Goal: Task Accomplishment & Management: Manage account settings

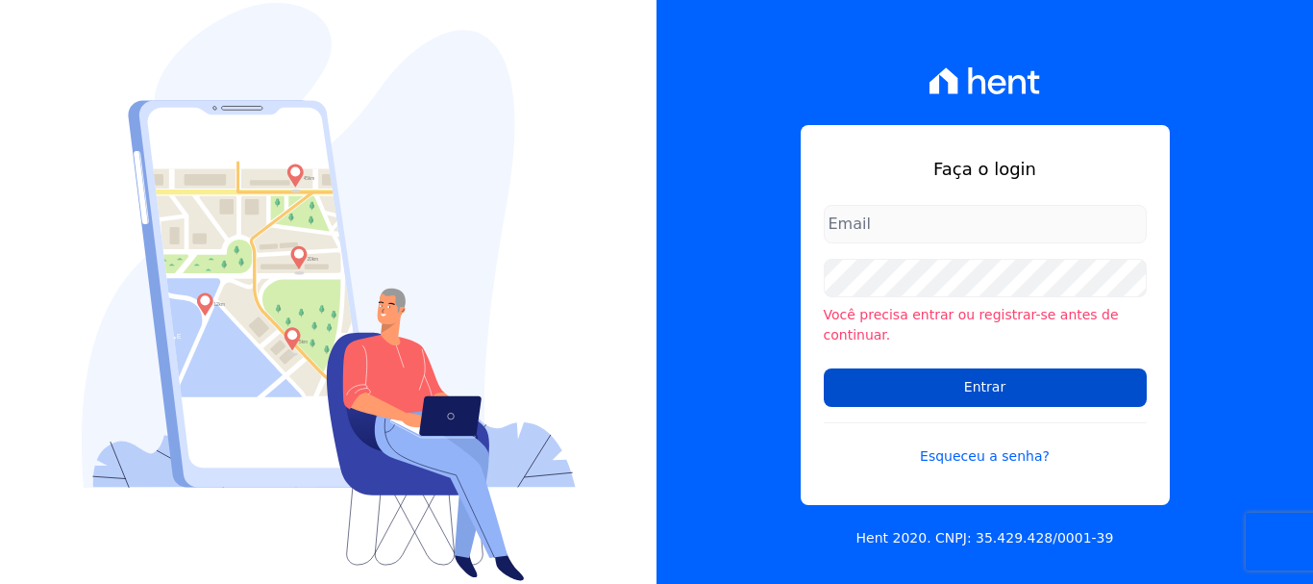
type input "ary@santuzzo.com.br"
click at [988, 369] on input "Entrar" at bounding box center [985, 387] width 323 height 38
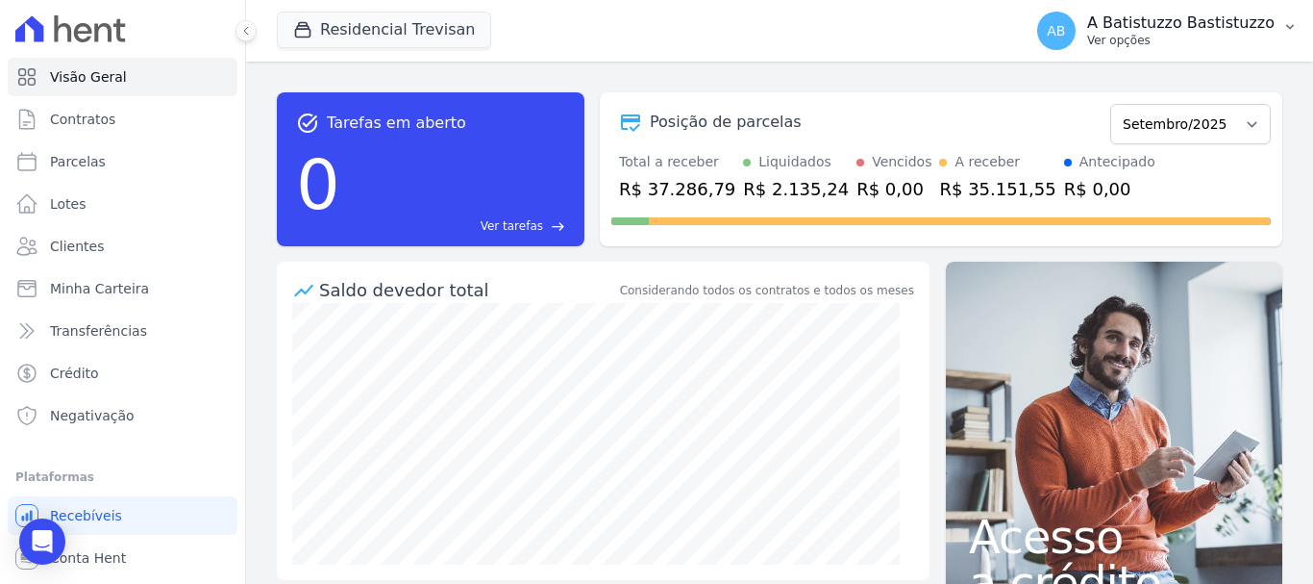
click at [1065, 31] on span "AB" at bounding box center [1056, 30] width 18 height 13
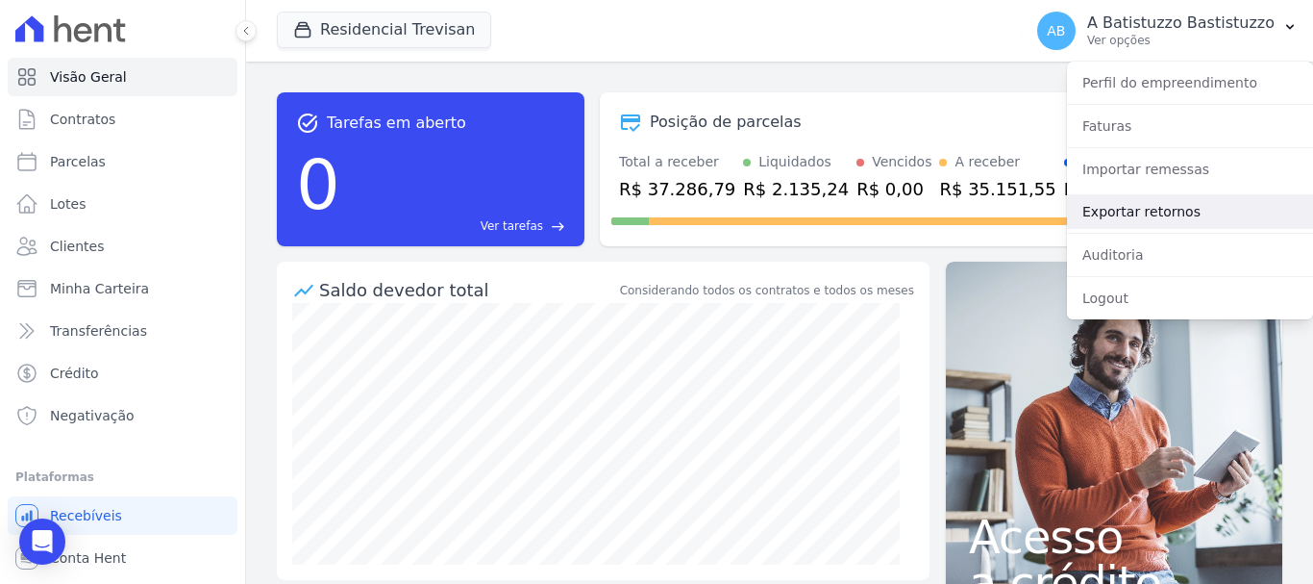
click at [1113, 209] on link "Exportar retornos" at bounding box center [1190, 211] width 246 height 35
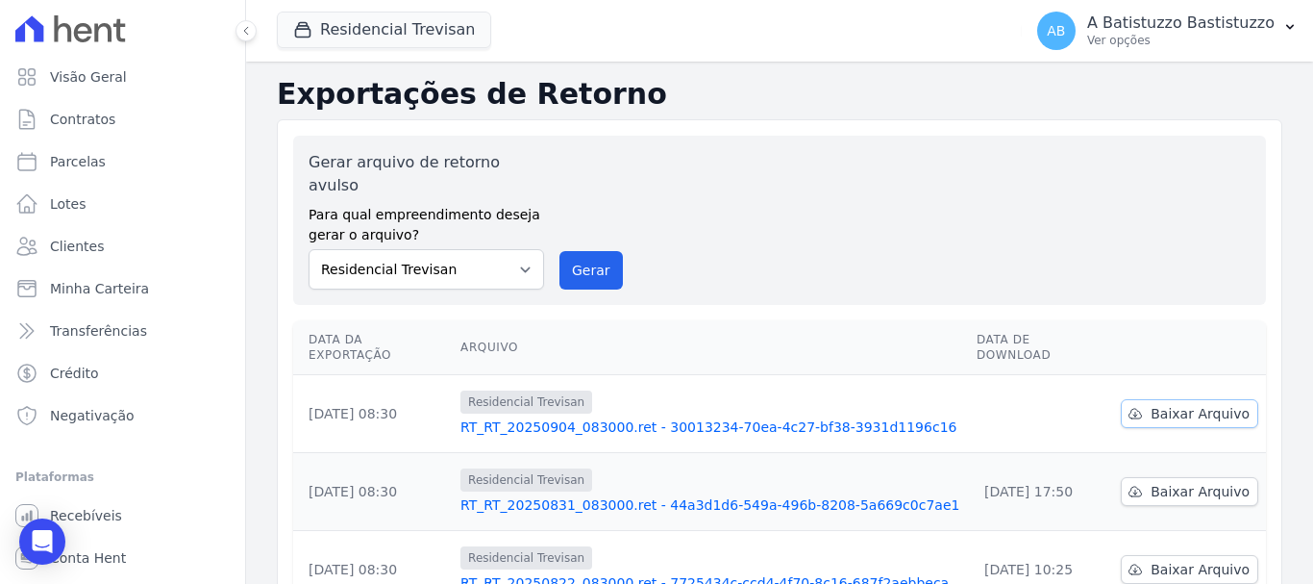
click at [1164, 404] on span "Baixar Arquivo" at bounding box center [1200, 413] width 99 height 19
click at [669, 417] on link "RT_RT_20250904_083000.ret - 30013234-70ea-4c27-bf38-3931d1196c16" at bounding box center [711, 426] width 501 height 19
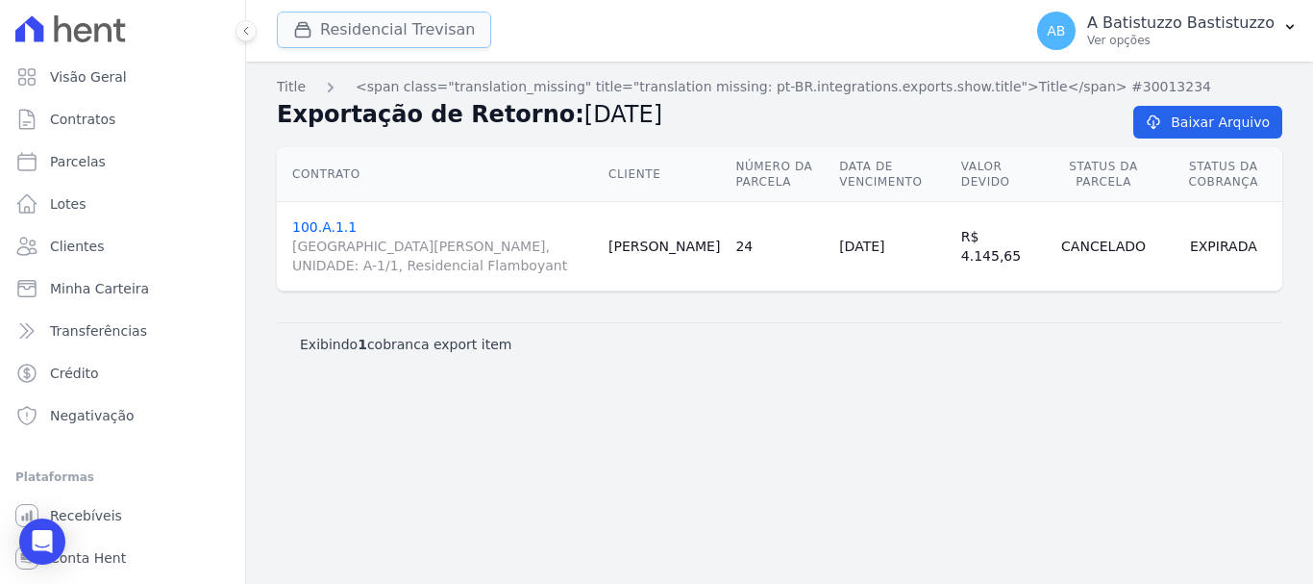
click at [368, 21] on button "Residencial Trevisan" at bounding box center [384, 30] width 214 height 37
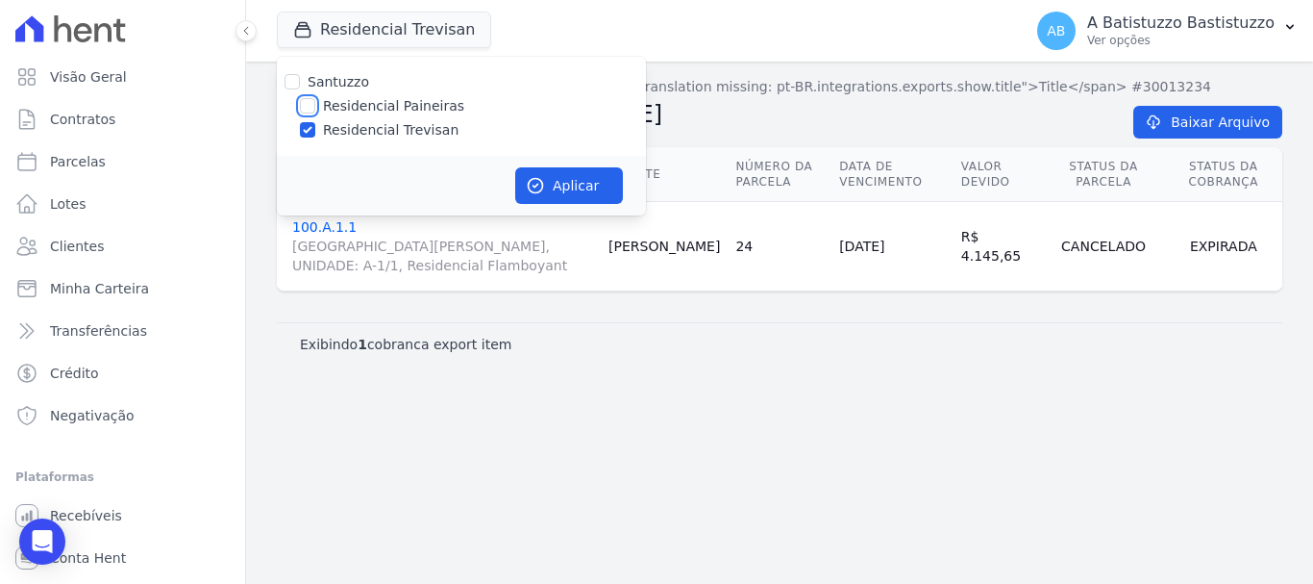
click at [308, 101] on input "Residencial Paineiras" at bounding box center [307, 105] width 15 height 15
checkbox input "true"
click at [309, 119] on div "Santuzzo Residencial Paineiras Residencial Trevisan" at bounding box center [461, 106] width 369 height 99
click at [308, 121] on div at bounding box center [307, 129] width 15 height 19
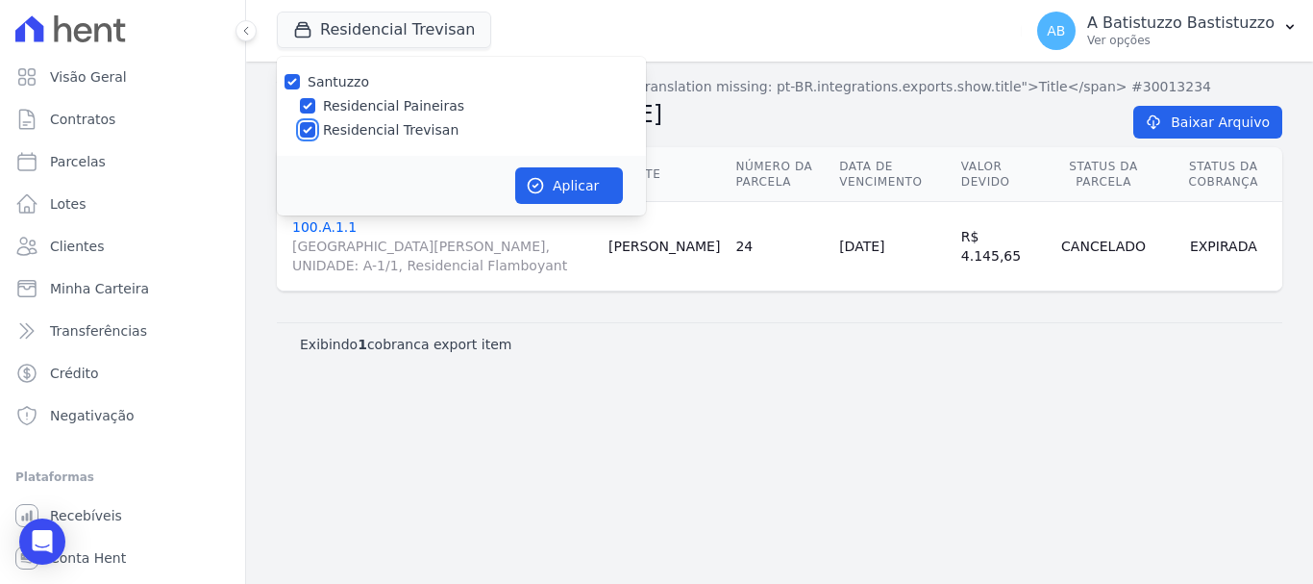
click at [307, 130] on input "Residencial Trevisan" at bounding box center [307, 129] width 15 height 15
checkbox input "false"
click at [588, 185] on button "Aplicar" at bounding box center [569, 185] width 108 height 37
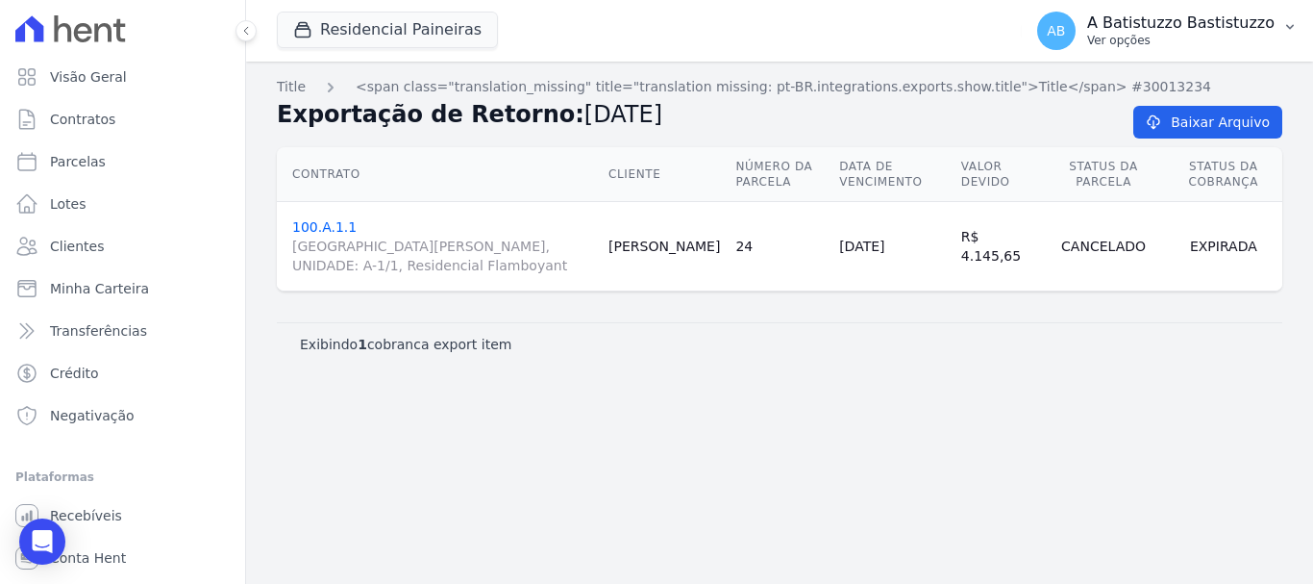
click at [1065, 24] on span "AB" at bounding box center [1056, 30] width 18 height 13
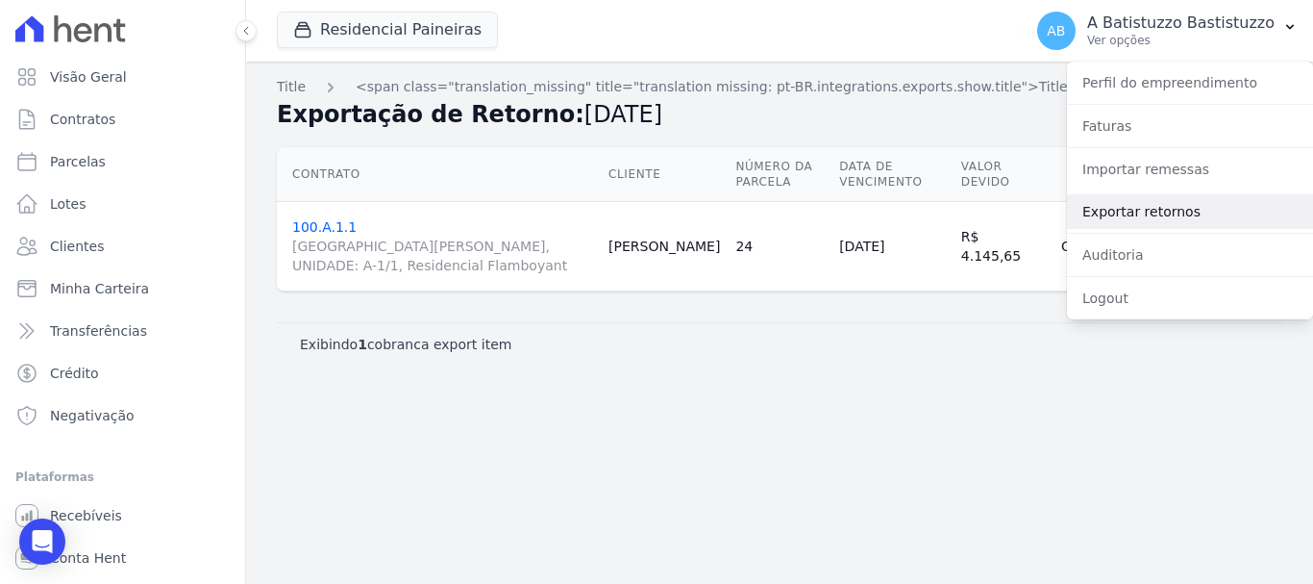
click at [1107, 214] on link "Exportar retornos" at bounding box center [1190, 211] width 246 height 35
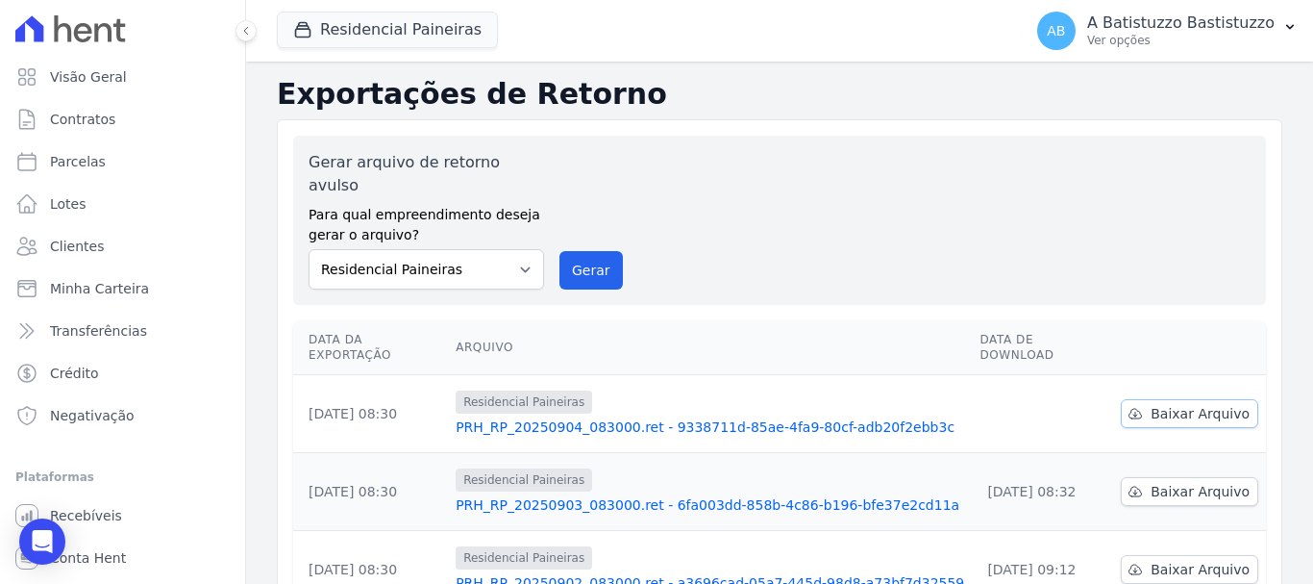
click at [1182, 404] on span "Baixar Arquivo" at bounding box center [1200, 413] width 99 height 19
click at [613, 417] on link "PRH_RP_20250904_083000.ret - 9338711d-85ae-4fa9-80cf-adb20f2ebb3c" at bounding box center [710, 426] width 509 height 19
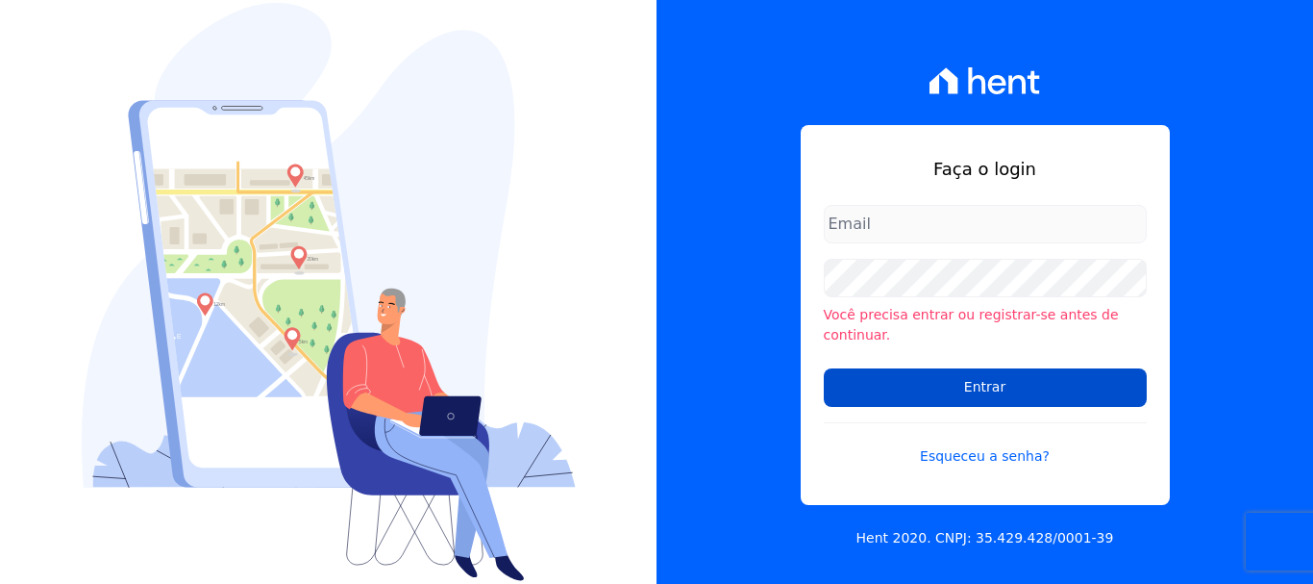
type input "[EMAIL_ADDRESS][DOMAIN_NAME]"
click at [983, 371] on input "Entrar" at bounding box center [985, 387] width 323 height 38
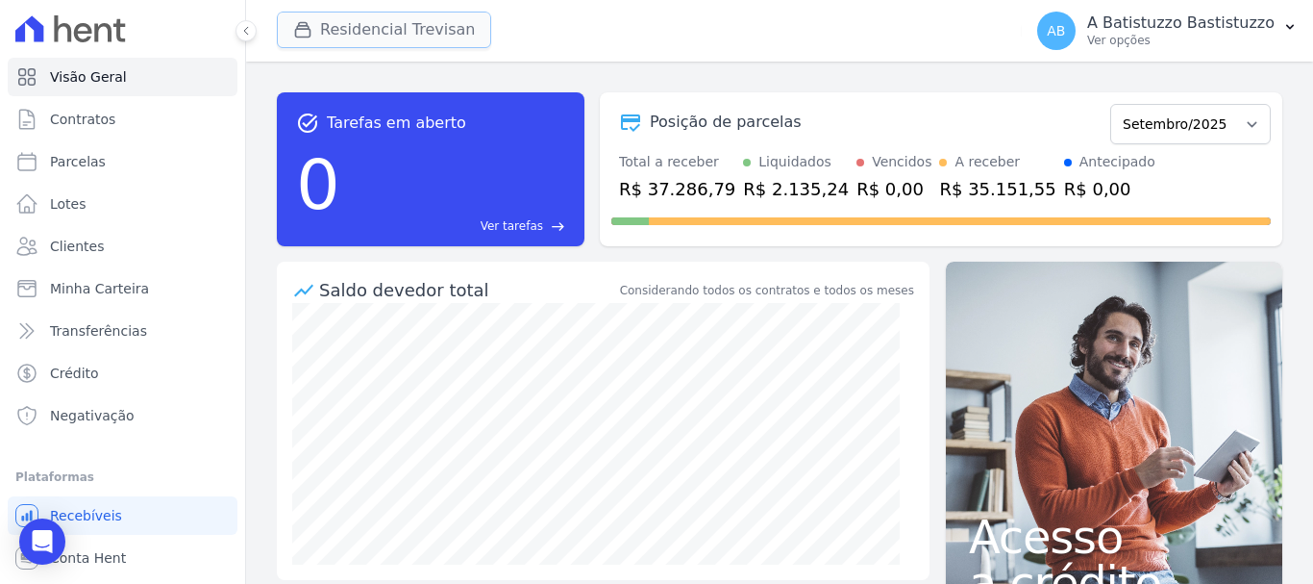
click at [384, 27] on button "Residencial Trevisan" at bounding box center [384, 30] width 214 height 37
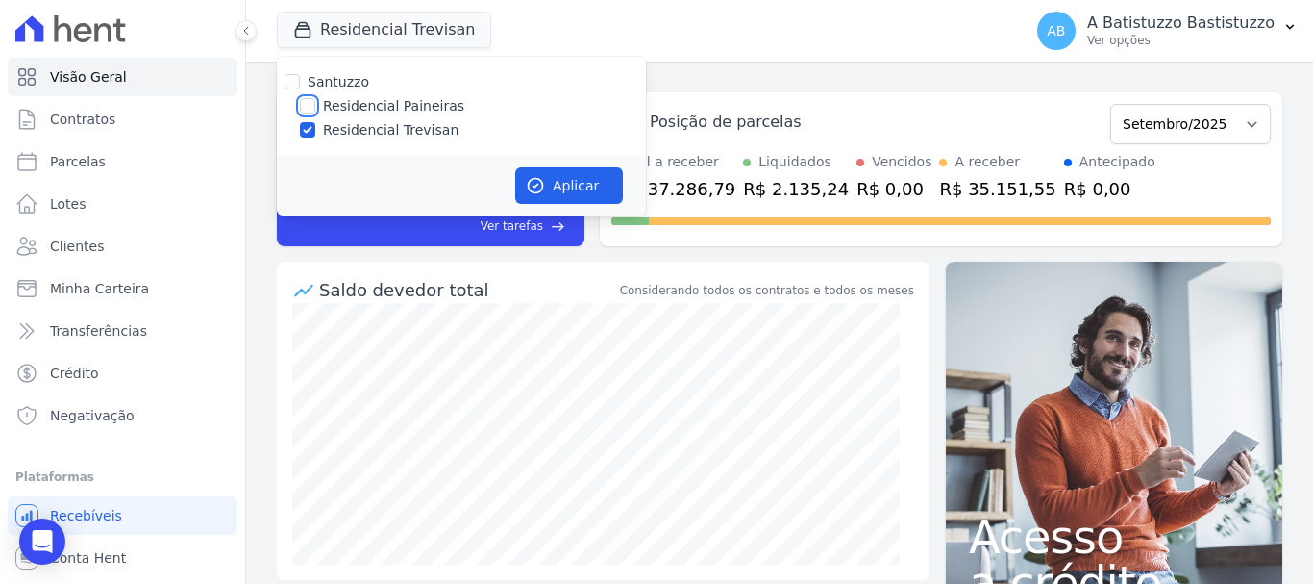
click at [305, 105] on input "Residencial Paineiras" at bounding box center [307, 105] width 15 height 15
checkbox input "true"
click at [303, 131] on input "Residencial Trevisan" at bounding box center [307, 129] width 15 height 15
checkbox input "false"
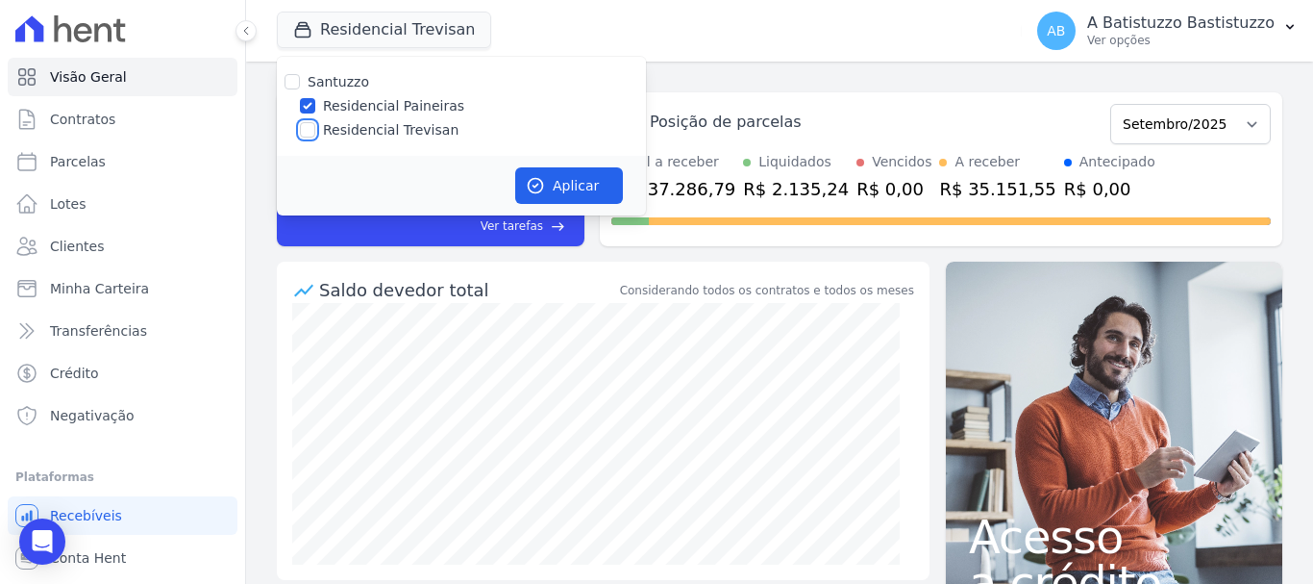
checkbox input "false"
click at [601, 188] on button "Aplicar" at bounding box center [569, 185] width 108 height 37
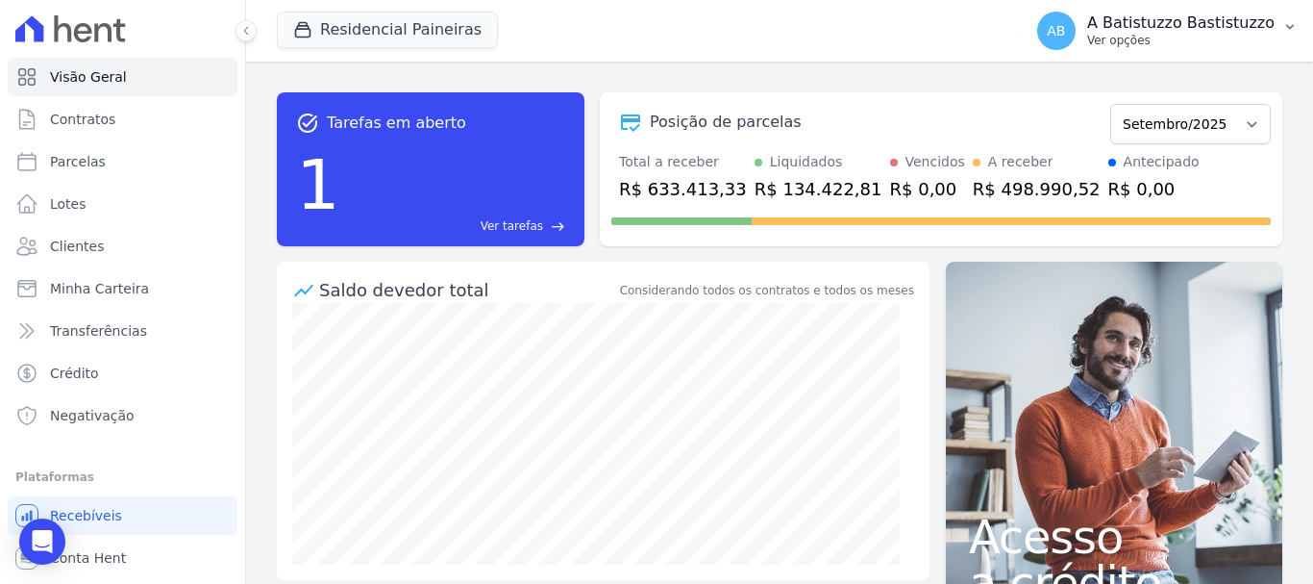
click at [1065, 36] on span "AB" at bounding box center [1056, 30] width 18 height 13
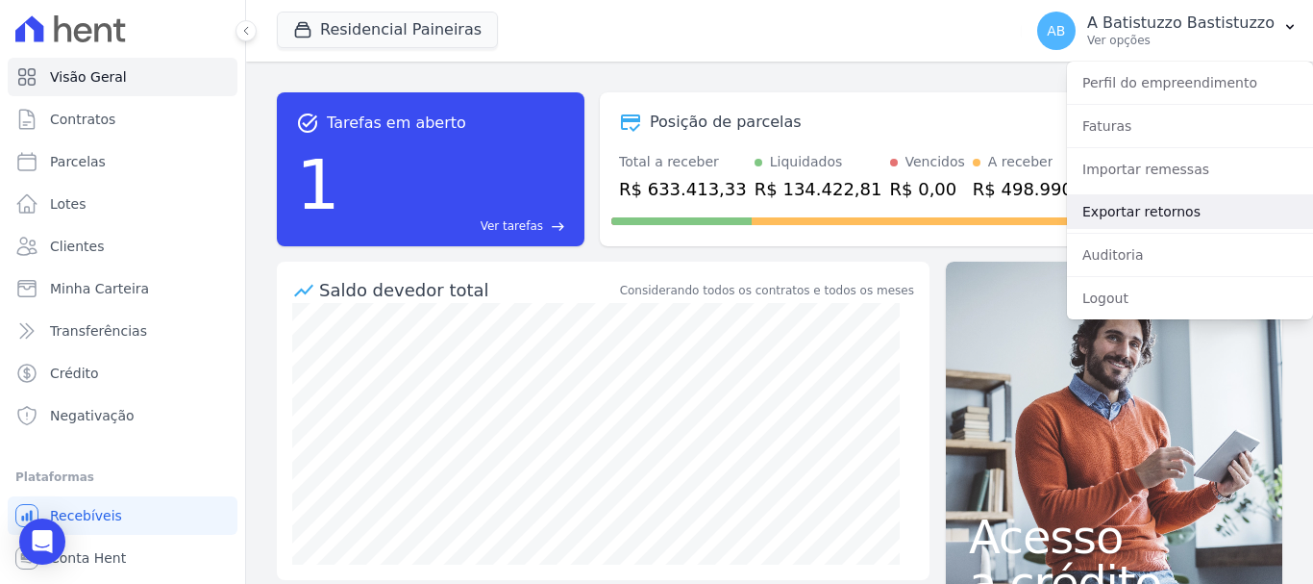
click at [1098, 212] on link "Exportar retornos" at bounding box center [1190, 211] width 246 height 35
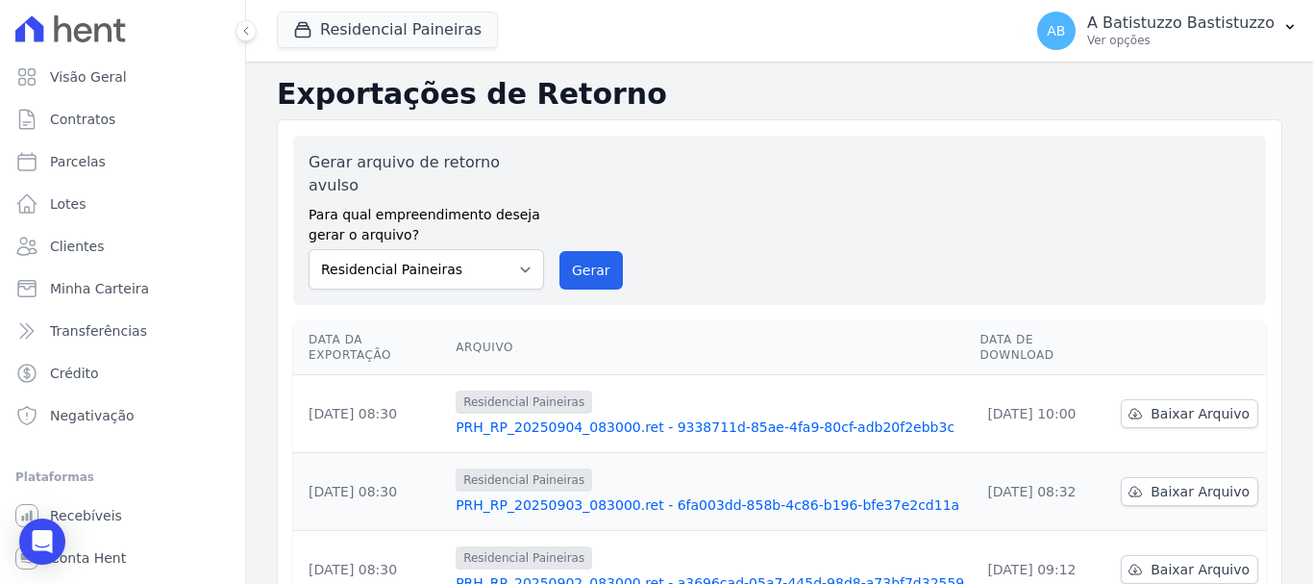
click at [609, 417] on link "PRH_RP_20250904_083000.ret - 9338711d-85ae-4fa9-80cf-adb20f2ebb3c" at bounding box center [710, 426] width 509 height 19
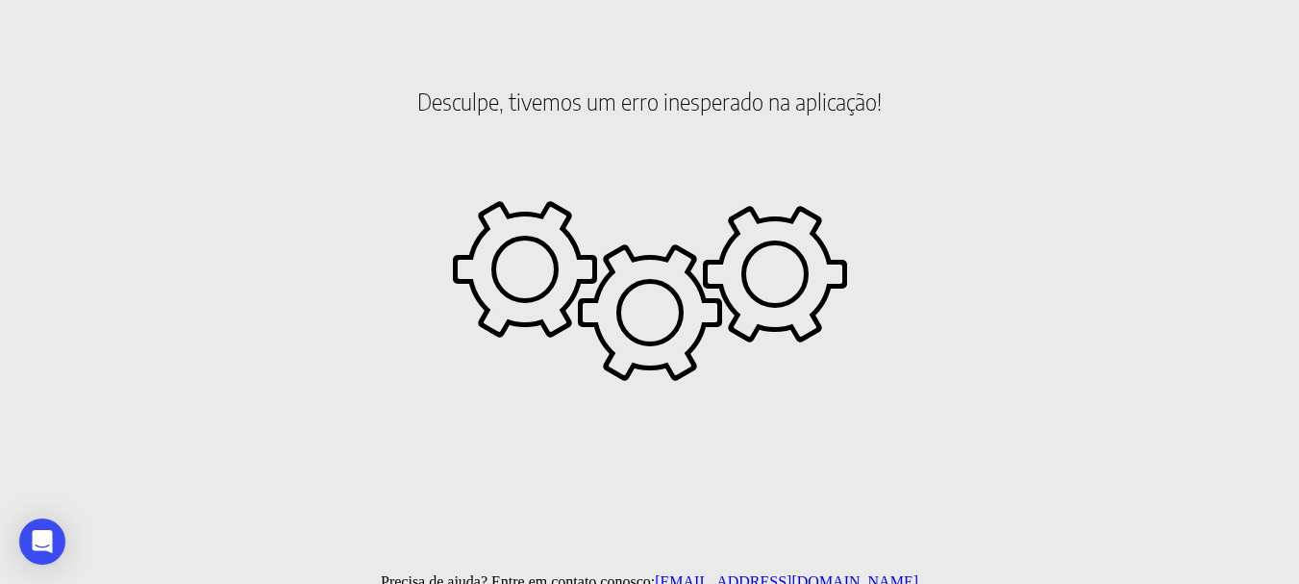
scroll to position [39, 0]
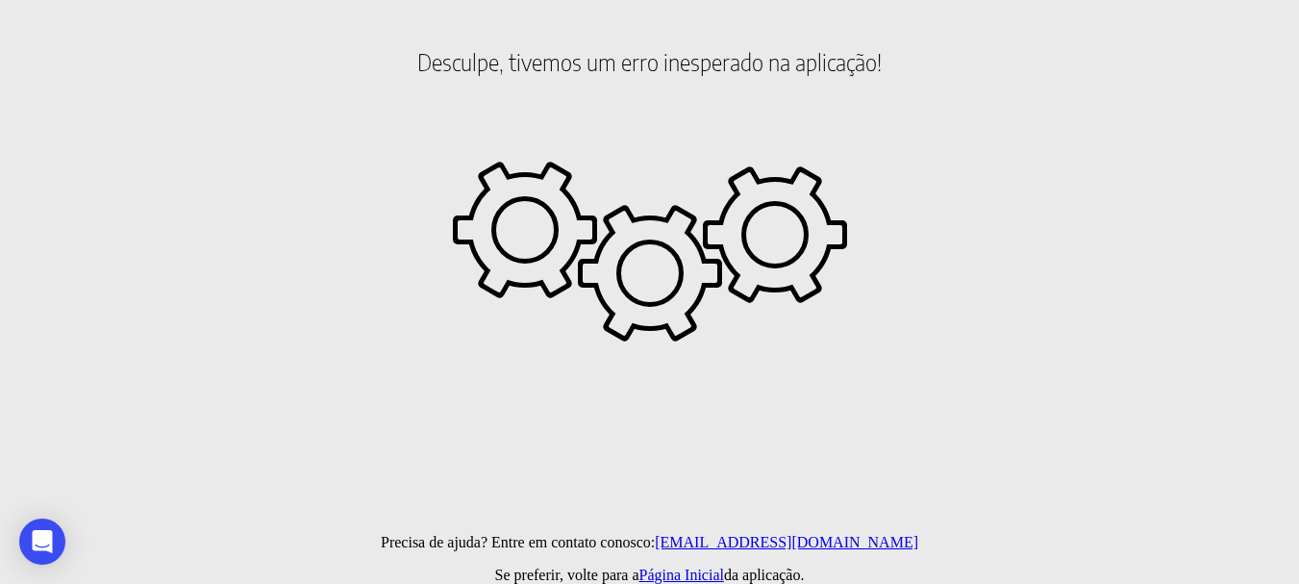
click at [698, 577] on link "Página Inicial" at bounding box center [681, 574] width 85 height 16
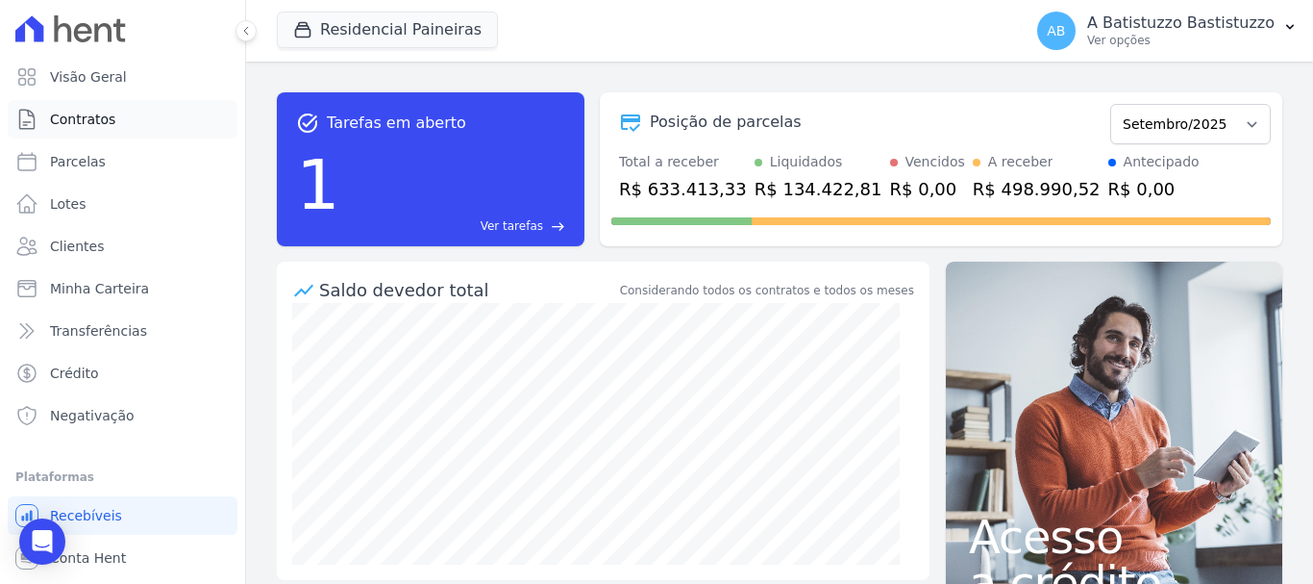
click at [88, 120] on span "Contratos" at bounding box center [82, 119] width 65 height 19
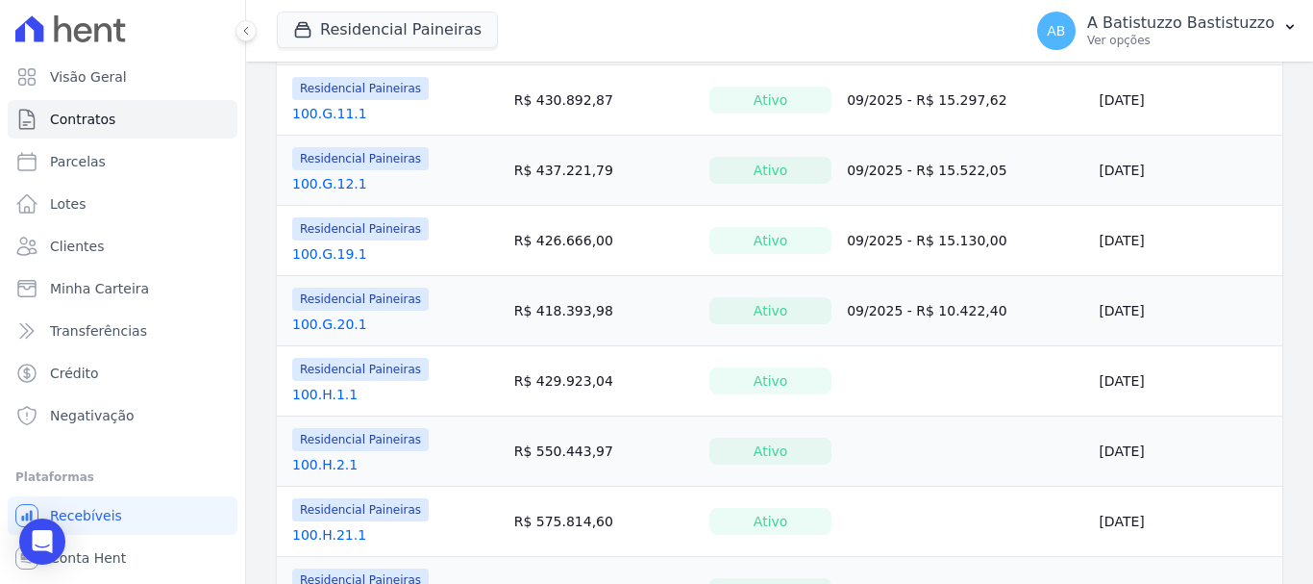
scroll to position [1736, 0]
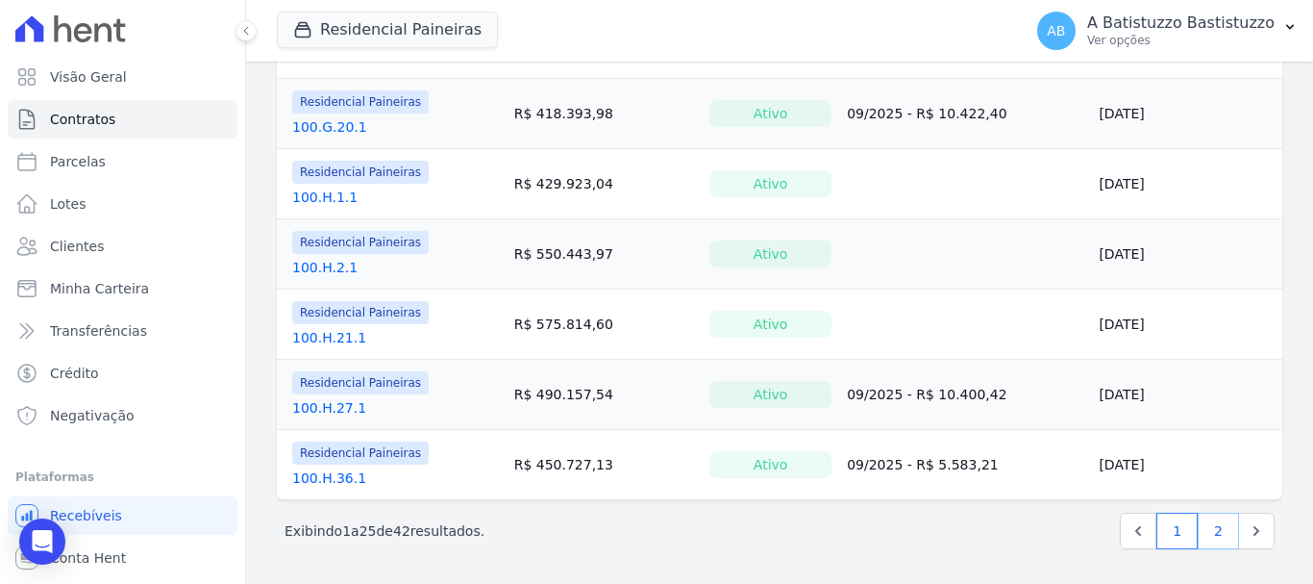
click at [1206, 537] on link "2" at bounding box center [1218, 531] width 41 height 37
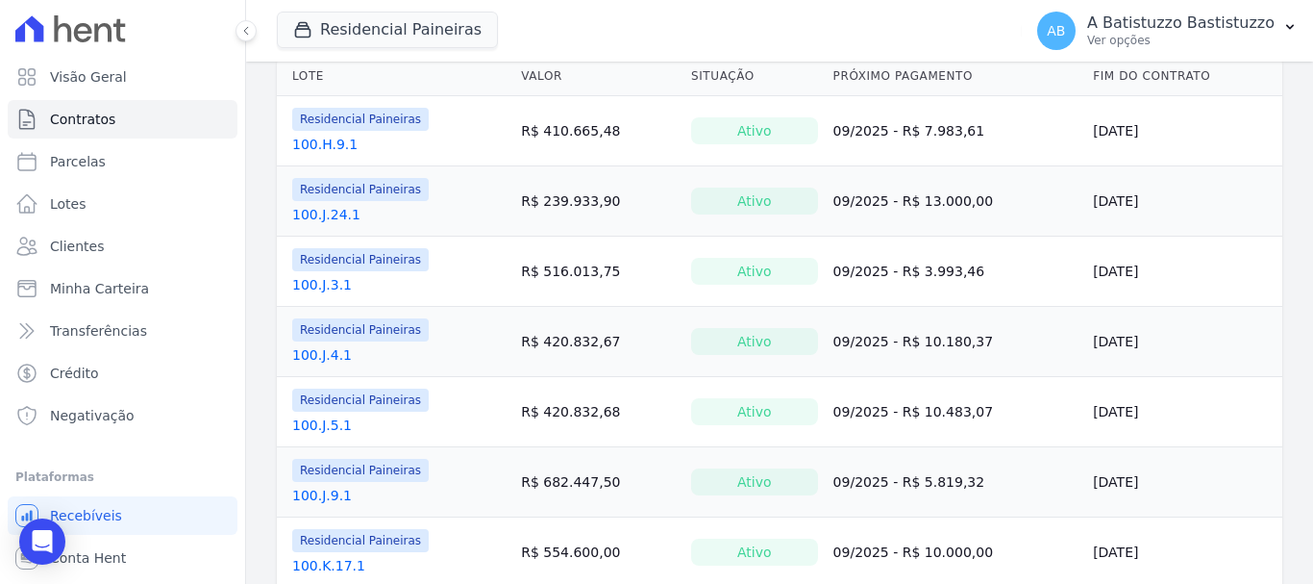
scroll to position [673, 0]
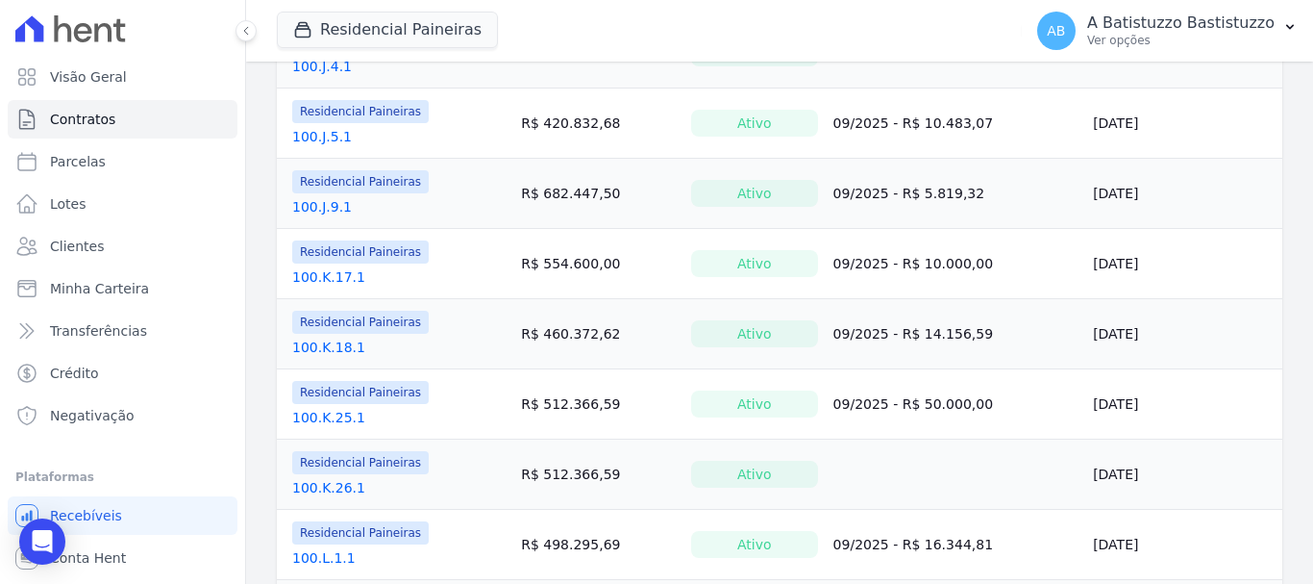
click at [319, 410] on link "100.K.25.1" at bounding box center [328, 417] width 73 height 19
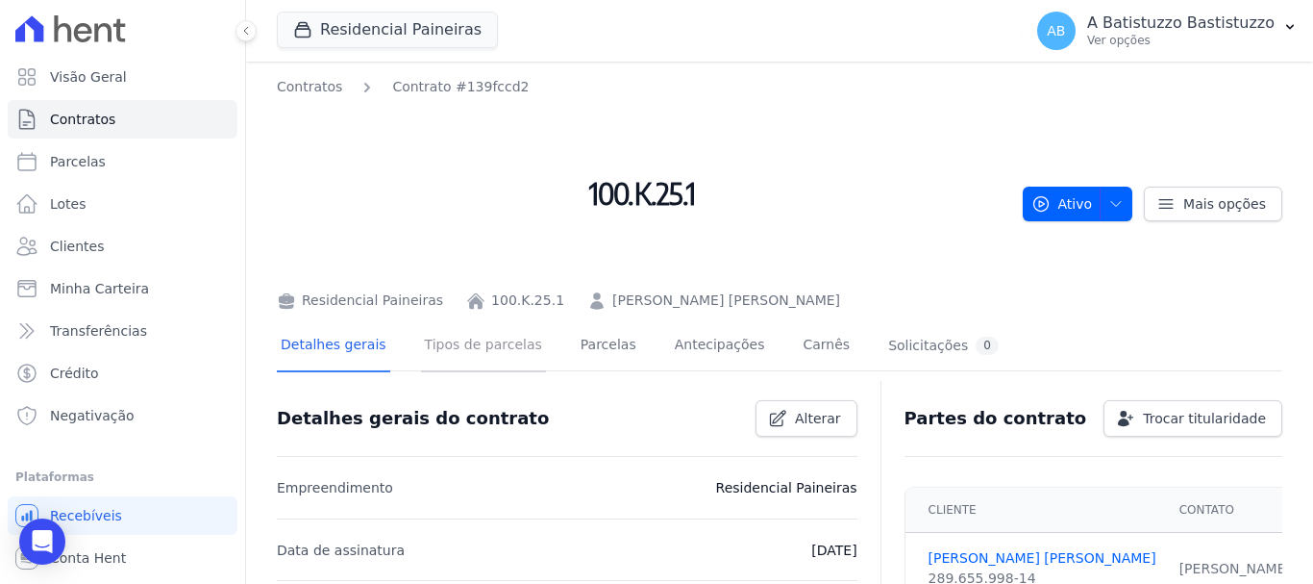
click at [487, 343] on link "Tipos de parcelas" at bounding box center [483, 346] width 125 height 51
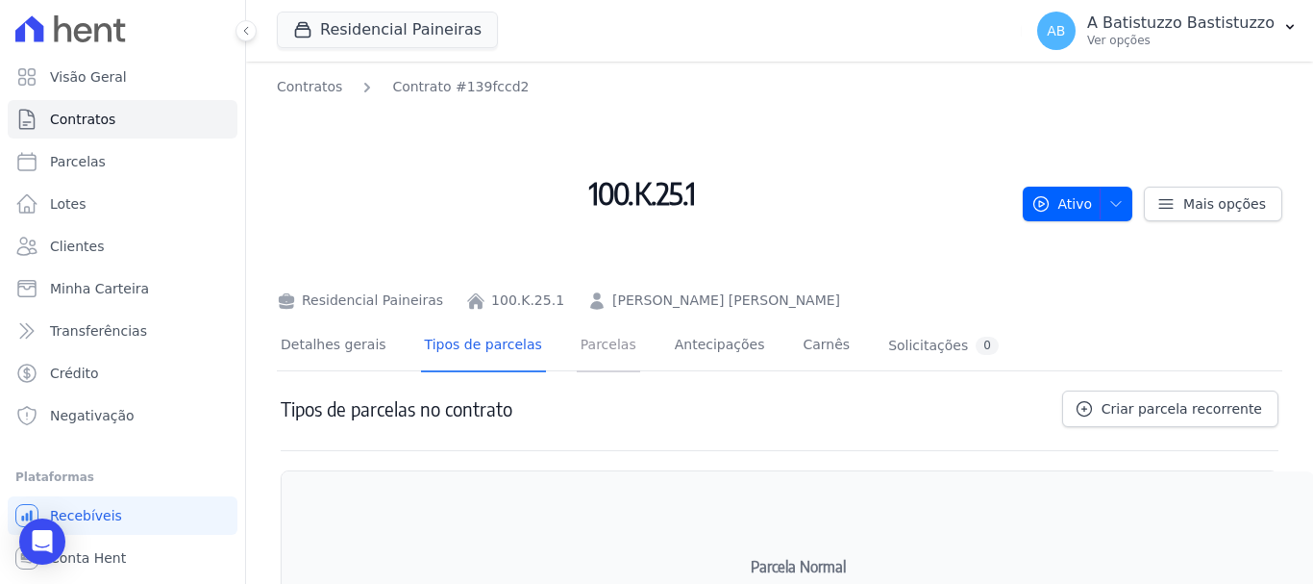
click at [601, 344] on link "Parcelas" at bounding box center [608, 346] width 63 height 51
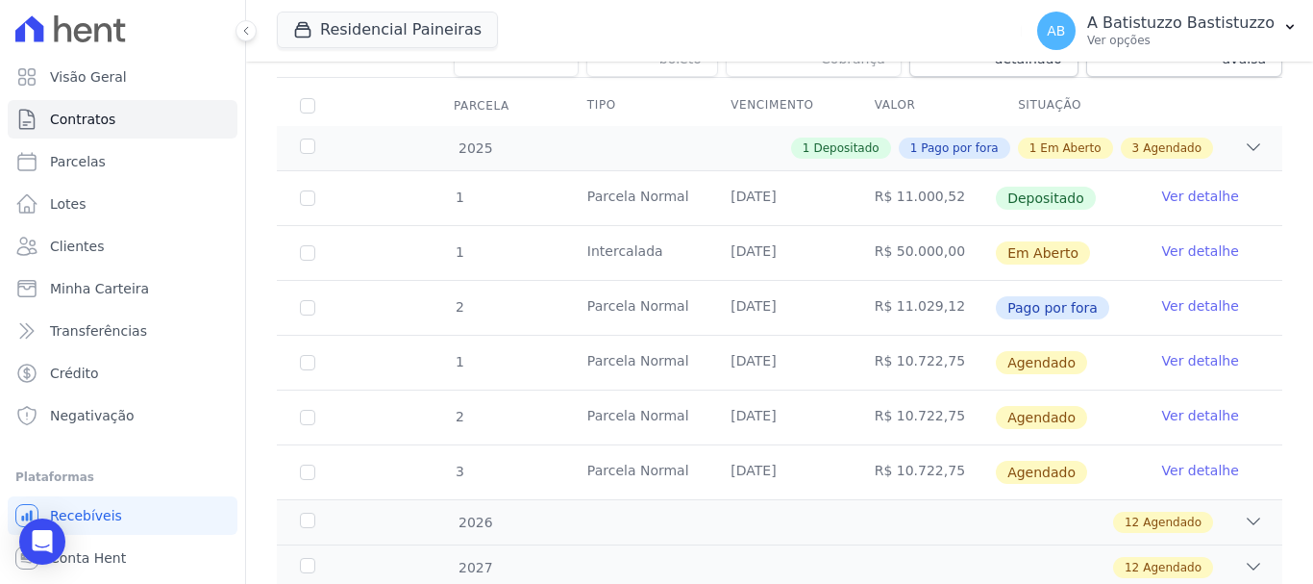
scroll to position [478, 0]
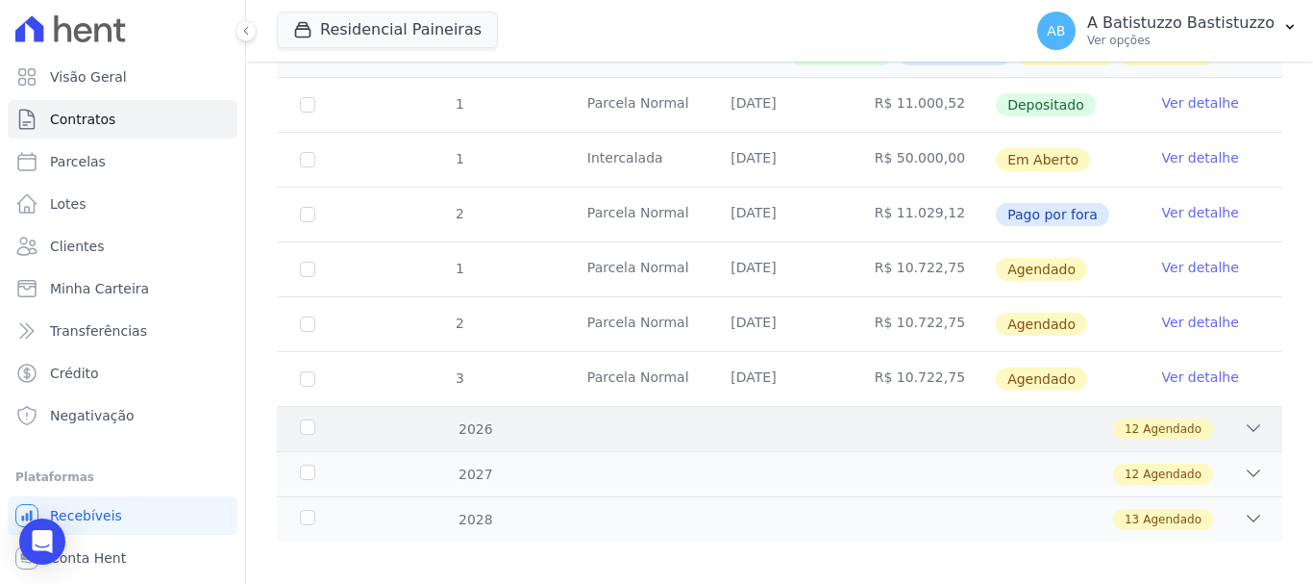
click at [1143, 420] on span "Agendado" at bounding box center [1172, 428] width 59 height 17
click at [1244, 418] on icon at bounding box center [1253, 427] width 19 height 19
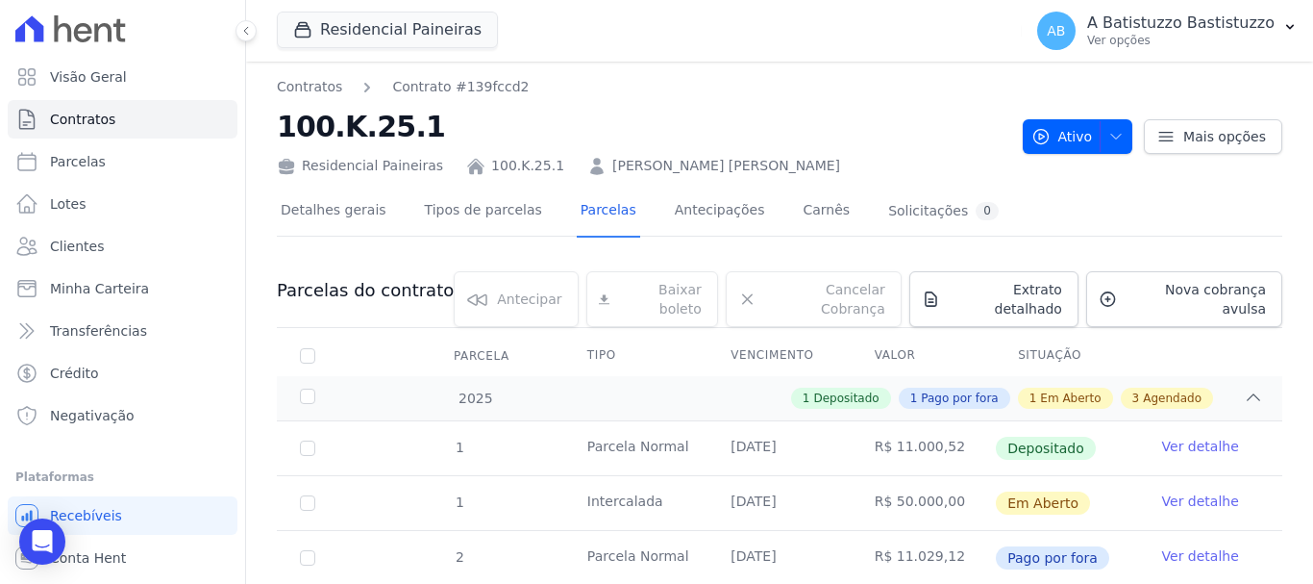
scroll to position [343, 0]
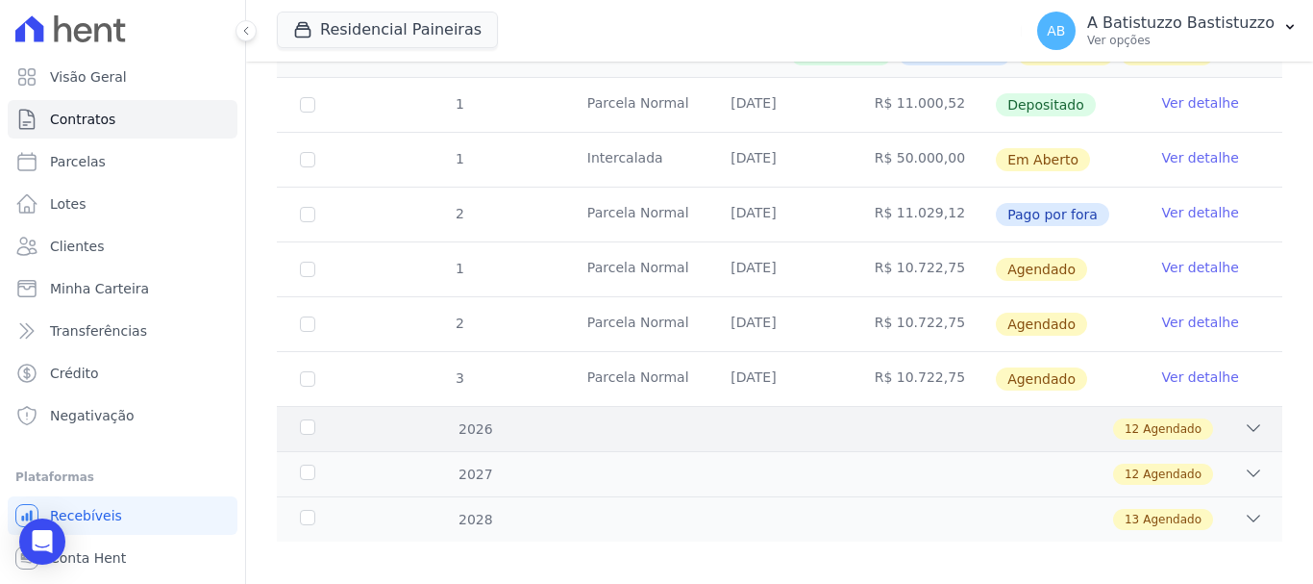
click at [1244, 418] on icon at bounding box center [1253, 427] width 19 height 19
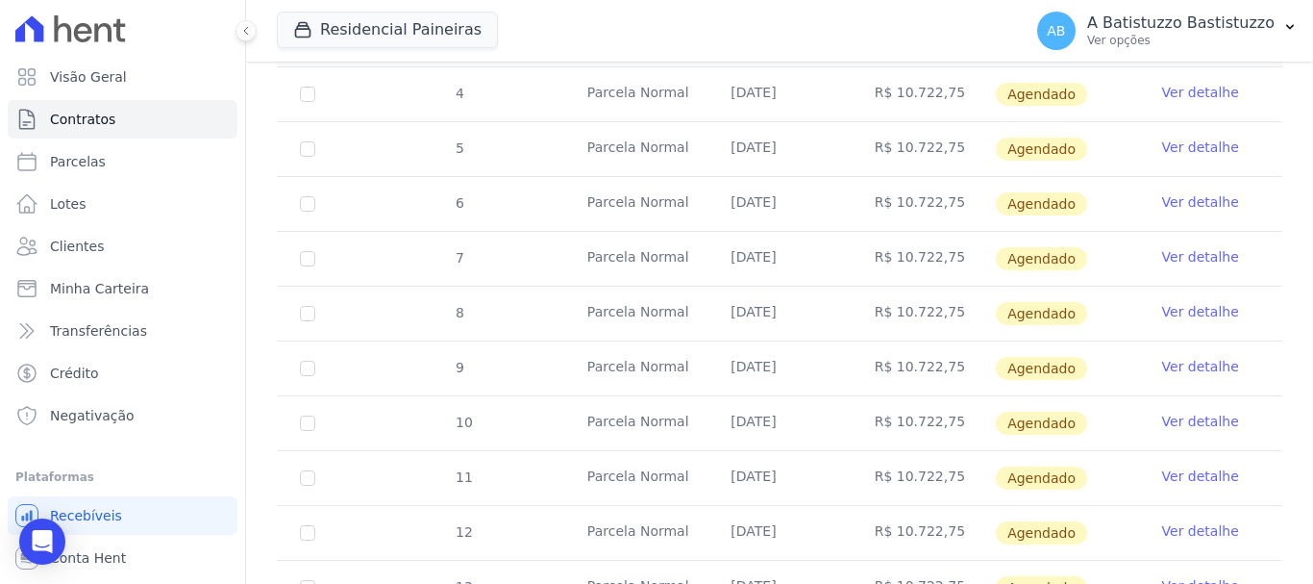
scroll to position [1001, 0]
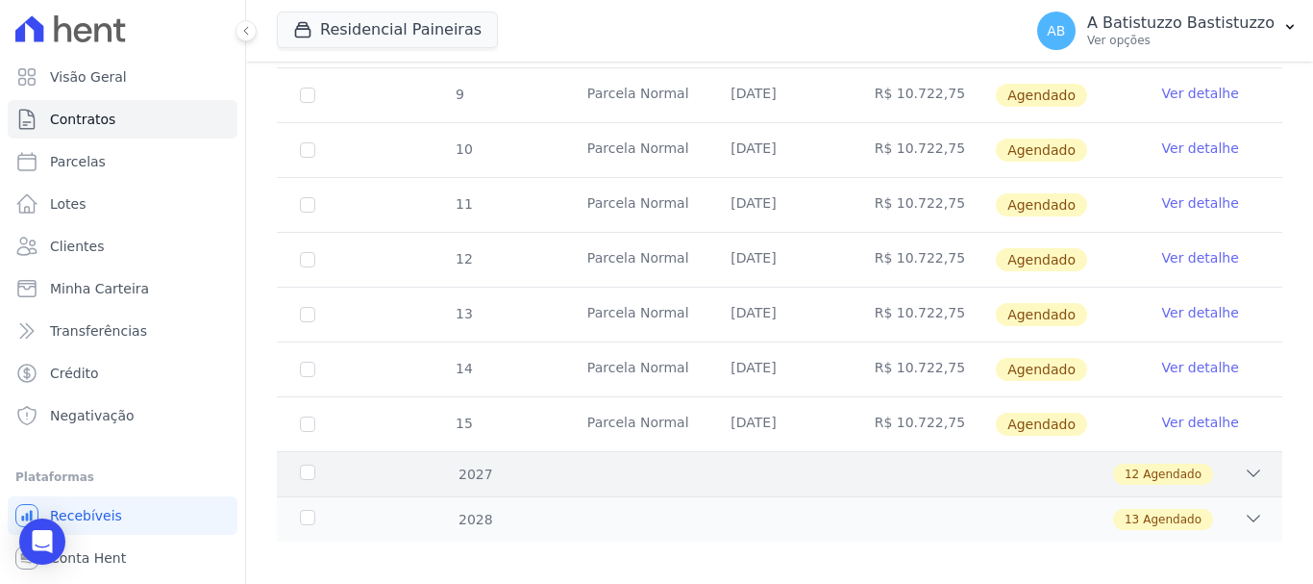
click at [1244, 463] on icon at bounding box center [1253, 472] width 19 height 19
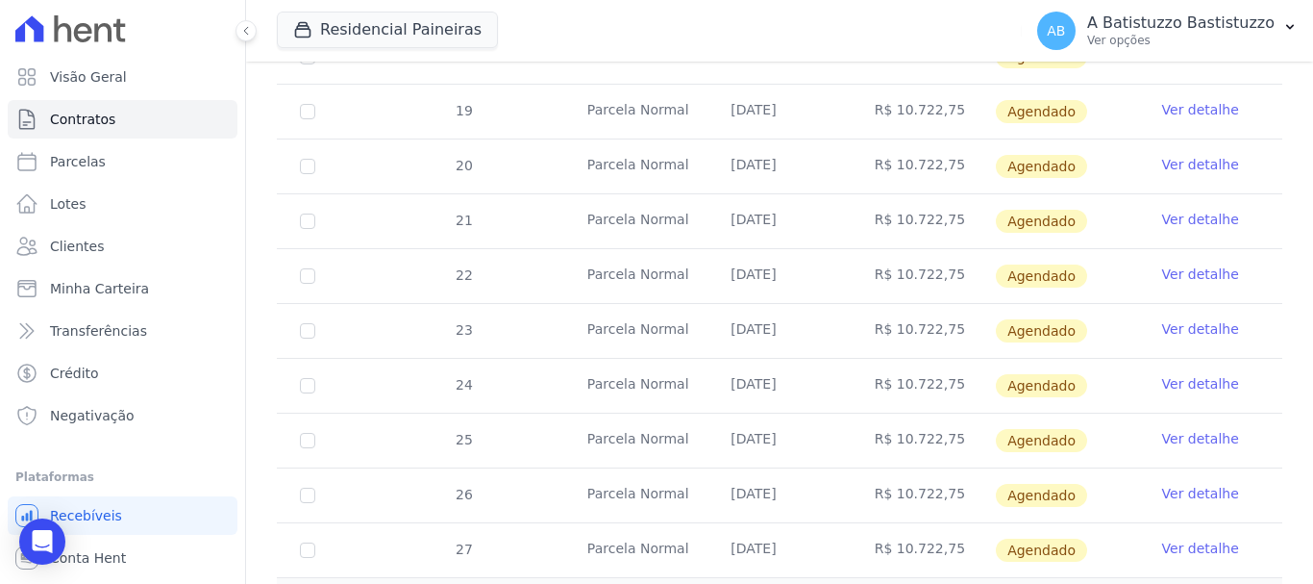
scroll to position [1659, 0]
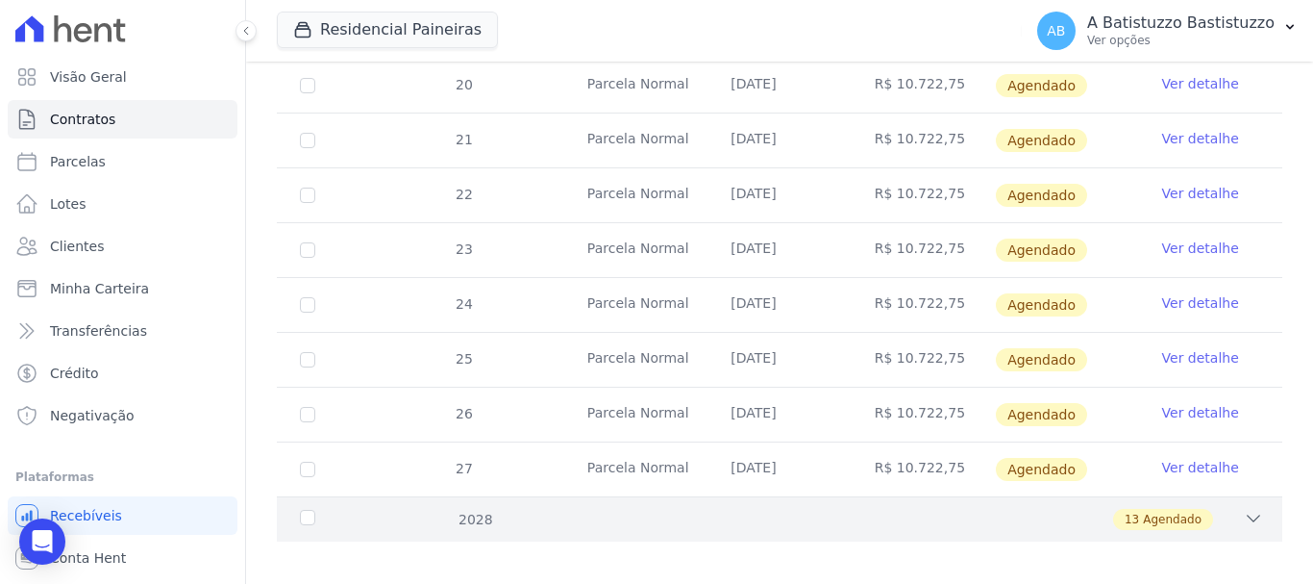
click at [1248, 515] on icon at bounding box center [1254, 518] width 13 height 6
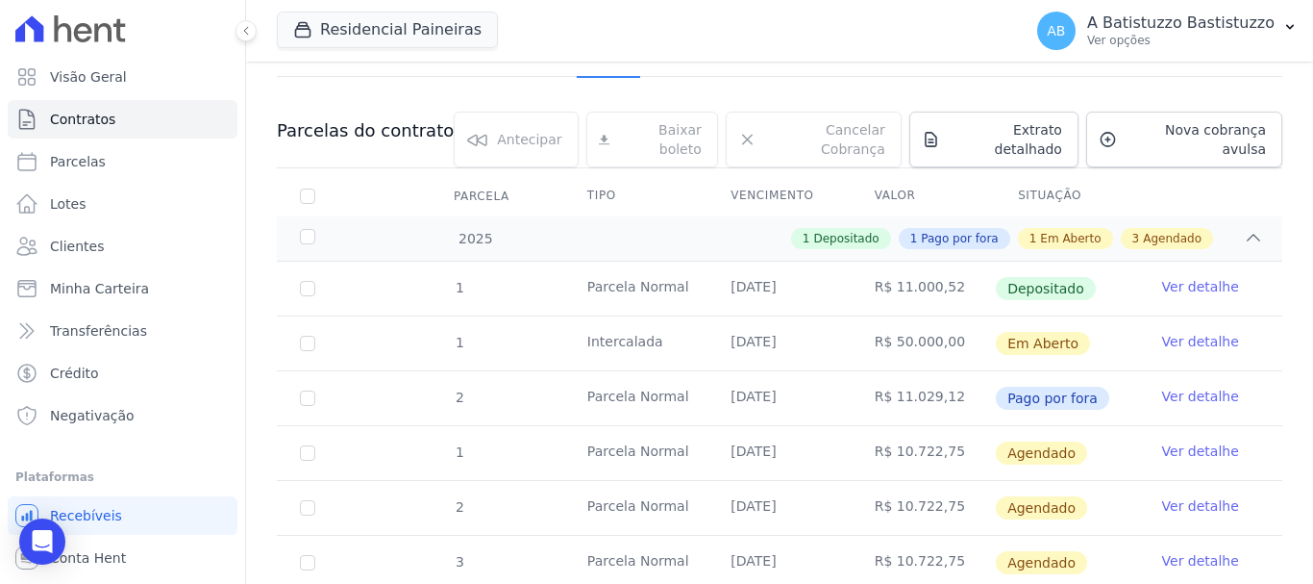
scroll to position [256, 0]
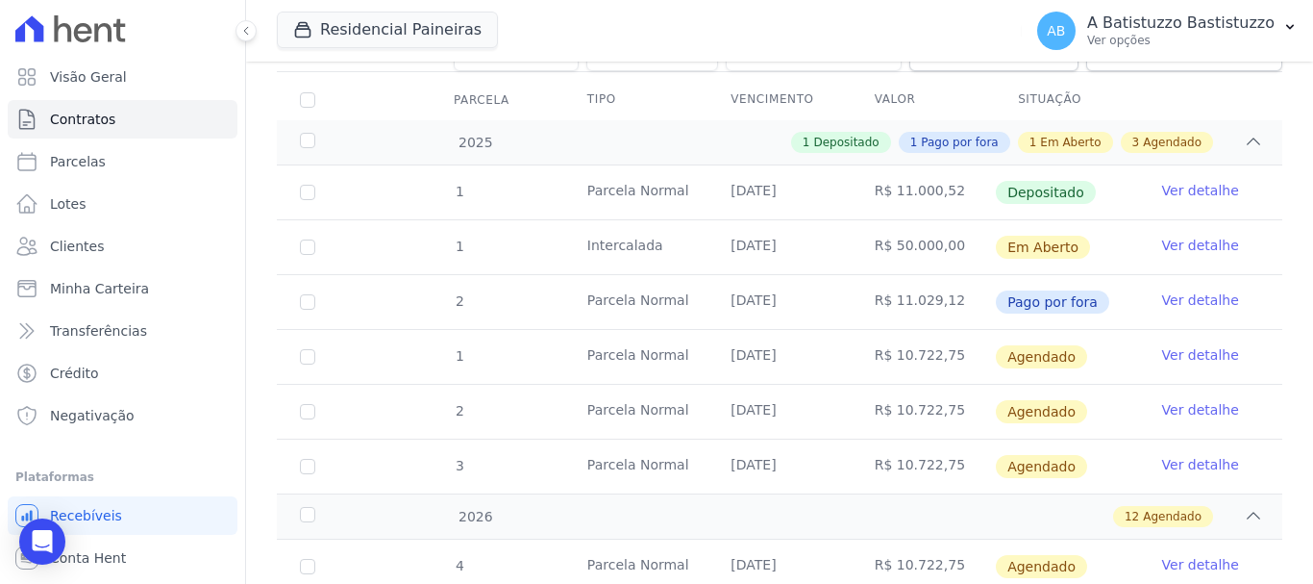
click at [1167, 400] on link "Ver detalhe" at bounding box center [1201, 409] width 77 height 19
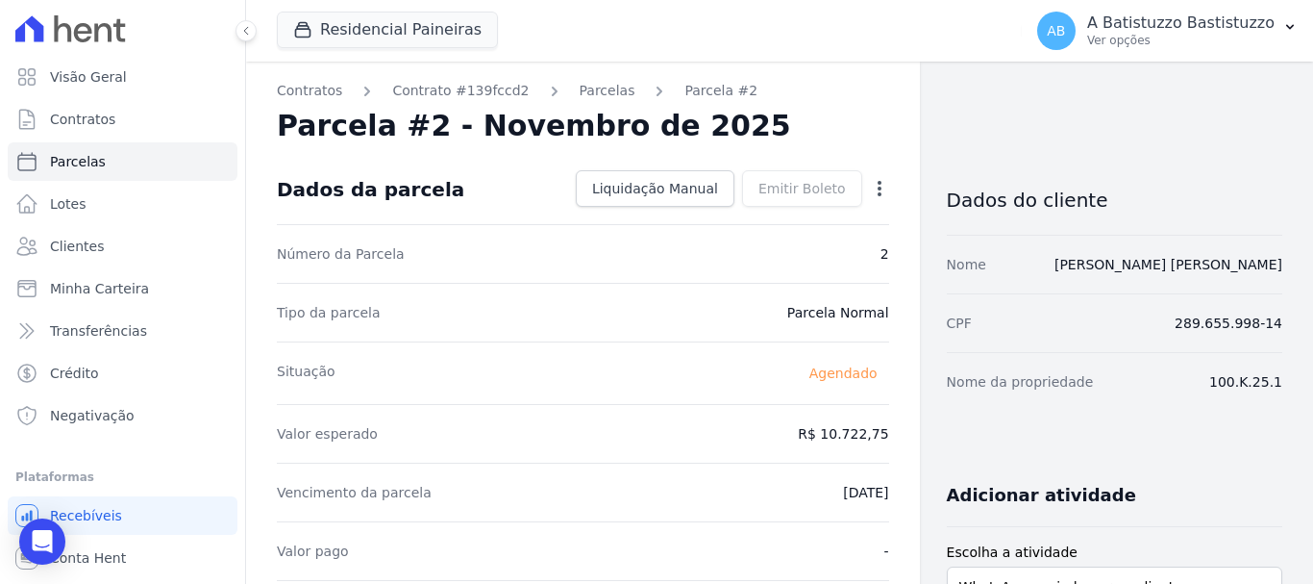
click at [870, 186] on icon "button" at bounding box center [879, 188] width 19 height 19
click at [766, 214] on link "Alterar" at bounding box center [797, 214] width 169 height 35
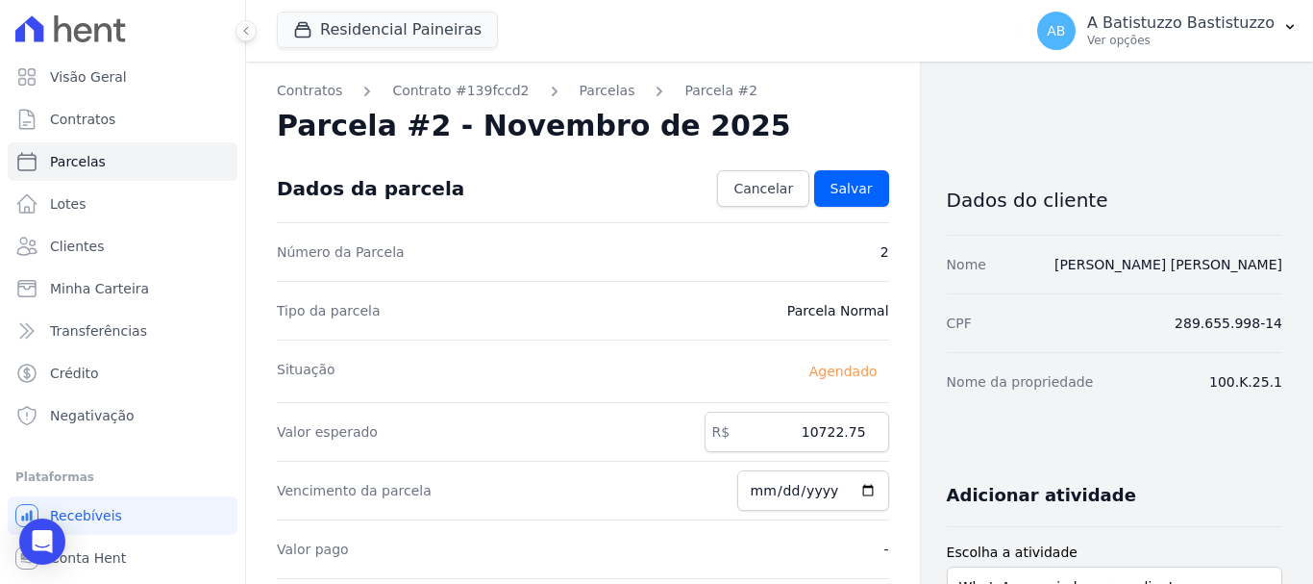
scroll to position [96, 0]
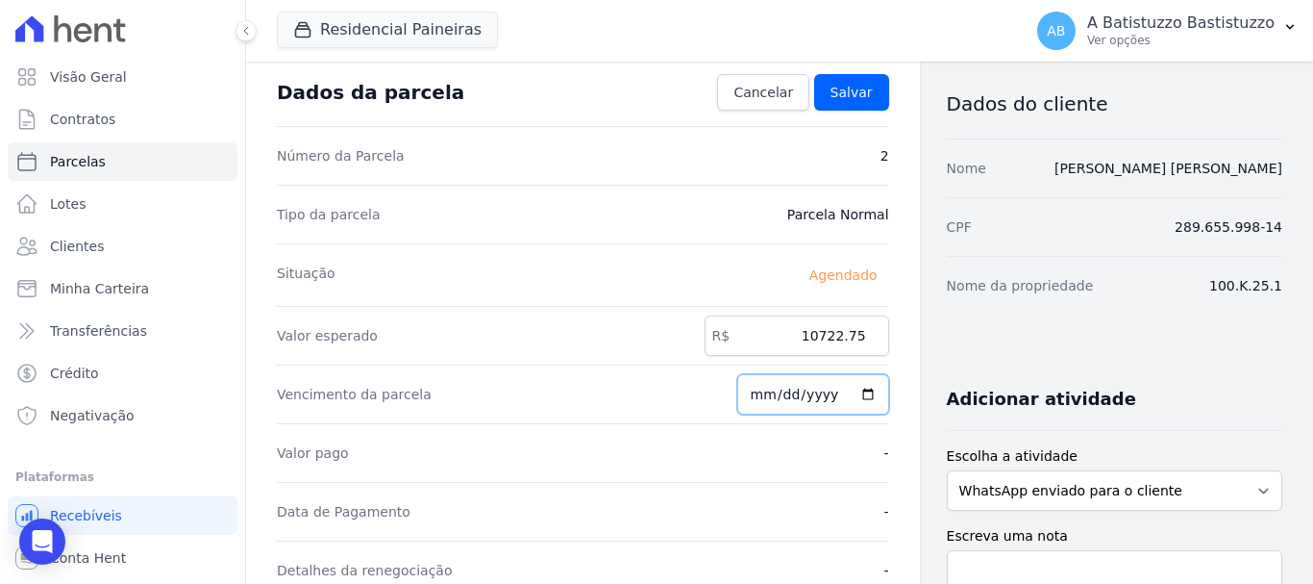
click at [857, 393] on input "2025-11-20" at bounding box center [814, 394] width 152 height 40
type input "2025-10-20"
click at [673, 267] on div "Situação Agendado" at bounding box center [583, 274] width 613 height 63
click at [774, 92] on span "Cancelar" at bounding box center [764, 92] width 60 height 19
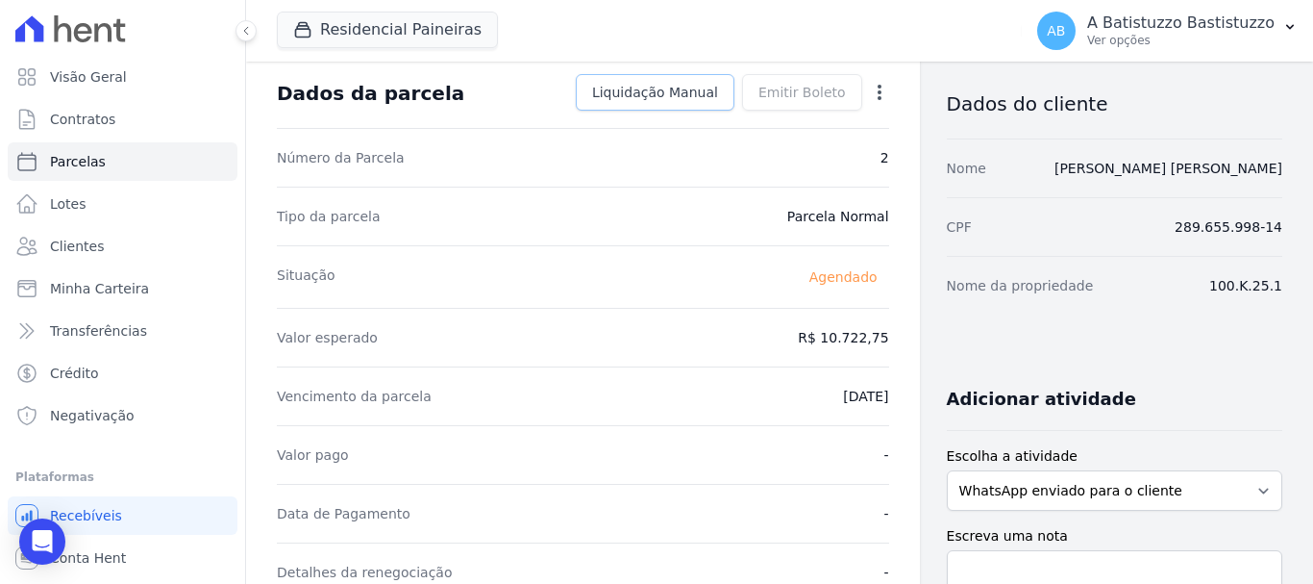
click at [714, 91] on span "Liquidação Manual" at bounding box center [655, 92] width 126 height 19
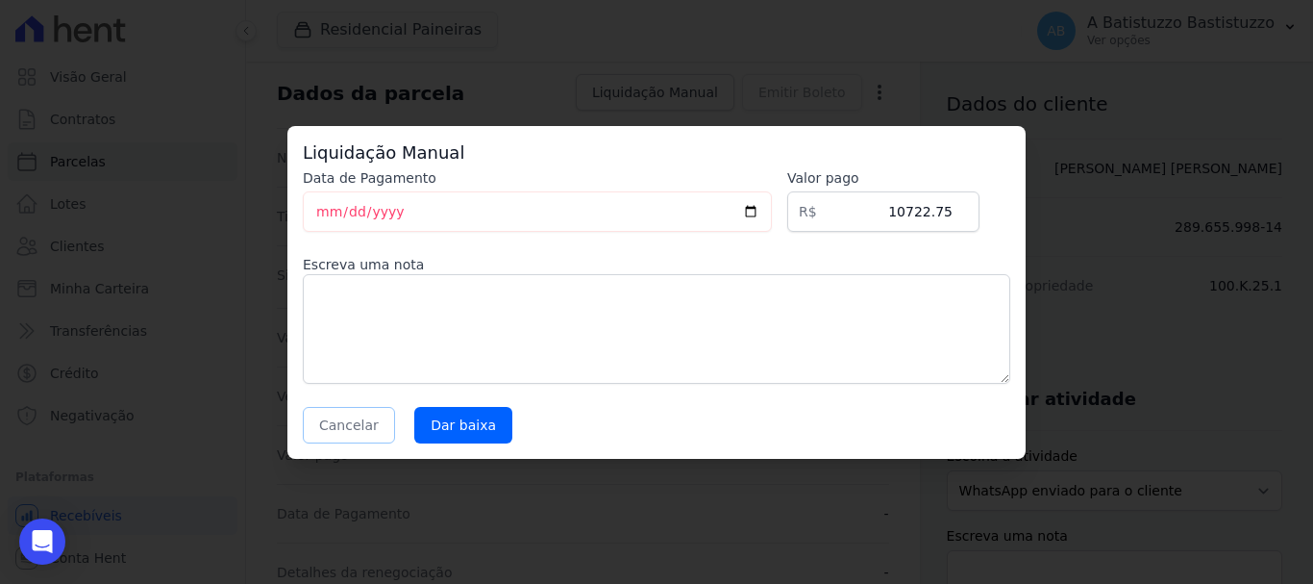
click at [357, 415] on button "Cancelar" at bounding box center [349, 425] width 92 height 37
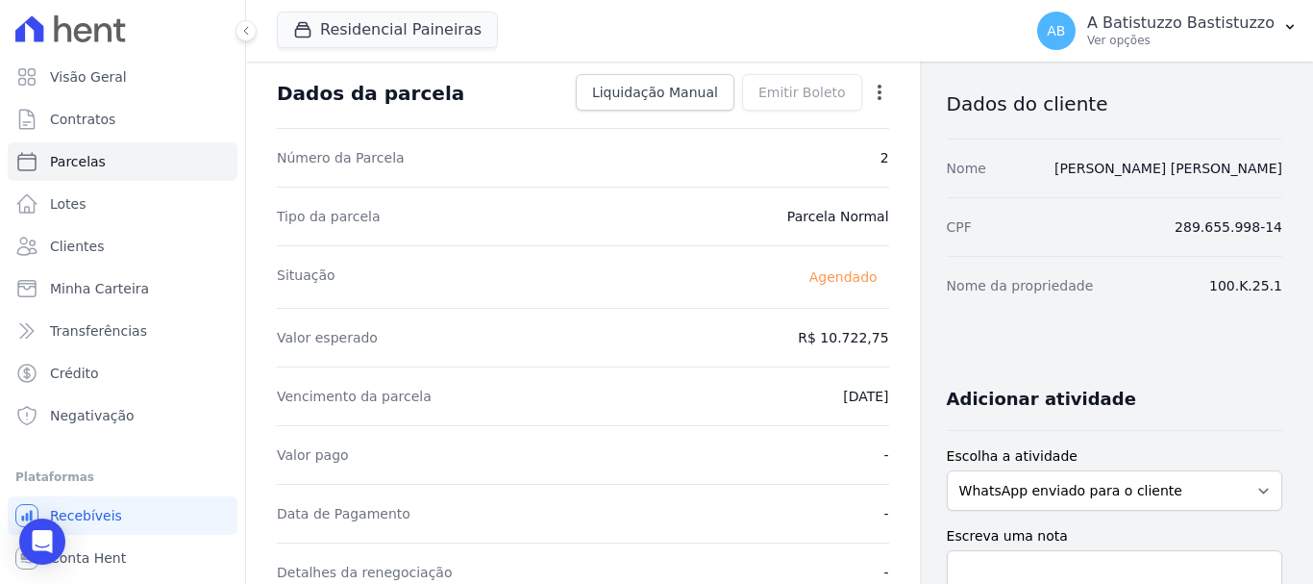
click at [878, 90] on icon "button" at bounding box center [880, 92] width 4 height 15
click at [779, 152] on link "Antecipar" at bounding box center [797, 153] width 169 height 35
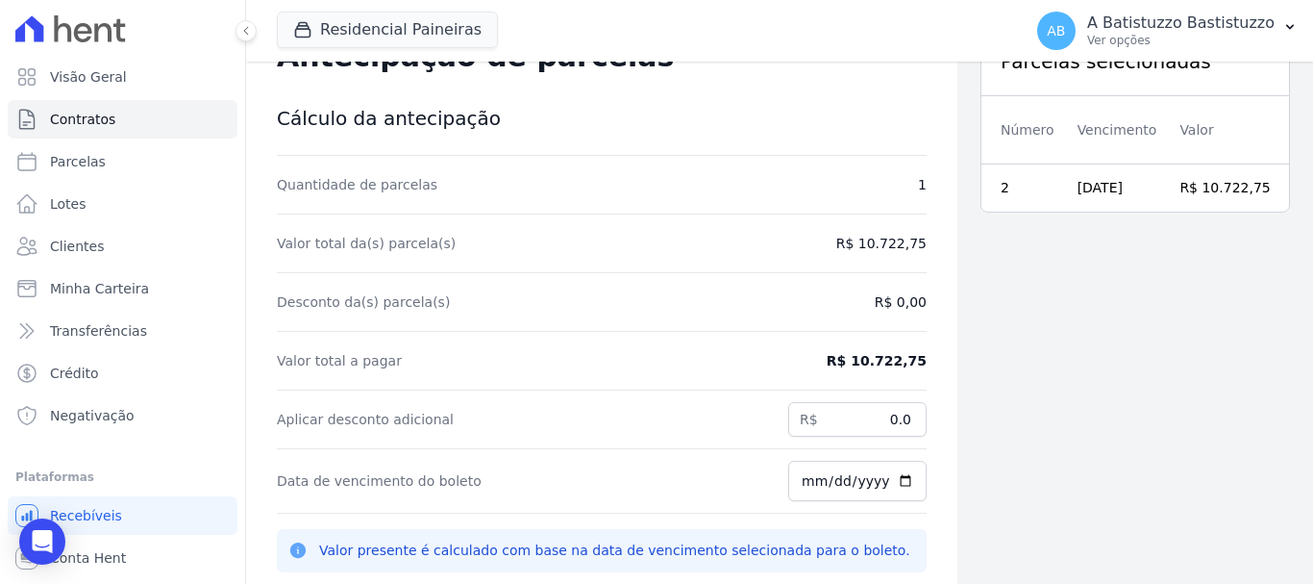
scroll to position [62, 0]
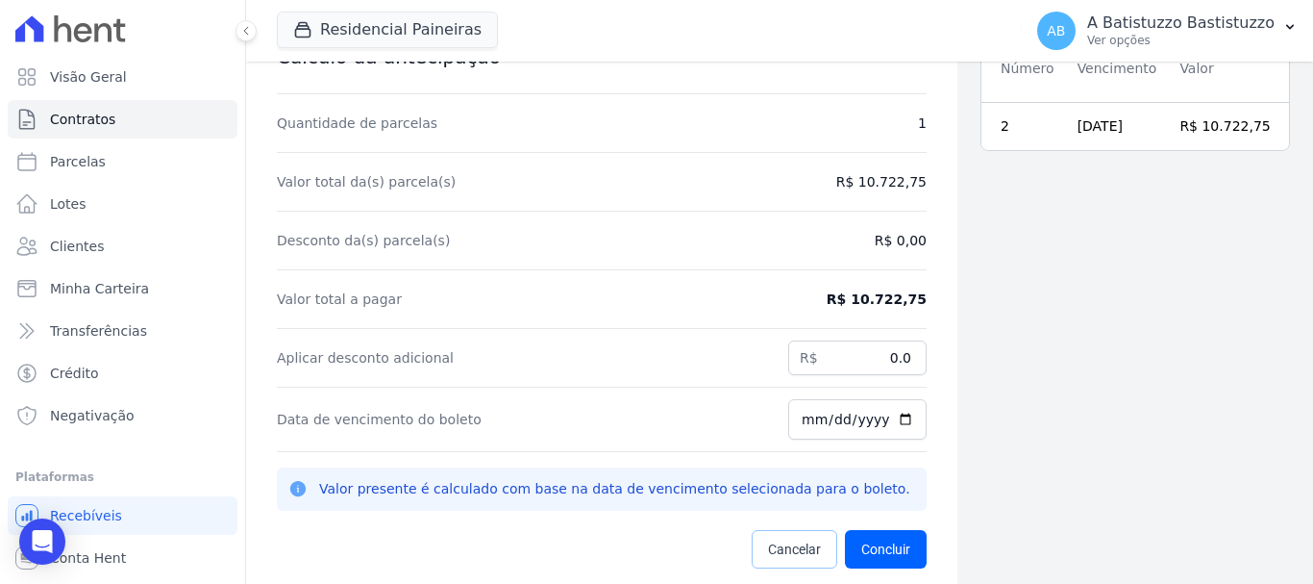
click at [774, 542] on span "Cancelar" at bounding box center [794, 548] width 53 height 19
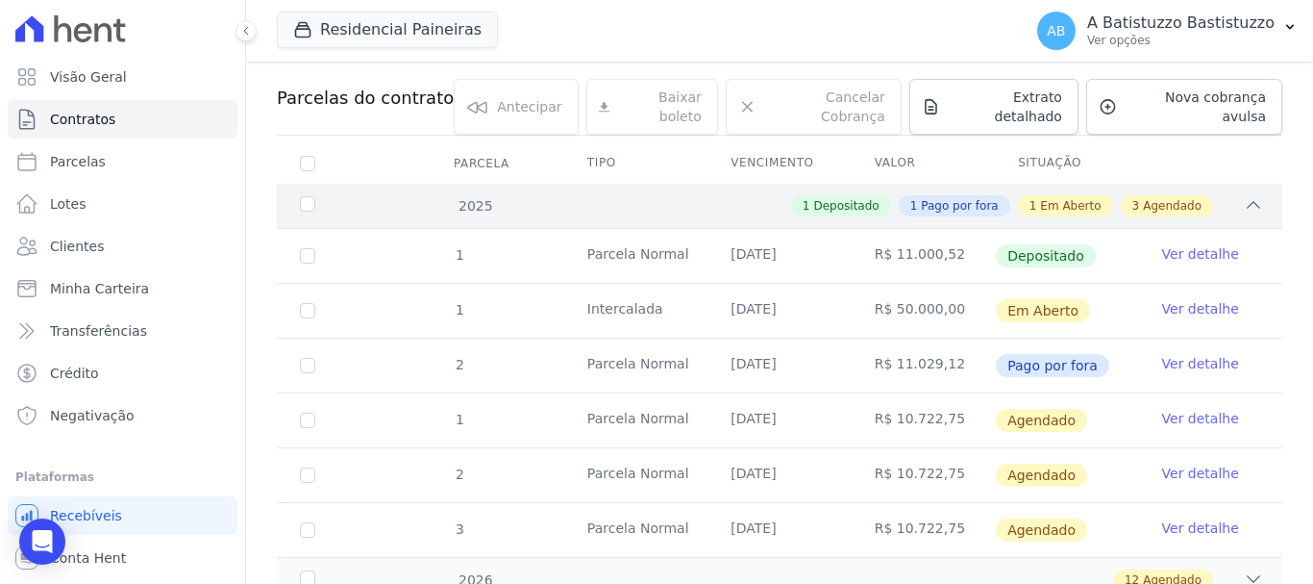
scroll to position [343, 0]
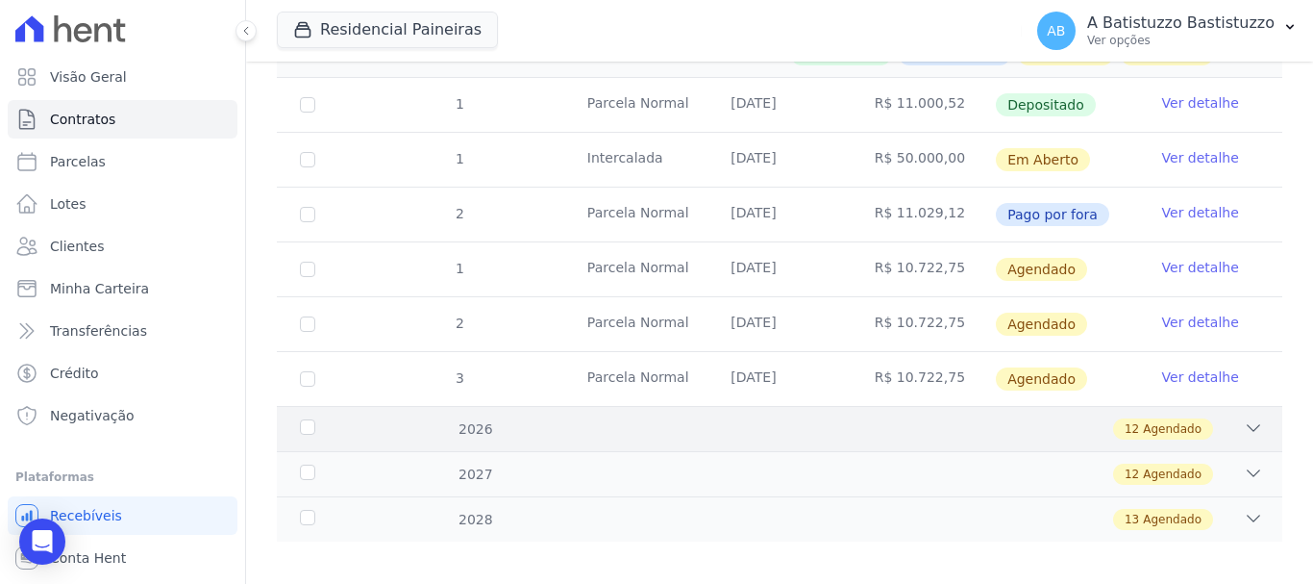
click at [1247, 418] on icon at bounding box center [1253, 427] width 19 height 19
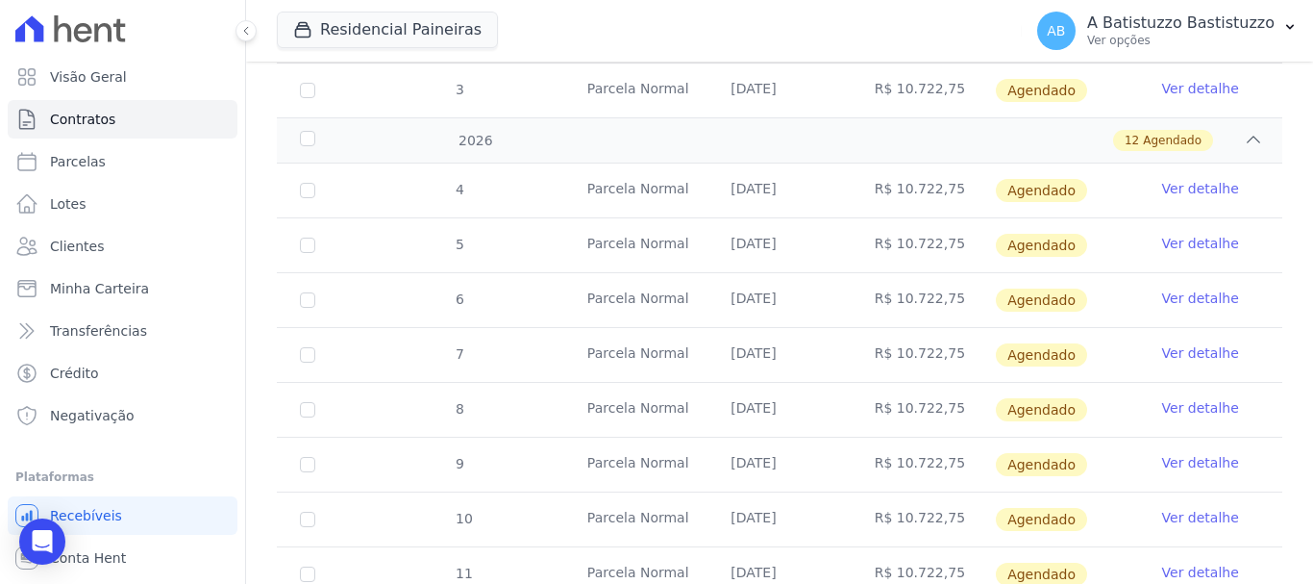
scroll to position [920, 0]
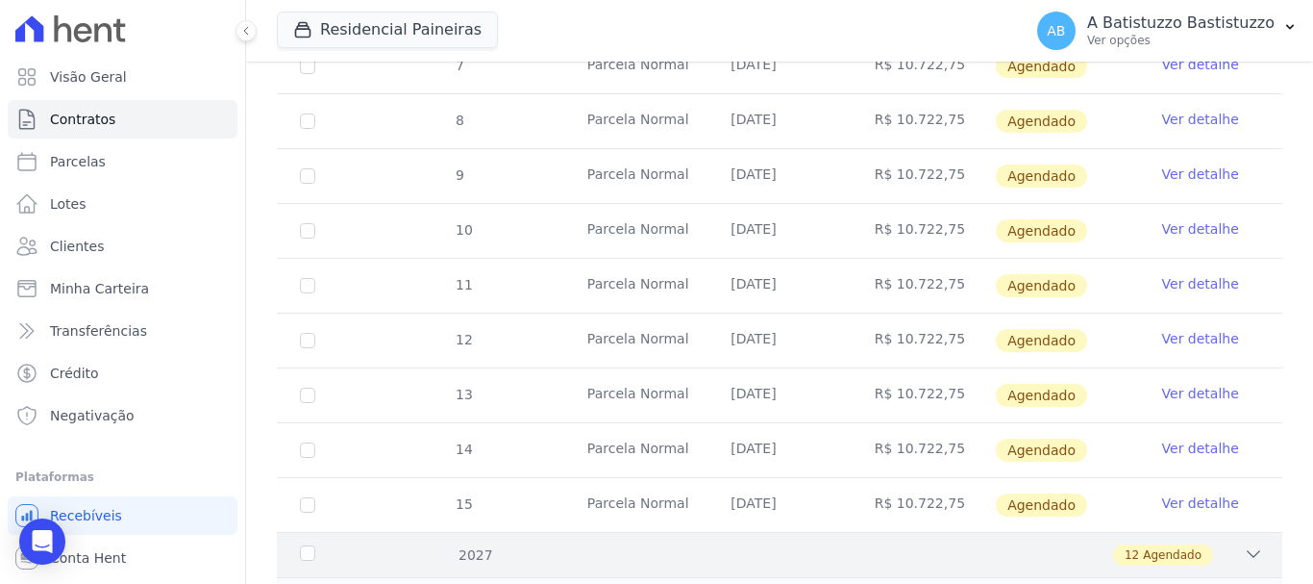
click at [1244, 544] on icon at bounding box center [1253, 553] width 19 height 19
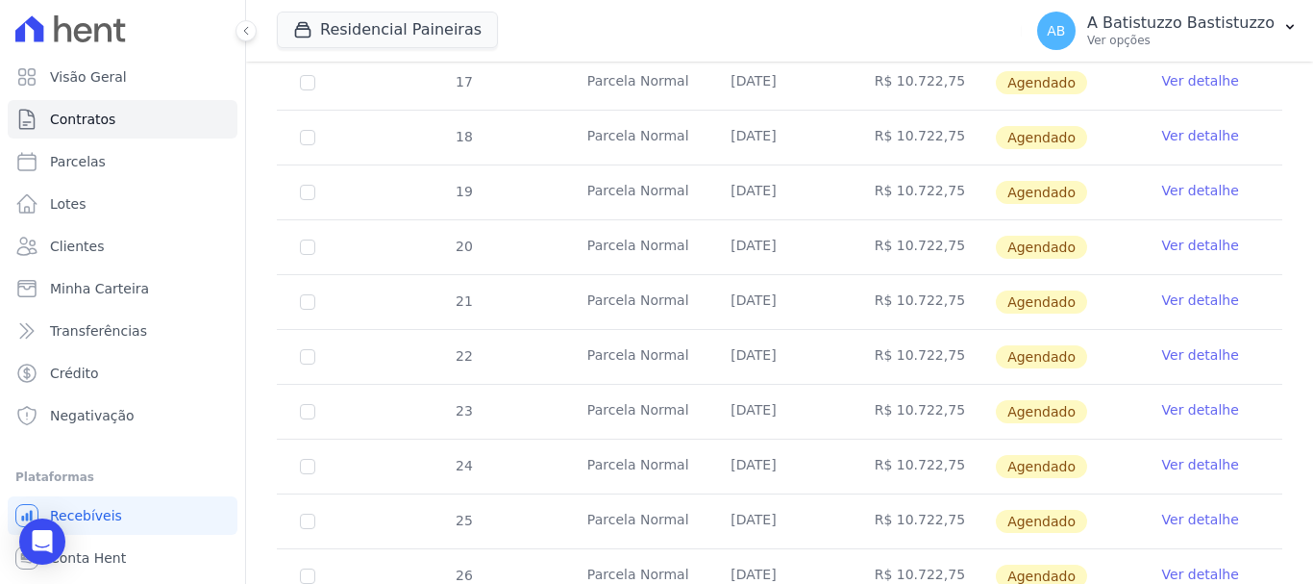
scroll to position [1659, 0]
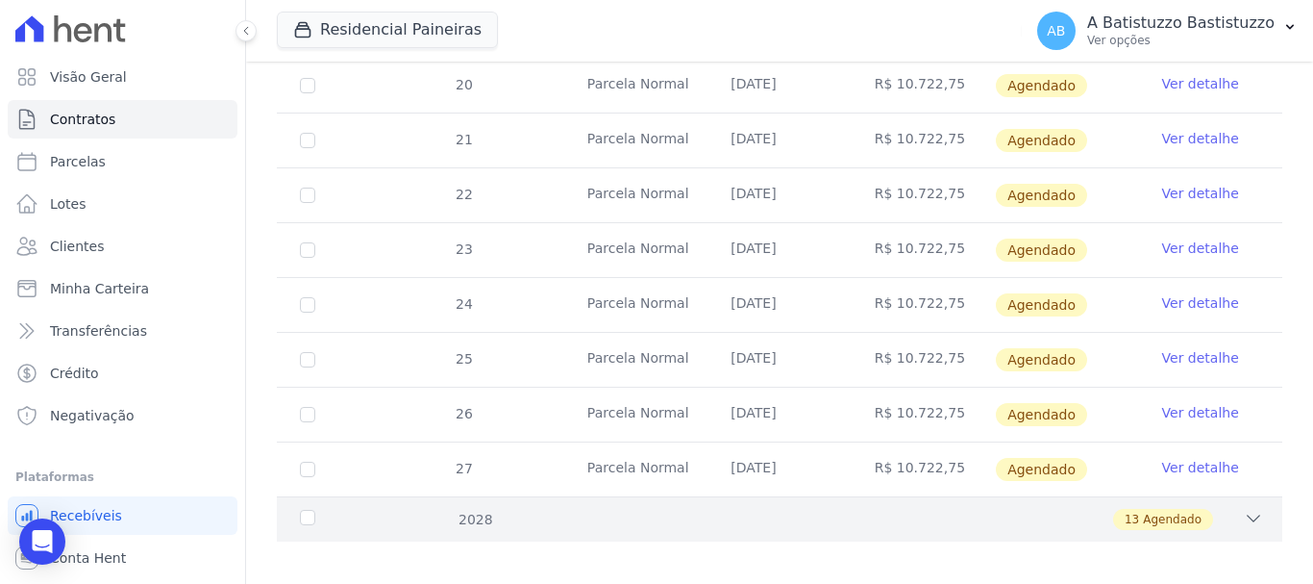
click at [1244, 509] on icon at bounding box center [1253, 518] width 19 height 19
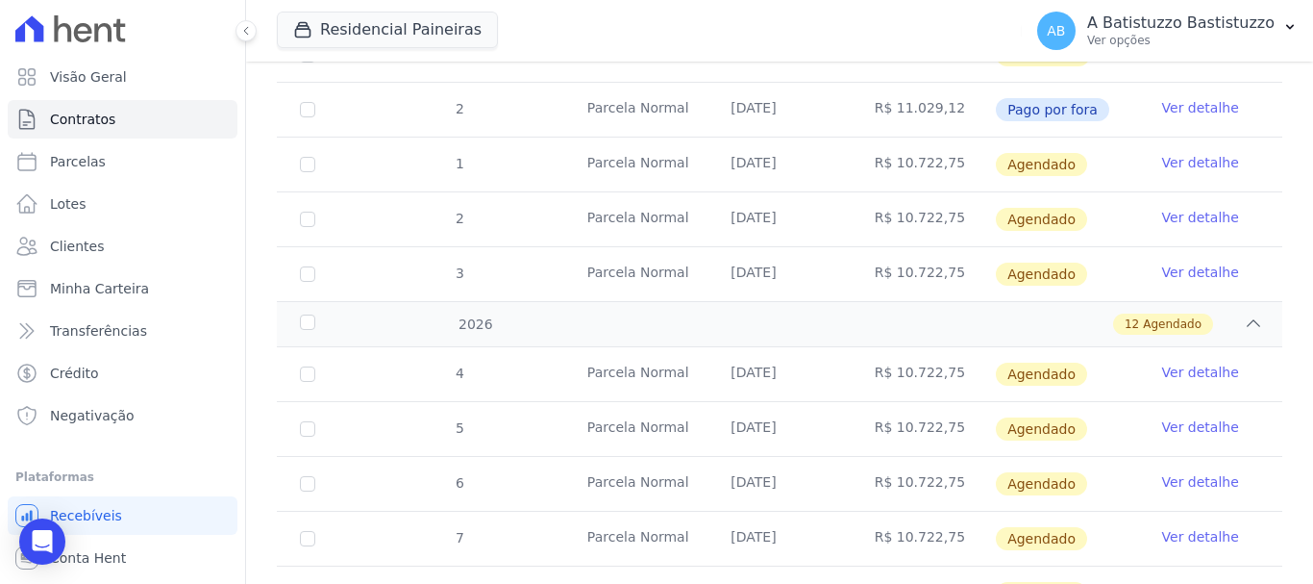
scroll to position [63, 0]
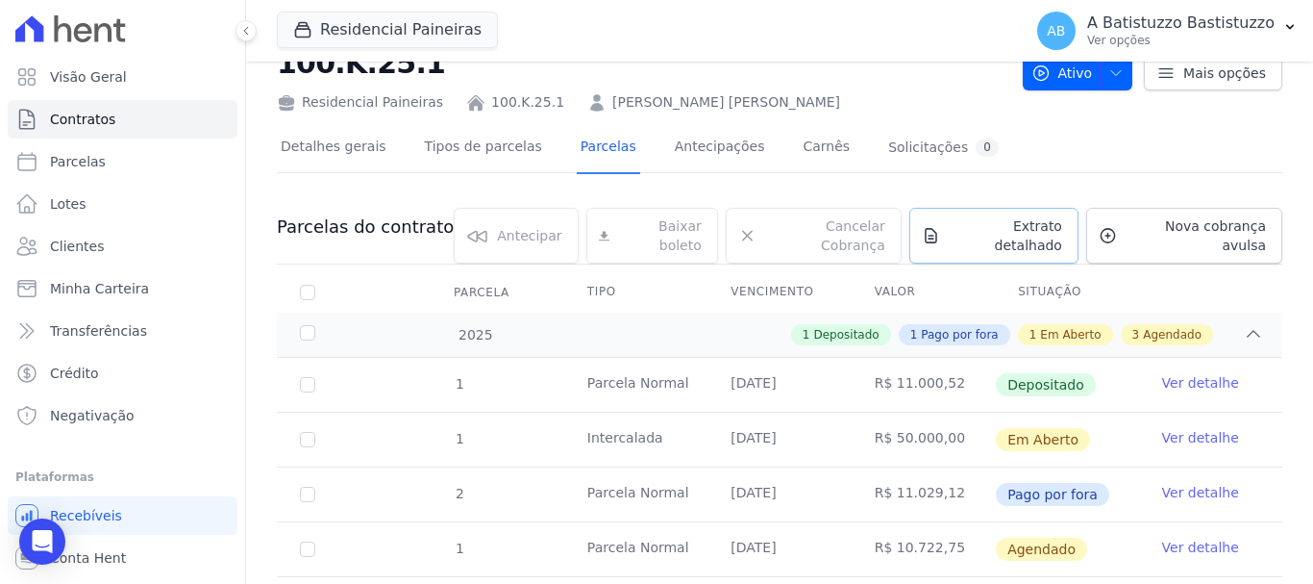
click at [992, 226] on span "Extrato detalhado" at bounding box center [1005, 235] width 114 height 38
click at [1237, 225] on span "Exportar PDF" at bounding box center [1251, 228] width 101 height 19
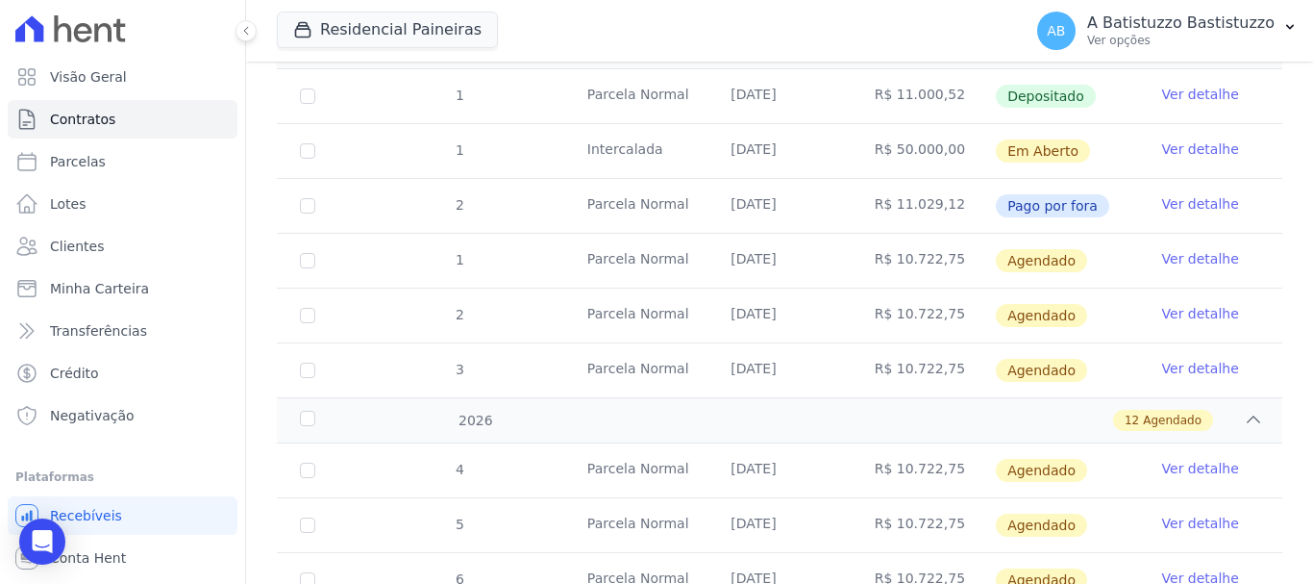
scroll to position [448, 0]
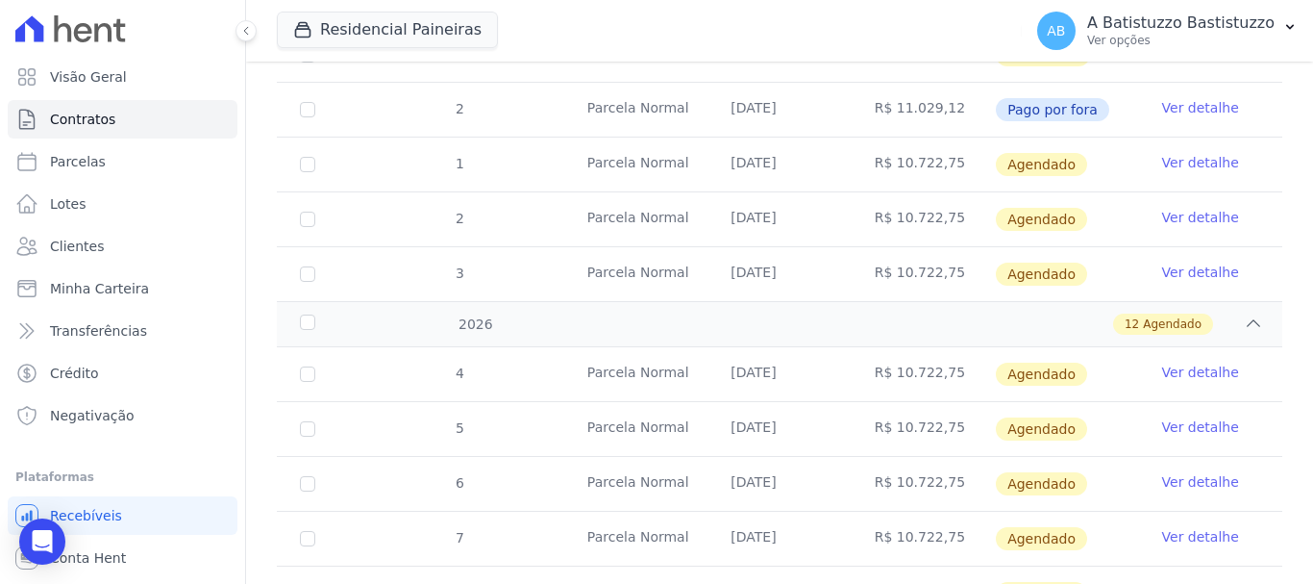
click at [1178, 208] on link "Ver detalhe" at bounding box center [1201, 217] width 77 height 19
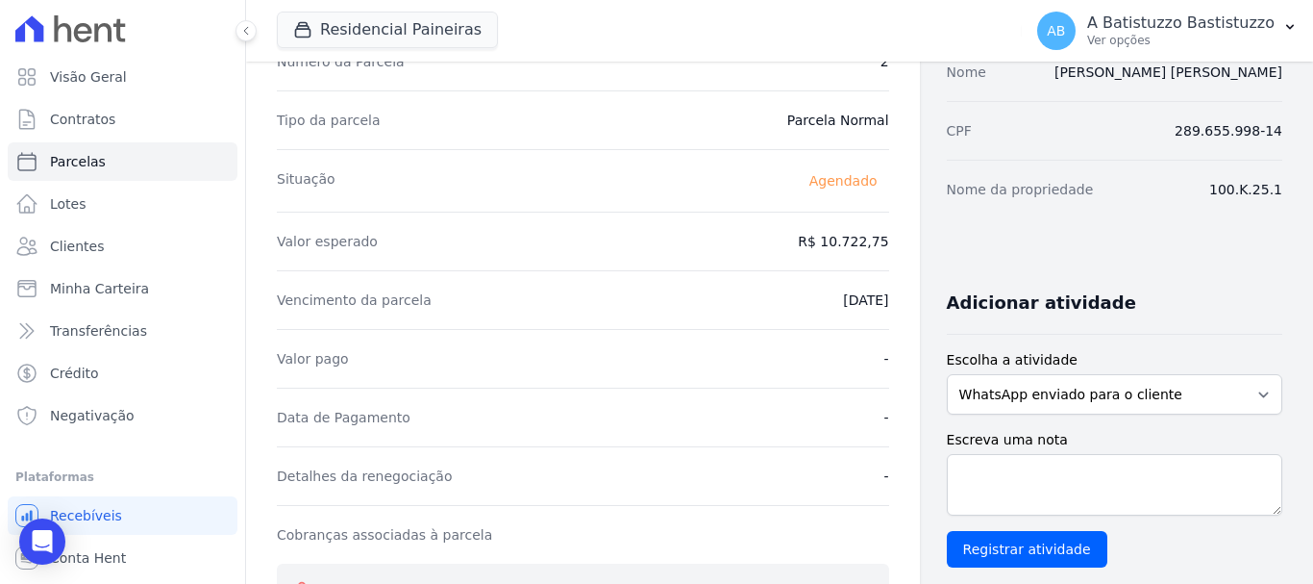
scroll to position [96, 0]
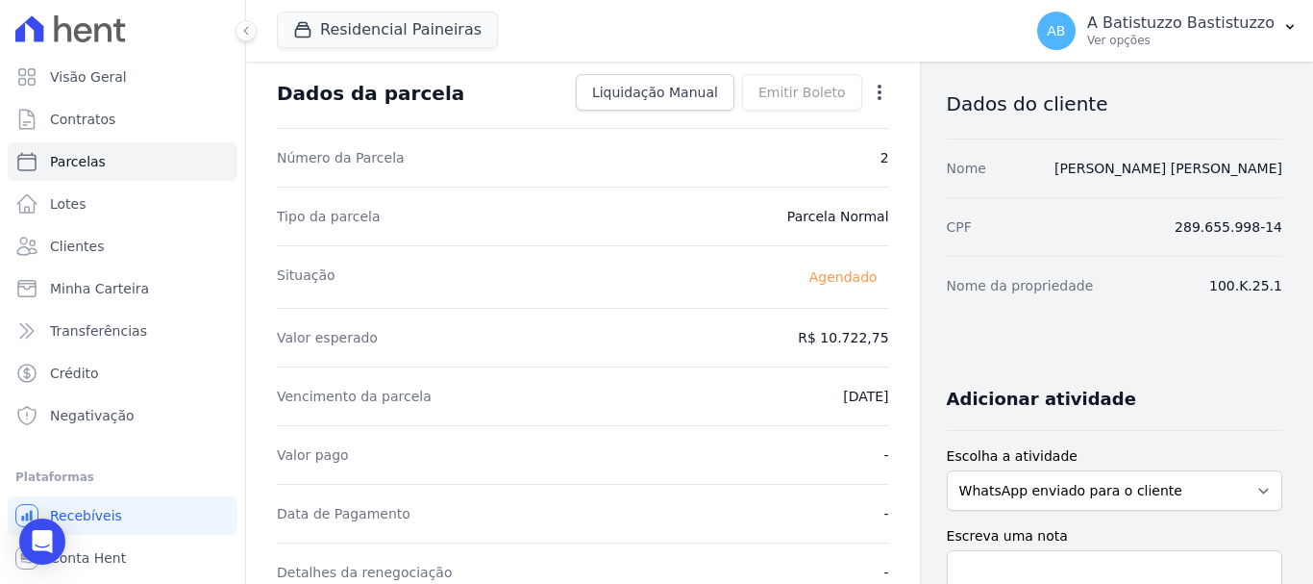
click at [878, 88] on icon "button" at bounding box center [880, 92] width 4 height 15
click at [773, 113] on link "Alterar" at bounding box center [797, 118] width 169 height 35
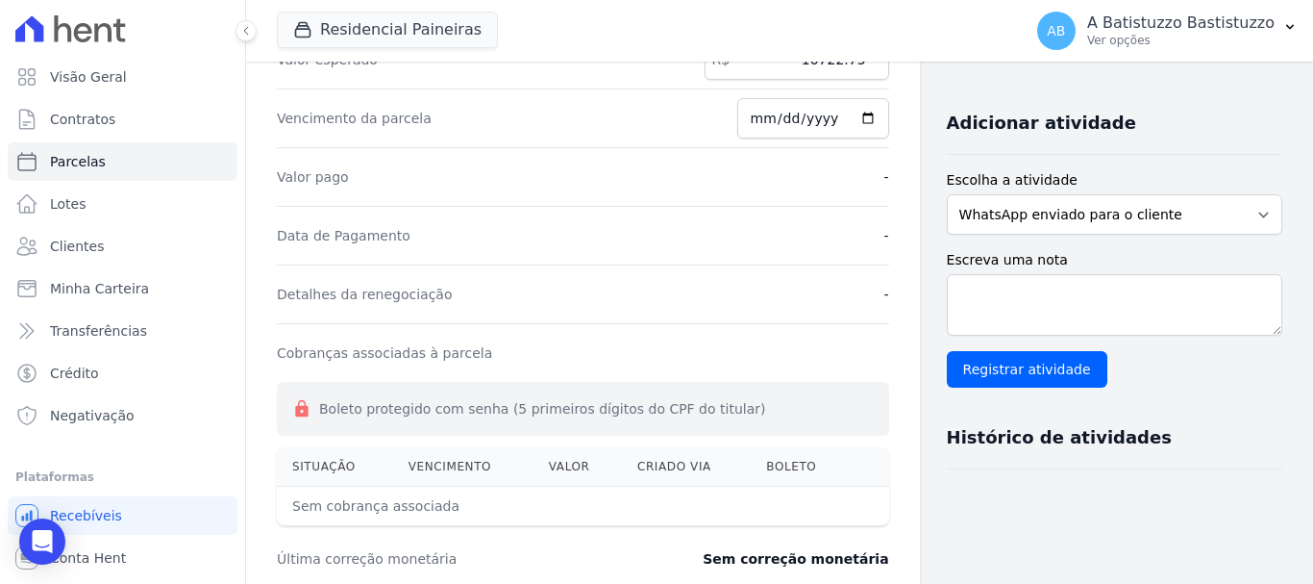
scroll to position [84, 0]
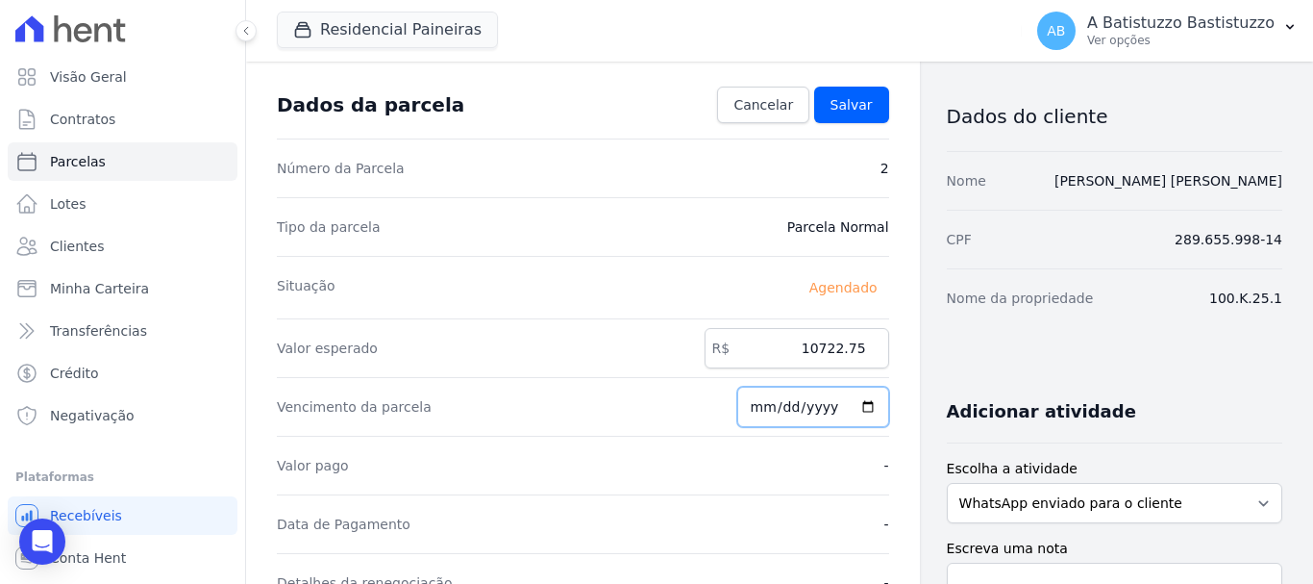
click at [855, 408] on input "2025-11-20" at bounding box center [814, 407] width 152 height 40
type input "2025-10-20"
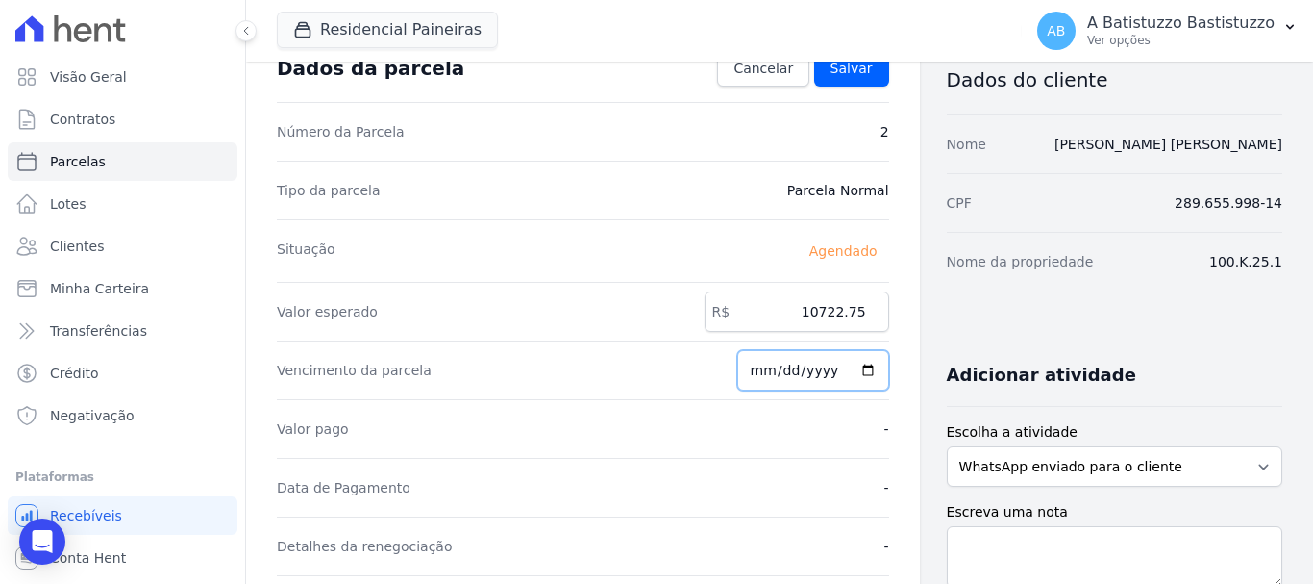
scroll to position [24, 0]
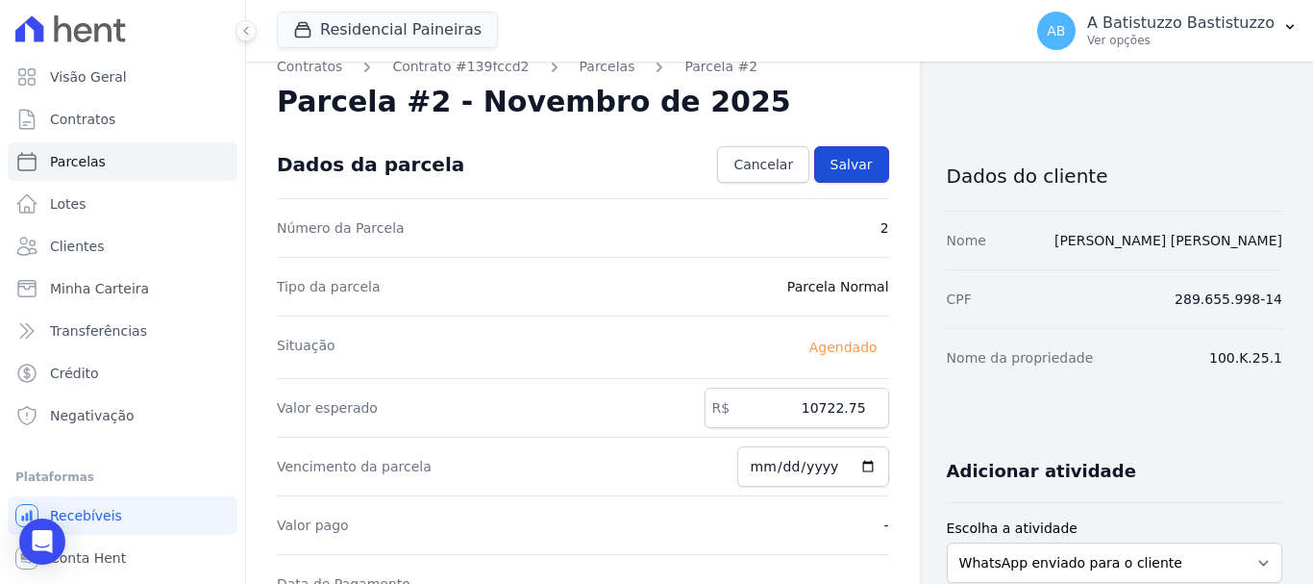
click at [864, 167] on link "Salvar" at bounding box center [851, 164] width 75 height 37
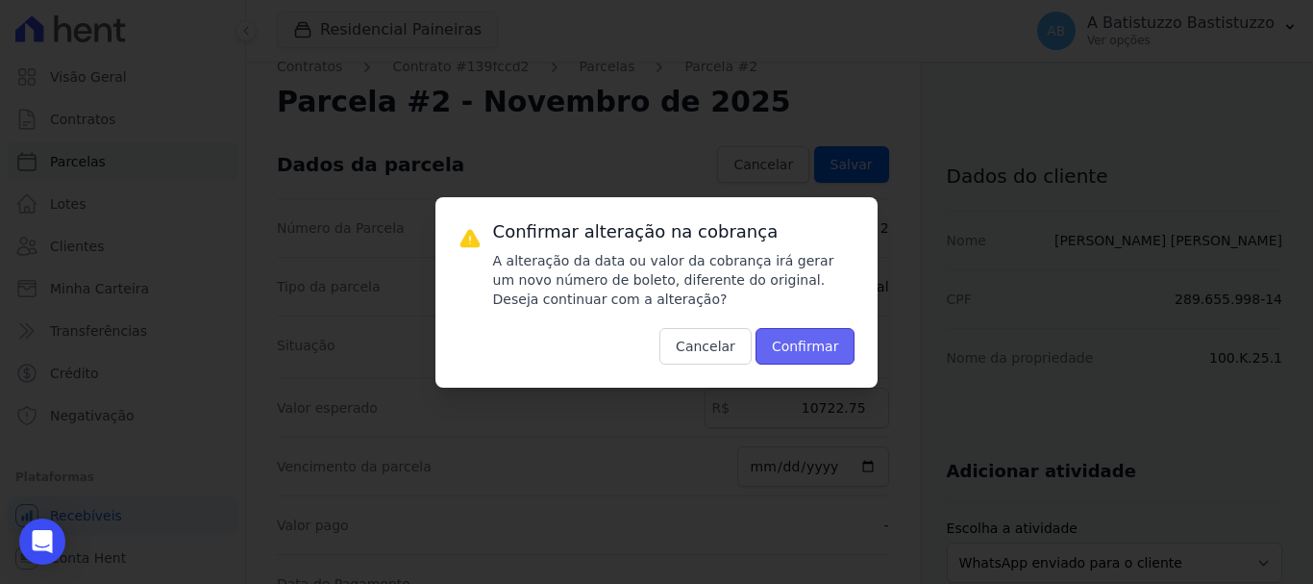
click at [810, 344] on button "Confirmar" at bounding box center [806, 346] width 100 height 37
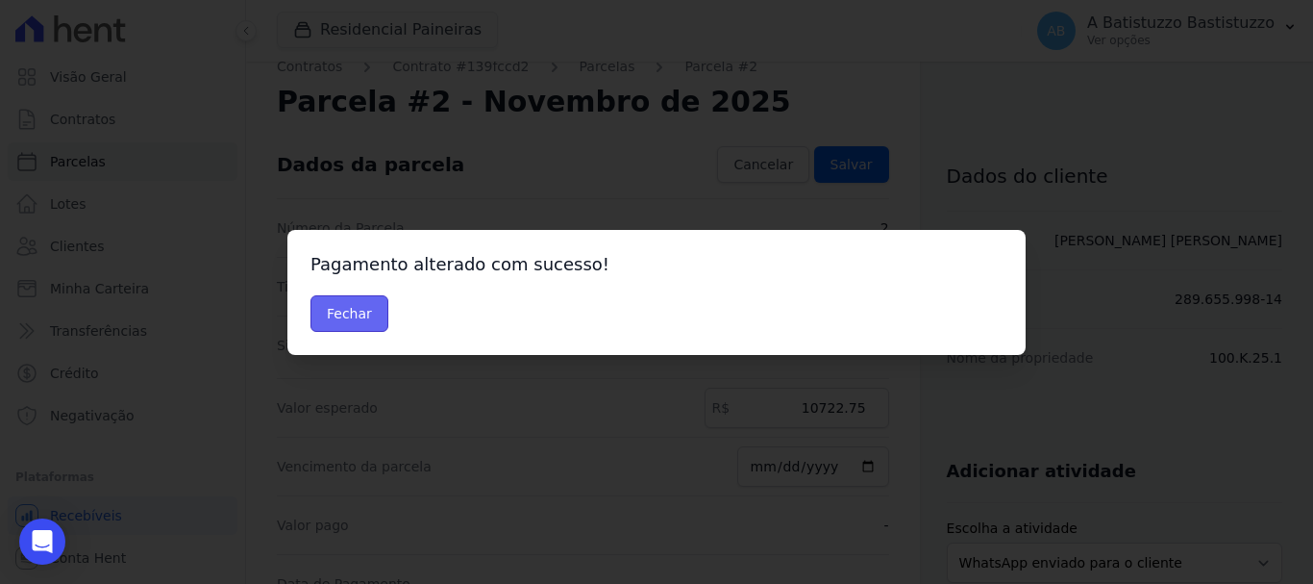
click at [351, 313] on button "Fechar" at bounding box center [350, 313] width 78 height 37
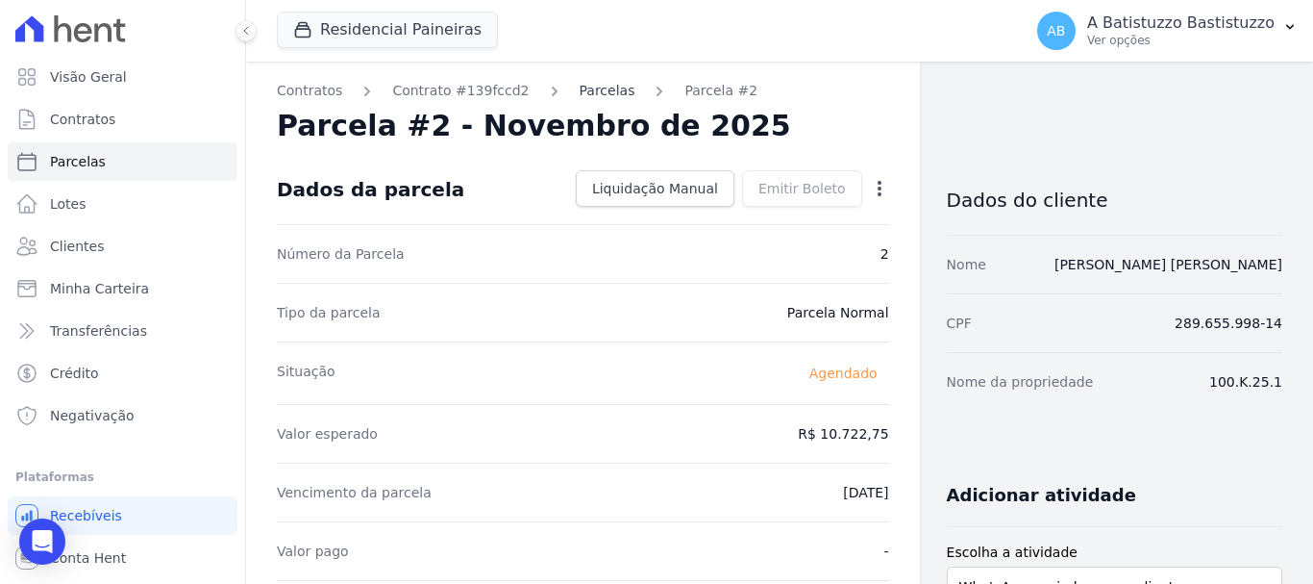
click at [580, 83] on link "Parcelas" at bounding box center [608, 91] width 56 height 20
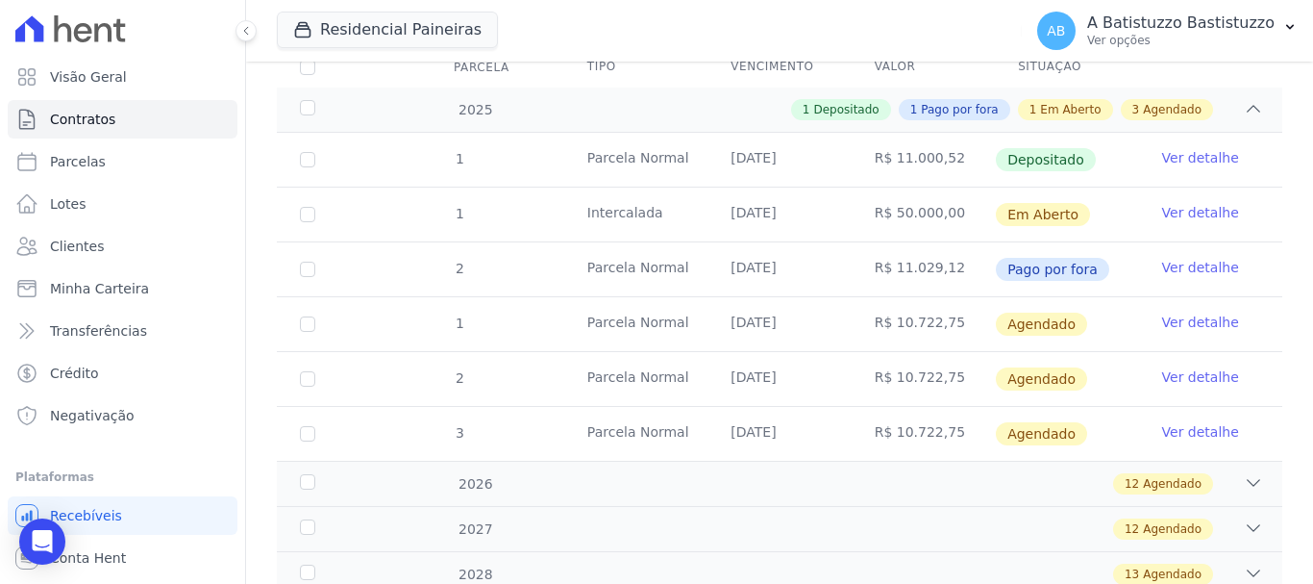
scroll to position [343, 0]
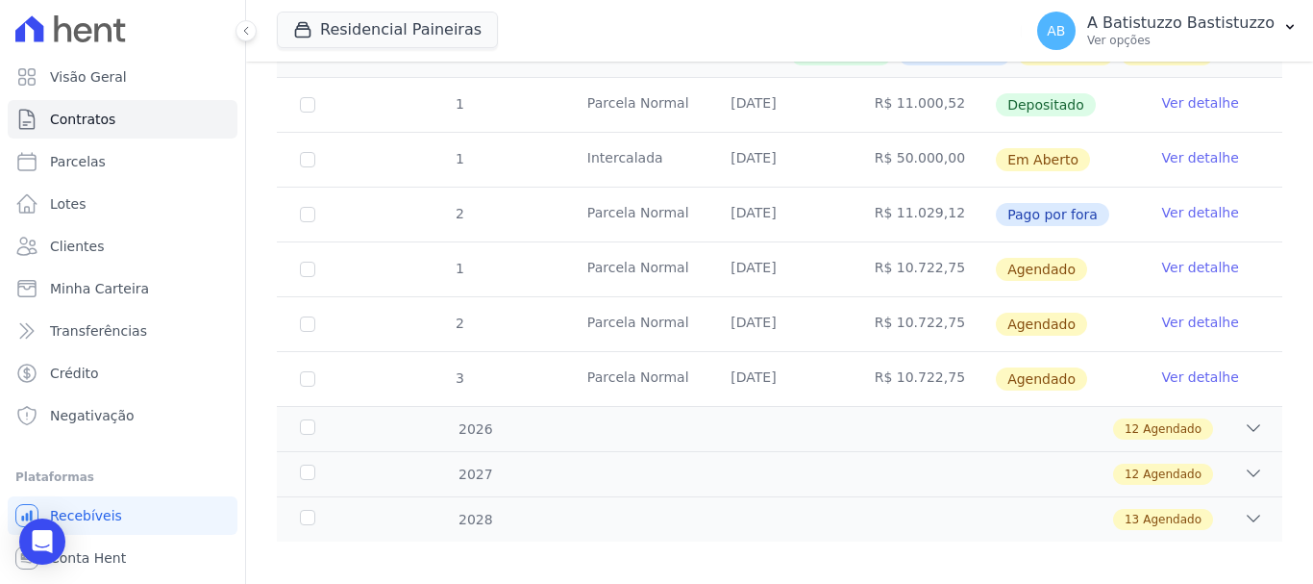
click at [1175, 367] on link "Ver detalhe" at bounding box center [1201, 376] width 77 height 19
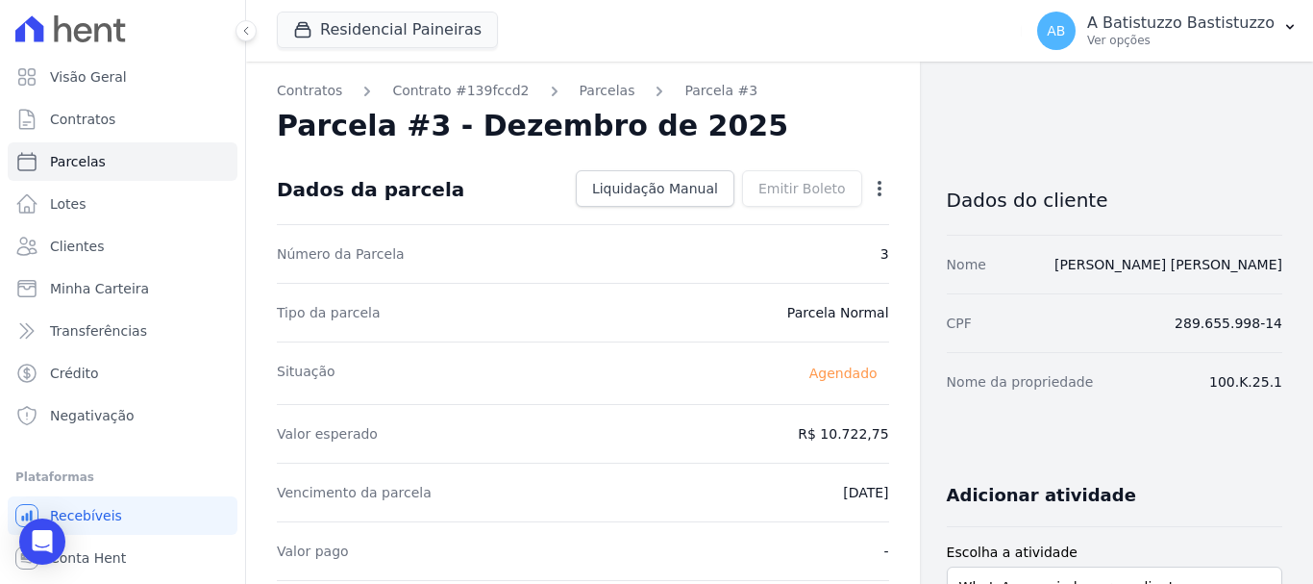
click at [870, 189] on icon "button" at bounding box center [879, 188] width 19 height 19
click at [736, 214] on link "Alterar" at bounding box center [797, 214] width 169 height 35
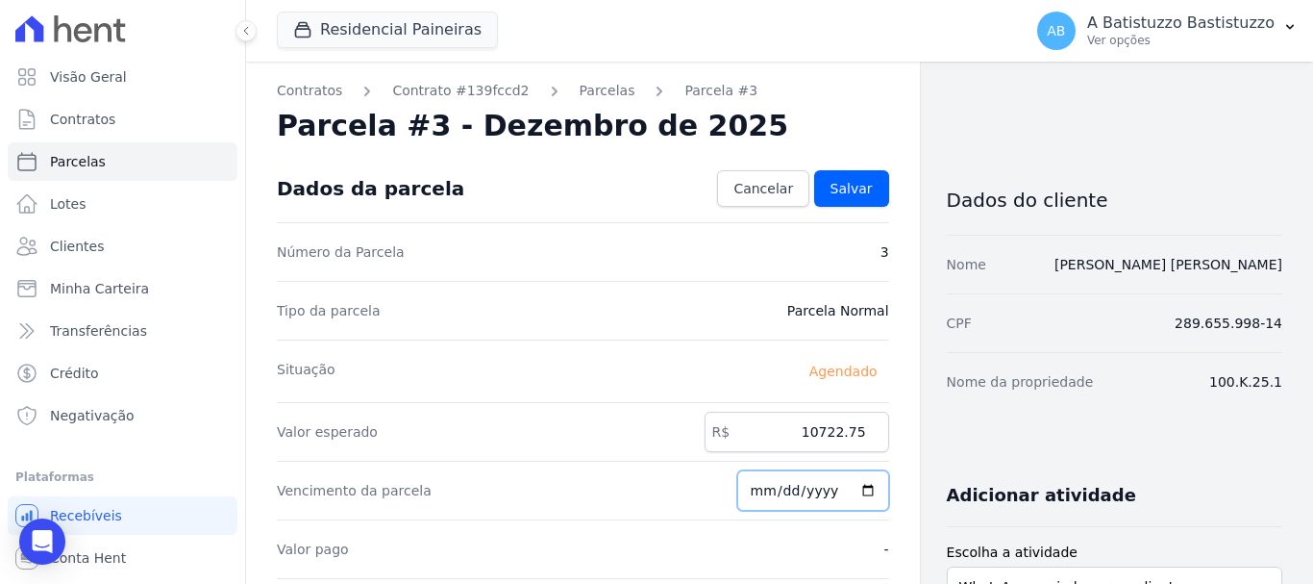
click at [859, 492] on input "2025-12-20" at bounding box center [814, 490] width 152 height 40
type input "[DATE]"
click at [831, 191] on span "Salvar" at bounding box center [852, 188] width 42 height 19
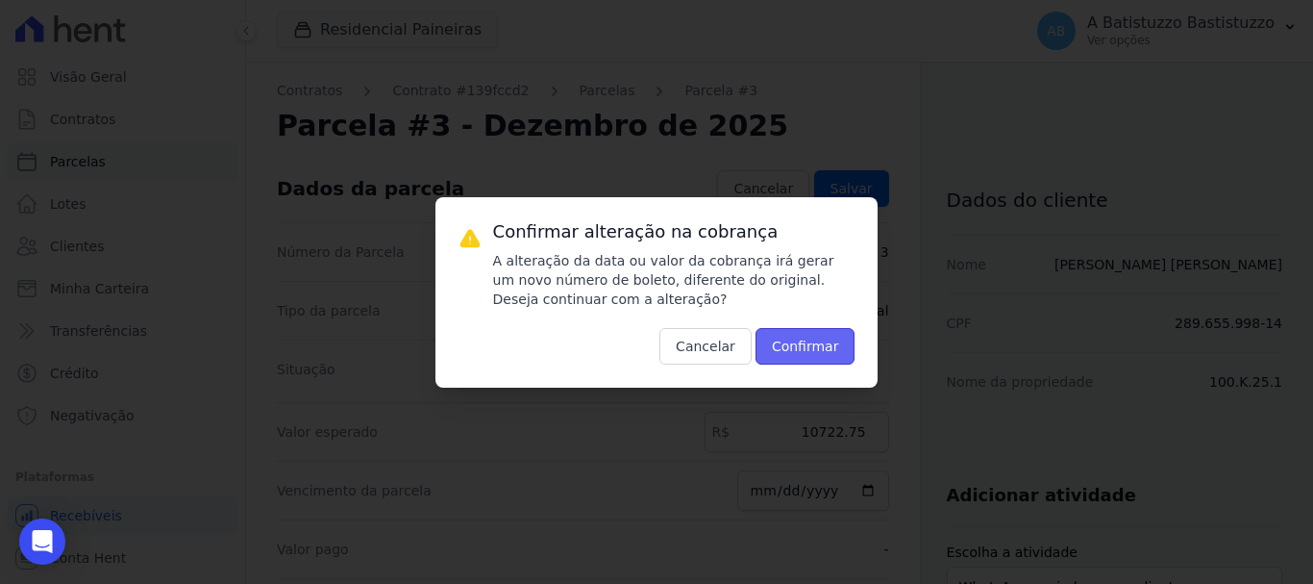
click at [821, 338] on button "Confirmar" at bounding box center [806, 346] width 100 height 37
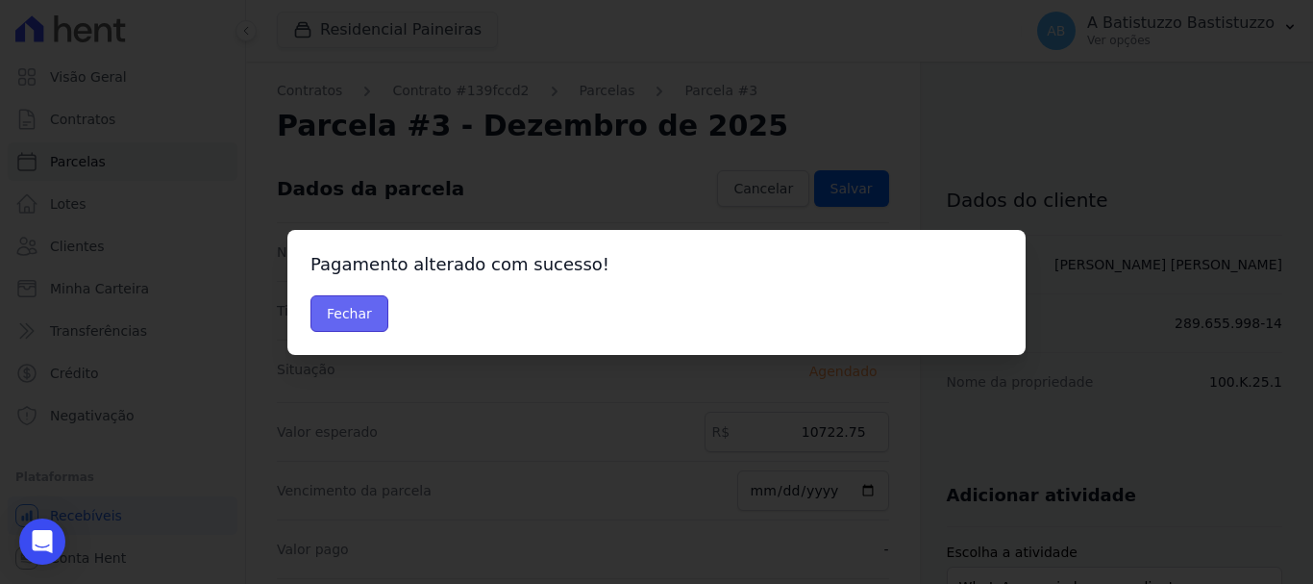
click at [351, 307] on button "Fechar" at bounding box center [350, 313] width 78 height 37
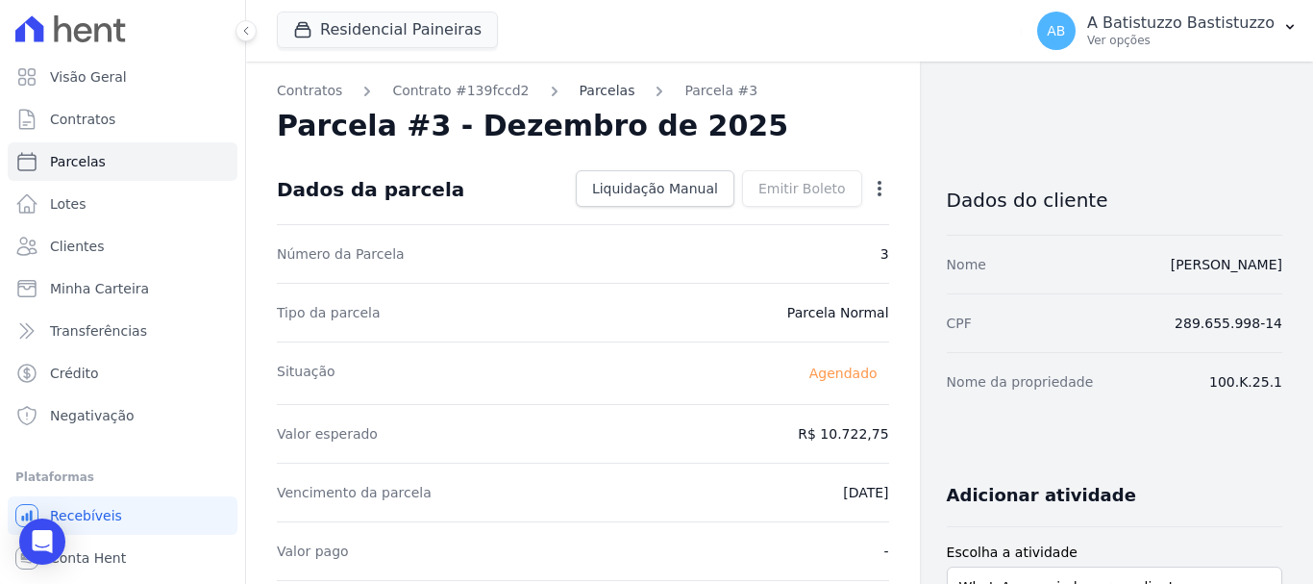
click at [580, 88] on link "Parcelas" at bounding box center [608, 91] width 56 height 20
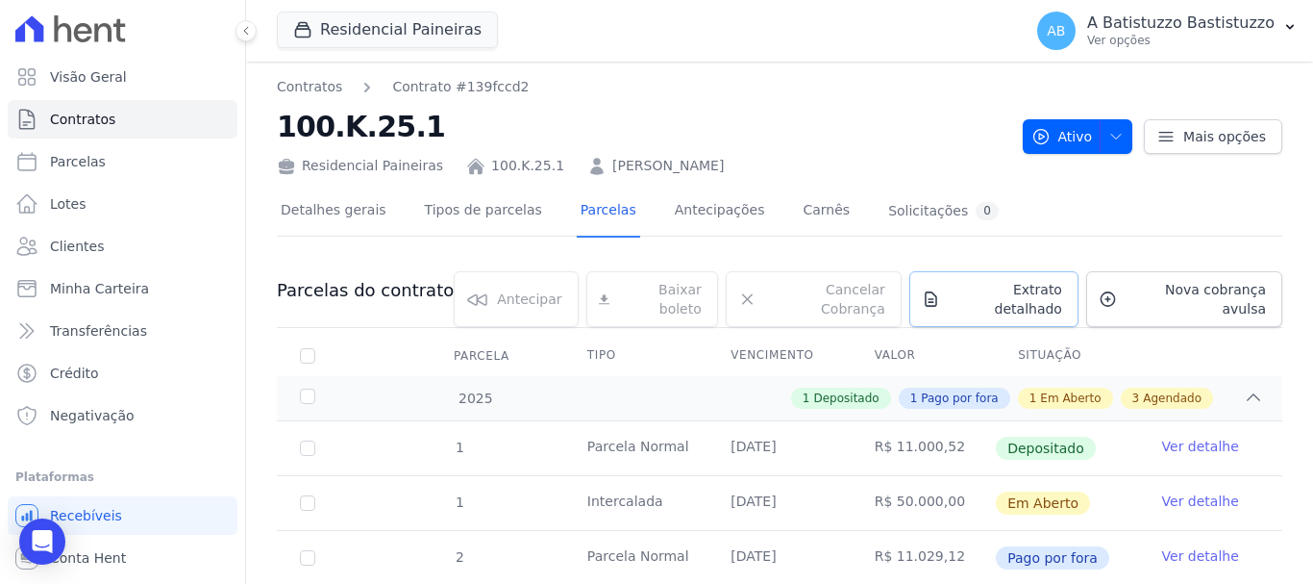
scroll to position [343, 0]
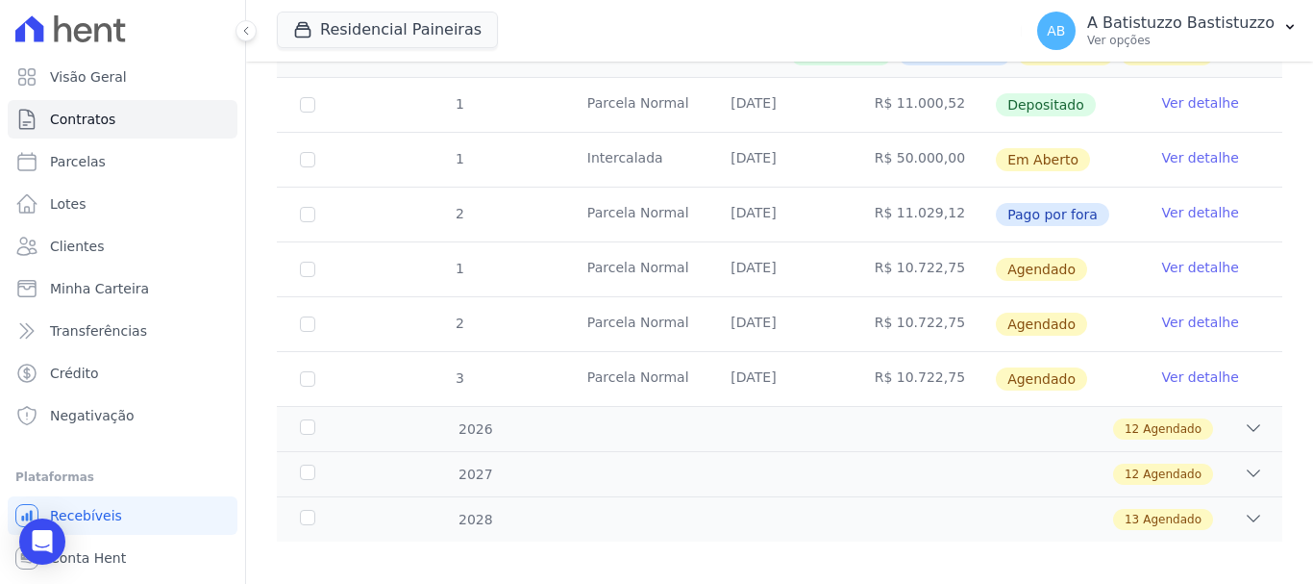
click at [1177, 258] on link "Ver detalhe" at bounding box center [1201, 267] width 77 height 19
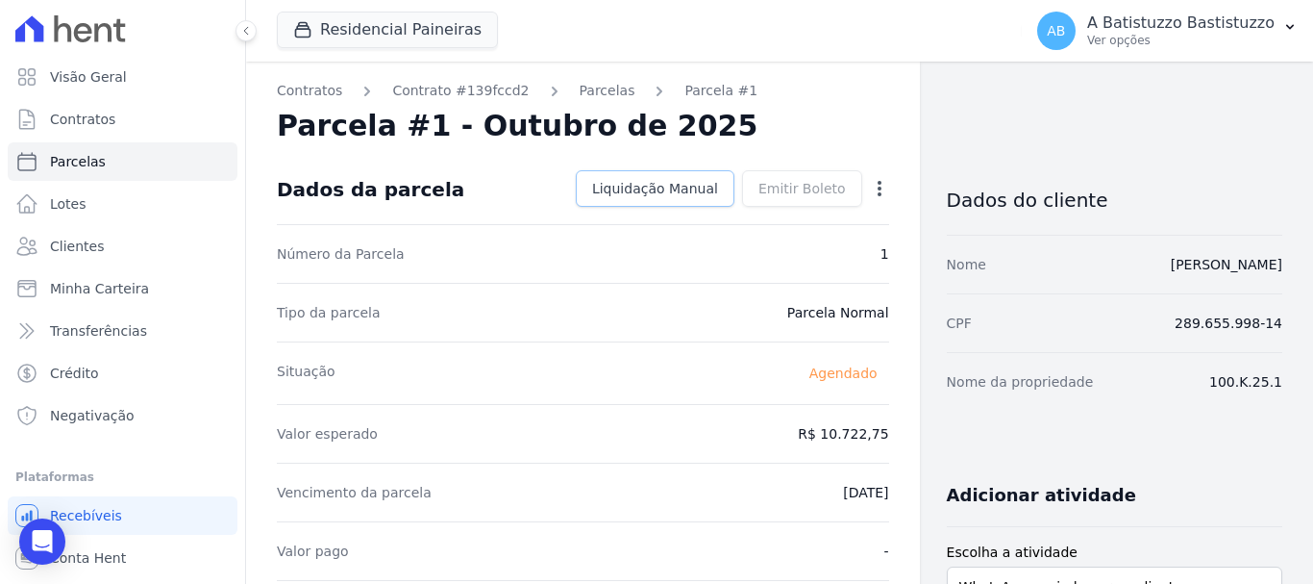
click at [665, 192] on span "Liquidação Manual" at bounding box center [655, 188] width 126 height 19
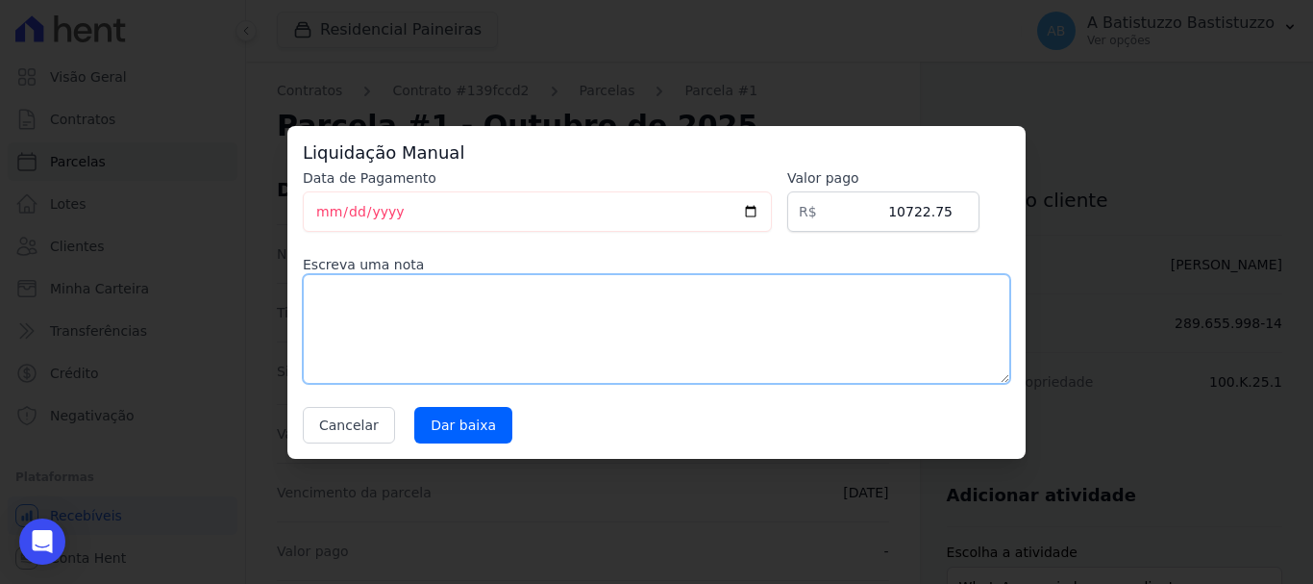
click at [314, 300] on textarea at bounding box center [657, 329] width 708 height 110
type textarea "acerto"
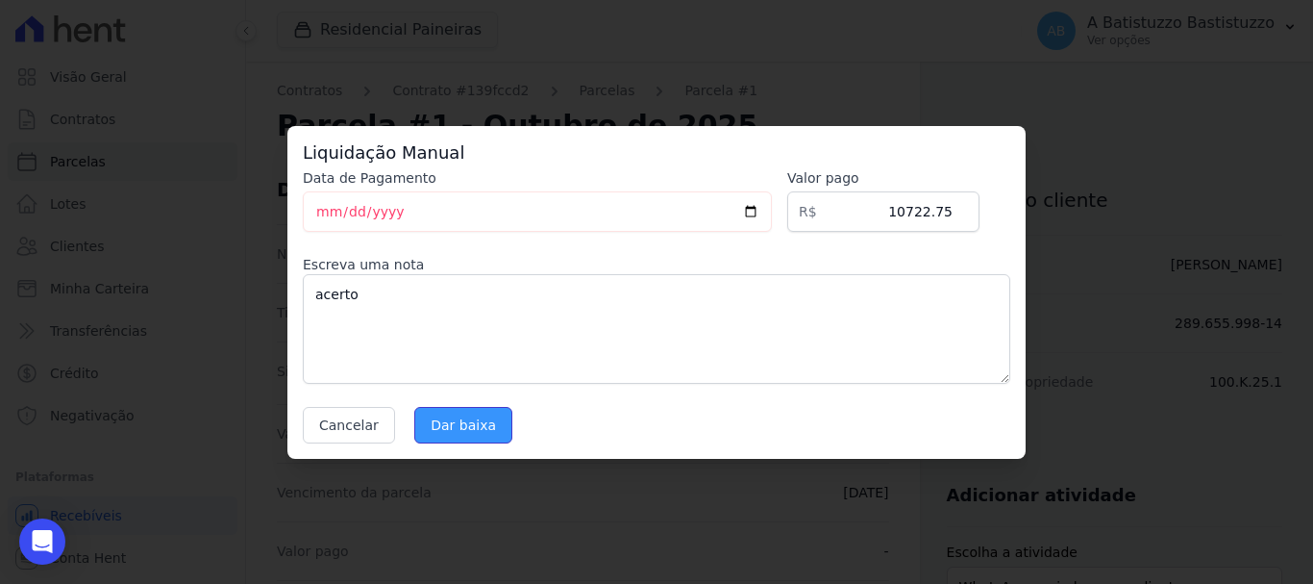
click at [457, 417] on input "Dar baixa" at bounding box center [463, 425] width 98 height 37
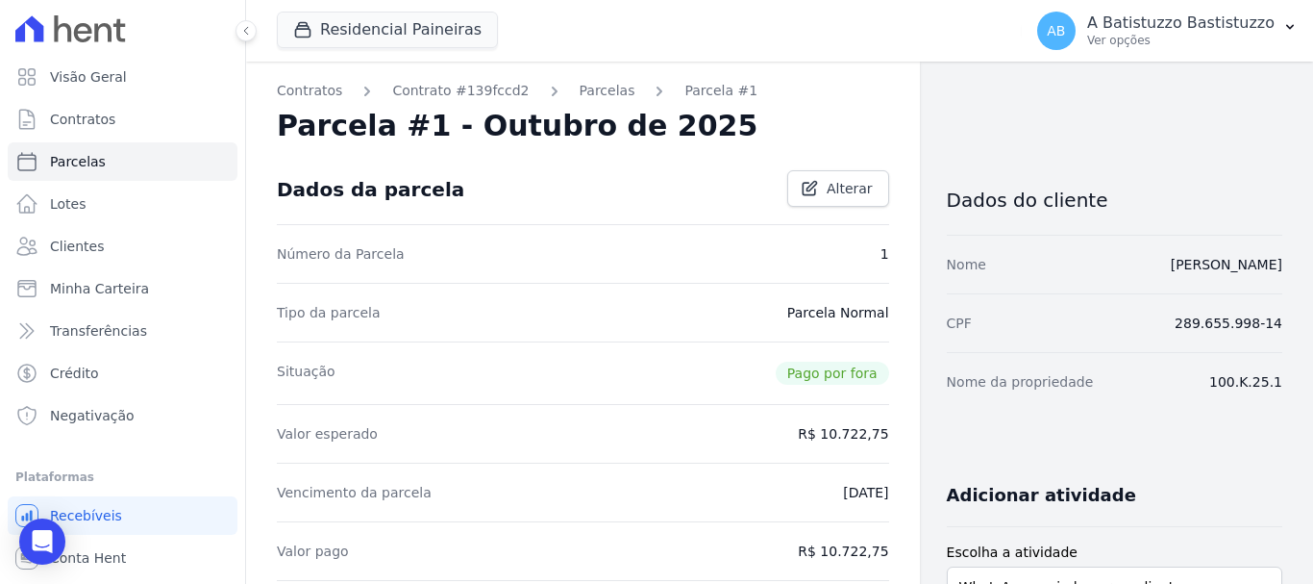
drag, startPoint x: 532, startPoint y: 155, endPoint x: 472, endPoint y: 227, distance: 93.6
click at [472, 227] on div "Número da Parcela 1" at bounding box center [583, 253] width 613 height 59
click at [580, 81] on link "Parcelas" at bounding box center [608, 91] width 56 height 20
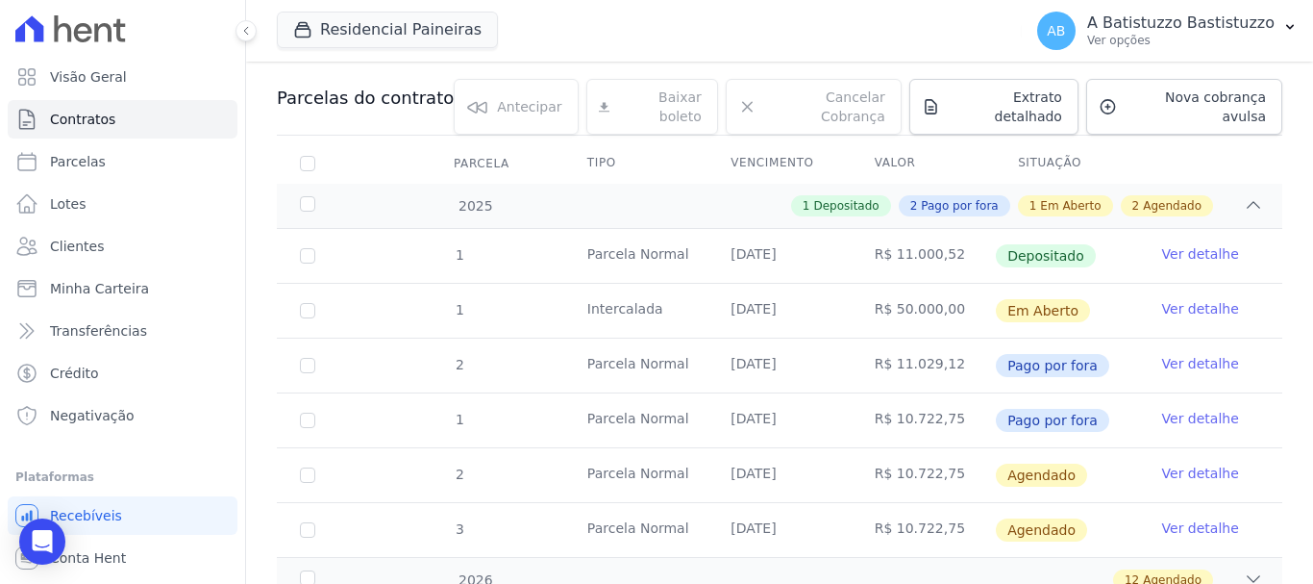
scroll to position [343, 0]
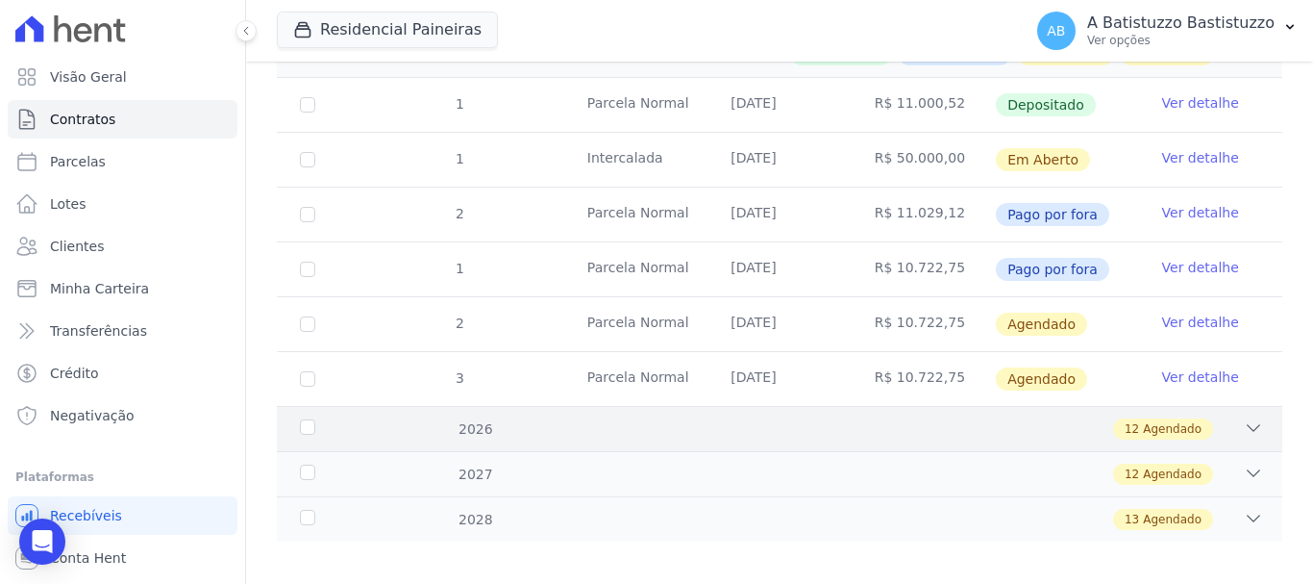
click at [1244, 418] on icon at bounding box center [1253, 427] width 19 height 19
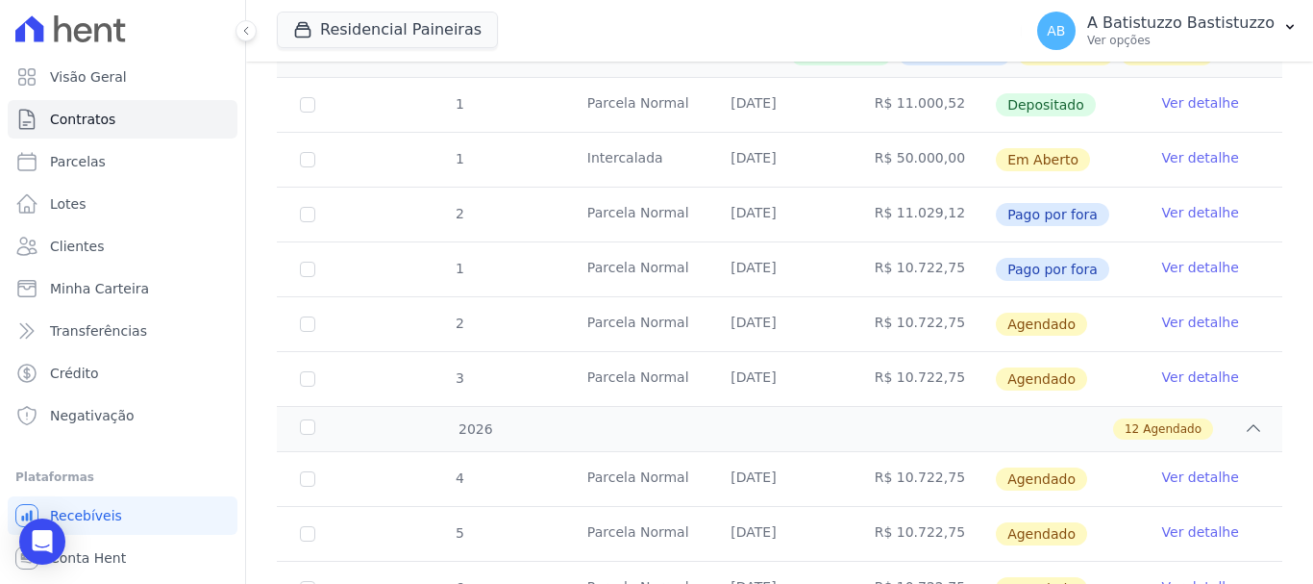
click at [1184, 467] on link "Ver detalhe" at bounding box center [1201, 476] width 77 height 19
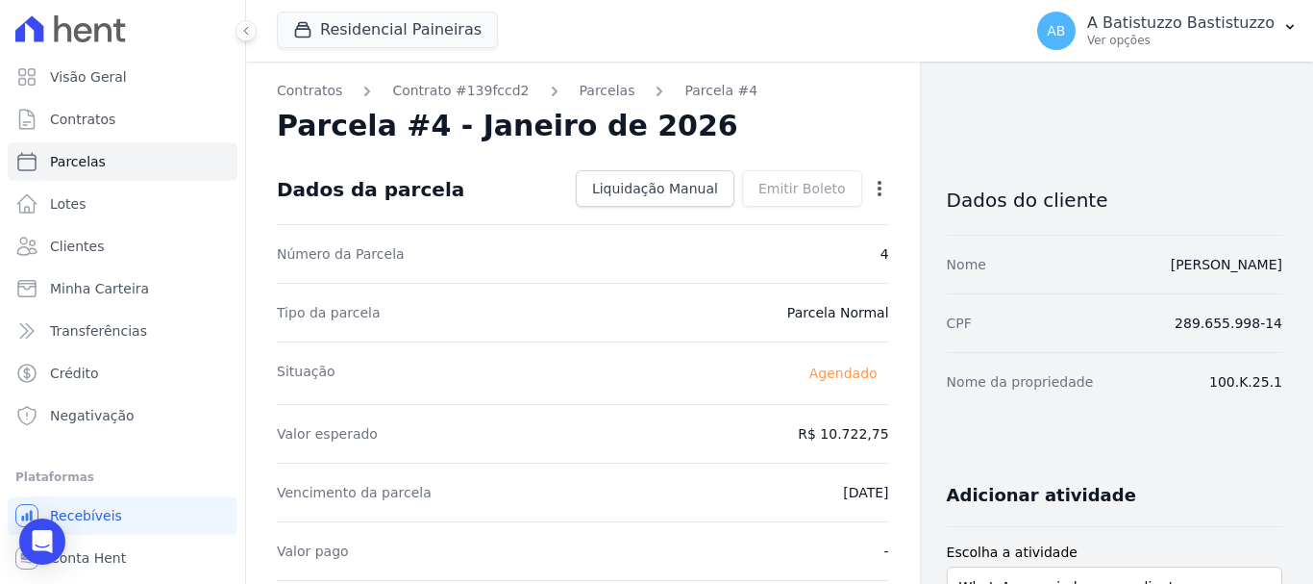
click at [870, 185] on icon "button" at bounding box center [879, 188] width 19 height 19
click at [749, 212] on link "Alterar" at bounding box center [797, 214] width 169 height 35
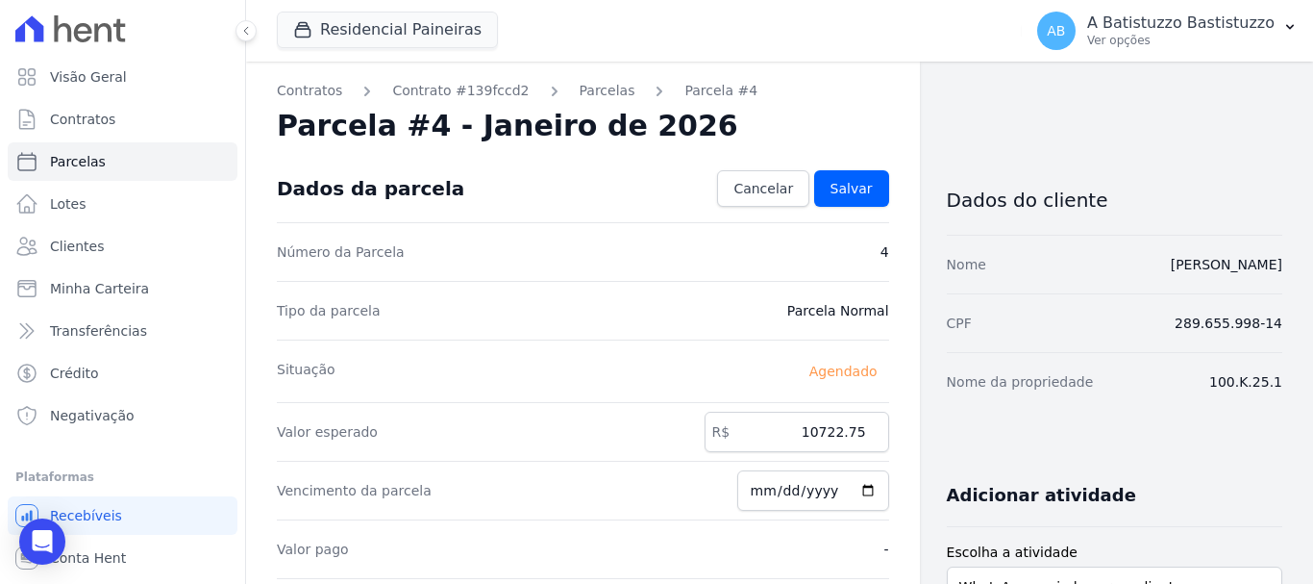
scroll to position [192, 0]
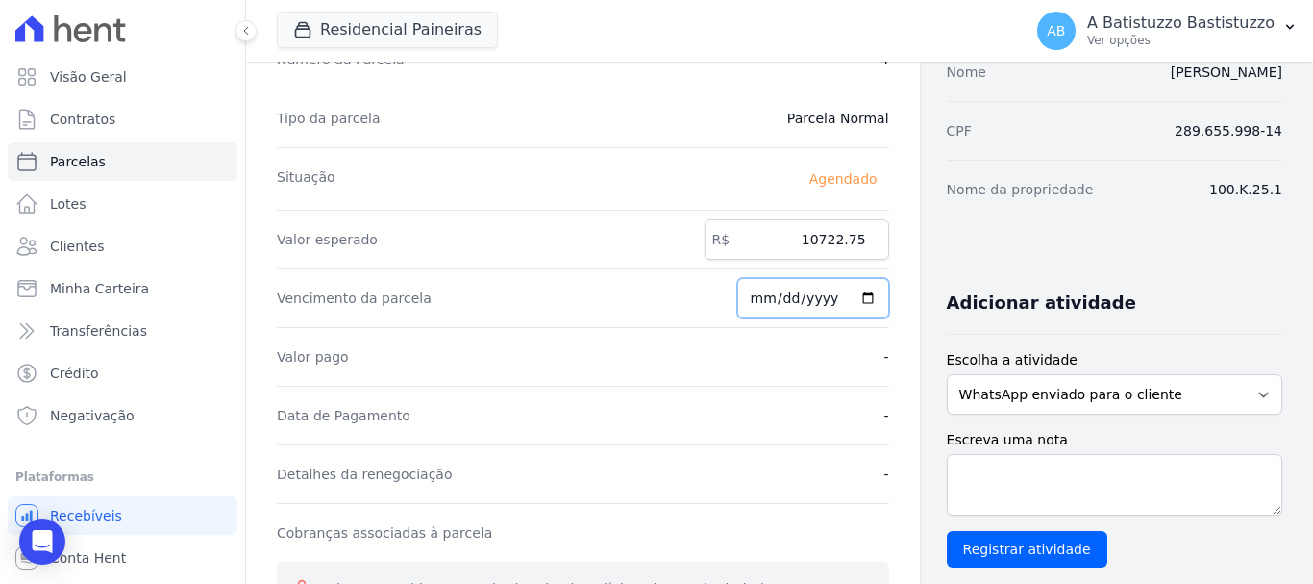
click at [861, 297] on input "2026-01-20" at bounding box center [814, 298] width 152 height 40
type input "2025-12-20"
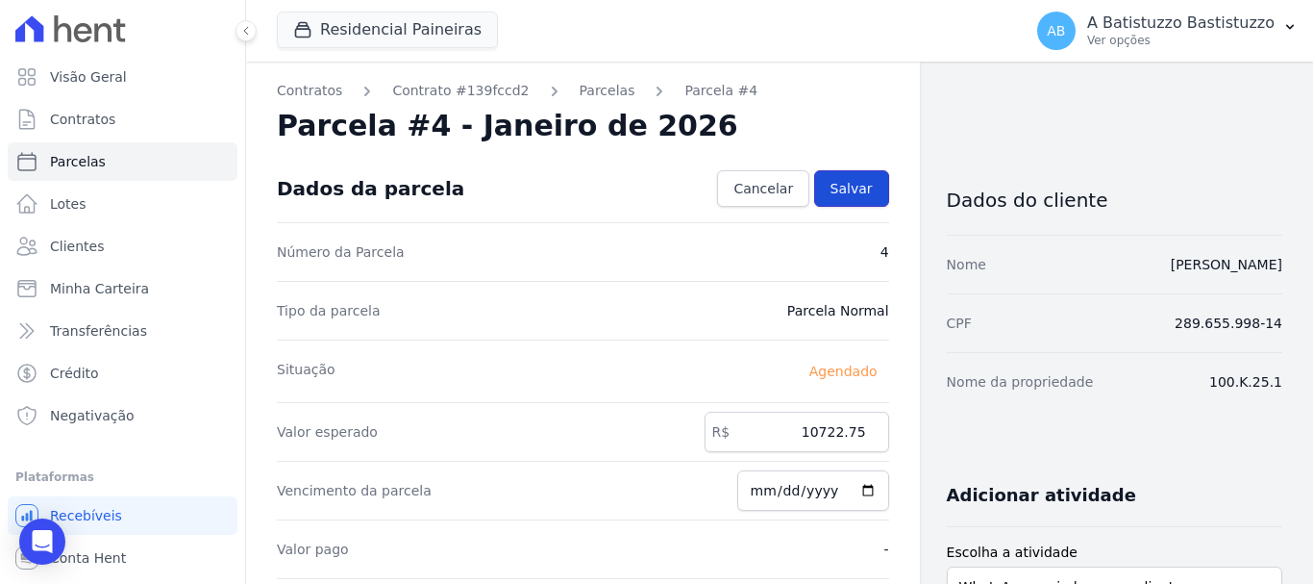
click at [840, 186] on span "Salvar" at bounding box center [852, 188] width 42 height 19
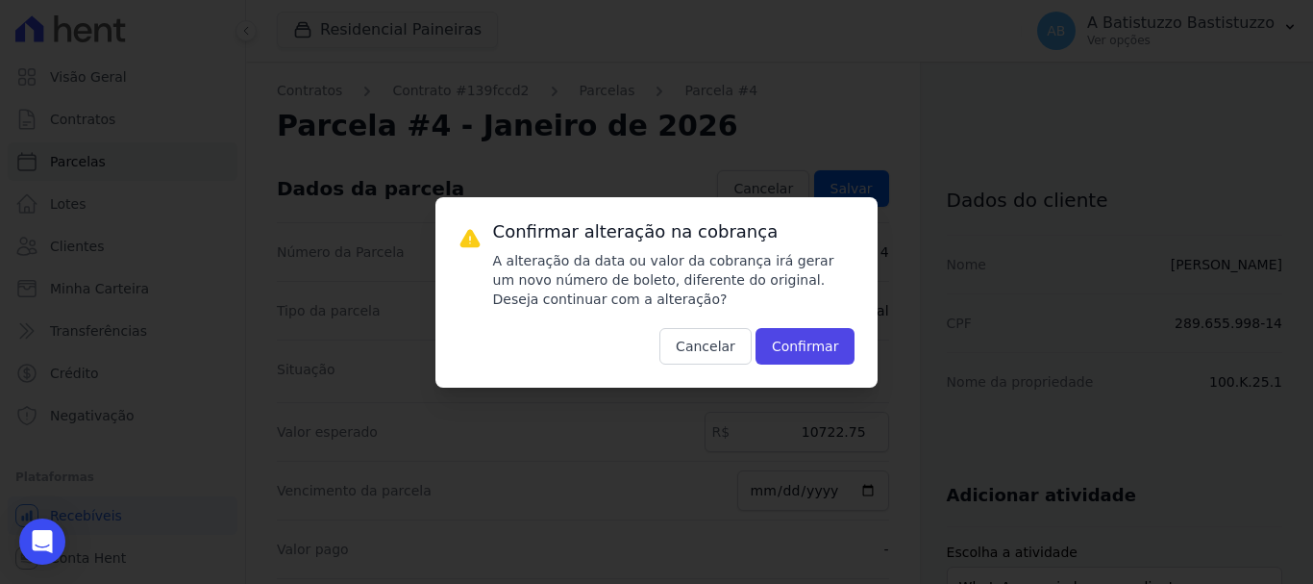
click at [798, 324] on div "Confirmar alteração na cobrança A alteração da data ou valor da cobrança irá ge…" at bounding box center [674, 292] width 363 height 144
click at [797, 338] on button "Confirmar" at bounding box center [806, 346] width 100 height 37
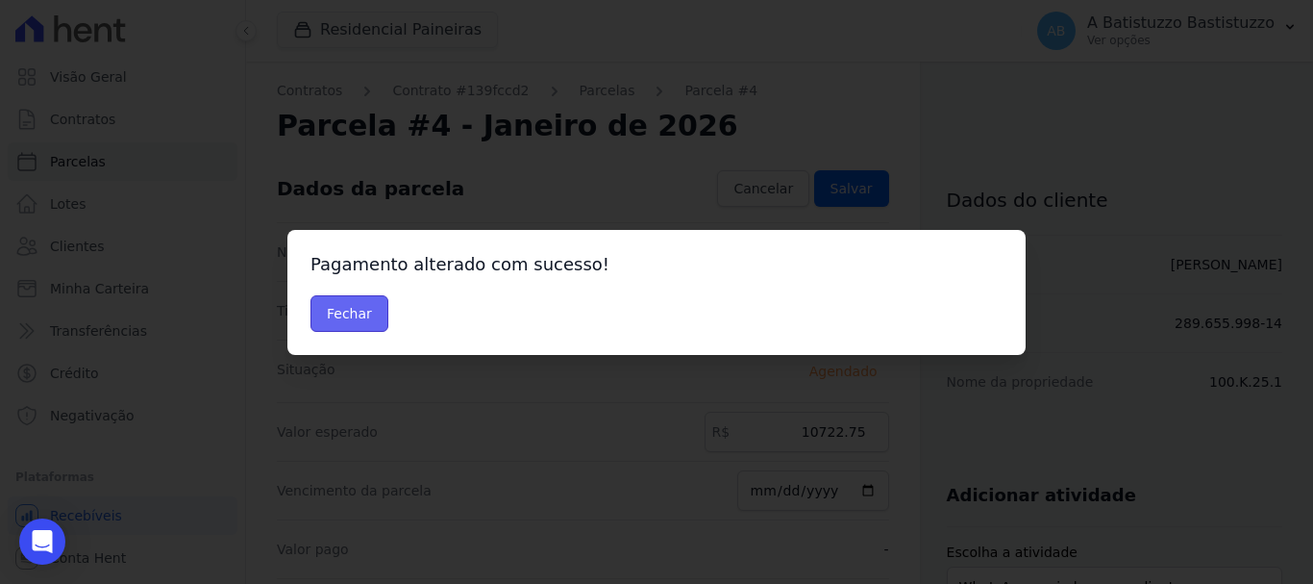
click at [347, 315] on button "Fechar" at bounding box center [350, 313] width 78 height 37
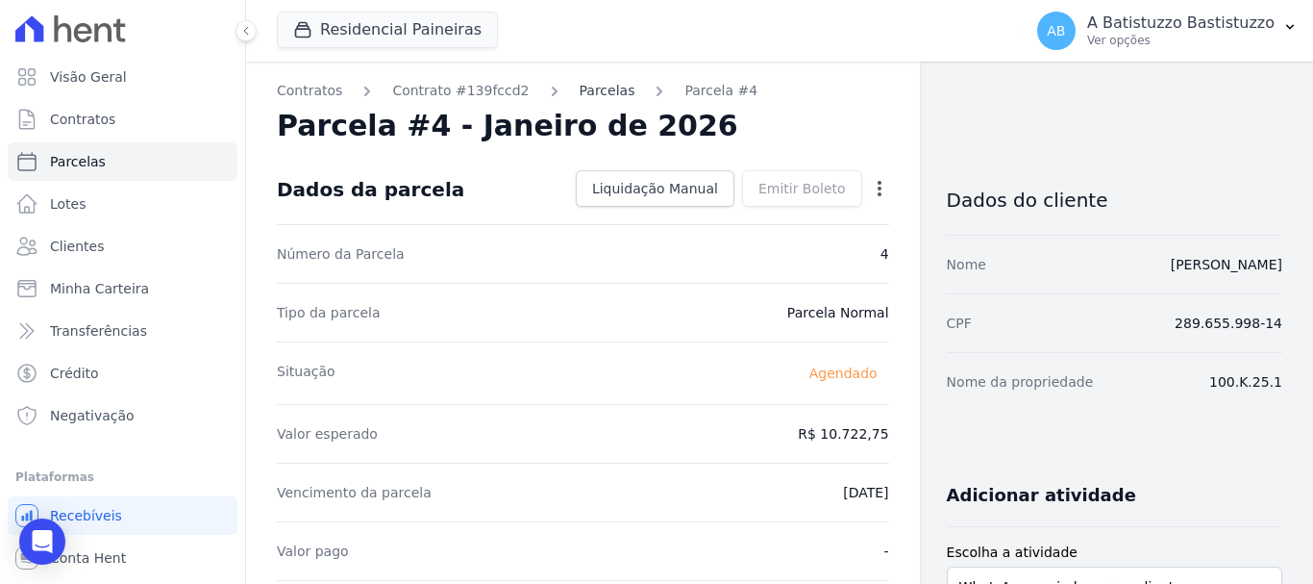
click at [584, 92] on link "Parcelas" at bounding box center [608, 91] width 56 height 20
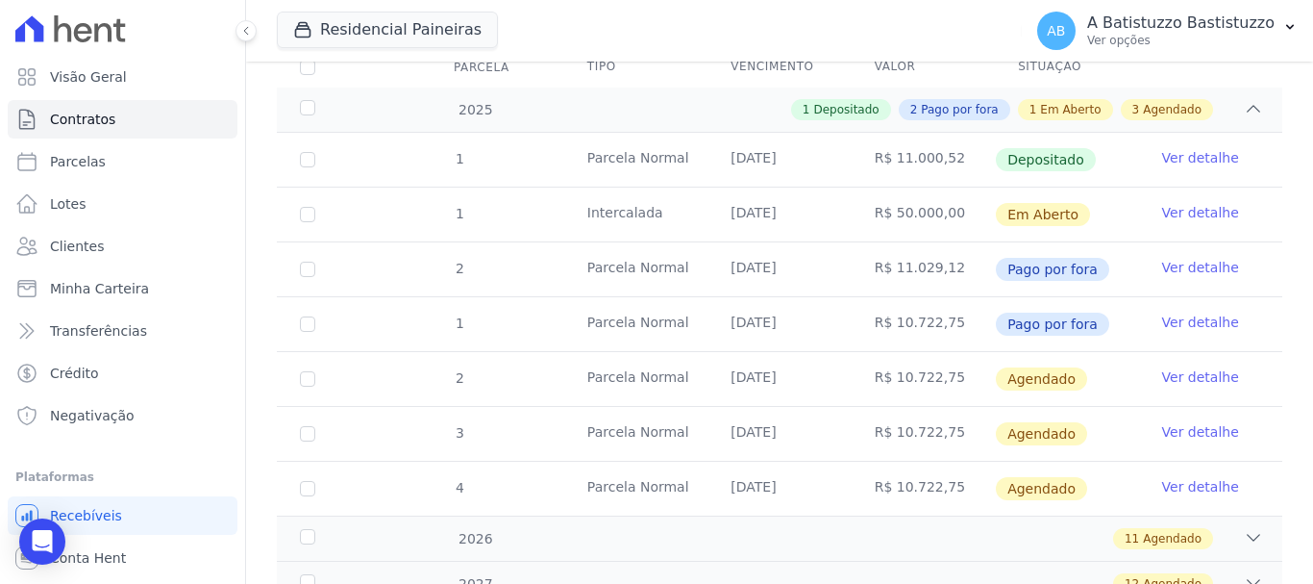
scroll to position [385, 0]
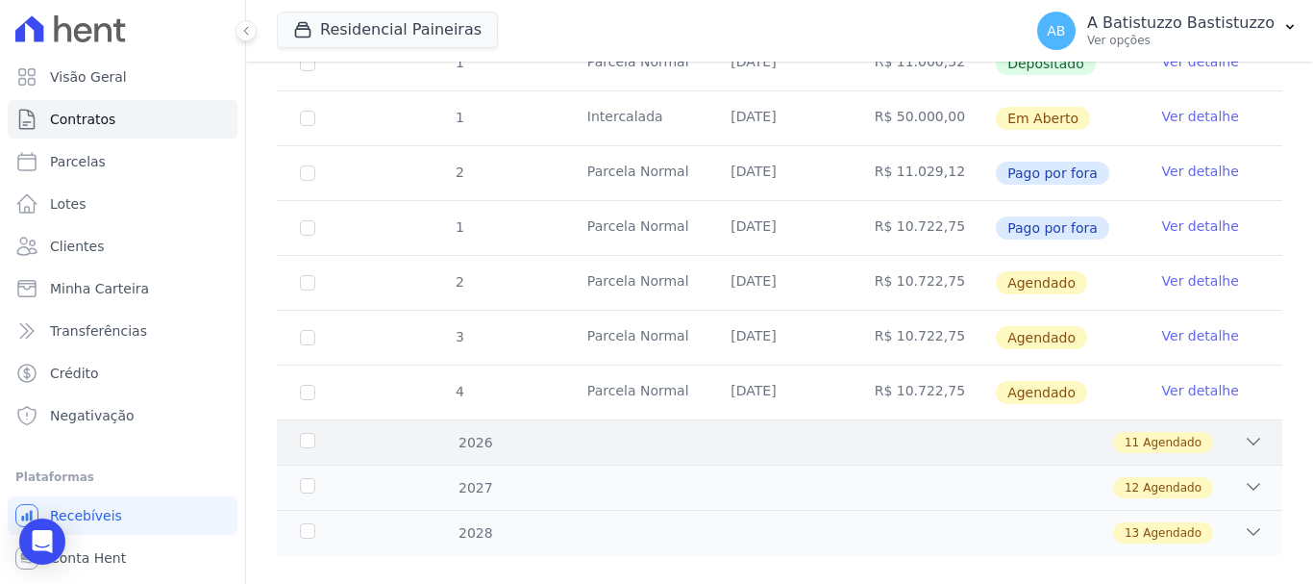
click at [1244, 432] on icon at bounding box center [1253, 441] width 19 height 19
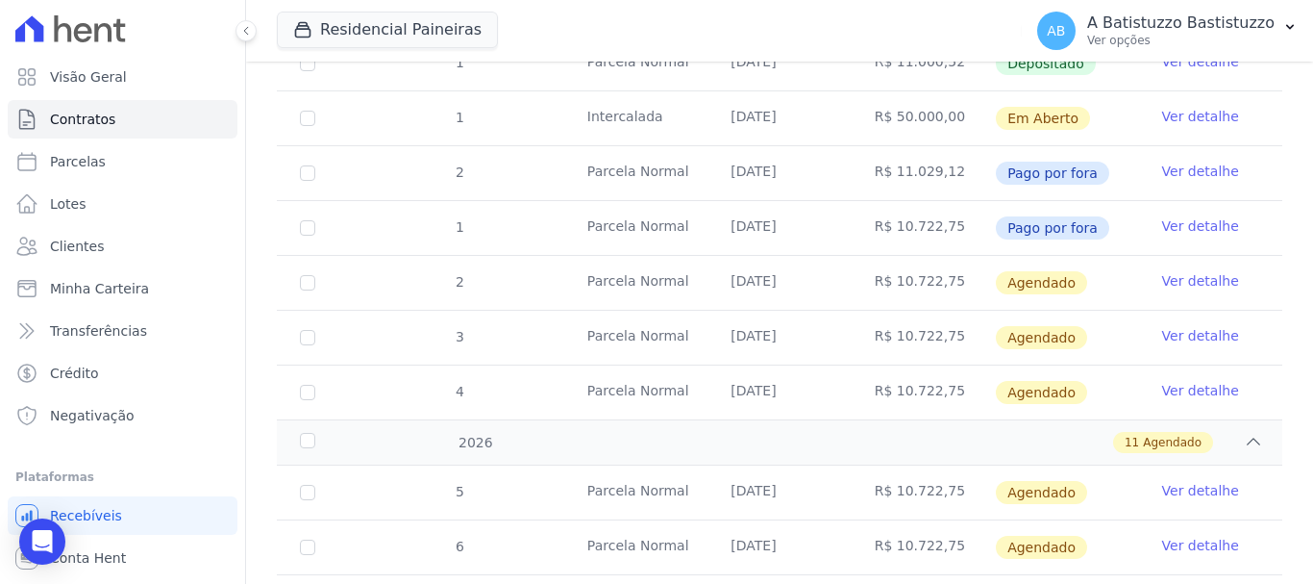
click at [1169, 481] on link "Ver detalhe" at bounding box center [1201, 490] width 77 height 19
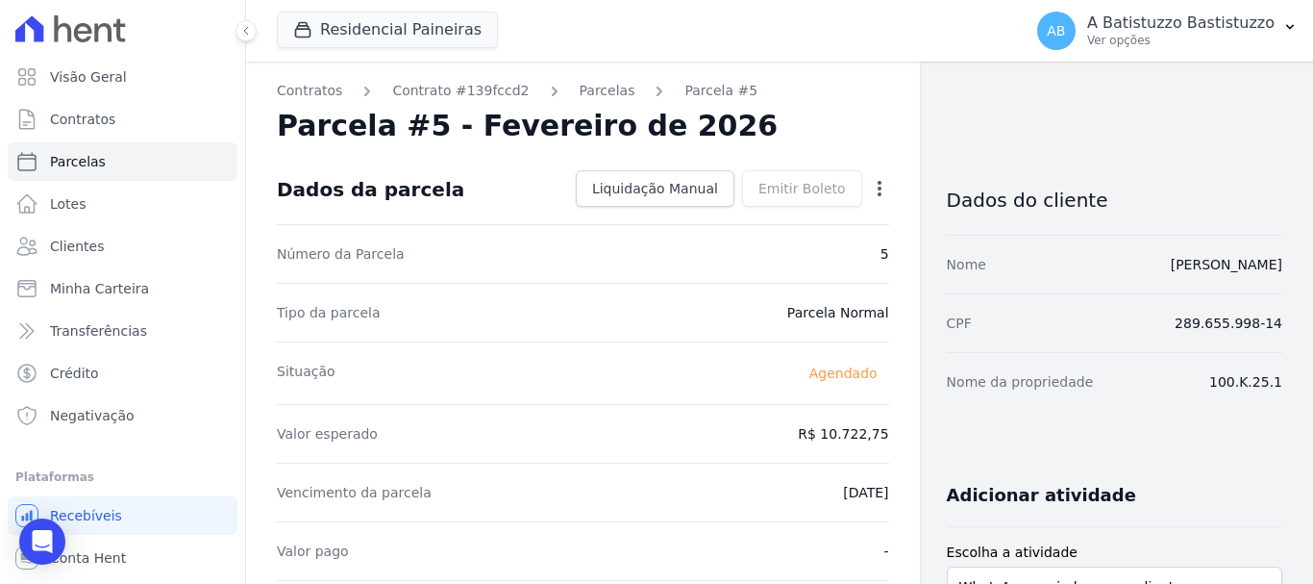
click at [875, 188] on icon "button" at bounding box center [879, 188] width 19 height 19
click at [750, 211] on link "Alterar" at bounding box center [797, 214] width 169 height 35
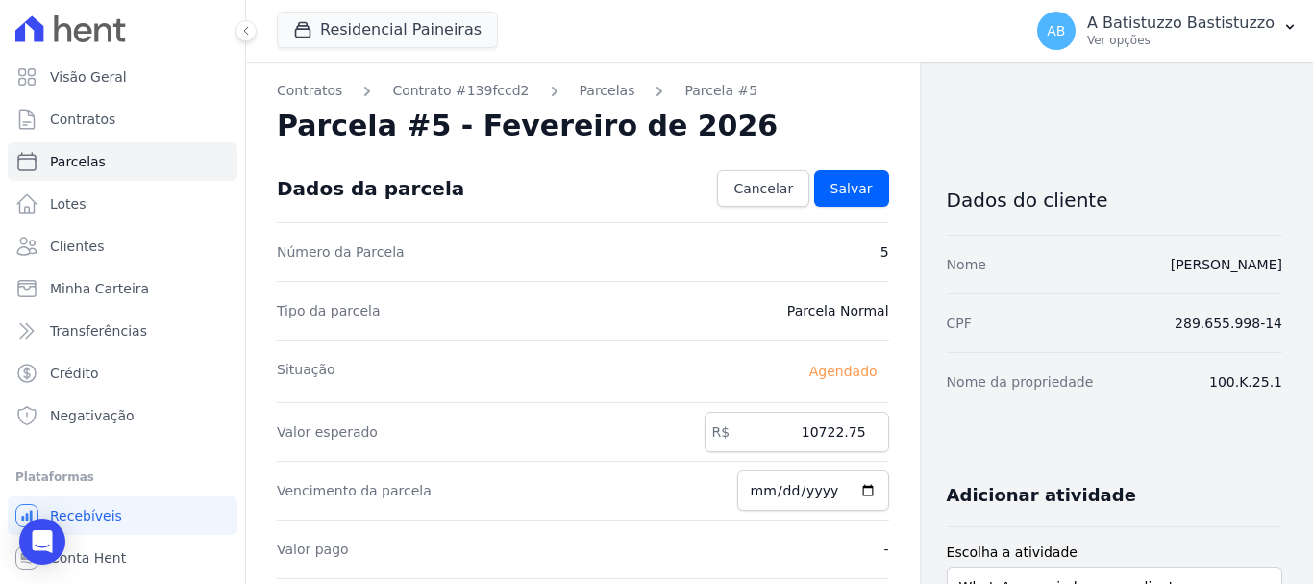
scroll to position [192, 0]
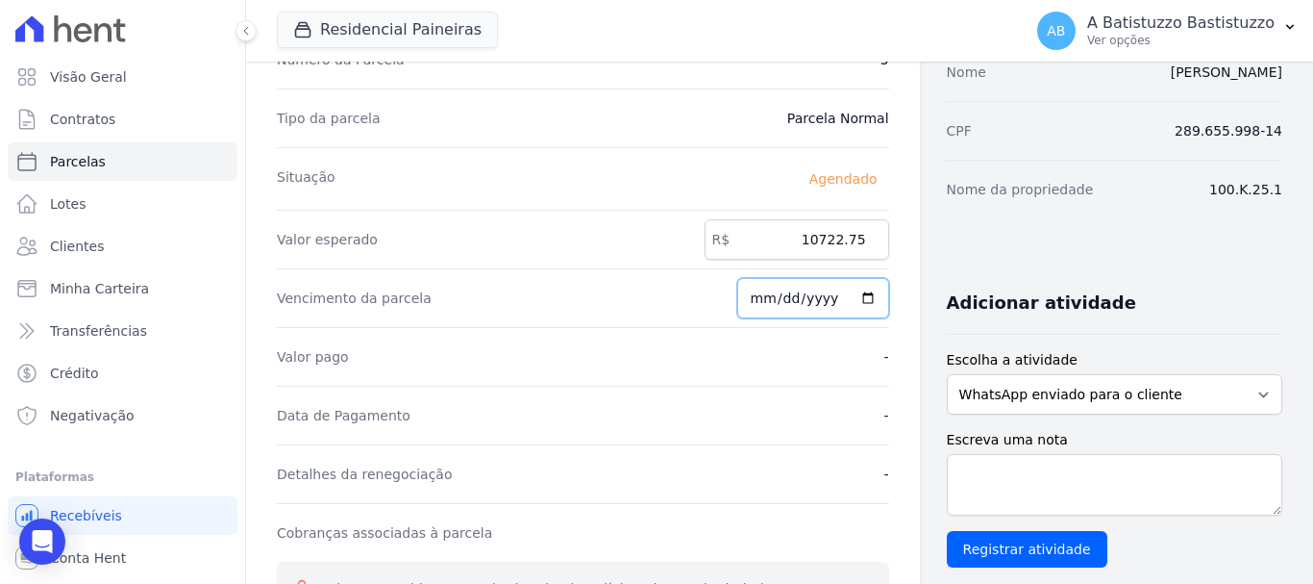
click at [857, 296] on input "[DATE]" at bounding box center [814, 298] width 152 height 40
type input "2026-01-20"
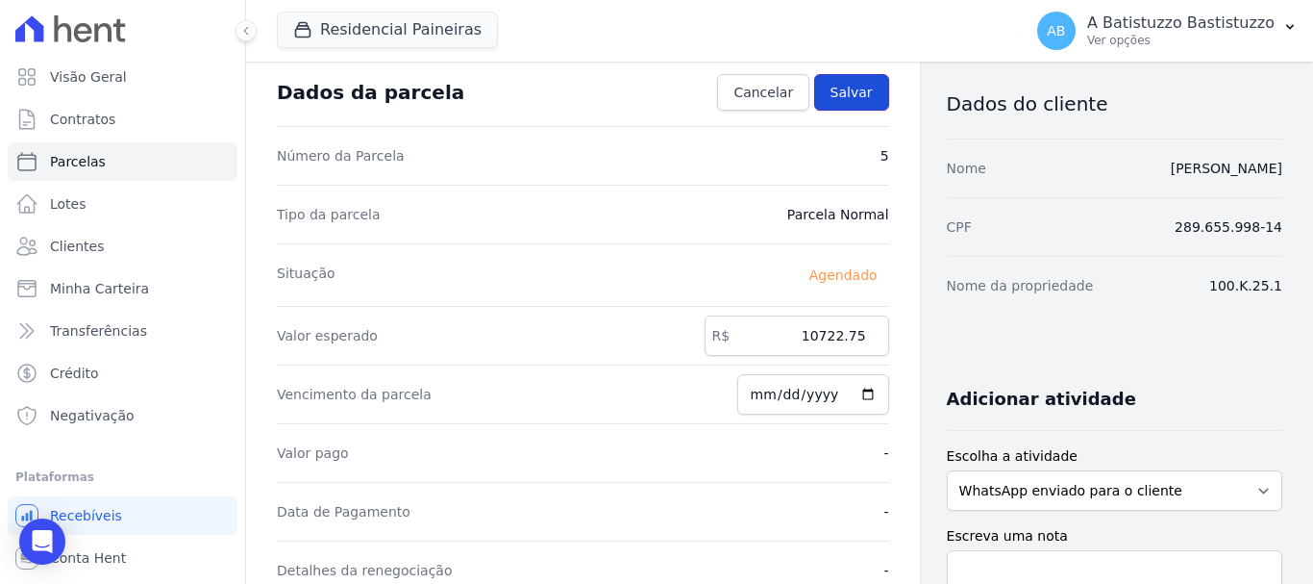
click at [833, 89] on span "Salvar" at bounding box center [852, 92] width 42 height 19
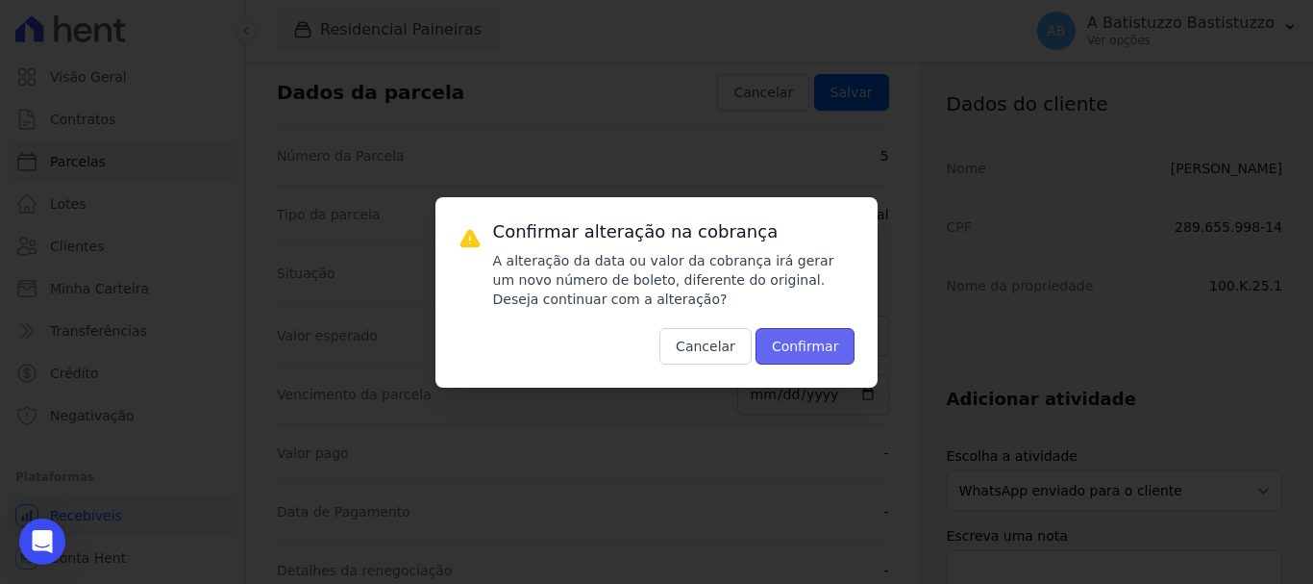
click at [816, 344] on button "Confirmar" at bounding box center [806, 346] width 100 height 37
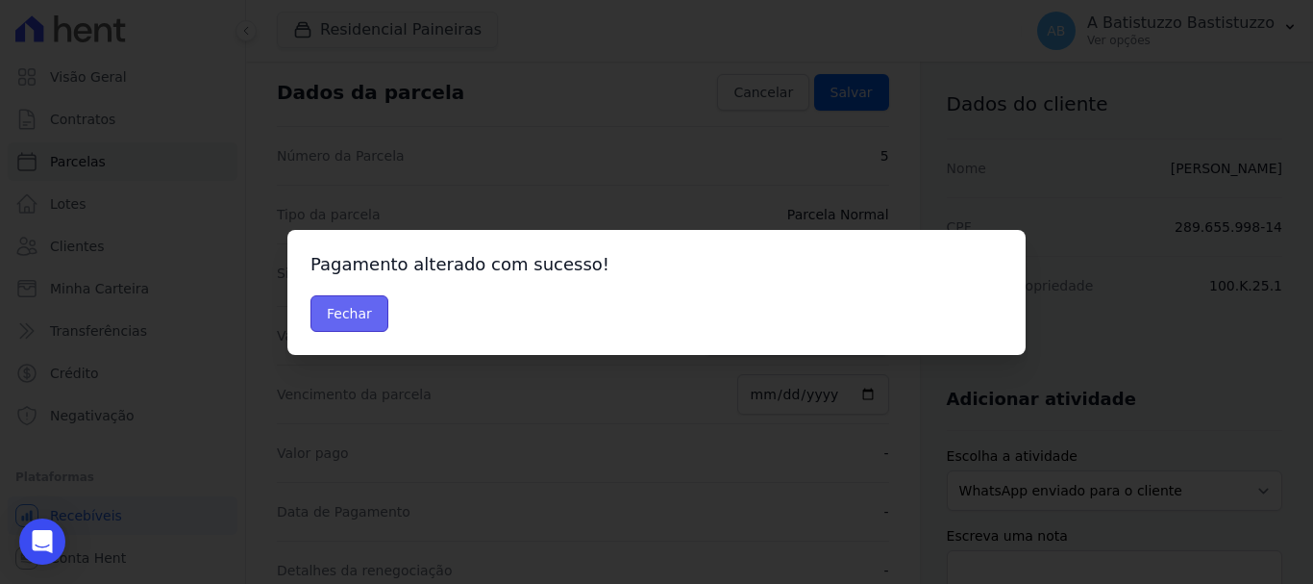
click at [343, 313] on button "Fechar" at bounding box center [350, 313] width 78 height 37
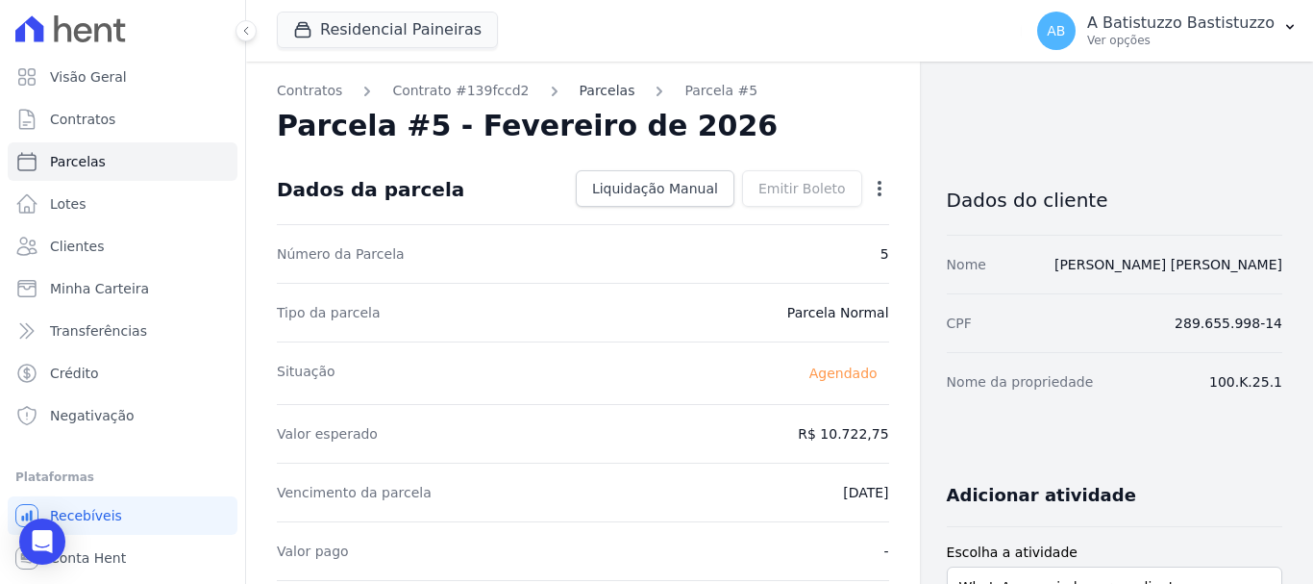
click at [580, 91] on link "Parcelas" at bounding box center [608, 91] width 56 height 20
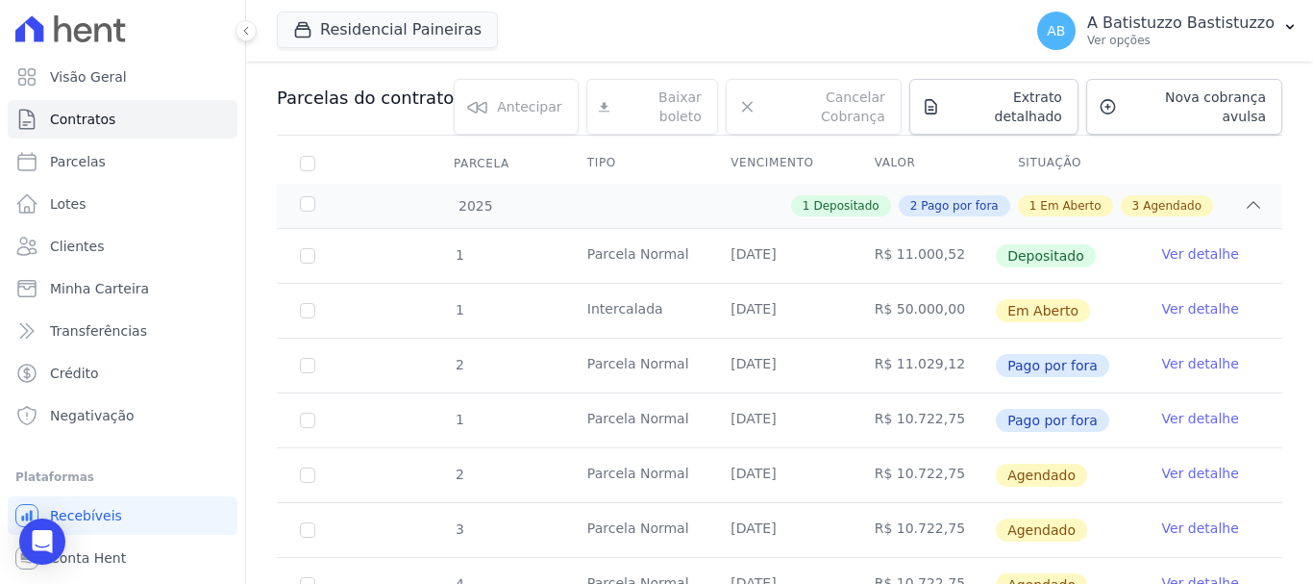
scroll to position [398, 0]
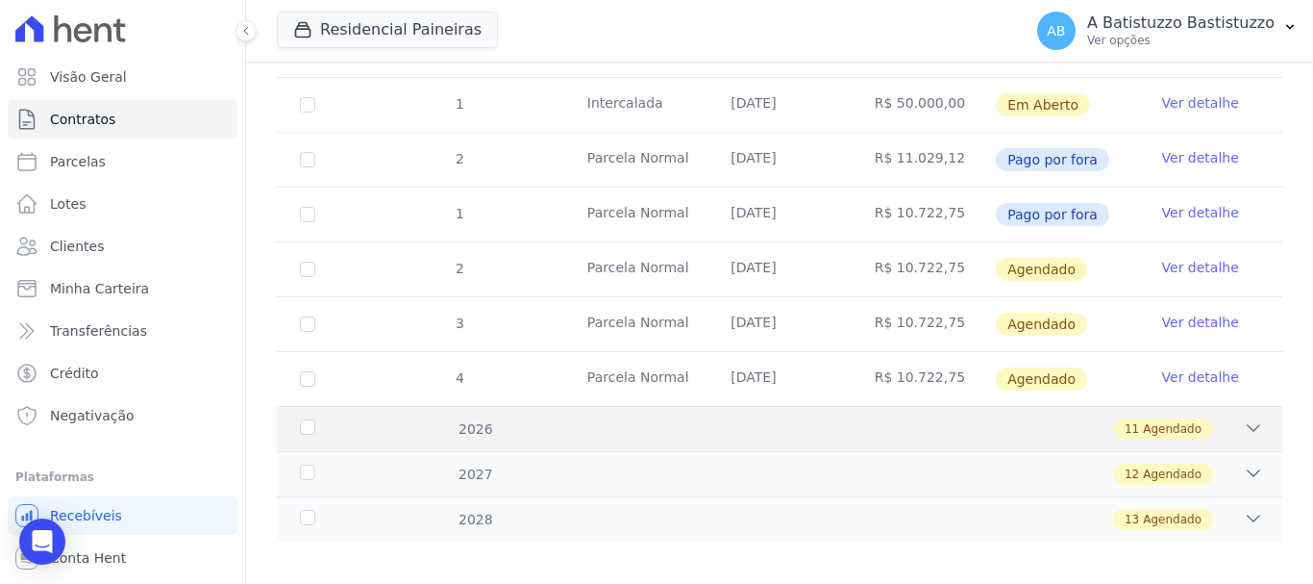
click at [1244, 418] on icon at bounding box center [1253, 427] width 19 height 19
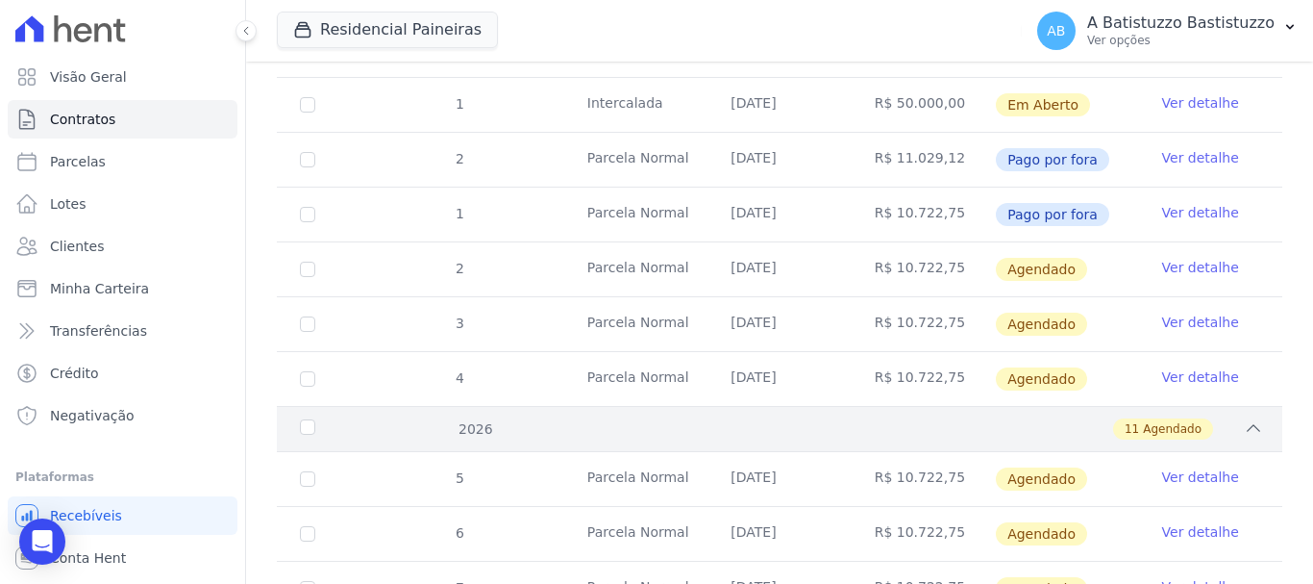
scroll to position [590, 0]
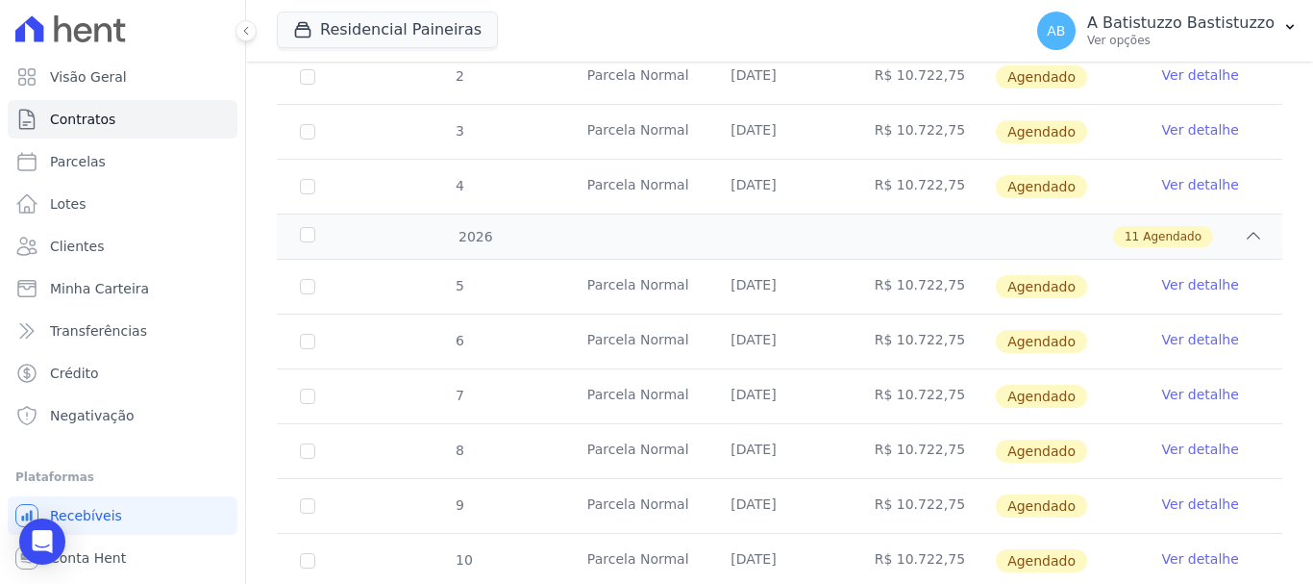
click at [1169, 330] on link "Ver detalhe" at bounding box center [1201, 339] width 77 height 19
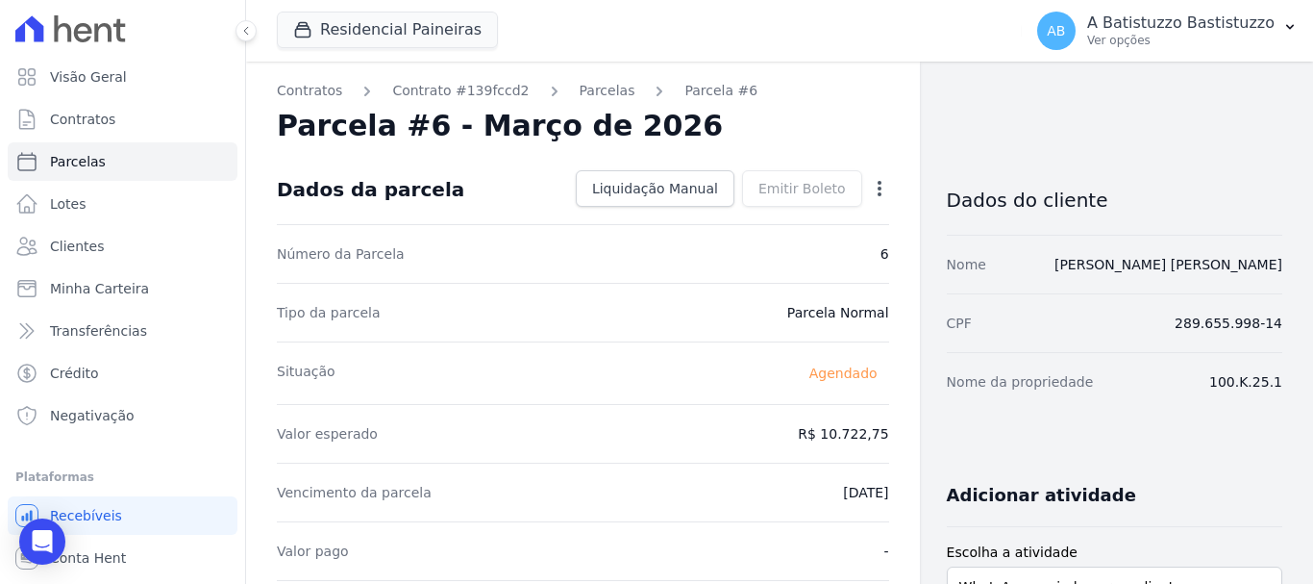
click at [870, 182] on icon "button" at bounding box center [879, 188] width 19 height 19
click at [755, 215] on link "Alterar" at bounding box center [797, 214] width 169 height 35
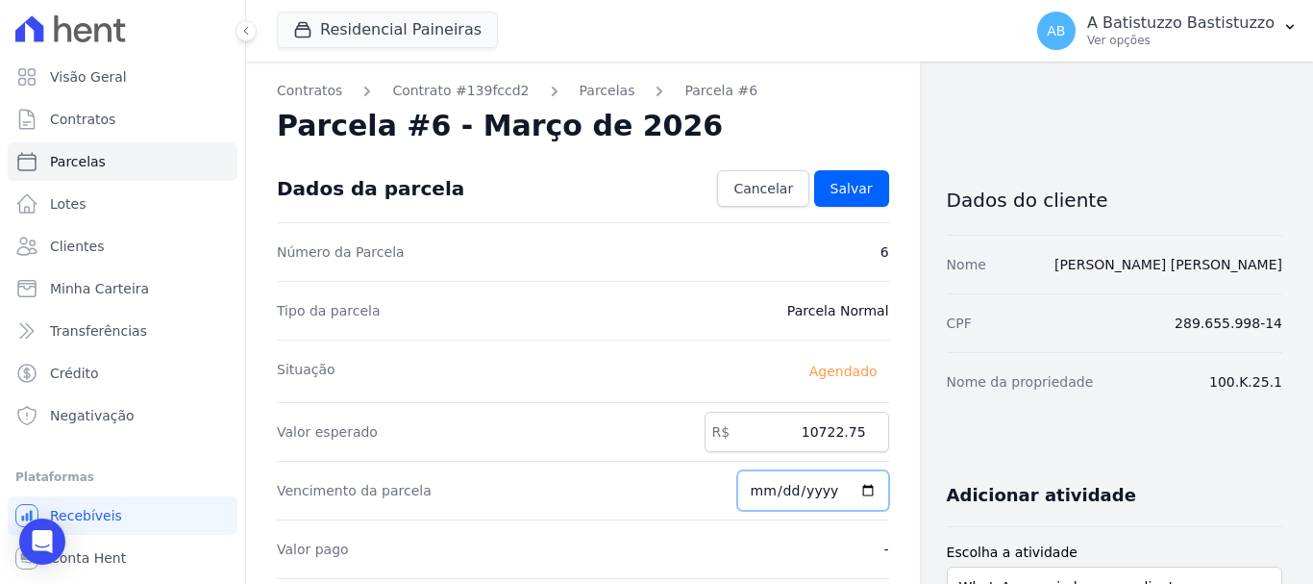
click at [859, 489] on input "[DATE]" at bounding box center [814, 490] width 152 height 40
type input "2026-02-20"
click at [843, 189] on span "Salvar" at bounding box center [852, 188] width 42 height 19
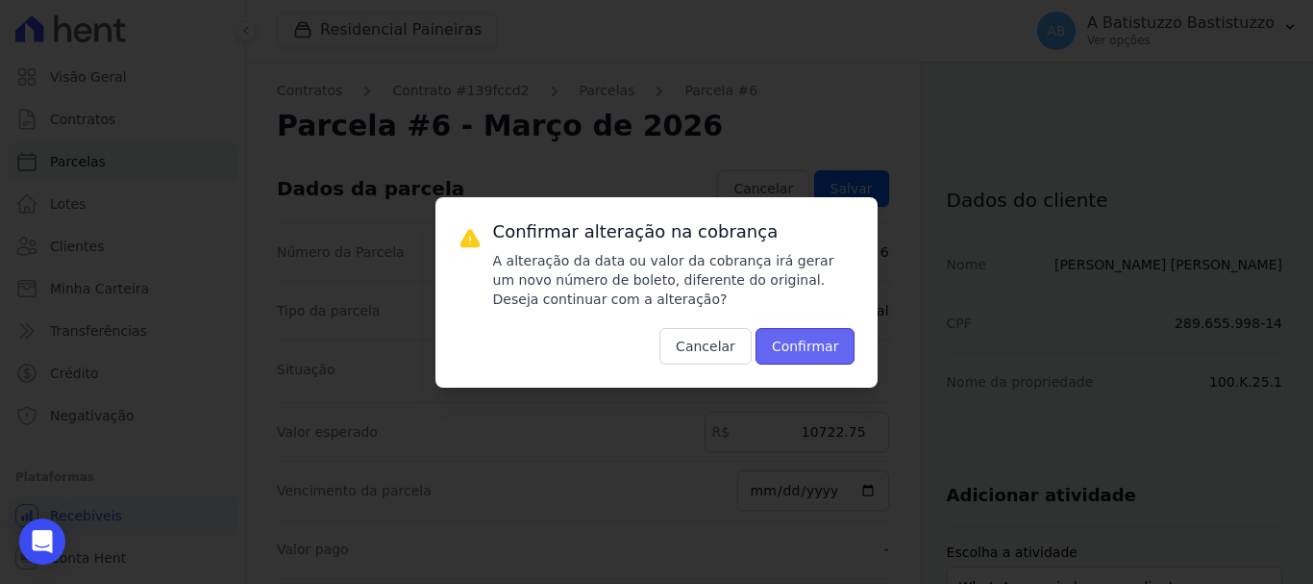
click at [824, 339] on button "Confirmar" at bounding box center [806, 346] width 100 height 37
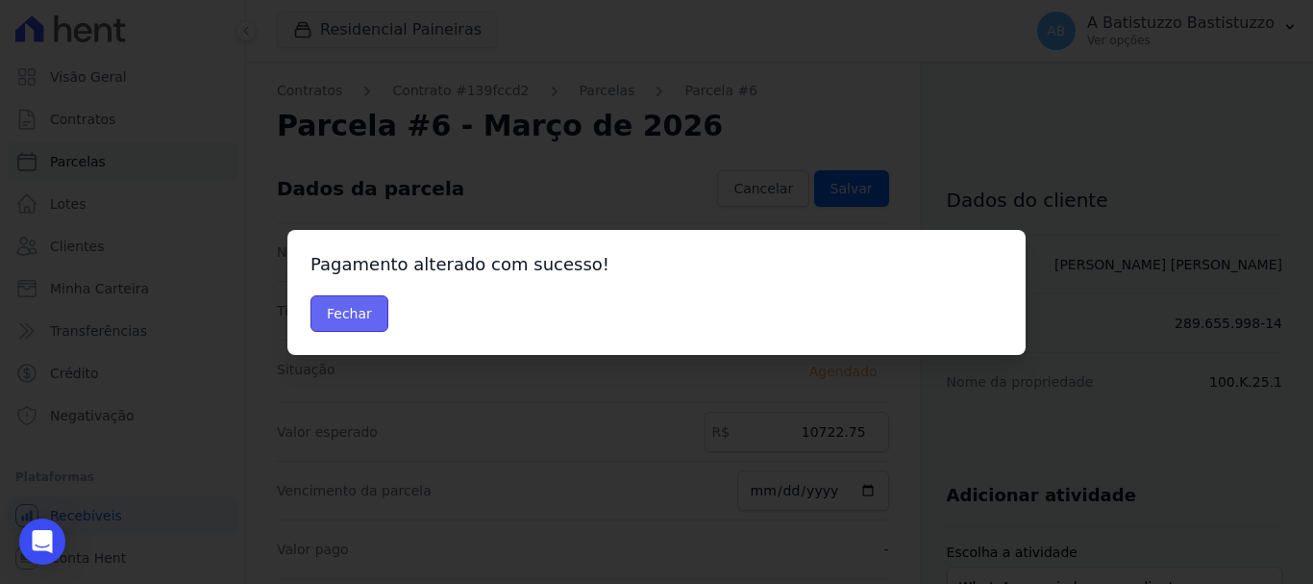
click at [365, 306] on button "Fechar" at bounding box center [350, 313] width 78 height 37
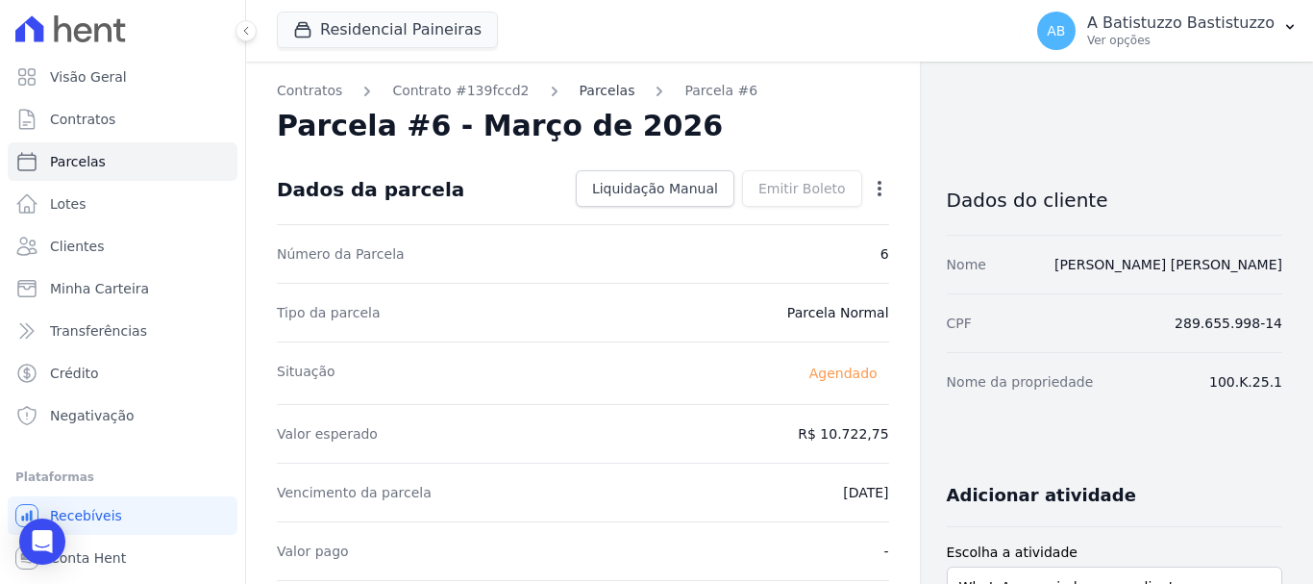
click at [582, 87] on link "Parcelas" at bounding box center [608, 91] width 56 height 20
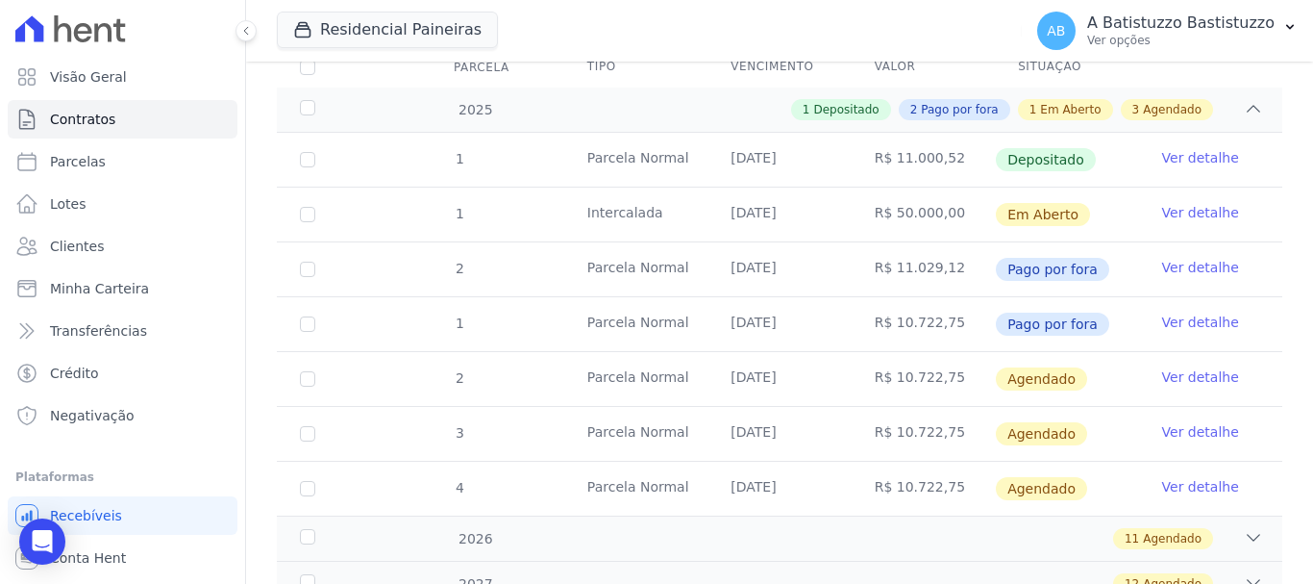
scroll to position [398, 0]
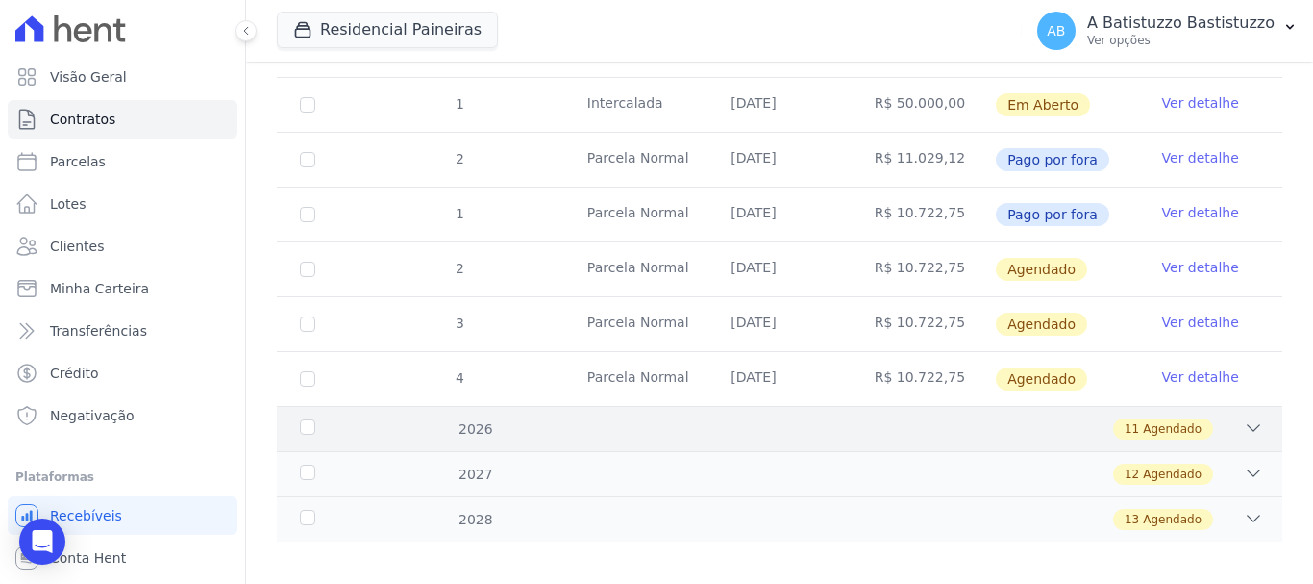
click at [1244, 418] on icon at bounding box center [1253, 427] width 19 height 19
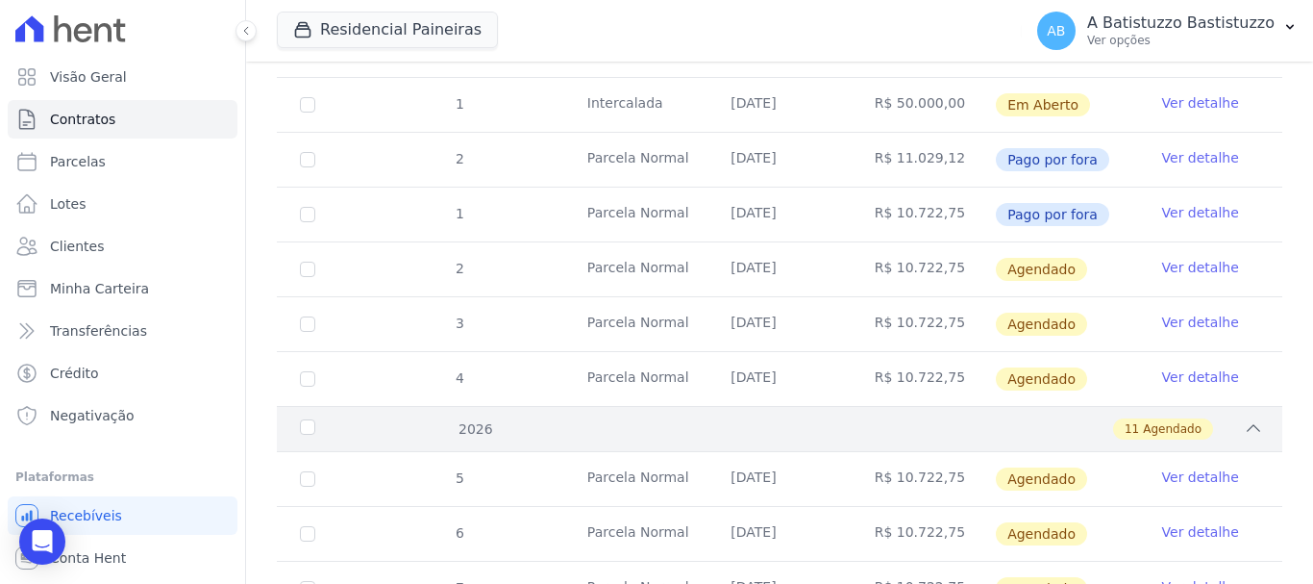
scroll to position [590, 0]
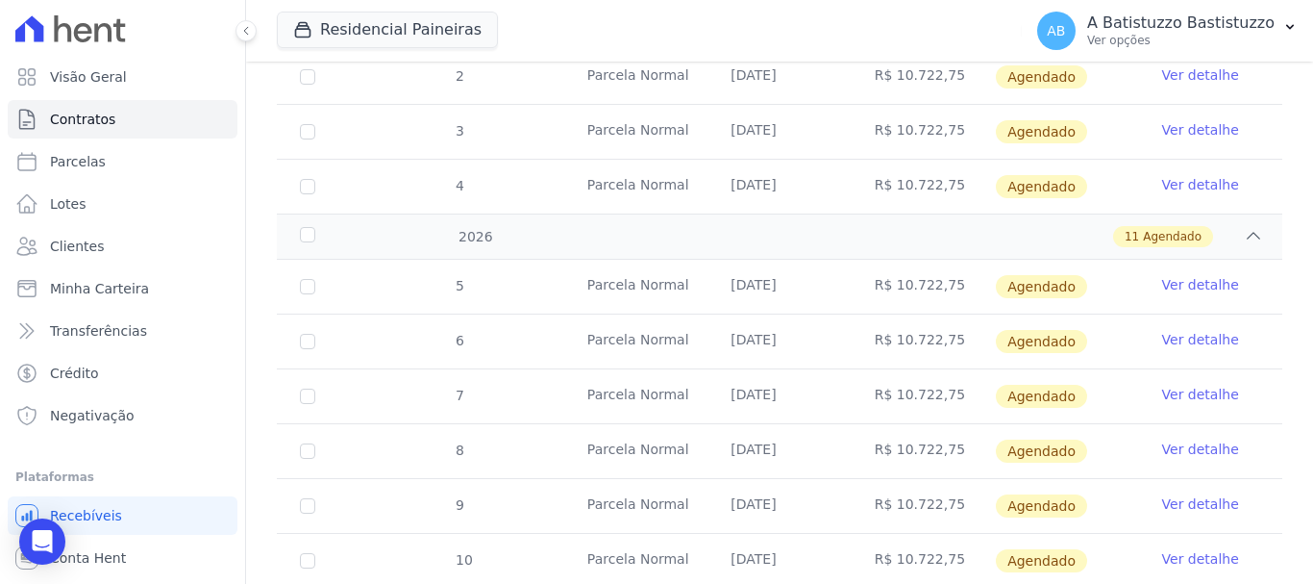
click at [1190, 385] on link "Ver detalhe" at bounding box center [1201, 394] width 77 height 19
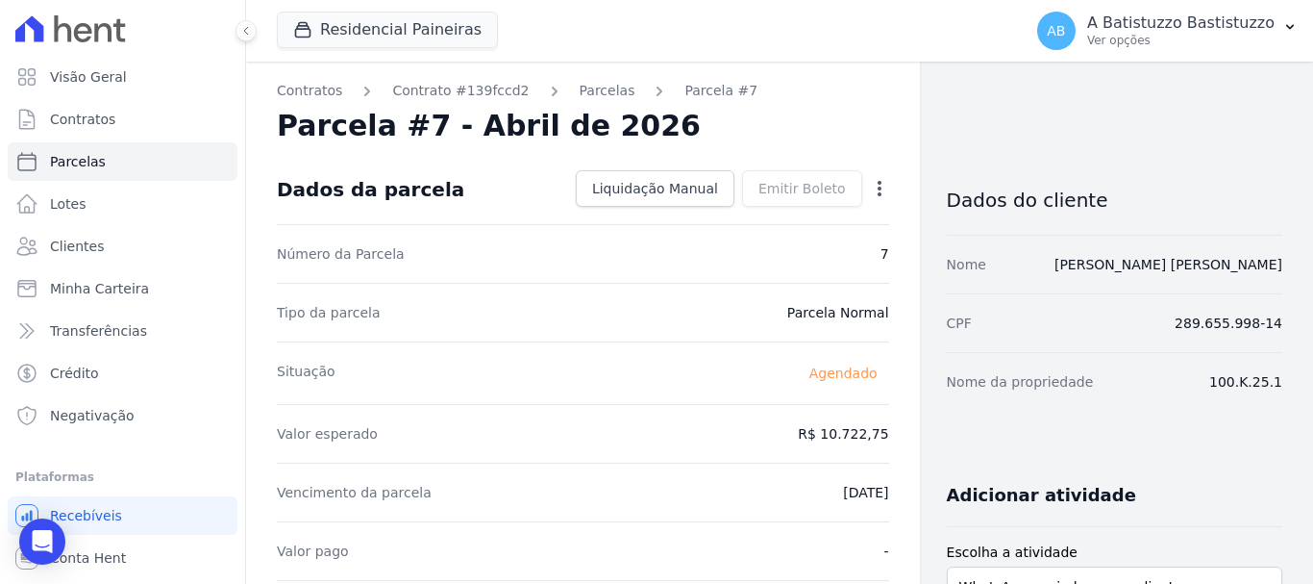
click at [870, 190] on icon "button" at bounding box center [879, 188] width 19 height 19
click at [779, 213] on link "Alterar" at bounding box center [797, 214] width 169 height 35
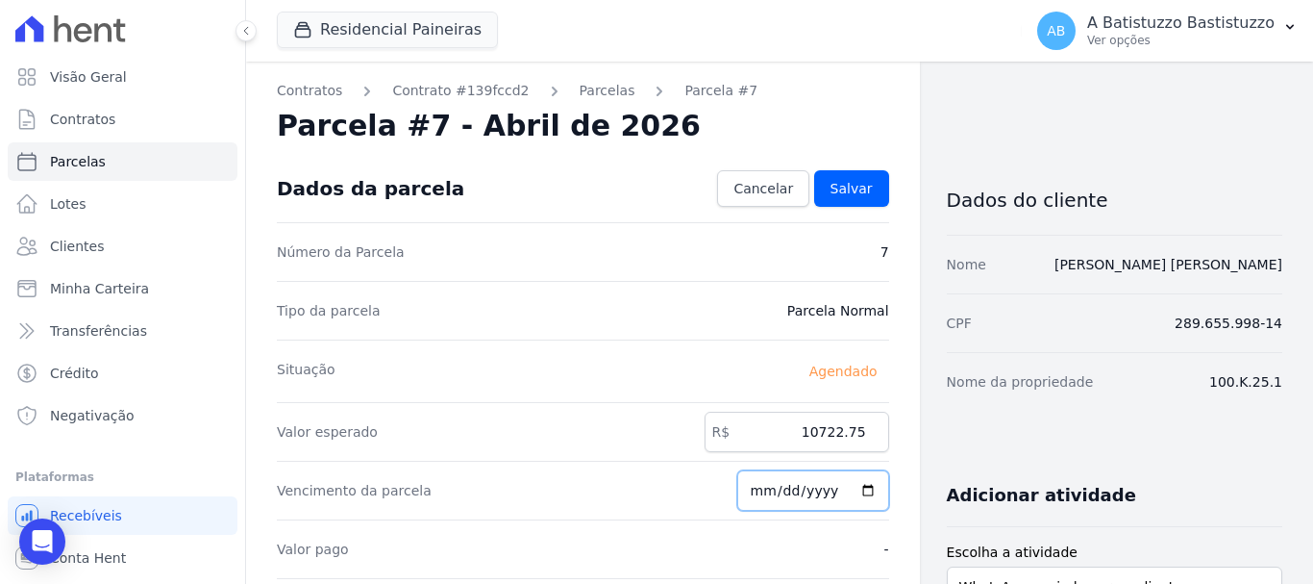
click at [857, 487] on input "[DATE]" at bounding box center [814, 490] width 152 height 40
type input "[DATE]"
click at [846, 185] on span "Salvar" at bounding box center [852, 188] width 42 height 19
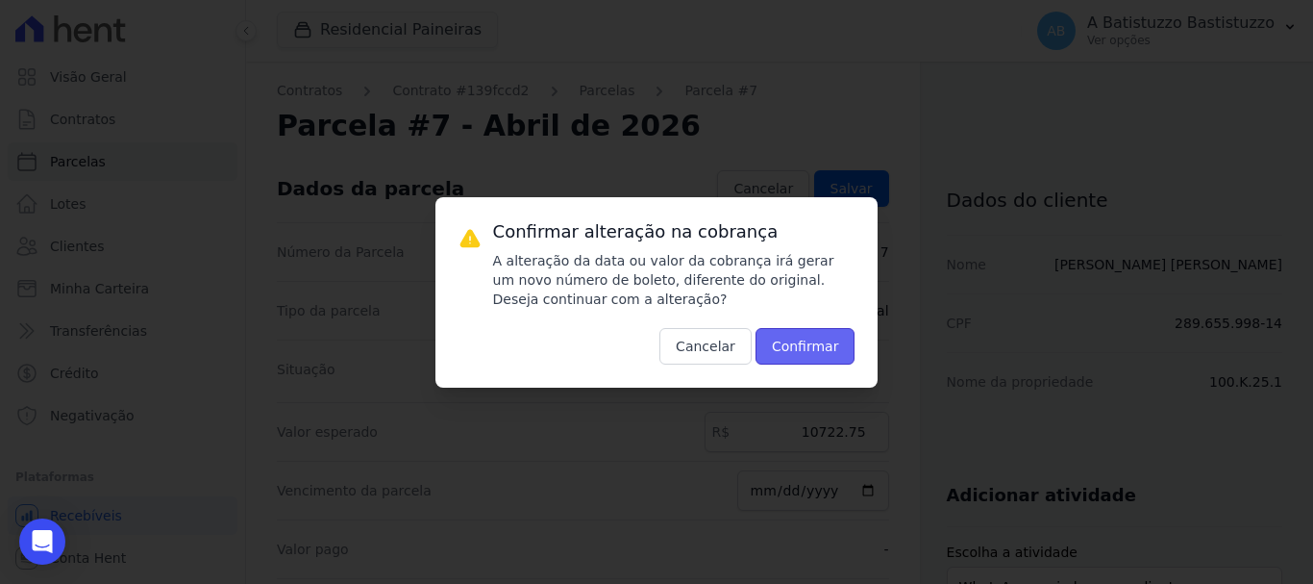
click at [806, 348] on button "Confirmar" at bounding box center [806, 346] width 100 height 37
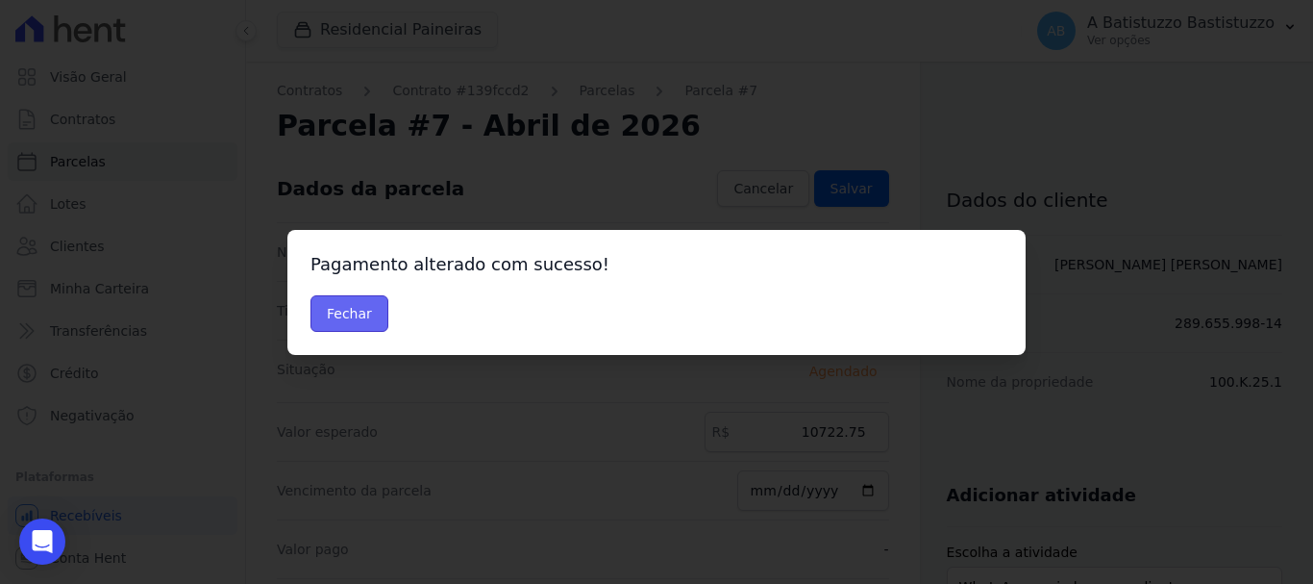
click at [343, 309] on button "Fechar" at bounding box center [350, 313] width 78 height 37
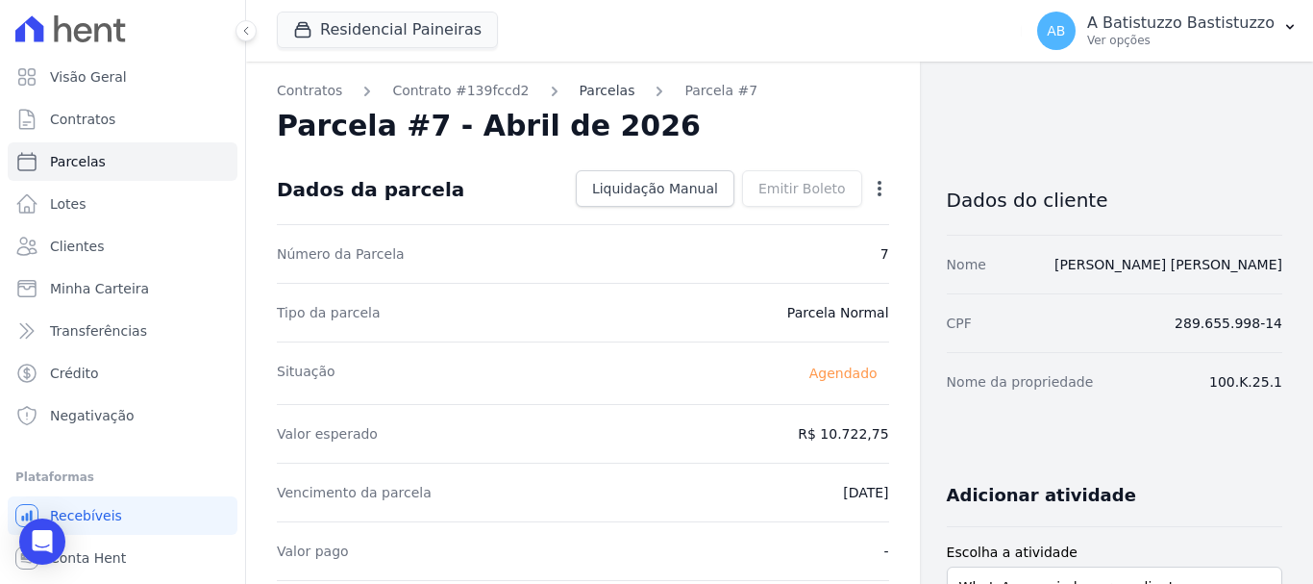
click at [580, 88] on link "Parcelas" at bounding box center [608, 91] width 56 height 20
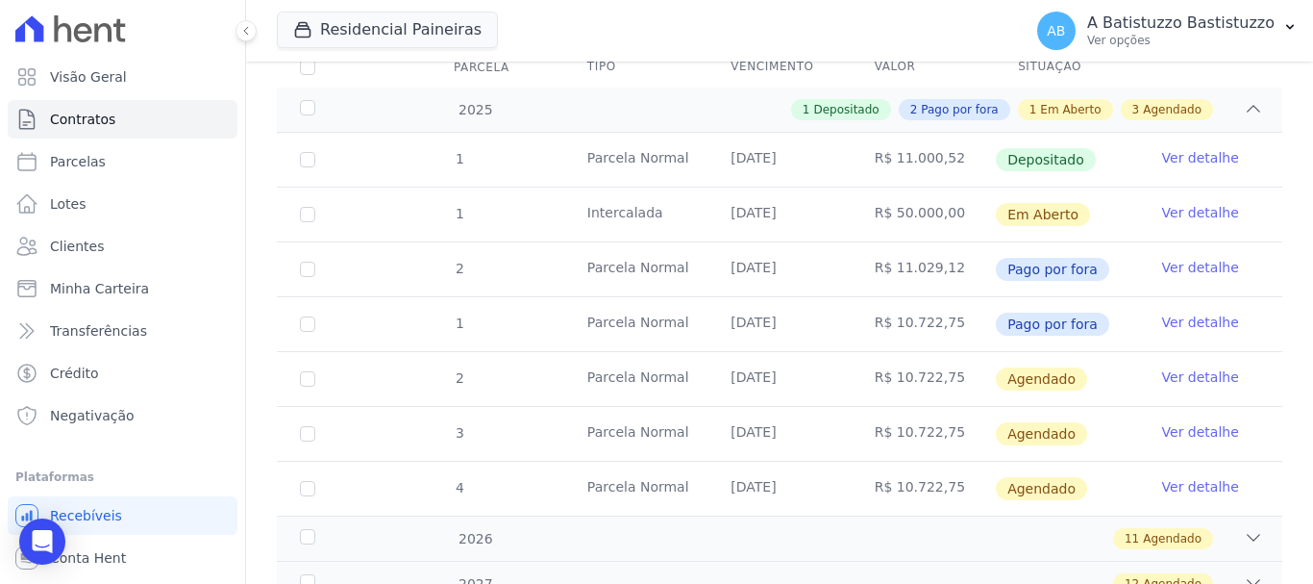
scroll to position [398, 0]
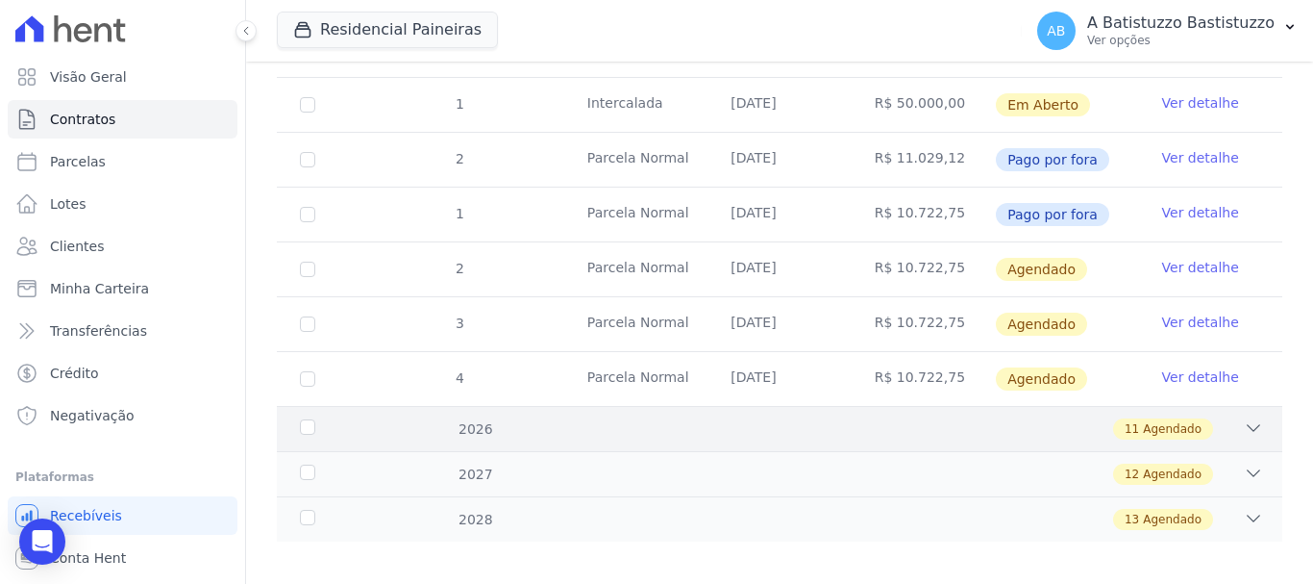
click at [1248, 425] on icon at bounding box center [1254, 428] width 13 height 6
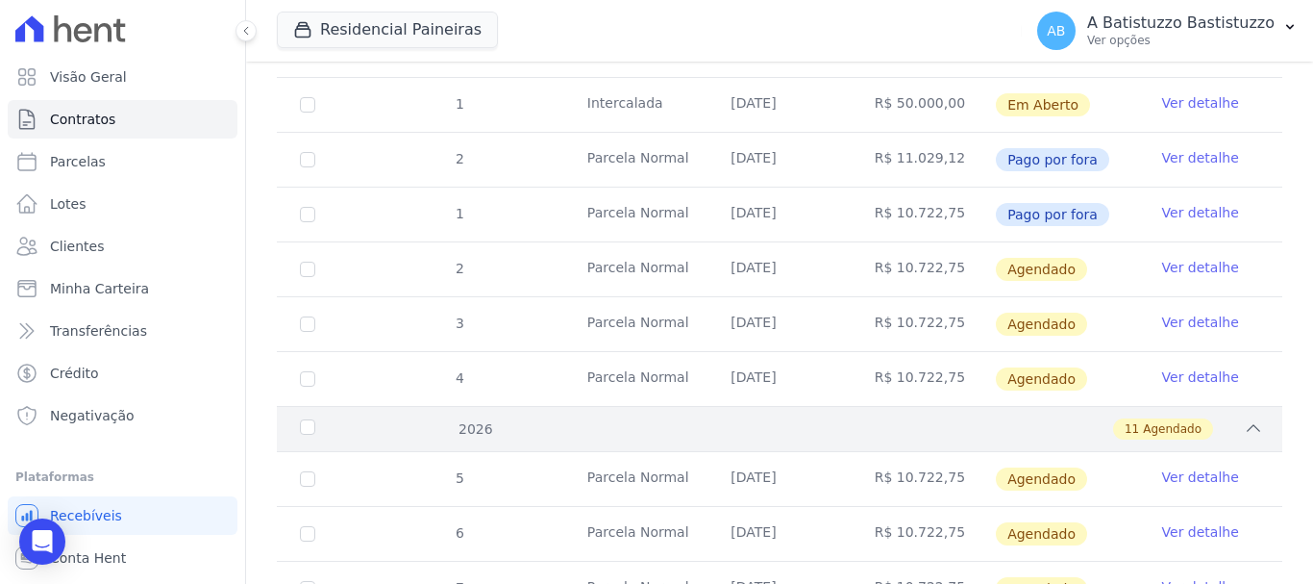
scroll to position [590, 0]
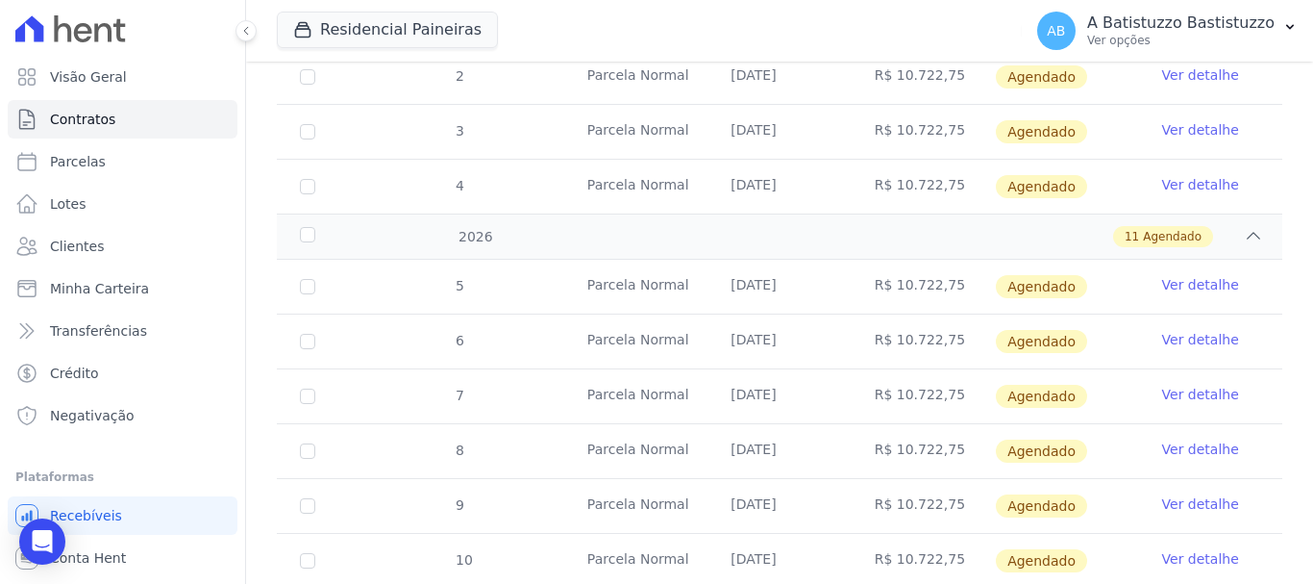
click at [1179, 439] on link "Ver detalhe" at bounding box center [1201, 448] width 77 height 19
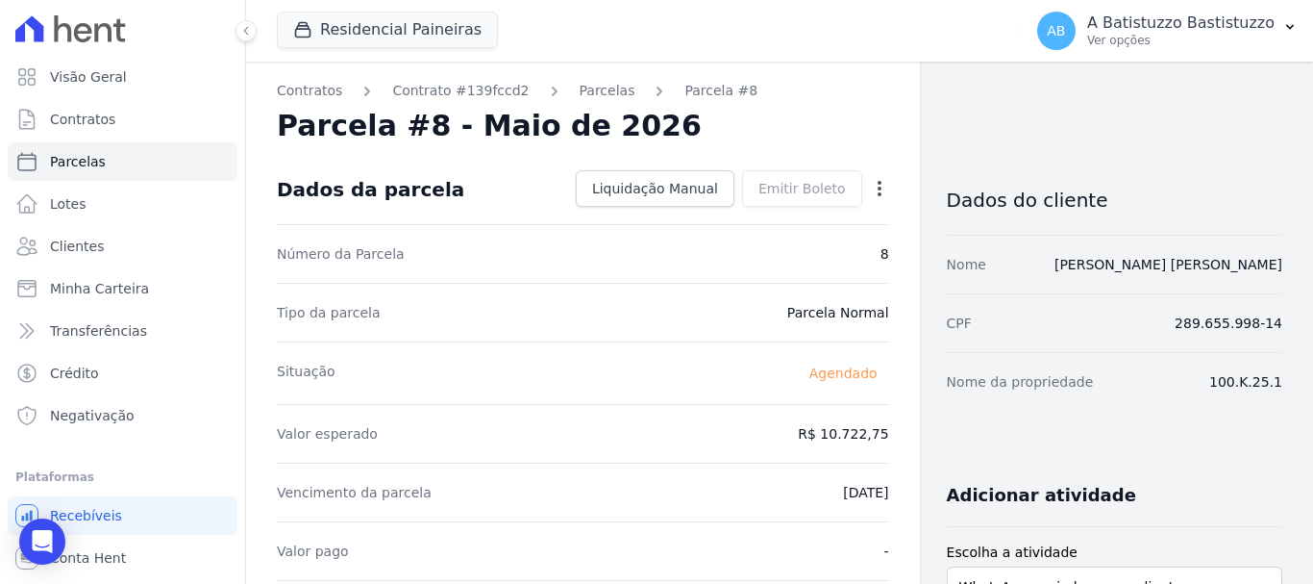
click at [871, 188] on icon "button" at bounding box center [879, 188] width 19 height 19
click at [731, 217] on link "Alterar" at bounding box center [797, 214] width 169 height 35
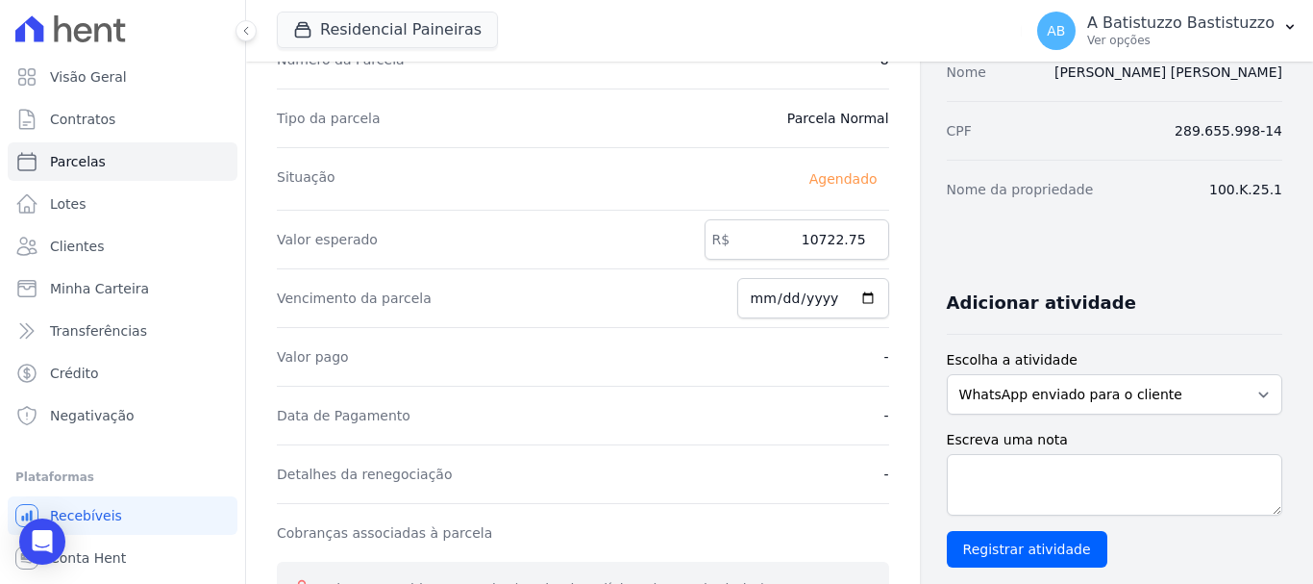
scroll to position [288, 0]
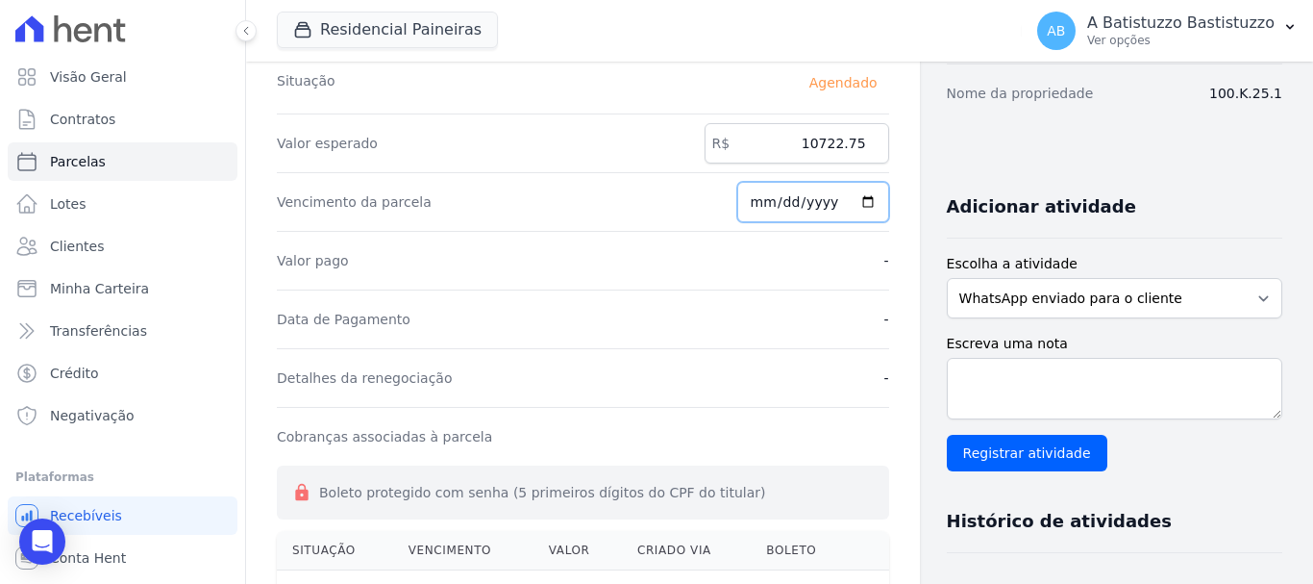
click at [857, 198] on input "[DATE]" at bounding box center [814, 202] width 152 height 40
type input "2026-04-20"
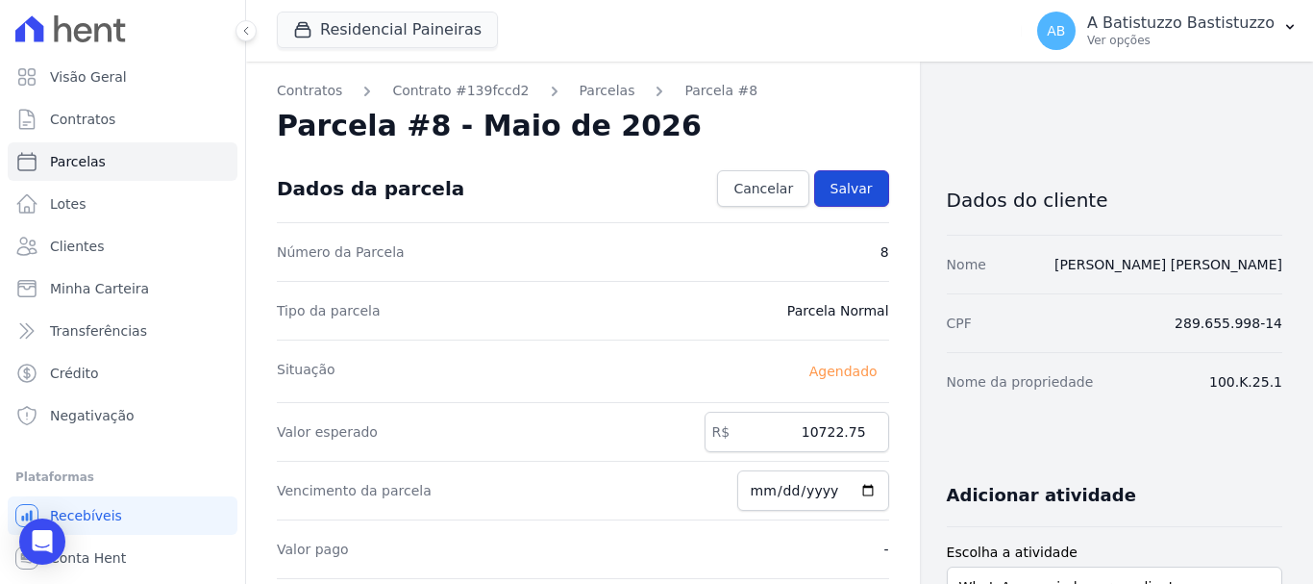
click at [847, 192] on span "Salvar" at bounding box center [852, 188] width 42 height 19
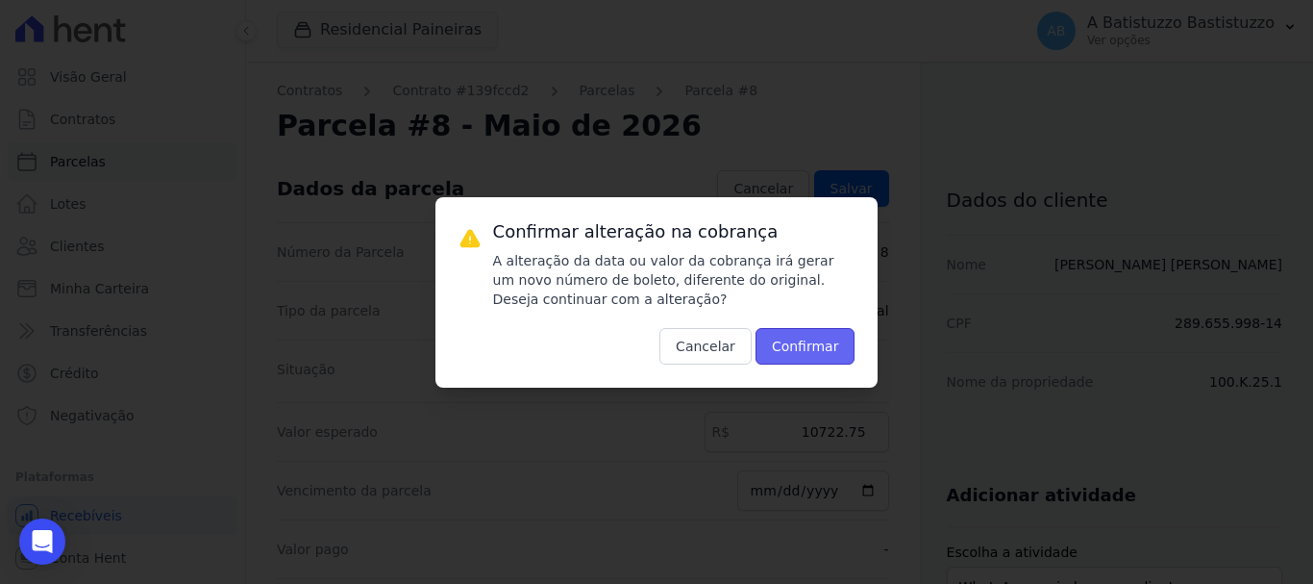
click at [820, 337] on button "Confirmar" at bounding box center [806, 346] width 100 height 37
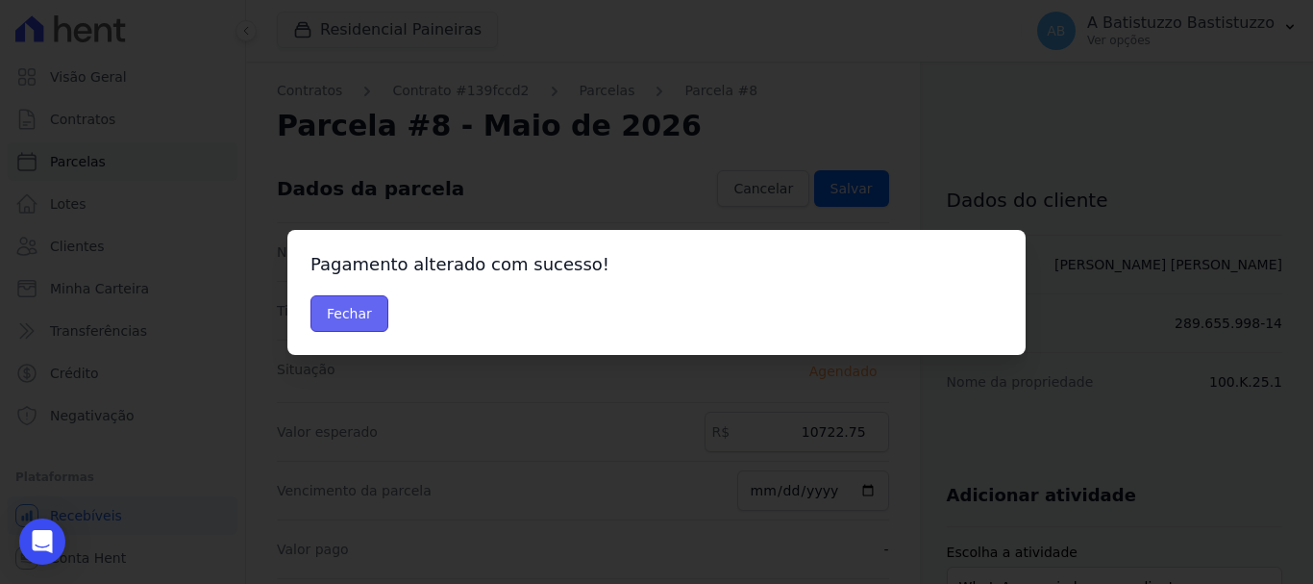
click at [321, 317] on button "Fechar" at bounding box center [350, 313] width 78 height 37
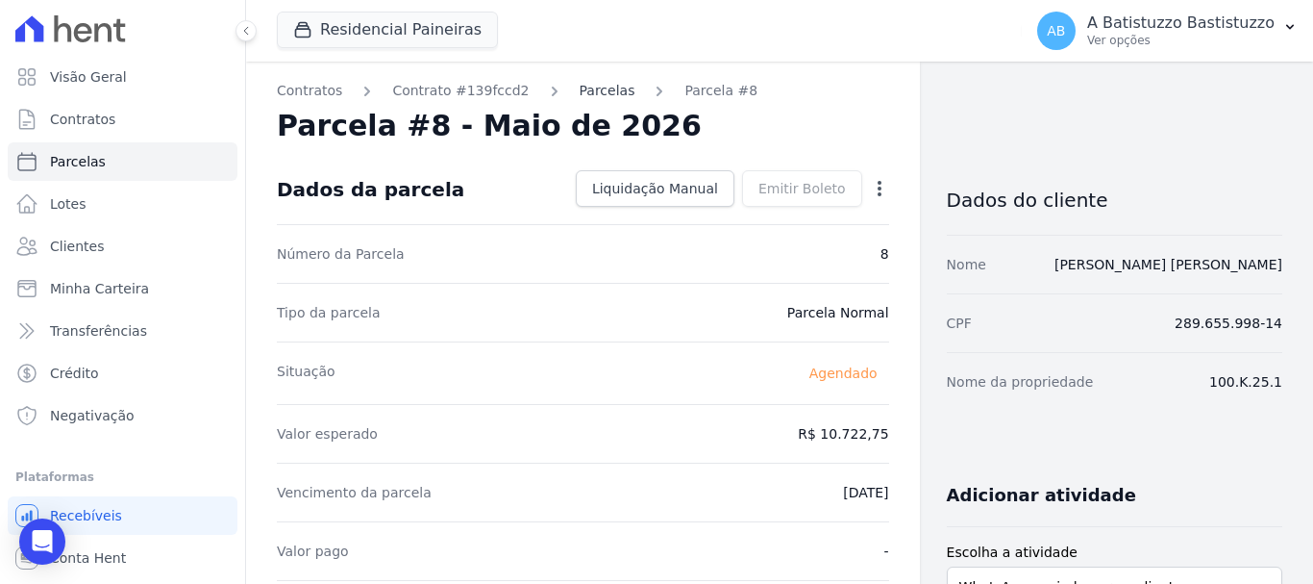
click at [580, 88] on link "Parcelas" at bounding box center [608, 91] width 56 height 20
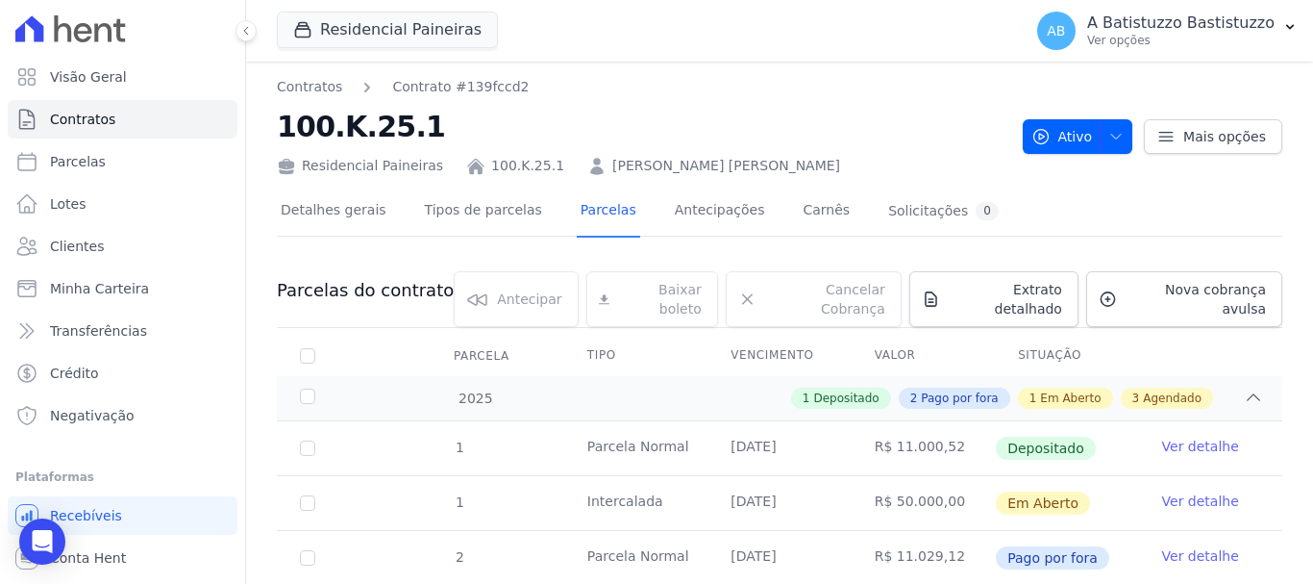
scroll to position [398, 0]
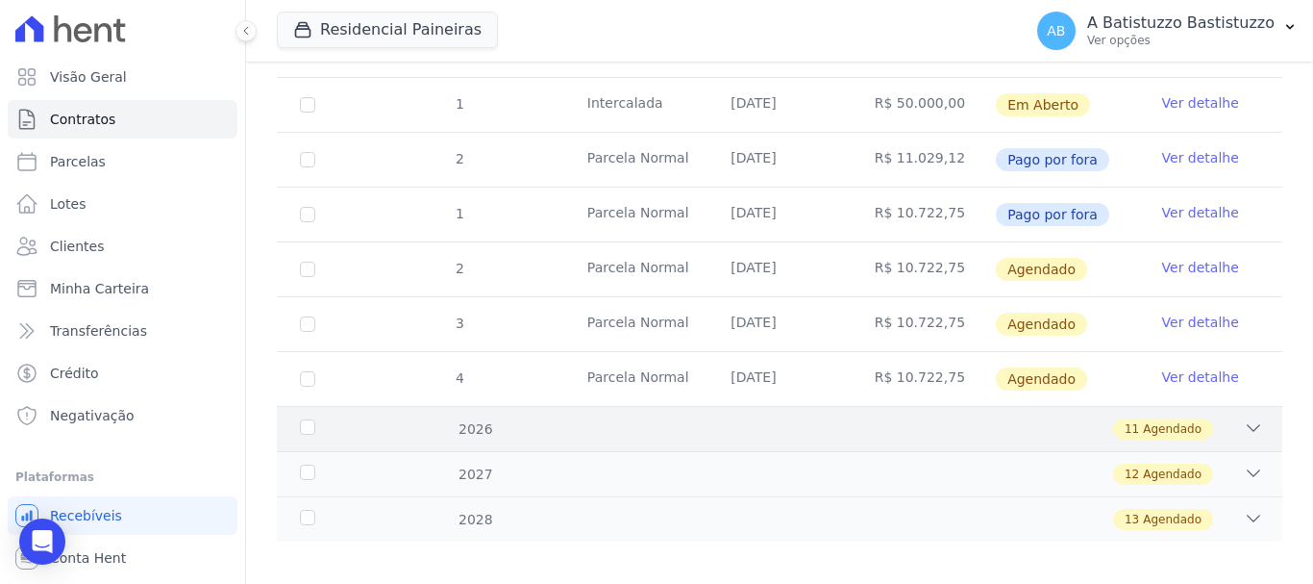
click at [1244, 418] on icon at bounding box center [1253, 427] width 19 height 19
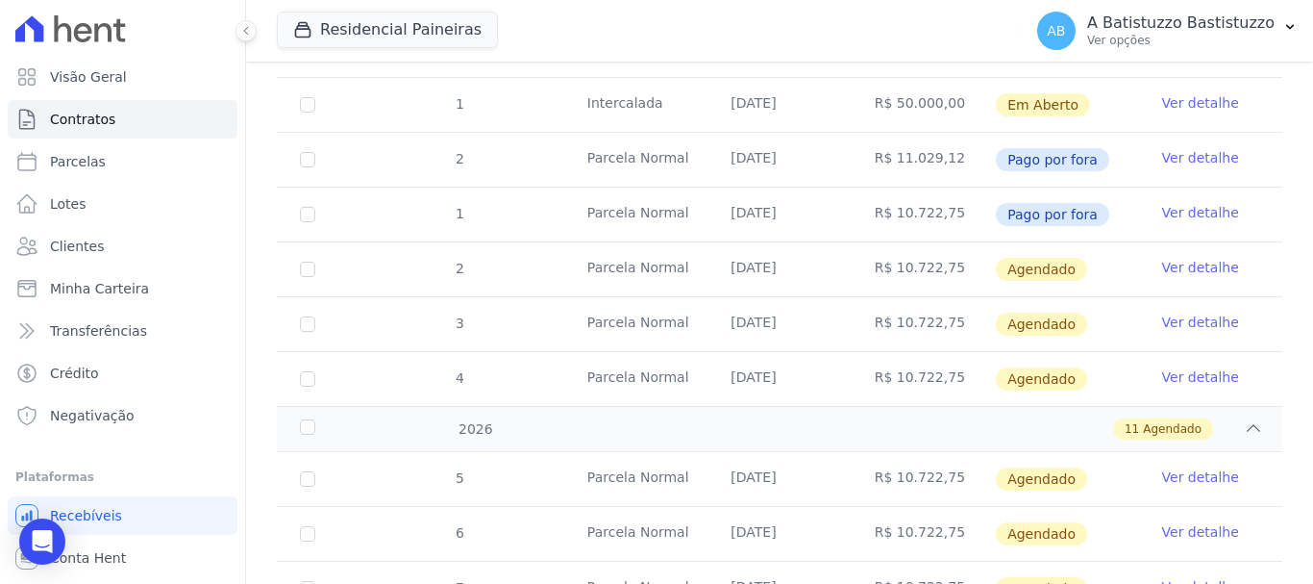
scroll to position [783, 0]
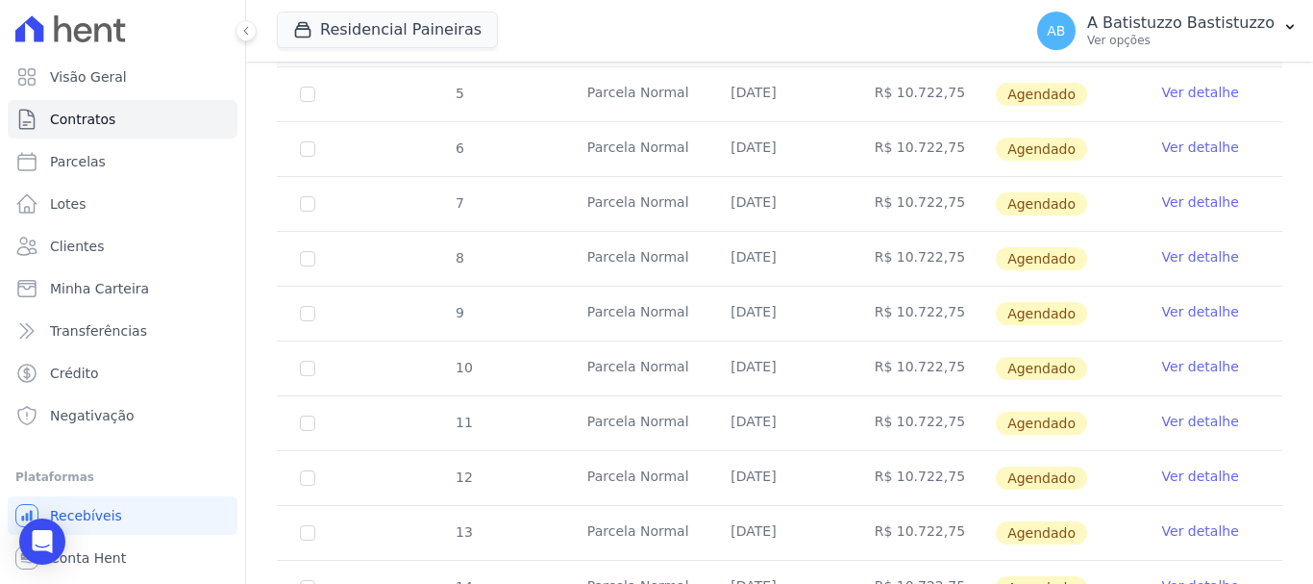
click at [1200, 302] on link "Ver detalhe" at bounding box center [1201, 311] width 77 height 19
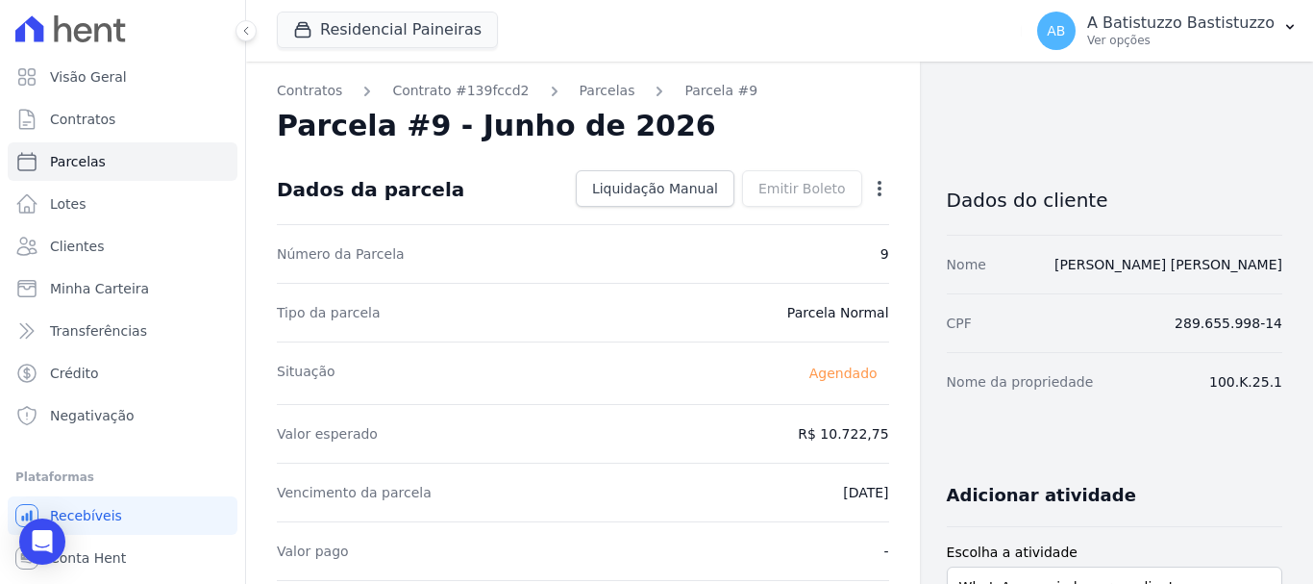
click at [870, 184] on icon "button" at bounding box center [879, 188] width 19 height 19
click at [767, 213] on link "Alterar" at bounding box center [797, 214] width 169 height 35
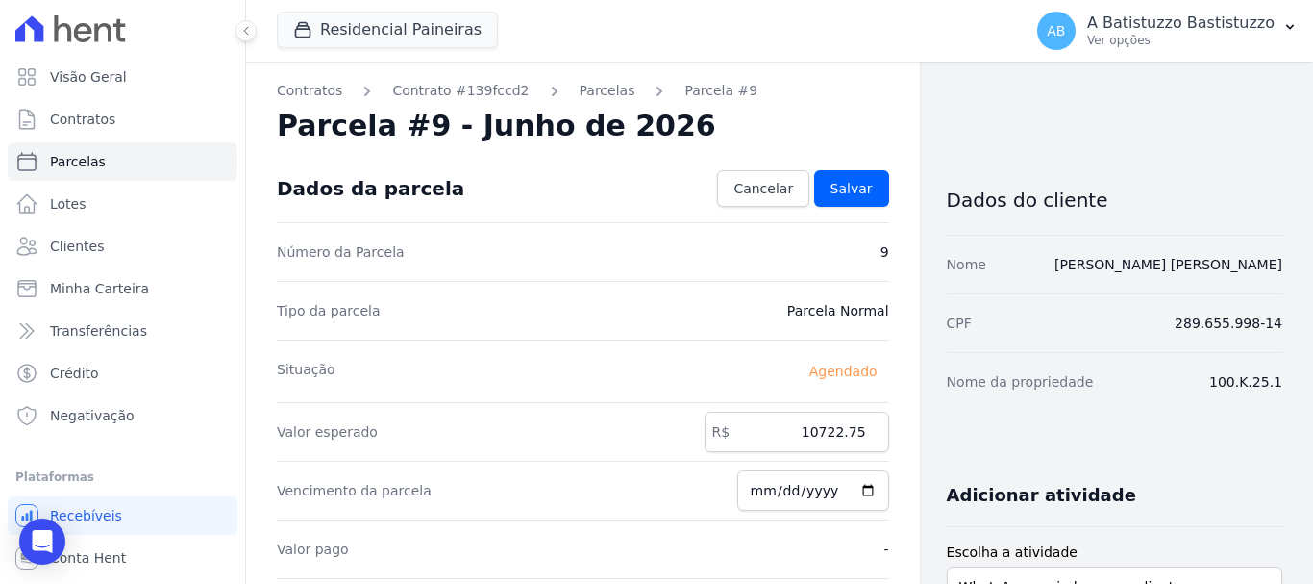
scroll to position [96, 0]
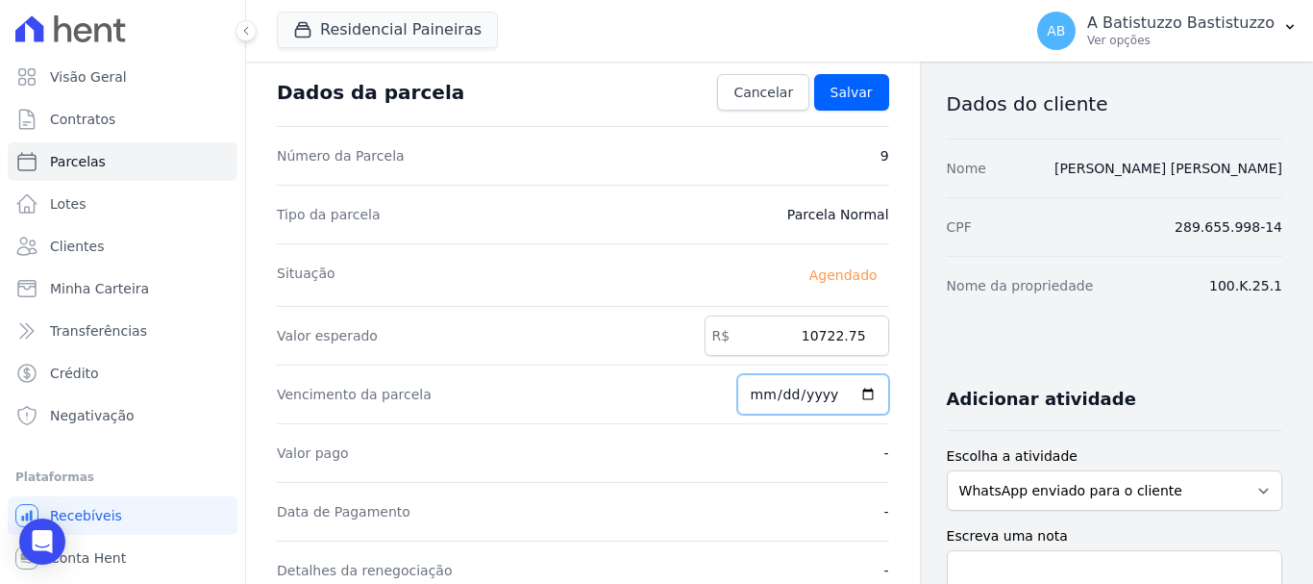
click at [863, 392] on input "[DATE]" at bounding box center [814, 394] width 152 height 40
type input "[DATE]"
click at [839, 93] on span "Salvar" at bounding box center [852, 92] width 42 height 19
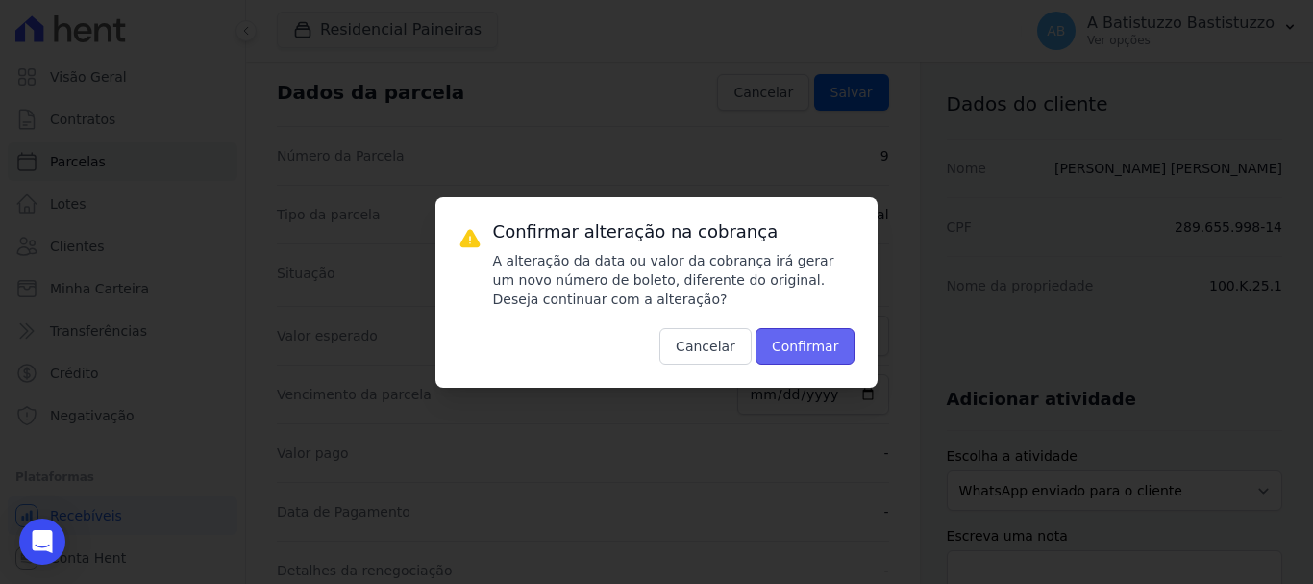
click at [828, 342] on button "Confirmar" at bounding box center [806, 346] width 100 height 37
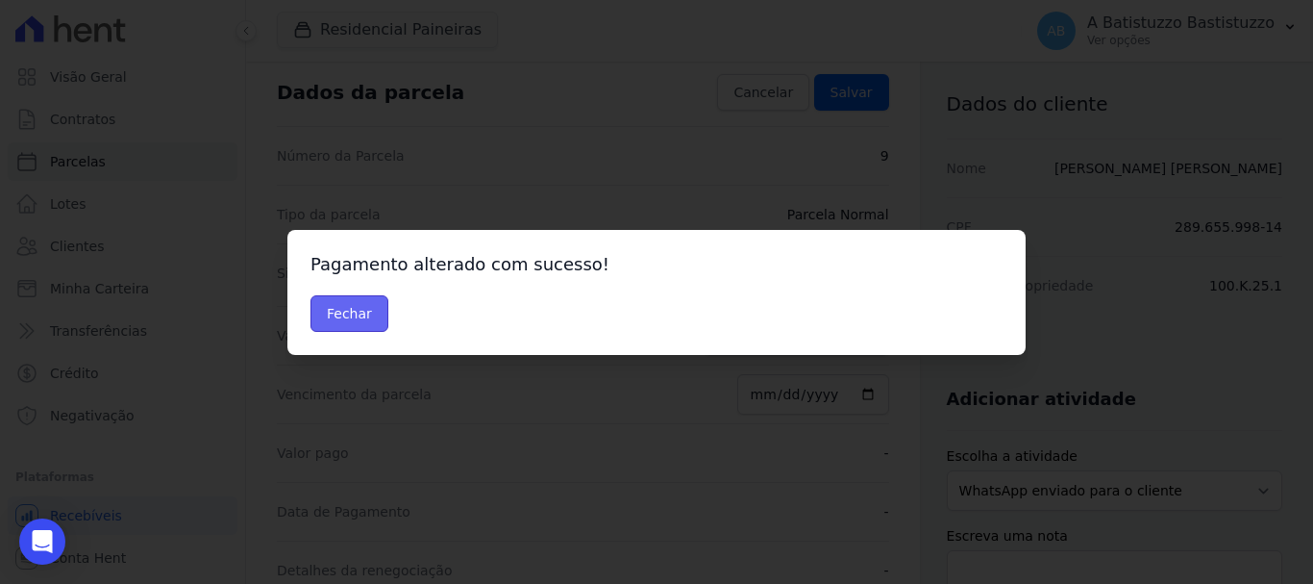
click at [334, 315] on button "Fechar" at bounding box center [350, 313] width 78 height 37
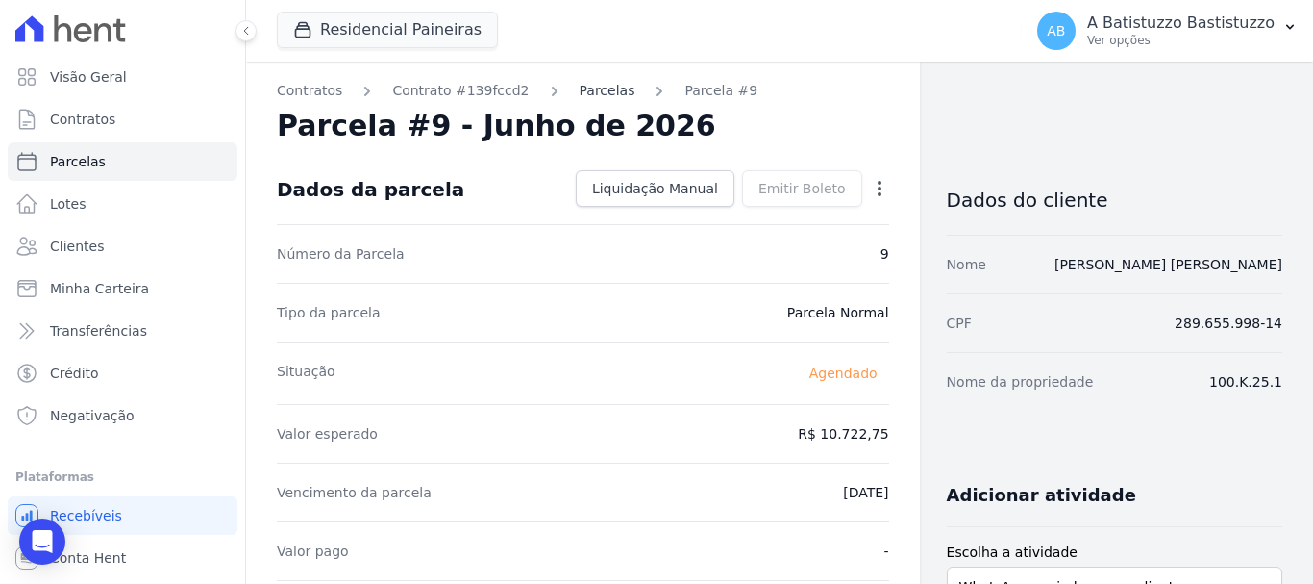
click at [587, 94] on link "Parcelas" at bounding box center [608, 91] width 56 height 20
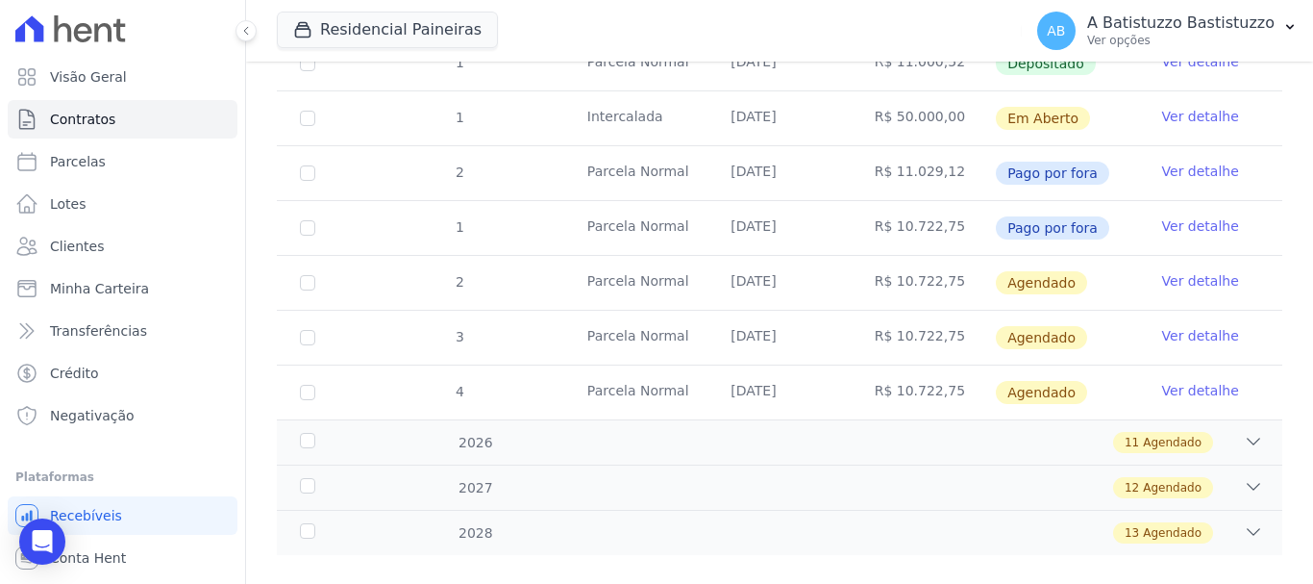
scroll to position [398, 0]
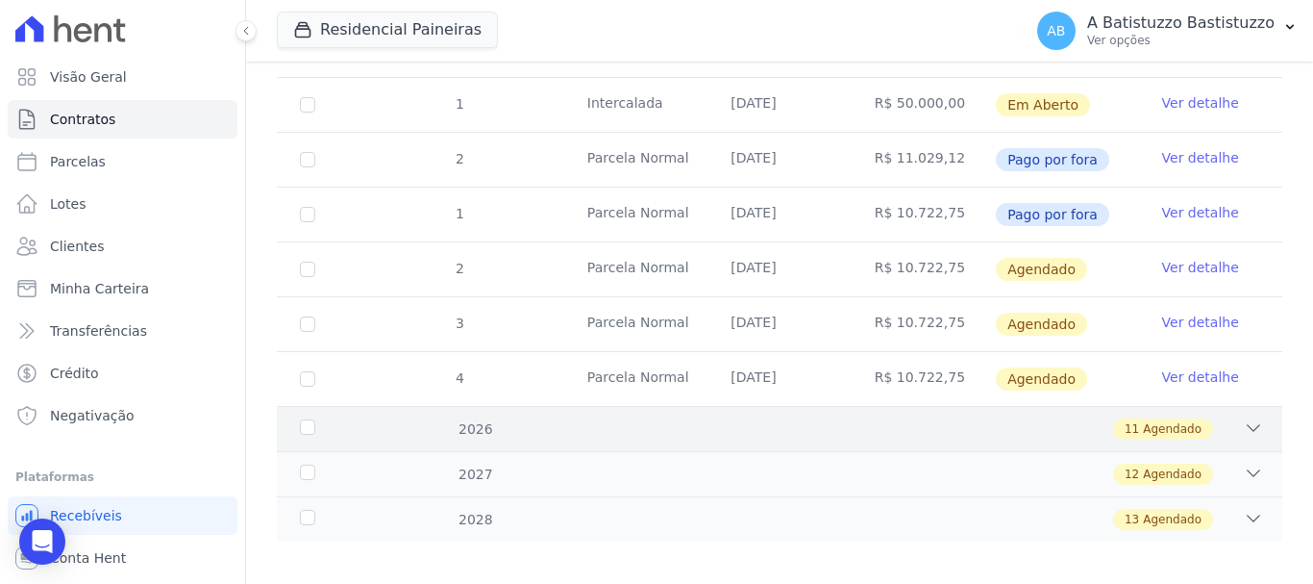
click at [1248, 425] on icon at bounding box center [1254, 428] width 13 height 6
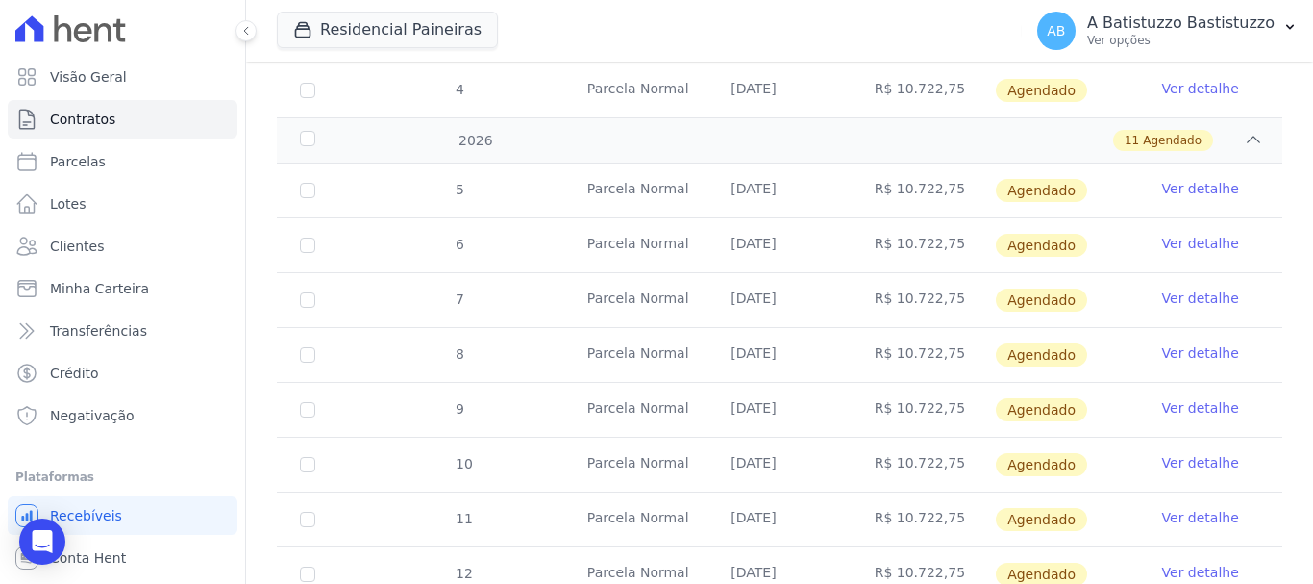
scroll to position [783, 0]
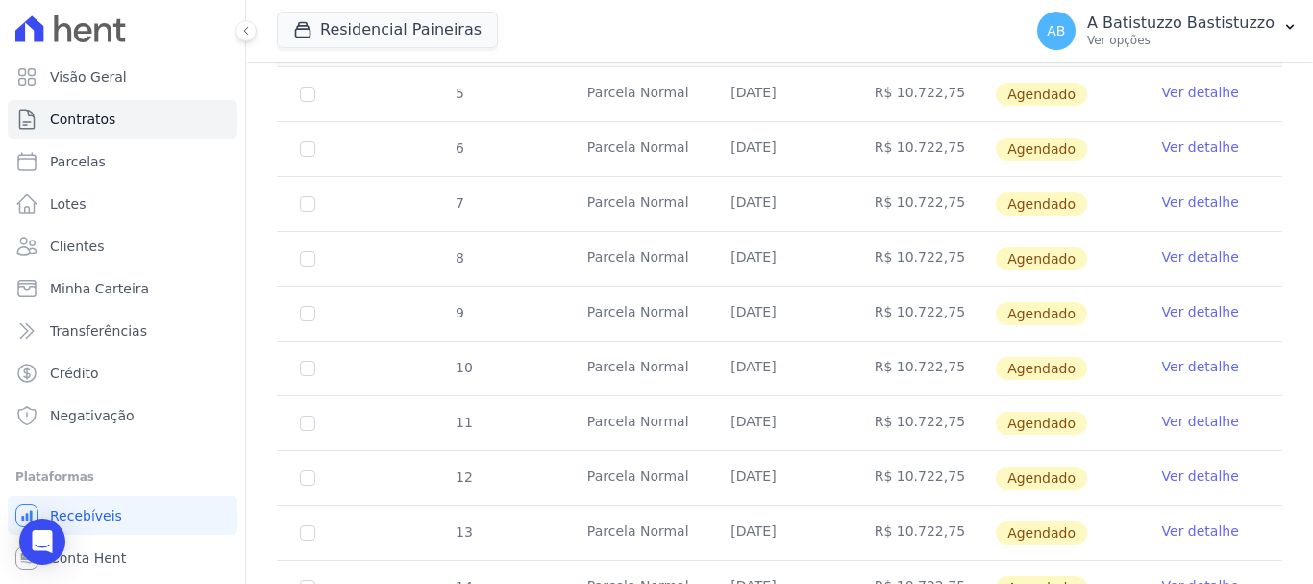
click at [1179, 357] on link "Ver detalhe" at bounding box center [1201, 366] width 77 height 19
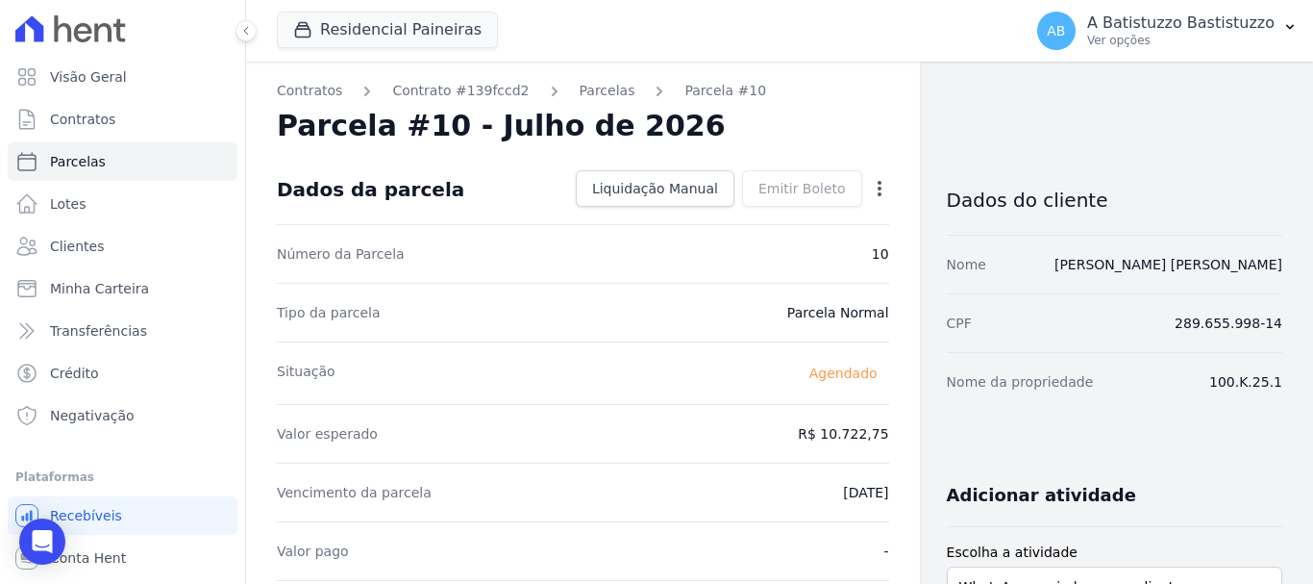
click at [872, 182] on icon "button" at bounding box center [879, 188] width 19 height 19
click at [751, 218] on link "Alterar" at bounding box center [797, 214] width 169 height 35
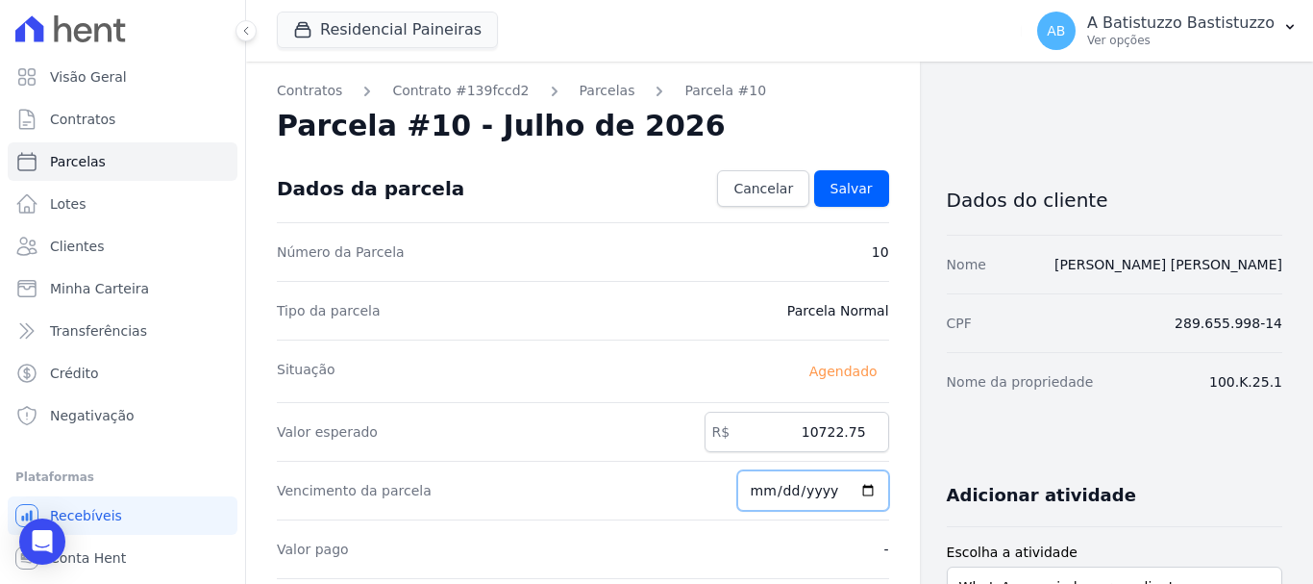
click at [855, 488] on input "2026-07-20" at bounding box center [814, 490] width 152 height 40
type input "2026-06-20"
click at [840, 184] on span "Salvar" at bounding box center [852, 188] width 42 height 19
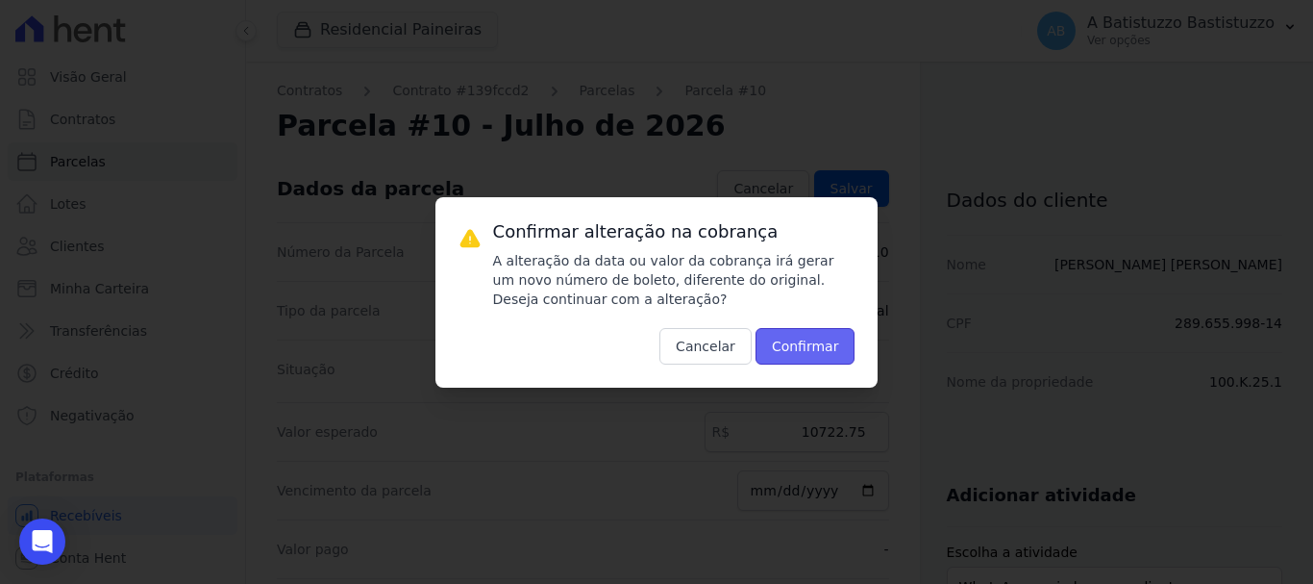
click at [808, 340] on button "Confirmar" at bounding box center [806, 346] width 100 height 37
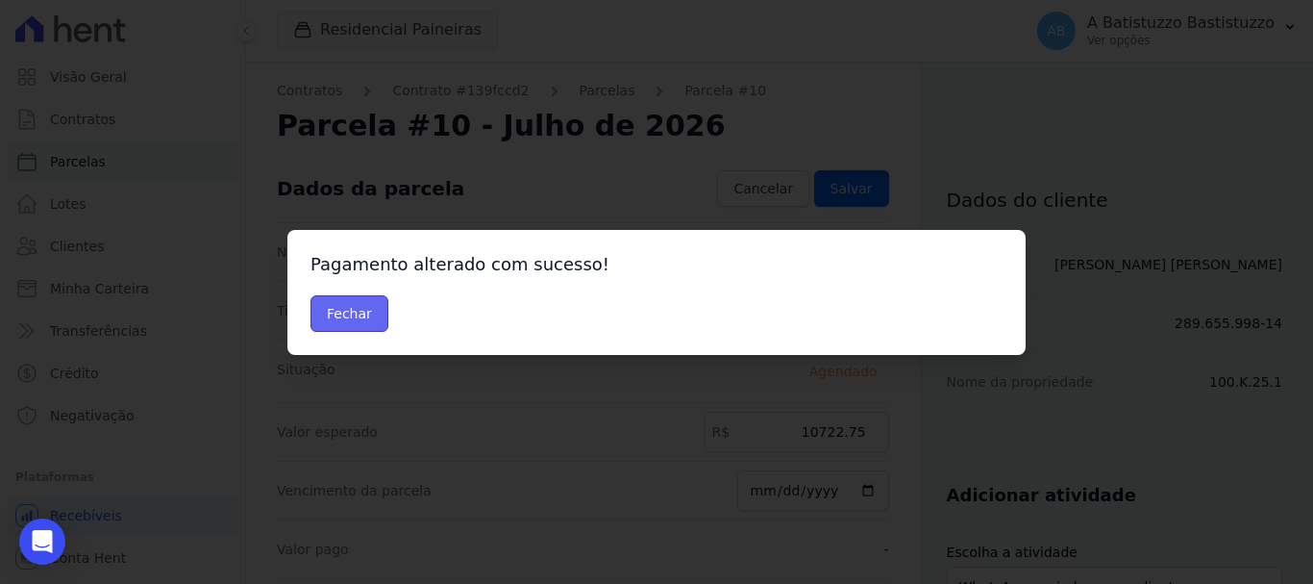
click at [356, 306] on button "Fechar" at bounding box center [350, 313] width 78 height 37
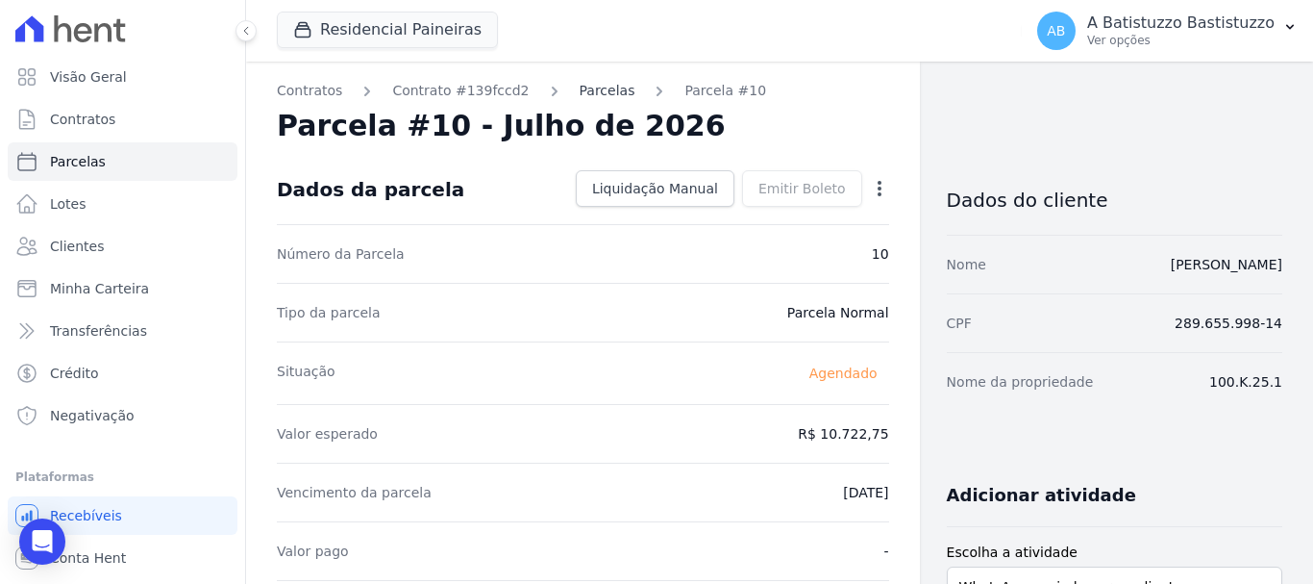
click at [581, 92] on link "Parcelas" at bounding box center [608, 91] width 56 height 20
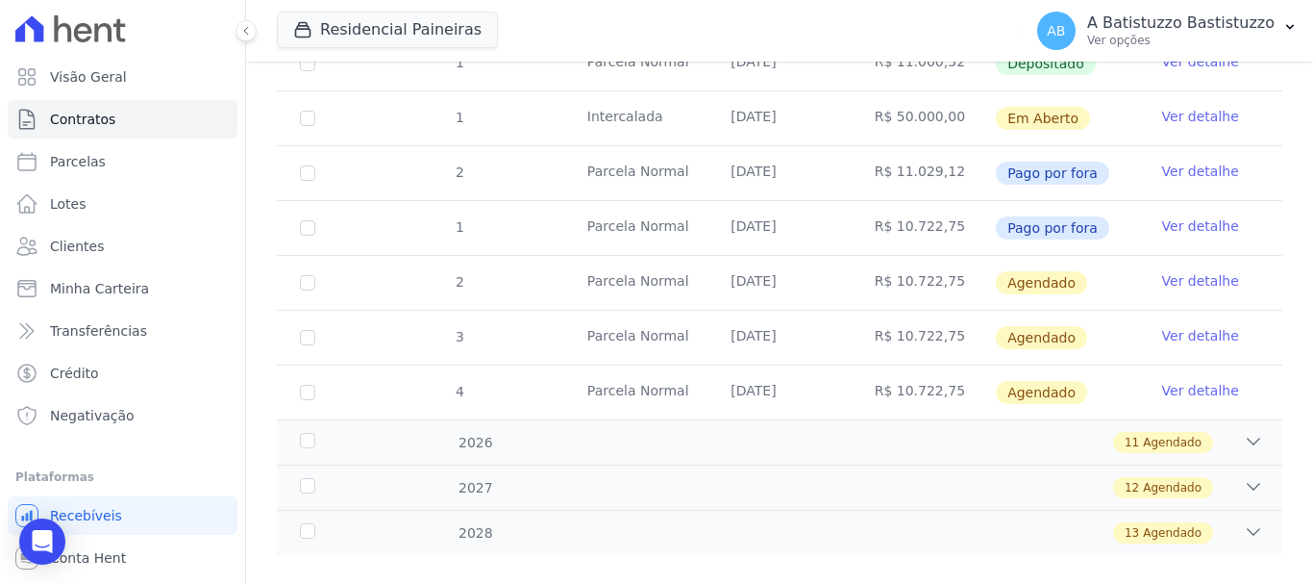
scroll to position [398, 0]
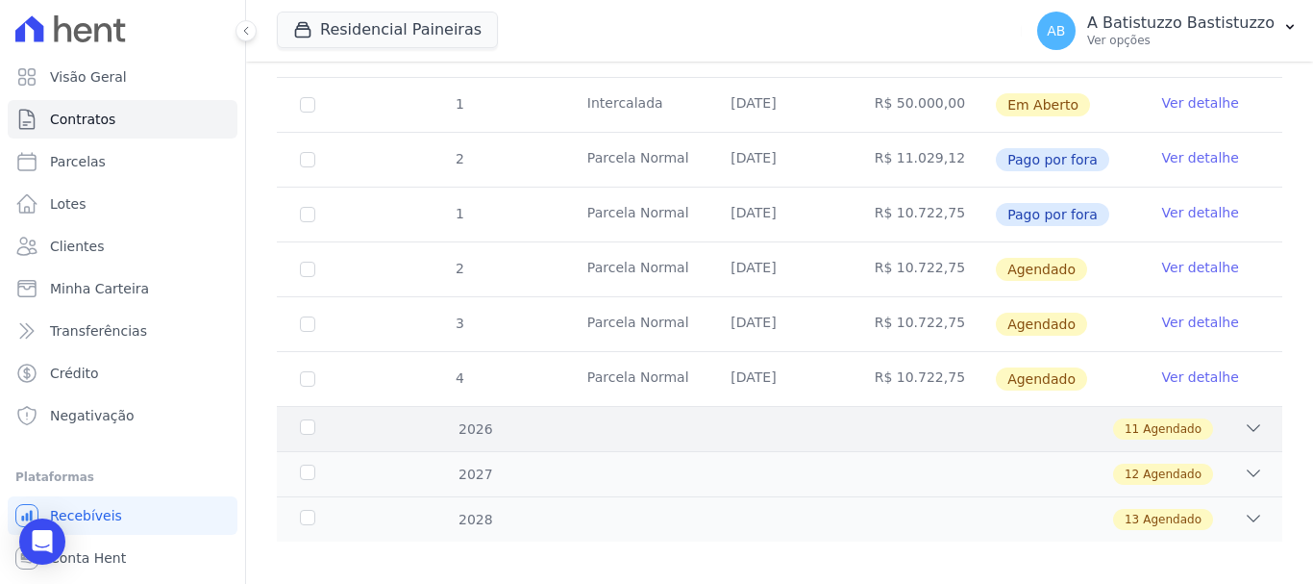
click at [1244, 418] on icon at bounding box center [1253, 427] width 19 height 19
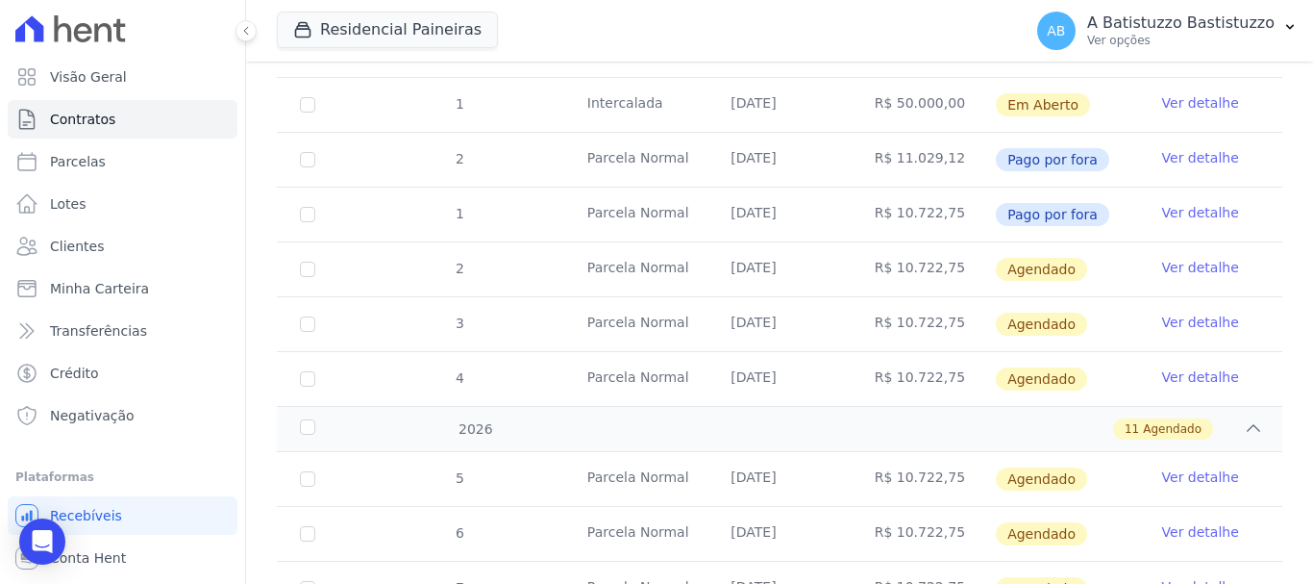
scroll to position [783, 0]
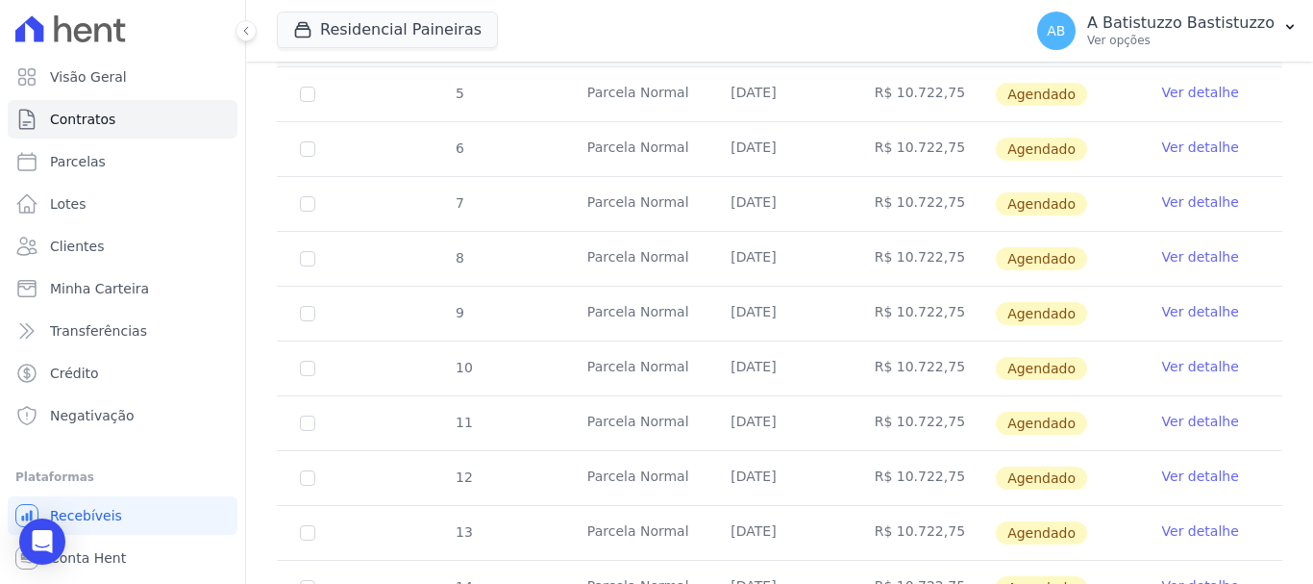
click at [1183, 412] on link "Ver detalhe" at bounding box center [1201, 421] width 77 height 19
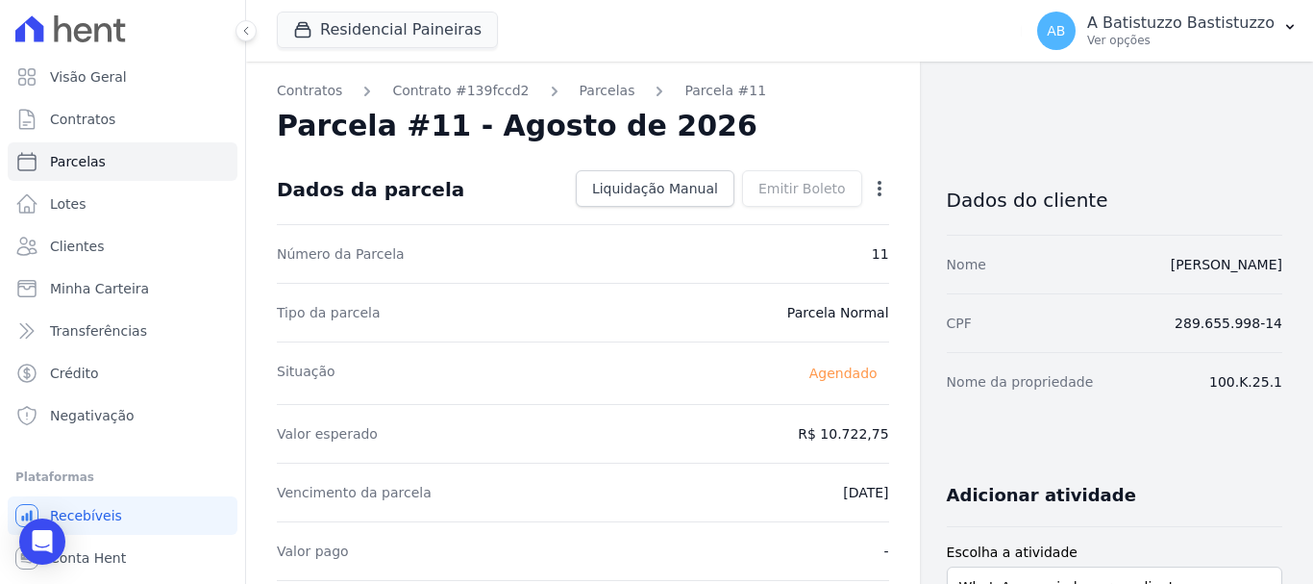
click at [878, 189] on icon "button" at bounding box center [880, 188] width 4 height 15
click at [749, 210] on link "Alterar" at bounding box center [797, 214] width 169 height 35
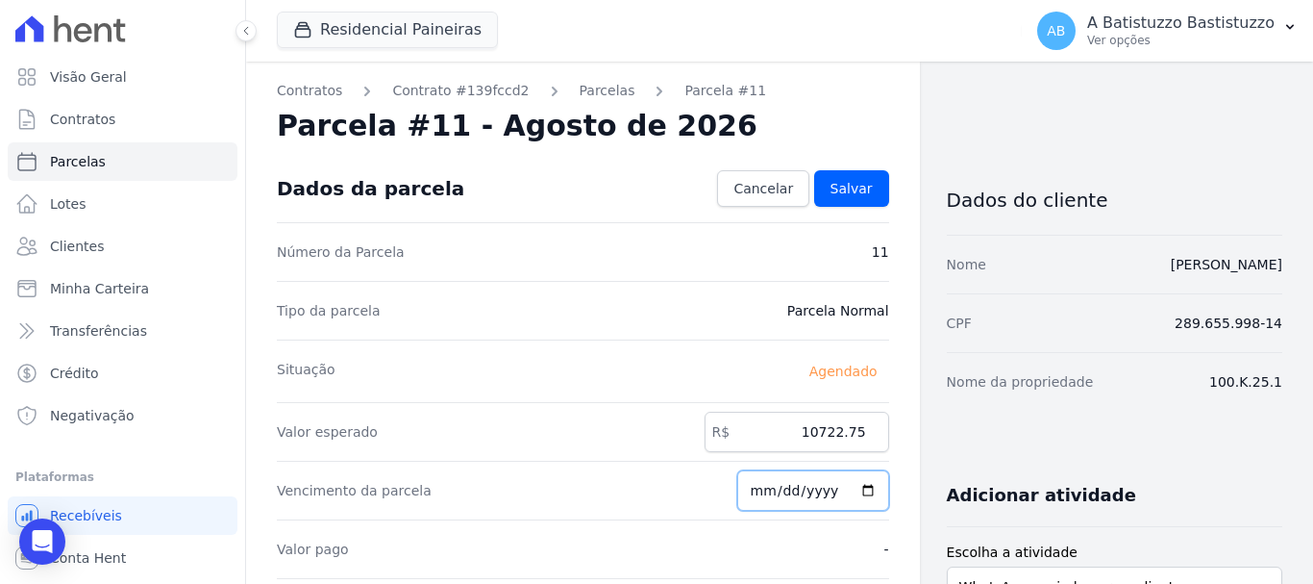
click at [854, 492] on input "2026-08-20" at bounding box center [814, 490] width 152 height 40
type input "[DATE]"
click at [854, 176] on link "Salvar" at bounding box center [851, 188] width 75 height 37
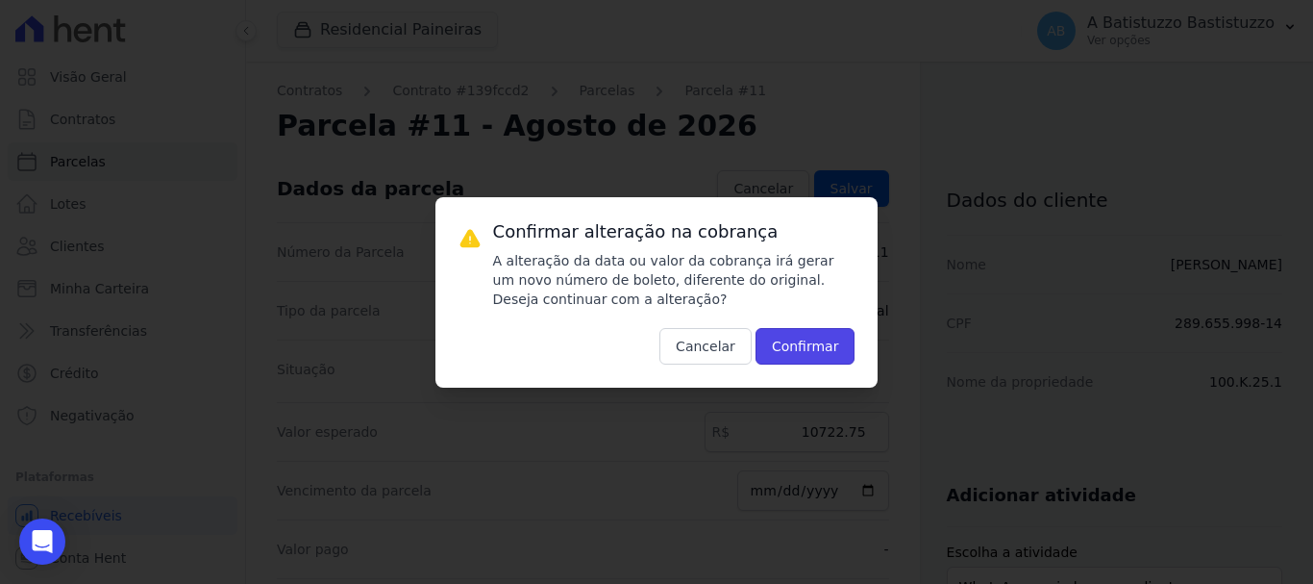
click at [813, 344] on button "Confirmar" at bounding box center [806, 346] width 100 height 37
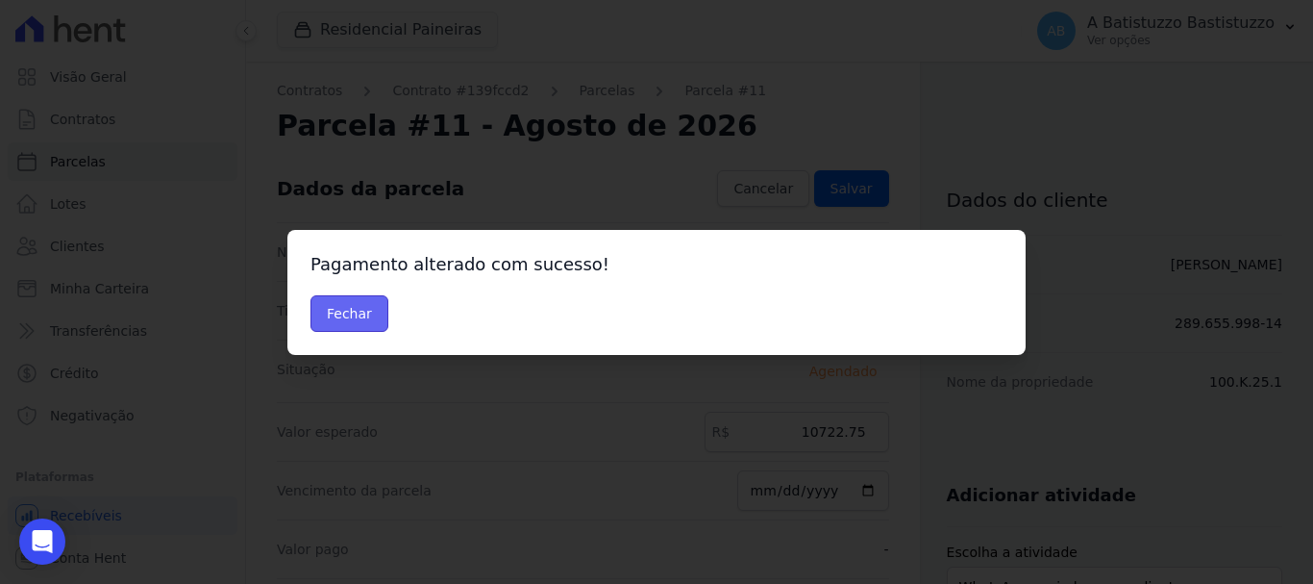
click at [373, 314] on button "Fechar" at bounding box center [350, 313] width 78 height 37
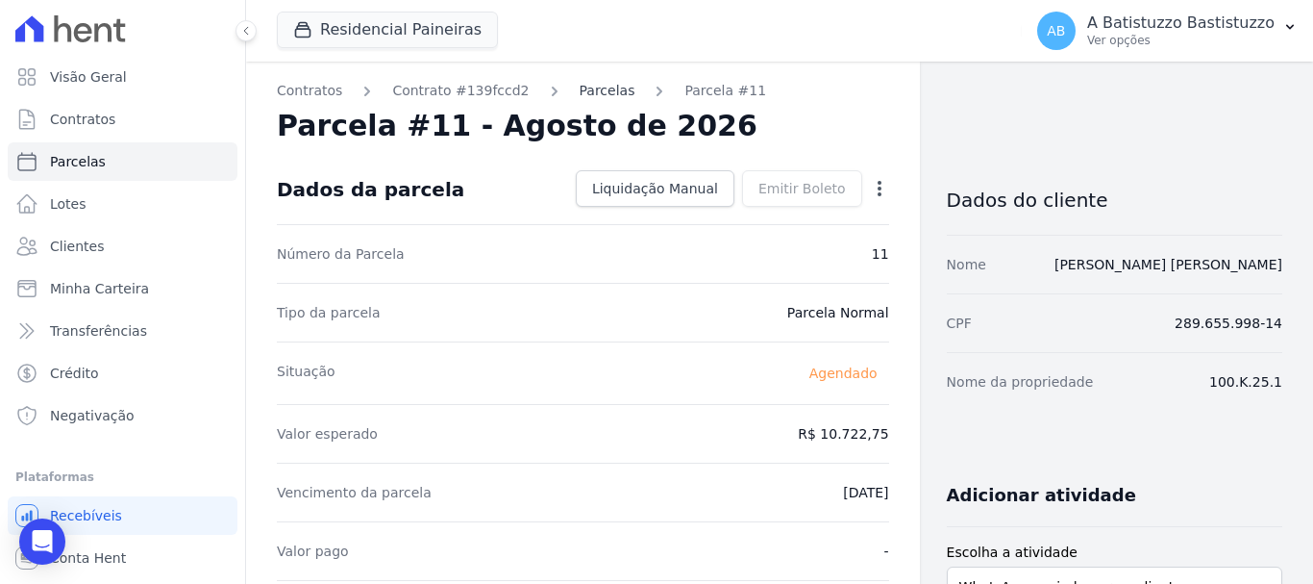
click at [580, 87] on link "Parcelas" at bounding box center [608, 91] width 56 height 20
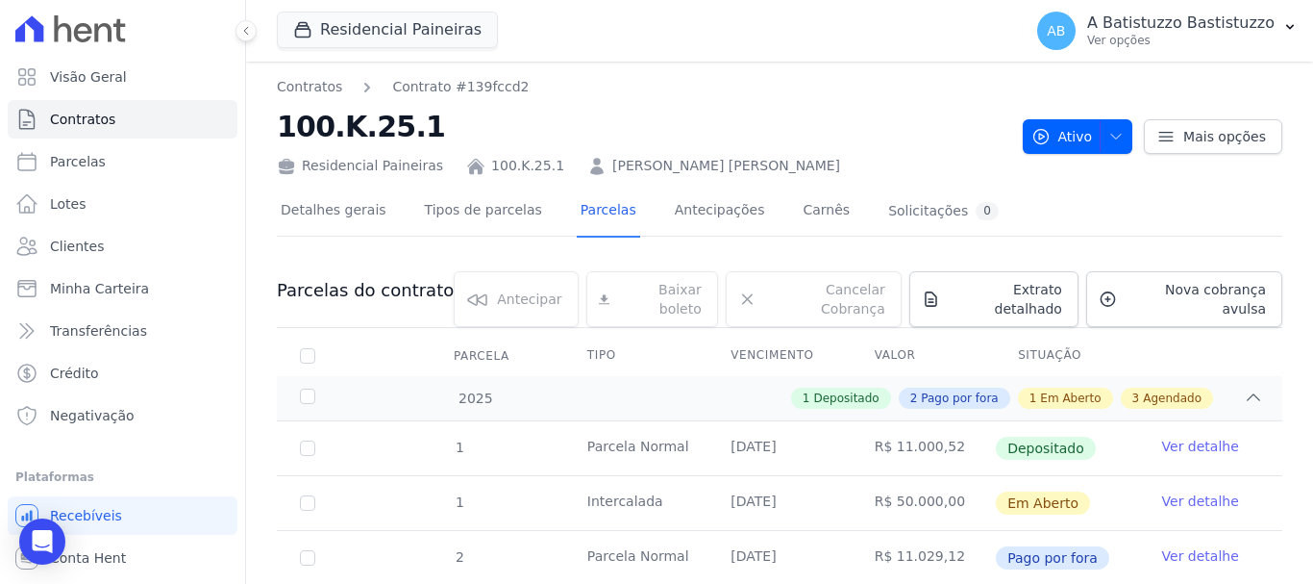
scroll to position [398, 0]
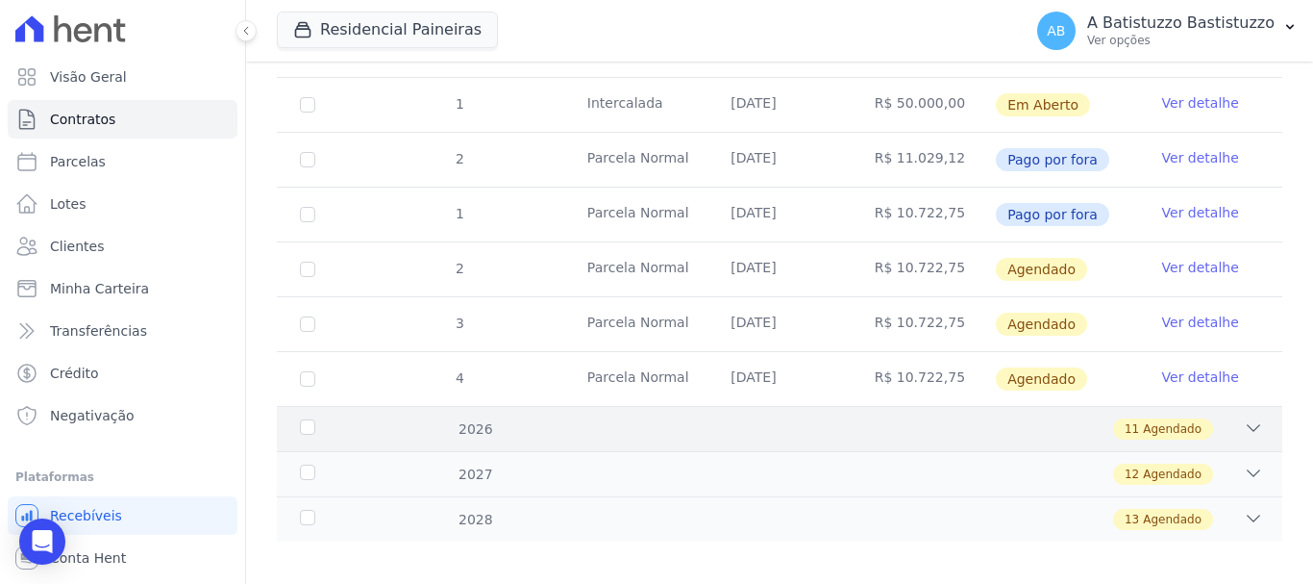
click at [1244, 418] on icon at bounding box center [1253, 427] width 19 height 19
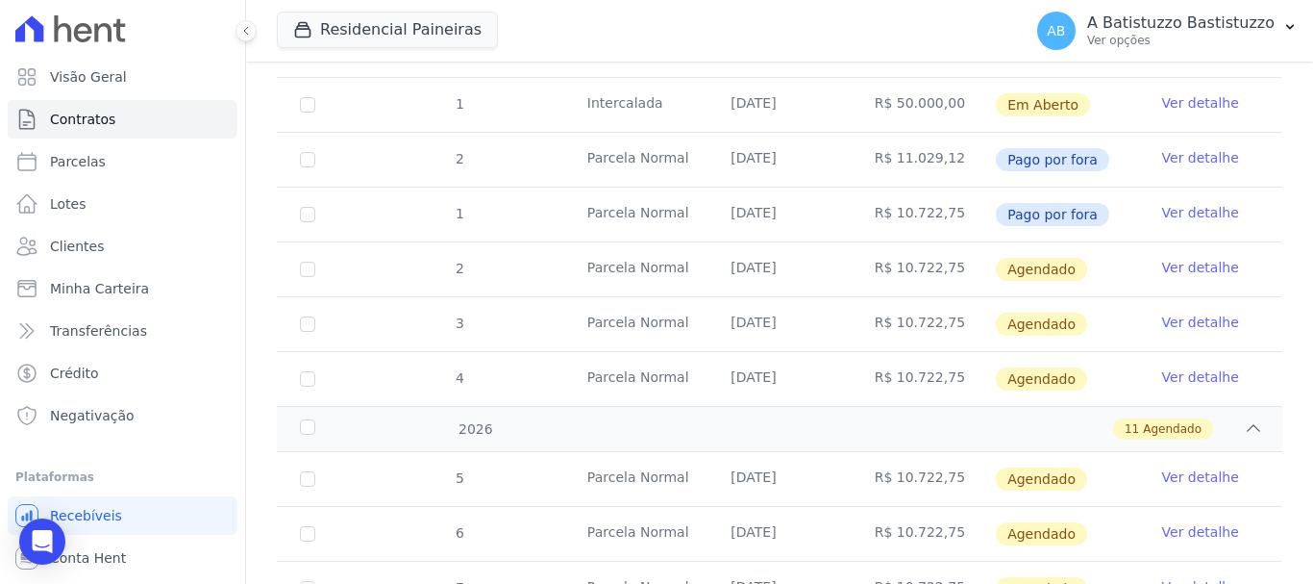
scroll to position [879, 0]
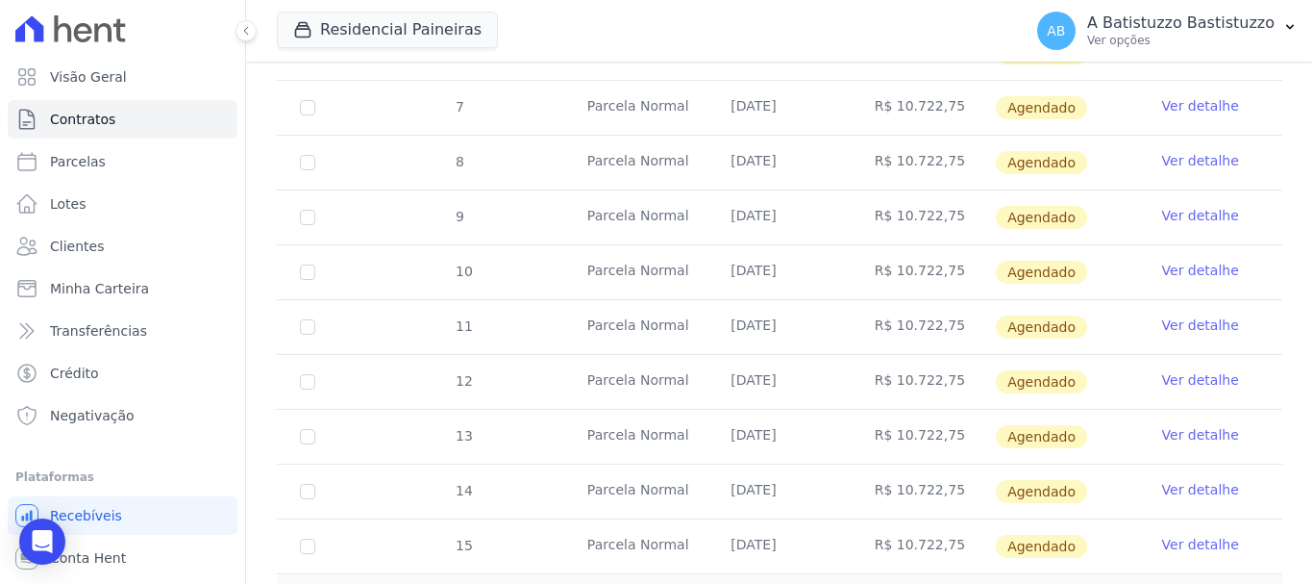
click at [1163, 370] on link "Ver detalhe" at bounding box center [1201, 379] width 77 height 19
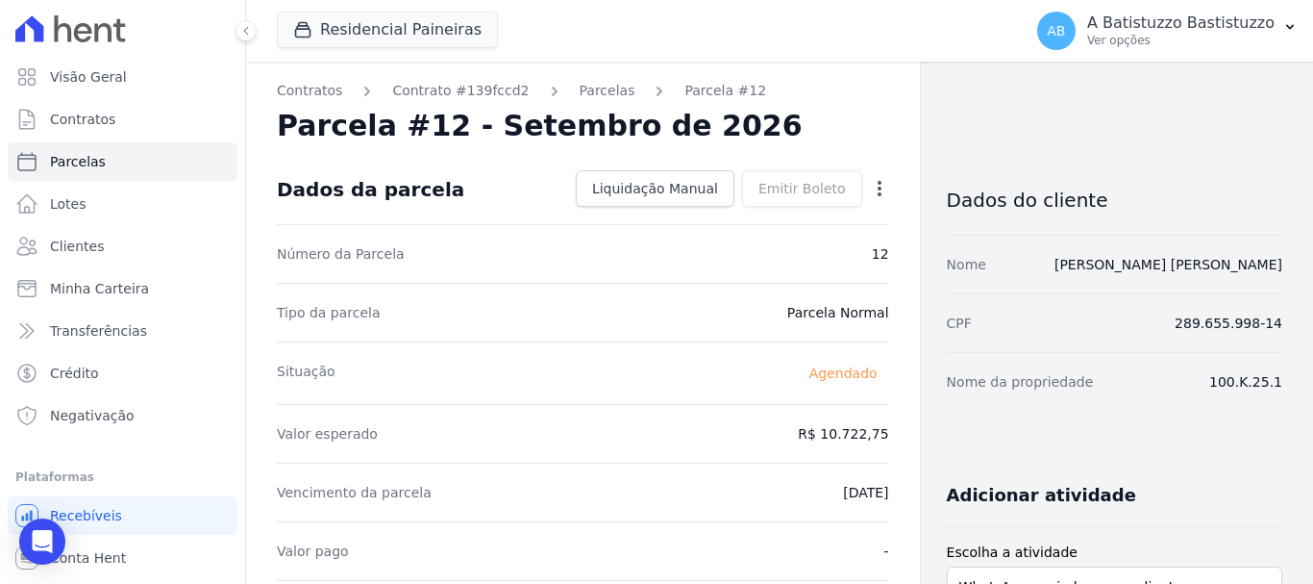
click at [873, 185] on icon "button" at bounding box center [879, 188] width 19 height 19
click at [743, 212] on link "Alterar" at bounding box center [797, 214] width 169 height 35
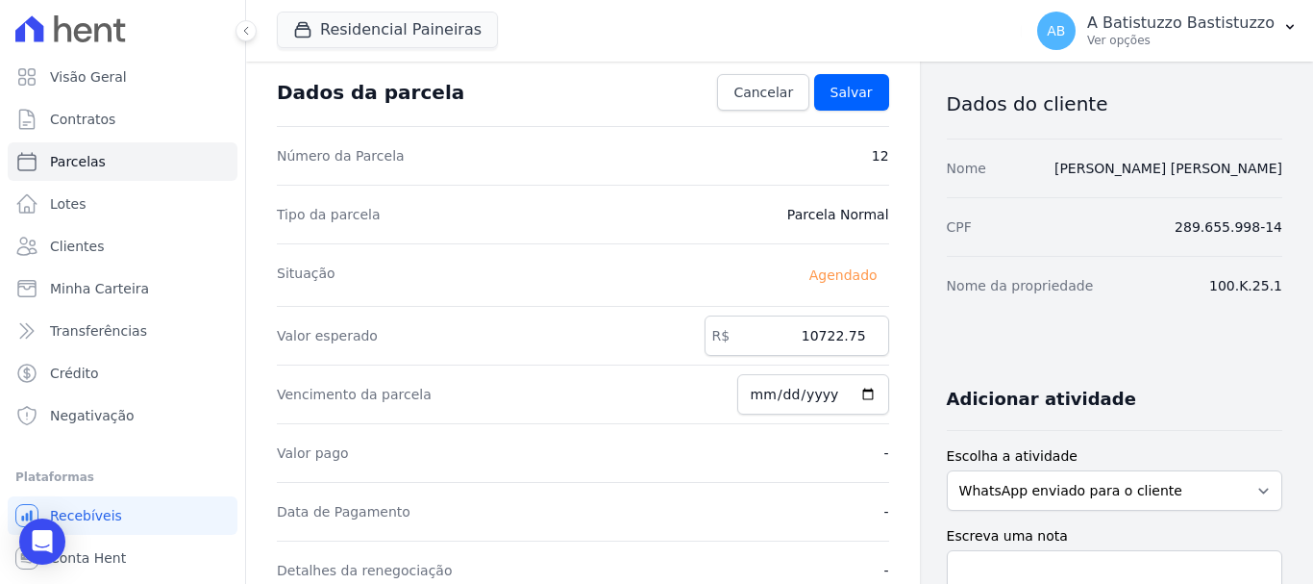
scroll to position [192, 0]
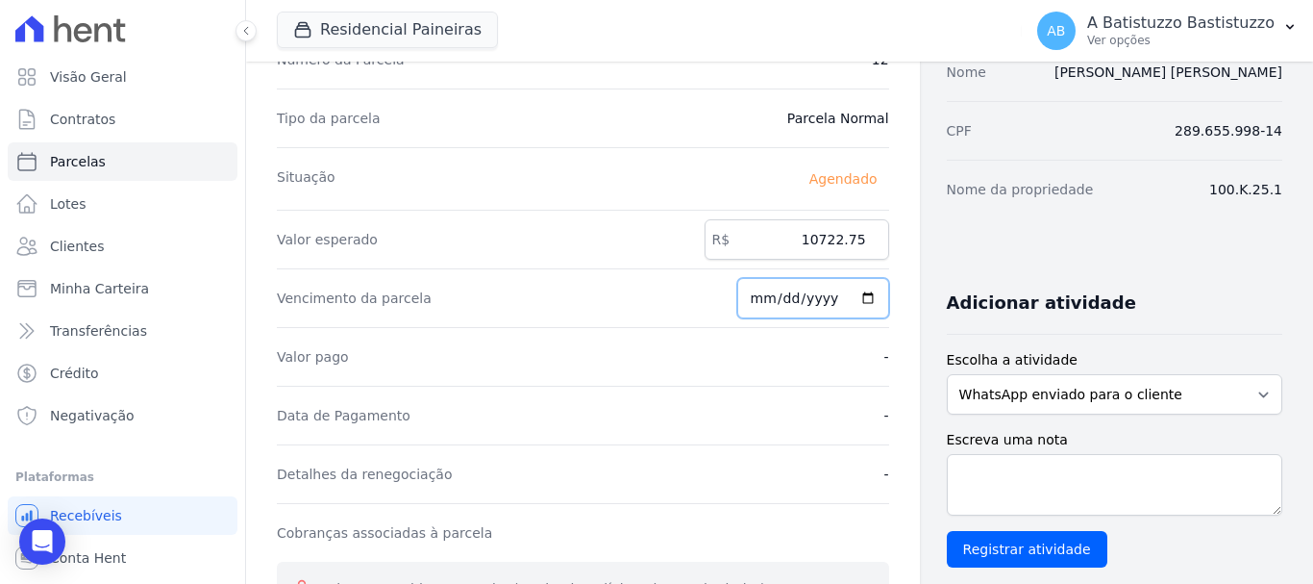
click at [860, 300] on input "[DATE]" at bounding box center [814, 298] width 152 height 40
type input "[DATE]"
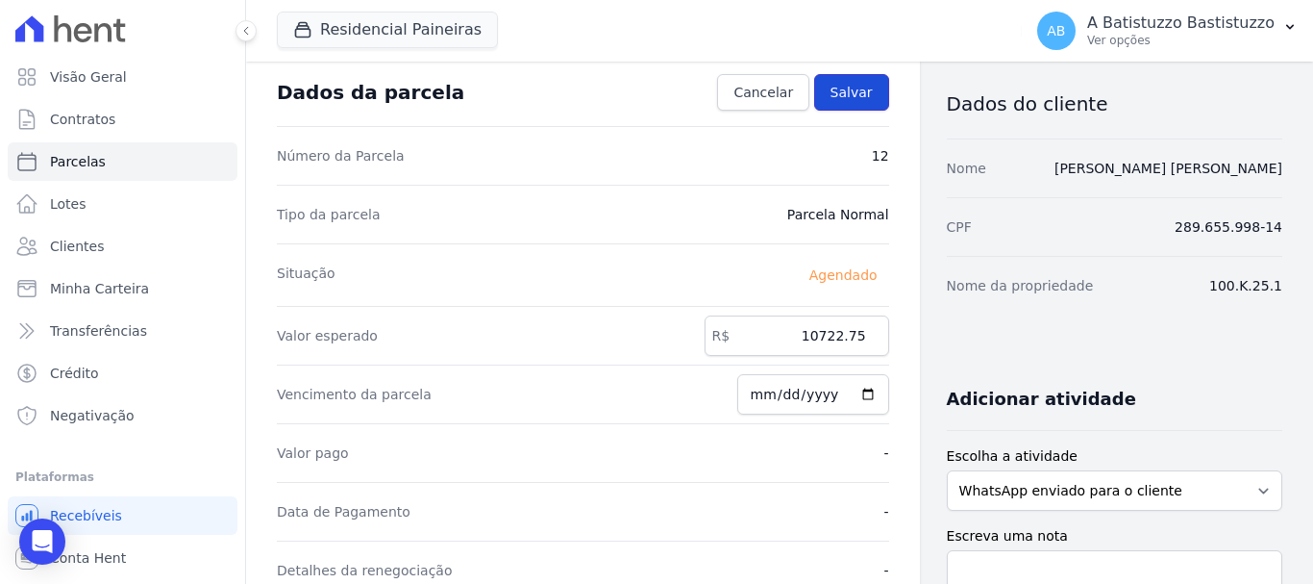
click at [842, 91] on span "Salvar" at bounding box center [852, 92] width 42 height 19
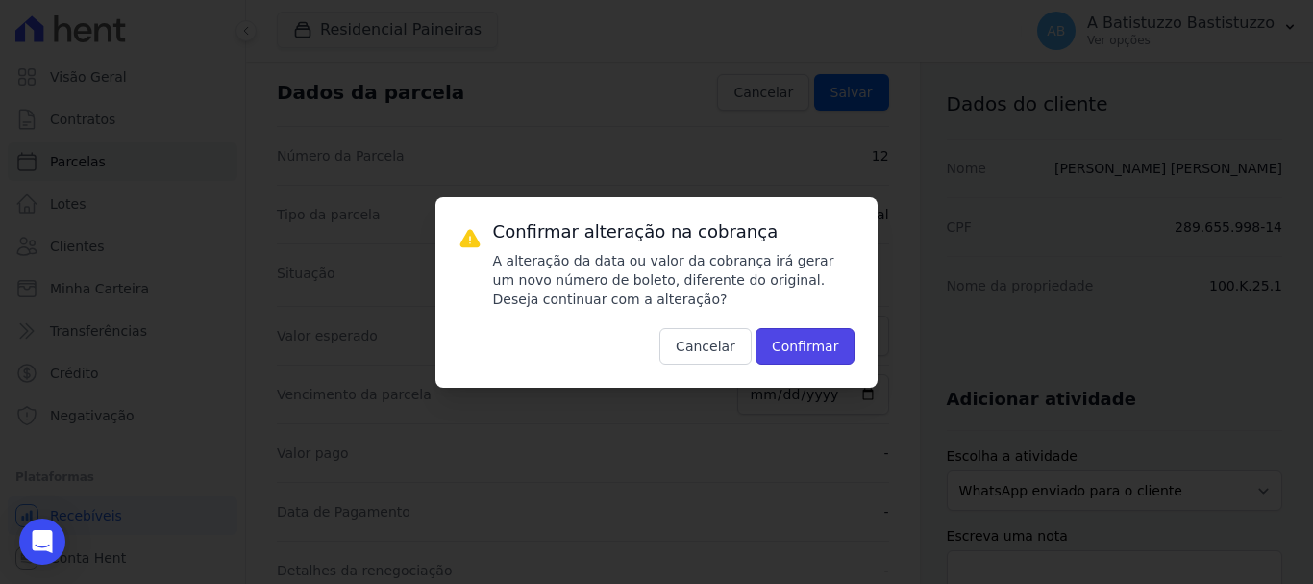
click at [816, 336] on button "Confirmar" at bounding box center [806, 346] width 100 height 37
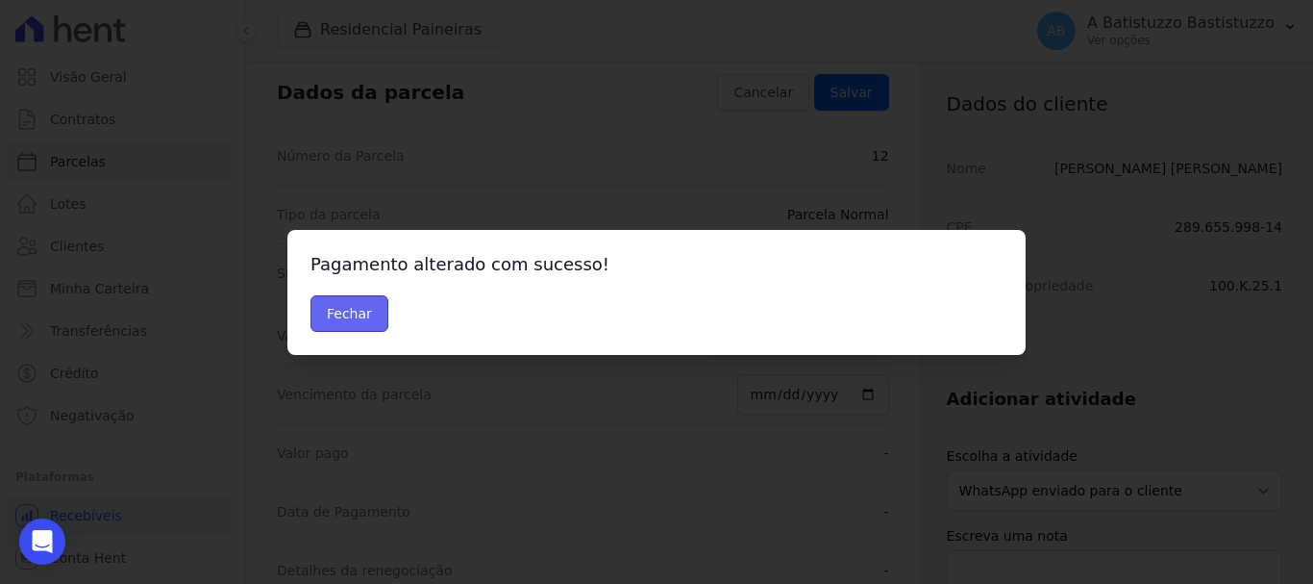
click at [353, 303] on button "Fechar" at bounding box center [350, 313] width 78 height 37
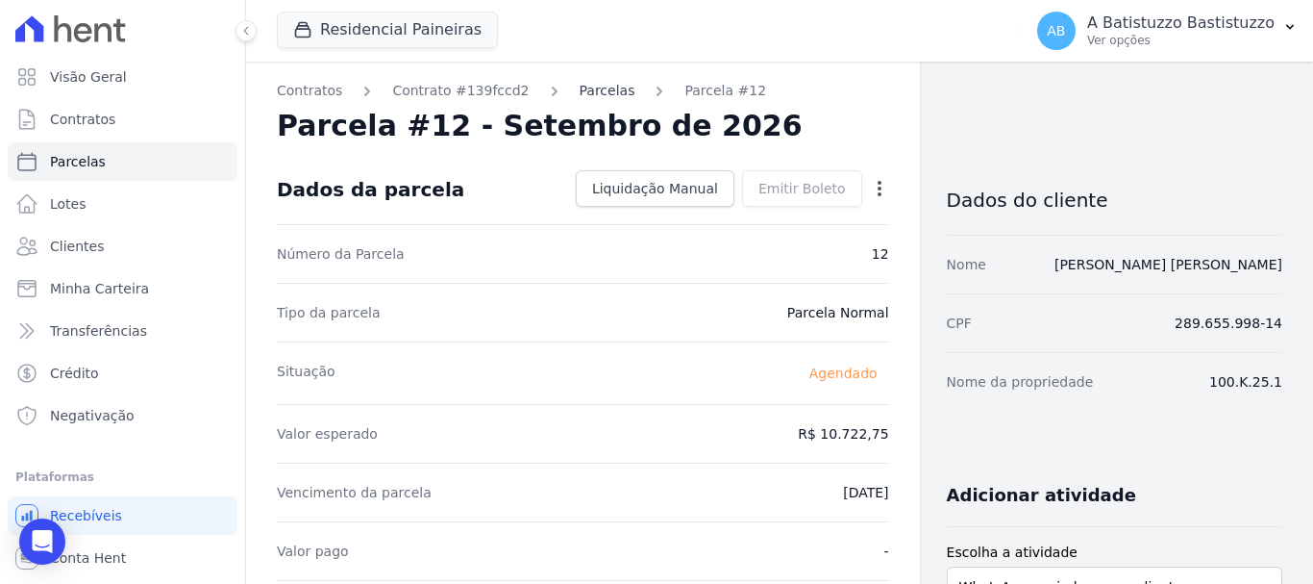
click at [580, 93] on link "Parcelas" at bounding box center [608, 91] width 56 height 20
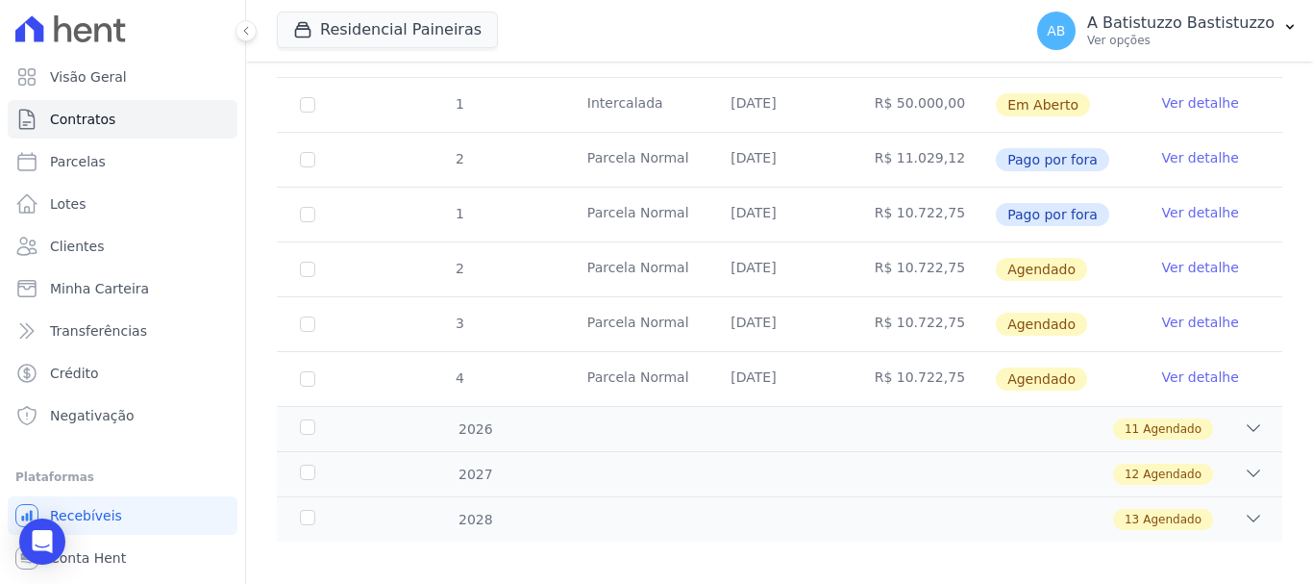
scroll to position [398, 0]
click at [1244, 418] on icon at bounding box center [1253, 427] width 19 height 19
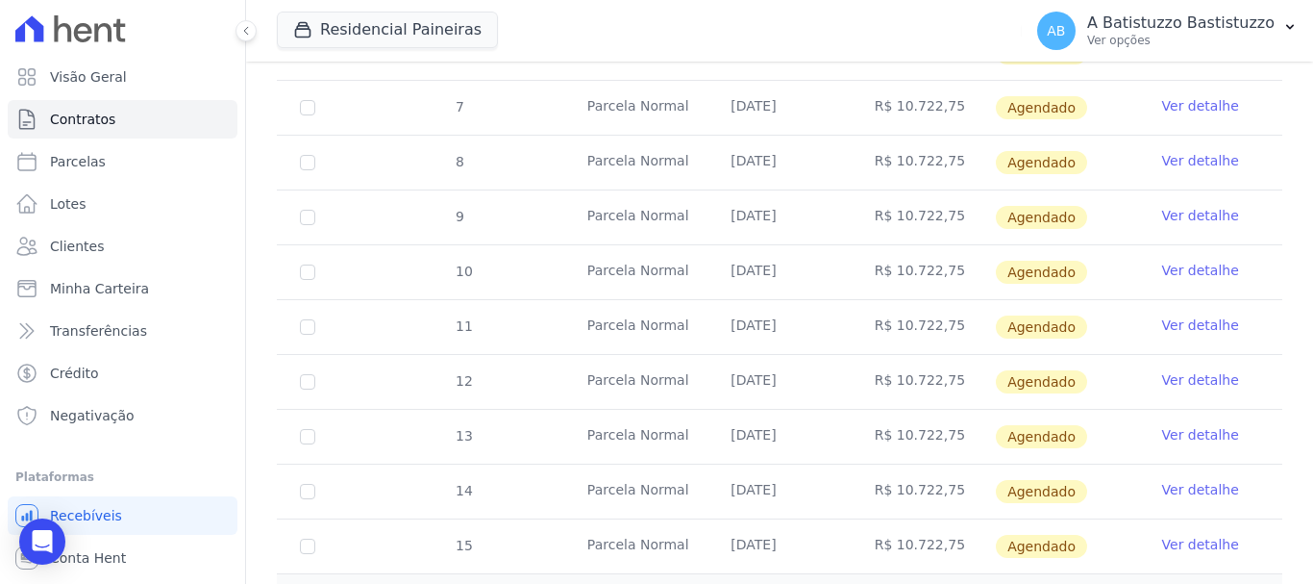
scroll to position [975, 0]
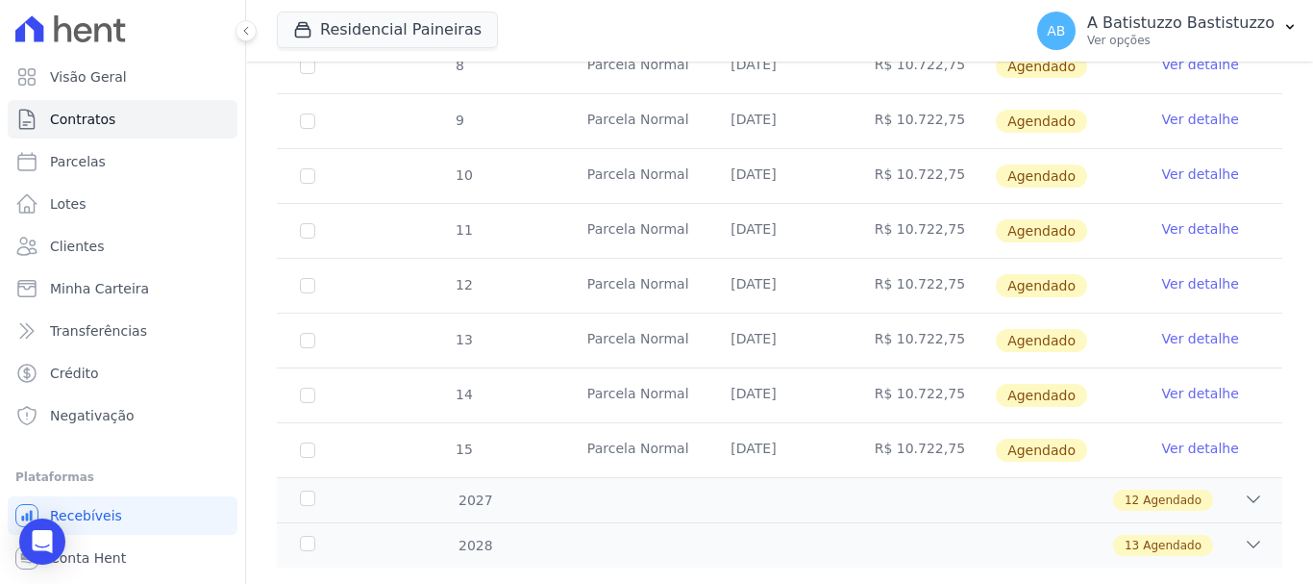
click at [1168, 329] on link "Ver detalhe" at bounding box center [1201, 338] width 77 height 19
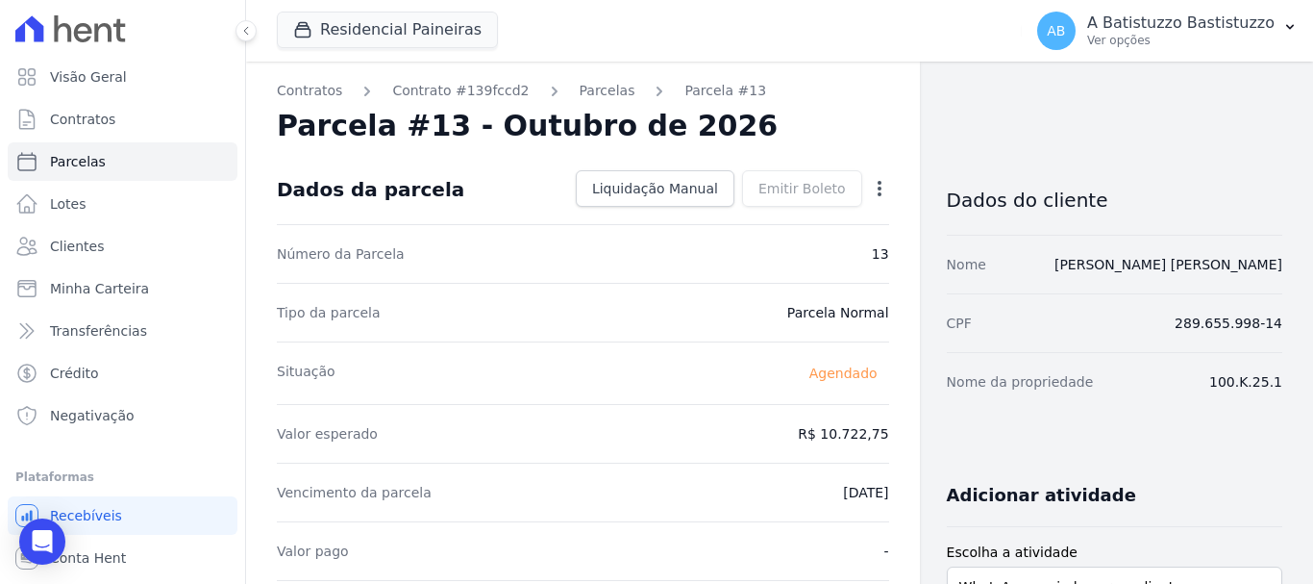
click at [870, 193] on icon "button" at bounding box center [879, 188] width 19 height 19
click at [808, 215] on link "Alterar" at bounding box center [797, 214] width 169 height 35
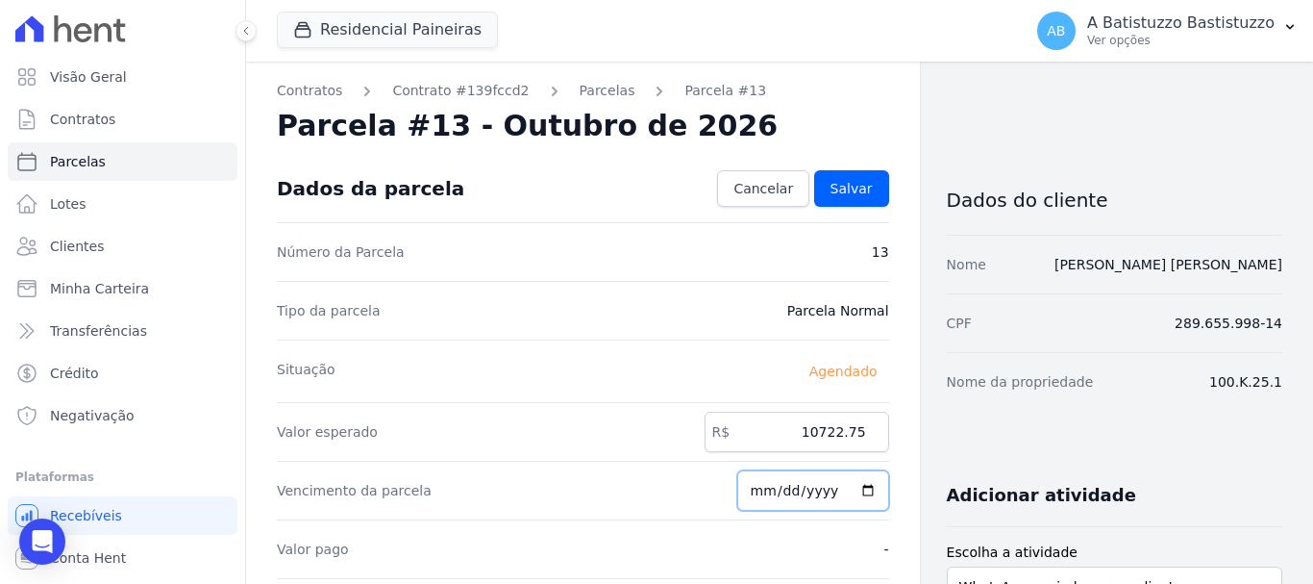
click at [855, 485] on input "[DATE]" at bounding box center [814, 490] width 152 height 40
type input "[DATE]"
click at [831, 188] on span "Salvar" at bounding box center [852, 188] width 42 height 19
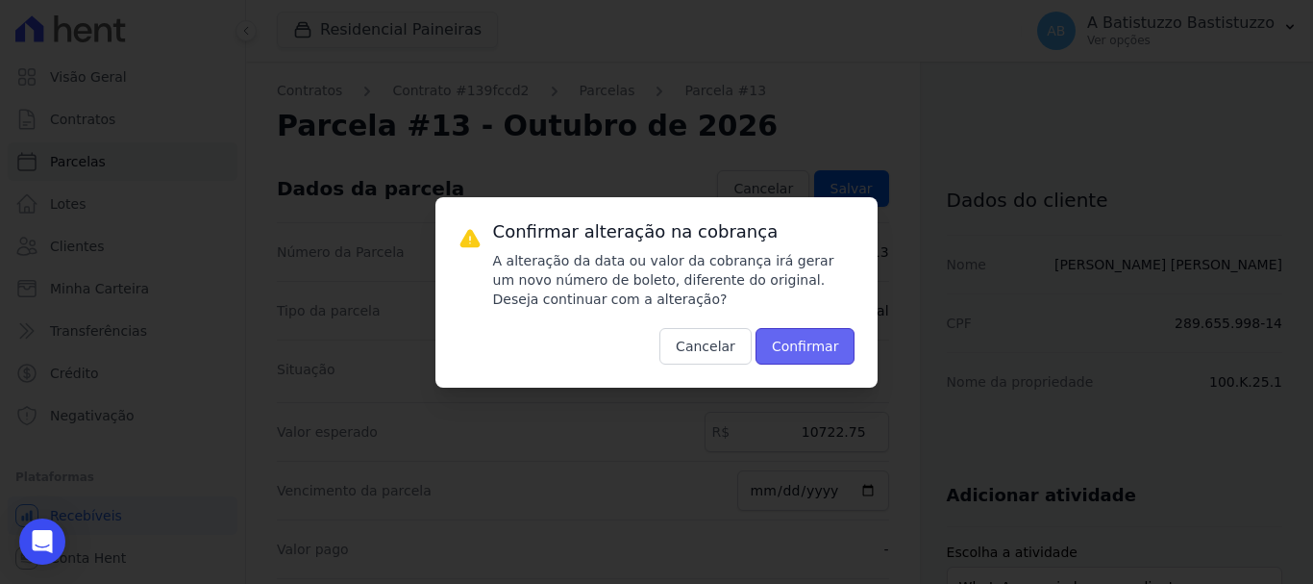
click at [803, 337] on button "Confirmar" at bounding box center [806, 346] width 100 height 37
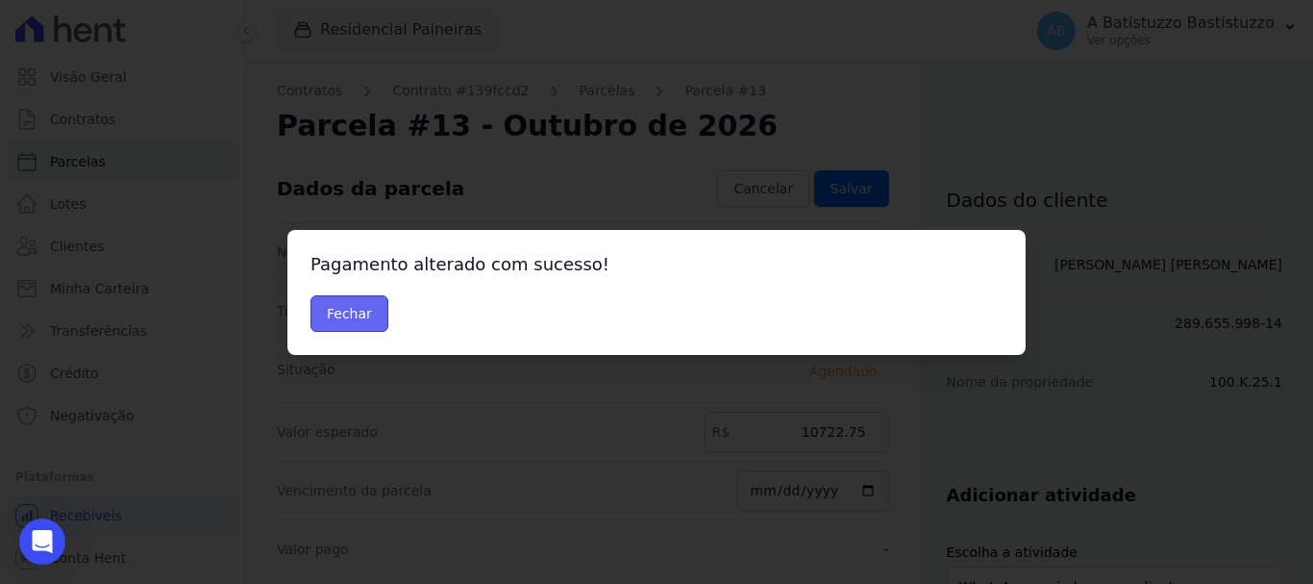
click at [366, 310] on button "Fechar" at bounding box center [350, 313] width 78 height 37
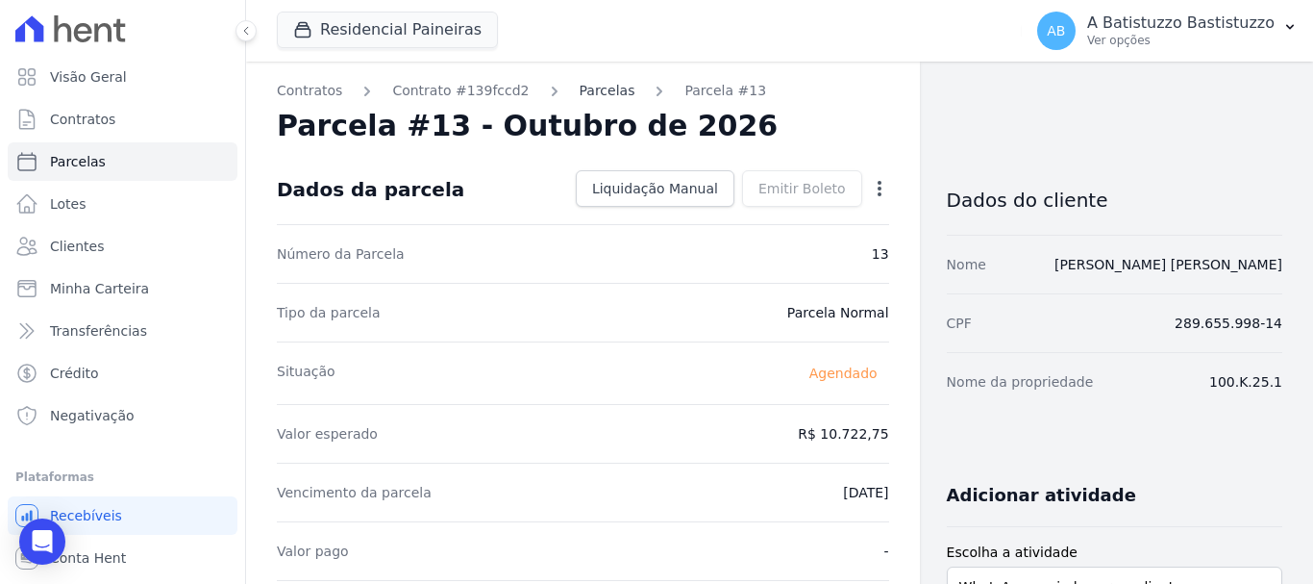
click at [589, 90] on link "Parcelas" at bounding box center [608, 91] width 56 height 20
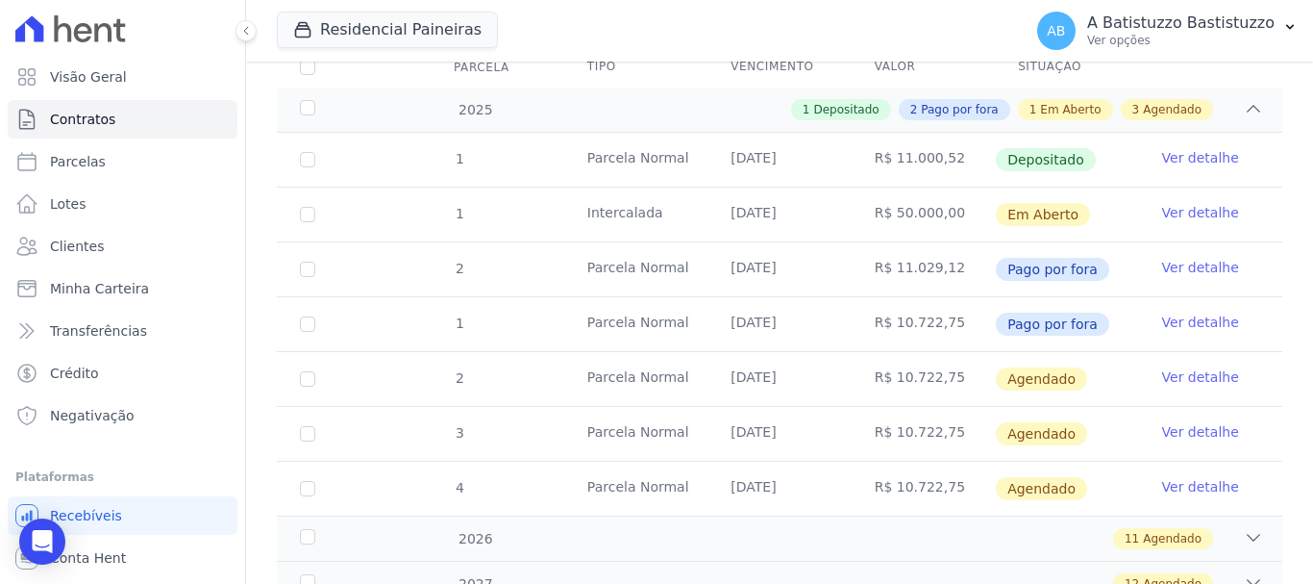
scroll to position [398, 0]
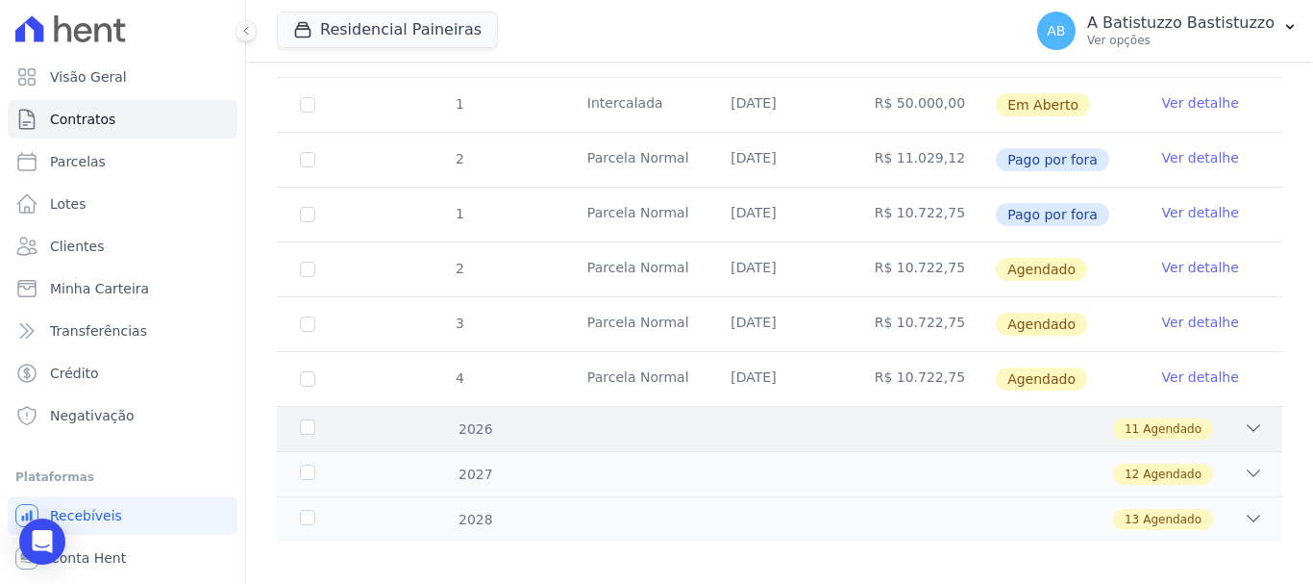
click at [1244, 418] on icon at bounding box center [1253, 427] width 19 height 19
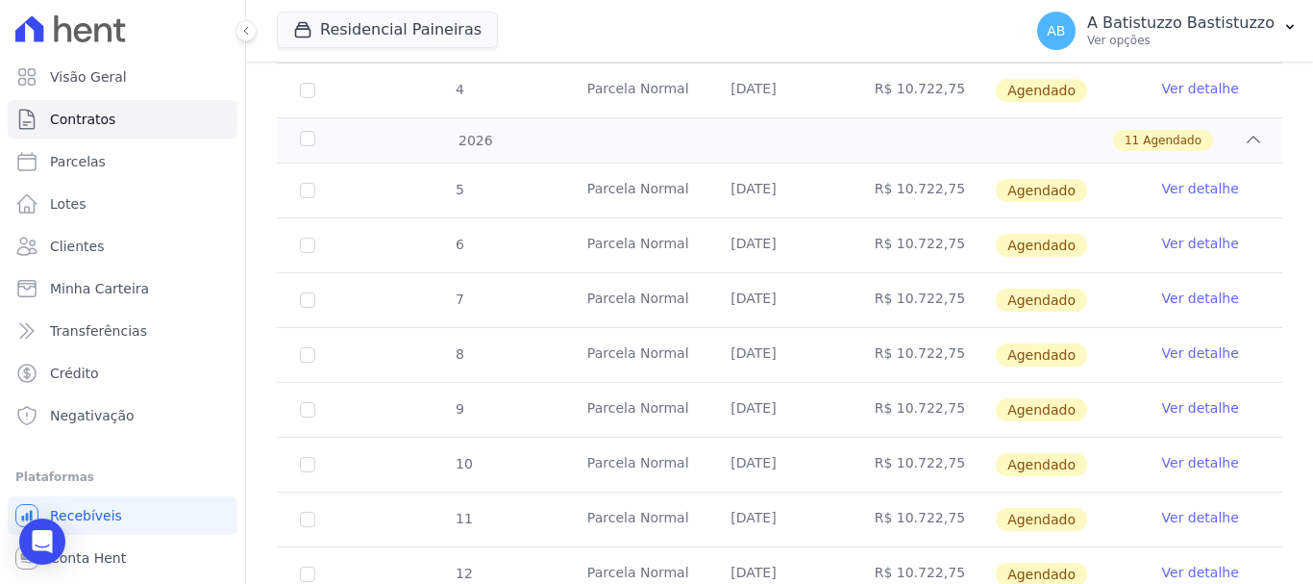
scroll to position [975, 0]
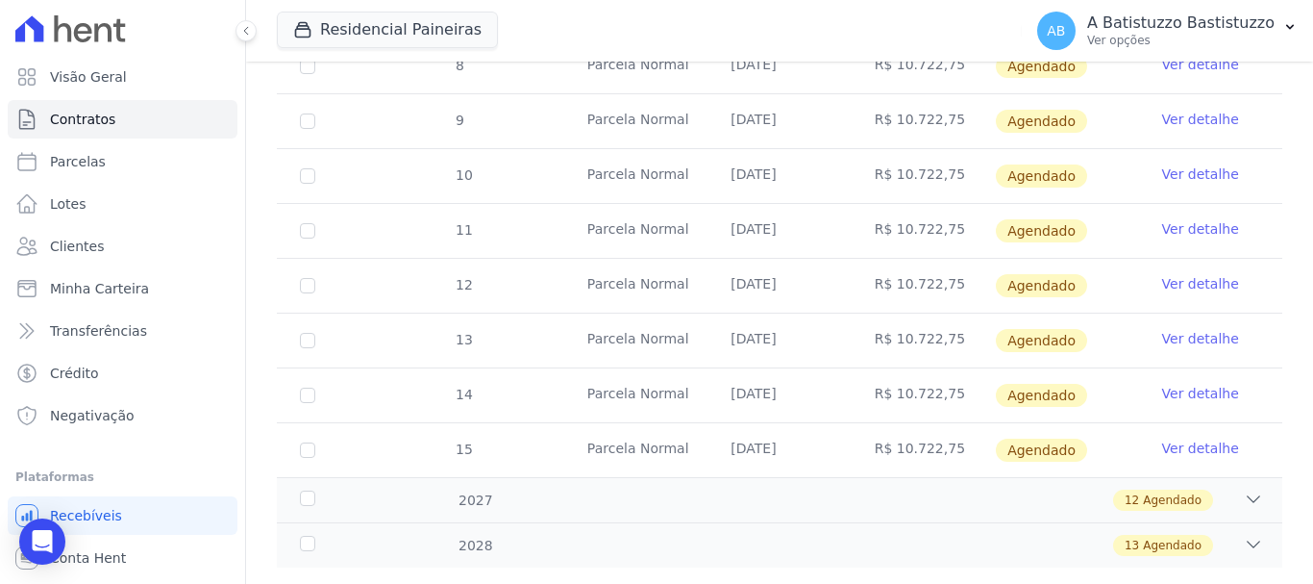
click at [1193, 384] on link "Ver detalhe" at bounding box center [1201, 393] width 77 height 19
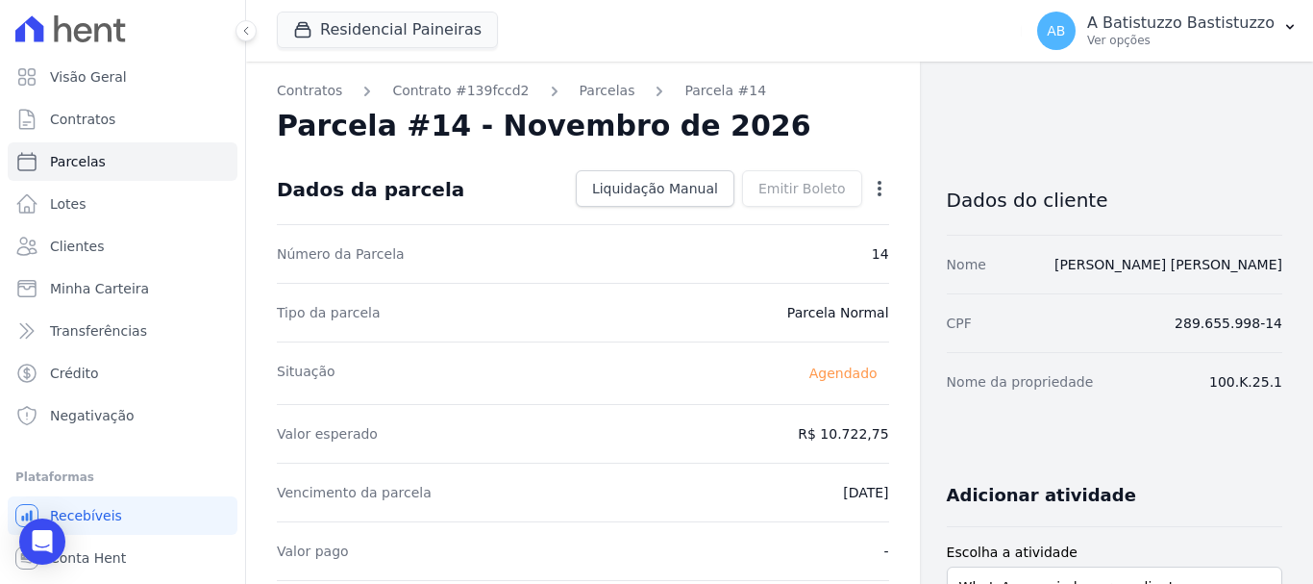
click at [878, 188] on icon "button" at bounding box center [880, 188] width 4 height 15
click at [729, 207] on link "Alterar" at bounding box center [797, 214] width 169 height 35
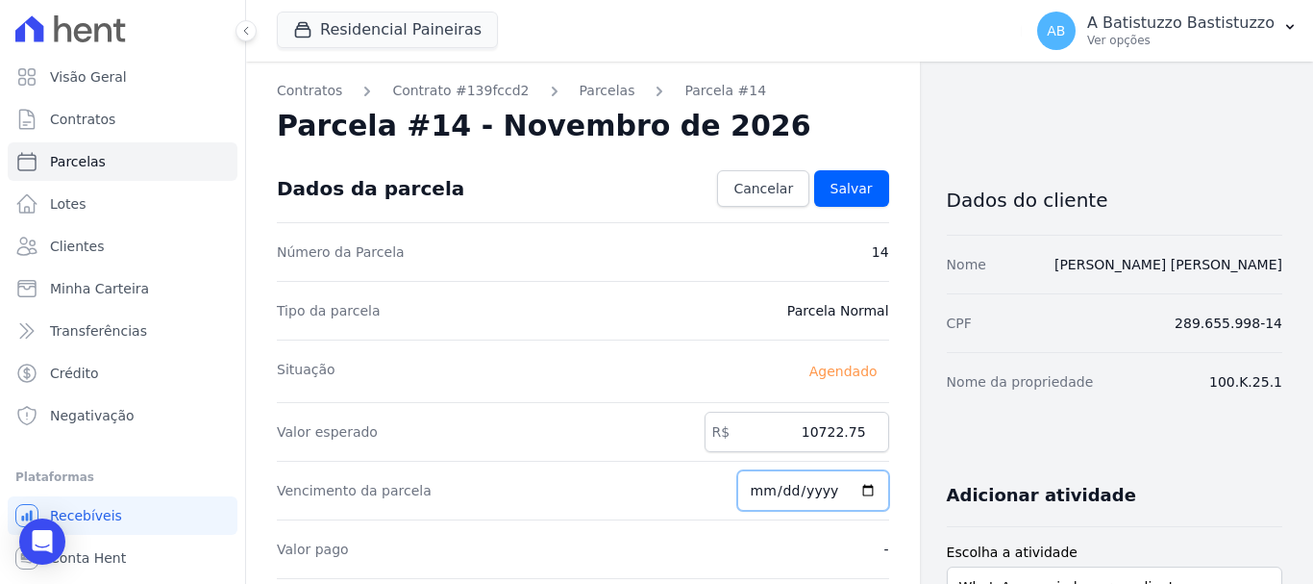
click at [858, 488] on input "2026-11-20" at bounding box center [814, 490] width 152 height 40
type input "2026-10-20"
click at [846, 184] on span "Salvar" at bounding box center [852, 188] width 42 height 19
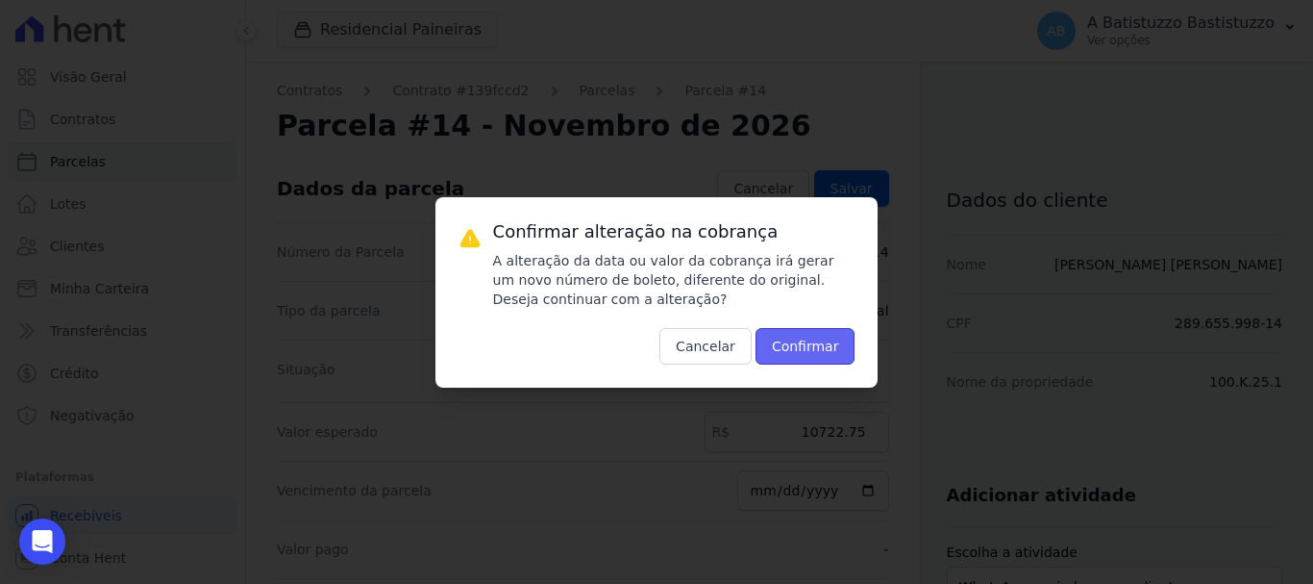
click at [822, 335] on button "Confirmar" at bounding box center [806, 346] width 100 height 37
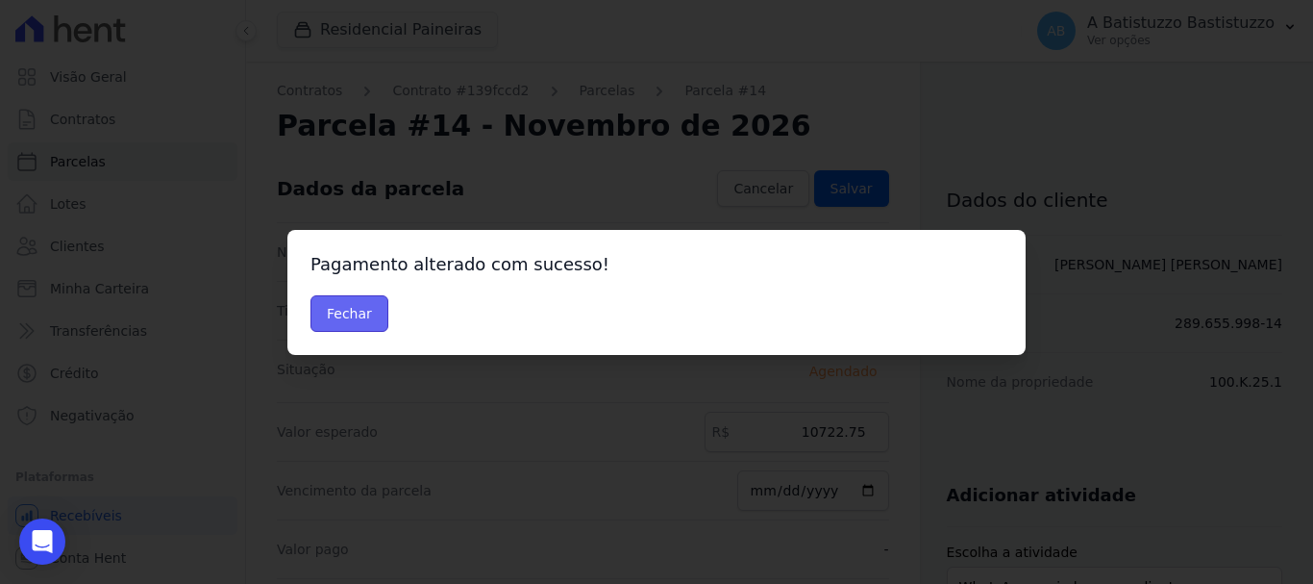
click at [357, 308] on button "Fechar" at bounding box center [350, 313] width 78 height 37
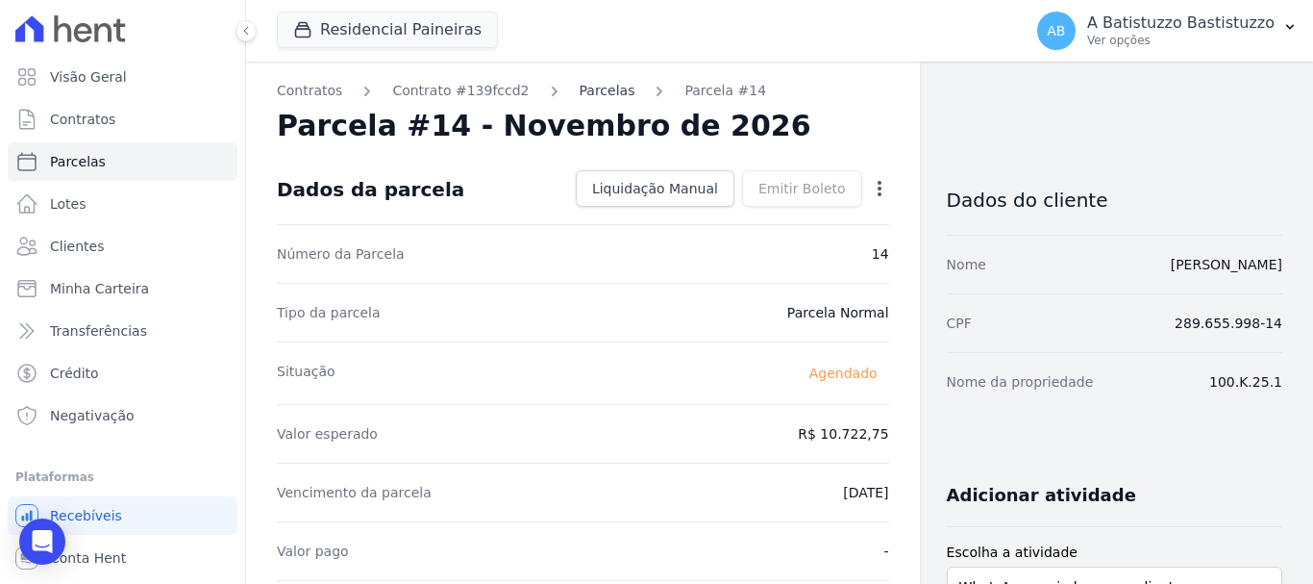
click at [589, 93] on link "Parcelas" at bounding box center [608, 91] width 56 height 20
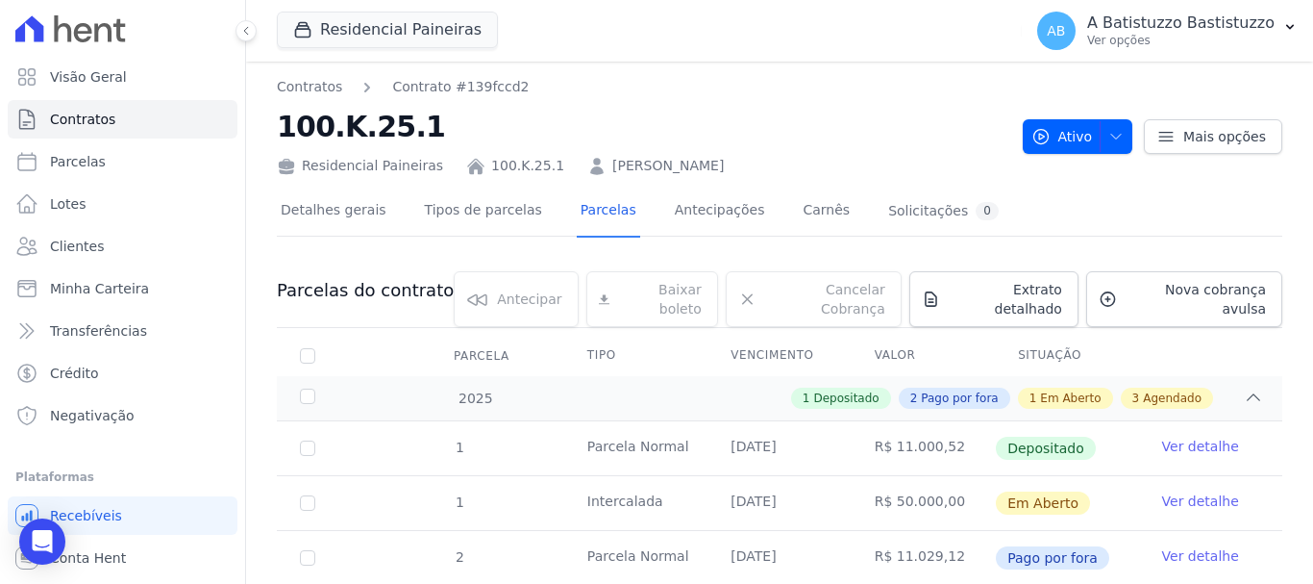
scroll to position [398, 0]
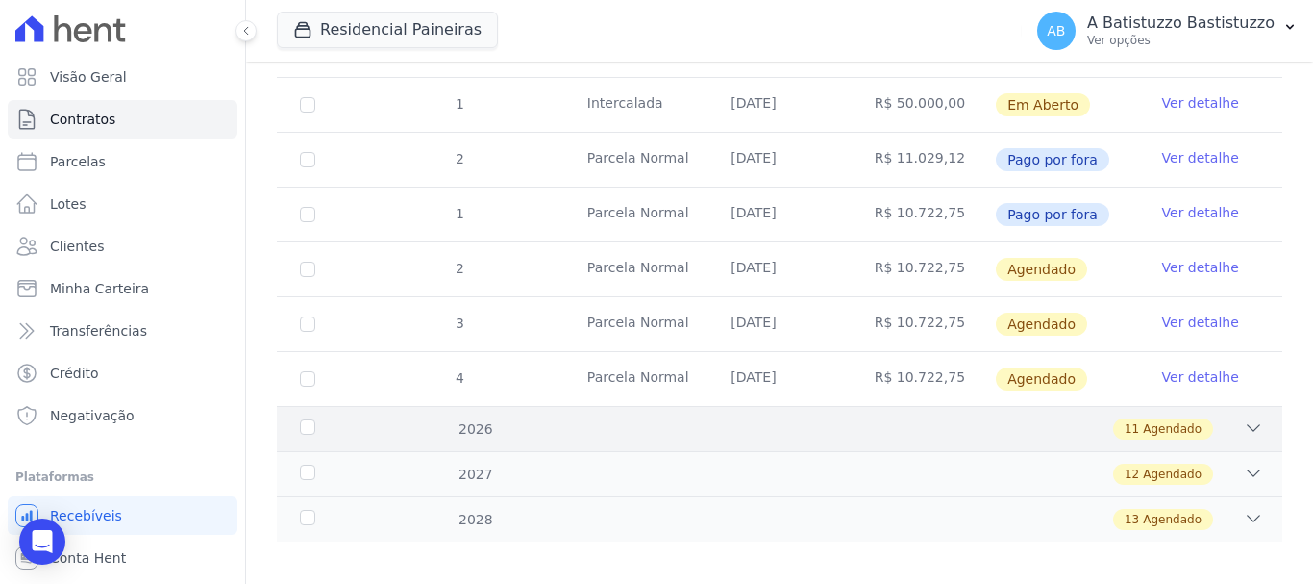
click at [1244, 418] on icon at bounding box center [1253, 427] width 19 height 19
click at [1248, 425] on icon at bounding box center [1254, 428] width 13 height 6
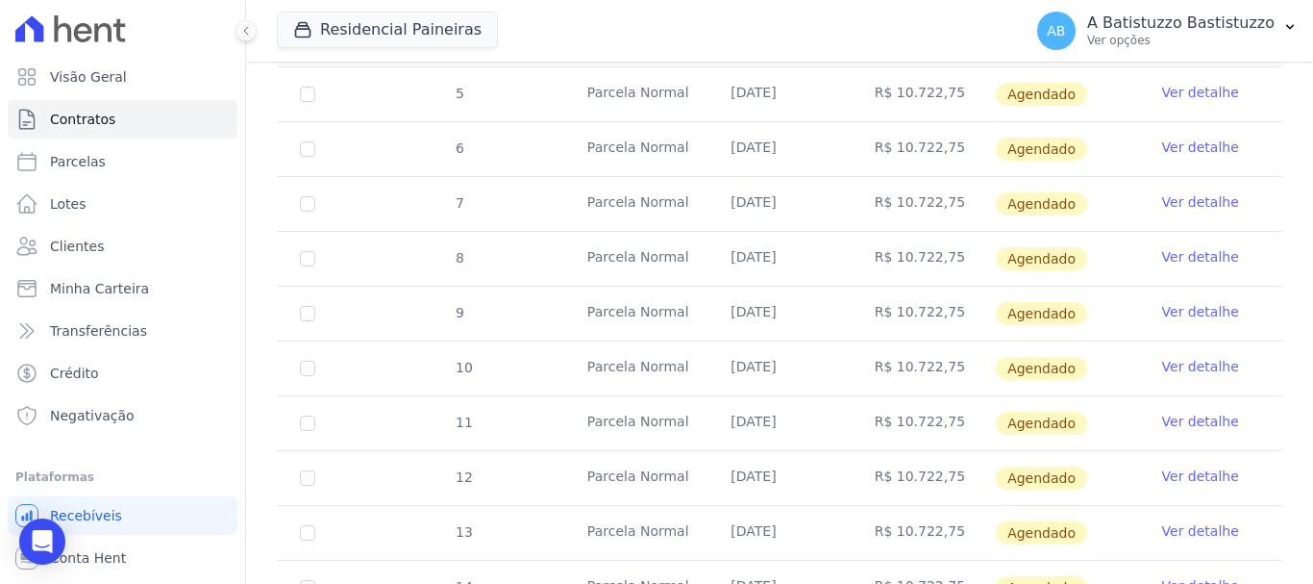
scroll to position [1001, 0]
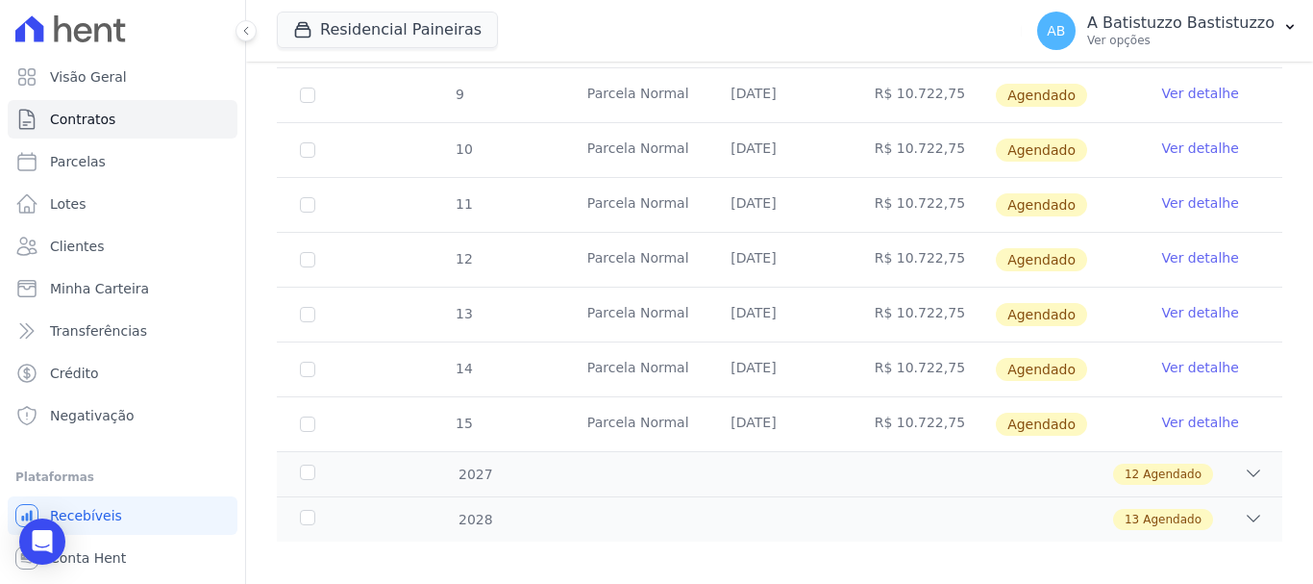
click at [1184, 413] on link "Ver detalhe" at bounding box center [1201, 422] width 77 height 19
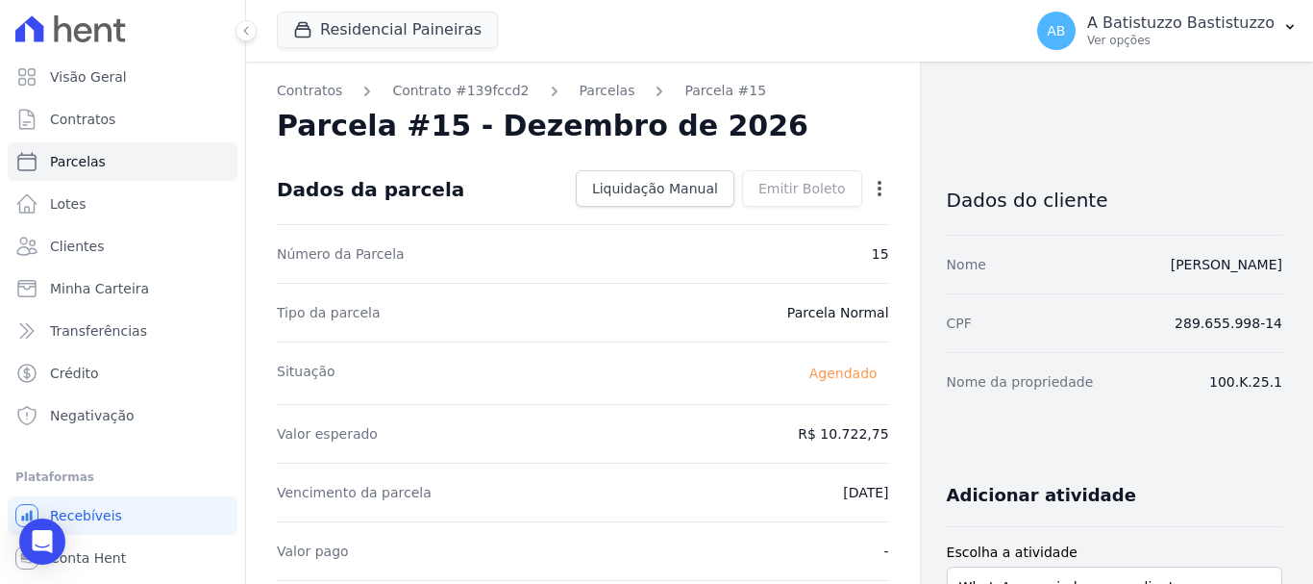
click at [870, 185] on icon "button" at bounding box center [879, 188] width 19 height 19
click at [738, 212] on link "Alterar" at bounding box center [797, 214] width 169 height 35
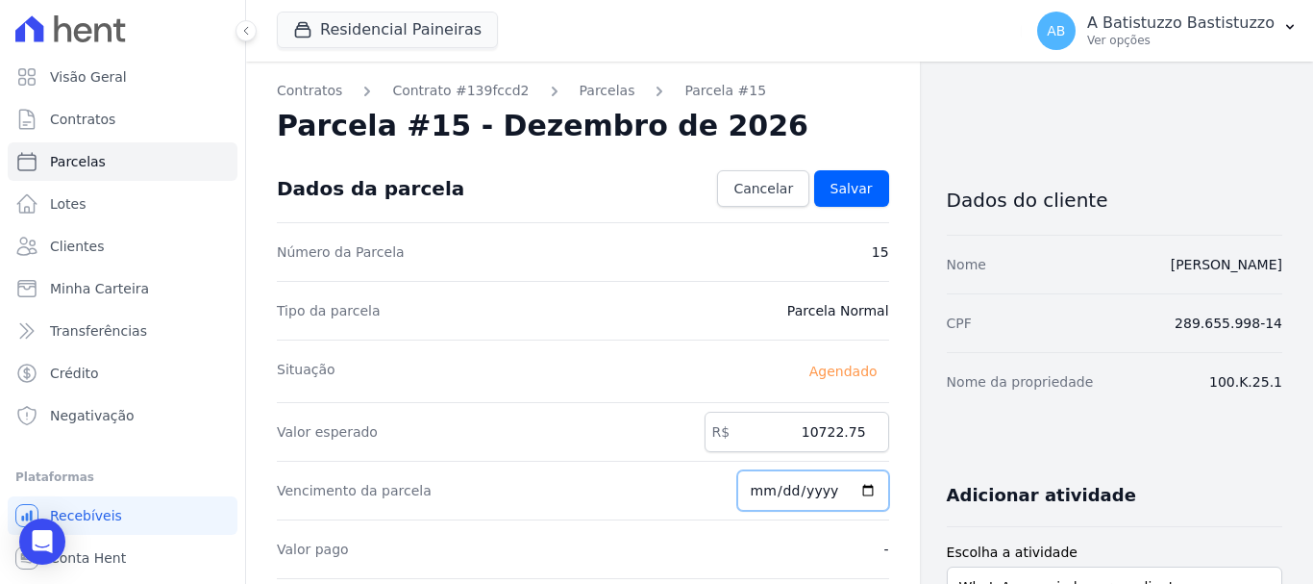
click at [861, 486] on input "[DATE]" at bounding box center [814, 490] width 152 height 40
type input "2026-11-20"
click at [838, 180] on span "Salvar" at bounding box center [852, 188] width 42 height 19
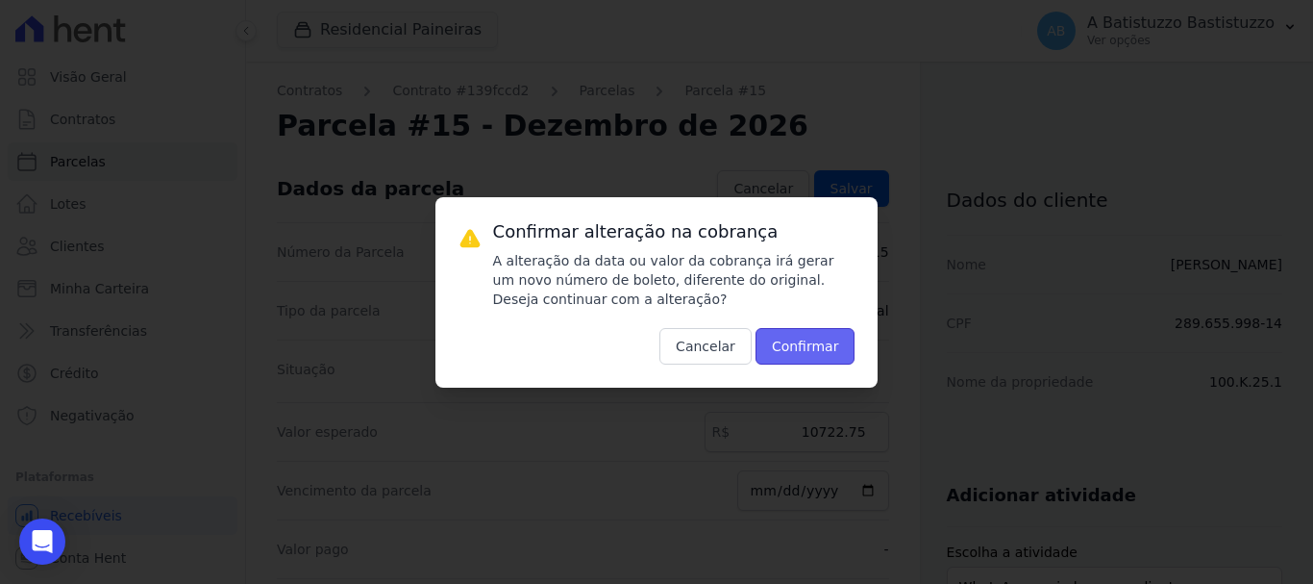
click at [781, 343] on button "Confirmar" at bounding box center [806, 346] width 100 height 37
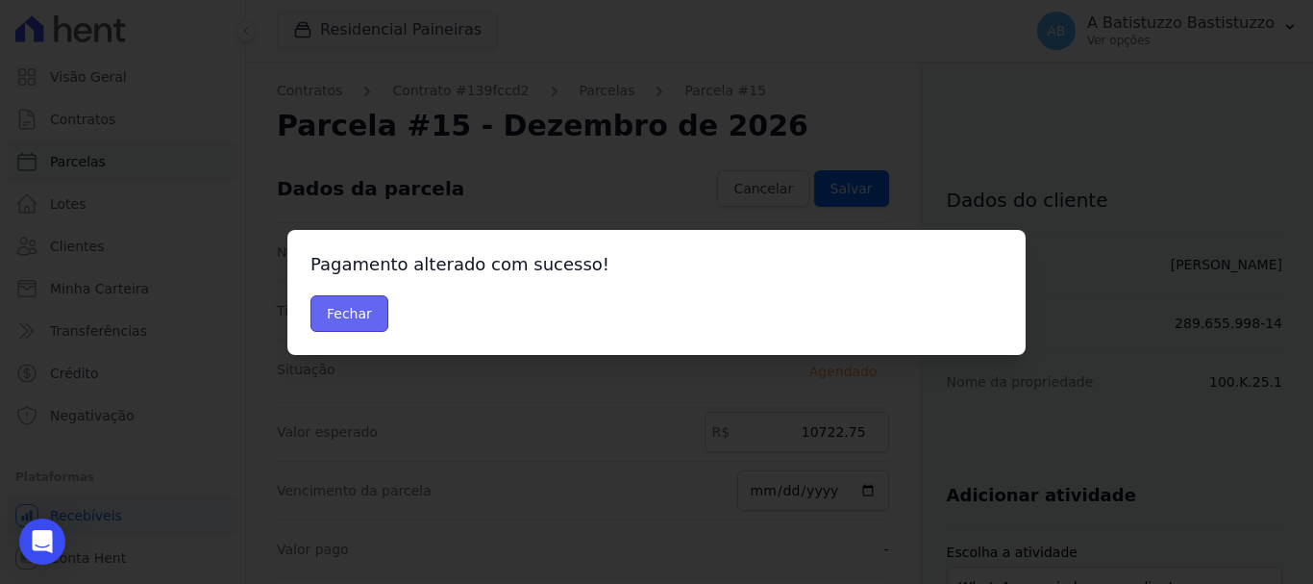
click at [355, 306] on button "Fechar" at bounding box center [350, 313] width 78 height 37
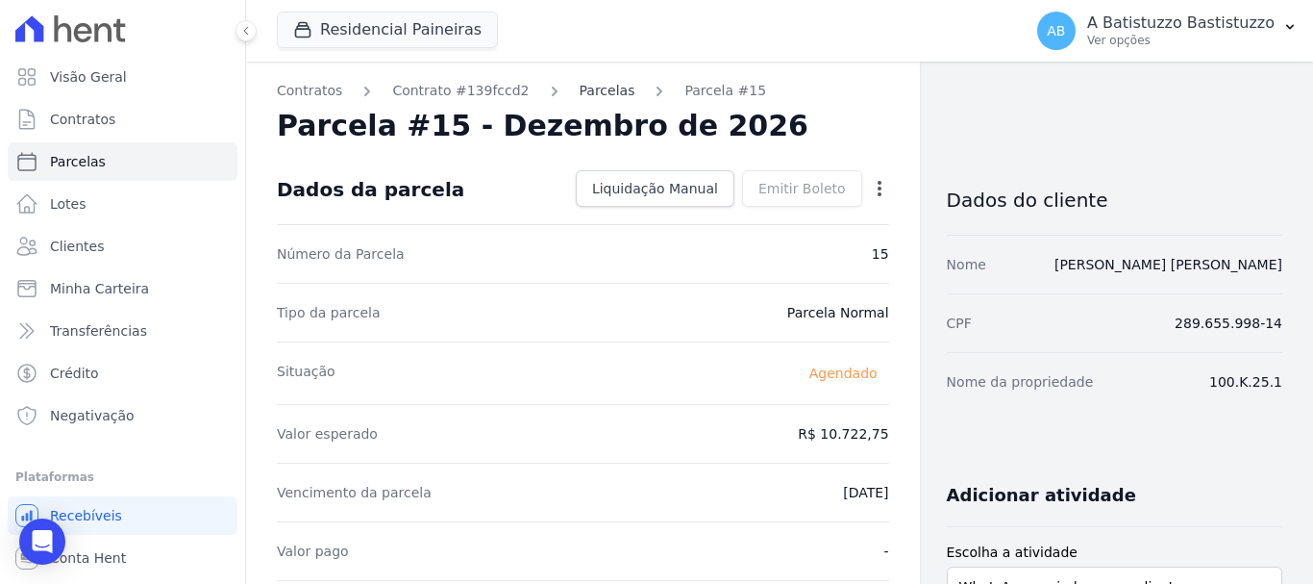
click at [580, 97] on link "Parcelas" at bounding box center [608, 91] width 56 height 20
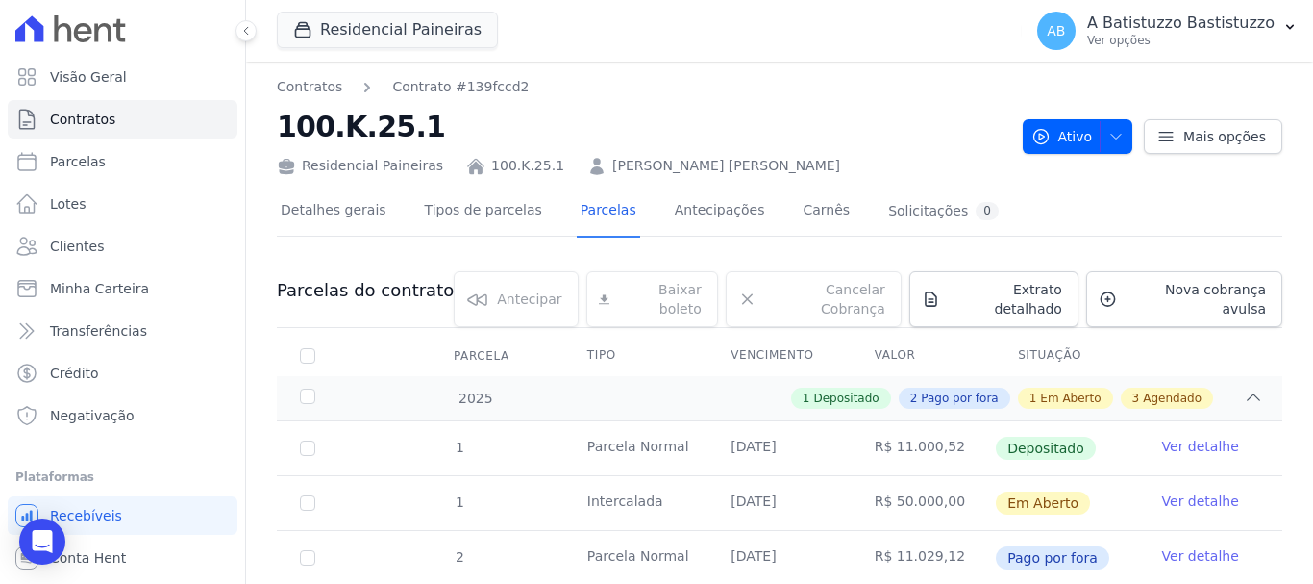
scroll to position [398, 0]
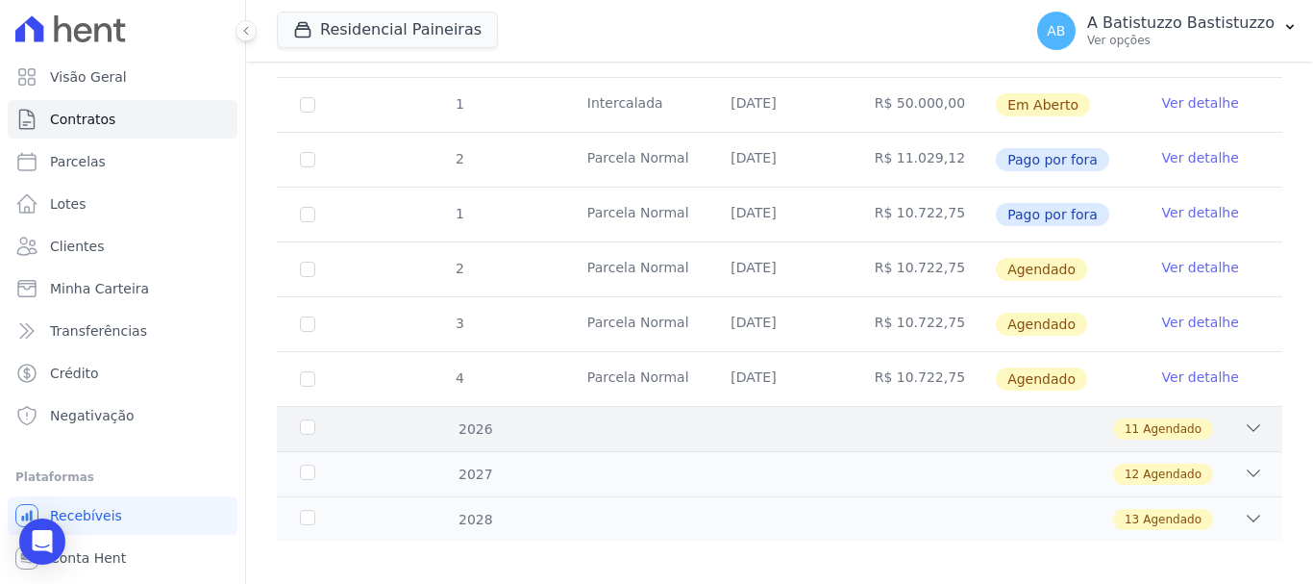
click at [1244, 418] on icon at bounding box center [1253, 427] width 19 height 19
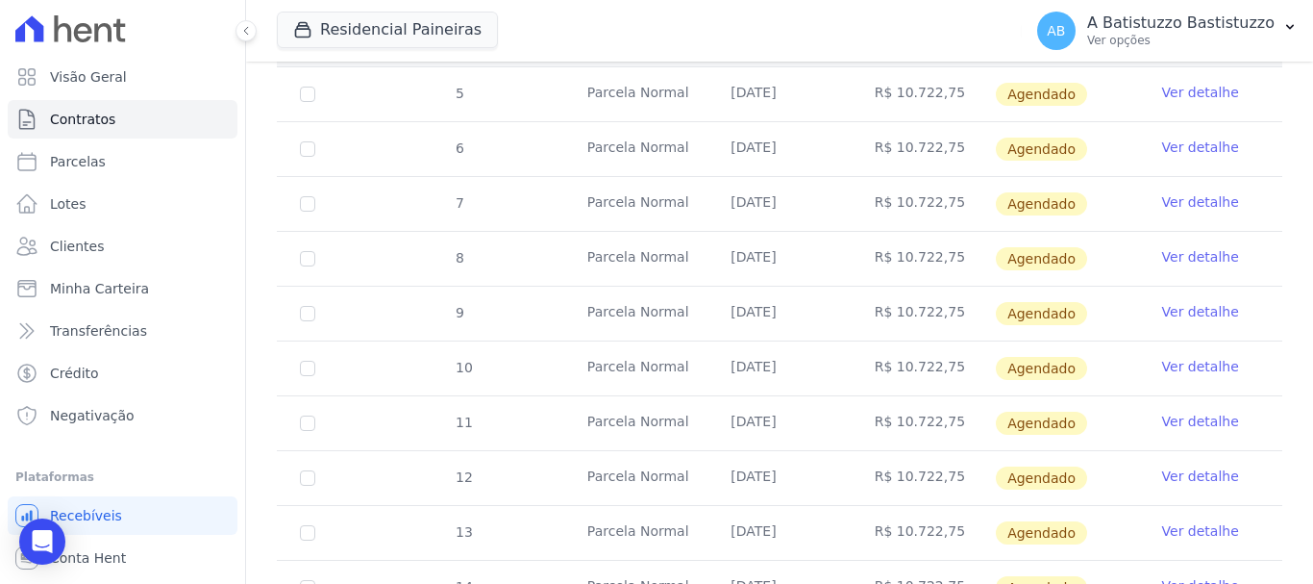
scroll to position [1001, 0]
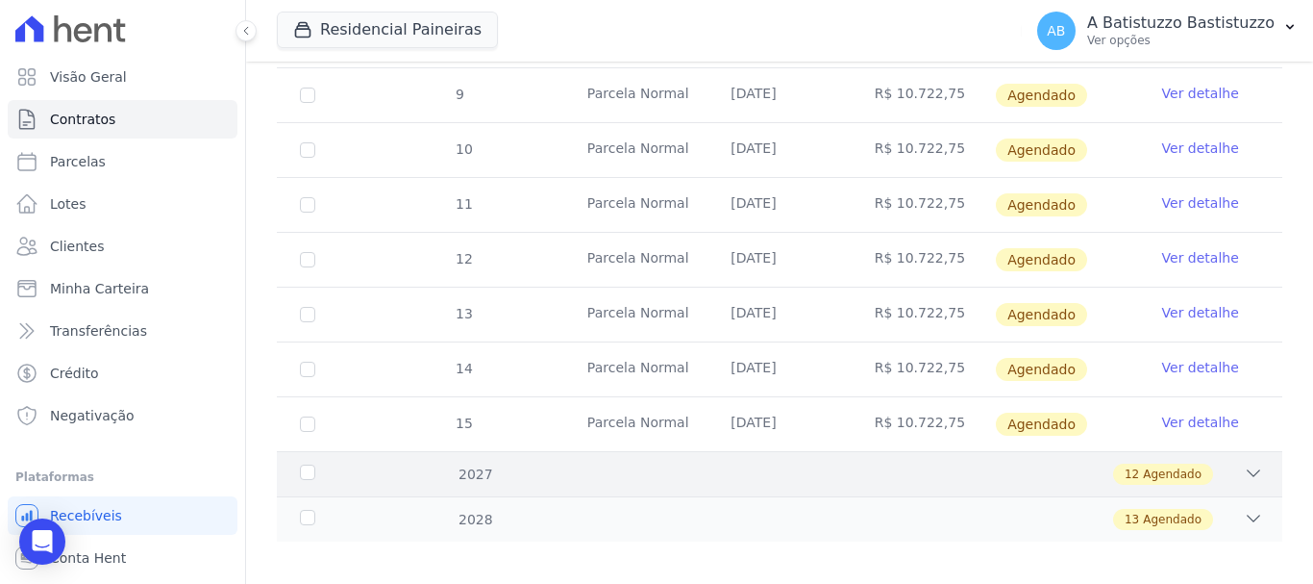
click at [1244, 463] on icon at bounding box center [1253, 472] width 19 height 19
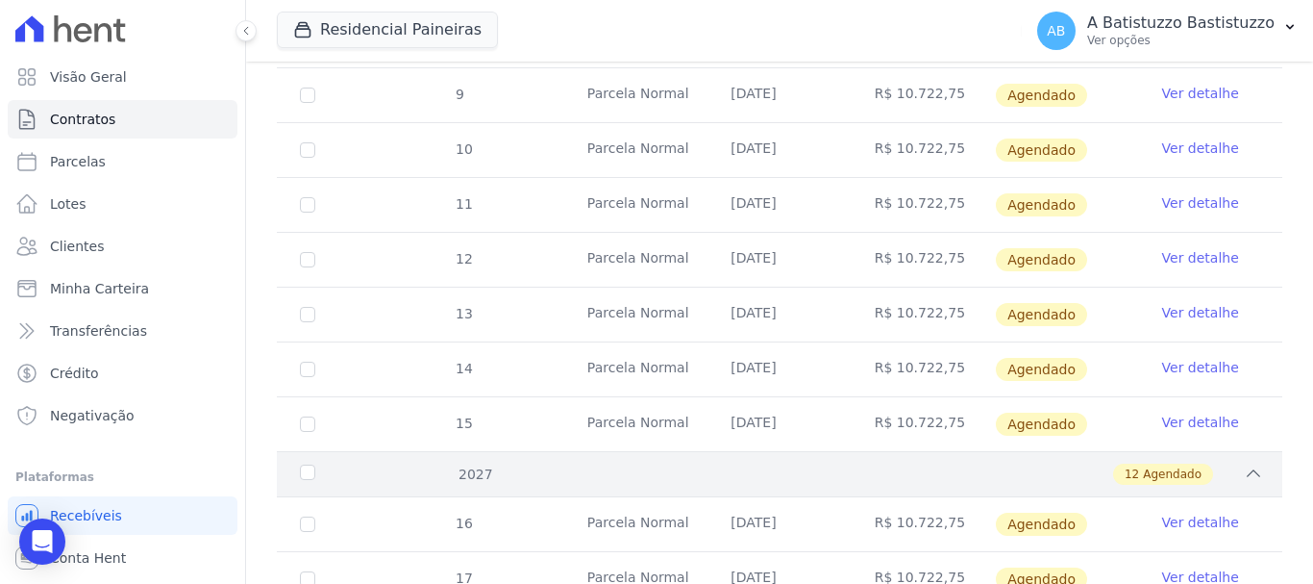
scroll to position [1193, 0]
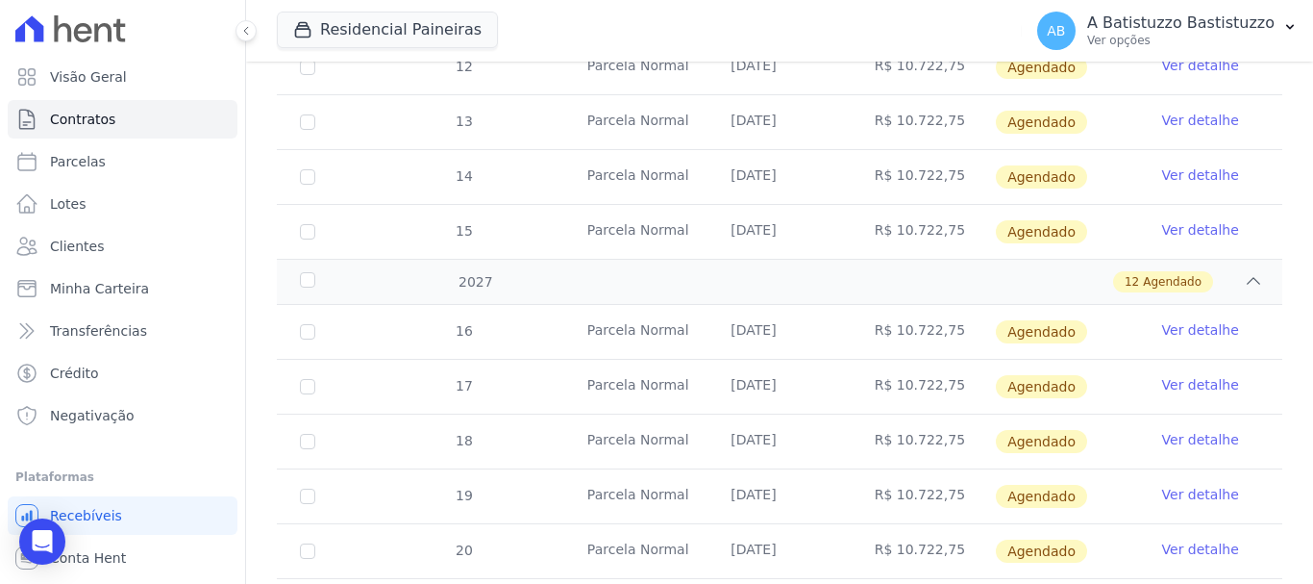
click at [1182, 320] on link "Ver detalhe" at bounding box center [1201, 329] width 77 height 19
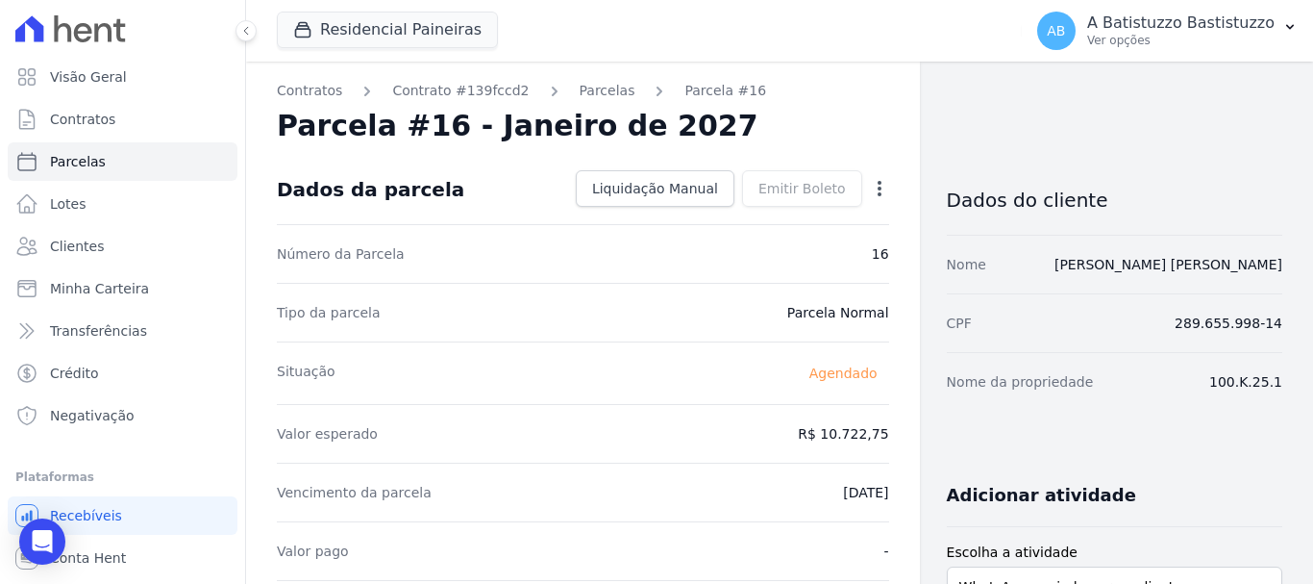
click at [870, 191] on icon "button" at bounding box center [879, 188] width 19 height 19
click at [775, 214] on link "Alterar" at bounding box center [797, 214] width 169 height 35
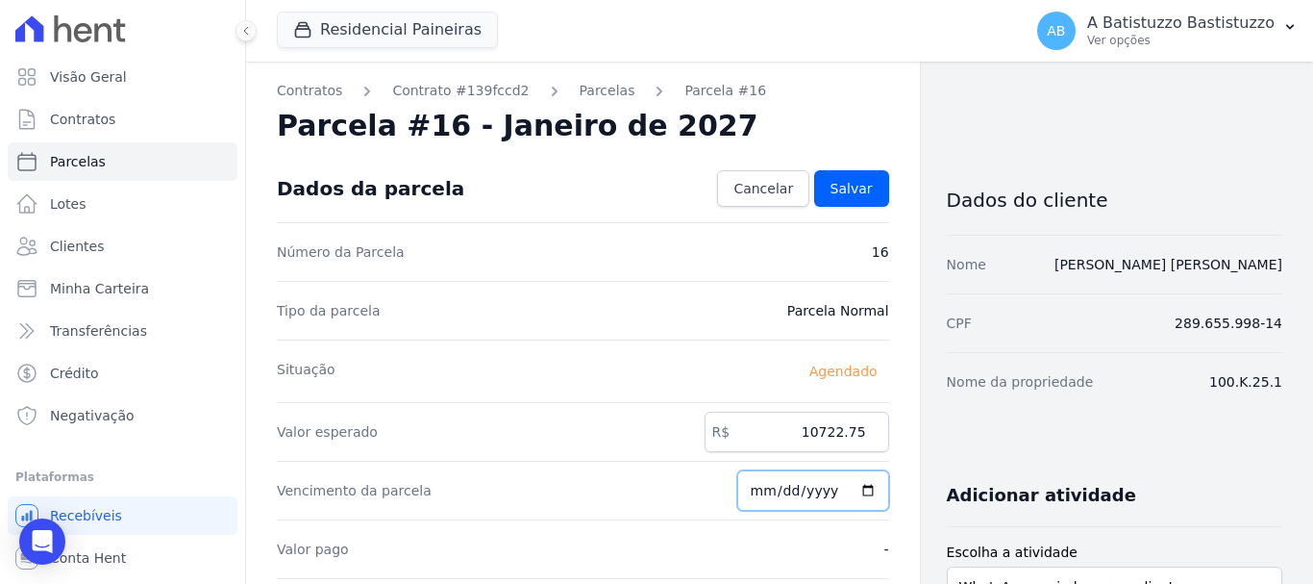
click at [861, 489] on input "[DATE]" at bounding box center [814, 490] width 152 height 40
type input "2026-12-20"
click at [833, 195] on span "Salvar" at bounding box center [852, 188] width 42 height 19
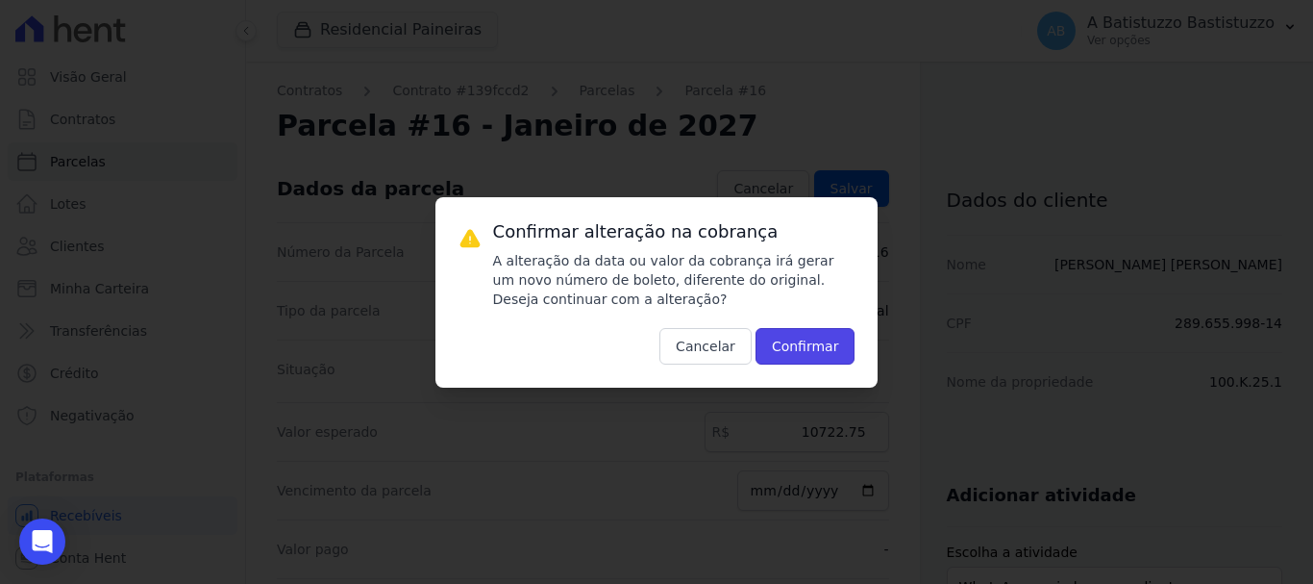
click at [810, 340] on button "Confirmar" at bounding box center [806, 346] width 100 height 37
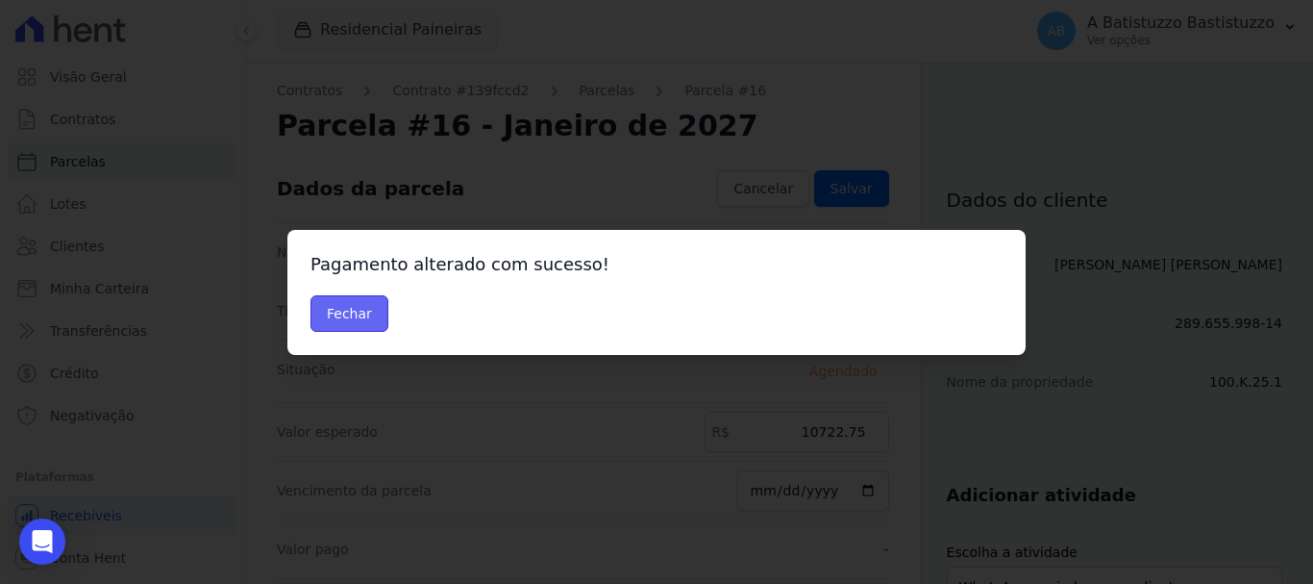
click at [354, 314] on button "Fechar" at bounding box center [350, 313] width 78 height 37
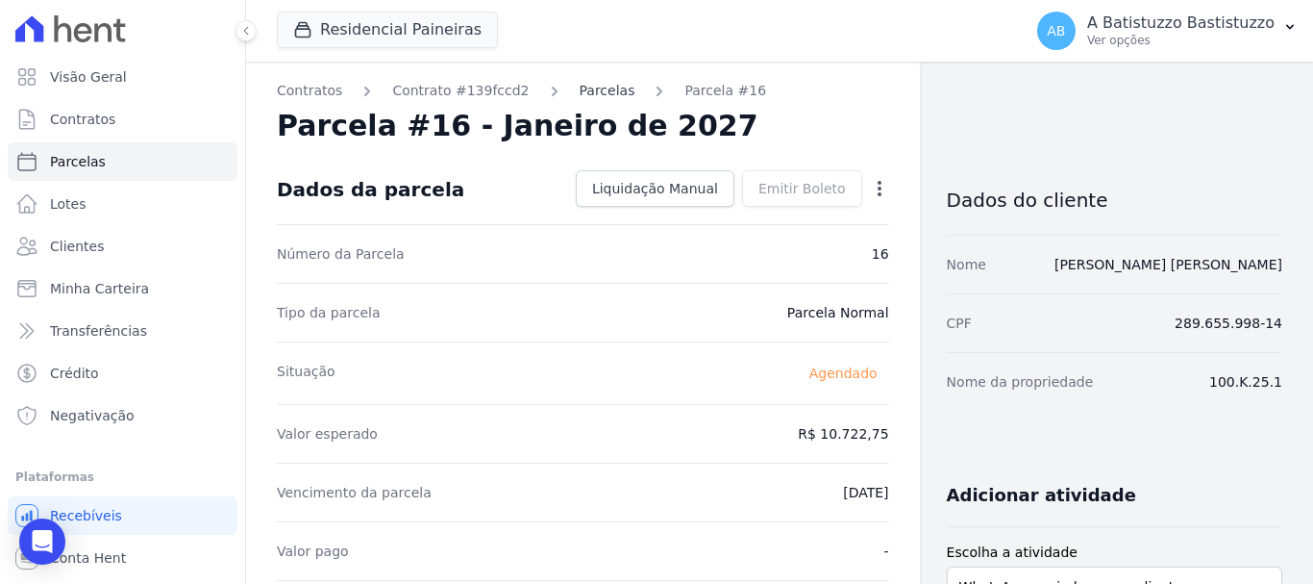
click at [580, 88] on link "Parcelas" at bounding box center [608, 91] width 56 height 20
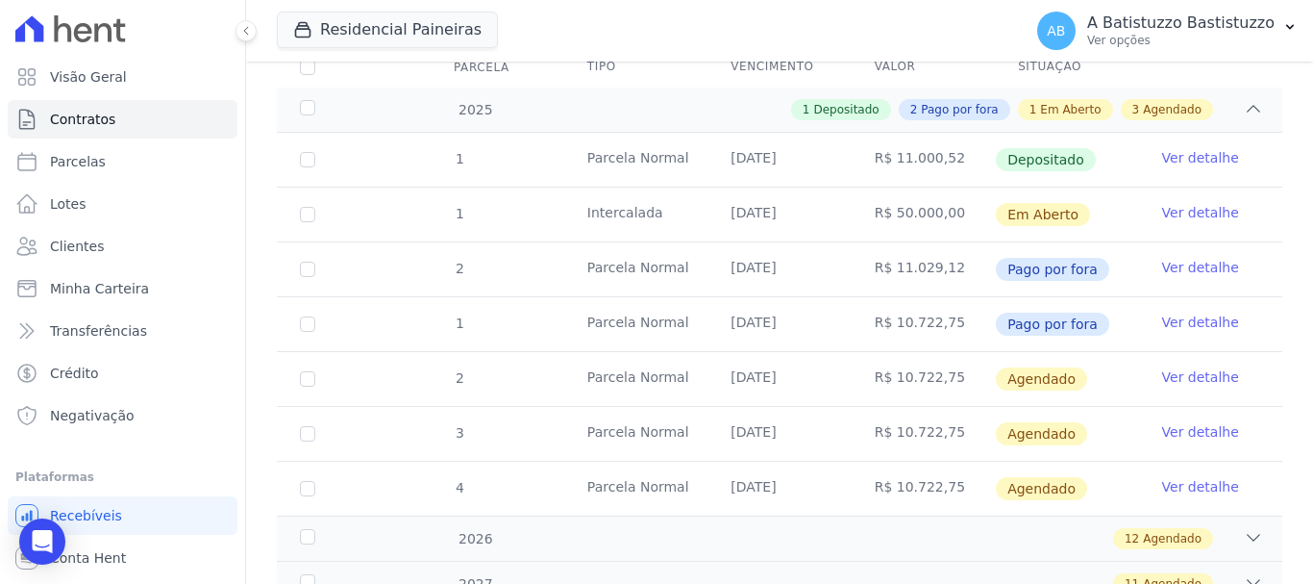
scroll to position [385, 0]
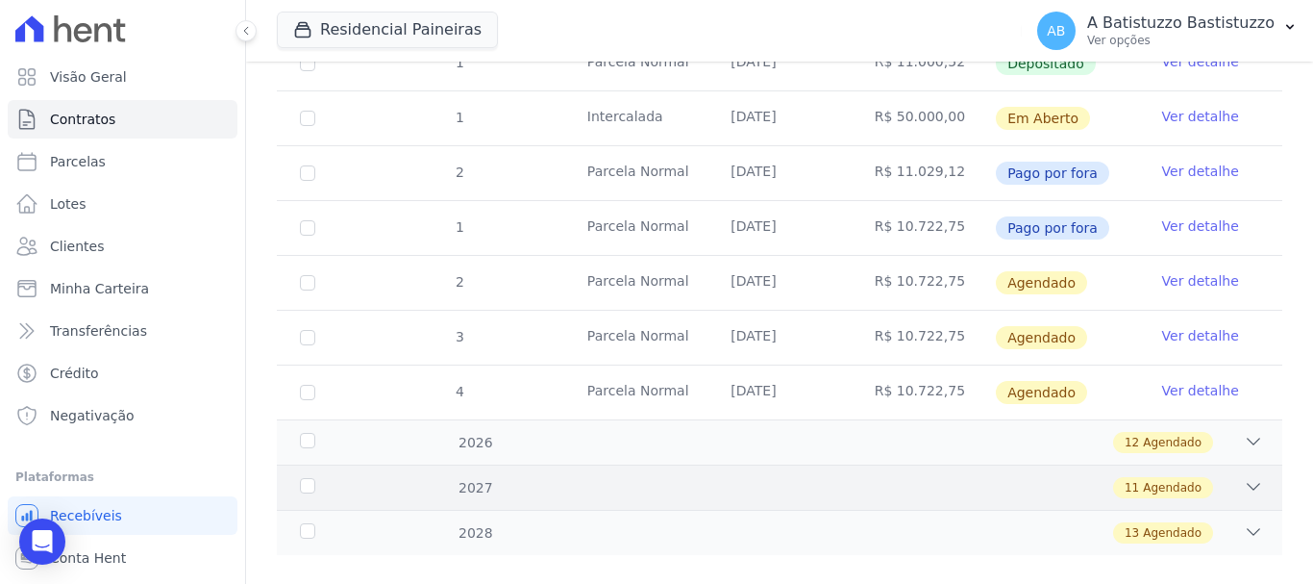
click at [1244, 477] on icon at bounding box center [1253, 486] width 19 height 19
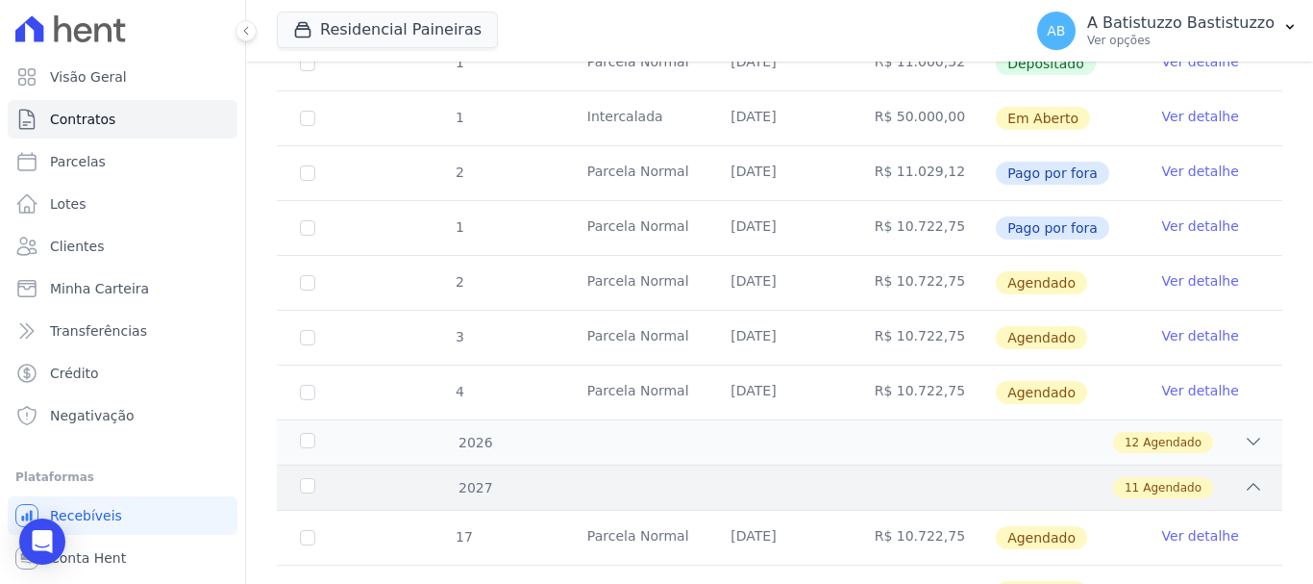
scroll to position [577, 0]
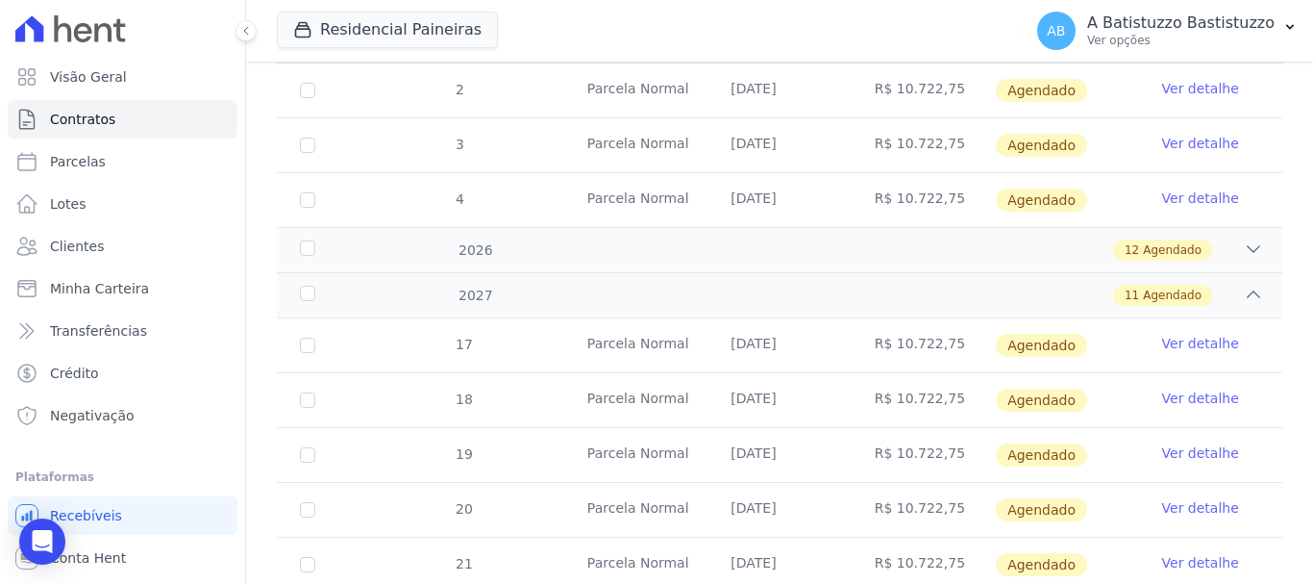
click at [1166, 334] on link "Ver detalhe" at bounding box center [1201, 343] width 77 height 19
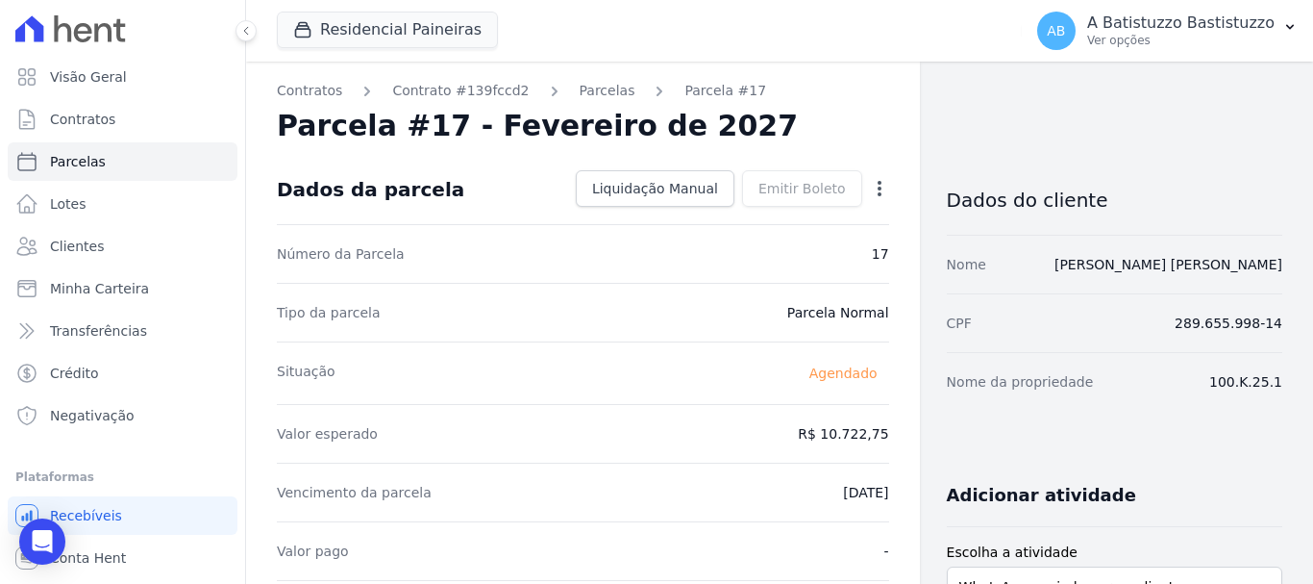
click at [870, 189] on icon "button" at bounding box center [879, 188] width 19 height 19
click at [741, 218] on link "Alterar" at bounding box center [797, 214] width 169 height 35
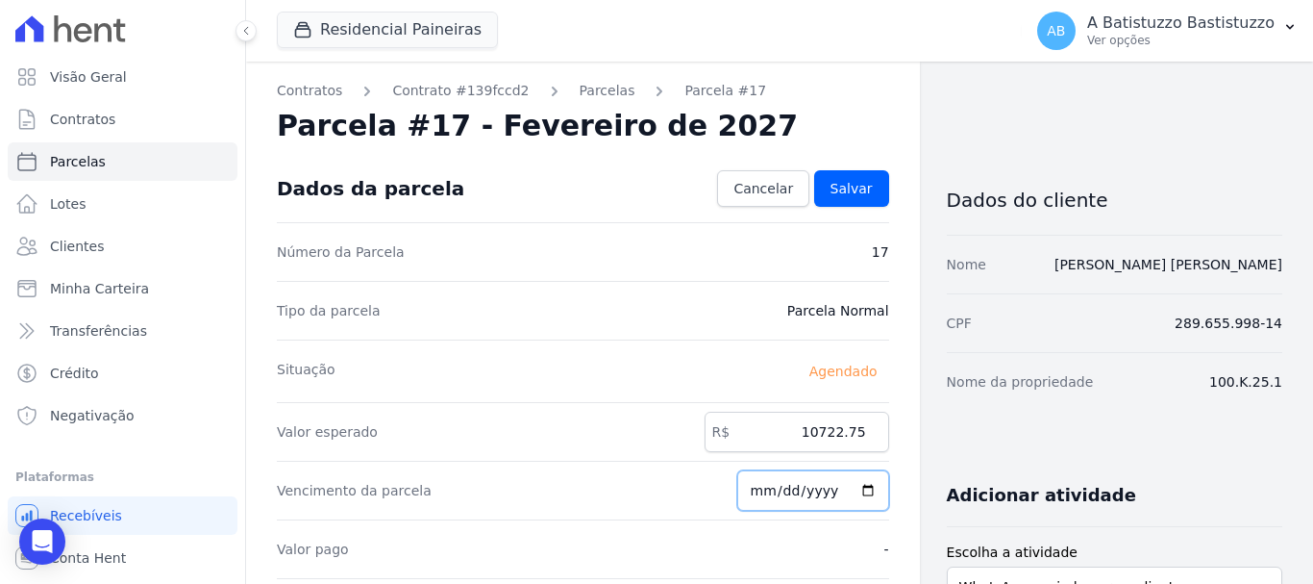
click at [863, 488] on input "[DATE]" at bounding box center [814, 490] width 152 height 40
type input "[DATE]"
click at [831, 195] on span "Salvar" at bounding box center [852, 188] width 42 height 19
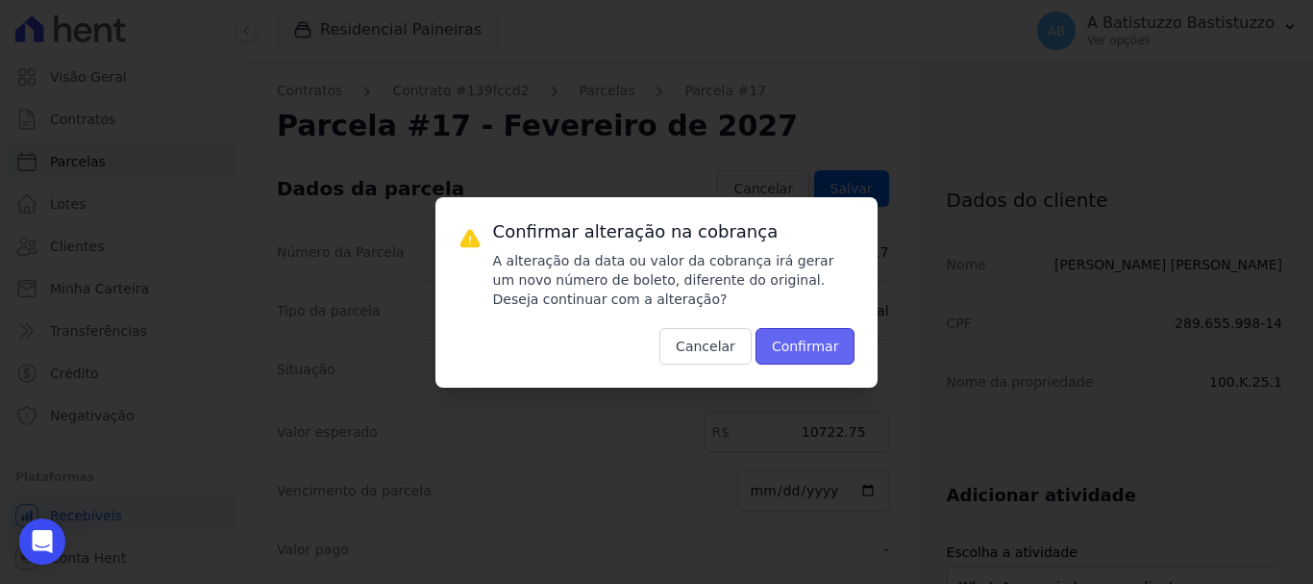
click at [817, 338] on button "Confirmar" at bounding box center [806, 346] width 100 height 37
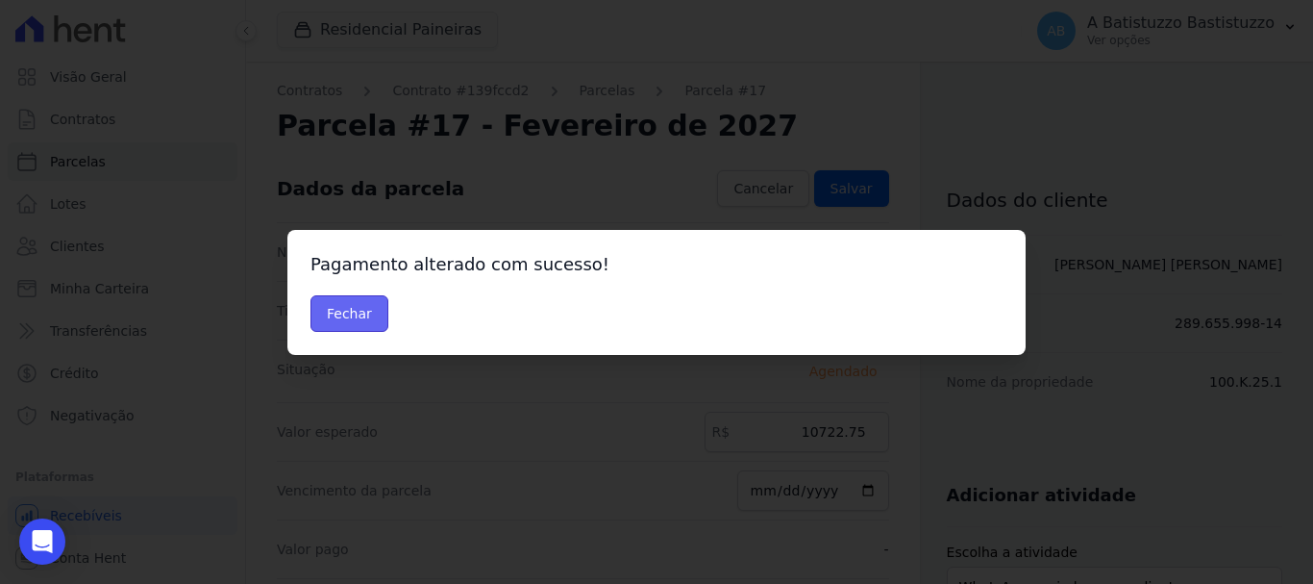
click at [343, 306] on button "Fechar" at bounding box center [350, 313] width 78 height 37
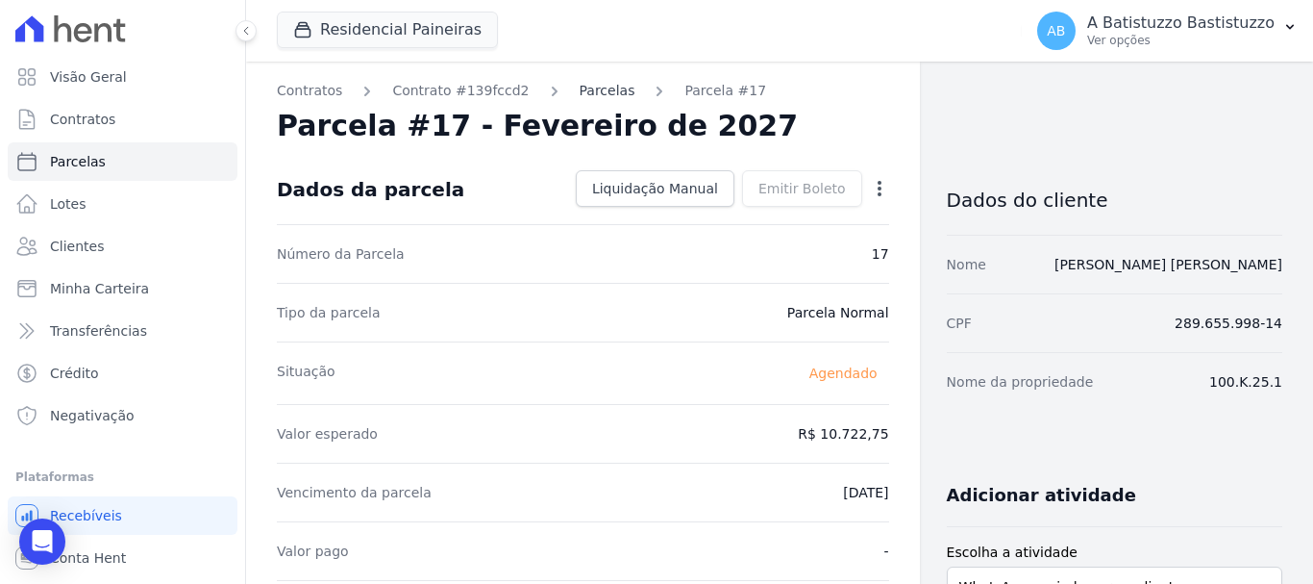
click at [580, 92] on link "Parcelas" at bounding box center [608, 91] width 56 height 20
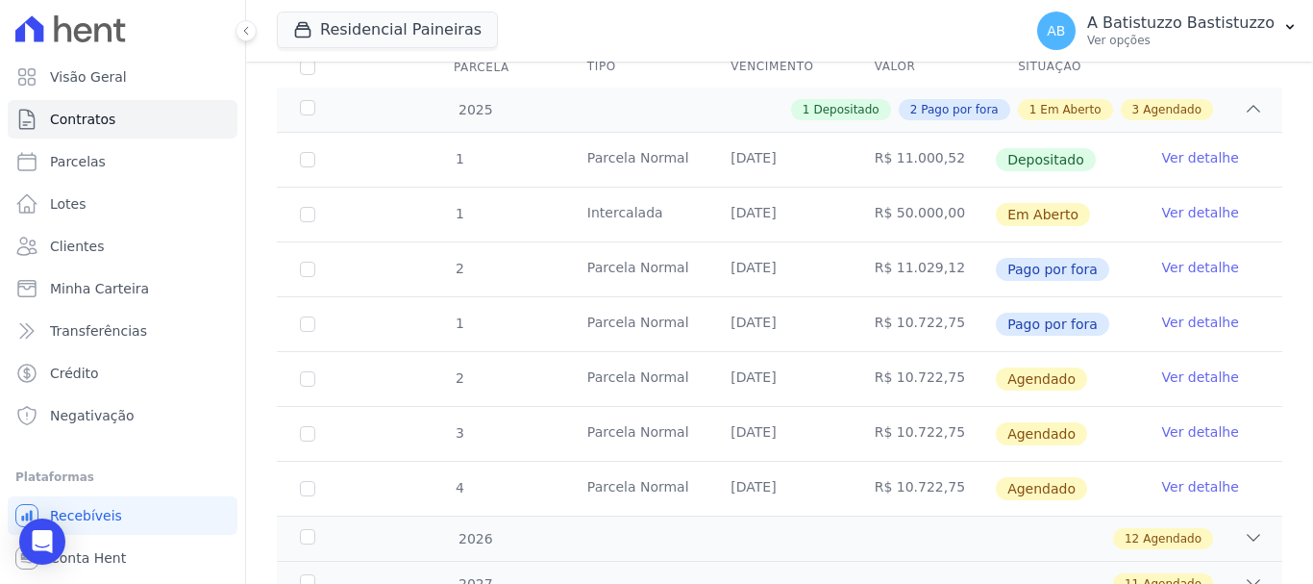
scroll to position [385, 0]
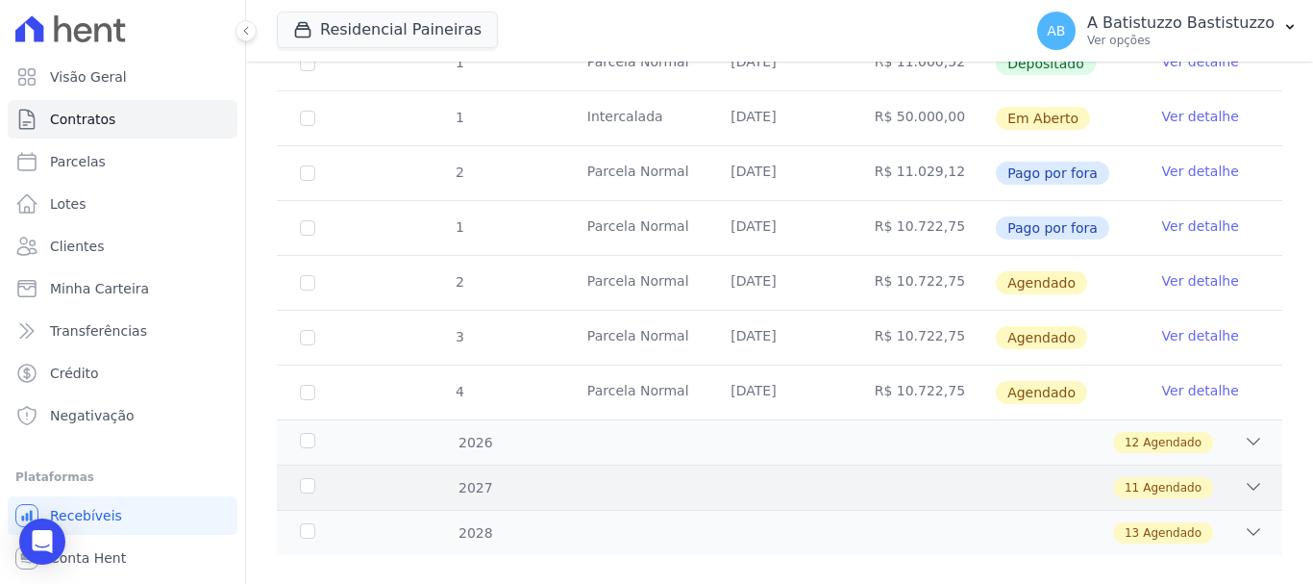
click at [1244, 477] on icon at bounding box center [1253, 486] width 19 height 19
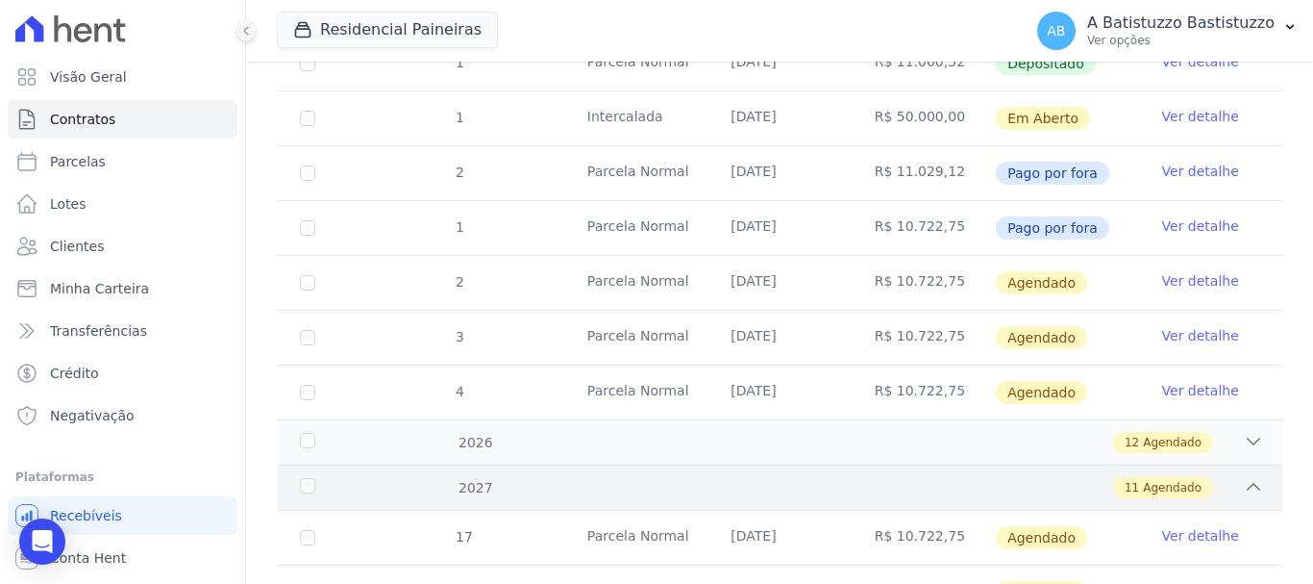
scroll to position [673, 0]
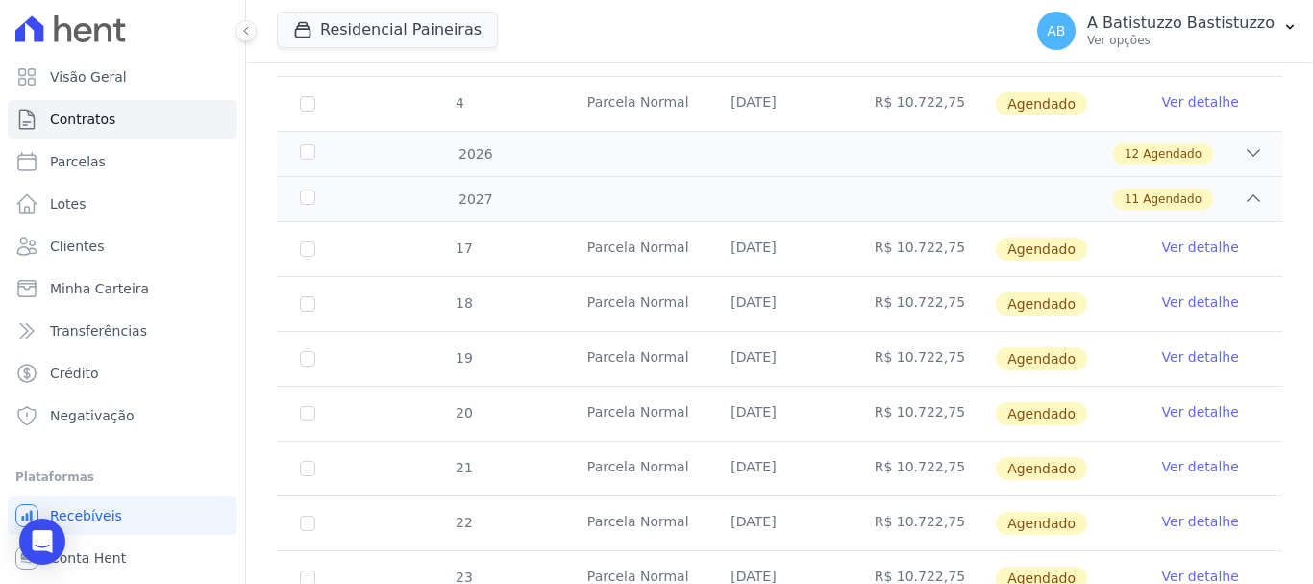
click at [1177, 292] on link "Ver detalhe" at bounding box center [1201, 301] width 77 height 19
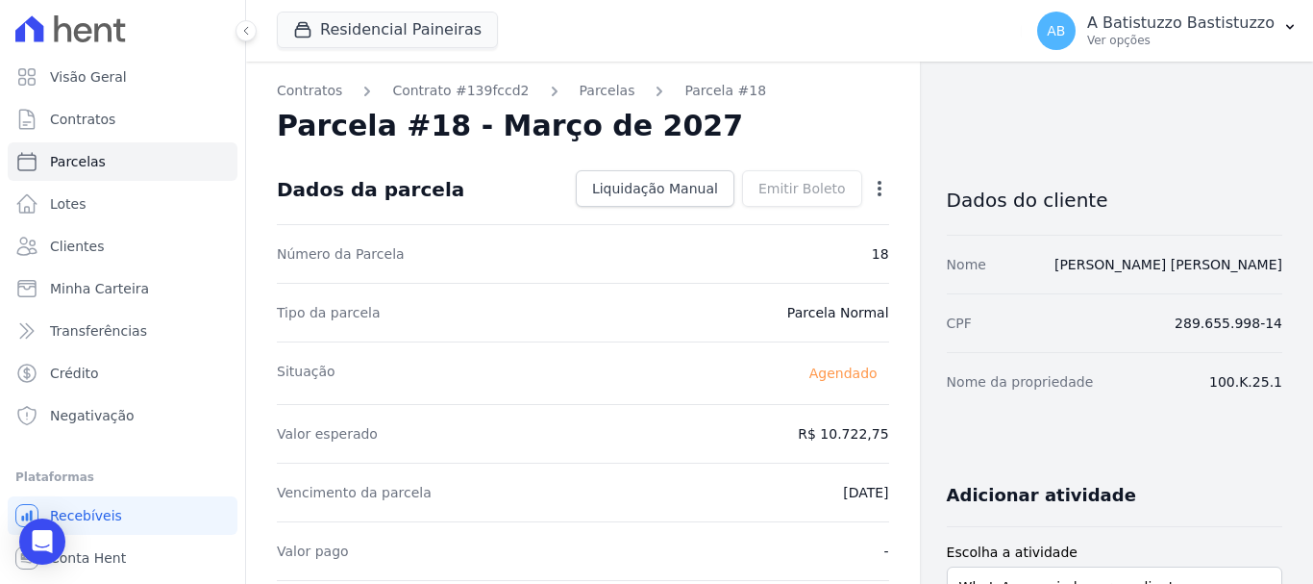
click at [870, 188] on icon "button" at bounding box center [879, 188] width 19 height 19
click at [741, 210] on link "Alterar" at bounding box center [797, 214] width 169 height 35
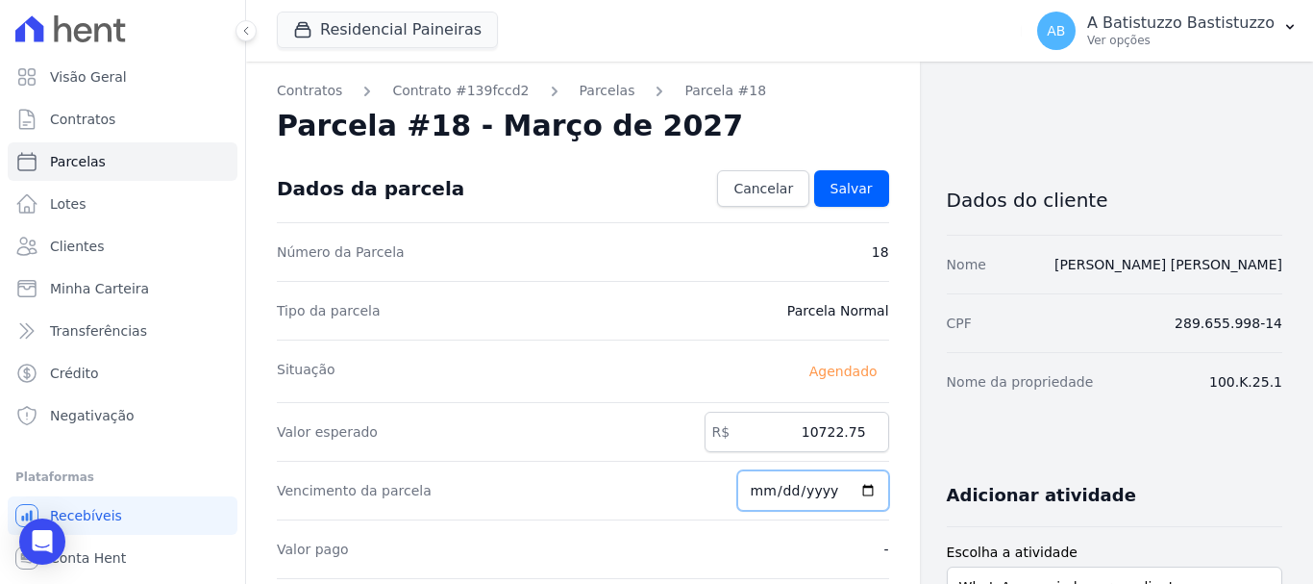
click at [860, 490] on input "2027-03-20" at bounding box center [814, 490] width 152 height 40
type input "2027-02-20"
click at [850, 185] on span "Salvar" at bounding box center [852, 188] width 42 height 19
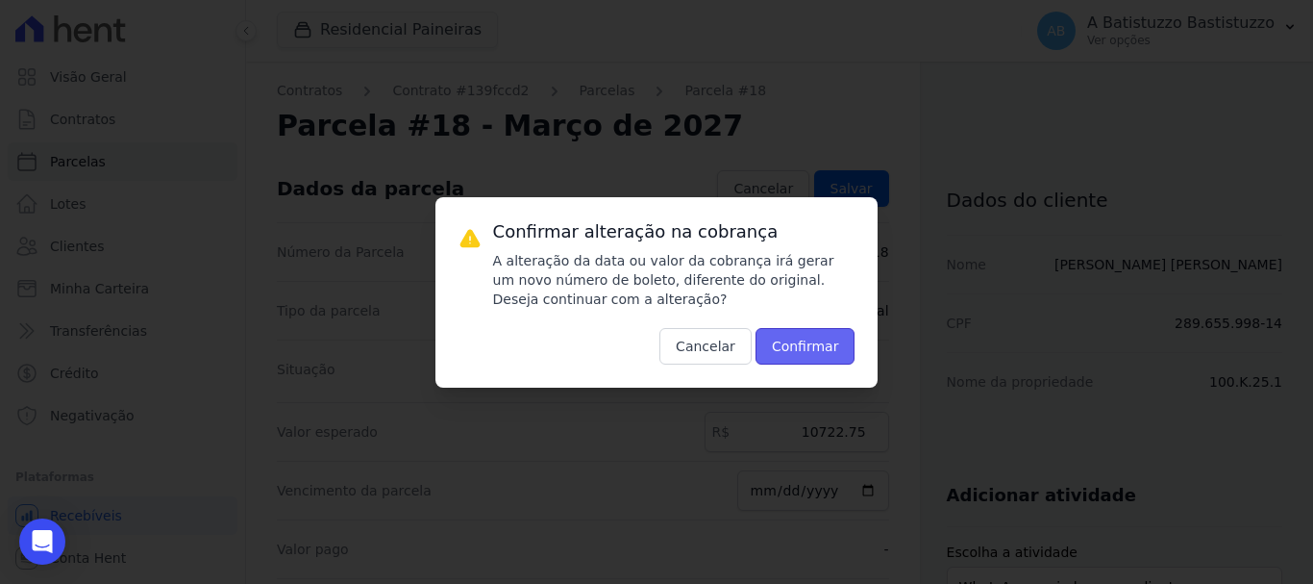
click at [805, 339] on button "Confirmar" at bounding box center [806, 346] width 100 height 37
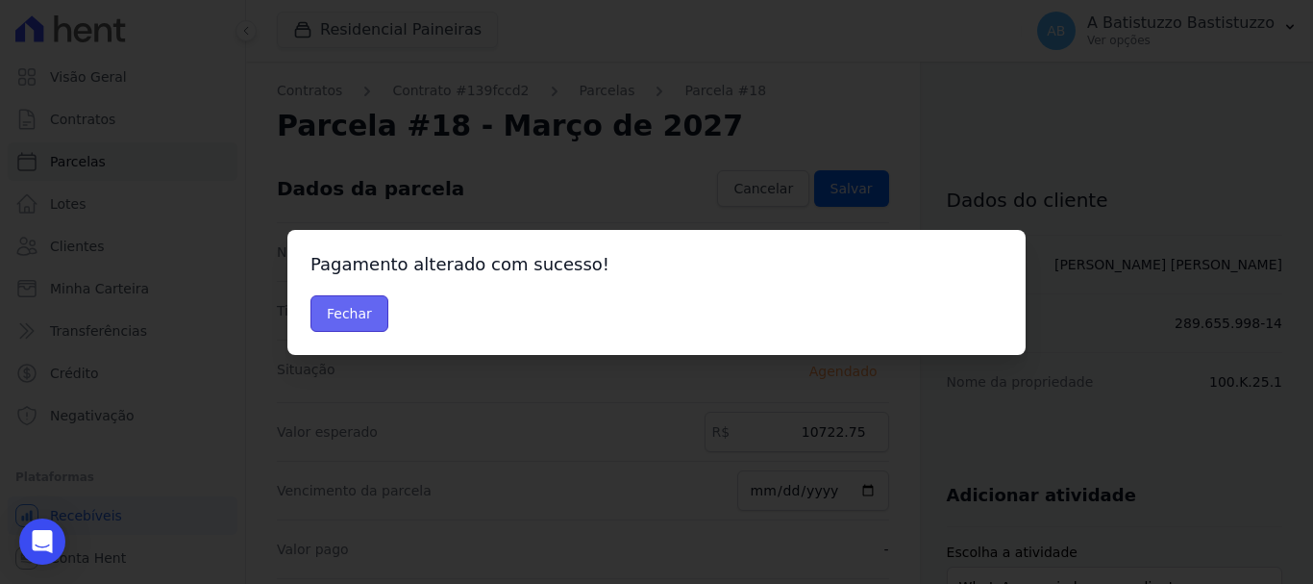
click at [356, 295] on button "Fechar" at bounding box center [350, 313] width 78 height 37
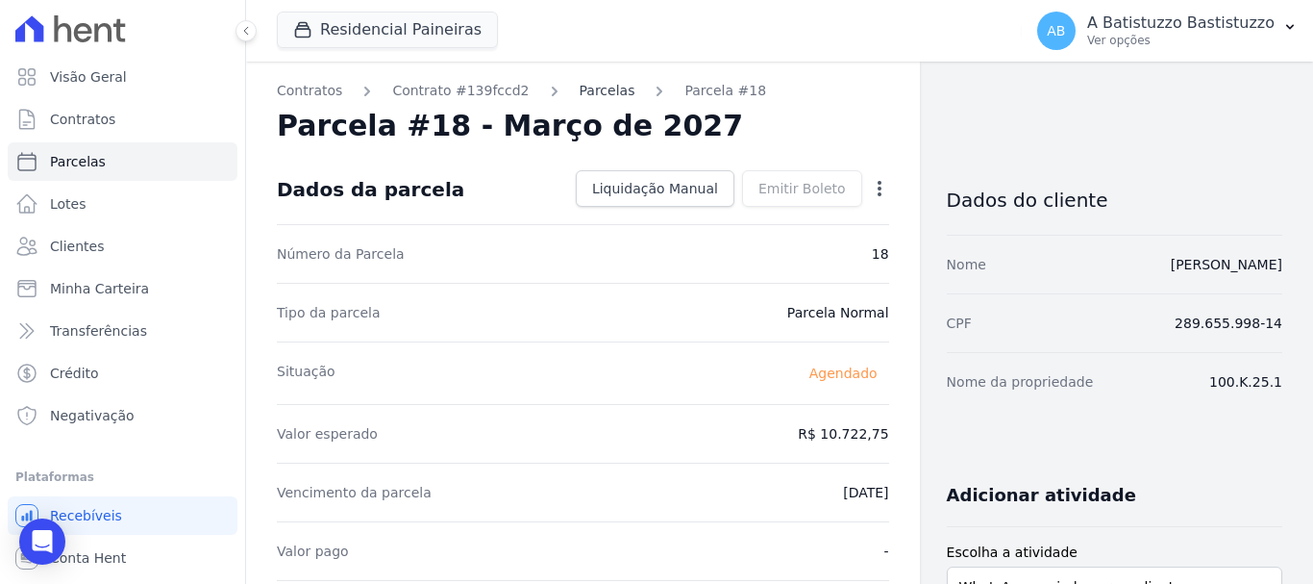
click at [580, 95] on link "Parcelas" at bounding box center [608, 91] width 56 height 20
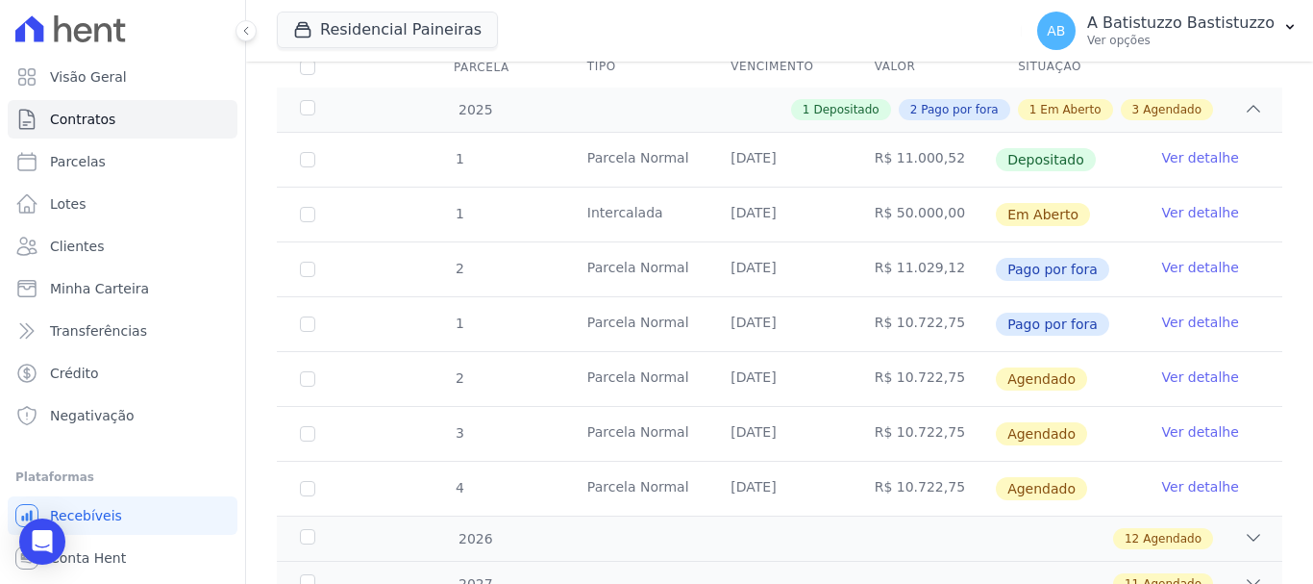
scroll to position [398, 0]
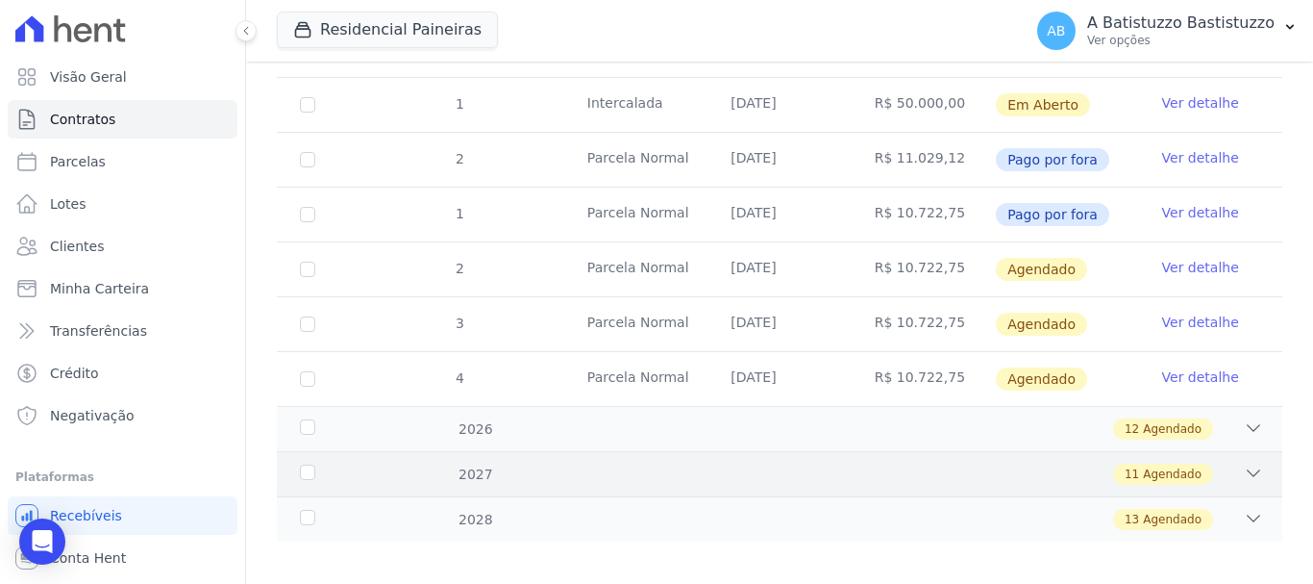
click at [1244, 463] on icon at bounding box center [1253, 472] width 19 height 19
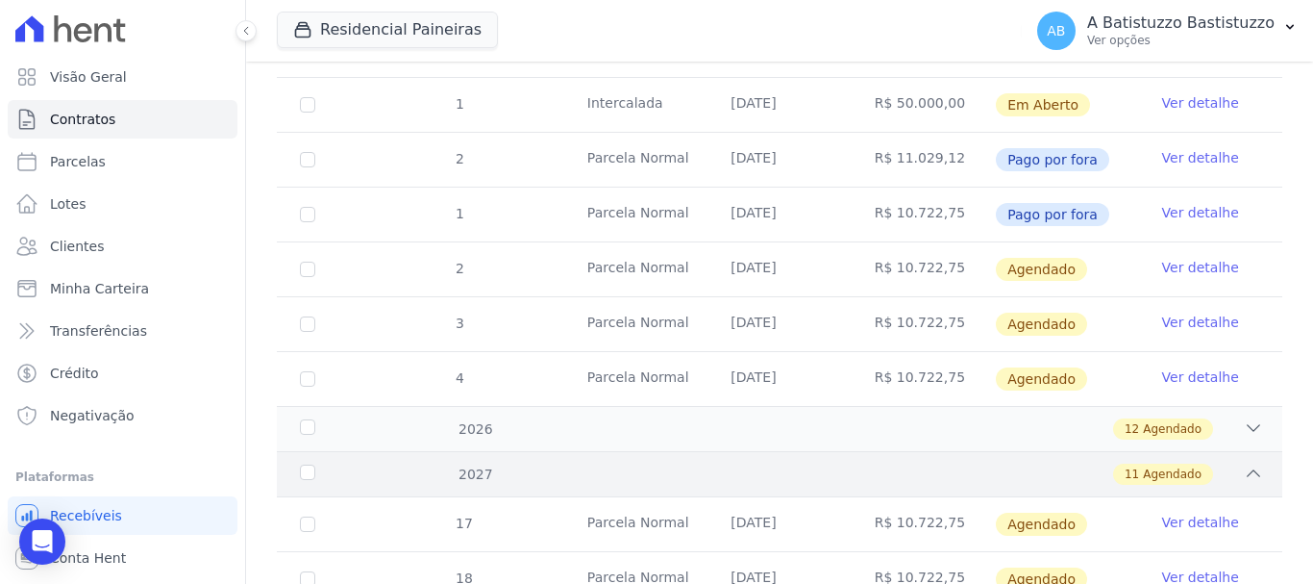
scroll to position [687, 0]
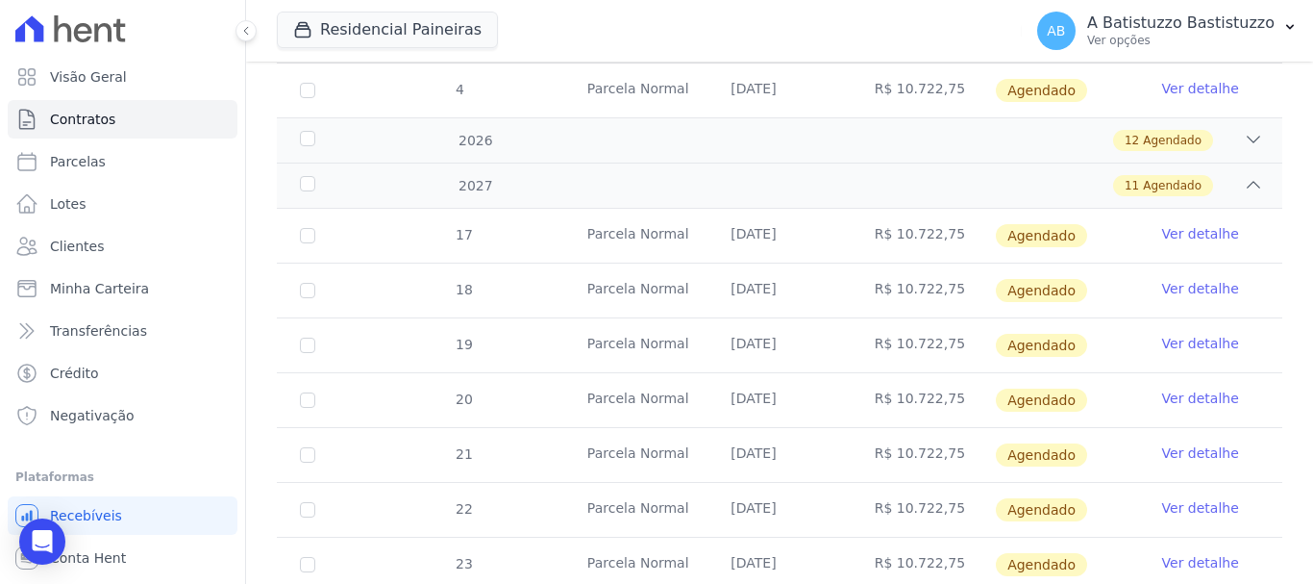
click at [1167, 334] on link "Ver detalhe" at bounding box center [1201, 343] width 77 height 19
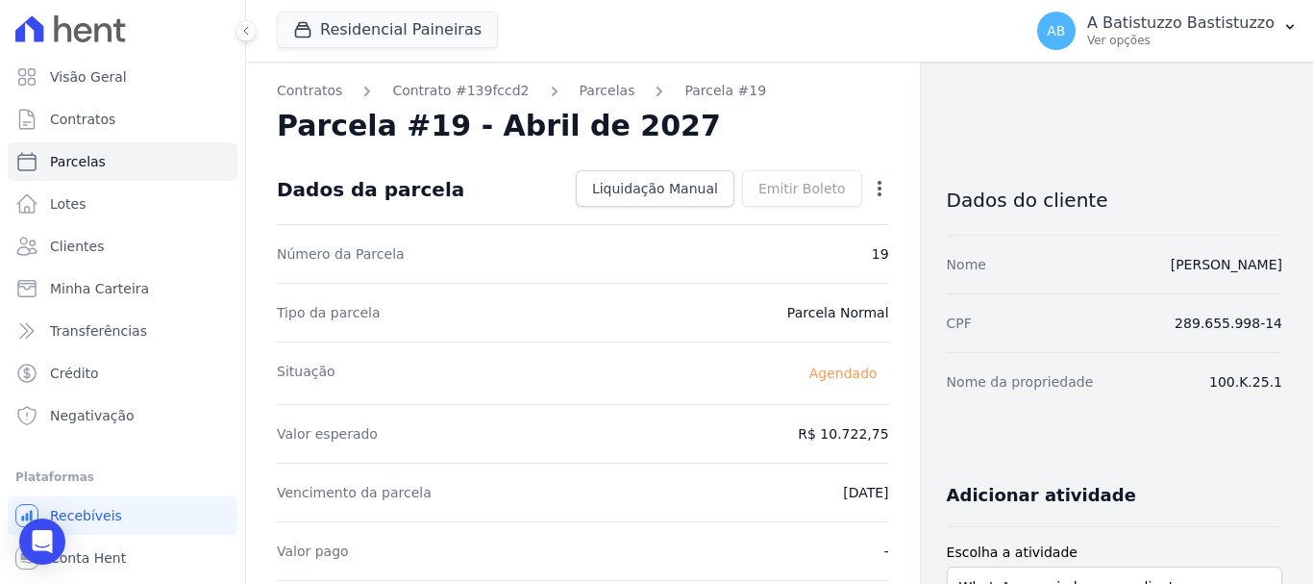
click at [870, 187] on icon "button" at bounding box center [879, 188] width 19 height 19
click at [742, 209] on link "Alterar" at bounding box center [797, 214] width 169 height 35
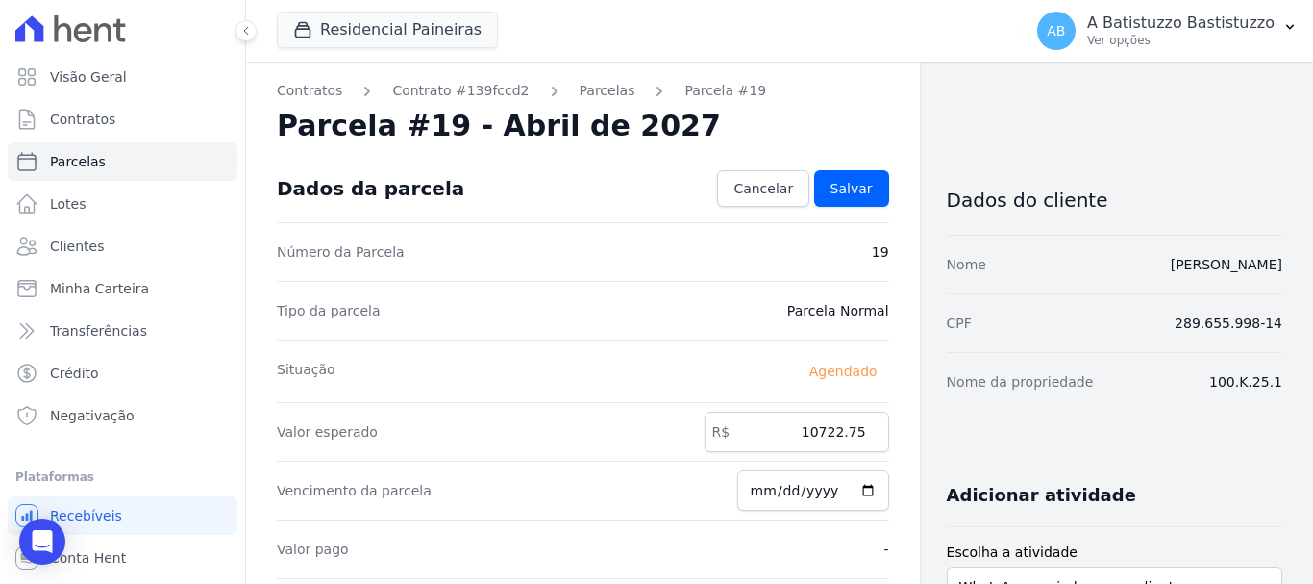
scroll to position [192, 0]
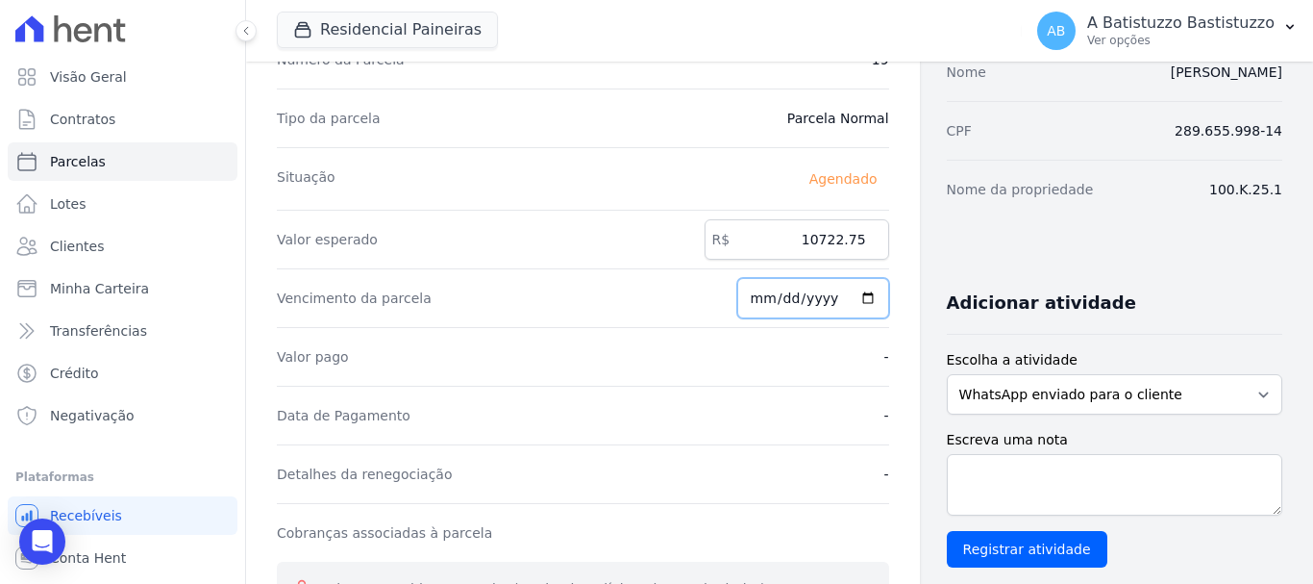
click at [859, 296] on input "[DATE]" at bounding box center [814, 298] width 152 height 40
type input "2027-03-20"
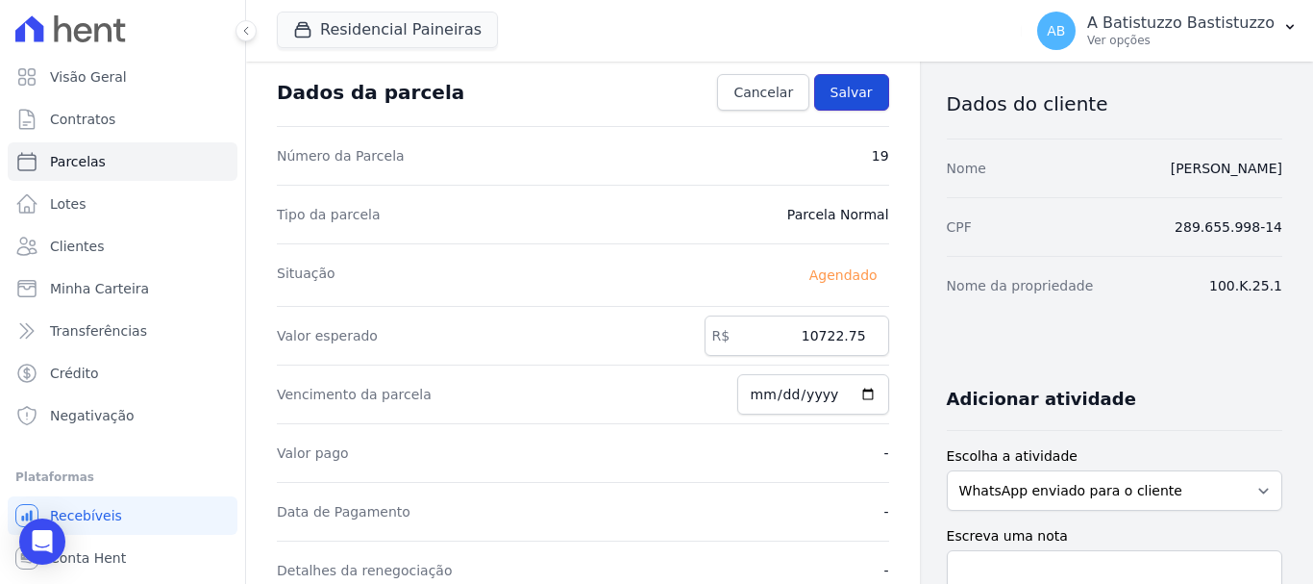
click at [833, 91] on span "Salvar" at bounding box center [852, 92] width 42 height 19
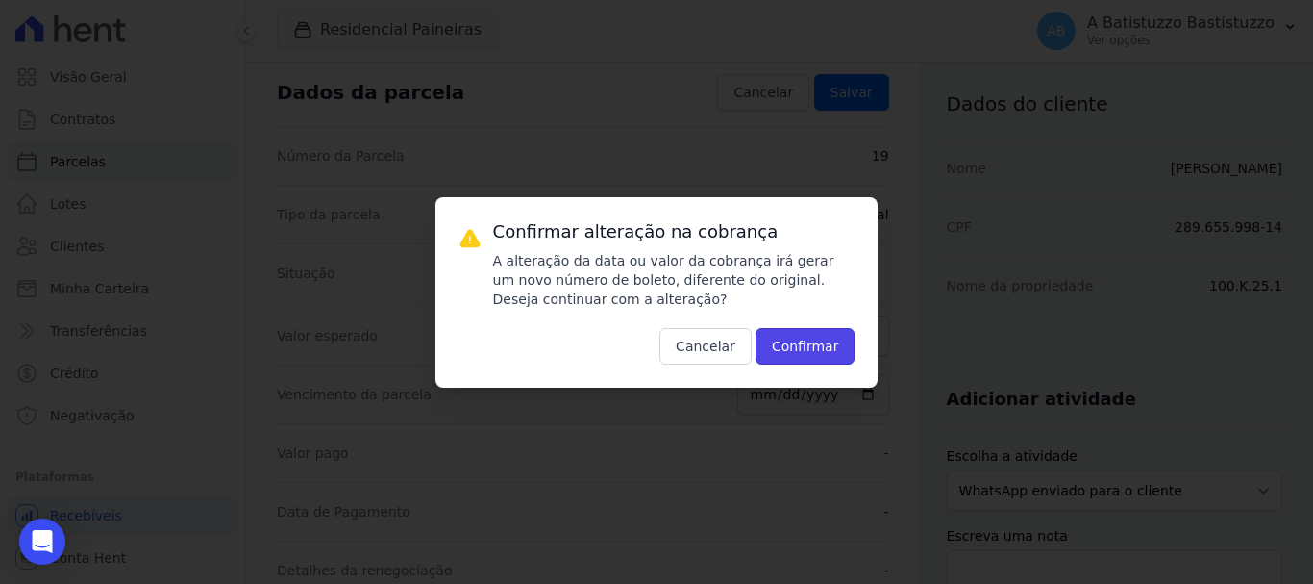
click at [797, 345] on button "Confirmar" at bounding box center [806, 346] width 100 height 37
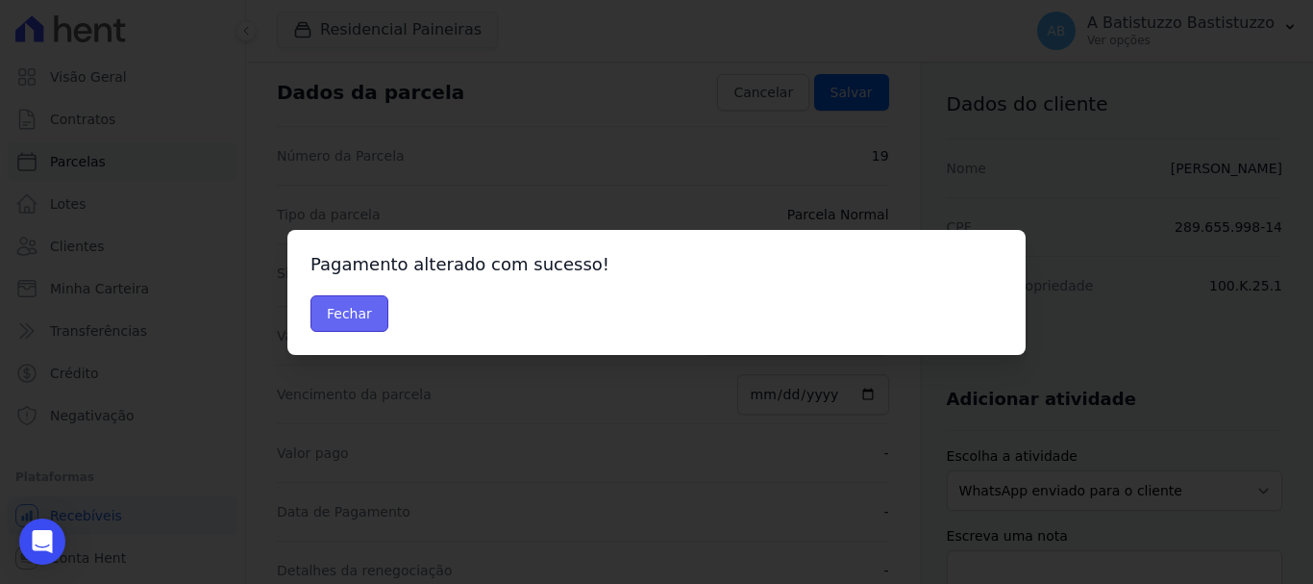
click at [340, 312] on button "Fechar" at bounding box center [350, 313] width 78 height 37
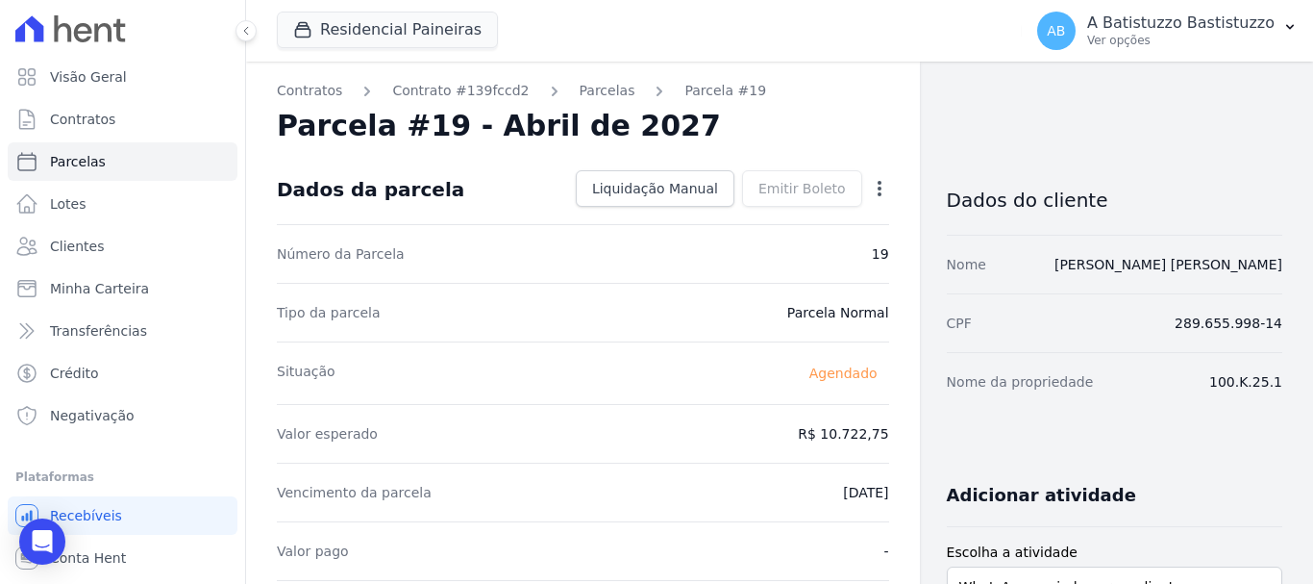
click at [870, 188] on icon "button" at bounding box center [879, 188] width 19 height 19
click at [577, 364] on div "Situação Agendado" at bounding box center [583, 372] width 613 height 63
click at [593, 89] on link "Parcelas" at bounding box center [608, 91] width 56 height 20
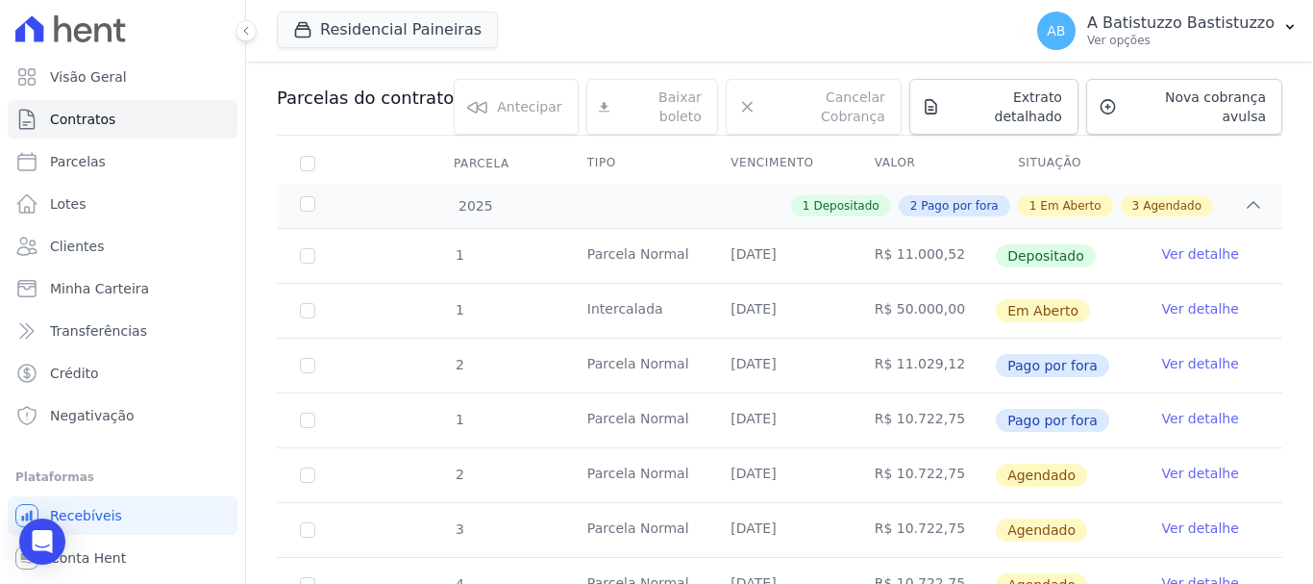
scroll to position [398, 0]
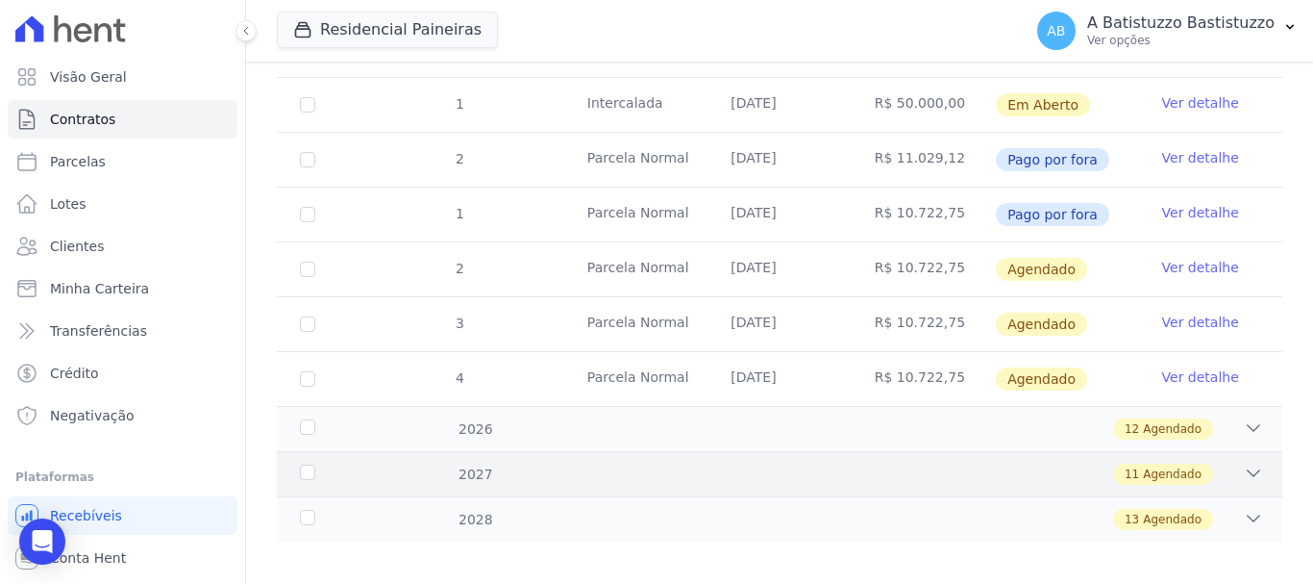
click at [1244, 463] on icon at bounding box center [1253, 472] width 19 height 19
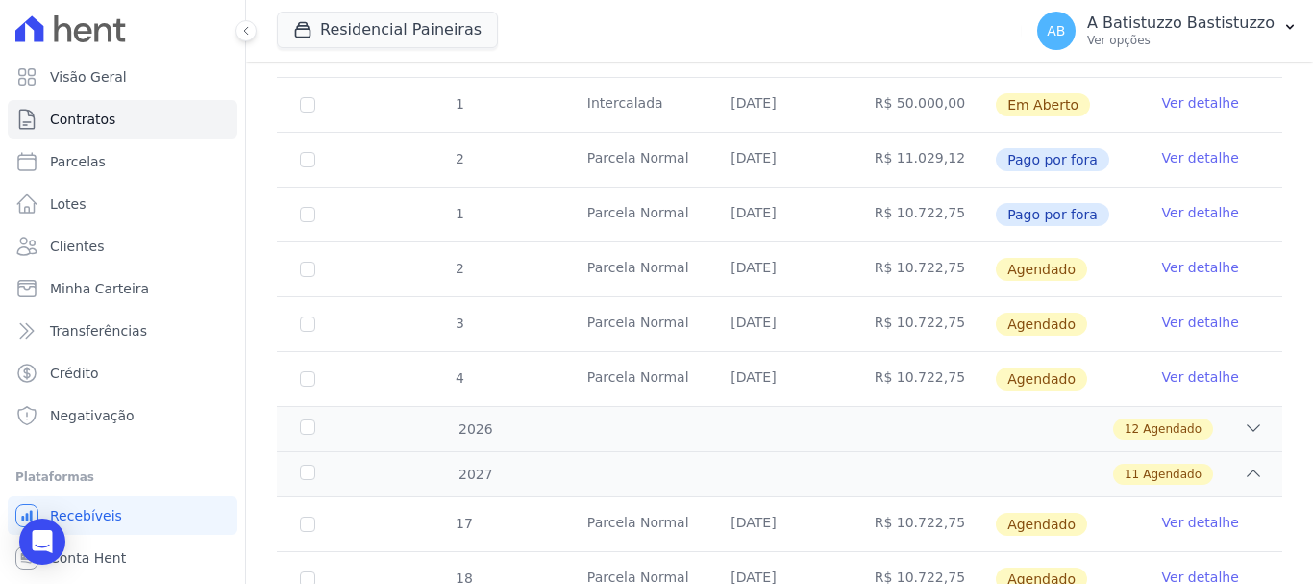
scroll to position [687, 0]
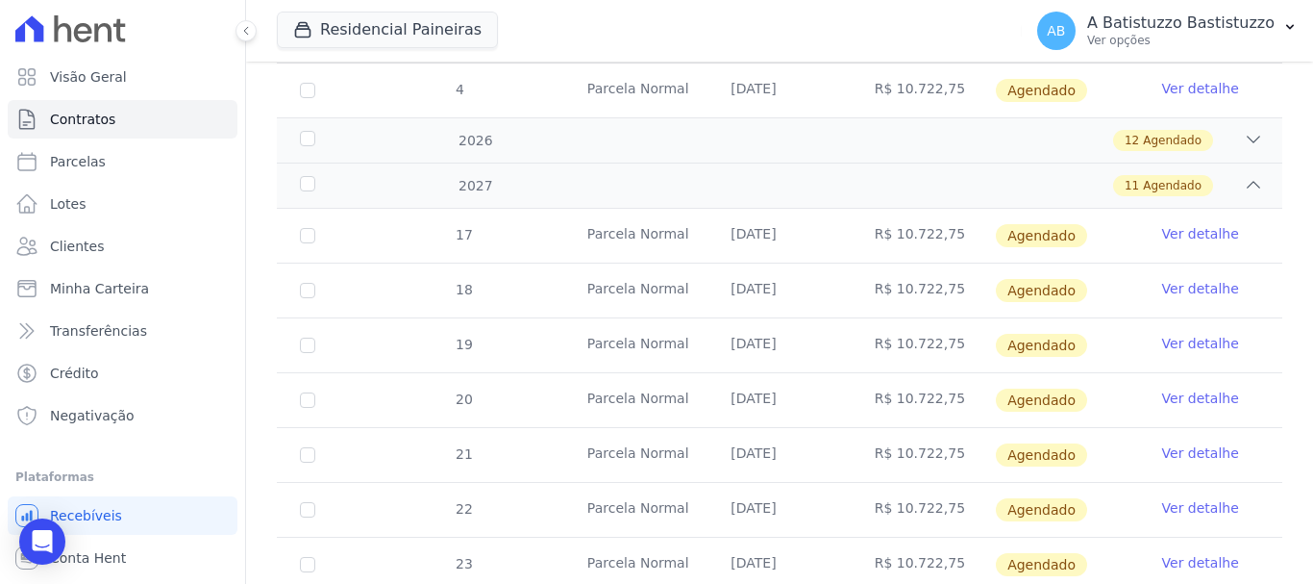
click at [1163, 388] on link "Ver detalhe" at bounding box center [1201, 397] width 77 height 19
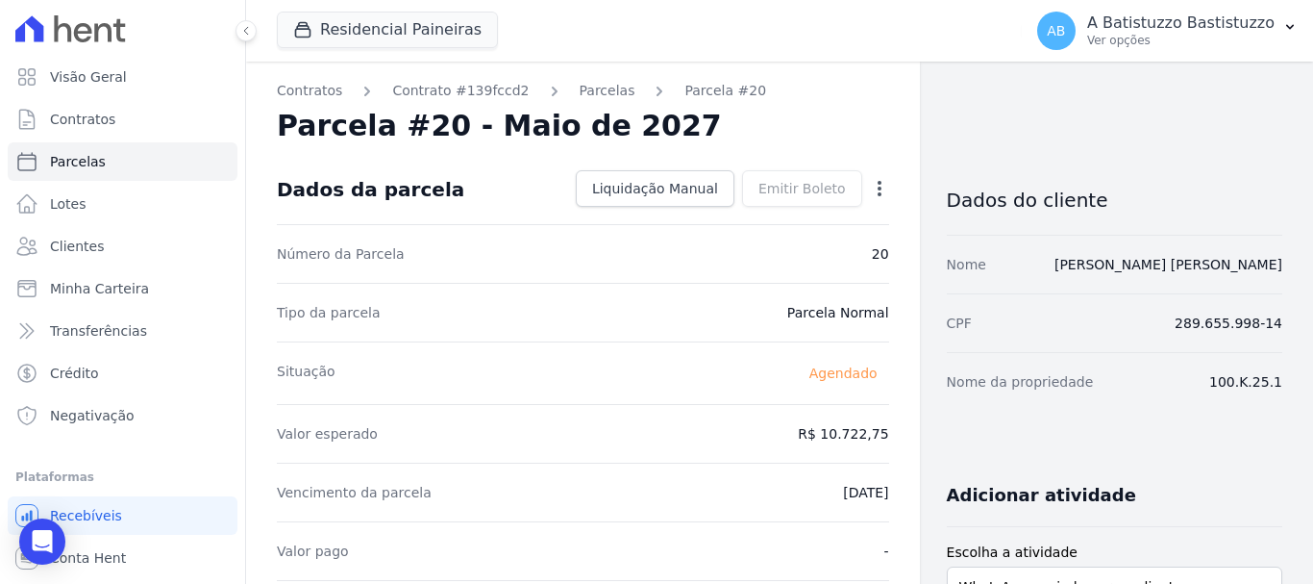
click at [874, 188] on icon "button" at bounding box center [879, 188] width 19 height 19
click at [752, 213] on link "Alterar" at bounding box center [797, 214] width 169 height 35
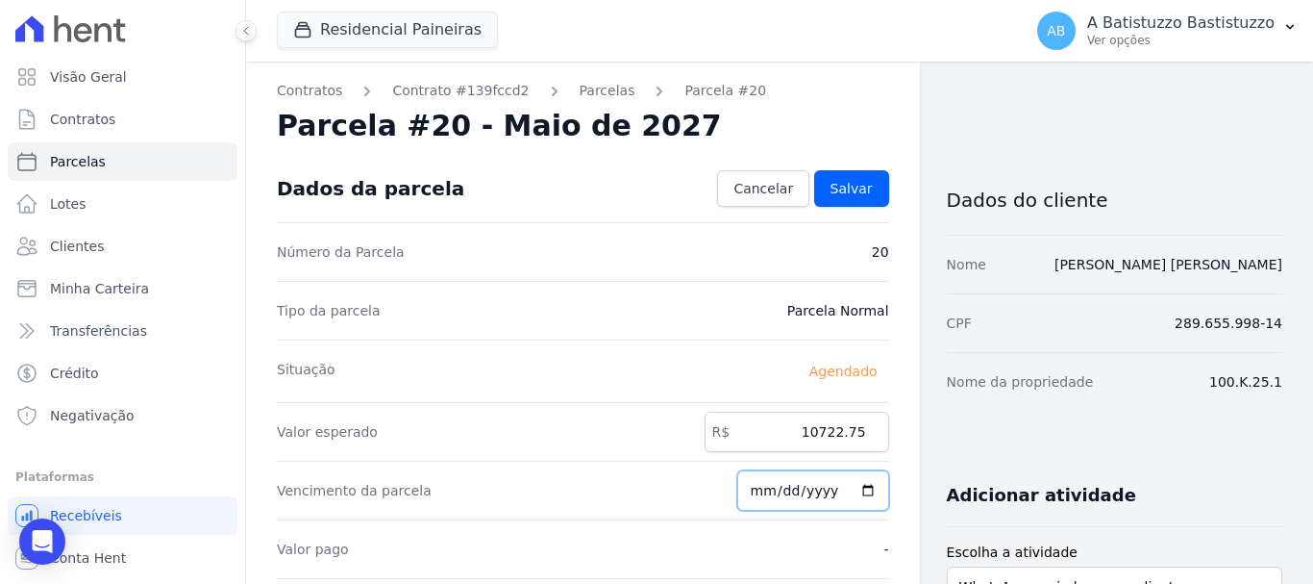
click at [856, 490] on input "2027-05-20" at bounding box center [814, 490] width 152 height 40
type input "2027-04-20"
click at [863, 189] on link "Salvar" at bounding box center [851, 188] width 75 height 37
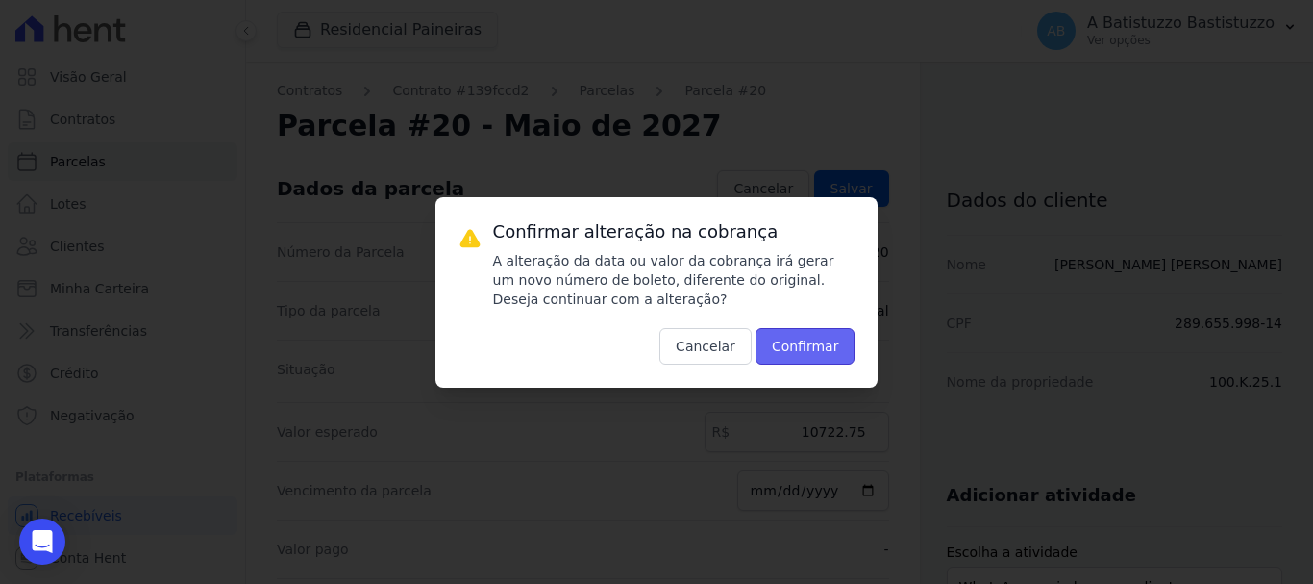
click at [796, 349] on button "Confirmar" at bounding box center [806, 346] width 100 height 37
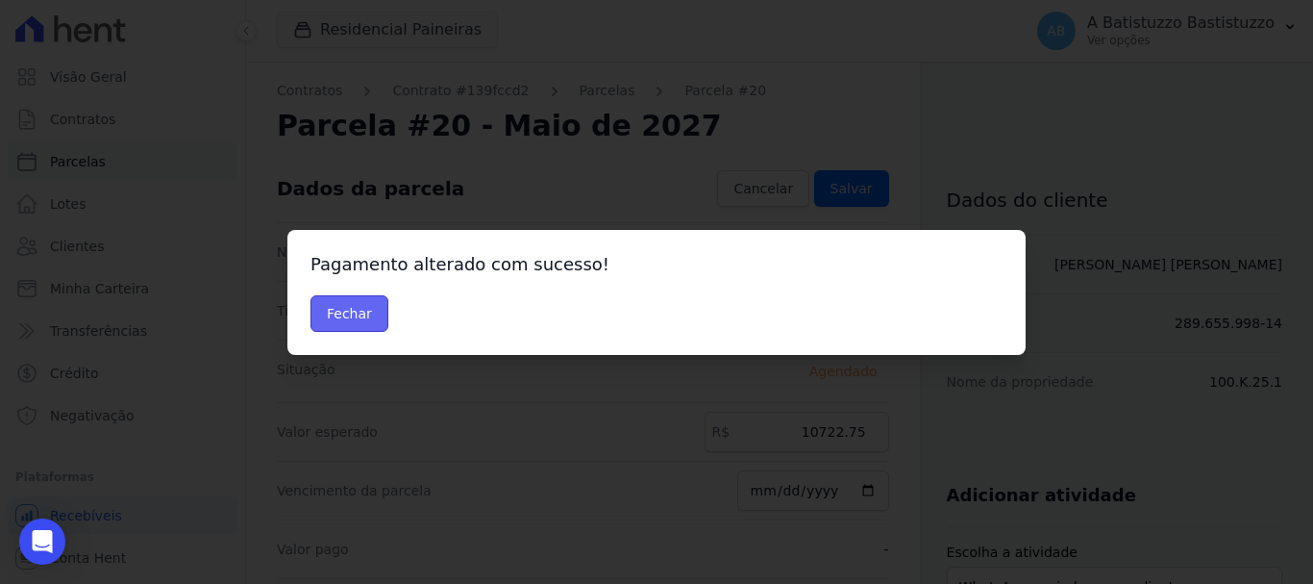
click at [319, 309] on button "Fechar" at bounding box center [350, 313] width 78 height 37
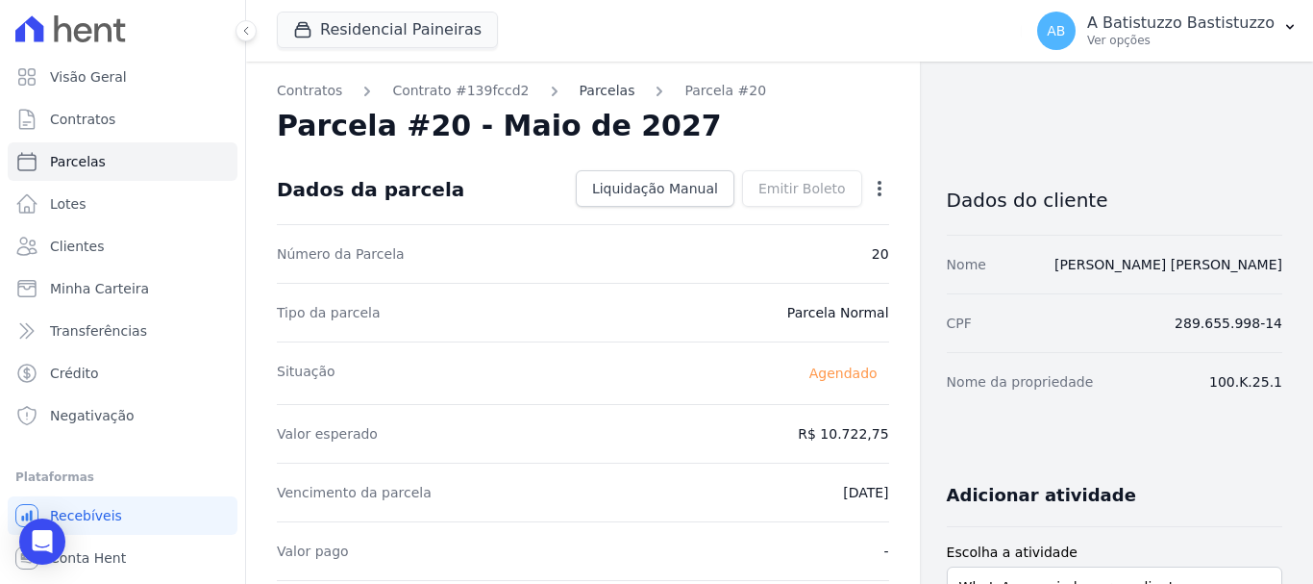
click at [583, 90] on link "Parcelas" at bounding box center [608, 91] width 56 height 20
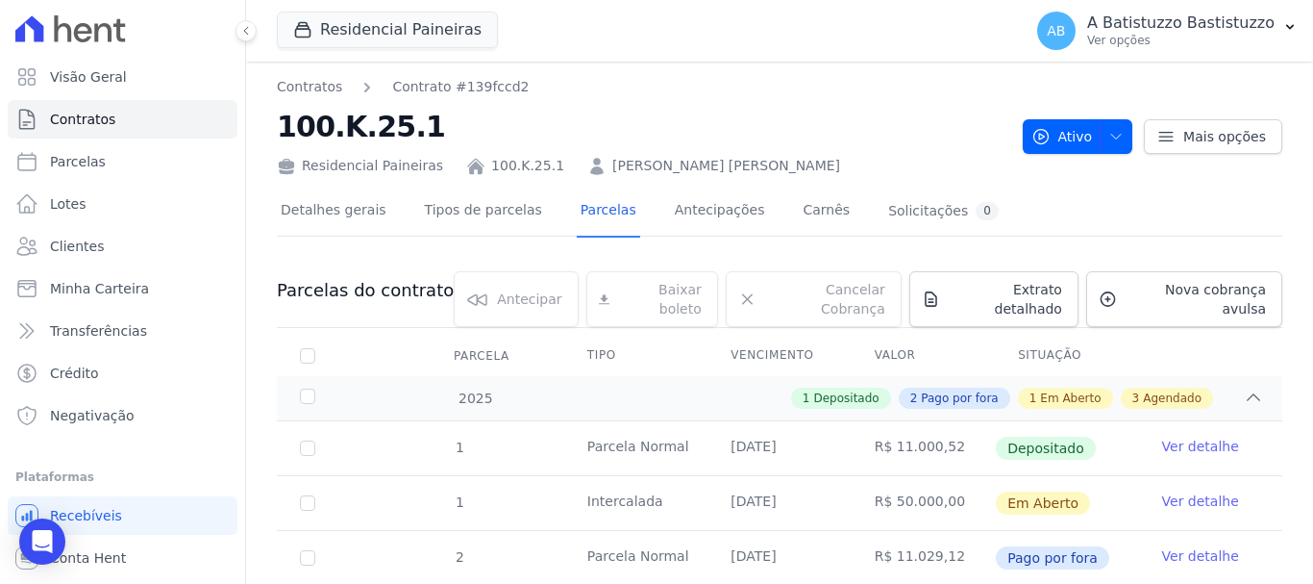
scroll to position [385, 0]
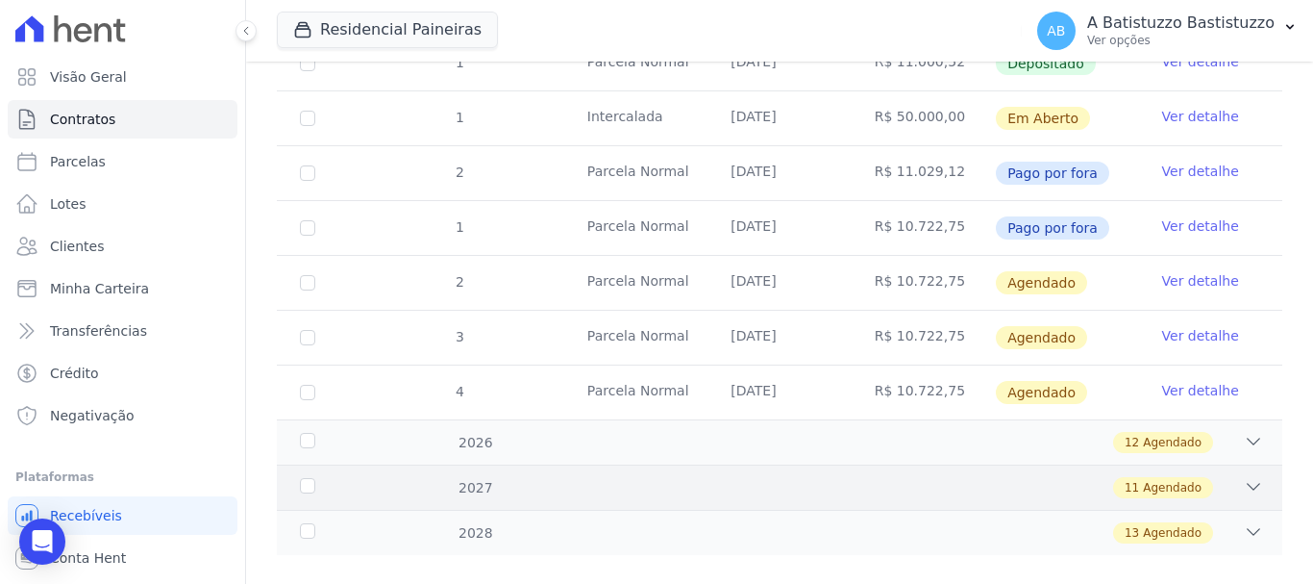
click at [1244, 477] on icon at bounding box center [1253, 486] width 19 height 19
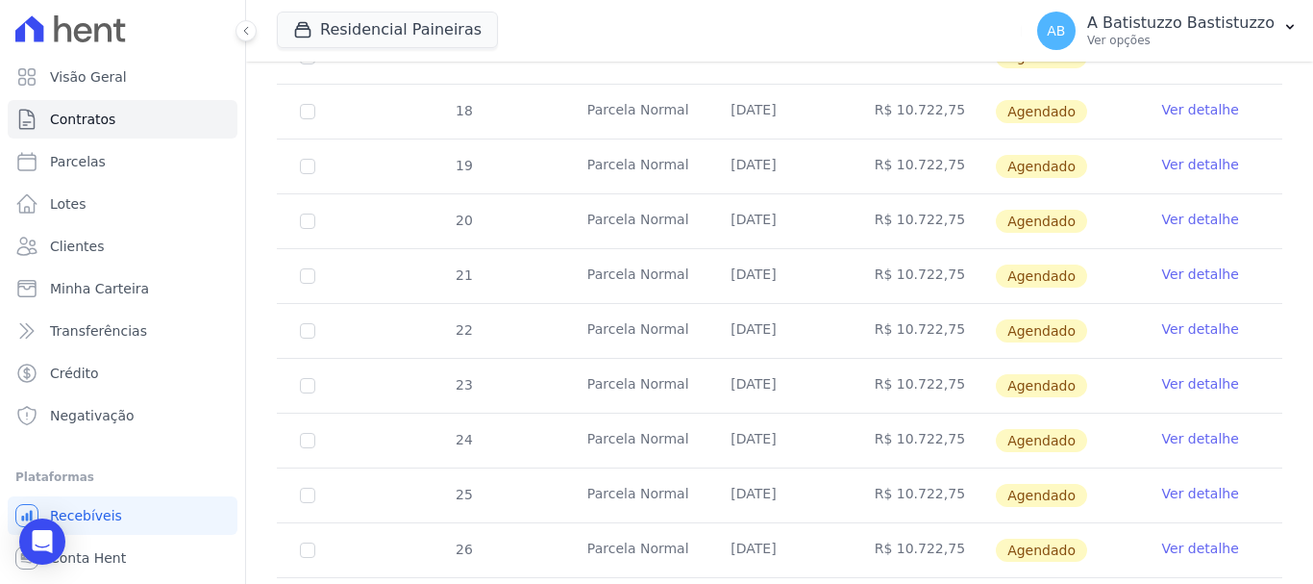
scroll to position [769, 0]
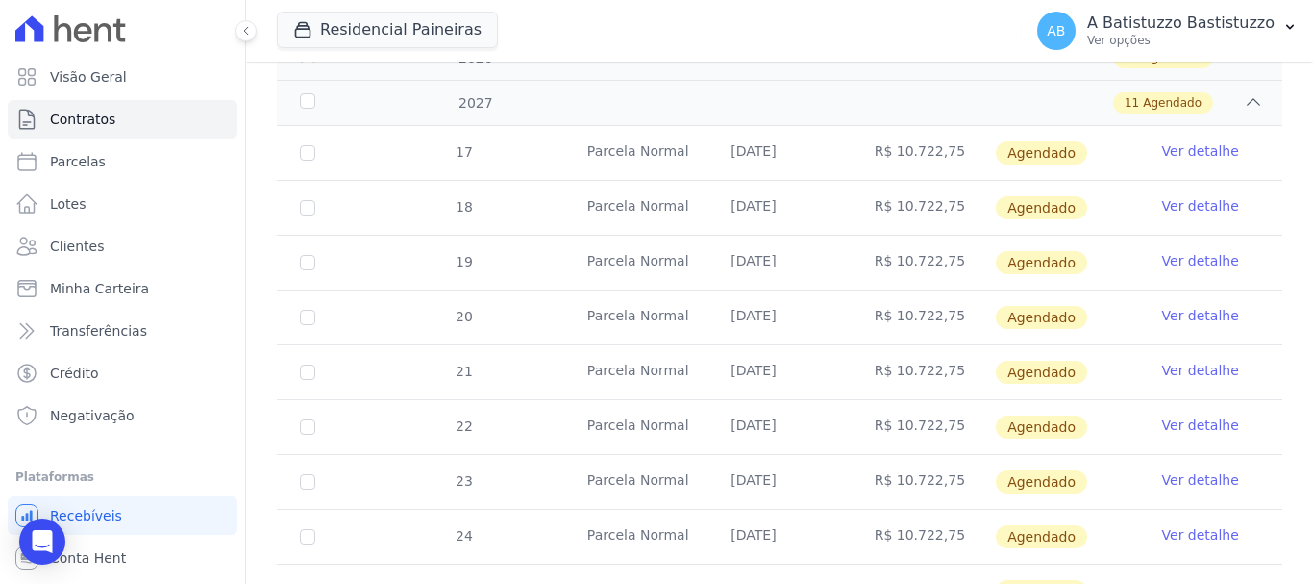
click at [1196, 361] on link "Ver detalhe" at bounding box center [1201, 370] width 77 height 19
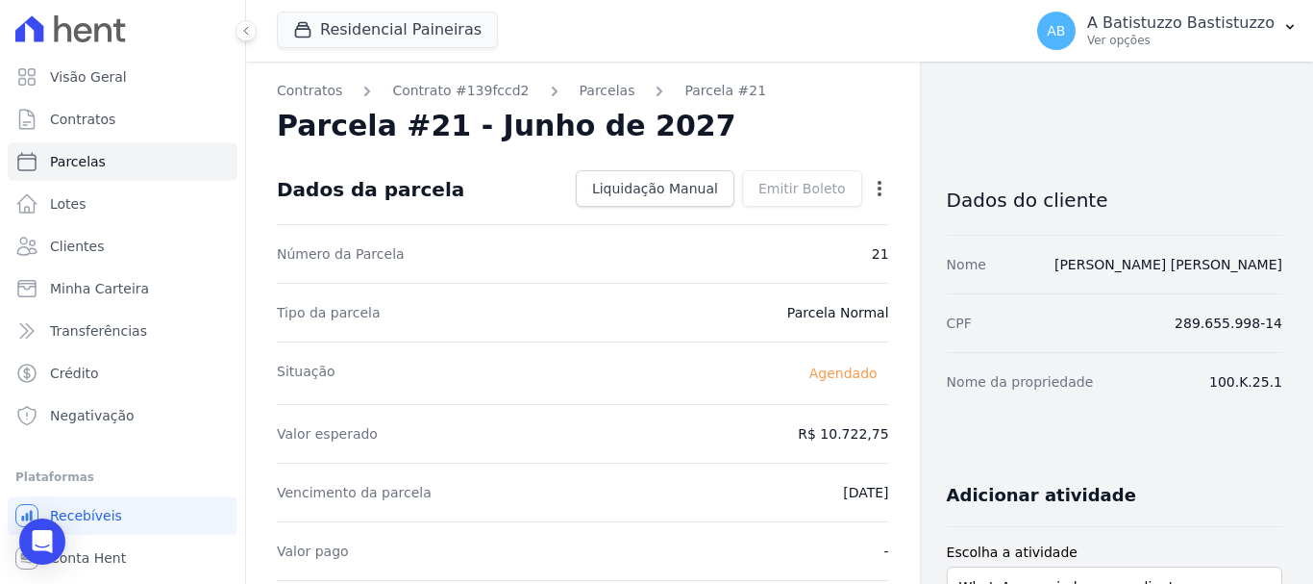
click at [878, 188] on icon "button" at bounding box center [880, 188] width 4 height 15
click at [739, 213] on link "Alterar" at bounding box center [797, 214] width 169 height 35
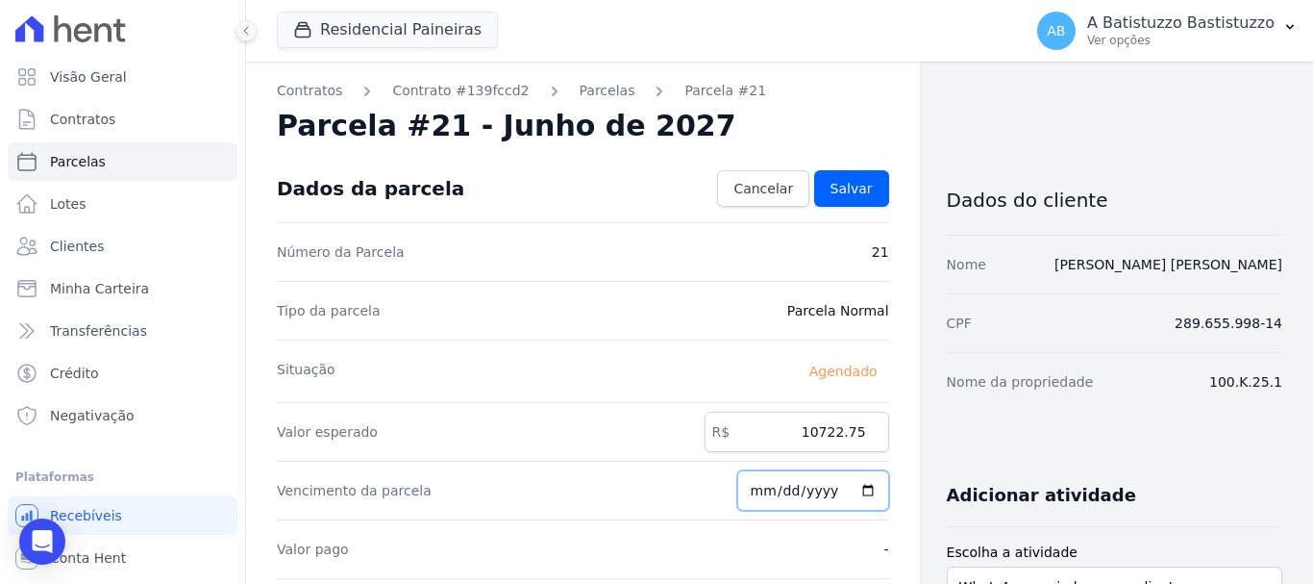
click at [856, 489] on input "2027-06-20" at bounding box center [814, 490] width 152 height 40
type input "2027-05-20"
click at [836, 179] on span "Salvar" at bounding box center [852, 188] width 42 height 19
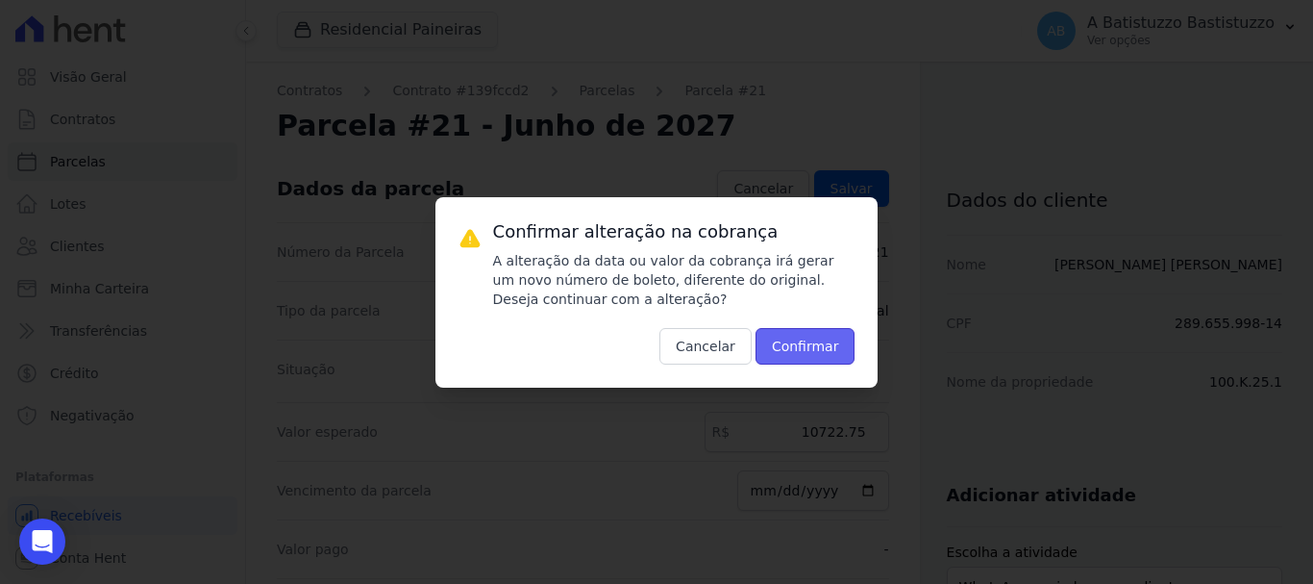
click at [798, 338] on button "Confirmar" at bounding box center [806, 346] width 100 height 37
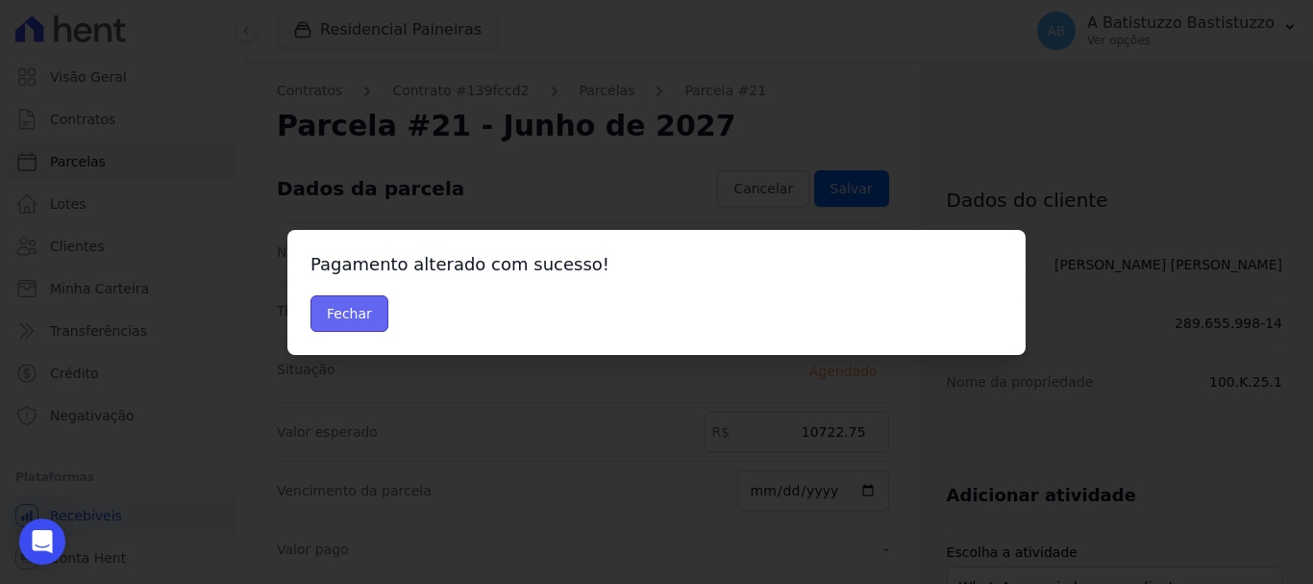
click at [358, 312] on button "Fechar" at bounding box center [350, 313] width 78 height 37
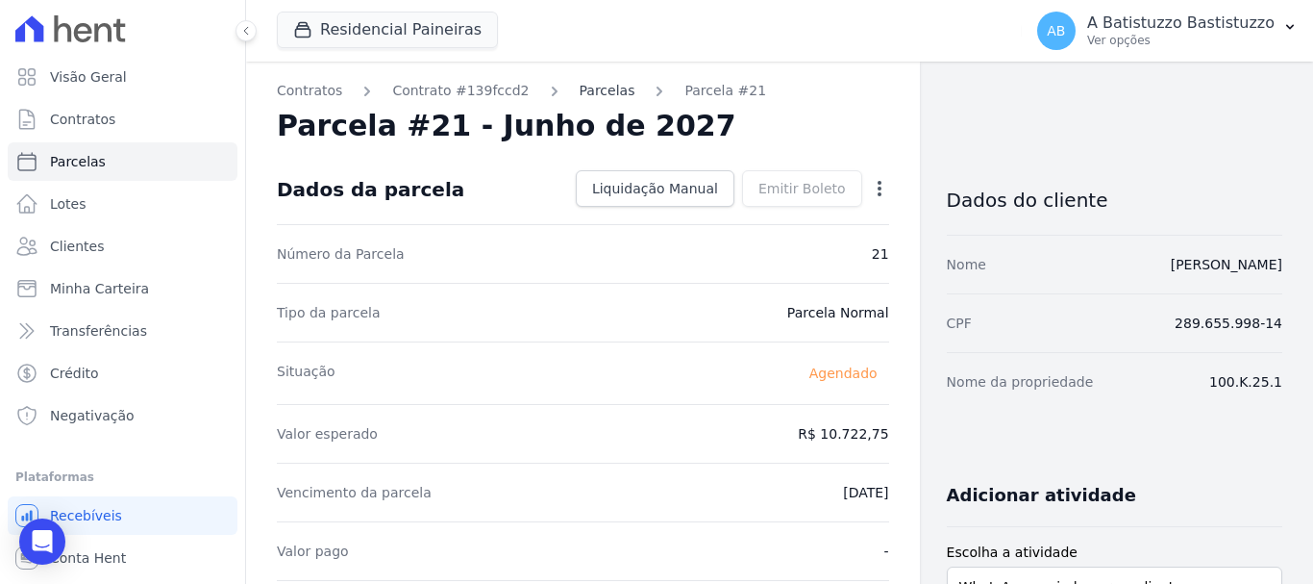
click at [580, 90] on link "Parcelas" at bounding box center [608, 91] width 56 height 20
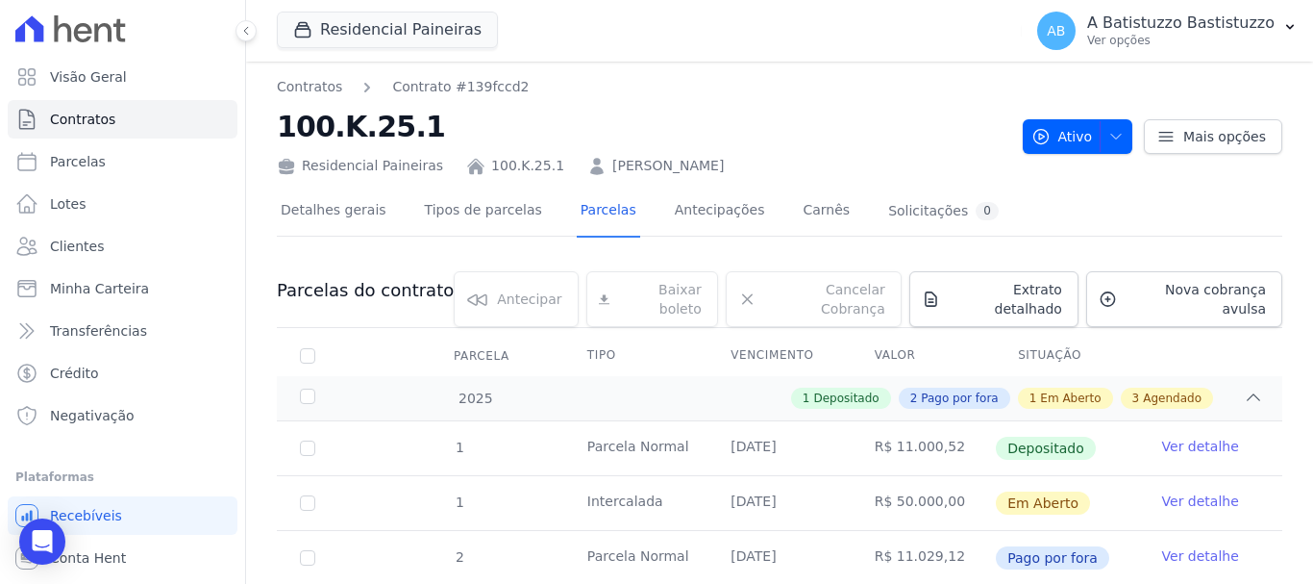
scroll to position [385, 0]
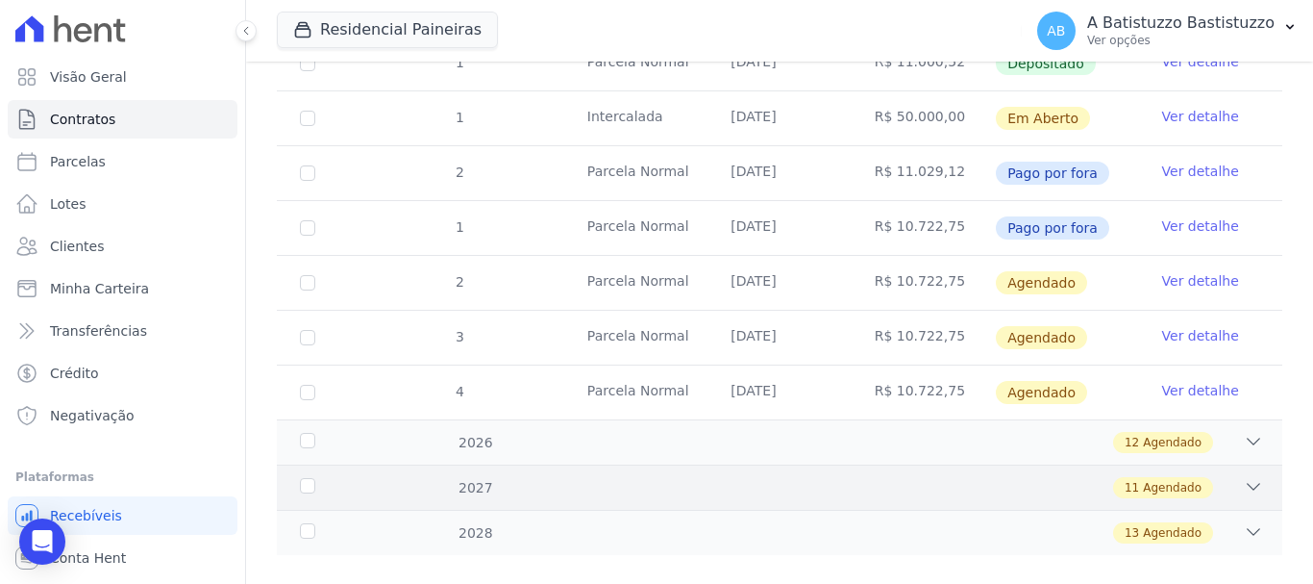
click at [1244, 477] on icon at bounding box center [1253, 486] width 19 height 19
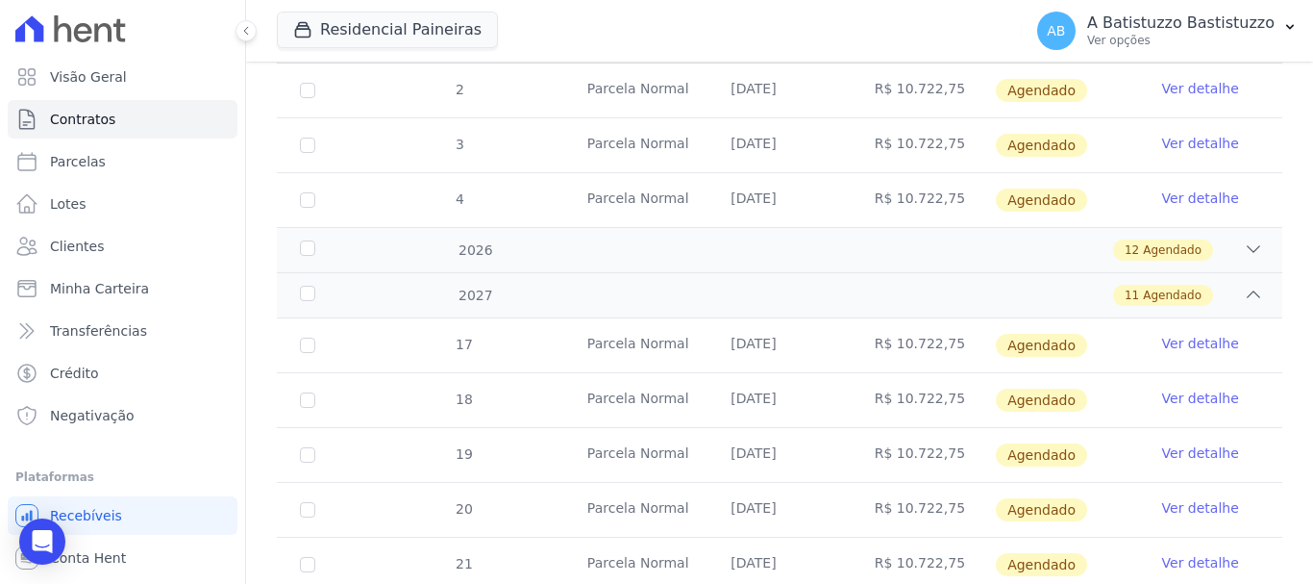
scroll to position [769, 0]
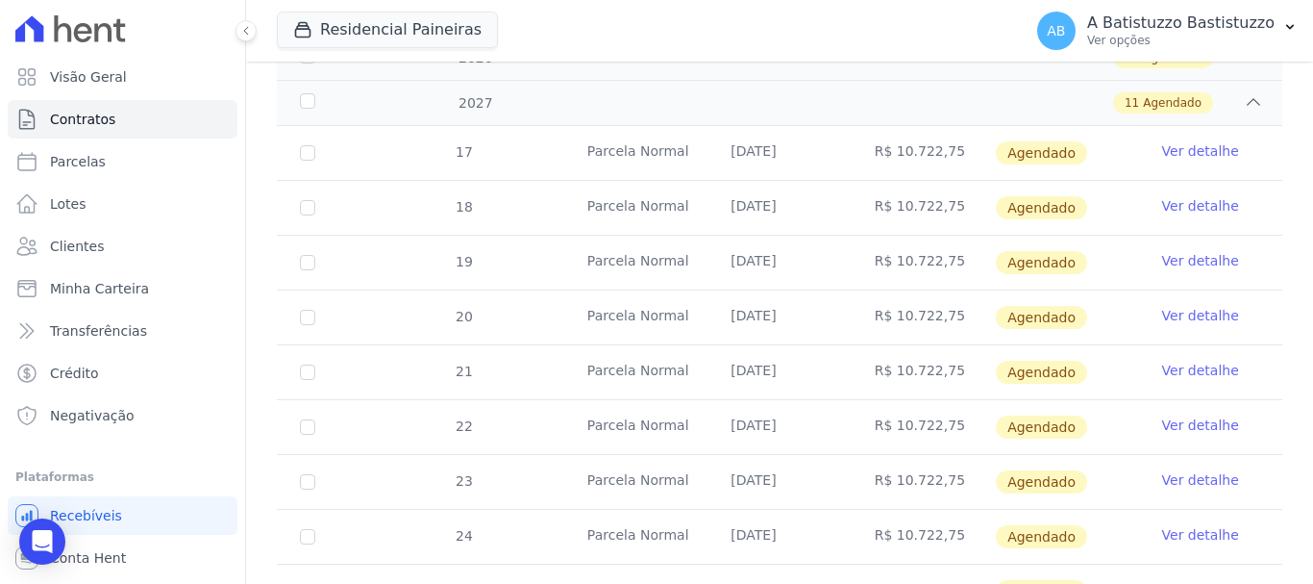
click at [1182, 415] on link "Ver detalhe" at bounding box center [1201, 424] width 77 height 19
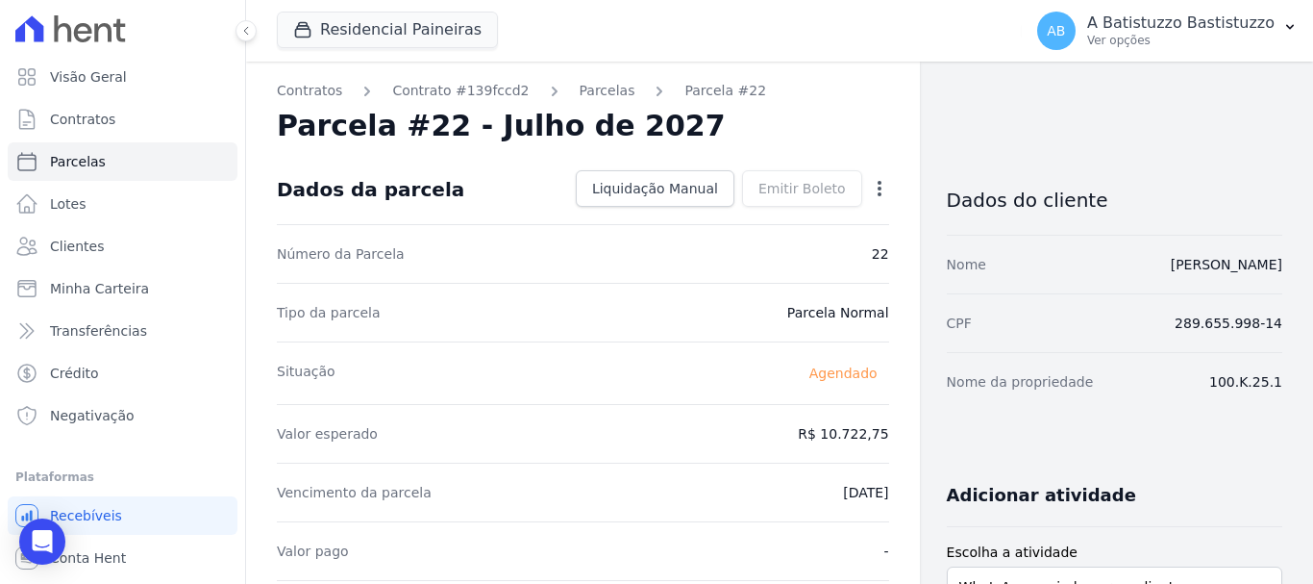
click at [870, 185] on icon "button" at bounding box center [879, 188] width 19 height 19
click at [763, 217] on link "Alterar" at bounding box center [797, 214] width 169 height 35
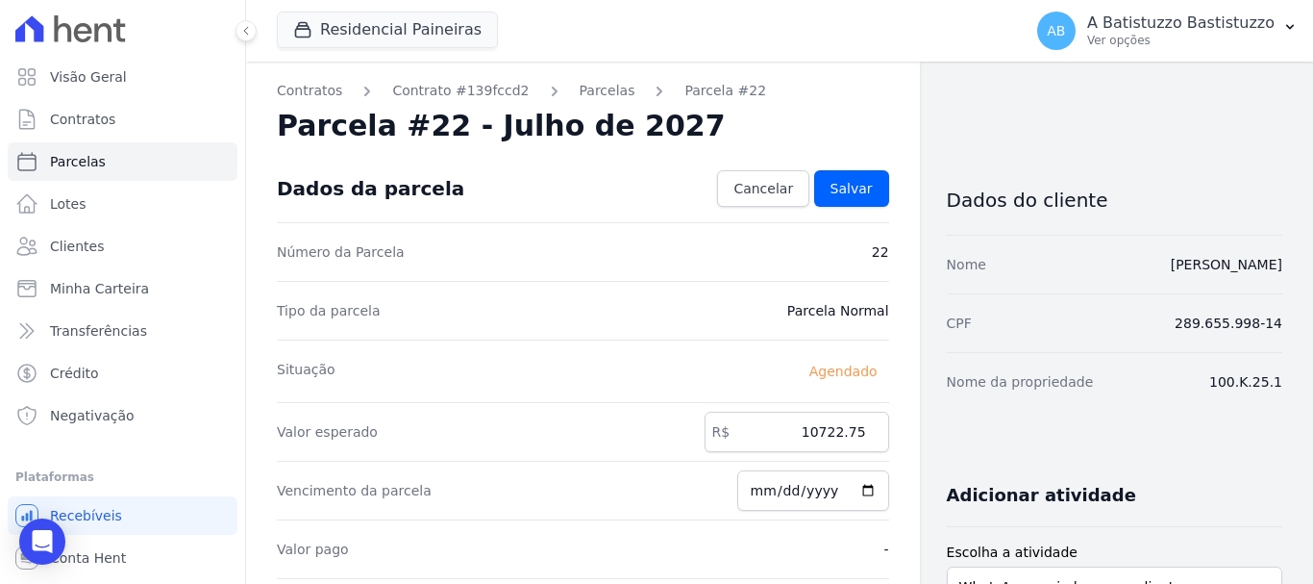
scroll to position [288, 0]
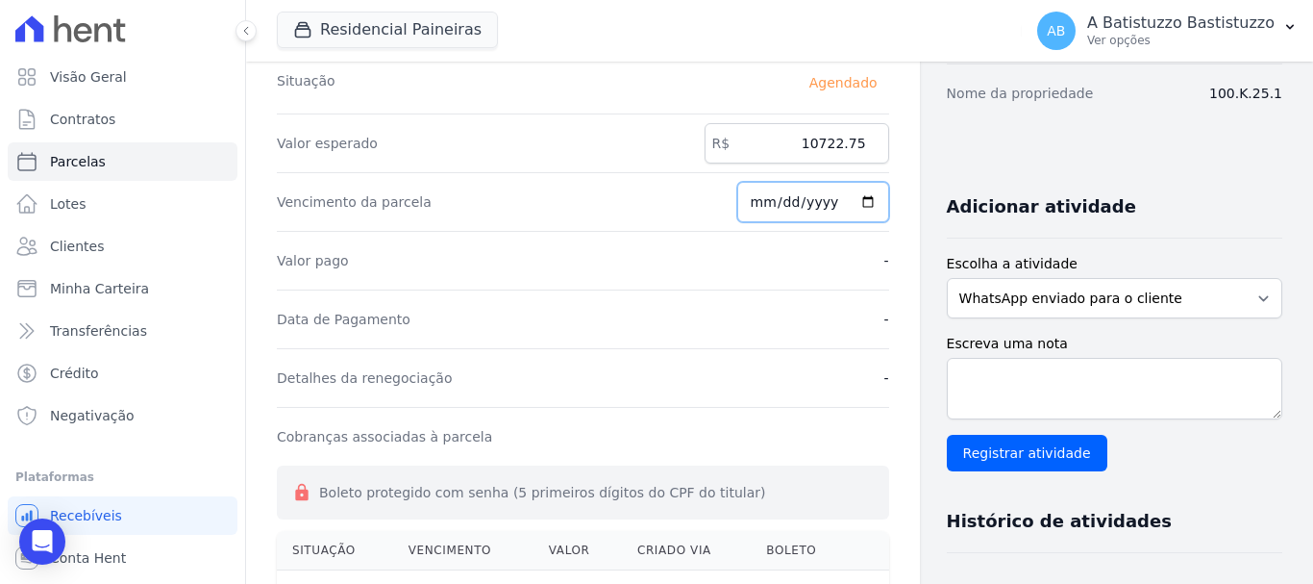
click at [860, 200] on input "2027-07-20" at bounding box center [814, 202] width 152 height 40
type input "[DATE]"
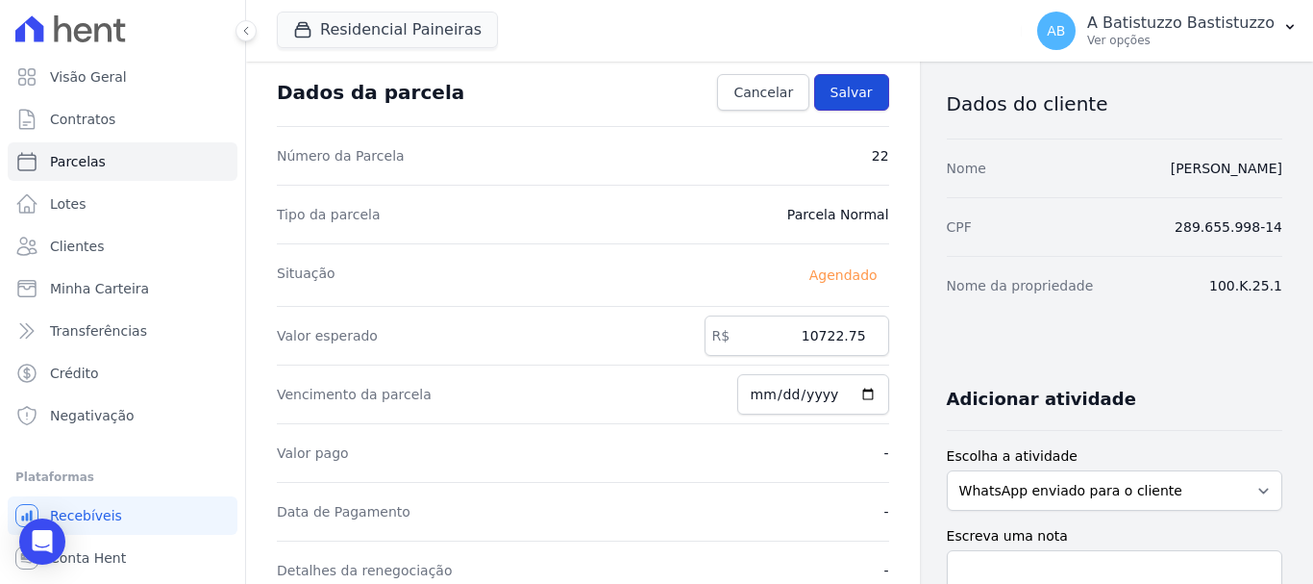
click at [860, 97] on span "Salvar" at bounding box center [852, 92] width 42 height 19
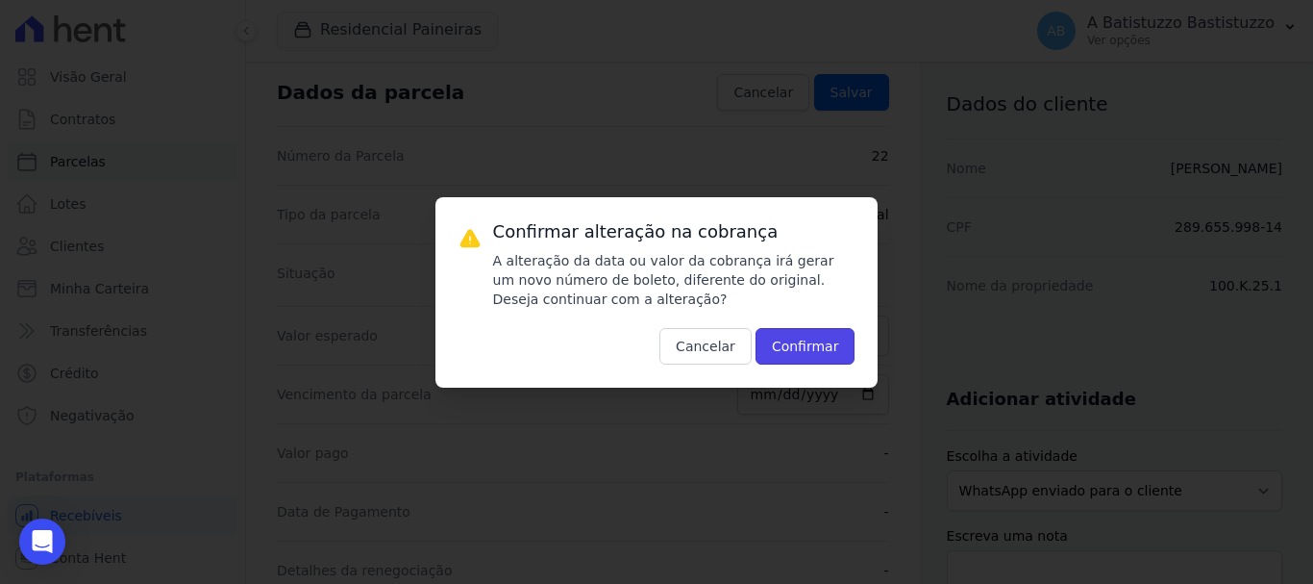
click at [797, 334] on button "Confirmar" at bounding box center [806, 346] width 100 height 37
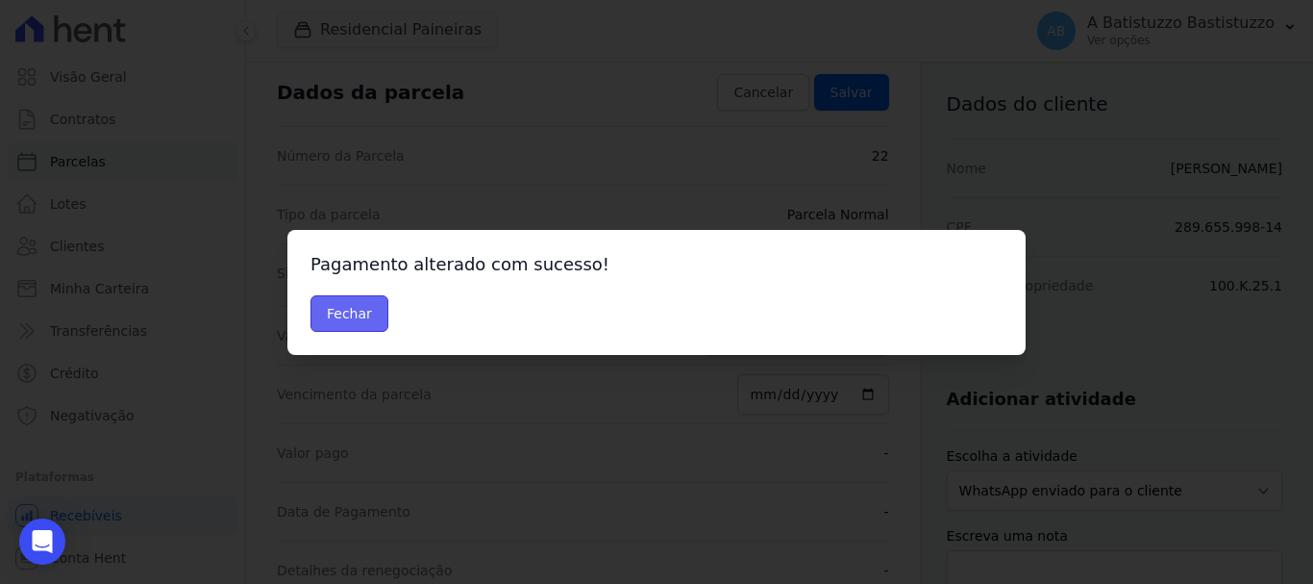
click at [345, 319] on button "Fechar" at bounding box center [350, 313] width 78 height 37
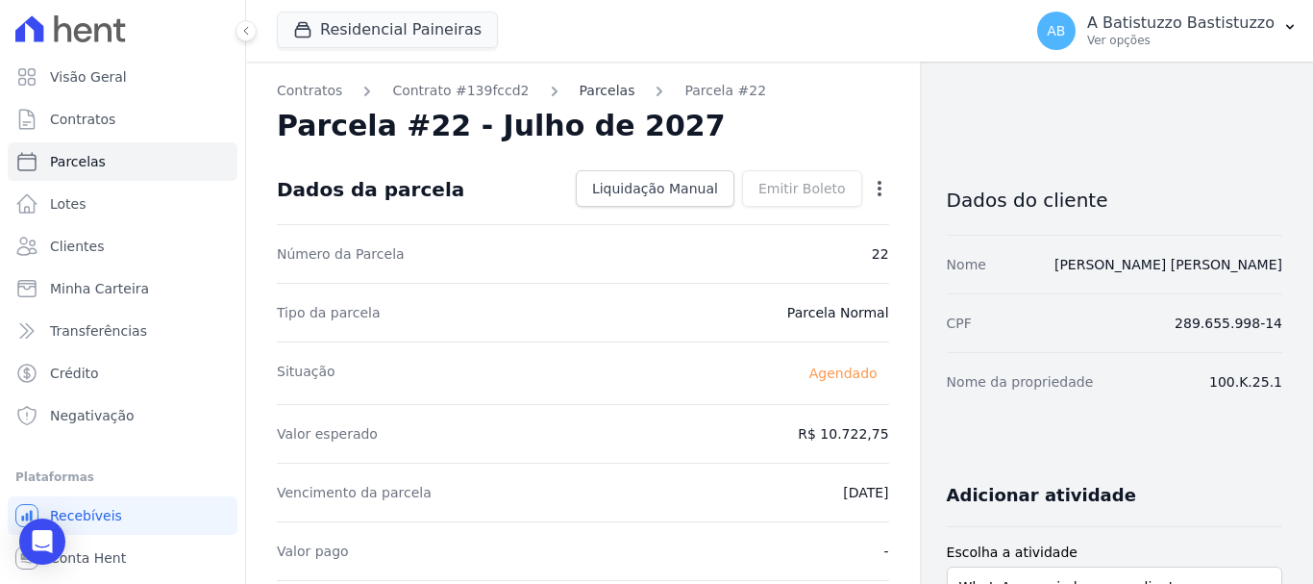
click at [580, 91] on link "Parcelas" at bounding box center [608, 91] width 56 height 20
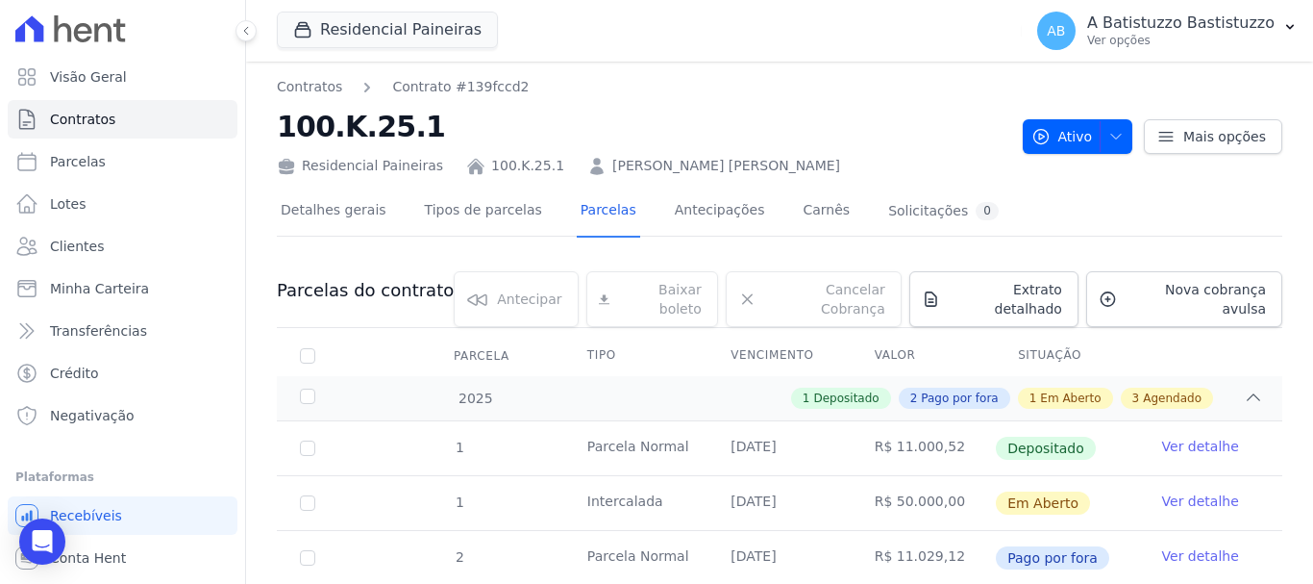
scroll to position [398, 0]
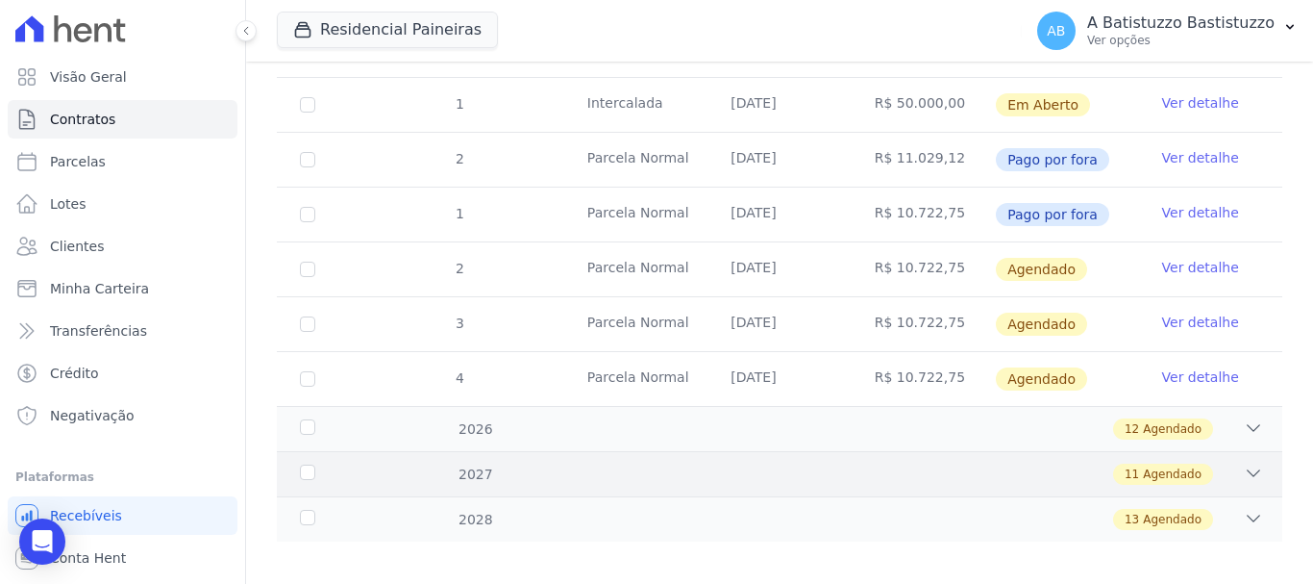
click at [1244, 463] on icon at bounding box center [1253, 472] width 19 height 19
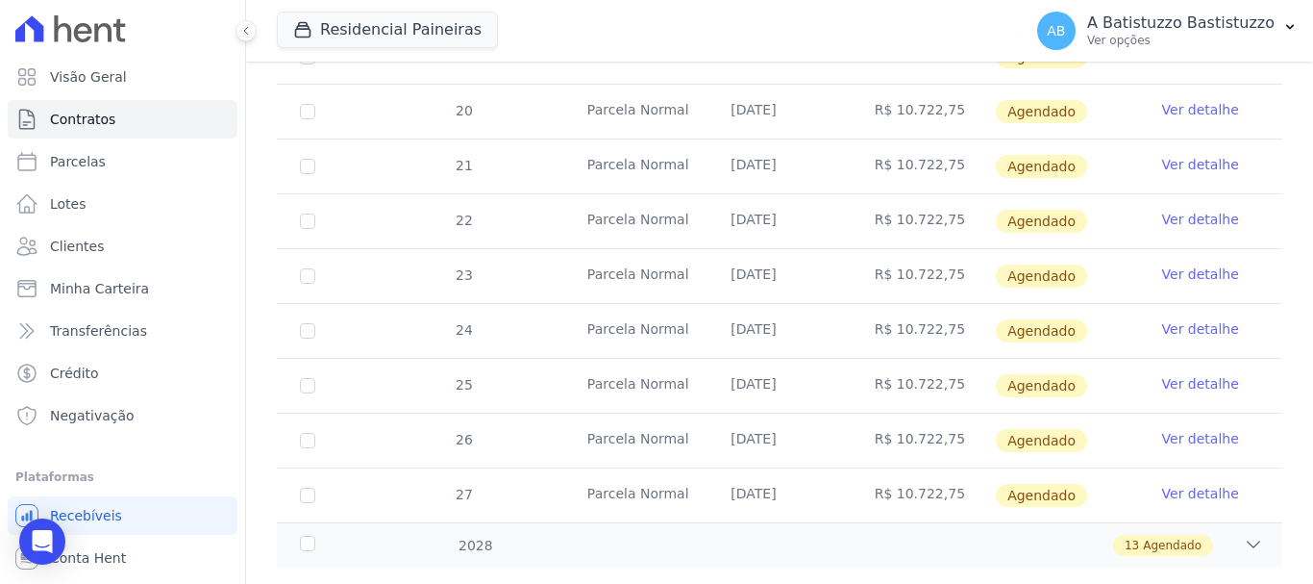
scroll to position [1001, 0]
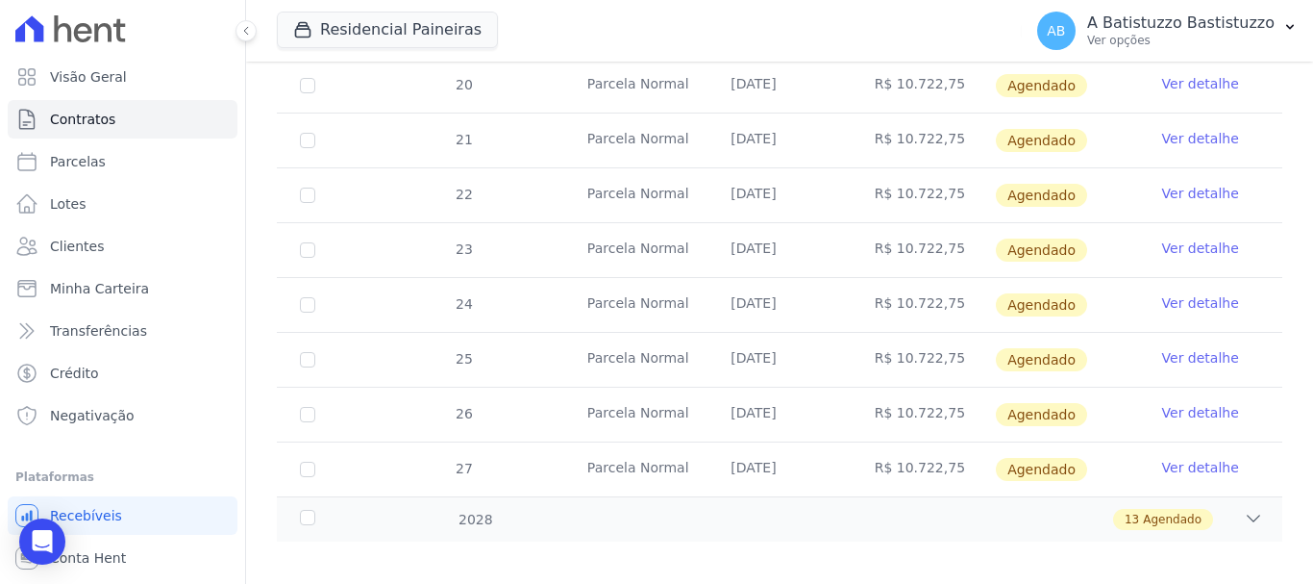
click at [1172, 238] on link "Ver detalhe" at bounding box center [1201, 247] width 77 height 19
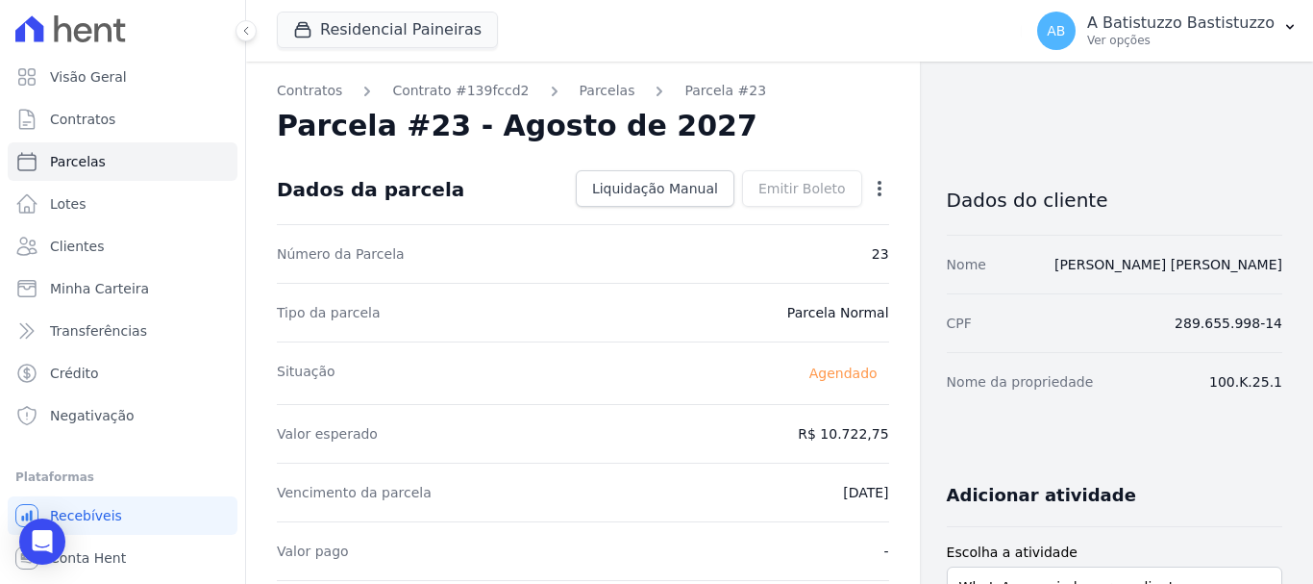
click at [870, 187] on icon "button" at bounding box center [879, 188] width 19 height 19
click at [737, 209] on link "Alterar" at bounding box center [797, 214] width 169 height 35
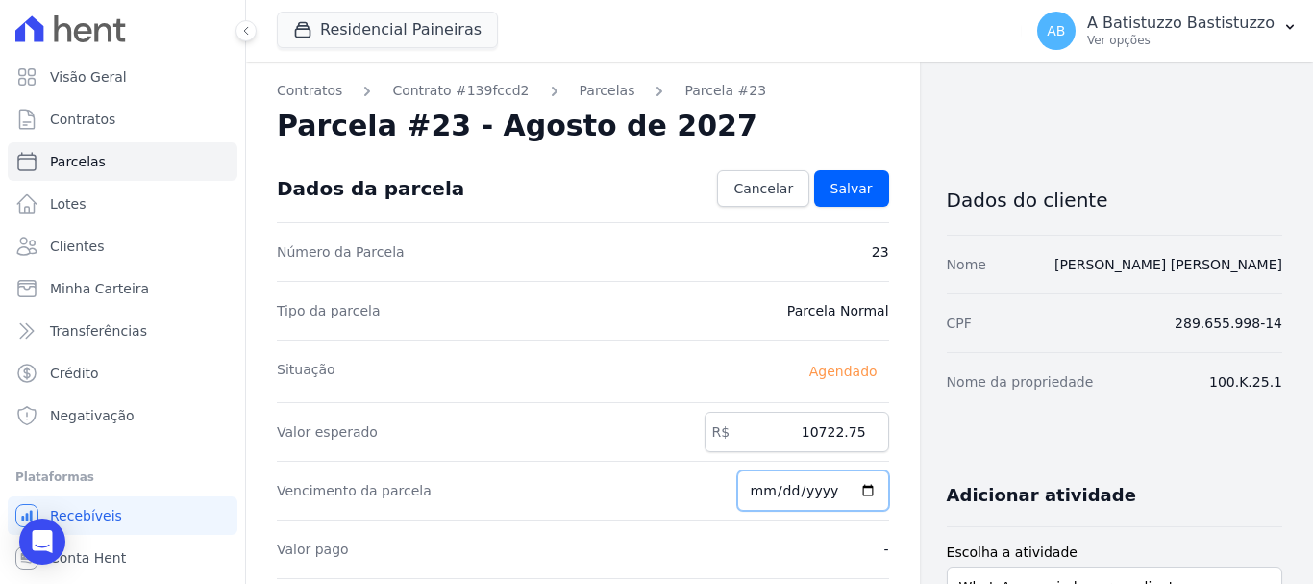
click at [854, 494] on input "[DATE]" at bounding box center [814, 490] width 152 height 40
type input "2027-07-20"
click at [839, 182] on span "Salvar" at bounding box center [852, 188] width 42 height 19
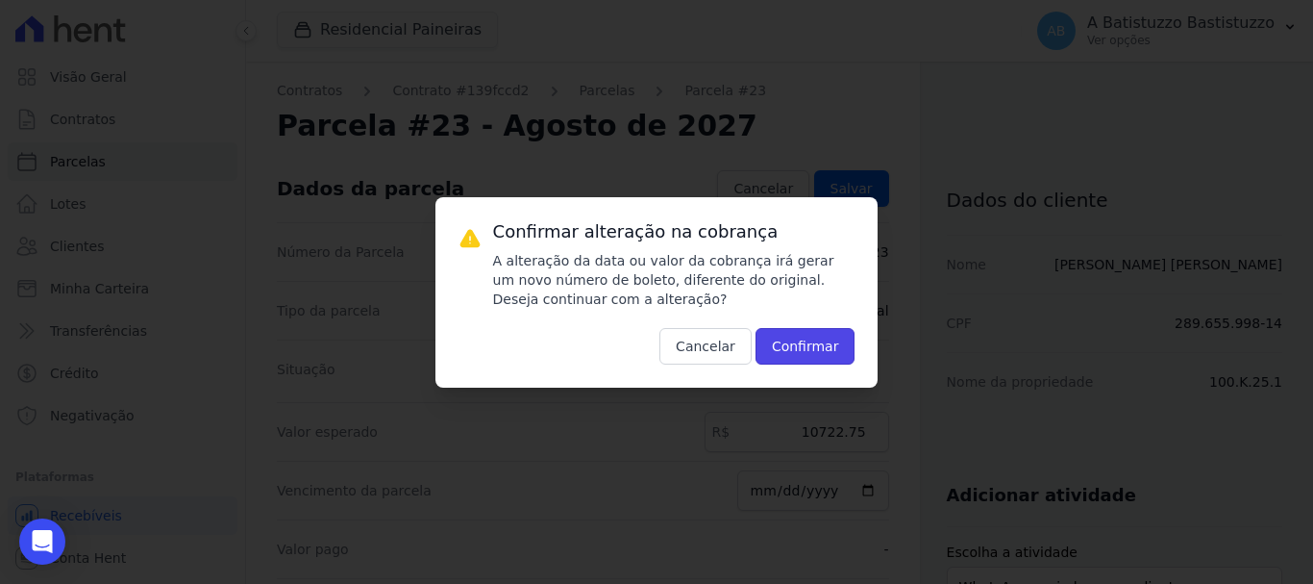
click at [803, 337] on button "Confirmar" at bounding box center [806, 346] width 100 height 37
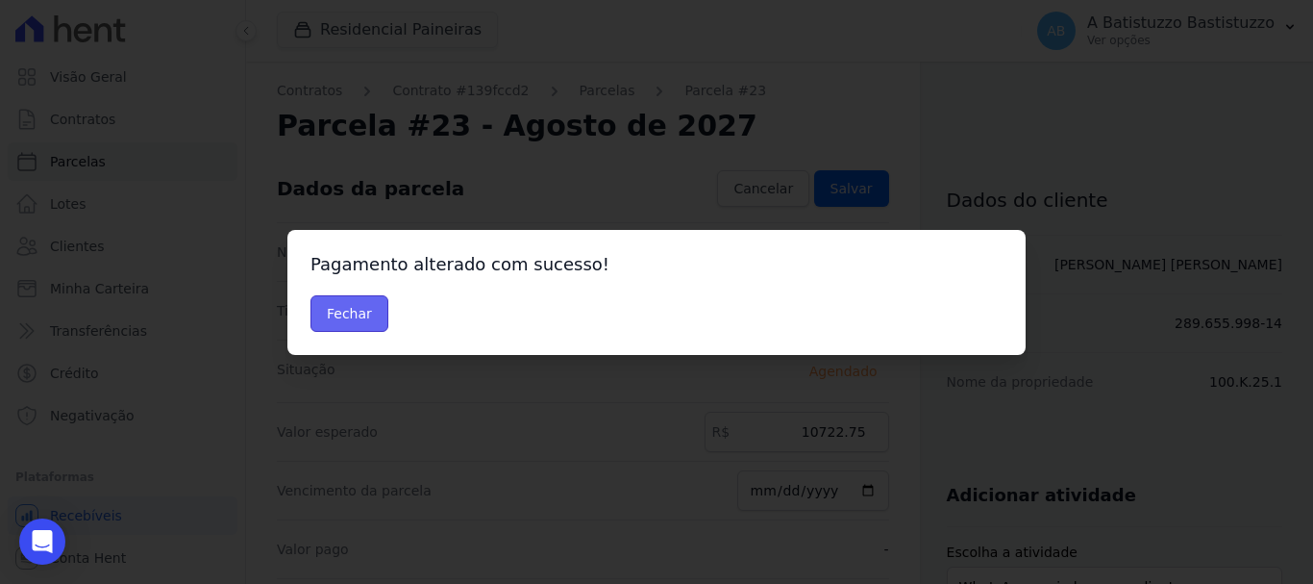
click at [346, 298] on button "Fechar" at bounding box center [350, 313] width 78 height 37
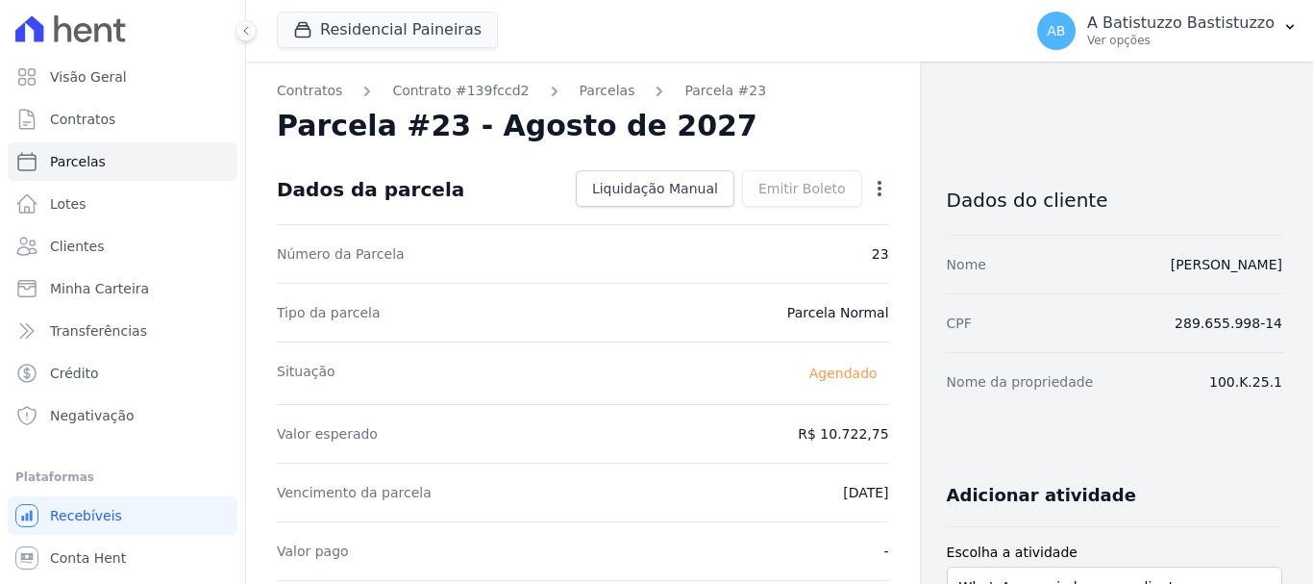
click at [343, 308] on dt "Tipo da parcela" at bounding box center [329, 312] width 104 height 19
click at [583, 97] on link "Parcelas" at bounding box center [608, 91] width 56 height 20
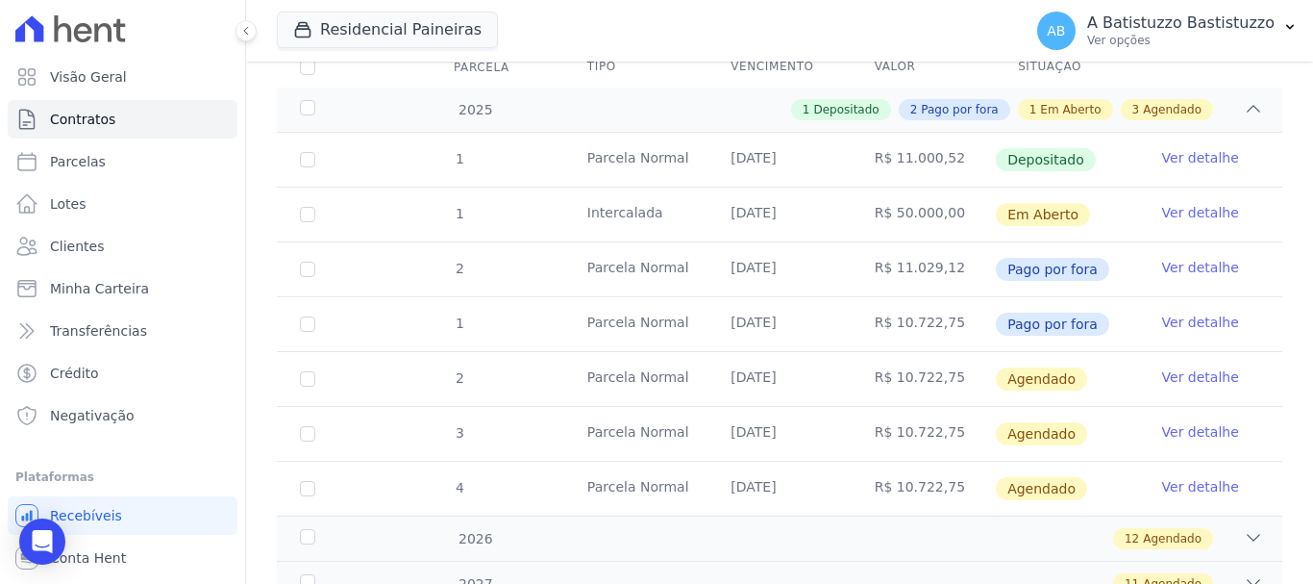
scroll to position [398, 0]
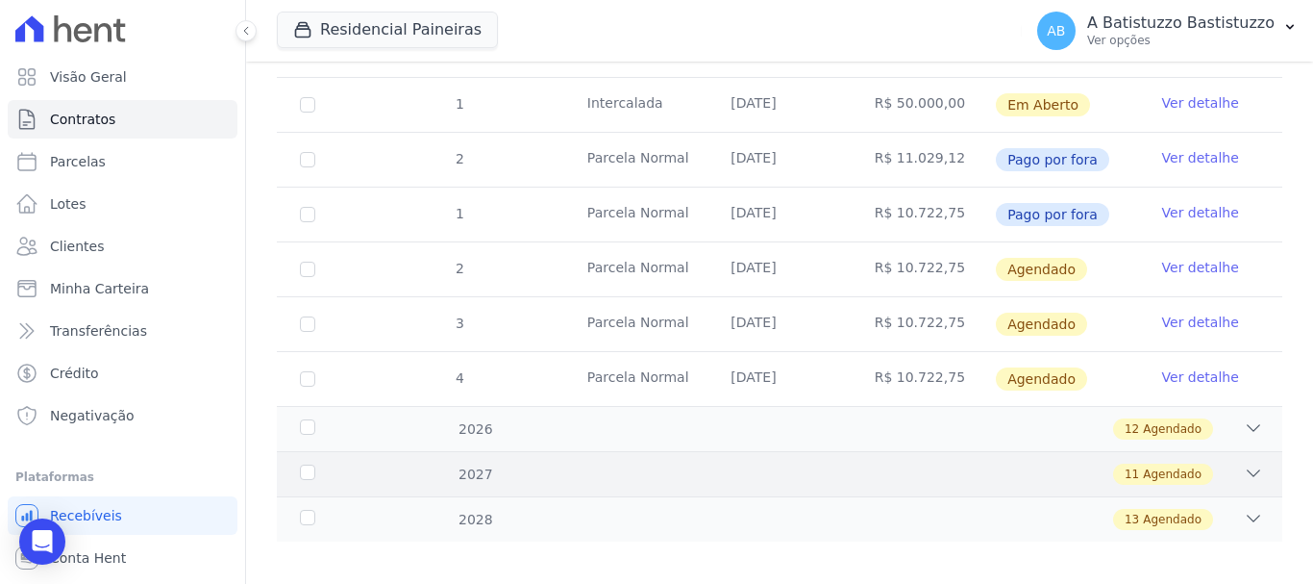
click at [1244, 463] on icon at bounding box center [1253, 472] width 19 height 19
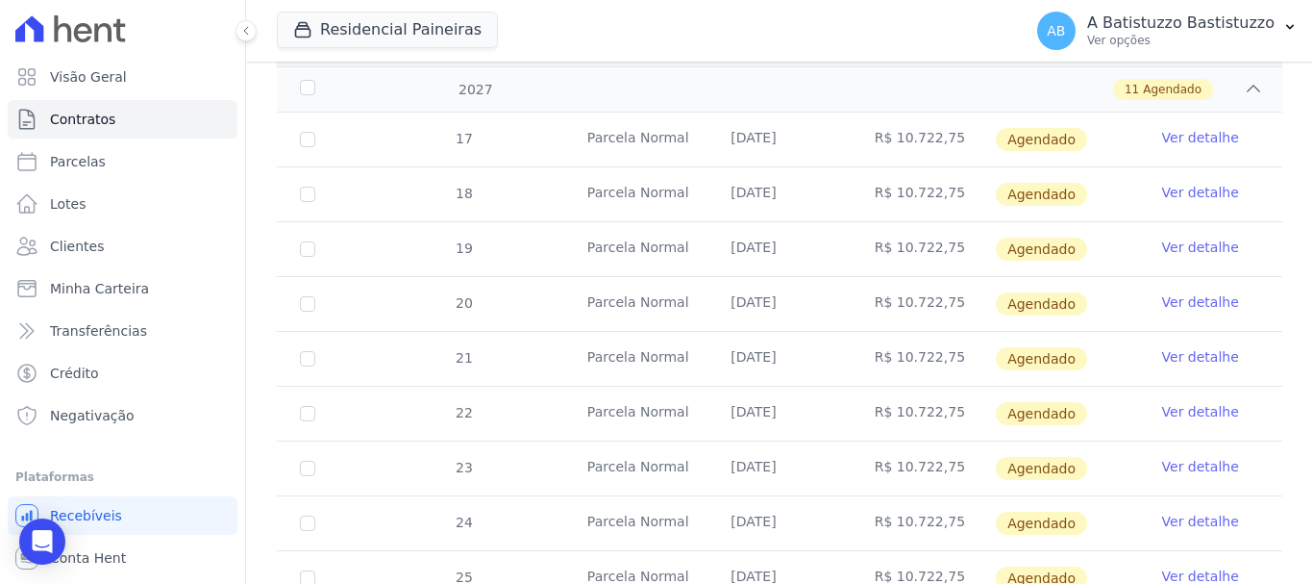
scroll to position [975, 0]
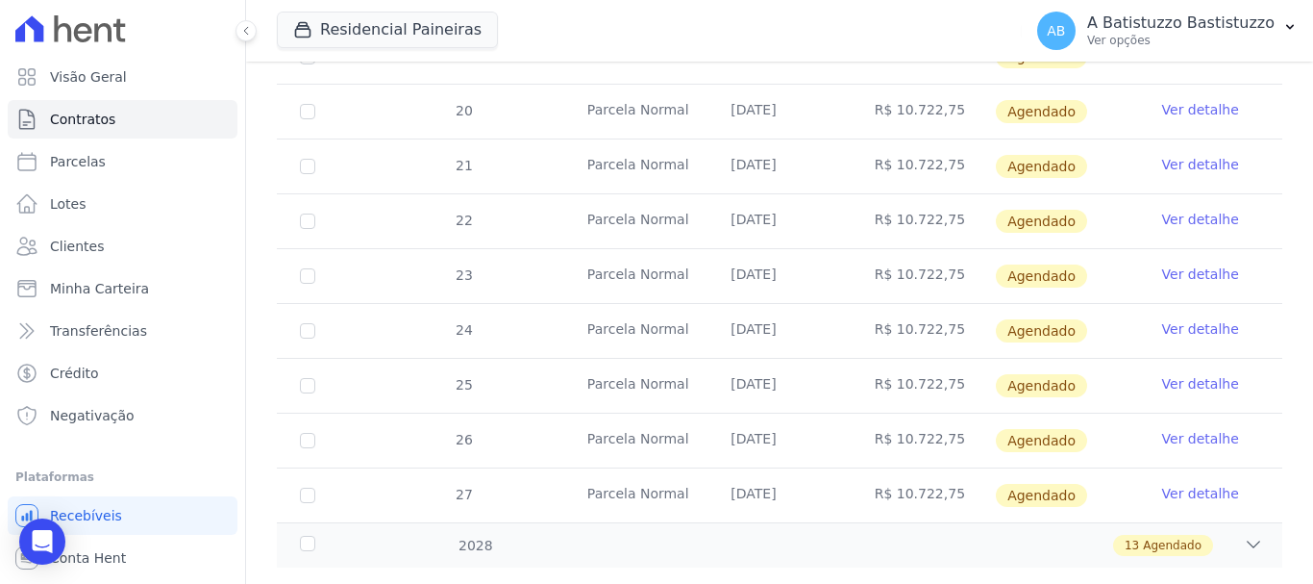
click at [1179, 319] on link "Ver detalhe" at bounding box center [1201, 328] width 77 height 19
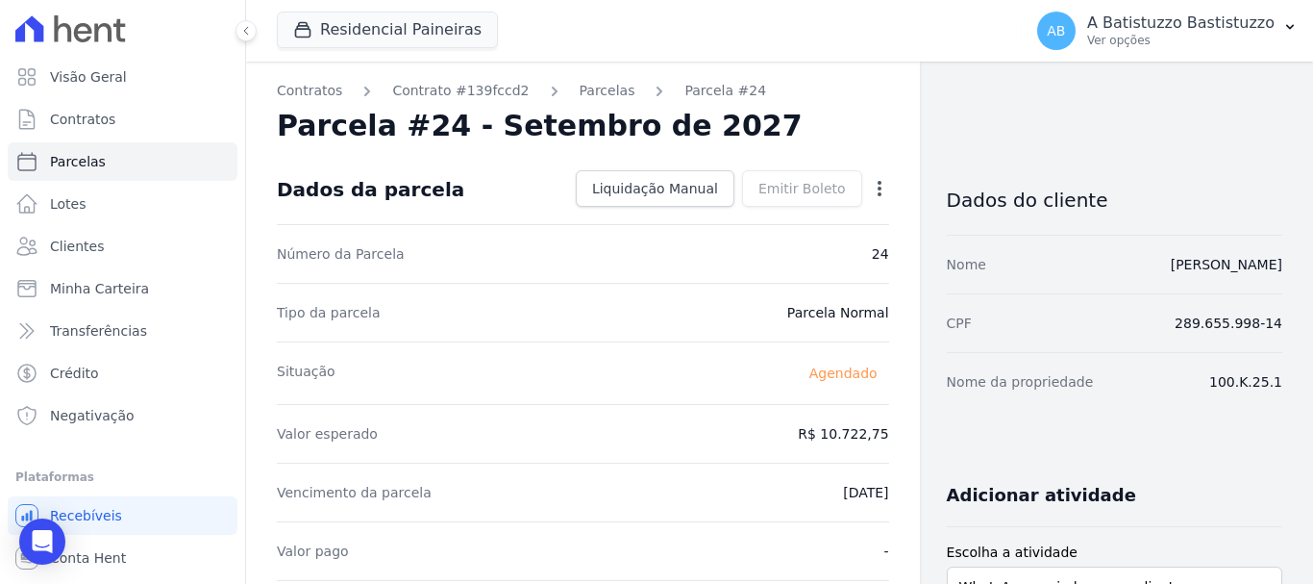
click at [870, 188] on icon "button" at bounding box center [879, 188] width 19 height 19
click at [746, 212] on link "Alterar" at bounding box center [797, 214] width 169 height 35
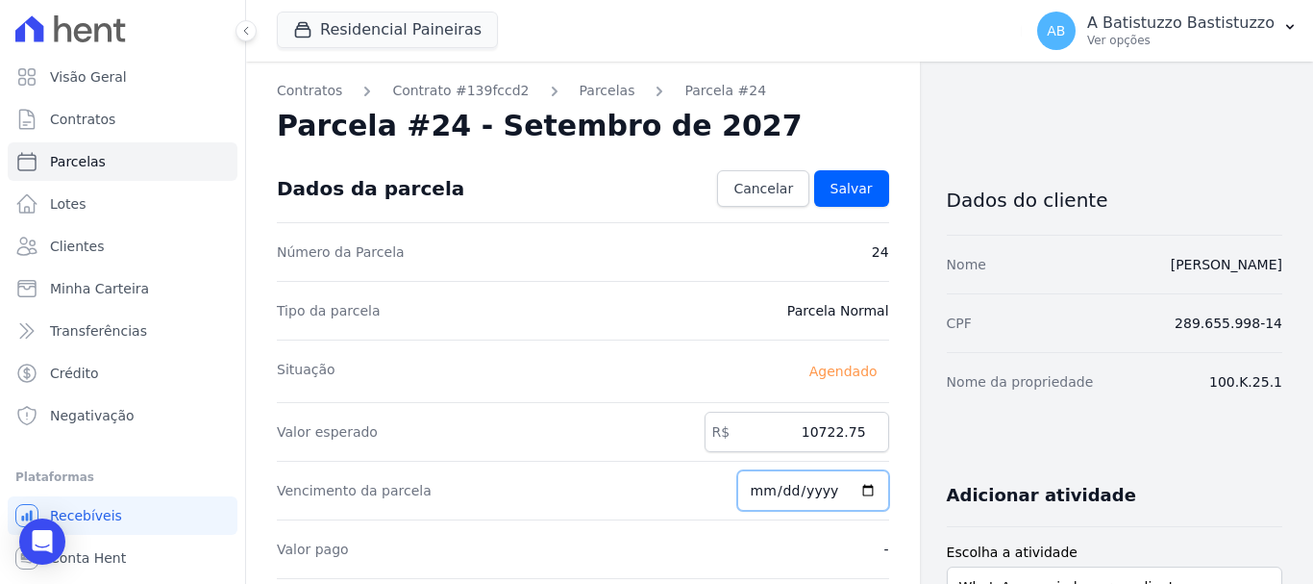
click at [854, 485] on input "[DATE]" at bounding box center [814, 490] width 152 height 40
type input "2027-08-20"
click at [847, 185] on span "Salvar" at bounding box center [852, 188] width 42 height 19
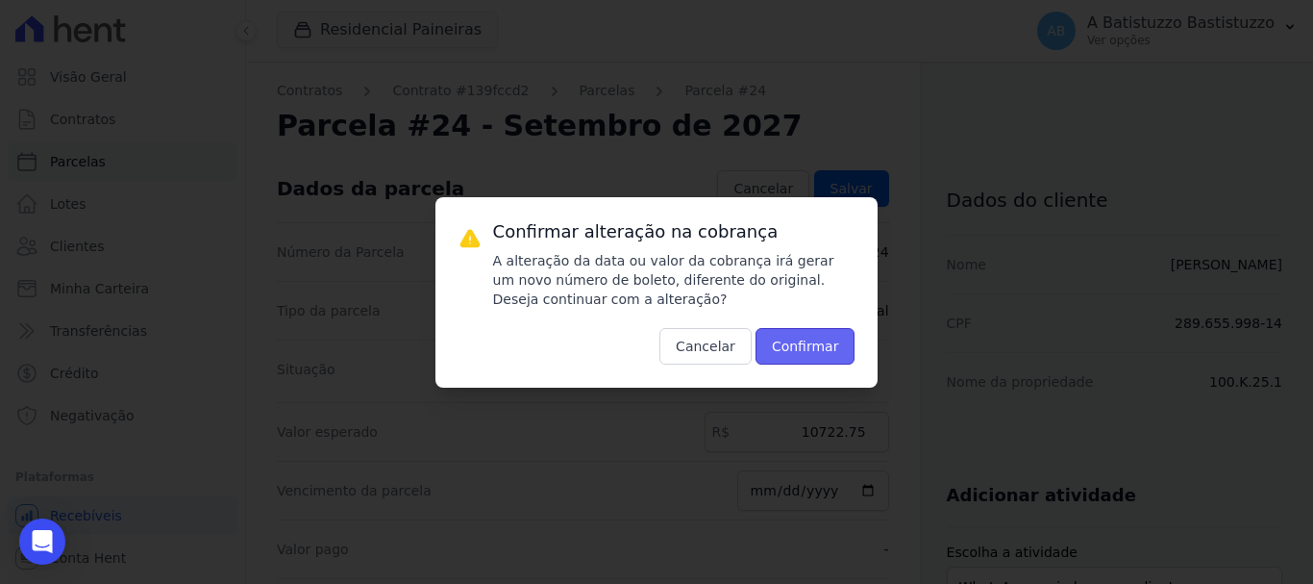
click at [811, 346] on button "Confirmar" at bounding box center [806, 346] width 100 height 37
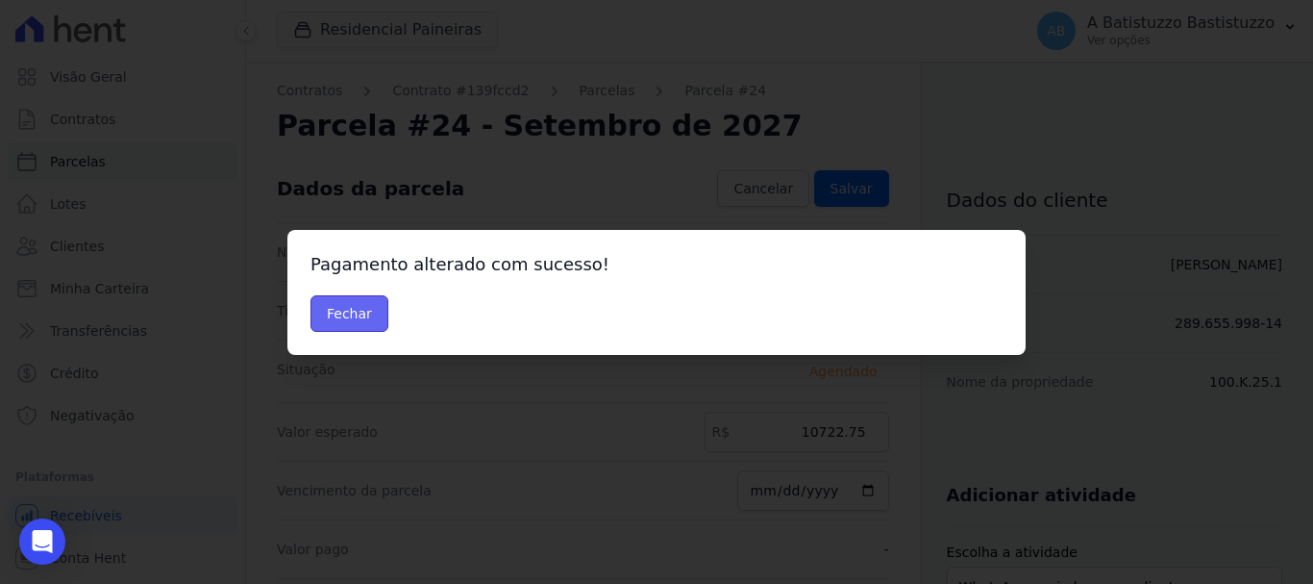
click at [338, 311] on button "Fechar" at bounding box center [350, 313] width 78 height 37
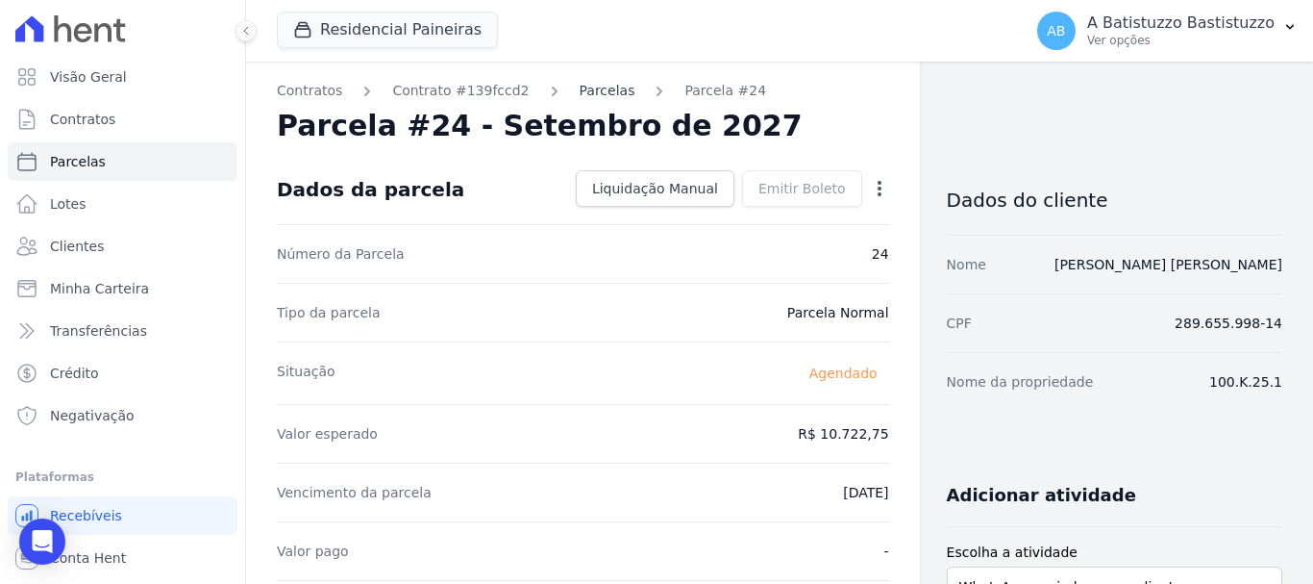
click at [594, 83] on link "Parcelas" at bounding box center [608, 91] width 56 height 20
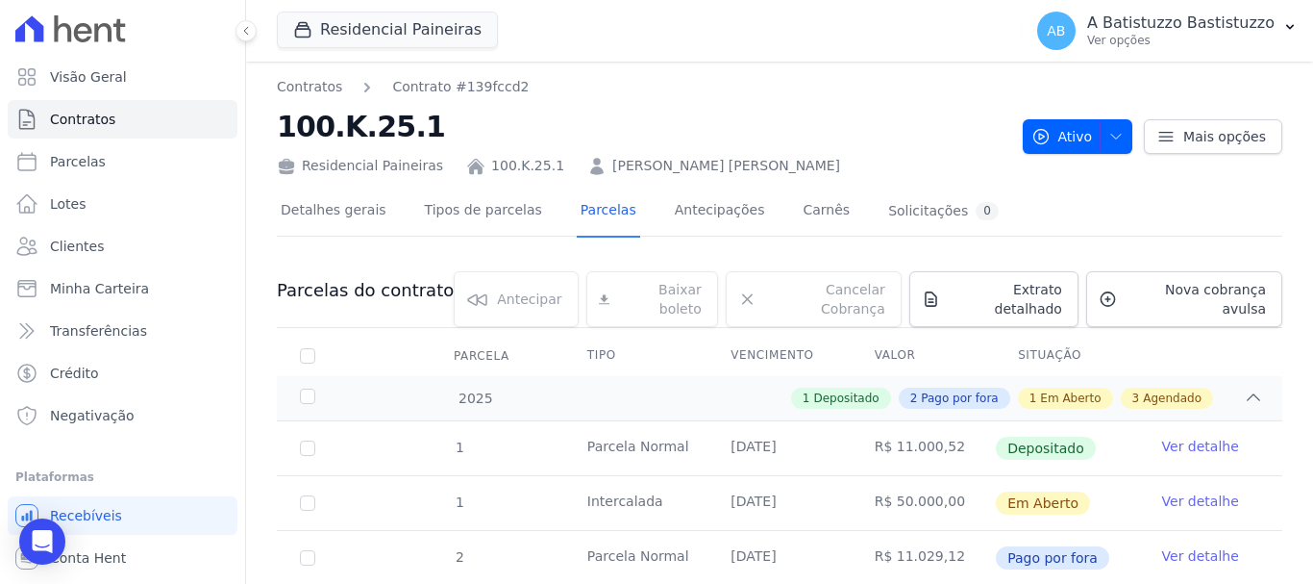
scroll to position [398, 0]
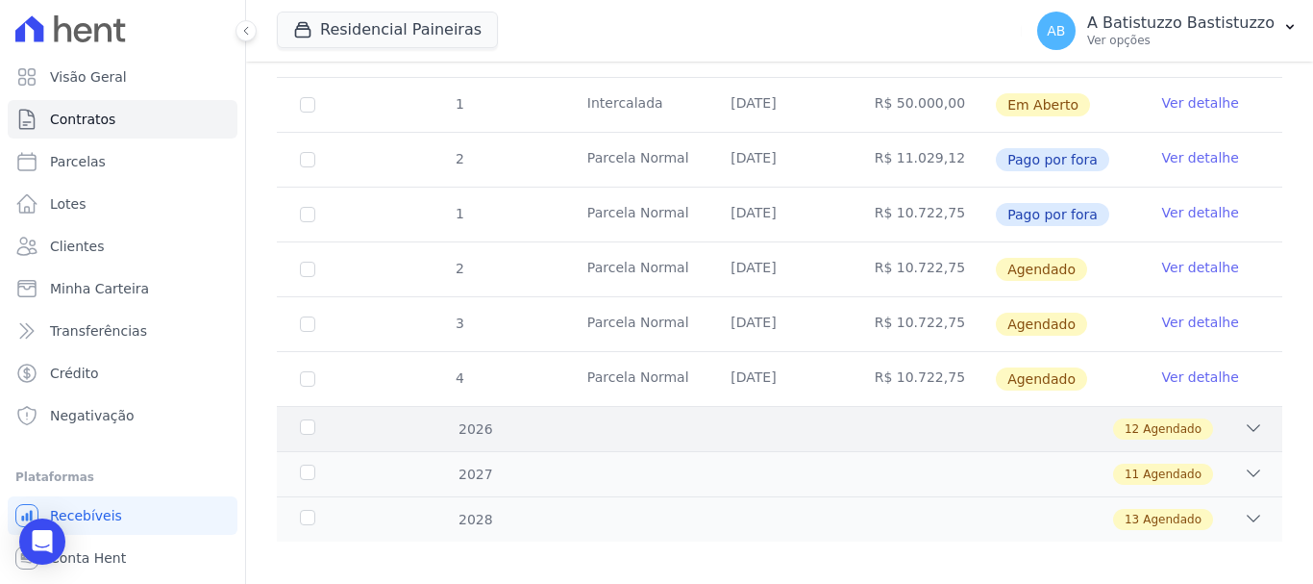
click at [1244, 418] on icon at bounding box center [1253, 427] width 19 height 19
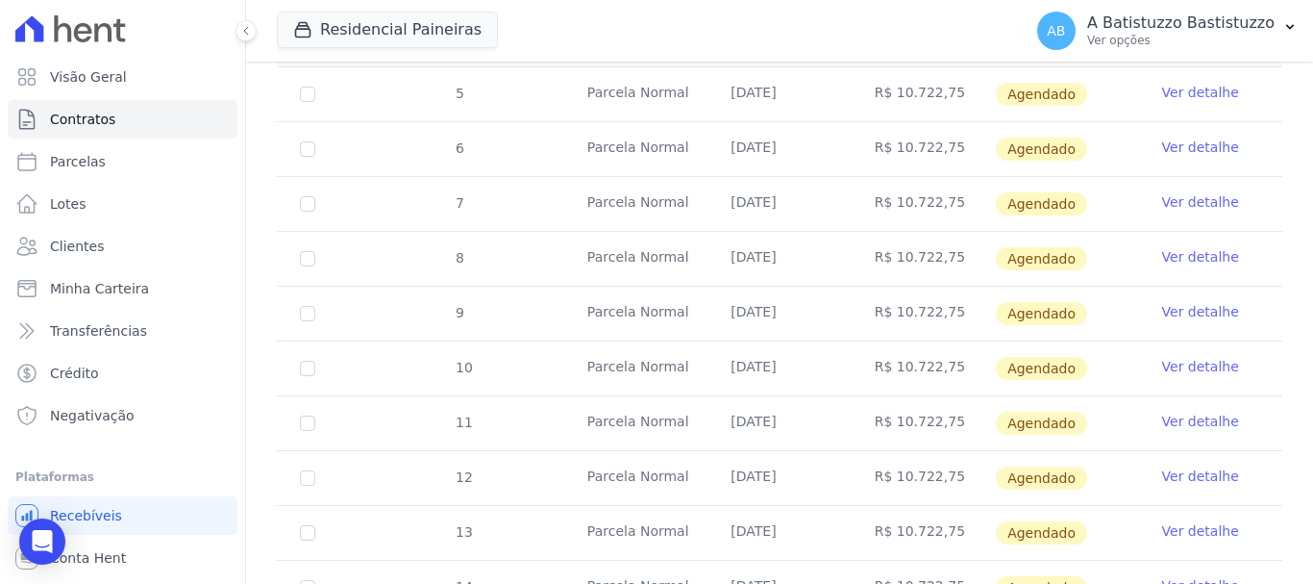
scroll to position [1056, 0]
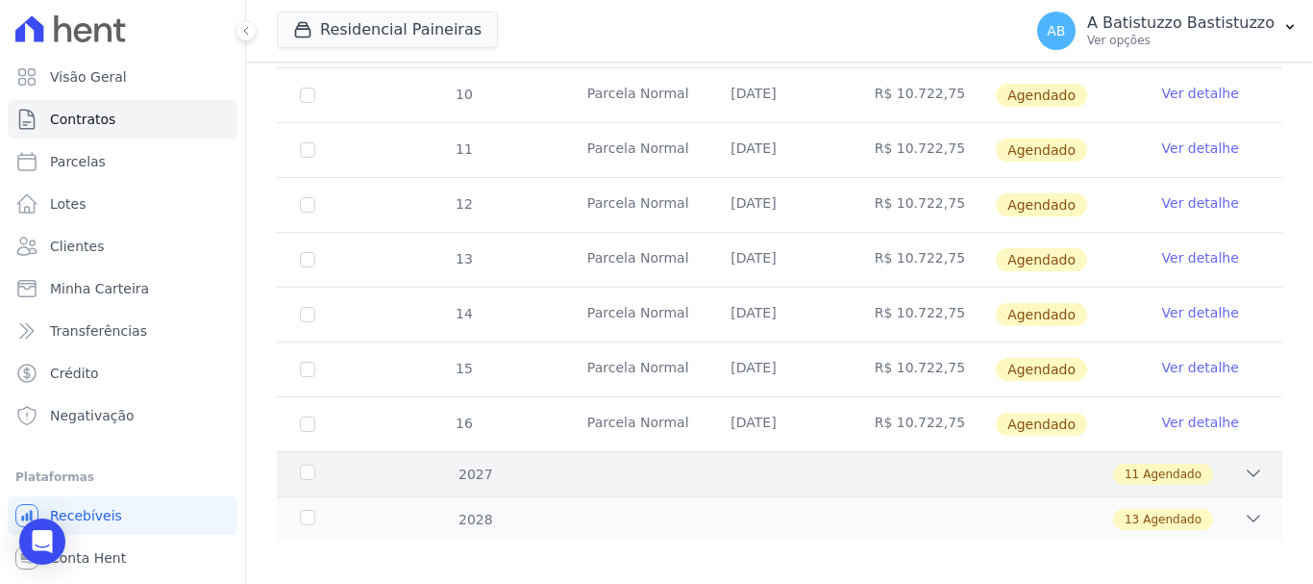
click at [1244, 463] on icon at bounding box center [1253, 472] width 19 height 19
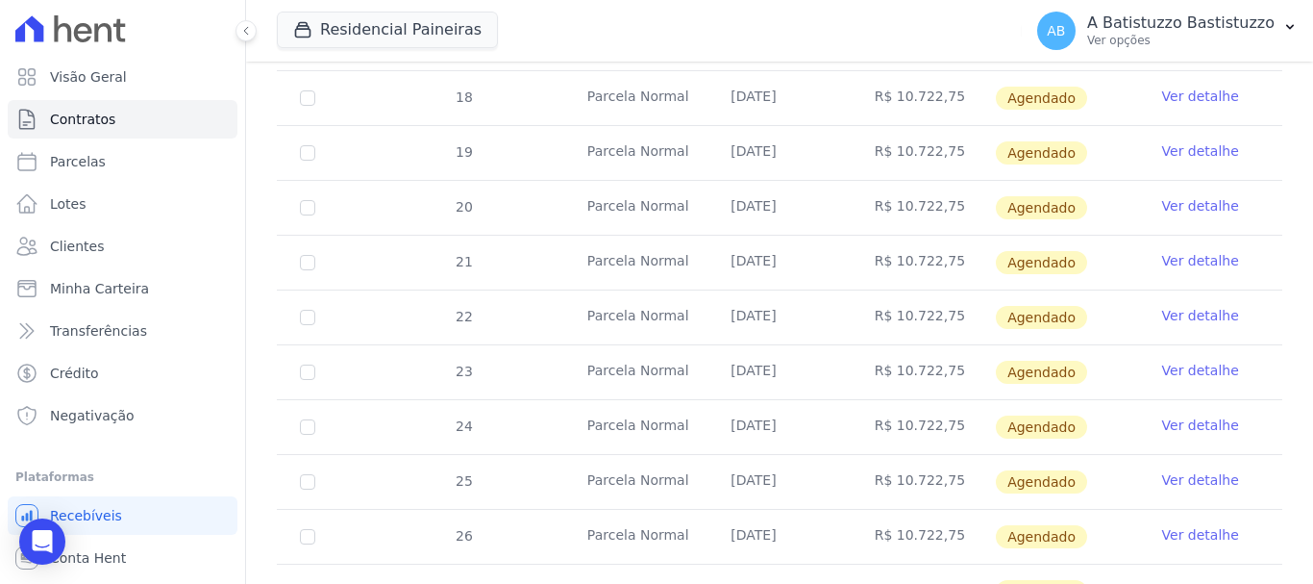
scroll to position [1633, 0]
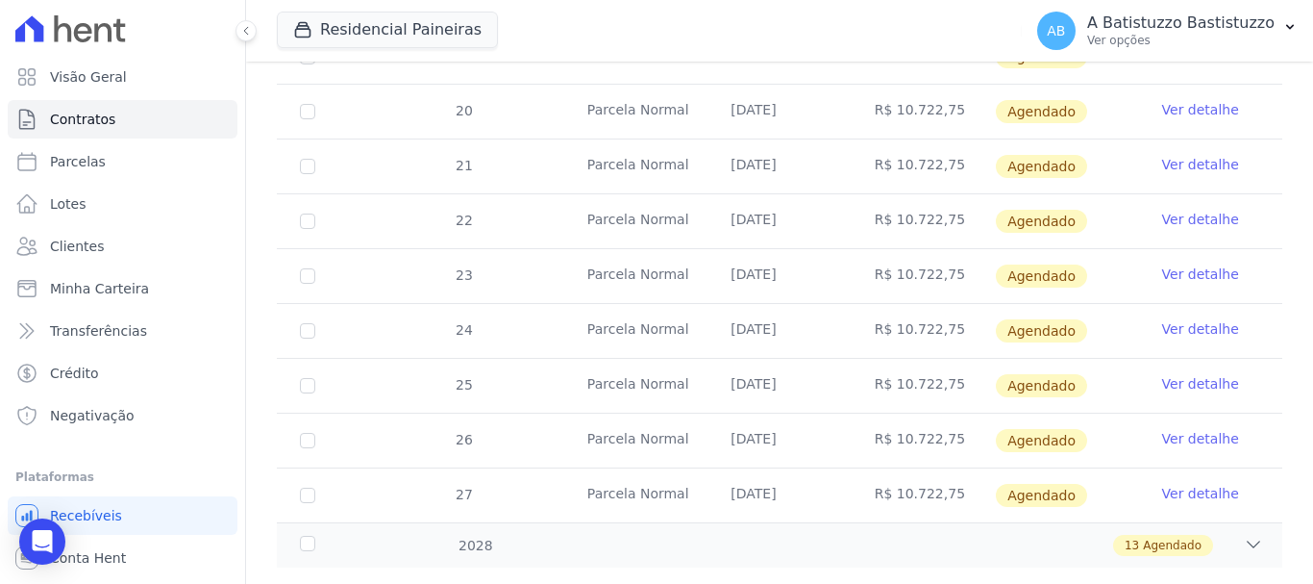
click at [1198, 374] on link "Ver detalhe" at bounding box center [1201, 383] width 77 height 19
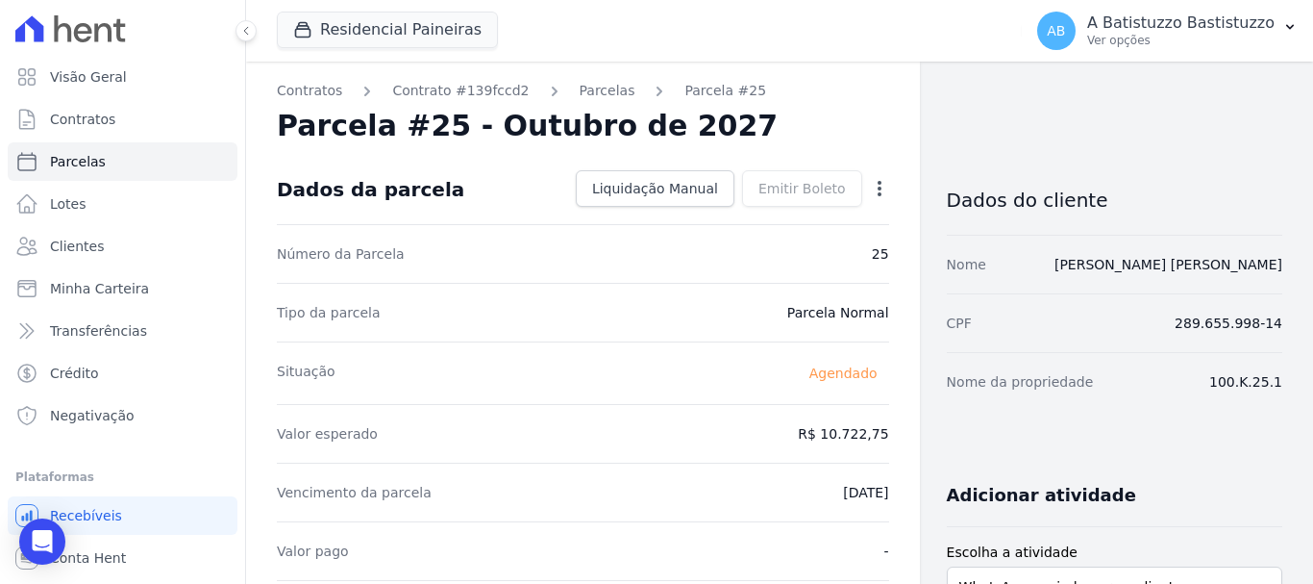
click at [870, 187] on icon "button" at bounding box center [879, 188] width 19 height 19
click at [736, 213] on link "Alterar" at bounding box center [797, 214] width 169 height 35
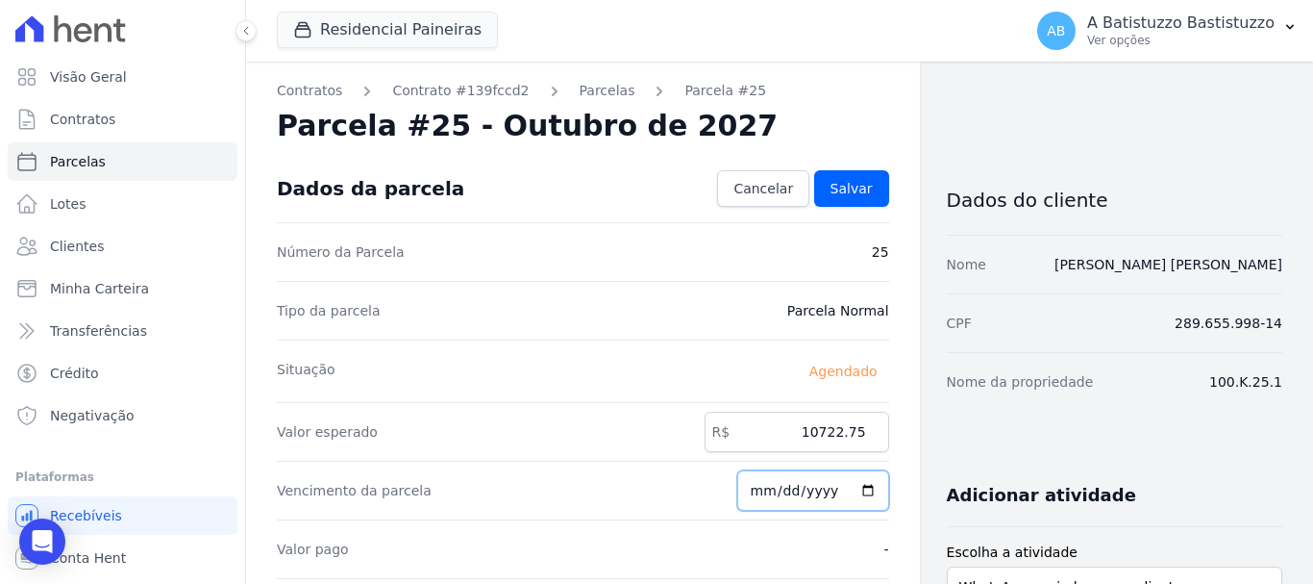
click at [857, 488] on input "[DATE]" at bounding box center [814, 490] width 152 height 40
type input "[DATE]"
click at [854, 187] on span "Salvar" at bounding box center [852, 188] width 42 height 19
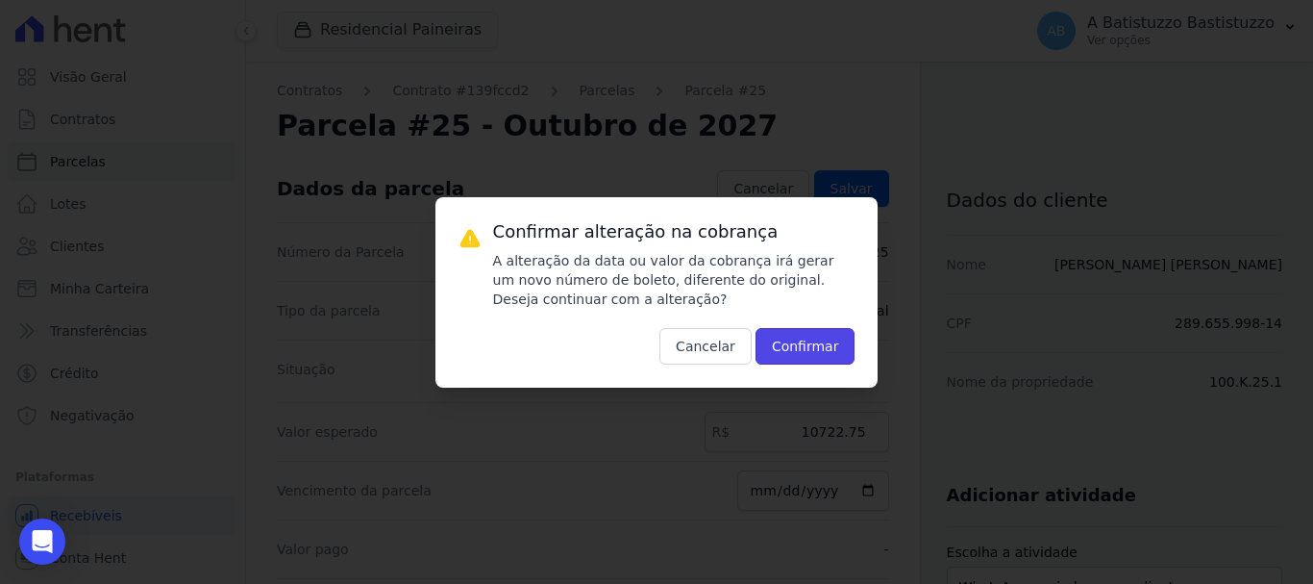
click at [810, 342] on button "Confirmar" at bounding box center [806, 346] width 100 height 37
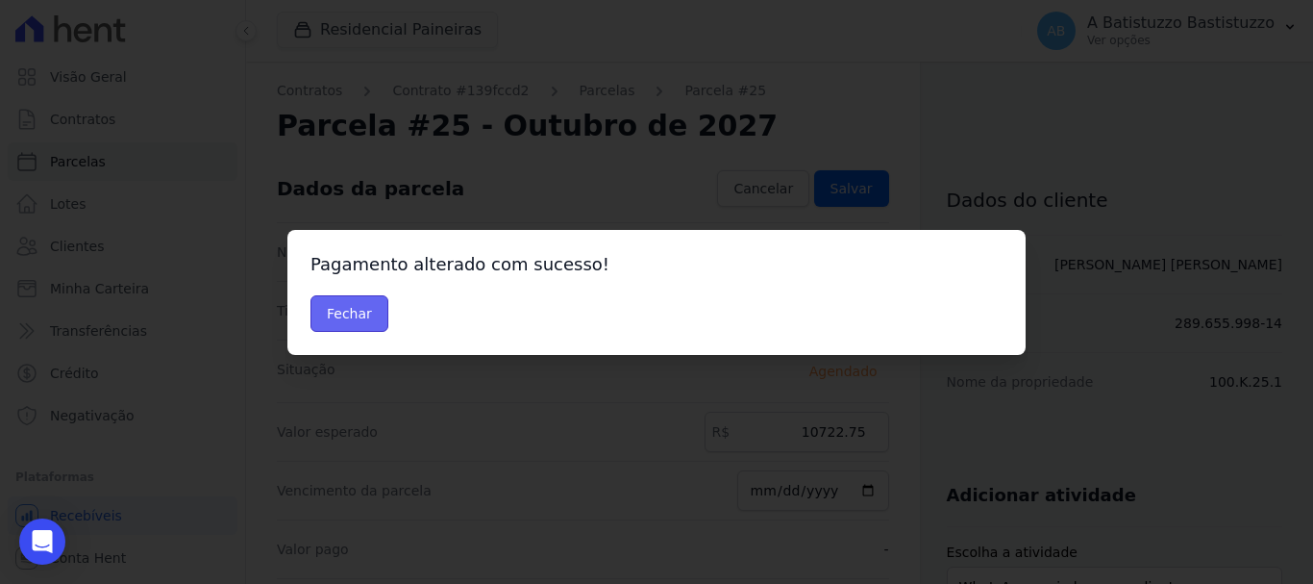
click at [364, 303] on button "Fechar" at bounding box center [350, 313] width 78 height 37
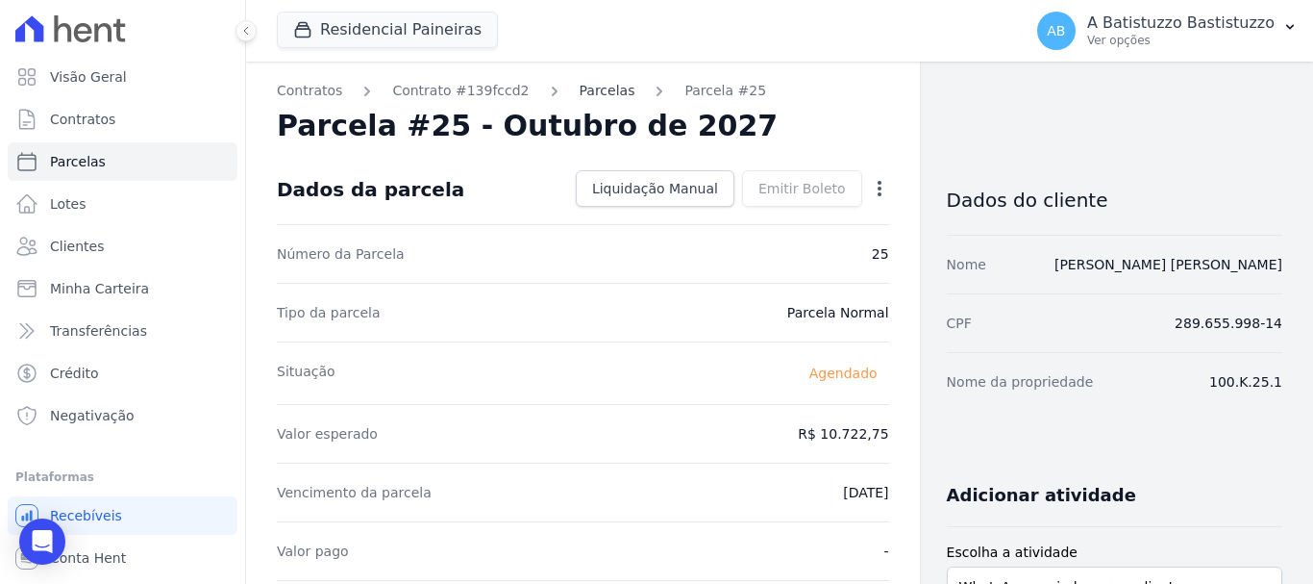
click at [580, 94] on link "Parcelas" at bounding box center [608, 91] width 56 height 20
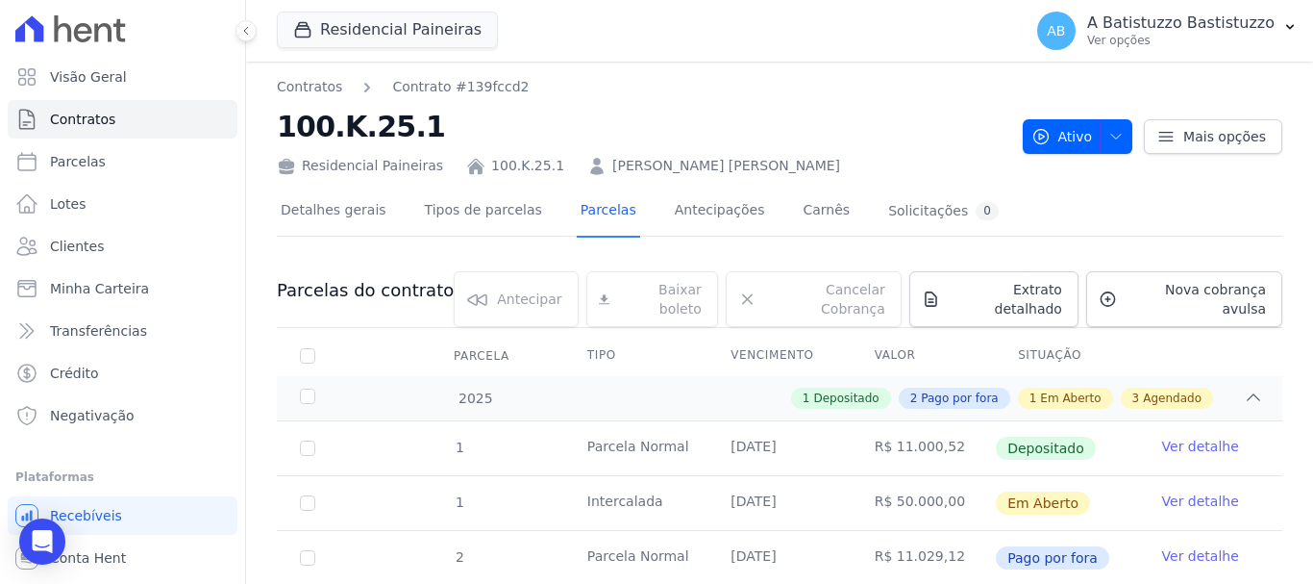
scroll to position [398, 0]
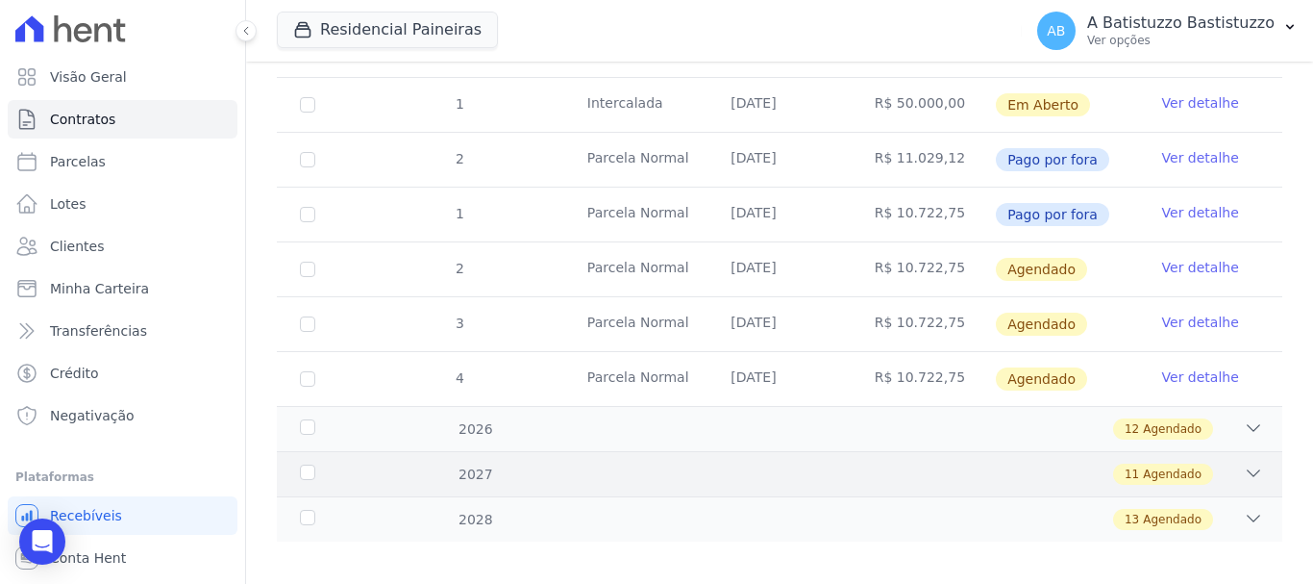
click at [1244, 463] on icon at bounding box center [1253, 472] width 19 height 19
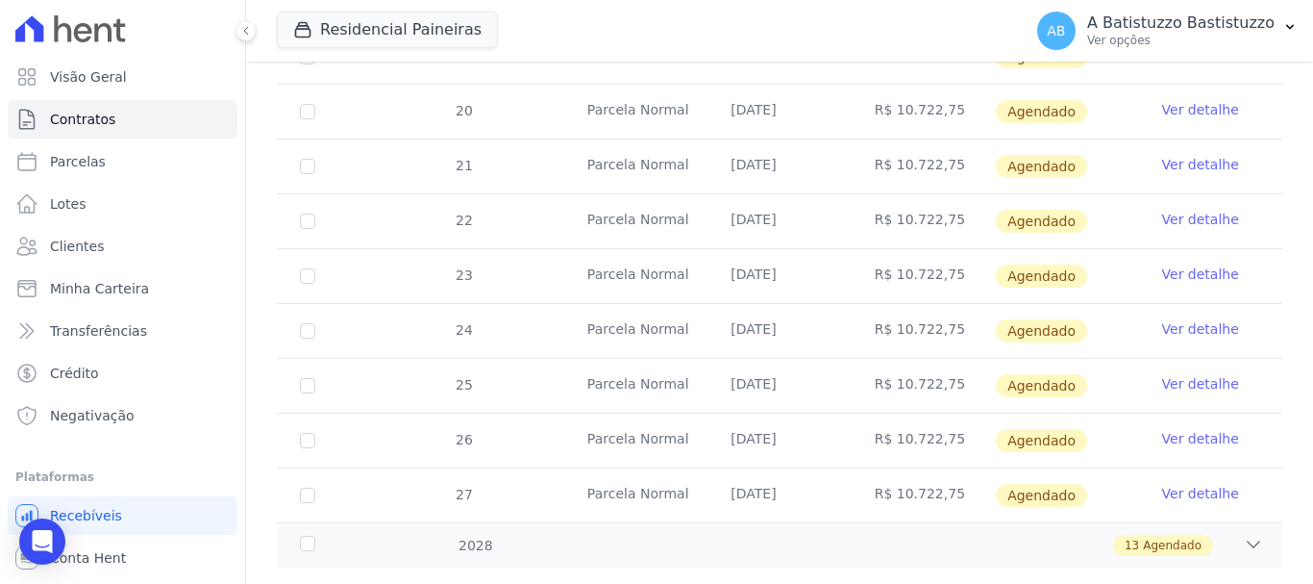
scroll to position [1001, 0]
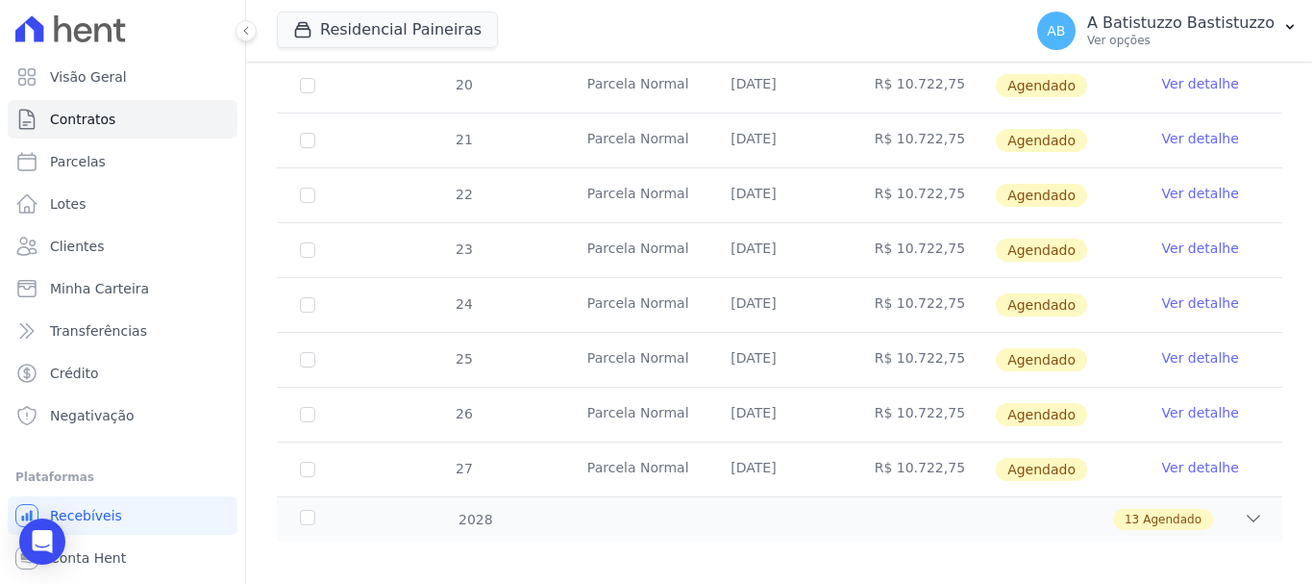
click at [1178, 403] on link "Ver detalhe" at bounding box center [1201, 412] width 77 height 19
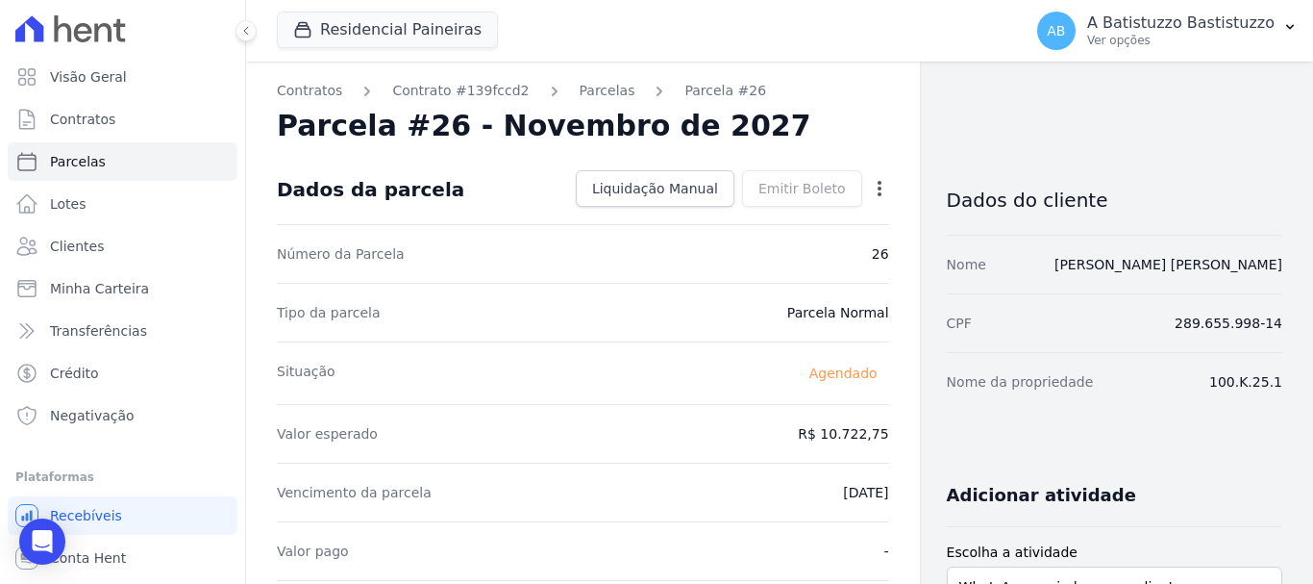
click at [870, 188] on icon "button" at bounding box center [879, 188] width 19 height 19
click at [744, 213] on link "Alterar" at bounding box center [797, 214] width 169 height 35
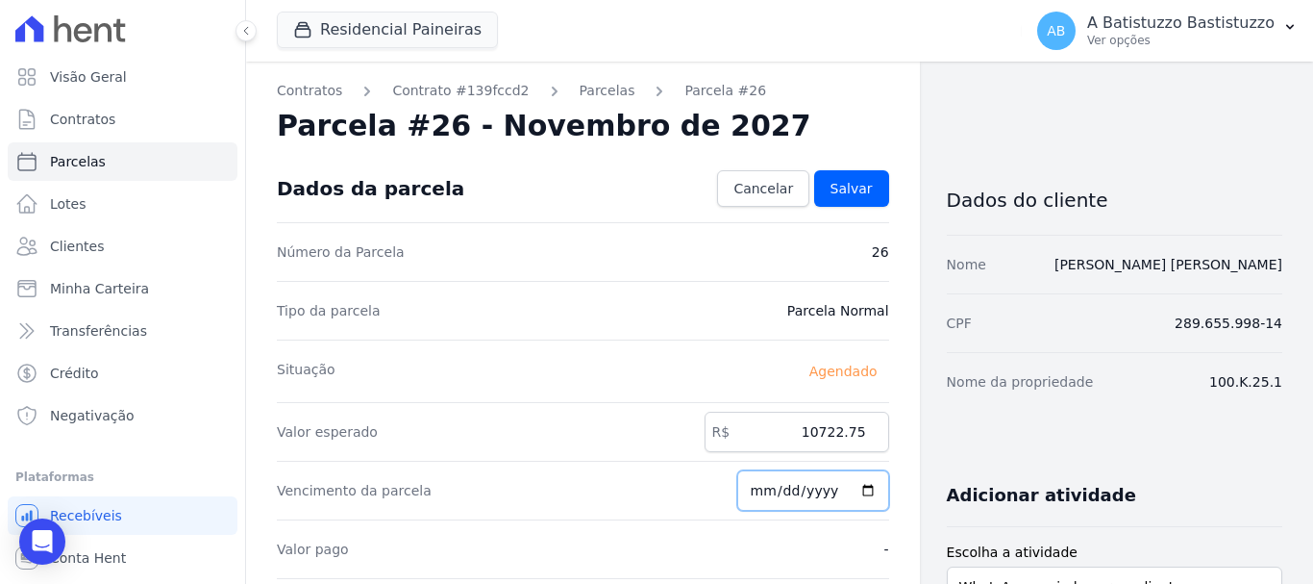
click at [855, 488] on input "2027-11-20" at bounding box center [814, 490] width 152 height 40
type input "2027-10-20"
click at [838, 188] on span "Salvar" at bounding box center [852, 188] width 42 height 19
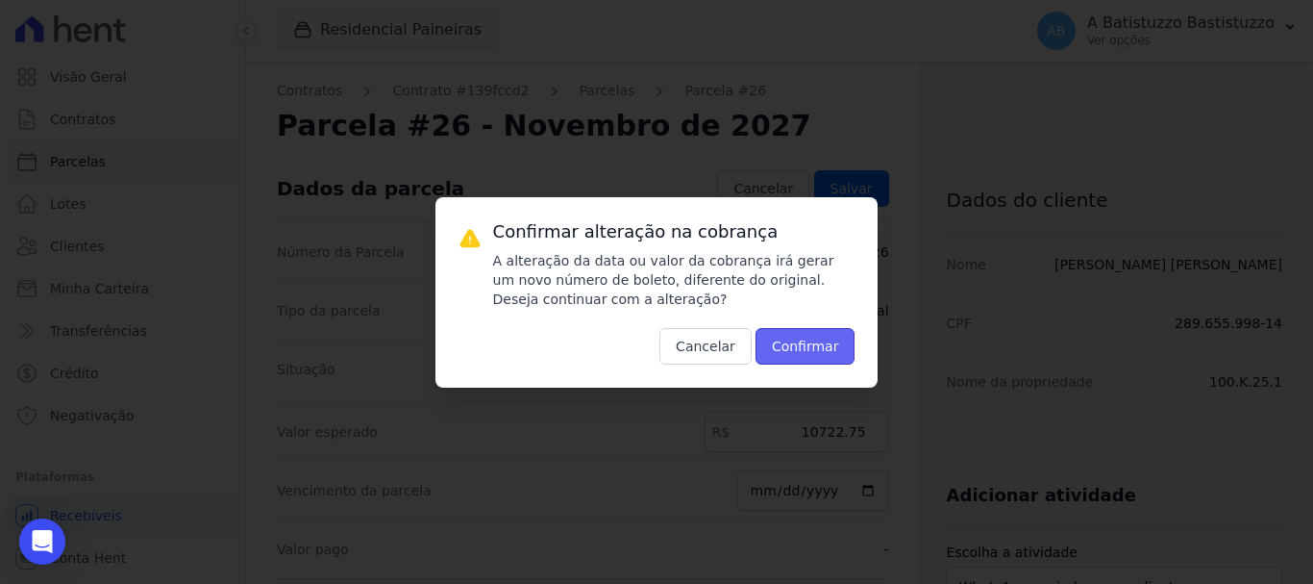
click at [789, 335] on button "Confirmar" at bounding box center [806, 346] width 100 height 37
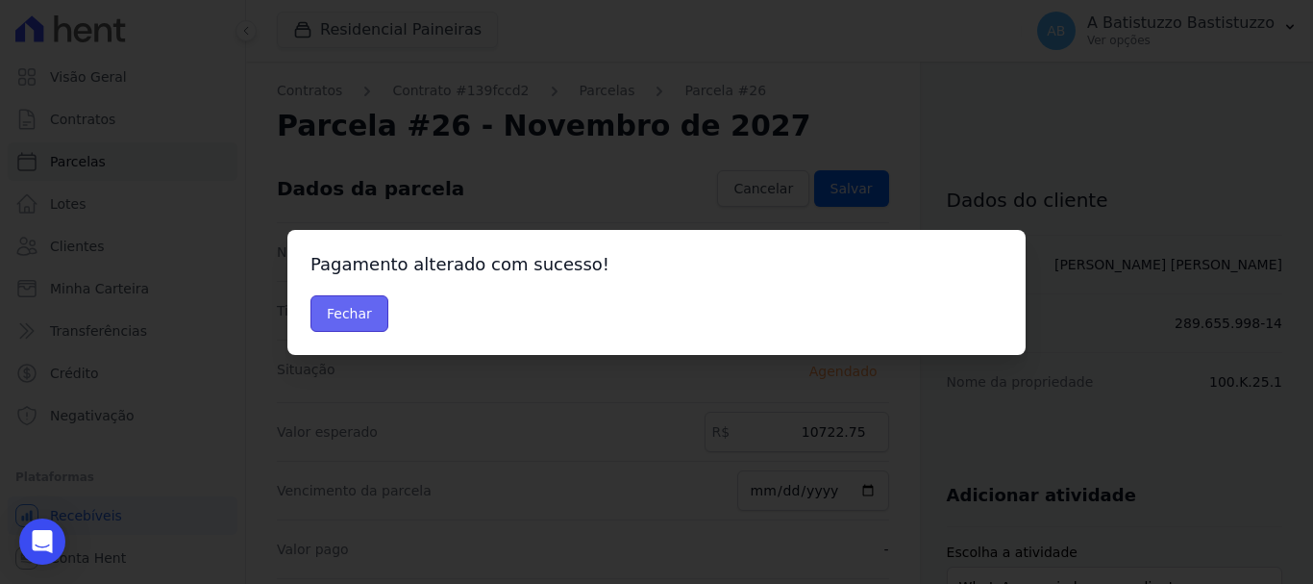
click at [359, 308] on button "Fechar" at bounding box center [350, 313] width 78 height 37
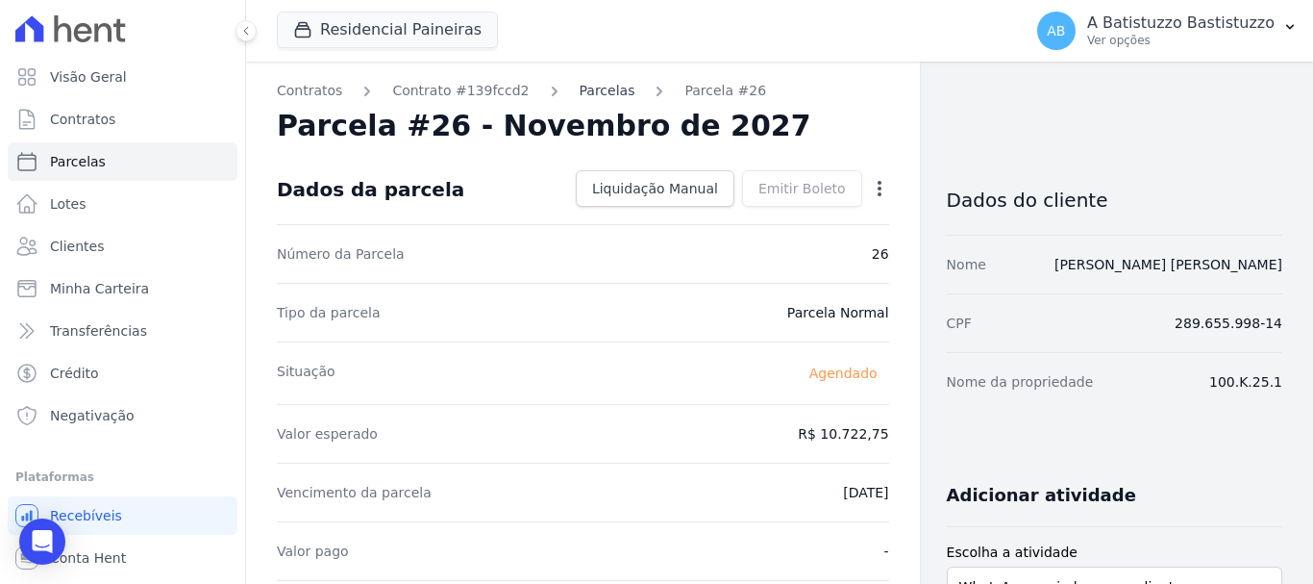
click at [588, 87] on link "Parcelas" at bounding box center [608, 91] width 56 height 20
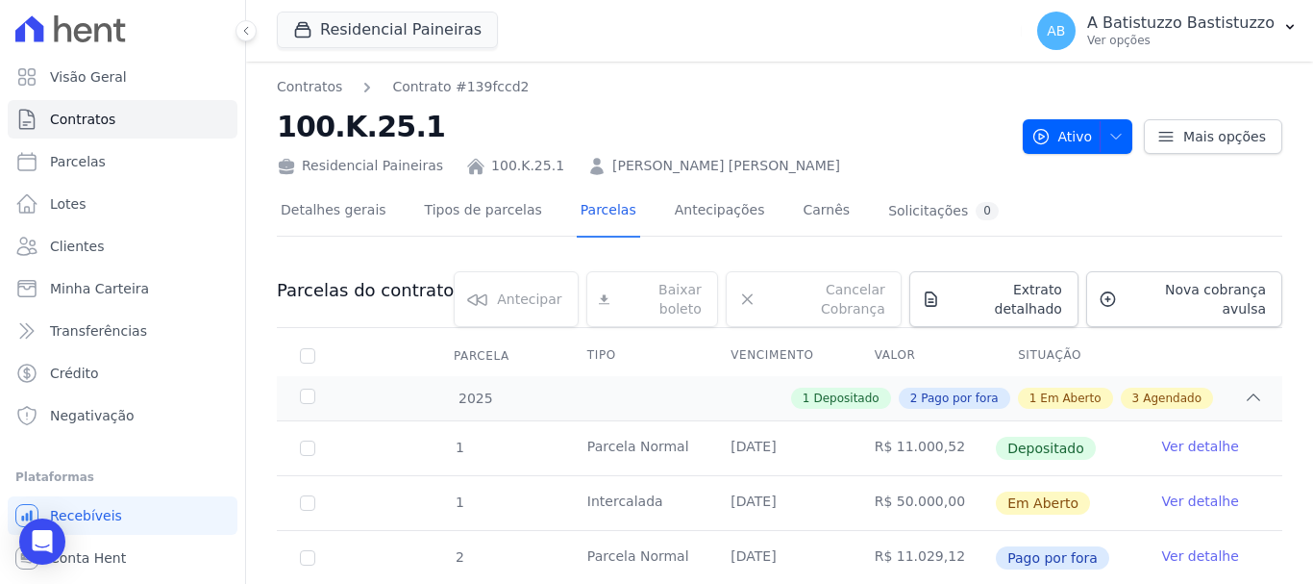
scroll to position [398, 0]
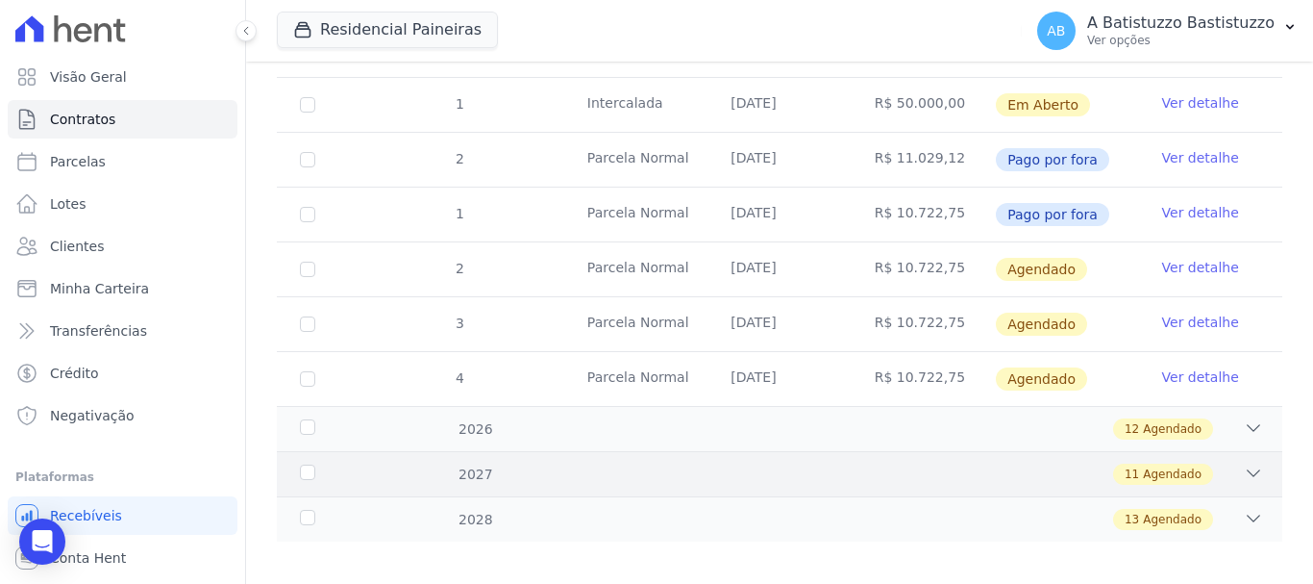
click at [1244, 463] on icon at bounding box center [1253, 472] width 19 height 19
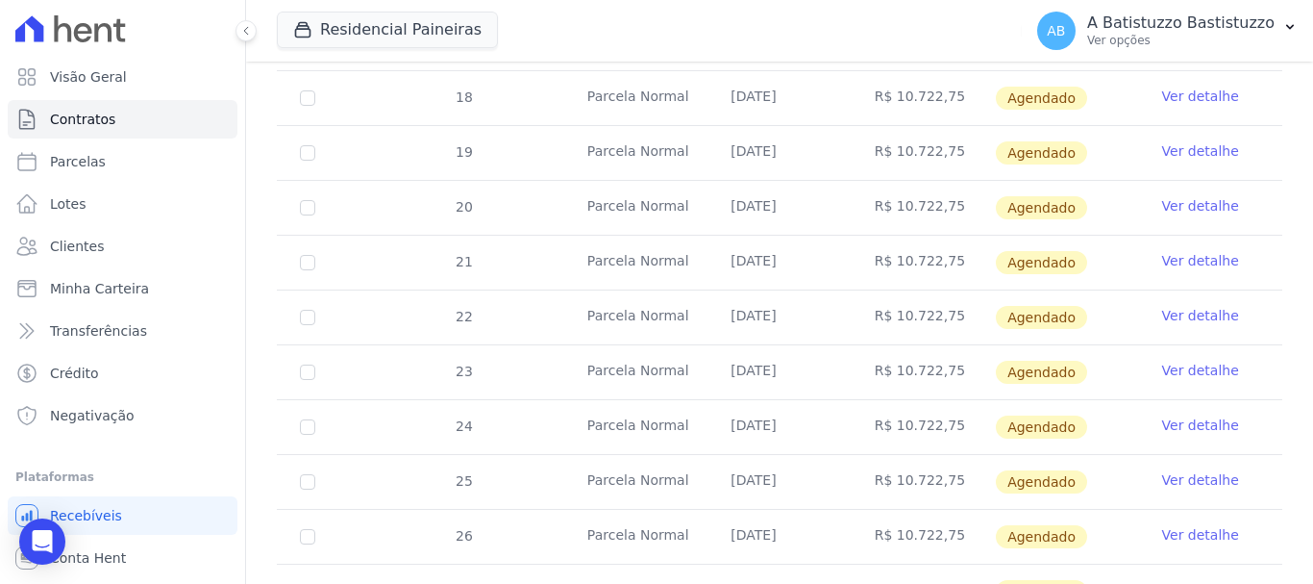
scroll to position [975, 0]
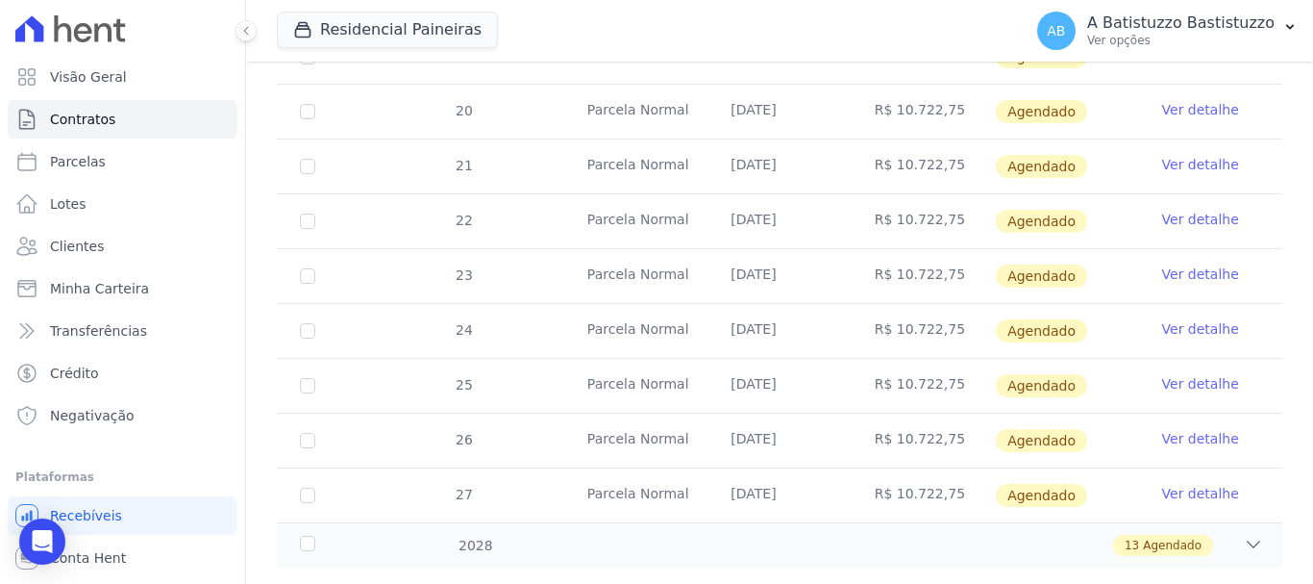
click at [1170, 484] on link "Ver detalhe" at bounding box center [1201, 493] width 77 height 19
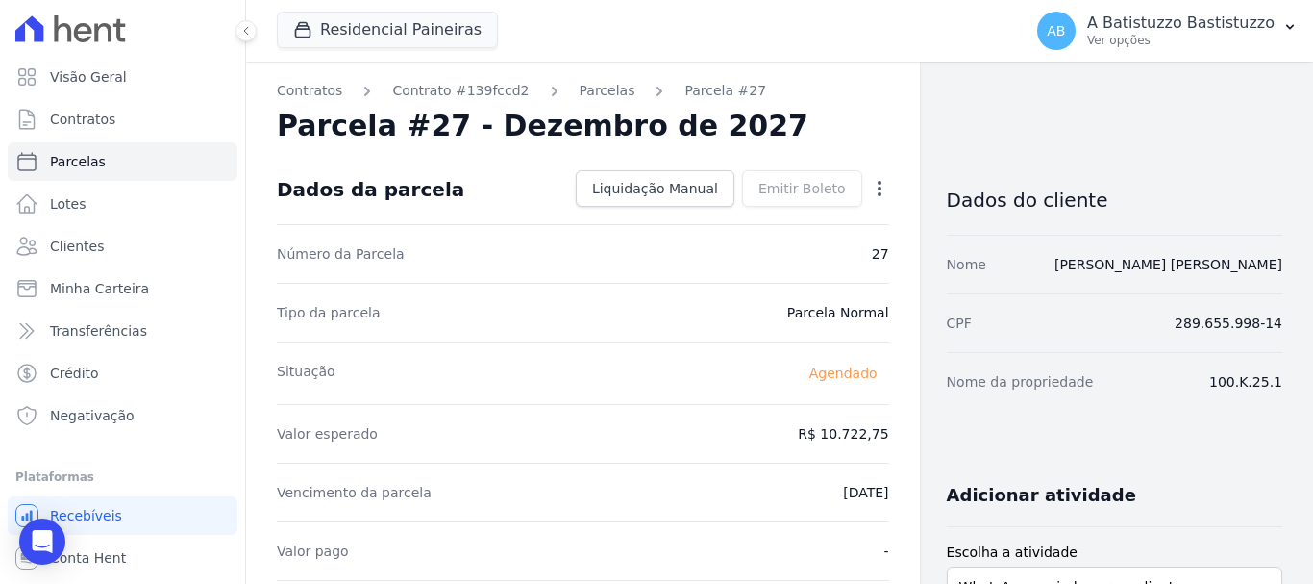
click at [871, 187] on icon "button" at bounding box center [879, 188] width 19 height 19
click at [732, 218] on link "Alterar" at bounding box center [797, 214] width 169 height 35
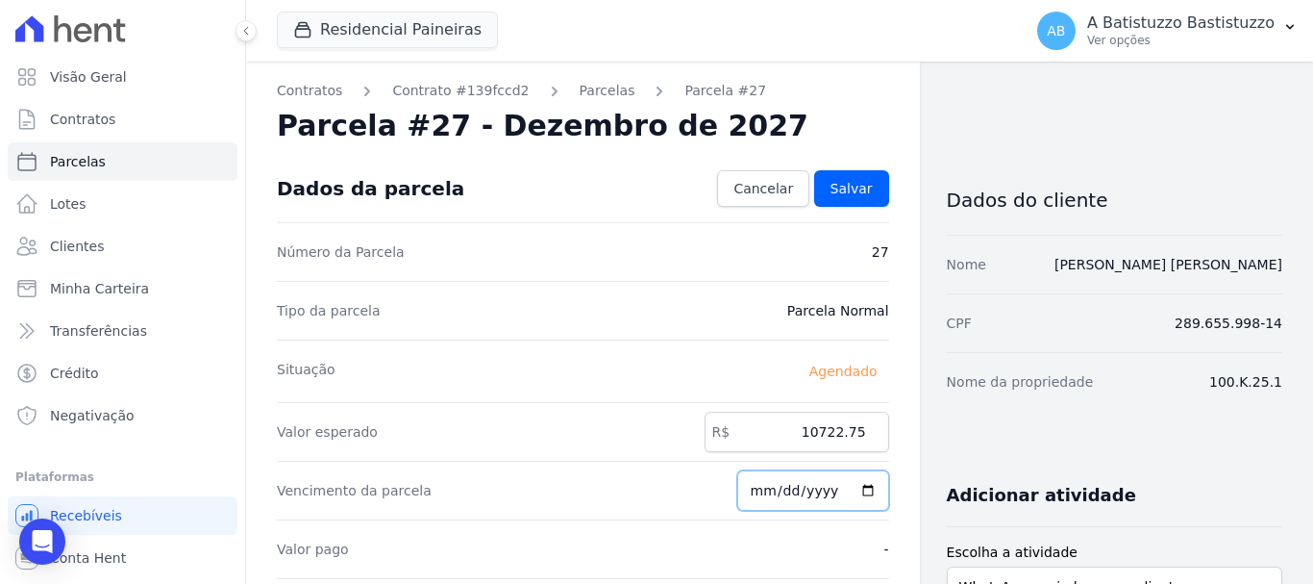
click at [856, 488] on input "[DATE]" at bounding box center [814, 490] width 152 height 40
type input "[DATE]"
click at [837, 180] on span "Salvar" at bounding box center [852, 188] width 42 height 19
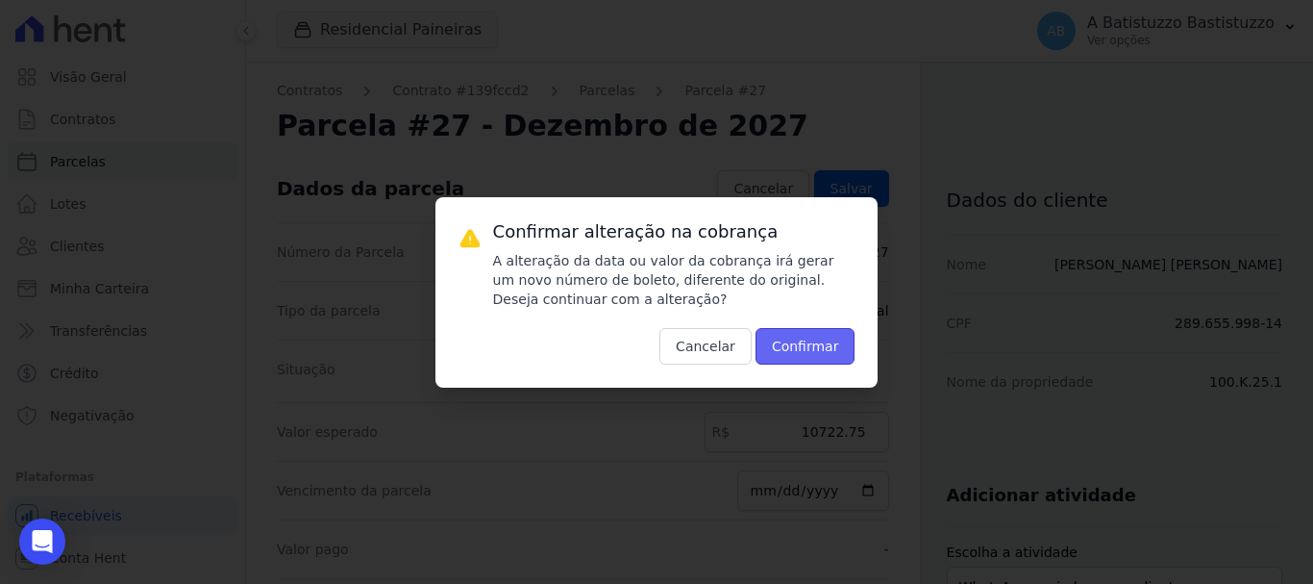
click at [794, 348] on button "Confirmar" at bounding box center [806, 346] width 100 height 37
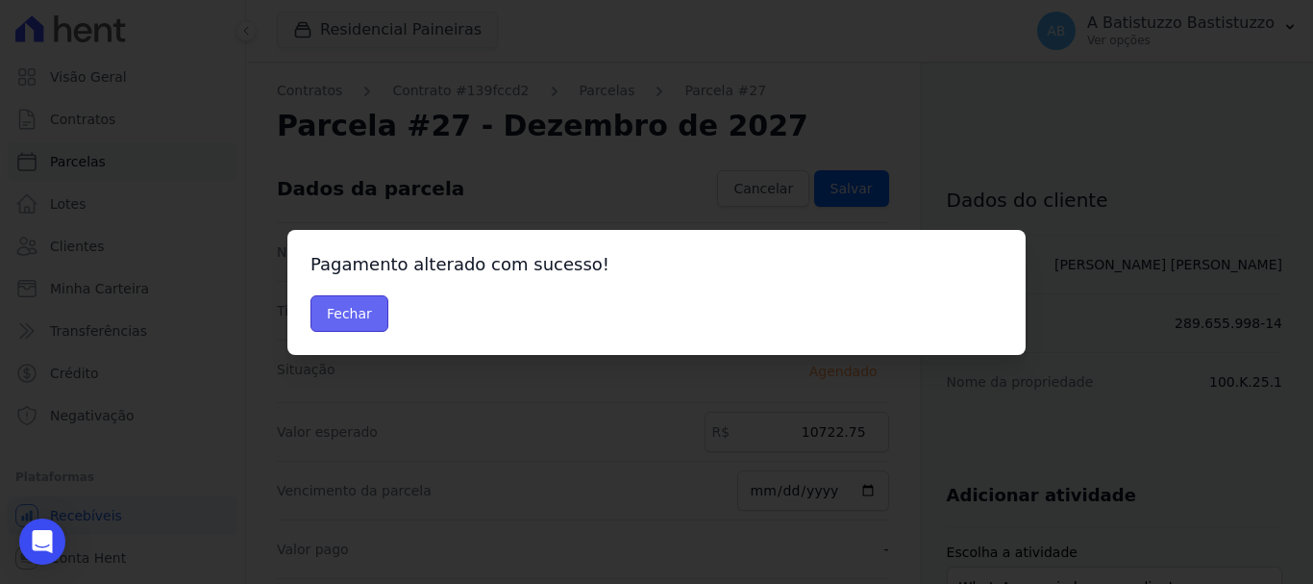
click at [337, 298] on button "Fechar" at bounding box center [350, 313] width 78 height 37
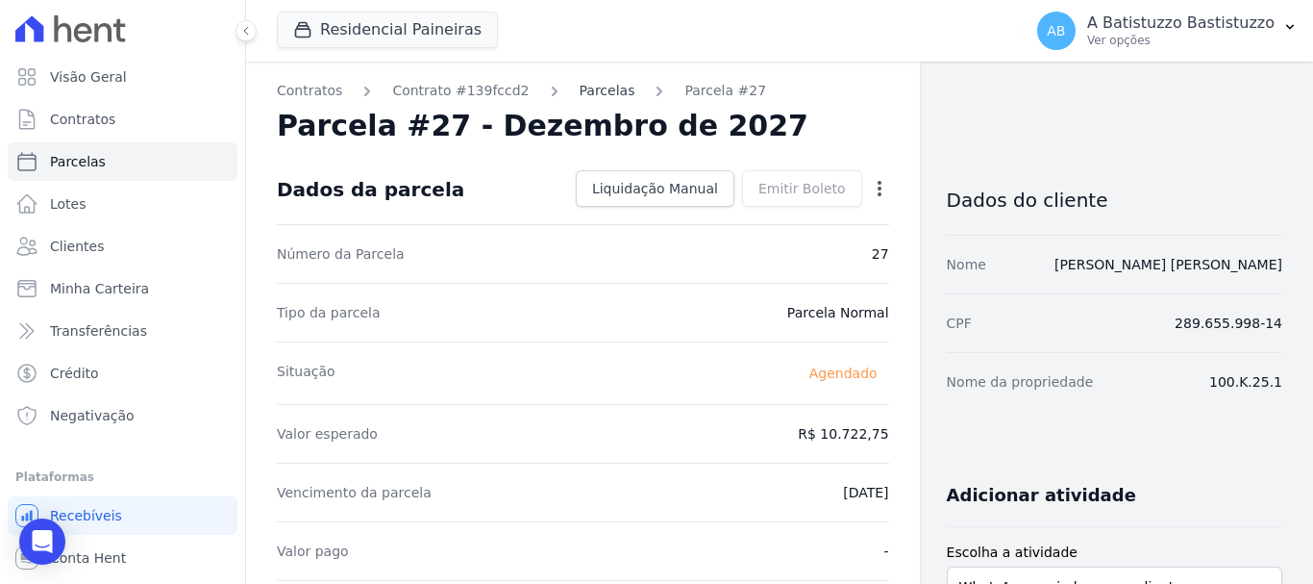
click at [583, 97] on link "Parcelas" at bounding box center [608, 91] width 56 height 20
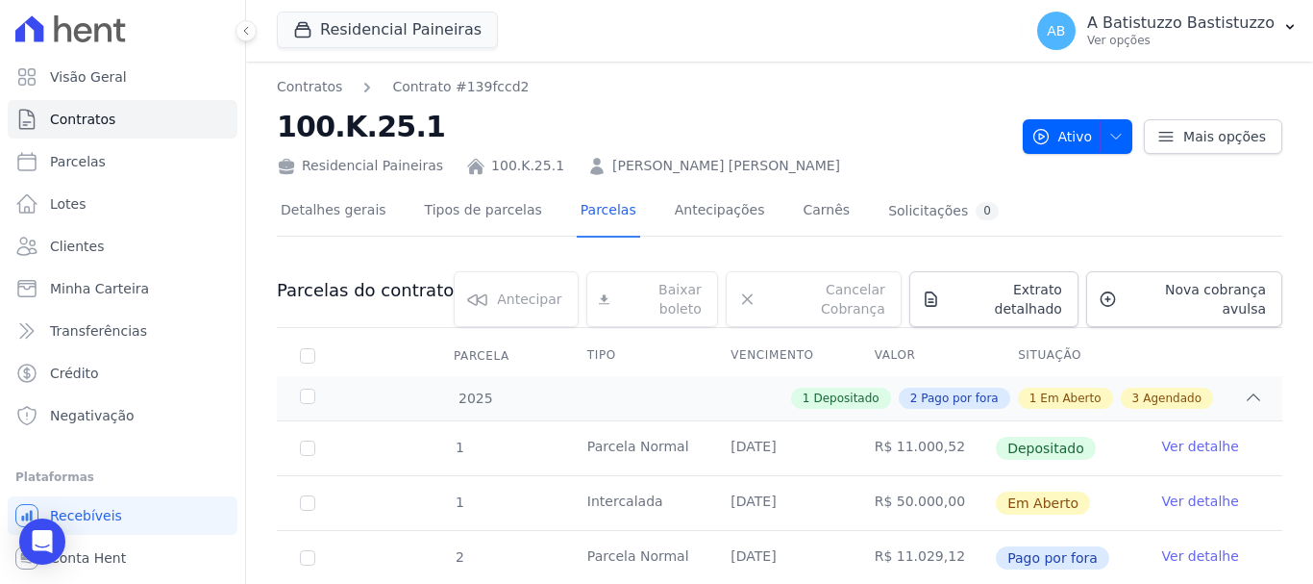
scroll to position [385, 0]
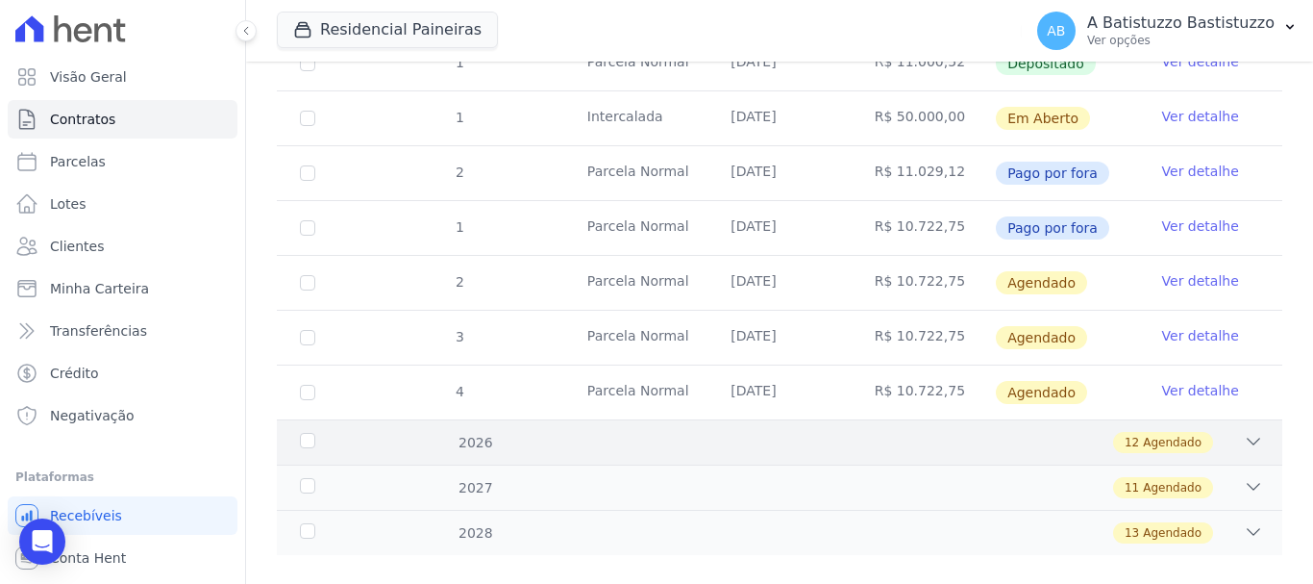
click at [1244, 432] on icon at bounding box center [1253, 441] width 19 height 19
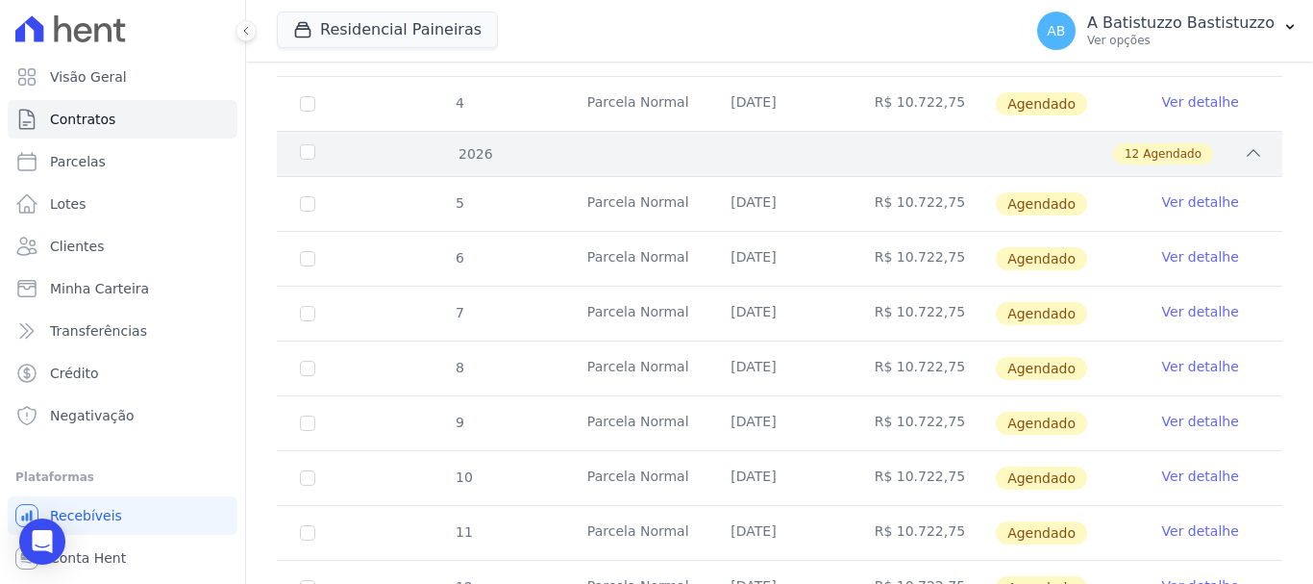
scroll to position [1056, 0]
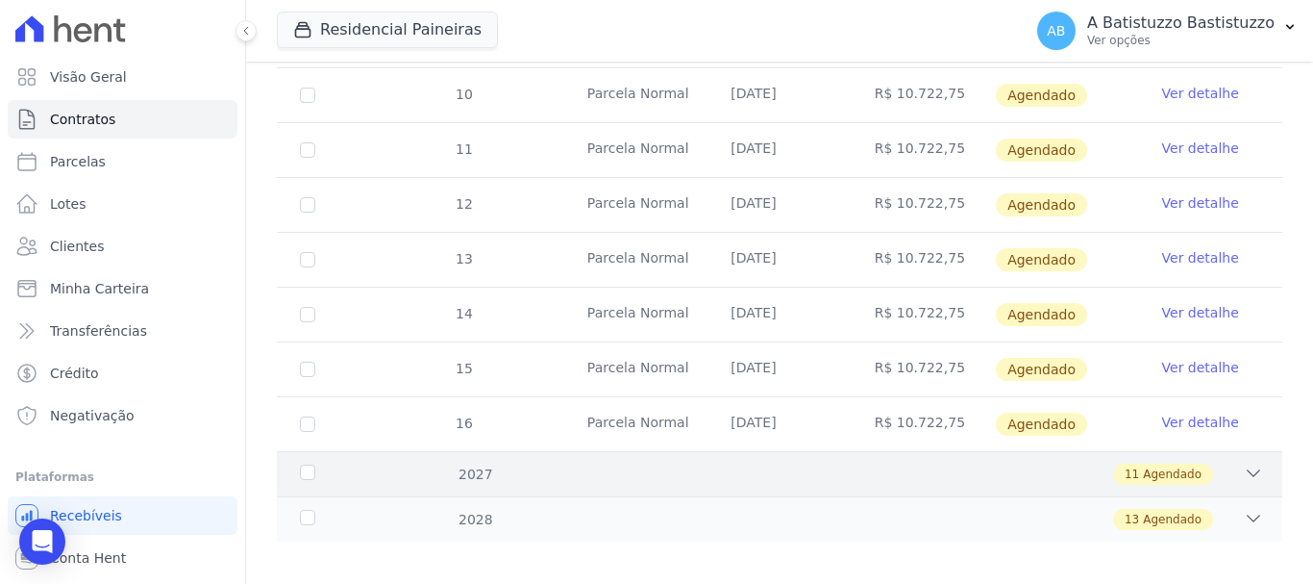
click at [1248, 470] on icon at bounding box center [1254, 473] width 13 height 6
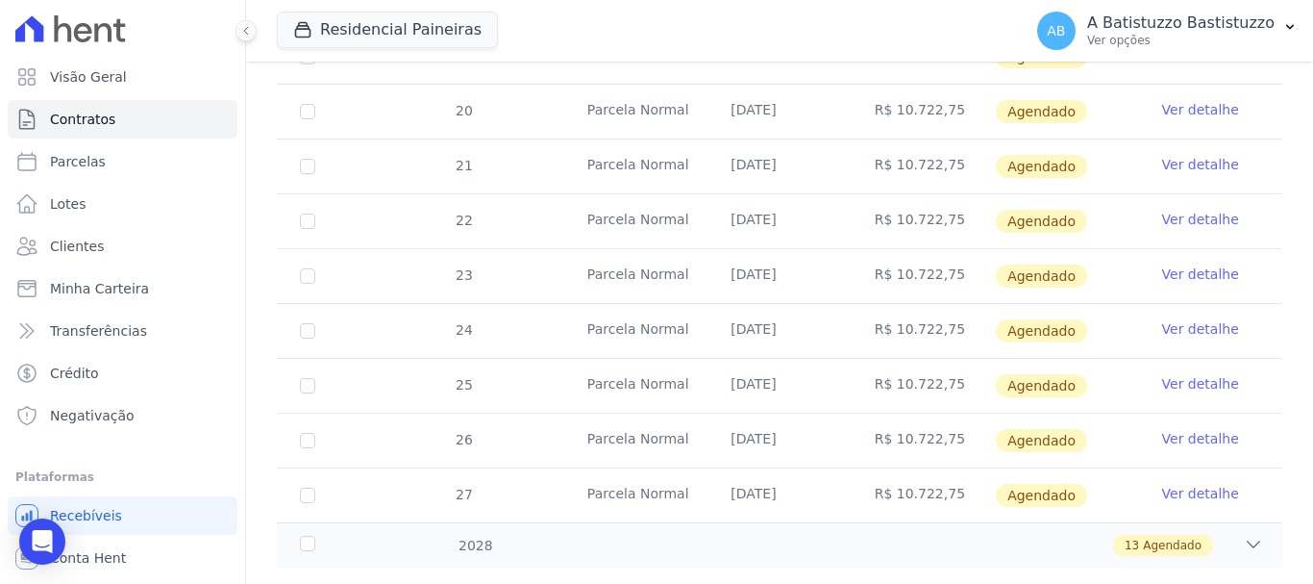
scroll to position [1659, 0]
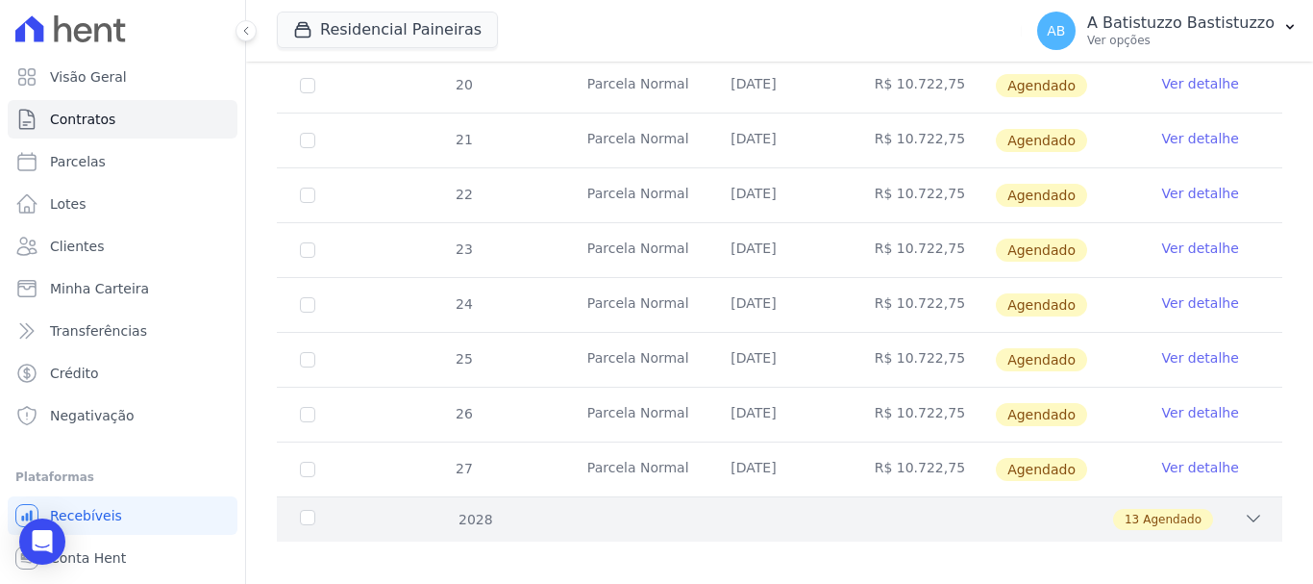
click at [1244, 509] on icon at bounding box center [1253, 518] width 19 height 19
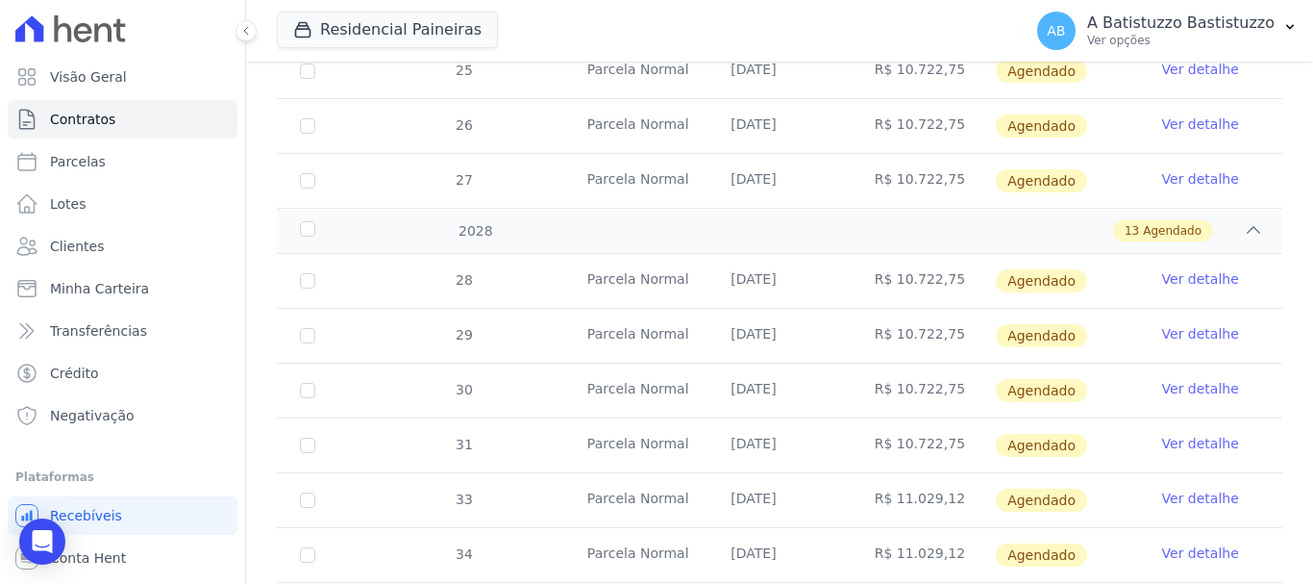
click at [1163, 269] on link "Ver detalhe" at bounding box center [1201, 278] width 77 height 19
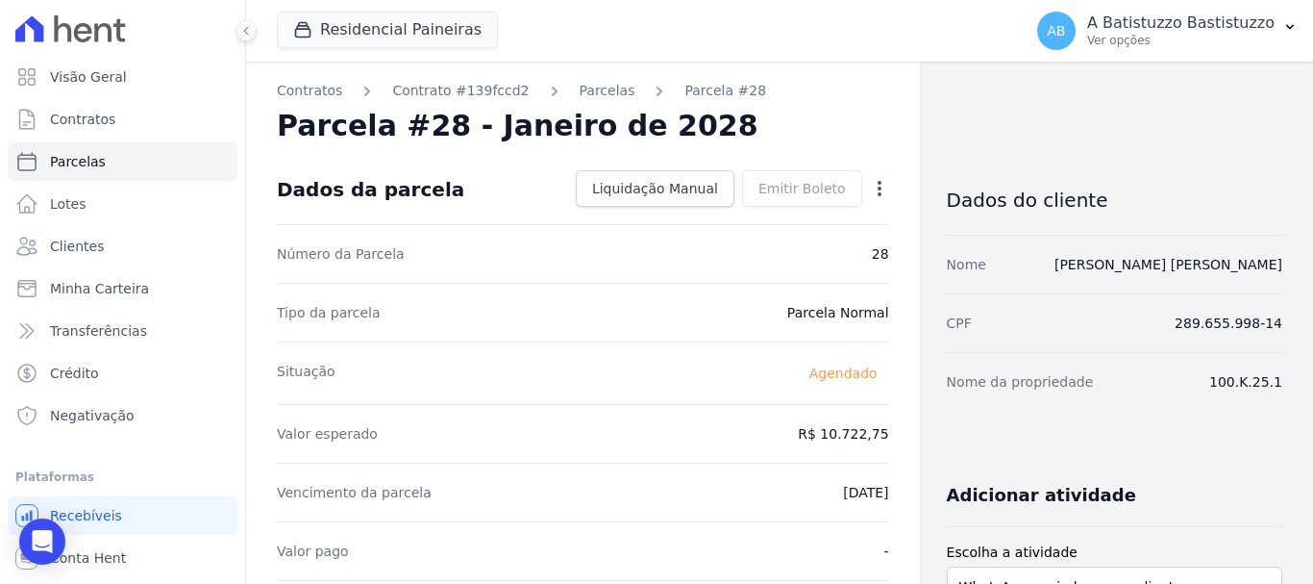
click at [870, 189] on icon "button" at bounding box center [879, 188] width 19 height 19
click at [738, 218] on link "Alterar" at bounding box center [797, 214] width 169 height 35
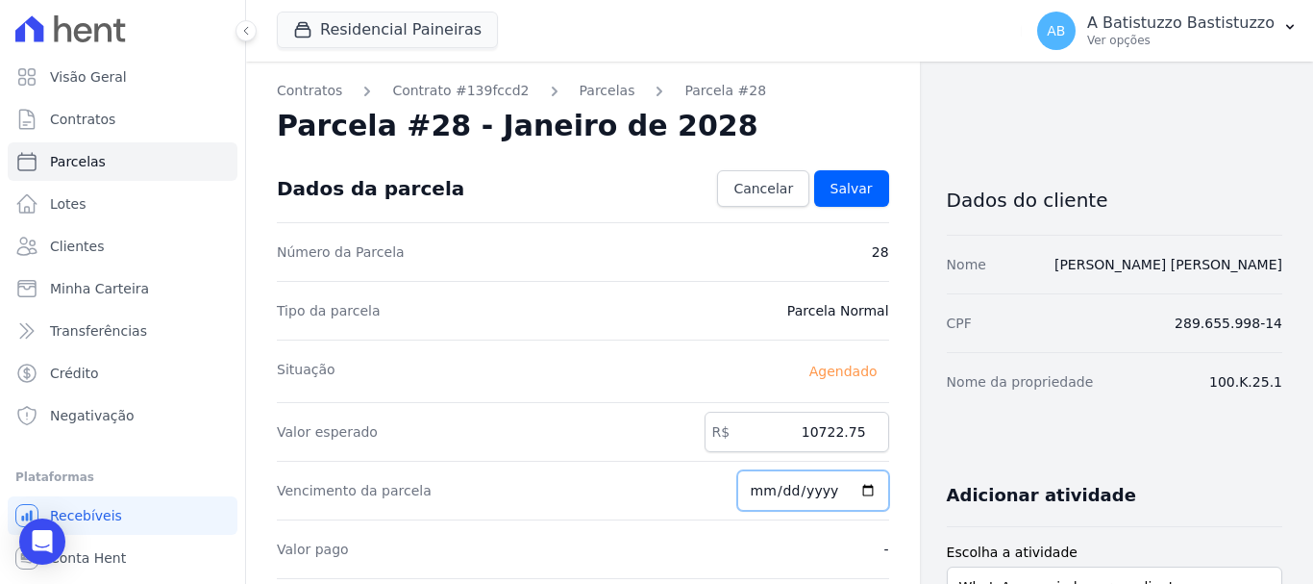
click at [859, 489] on input "[DATE]" at bounding box center [814, 490] width 152 height 40
type input "[DATE]"
click at [840, 185] on span "Salvar" at bounding box center [852, 188] width 42 height 19
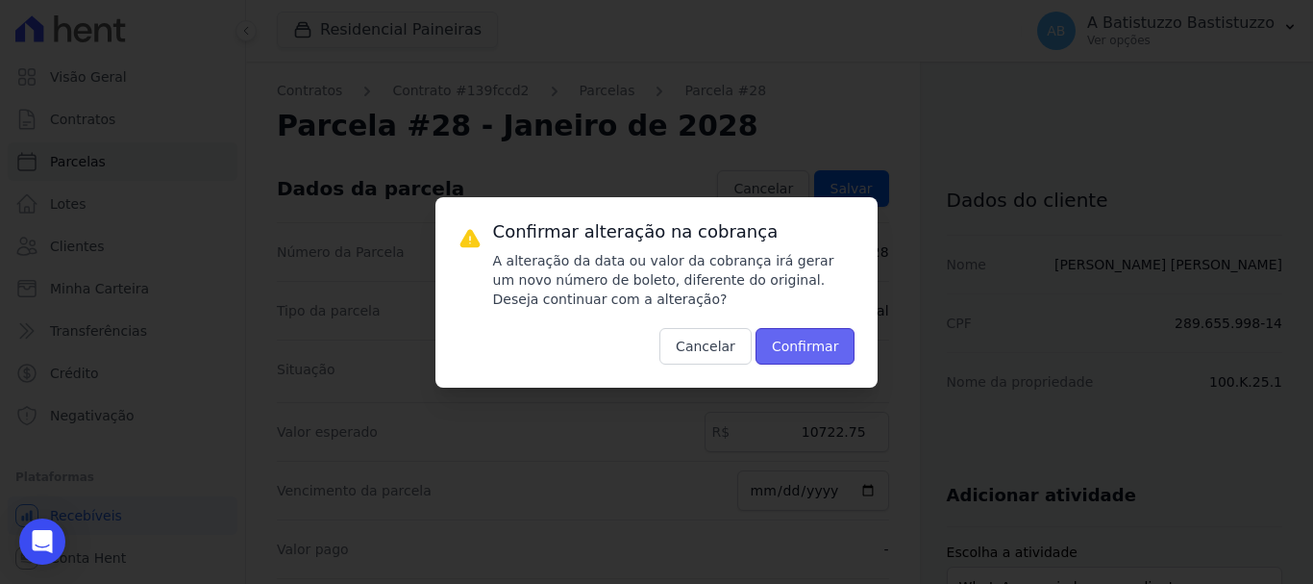
click at [808, 338] on button "Confirmar" at bounding box center [806, 346] width 100 height 37
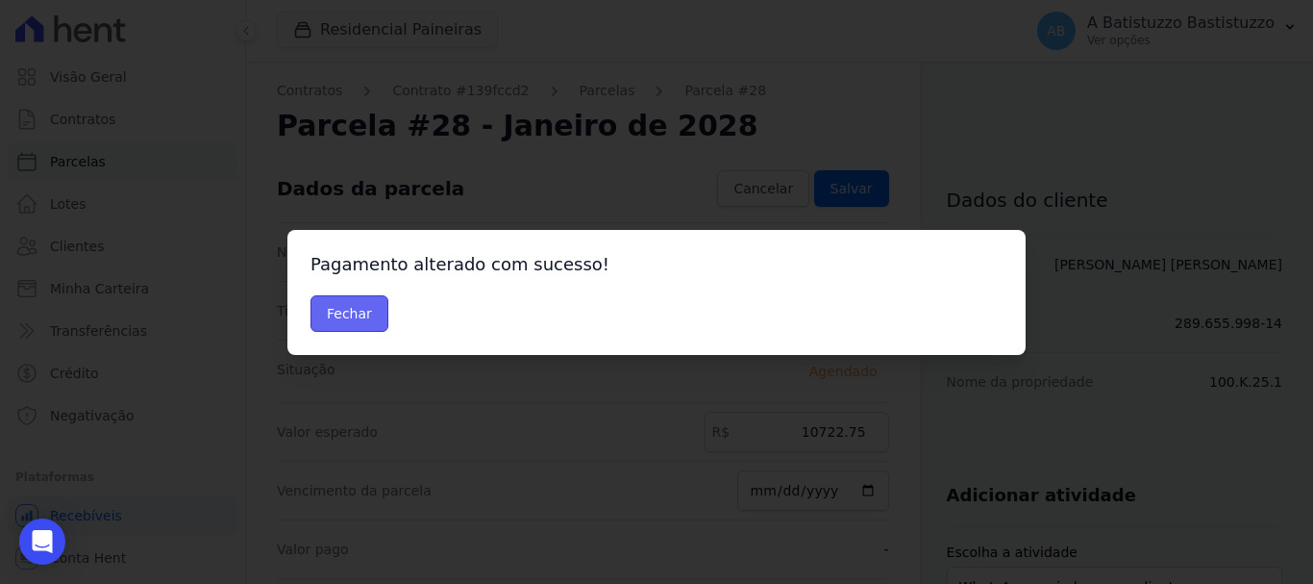
click at [348, 308] on button "Fechar" at bounding box center [350, 313] width 78 height 37
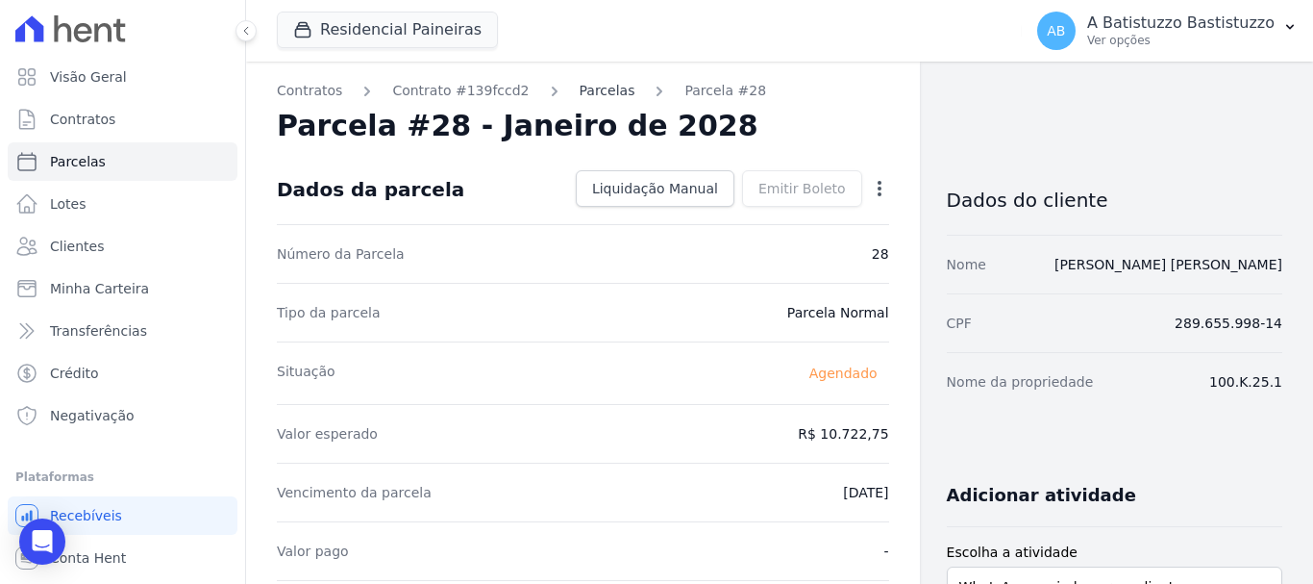
click at [595, 92] on link "Parcelas" at bounding box center [608, 91] width 56 height 20
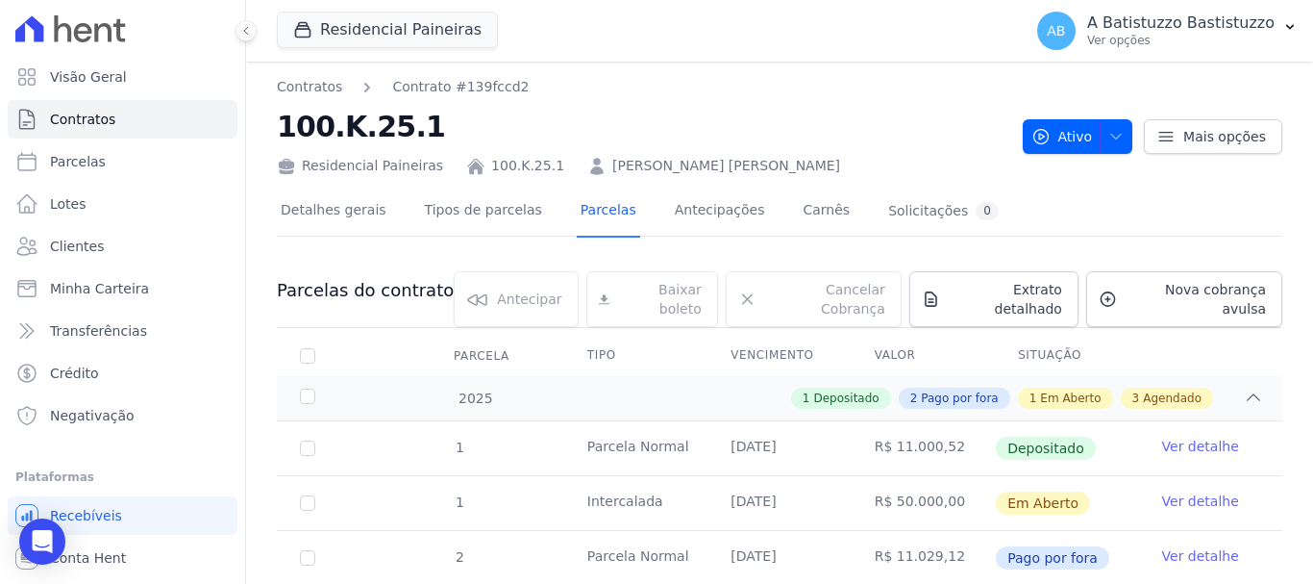
scroll to position [398, 0]
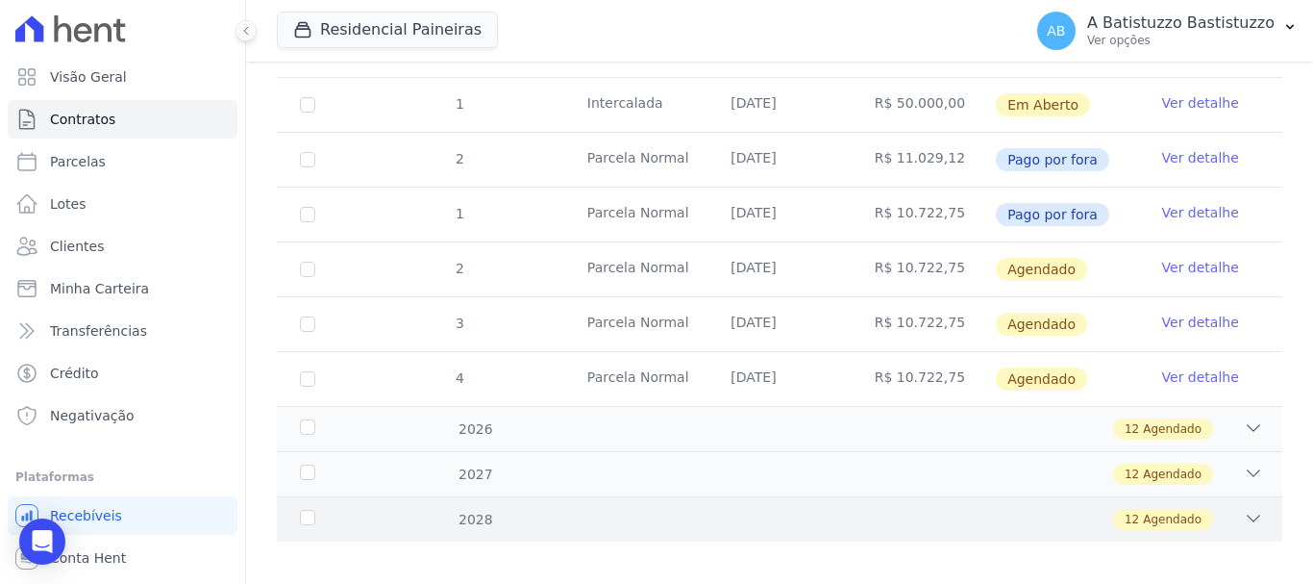
click at [1248, 515] on icon at bounding box center [1254, 518] width 13 height 6
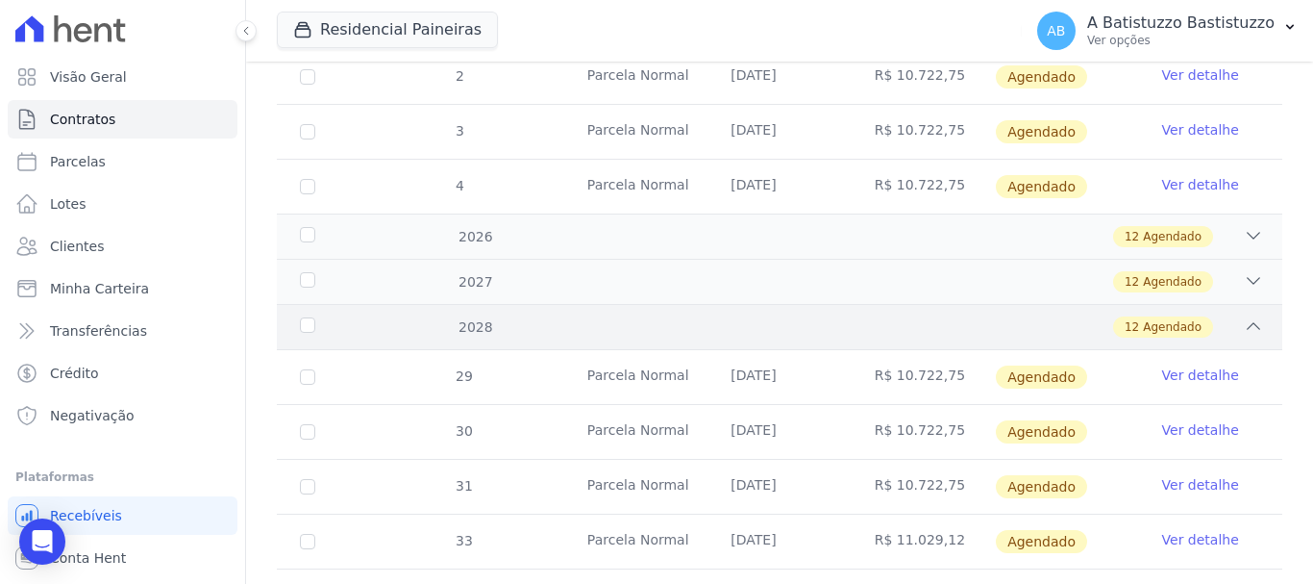
scroll to position [687, 0]
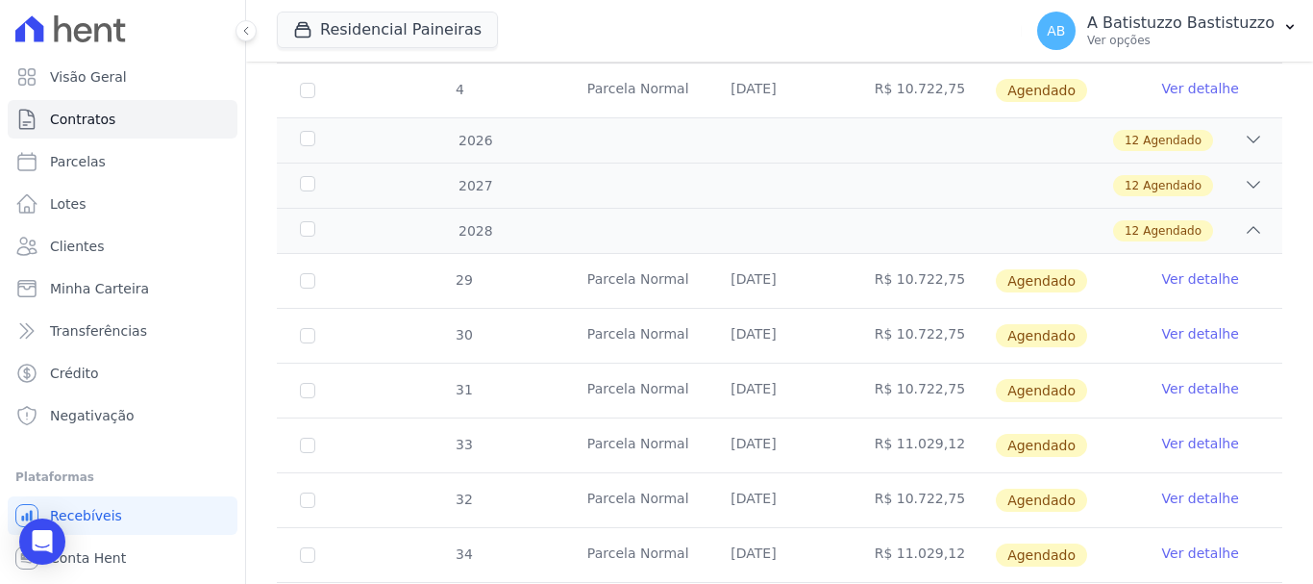
click at [1181, 269] on link "Ver detalhe" at bounding box center [1201, 278] width 77 height 19
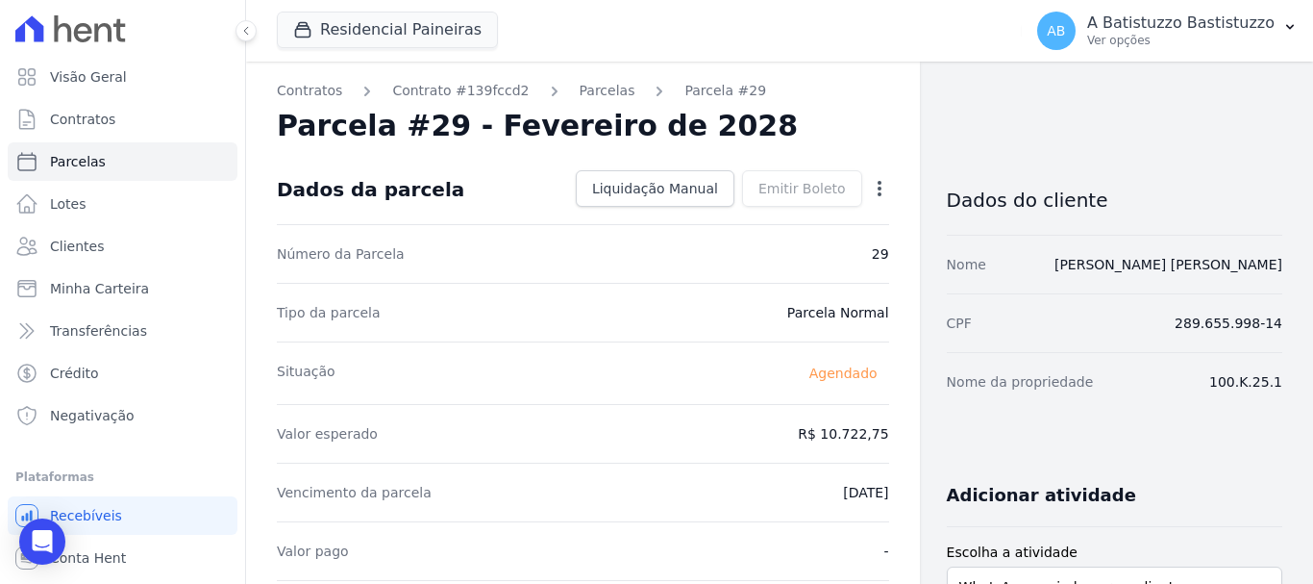
click at [878, 189] on icon "button" at bounding box center [880, 188] width 4 height 15
click at [757, 214] on link "Alterar" at bounding box center [797, 214] width 169 height 35
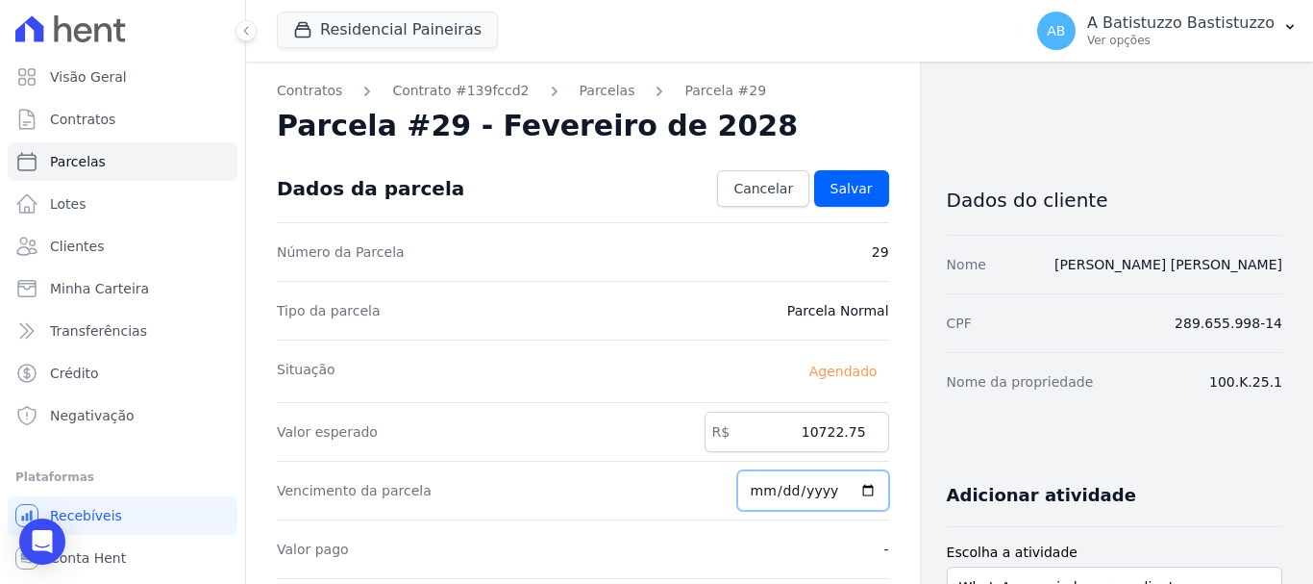
click at [858, 488] on input "2028-02-20" at bounding box center [814, 490] width 152 height 40
type input "2028-01-20"
click at [844, 184] on span "Salvar" at bounding box center [852, 188] width 42 height 19
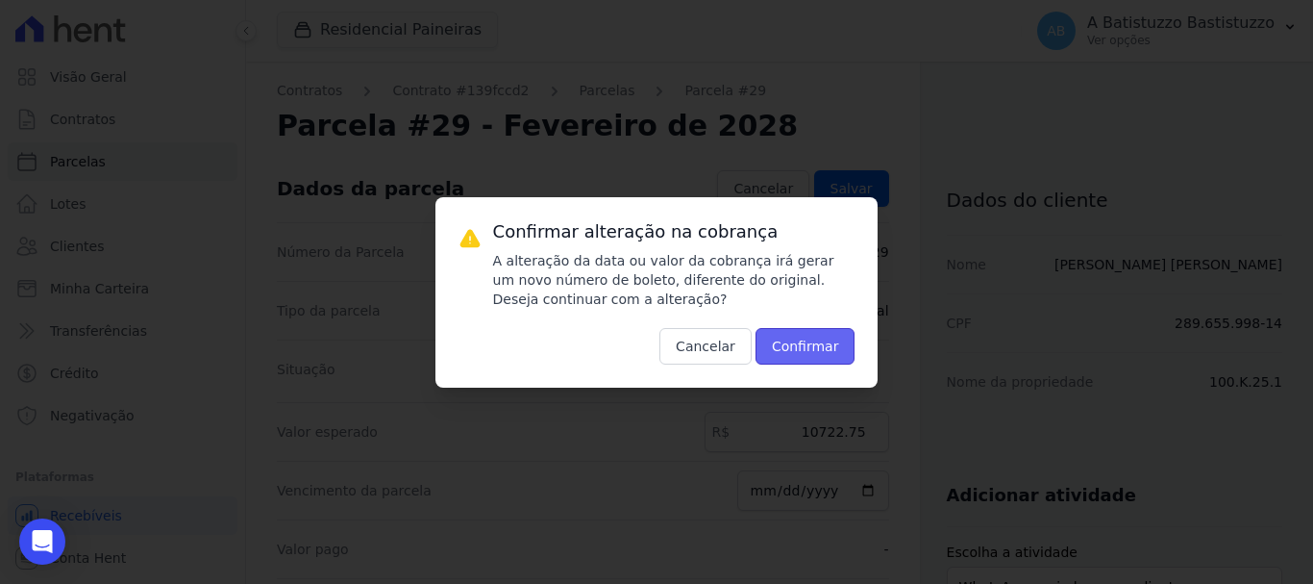
click at [785, 338] on button "Confirmar" at bounding box center [806, 346] width 100 height 37
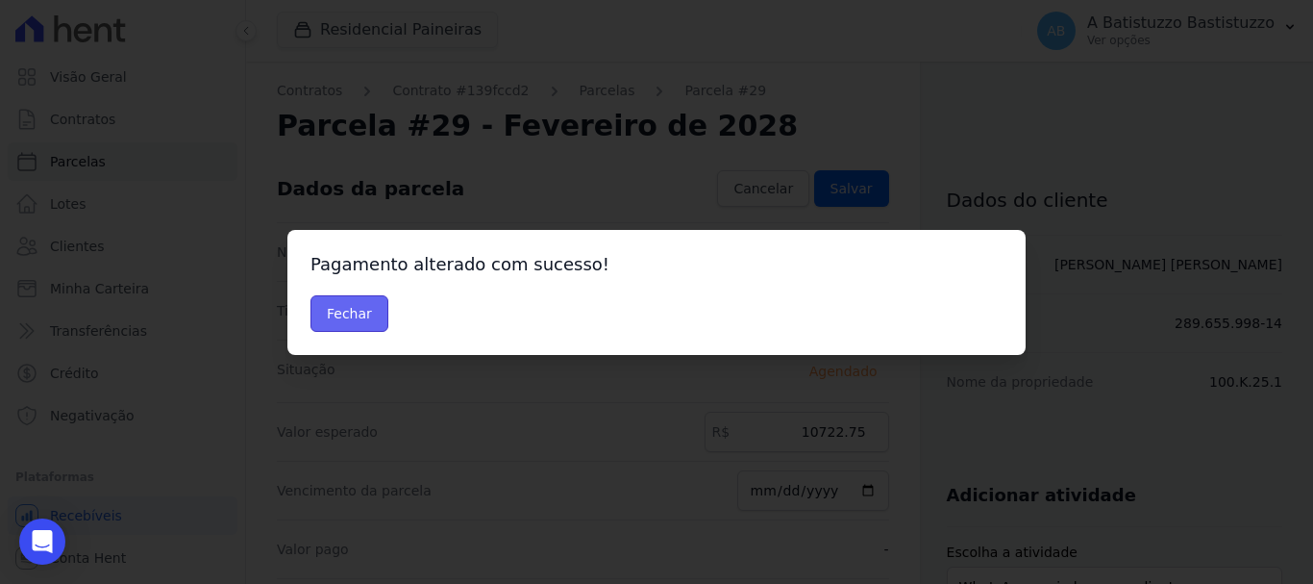
click at [337, 316] on button "Fechar" at bounding box center [350, 313] width 78 height 37
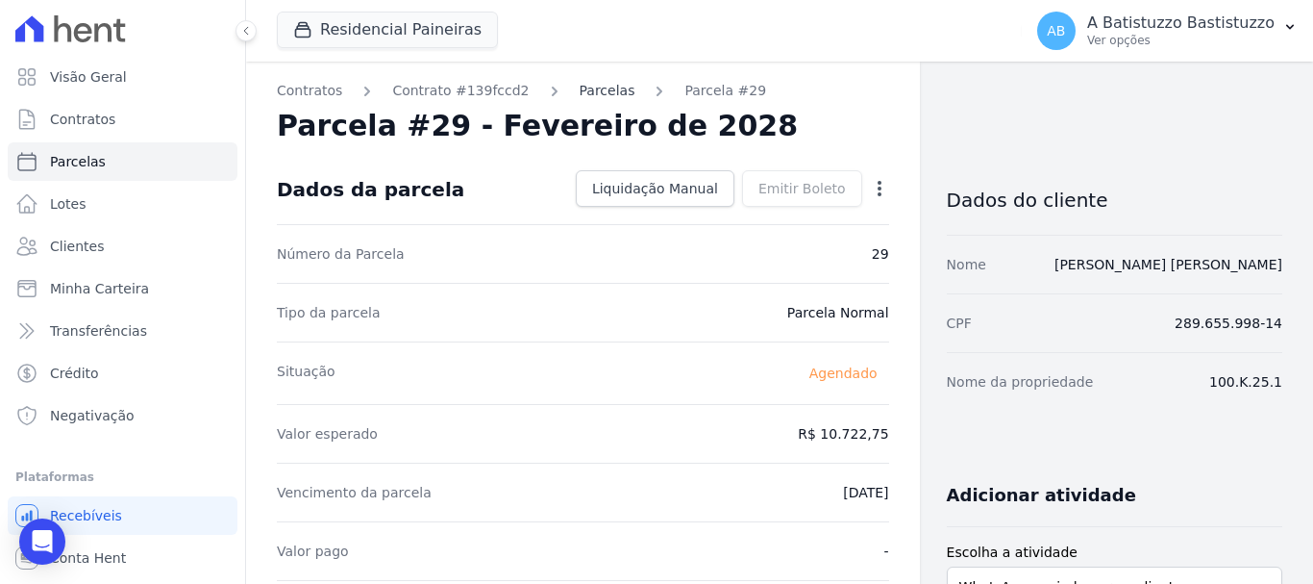
click at [584, 87] on link "Parcelas" at bounding box center [608, 91] width 56 height 20
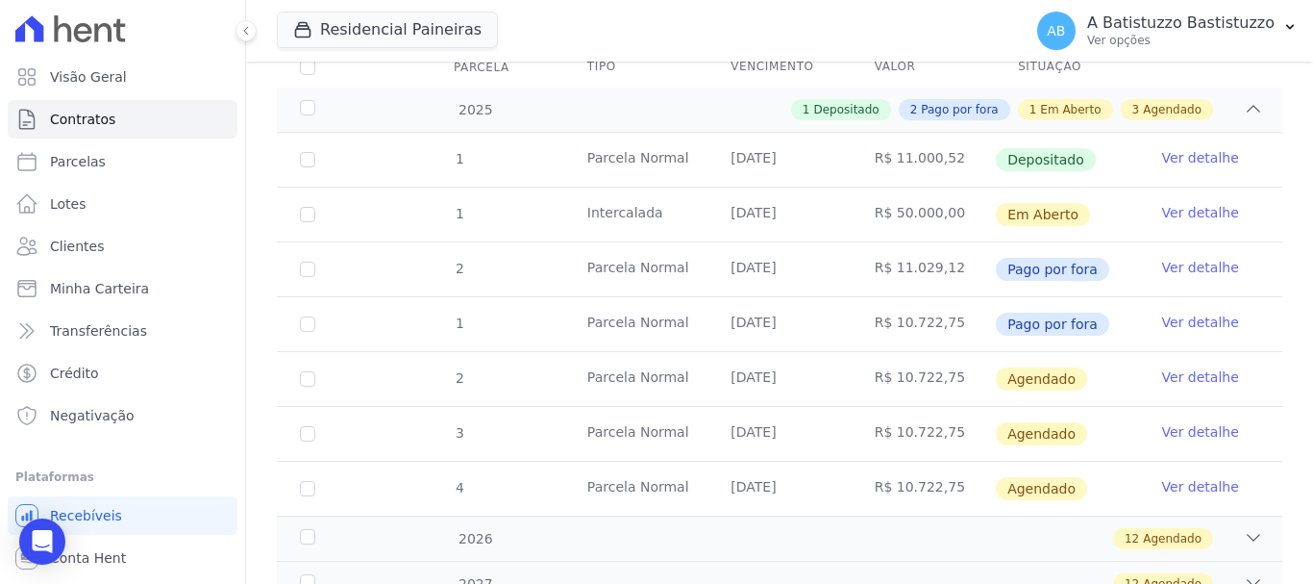
scroll to position [385, 0]
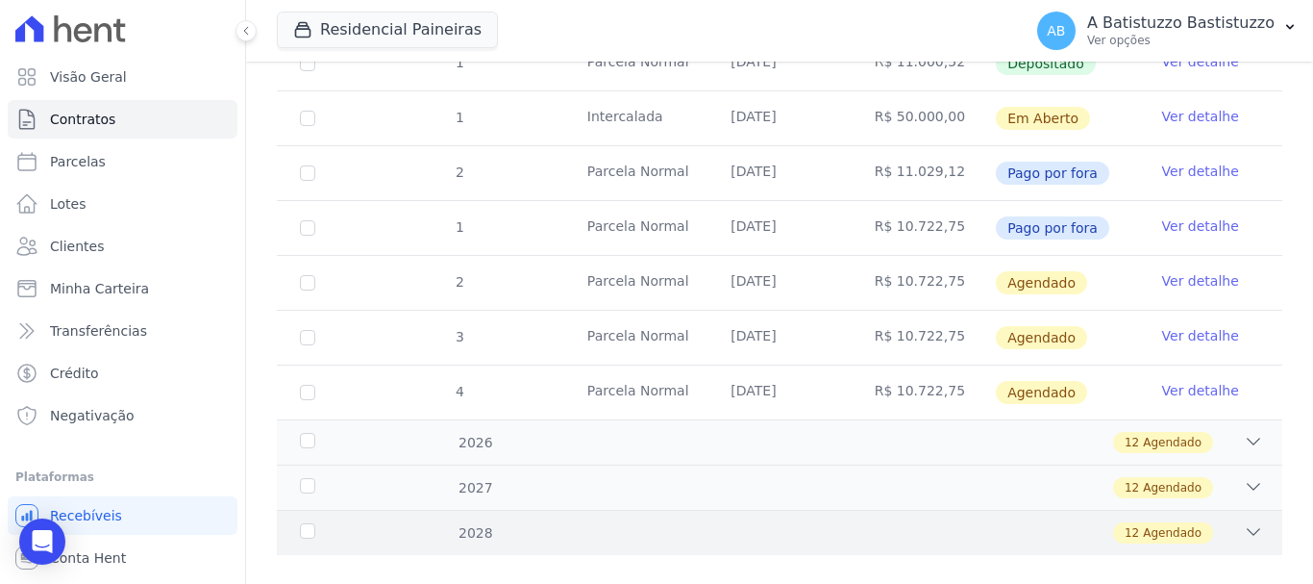
click at [1244, 522] on icon at bounding box center [1253, 531] width 19 height 19
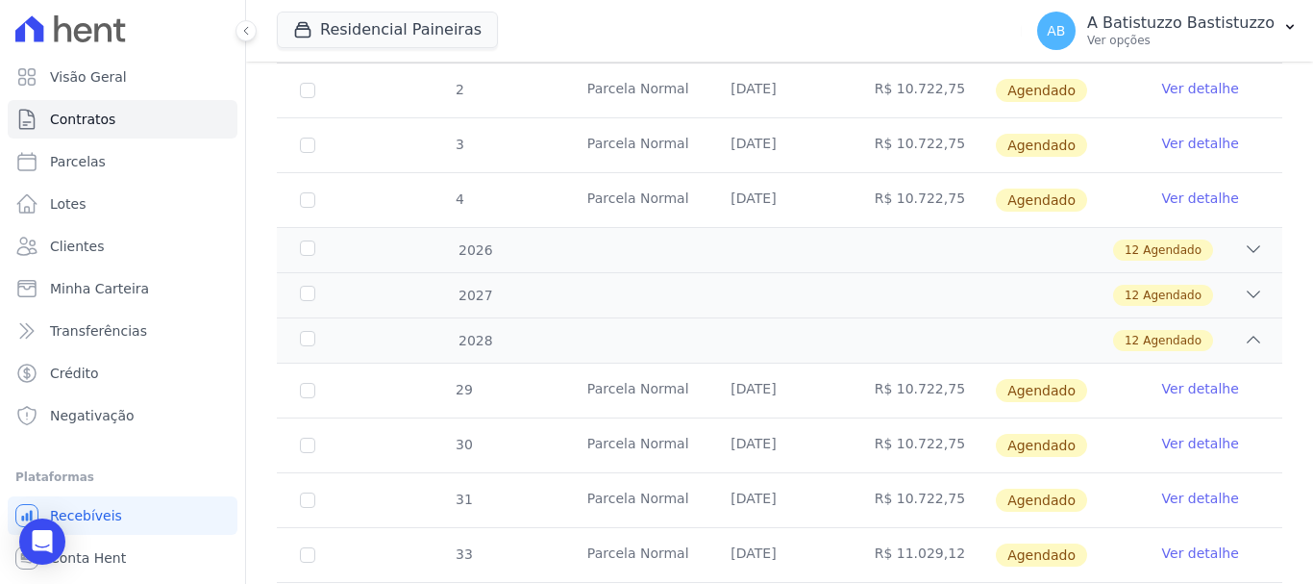
click at [1171, 434] on link "Ver detalhe" at bounding box center [1201, 443] width 77 height 19
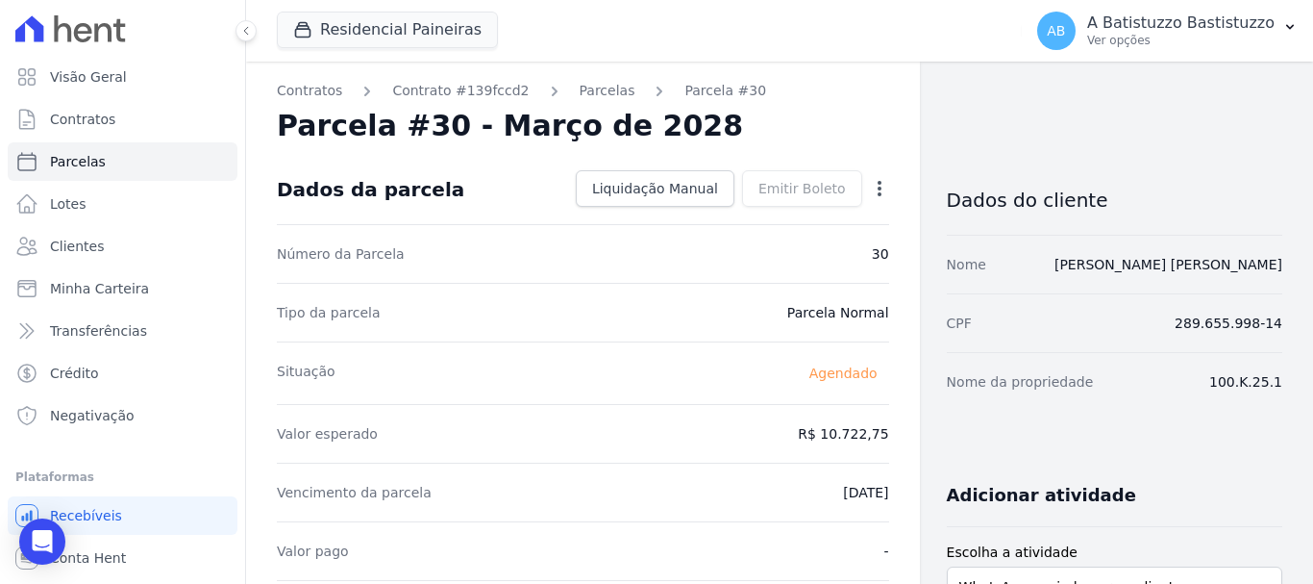
click at [870, 191] on icon "button" at bounding box center [879, 188] width 19 height 19
click at [718, 211] on link "Alterar" at bounding box center [797, 214] width 169 height 35
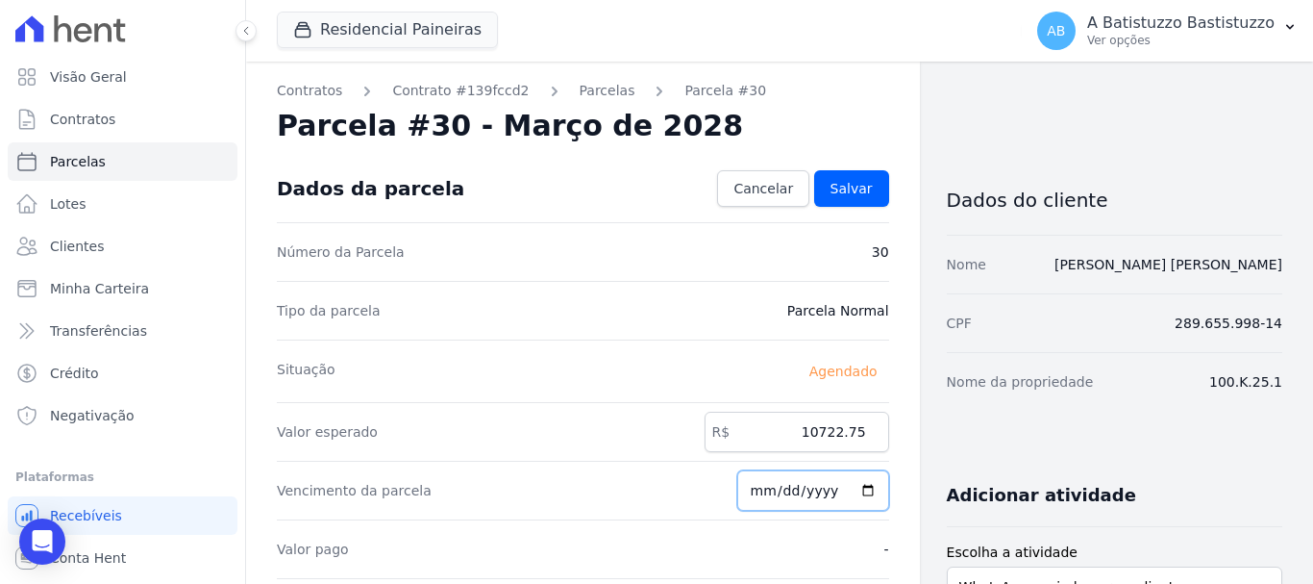
click at [860, 490] on input "[DATE]" at bounding box center [814, 490] width 152 height 40
type input "[DATE]"
click at [831, 188] on span "Salvar" at bounding box center [852, 188] width 42 height 19
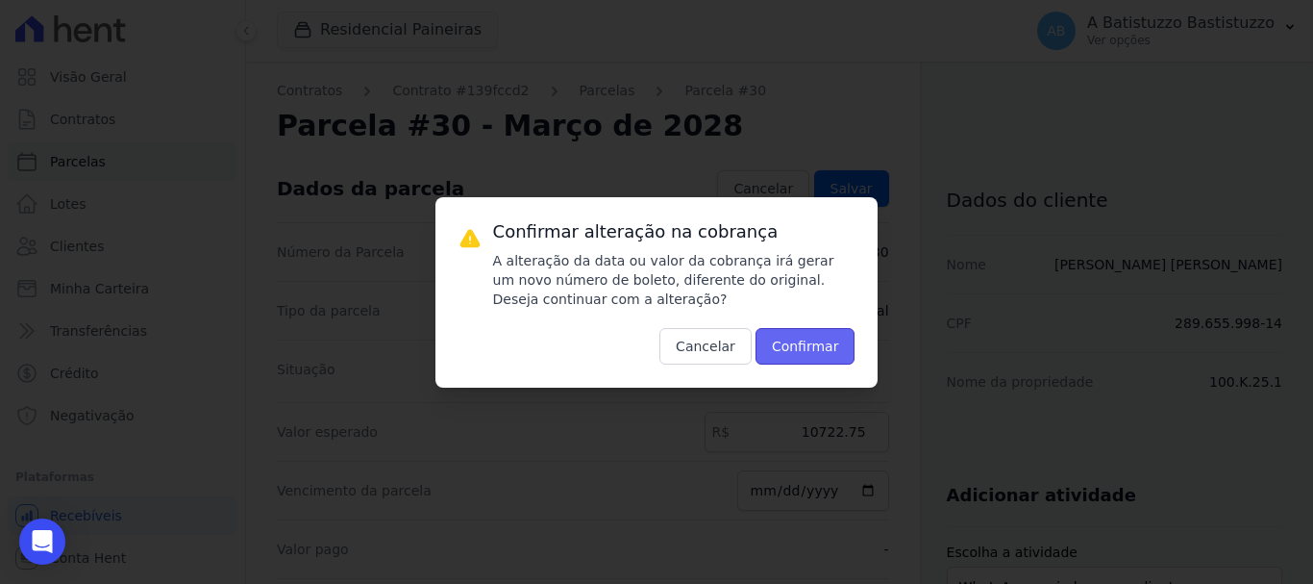
click at [809, 341] on button "Confirmar" at bounding box center [806, 346] width 100 height 37
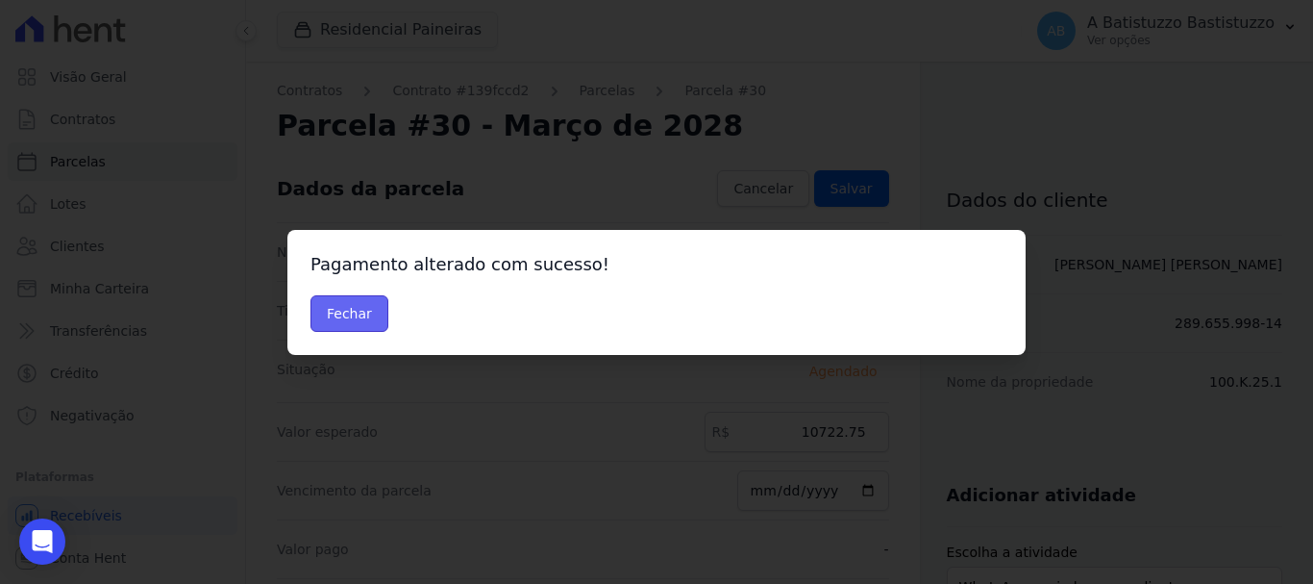
click at [338, 303] on button "Fechar" at bounding box center [350, 313] width 78 height 37
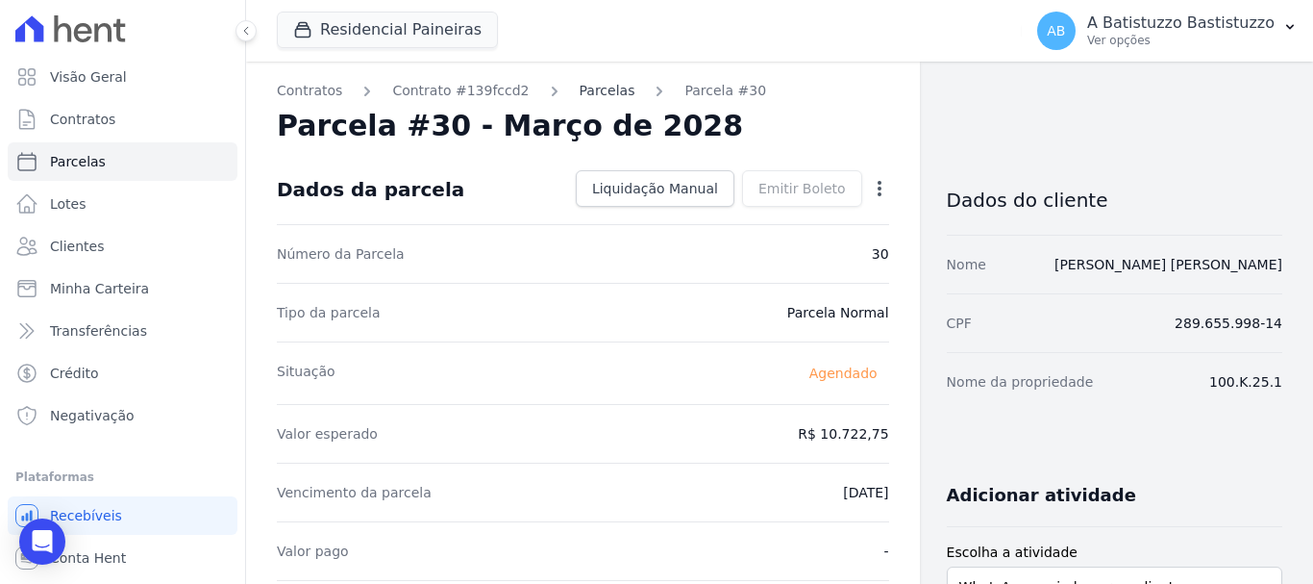
click at [580, 88] on link "Parcelas" at bounding box center [608, 91] width 56 height 20
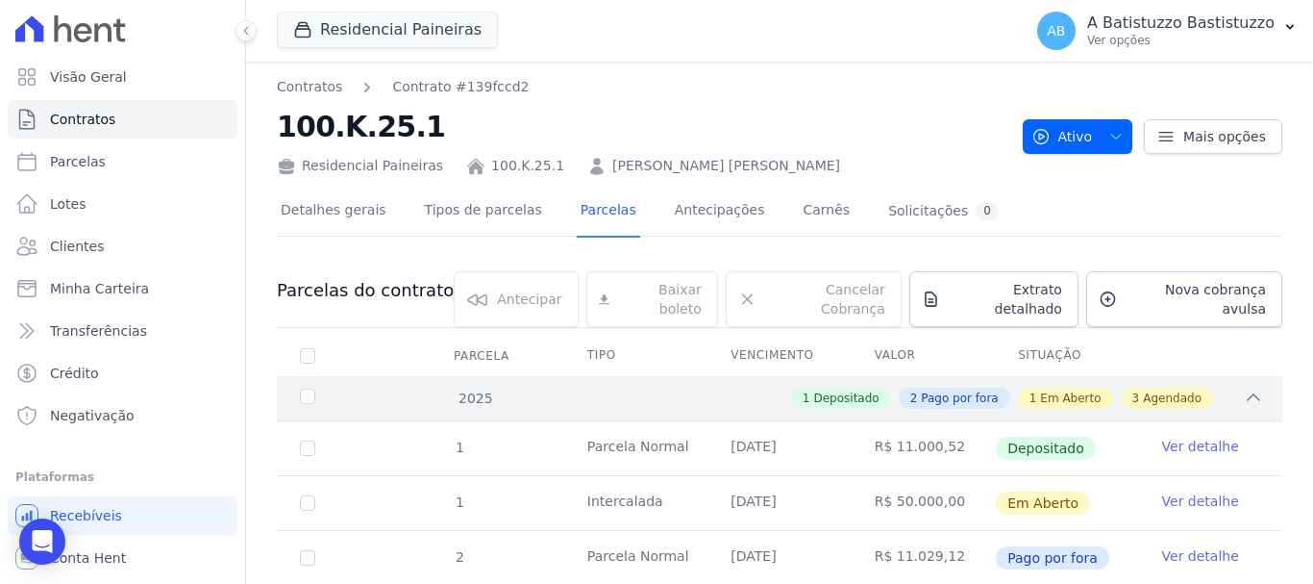
scroll to position [398, 0]
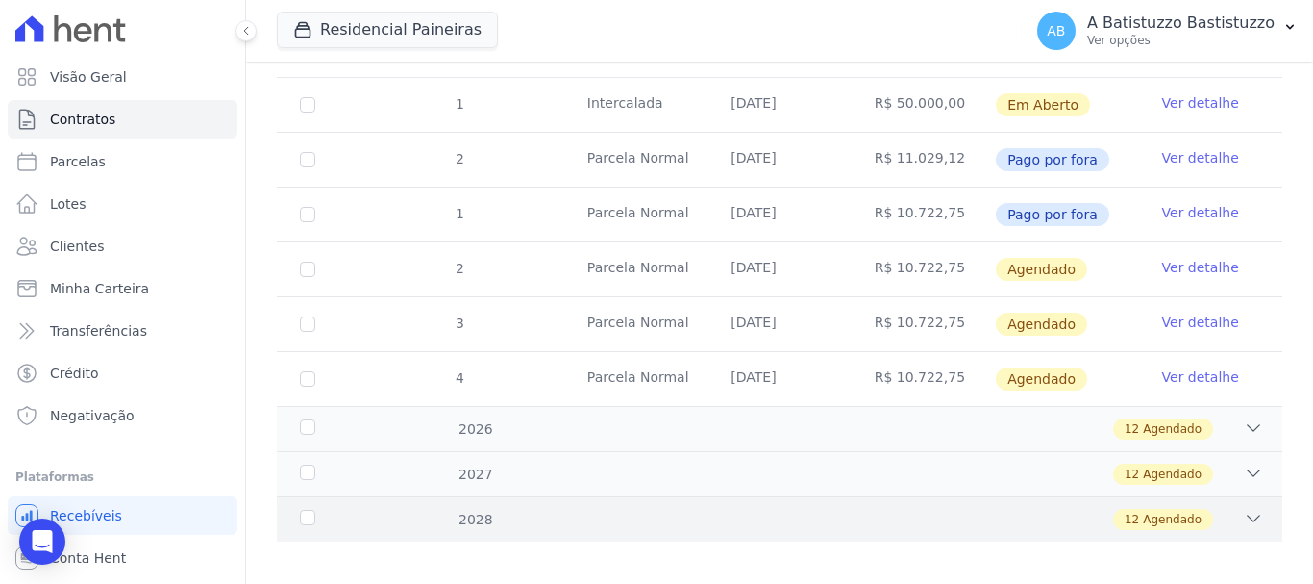
click at [1244, 509] on icon at bounding box center [1253, 518] width 19 height 19
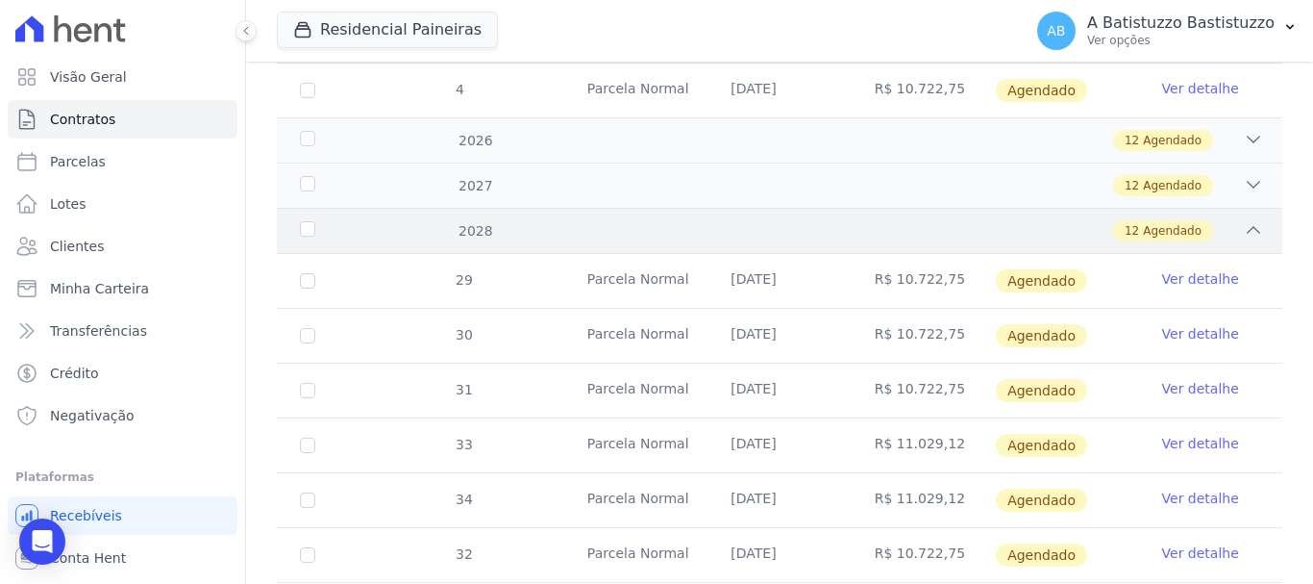
scroll to position [783, 0]
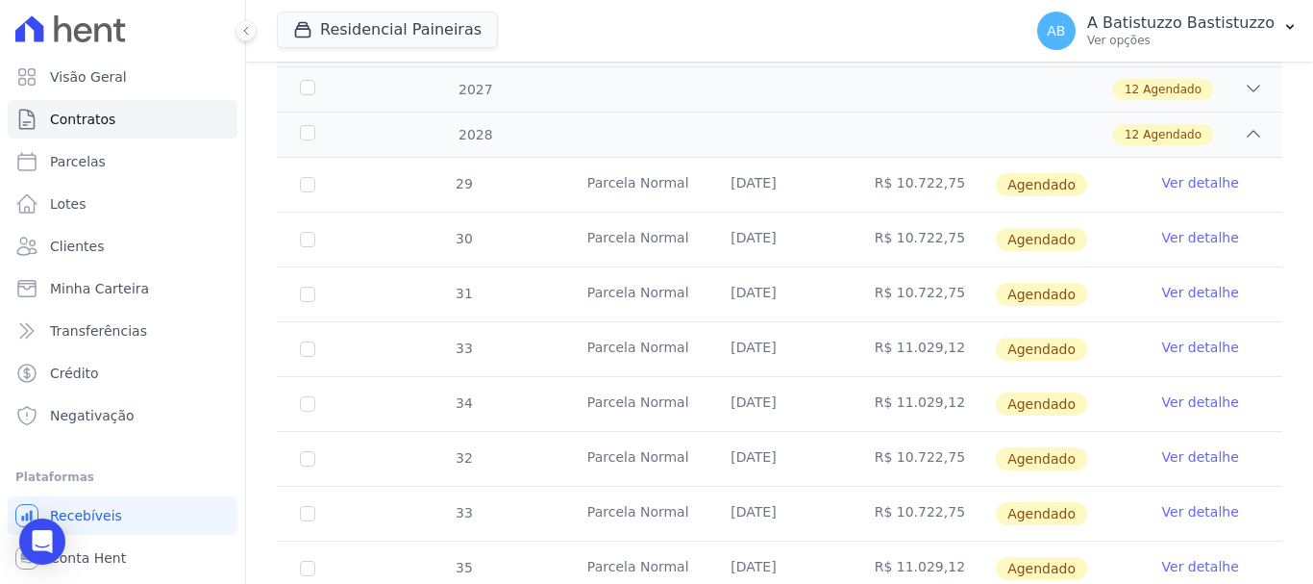
click at [1189, 283] on link "Ver detalhe" at bounding box center [1201, 292] width 77 height 19
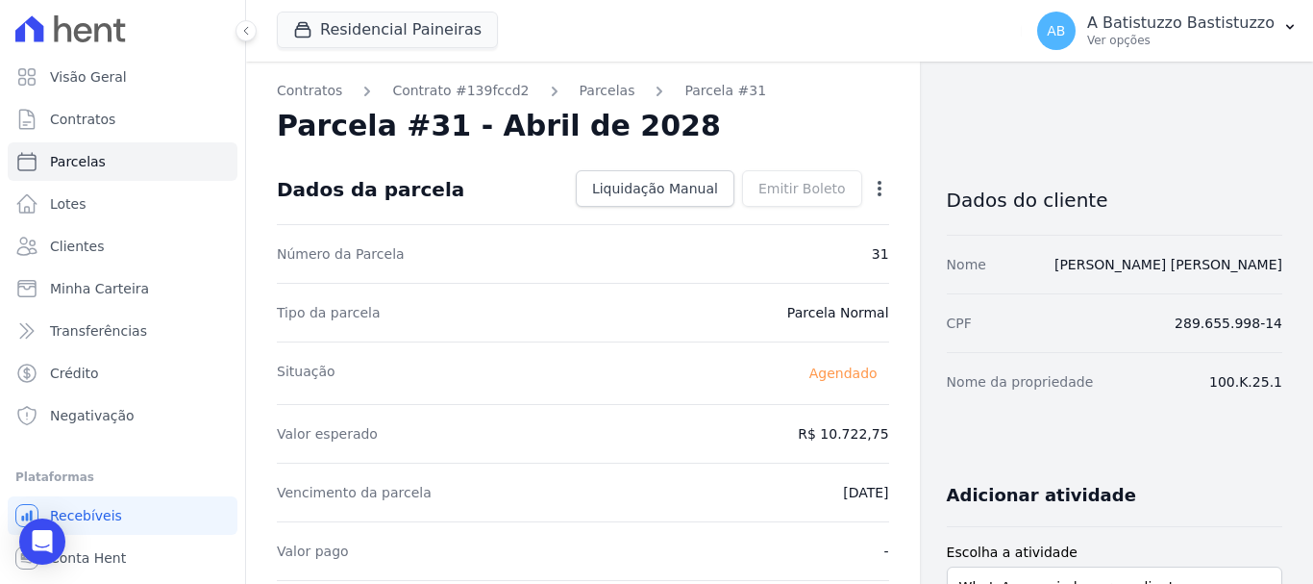
click at [870, 184] on icon "button" at bounding box center [879, 188] width 19 height 19
click at [740, 213] on link "Alterar" at bounding box center [797, 214] width 169 height 35
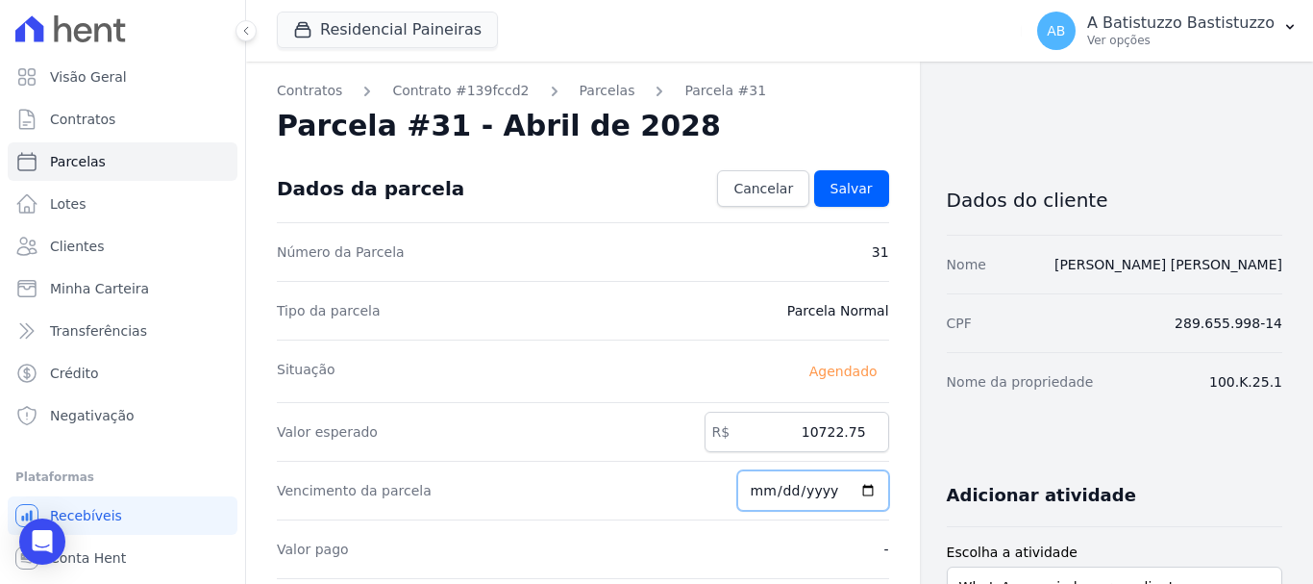
click at [857, 488] on input "[DATE]" at bounding box center [814, 490] width 152 height 40
type input "[DATE]"
click at [829, 178] on link "Salvar" at bounding box center [851, 188] width 75 height 37
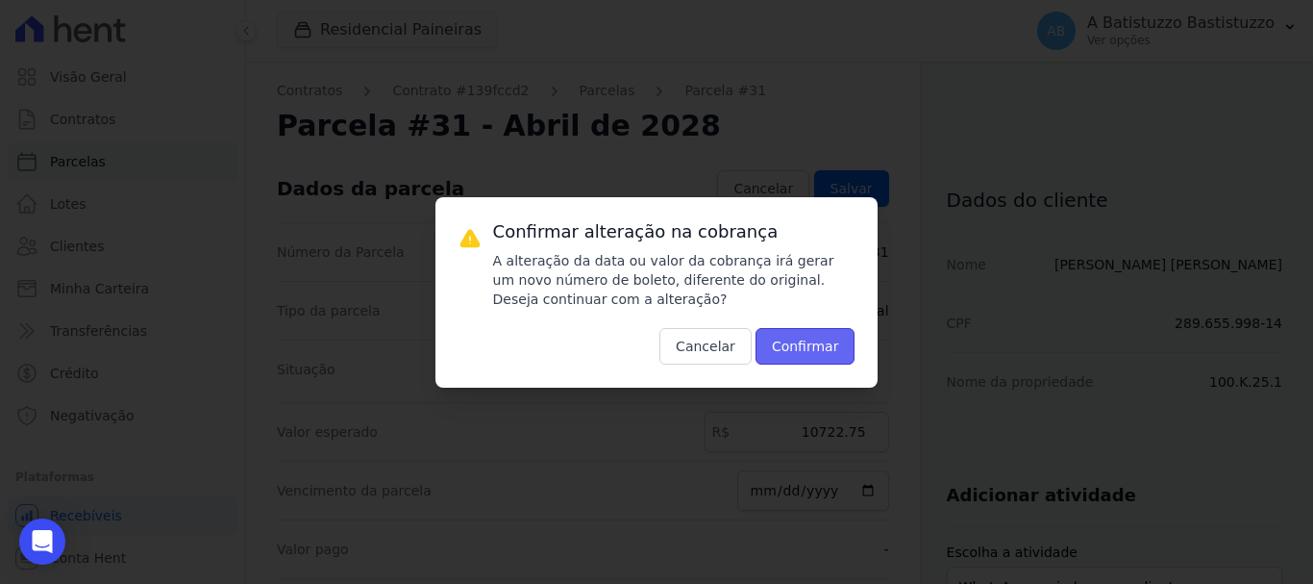
click at [812, 352] on button "Confirmar" at bounding box center [806, 346] width 100 height 37
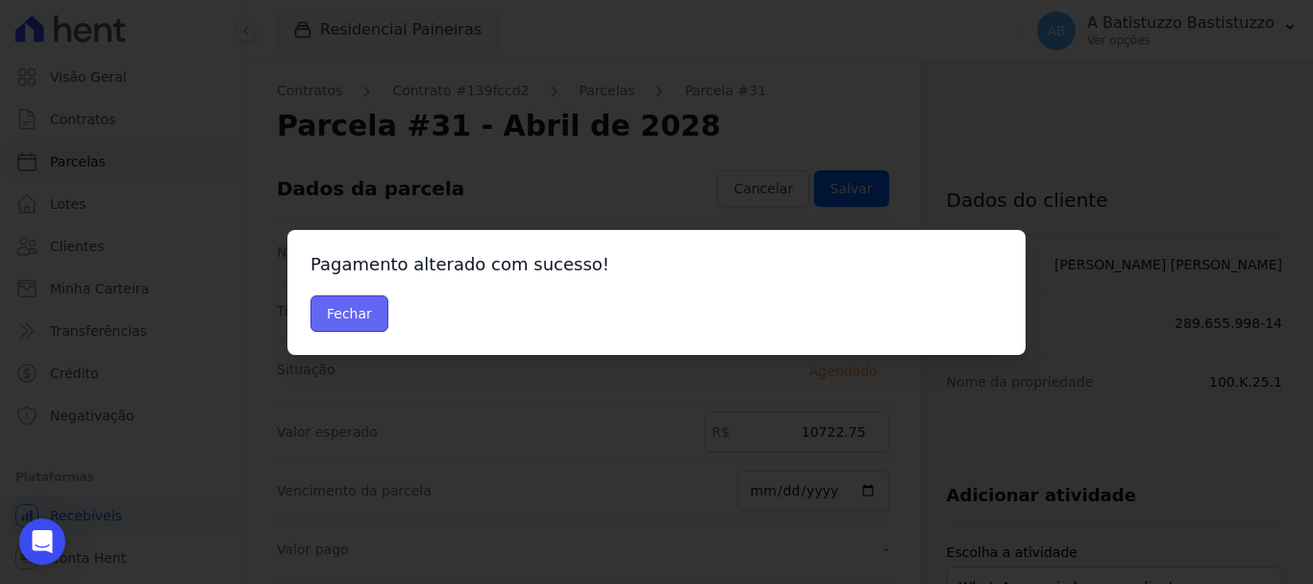
click at [357, 319] on button "Fechar" at bounding box center [350, 313] width 78 height 37
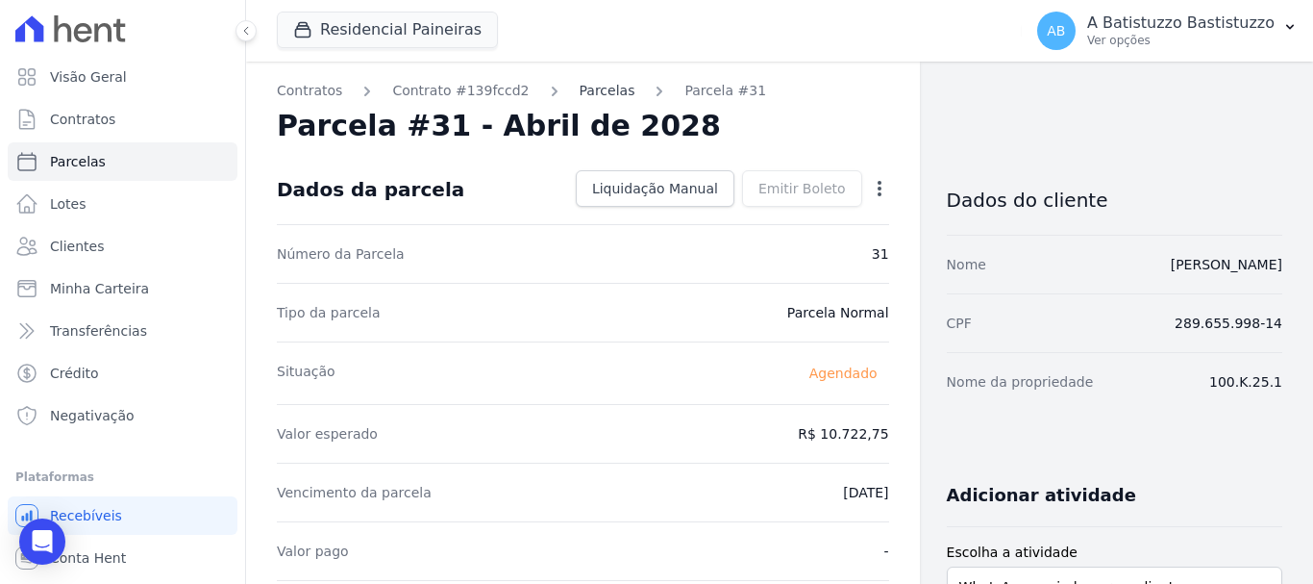
click at [580, 92] on link "Parcelas" at bounding box center [608, 91] width 56 height 20
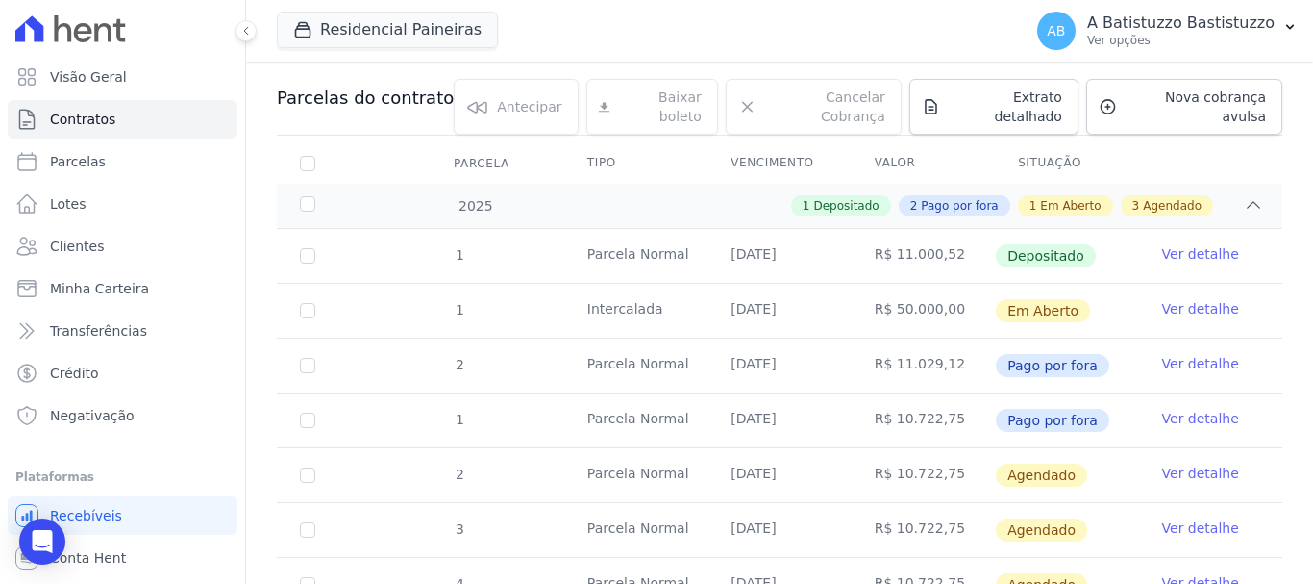
scroll to position [398, 0]
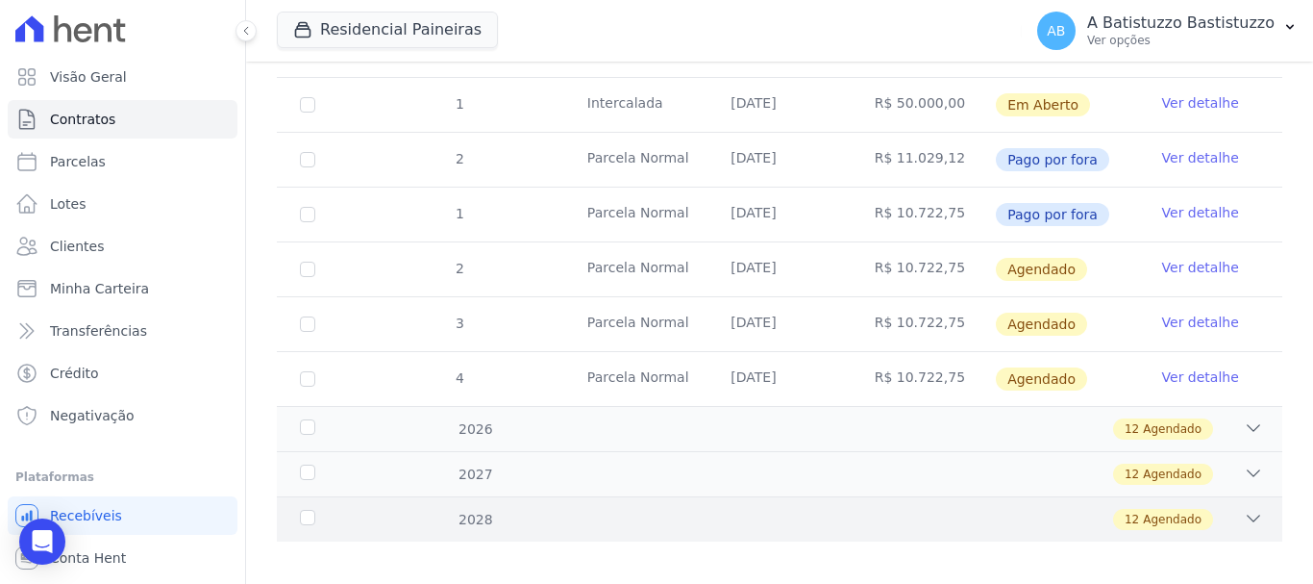
click at [1244, 509] on icon at bounding box center [1253, 518] width 19 height 19
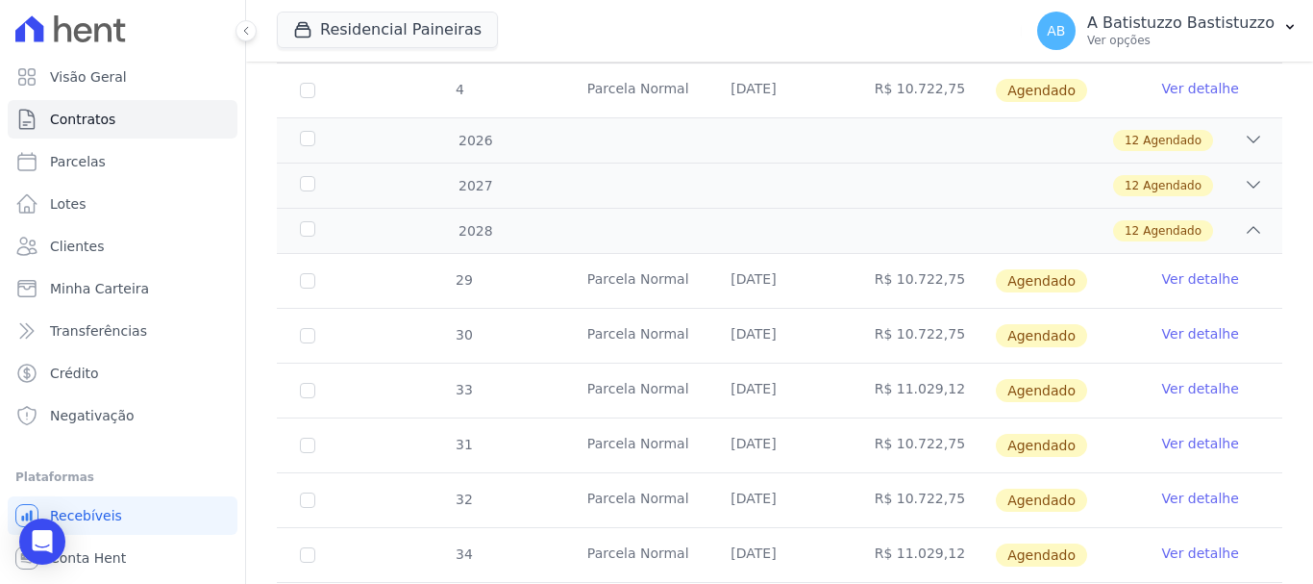
scroll to position [783, 0]
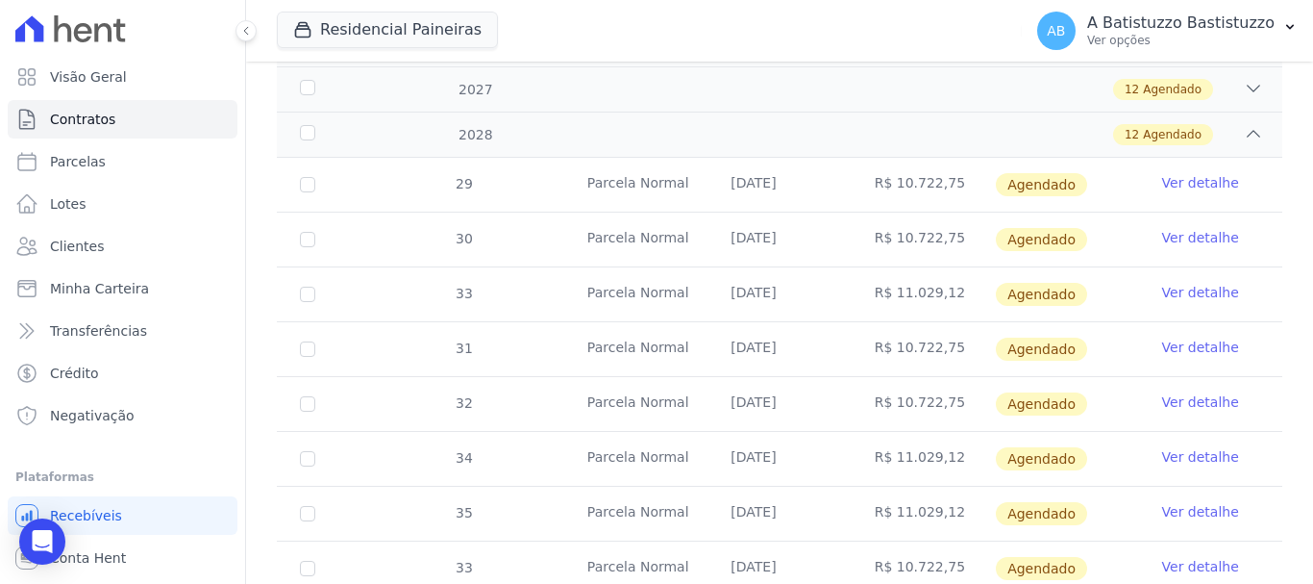
click at [1179, 283] on link "Ver detalhe" at bounding box center [1201, 292] width 77 height 19
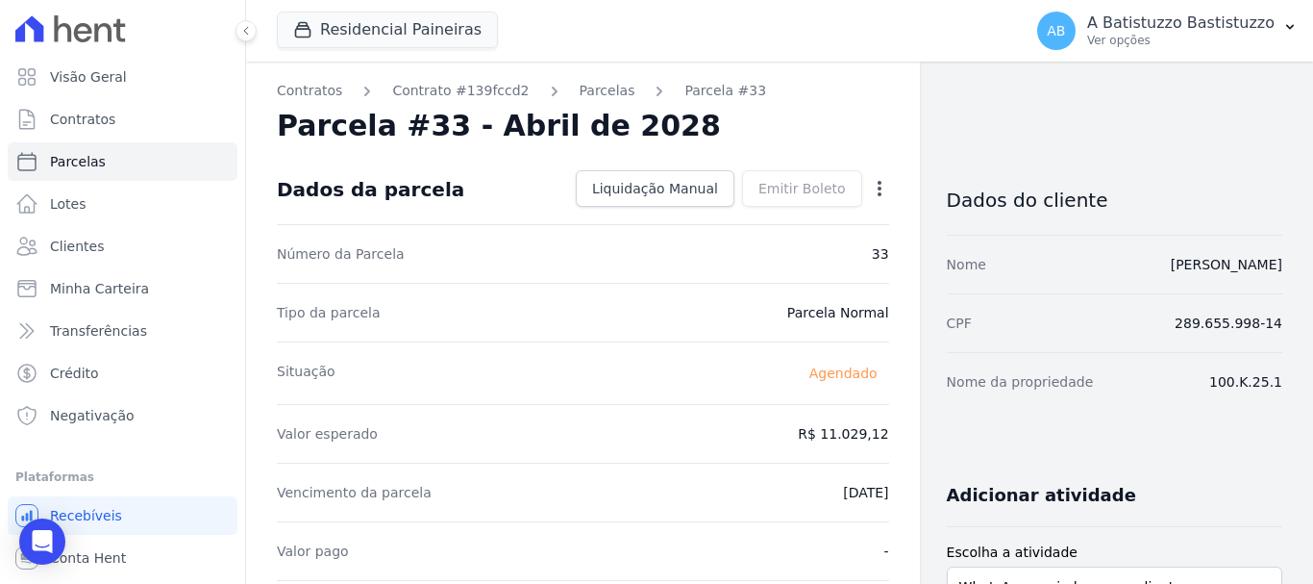
click at [878, 188] on icon "button" at bounding box center [880, 188] width 4 height 15
click at [769, 213] on link "Alterar" at bounding box center [797, 214] width 169 height 35
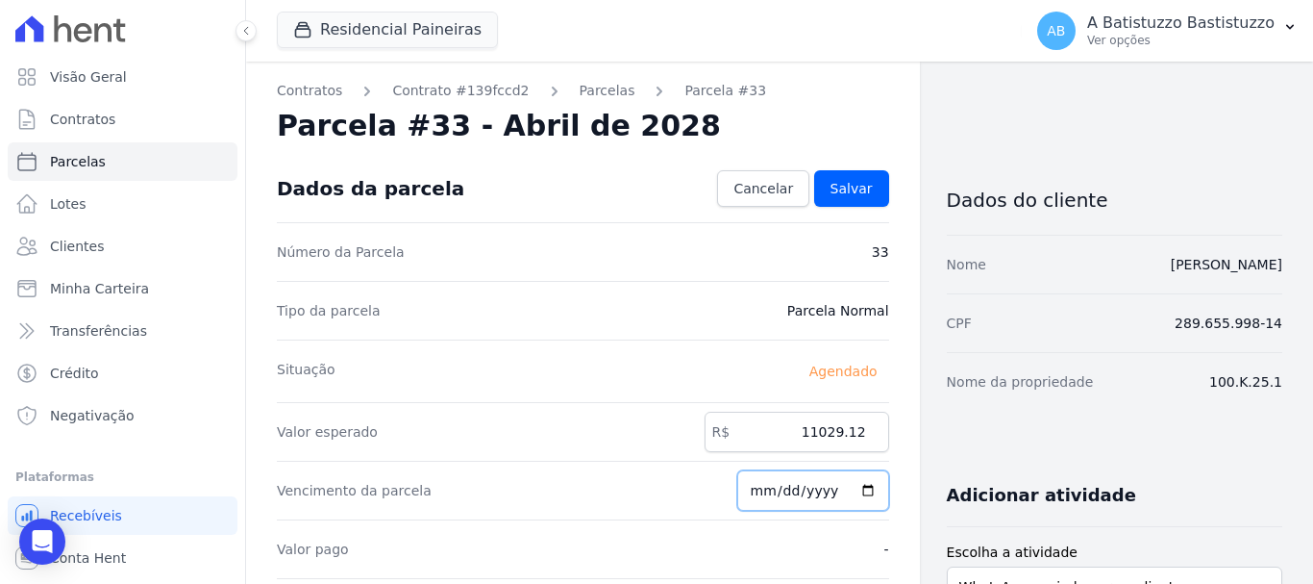
click at [860, 488] on input "[DATE]" at bounding box center [814, 490] width 152 height 40
type input "2028-03-20"
click at [848, 181] on span "Salvar" at bounding box center [852, 188] width 42 height 19
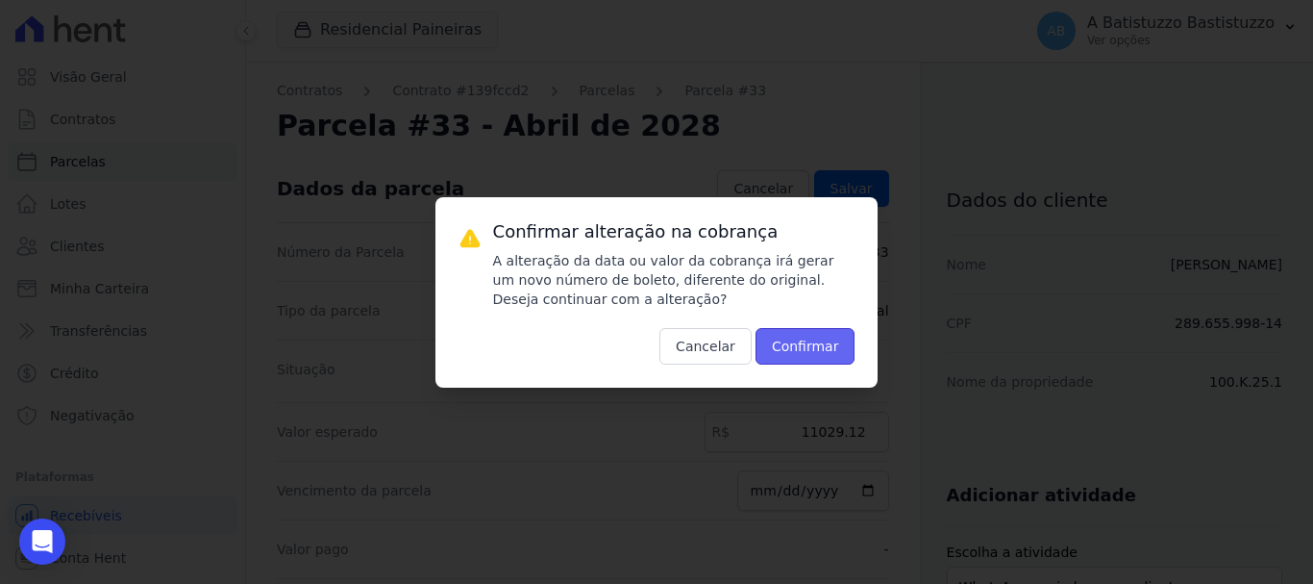
click at [809, 346] on button "Confirmar" at bounding box center [806, 346] width 100 height 37
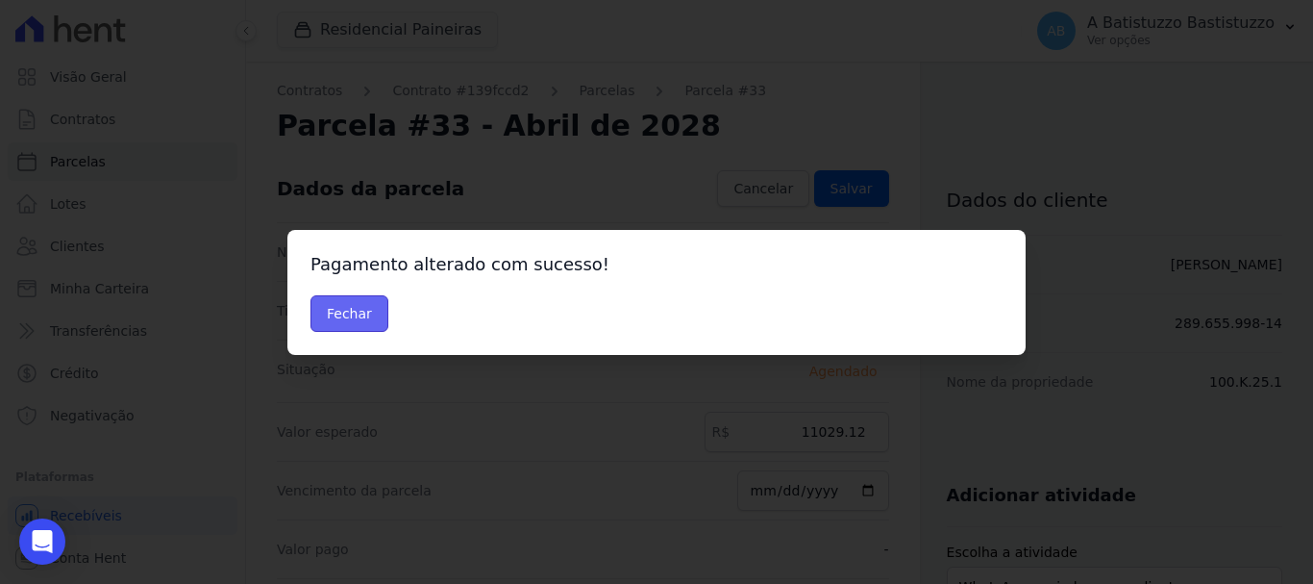
click at [357, 308] on button "Fechar" at bounding box center [350, 313] width 78 height 37
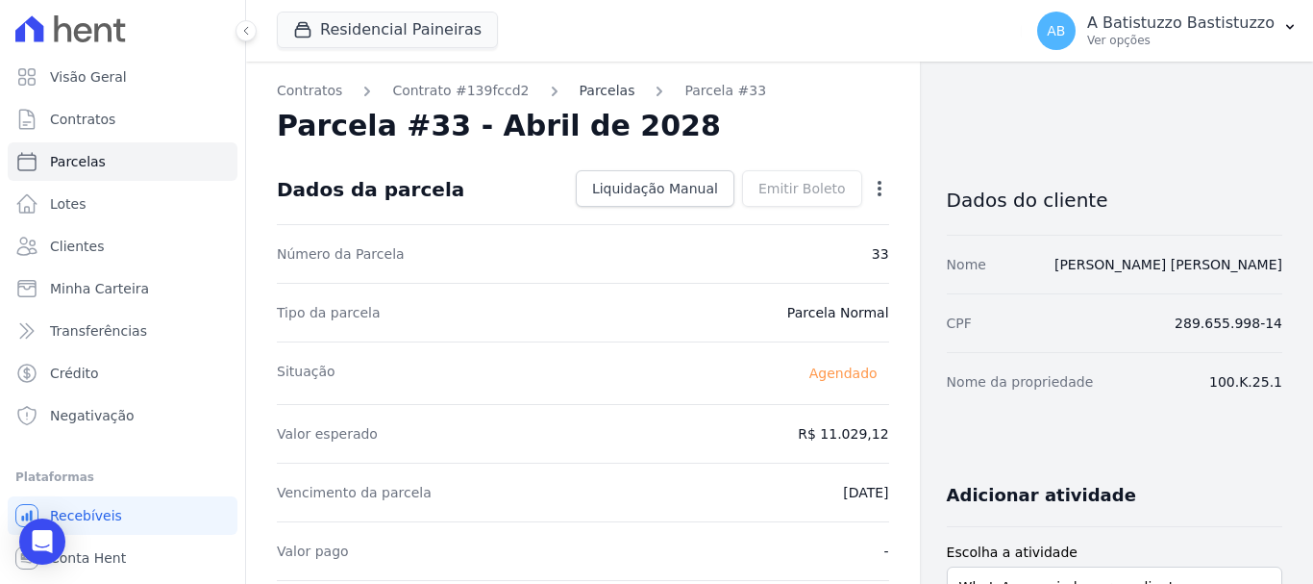
click at [580, 93] on link "Parcelas" at bounding box center [608, 91] width 56 height 20
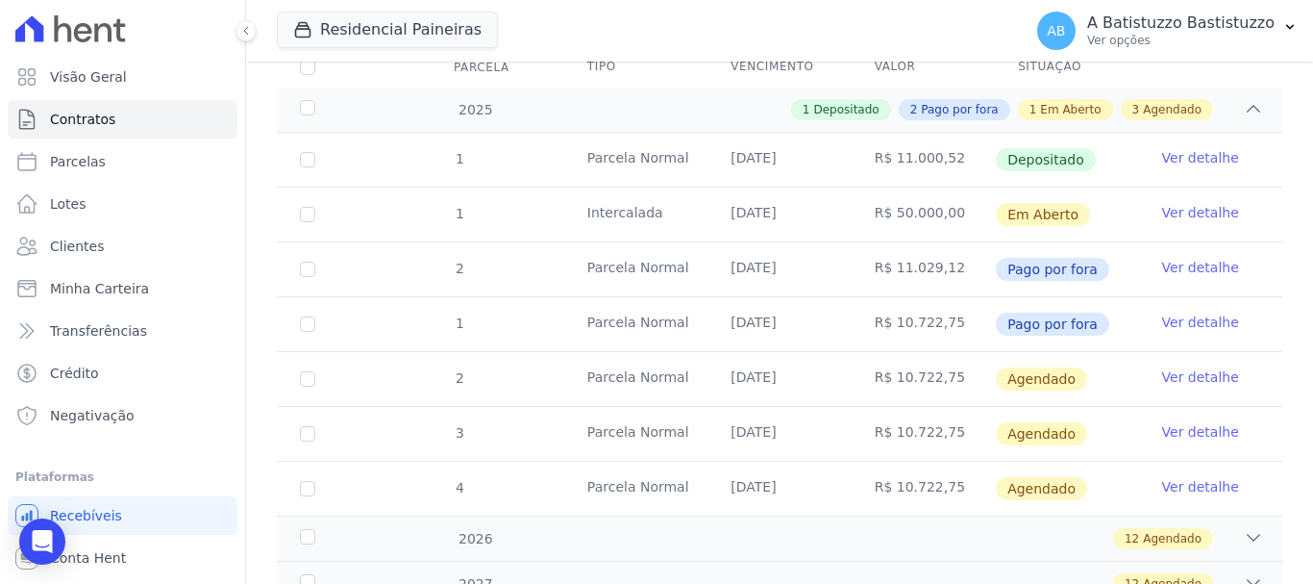
scroll to position [398, 0]
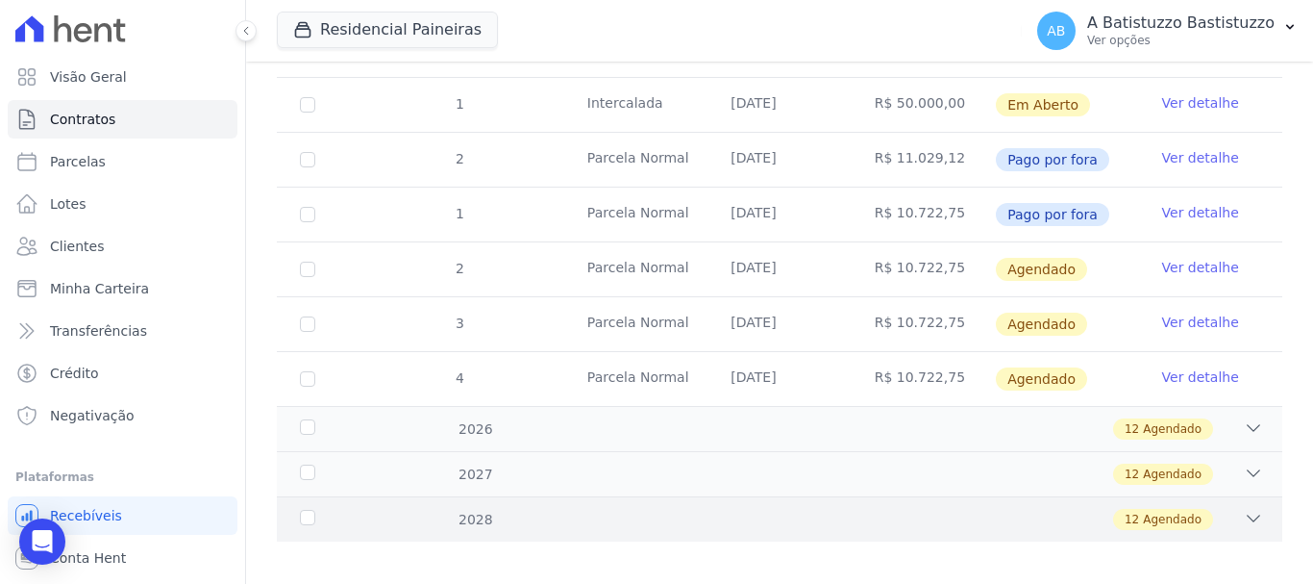
click at [1244, 509] on icon at bounding box center [1253, 518] width 19 height 19
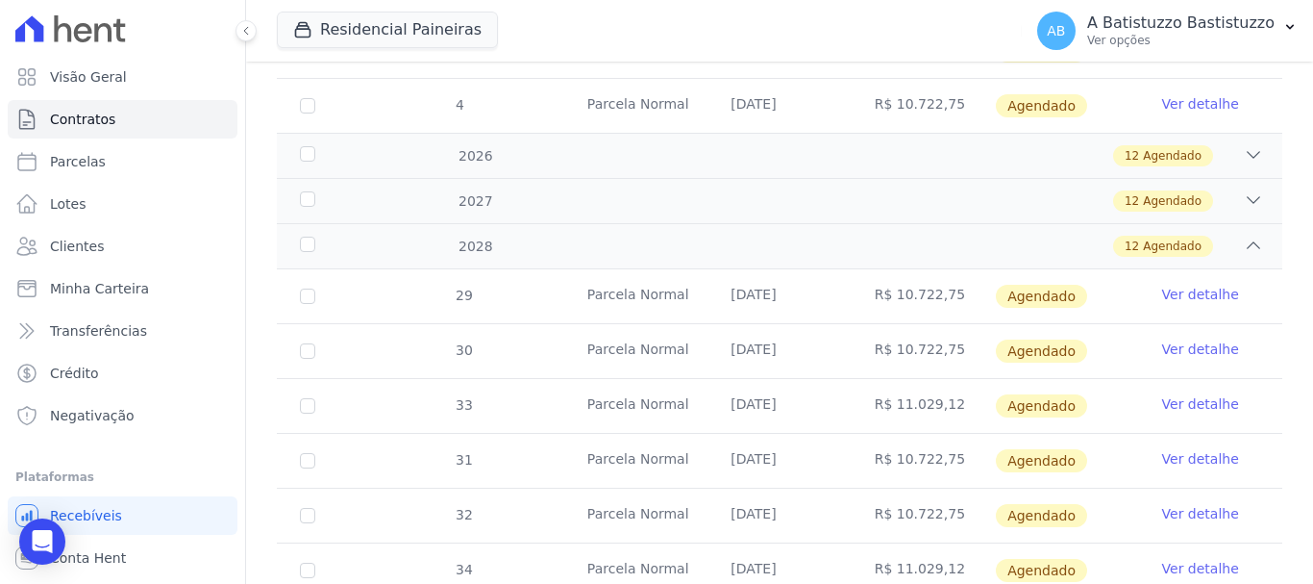
scroll to position [767, 0]
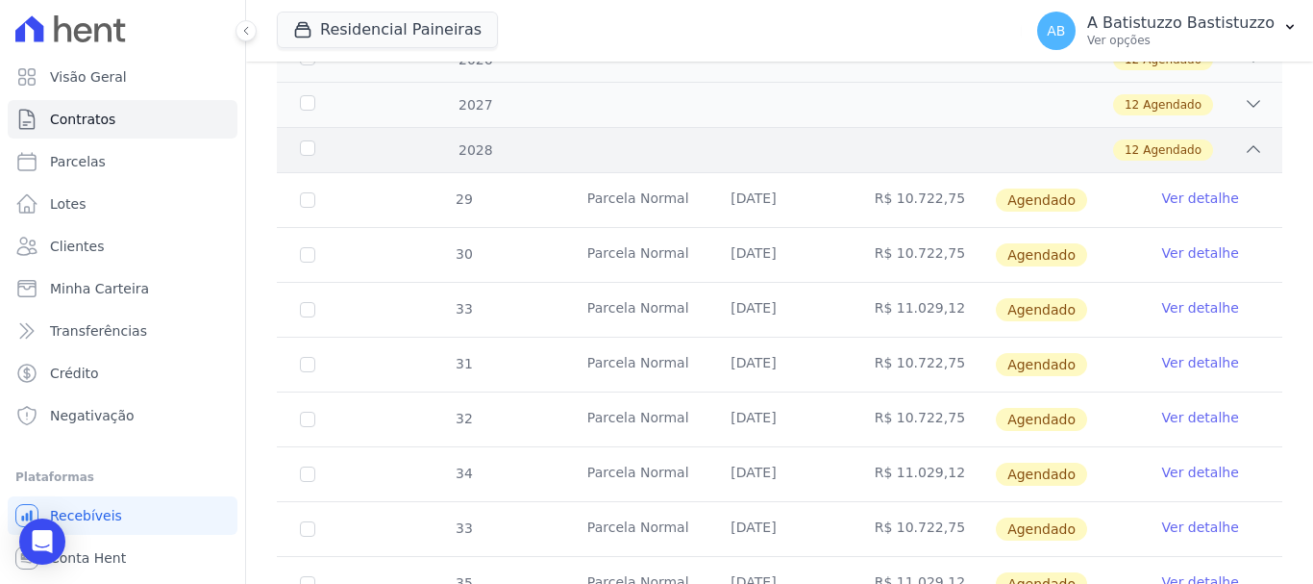
click at [1244, 139] on icon at bounding box center [1253, 148] width 19 height 19
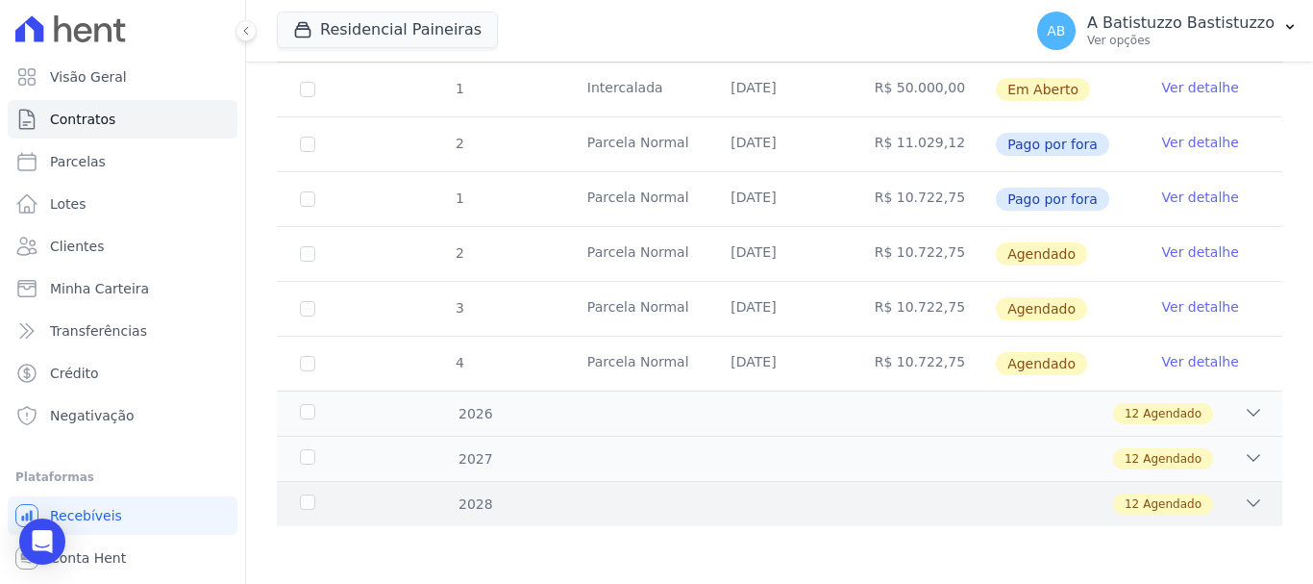
scroll to position [398, 0]
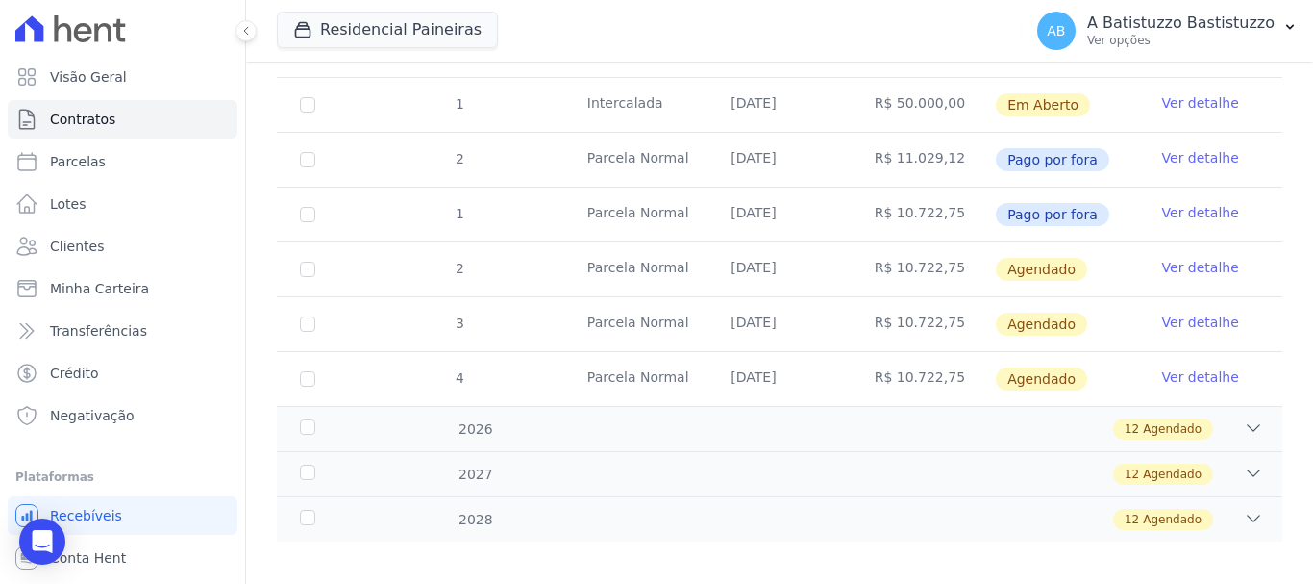
click at [1244, 418] on icon at bounding box center [1253, 427] width 19 height 19
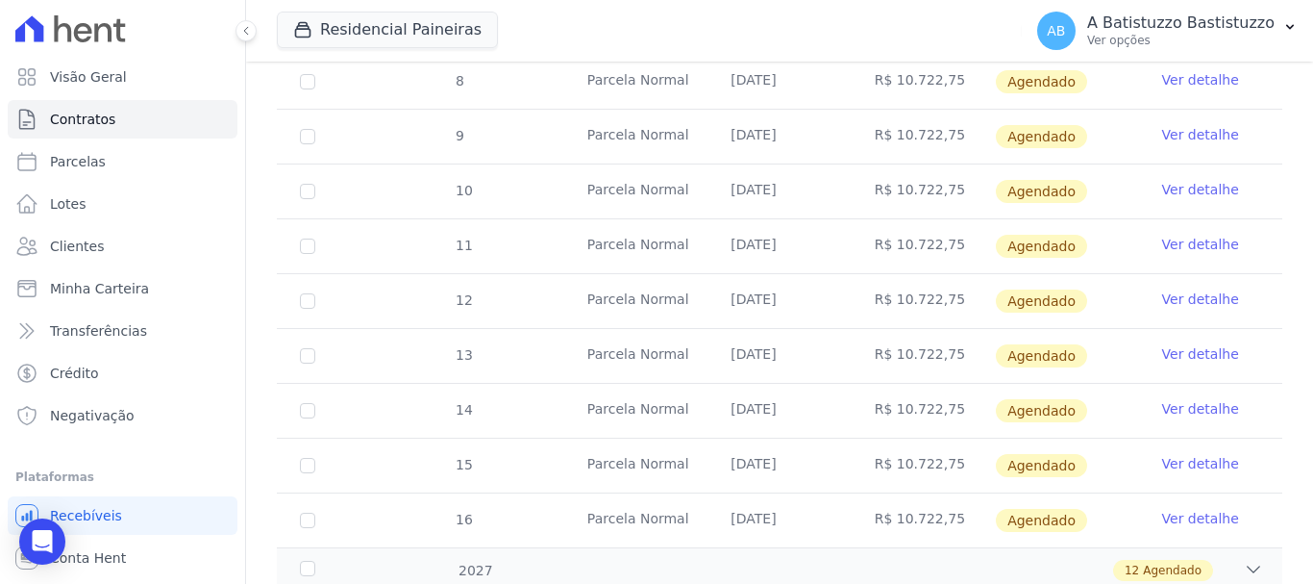
scroll to position [1056, 0]
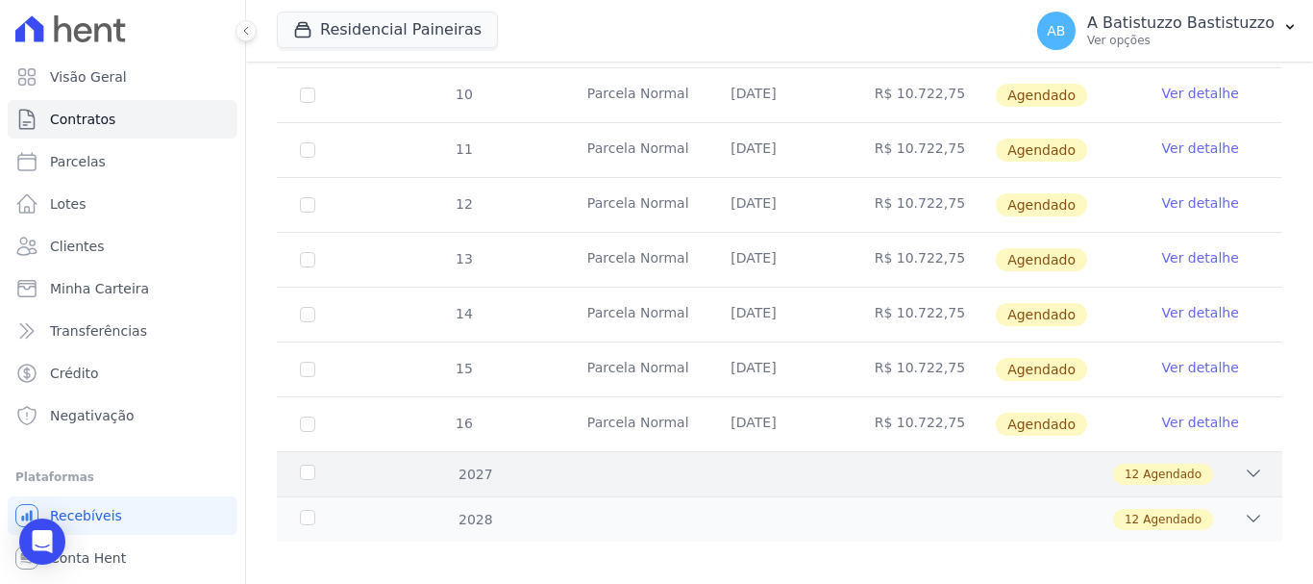
click at [1248, 470] on icon at bounding box center [1254, 473] width 13 height 6
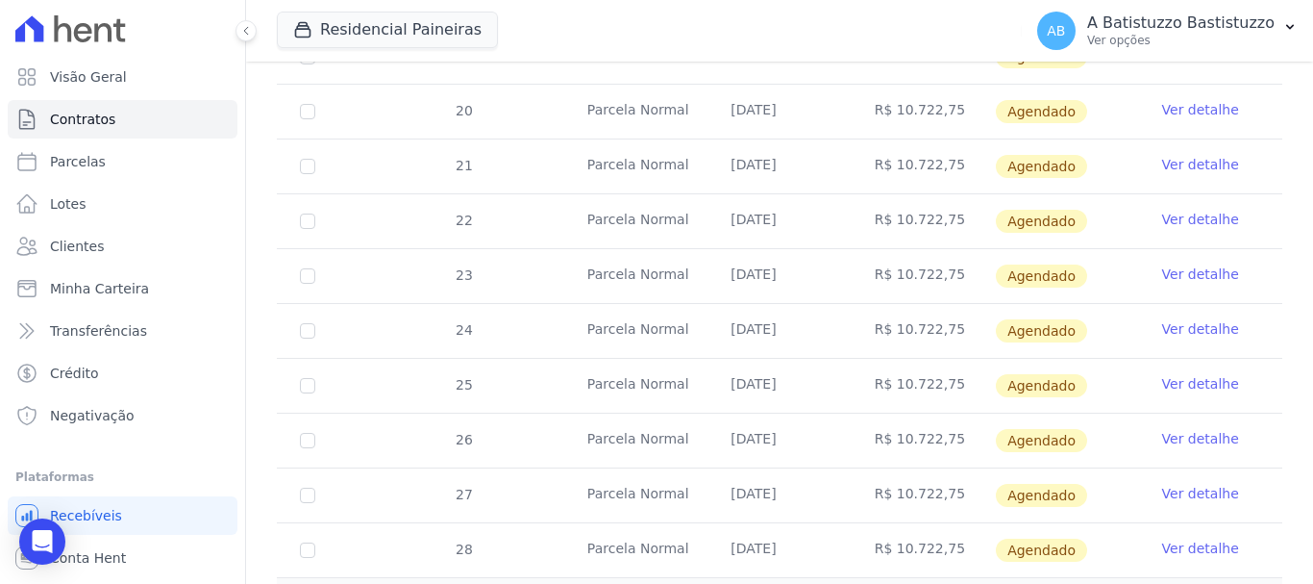
scroll to position [1713, 0]
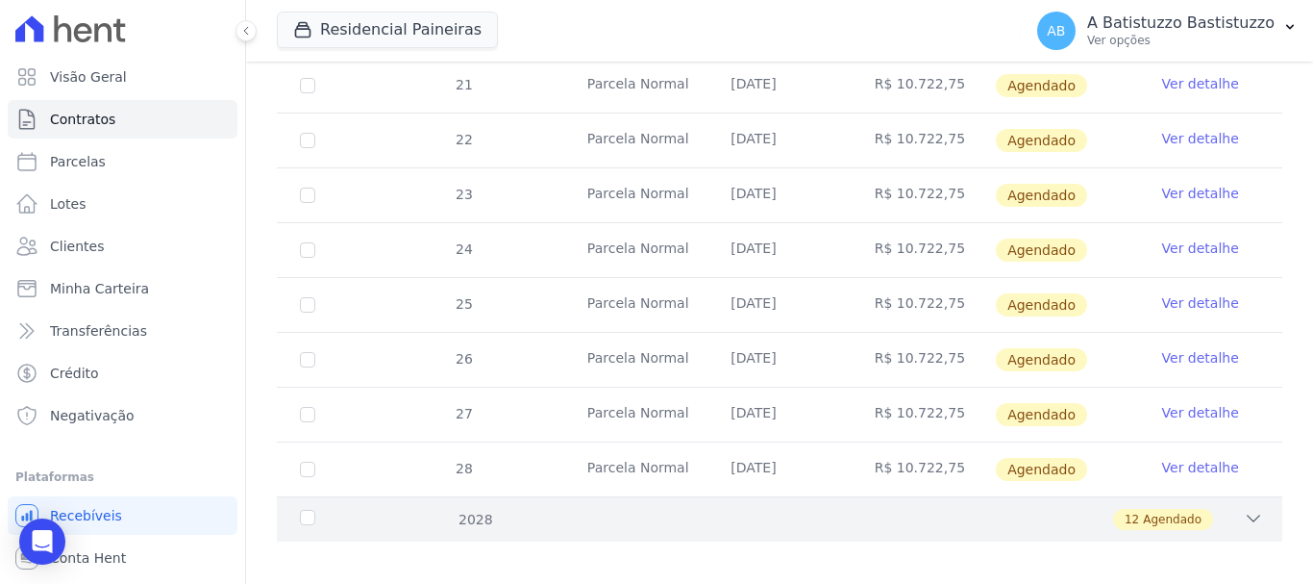
click at [1244, 509] on icon at bounding box center [1253, 518] width 19 height 19
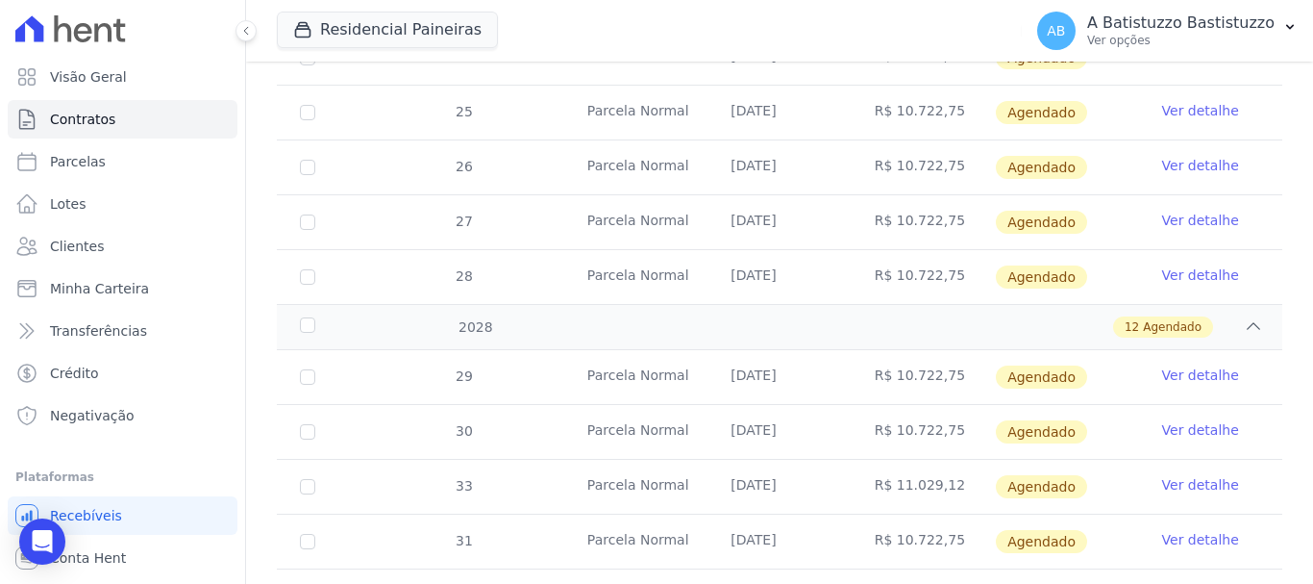
scroll to position [2098, 0]
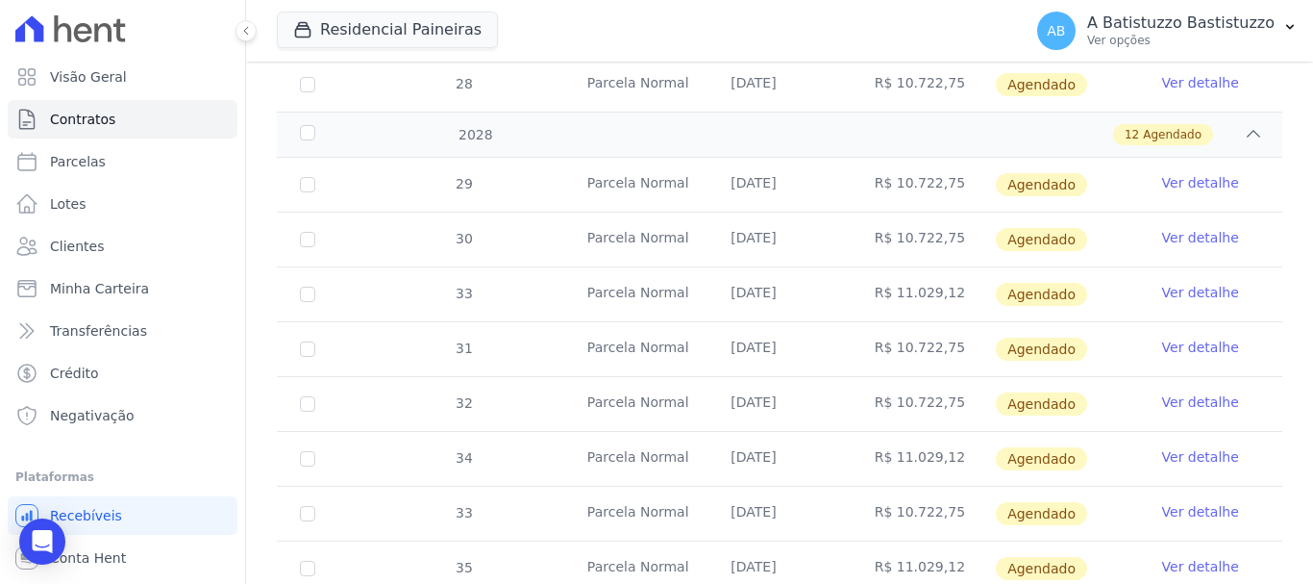
click at [1163, 283] on link "Ver detalhe" at bounding box center [1201, 292] width 77 height 19
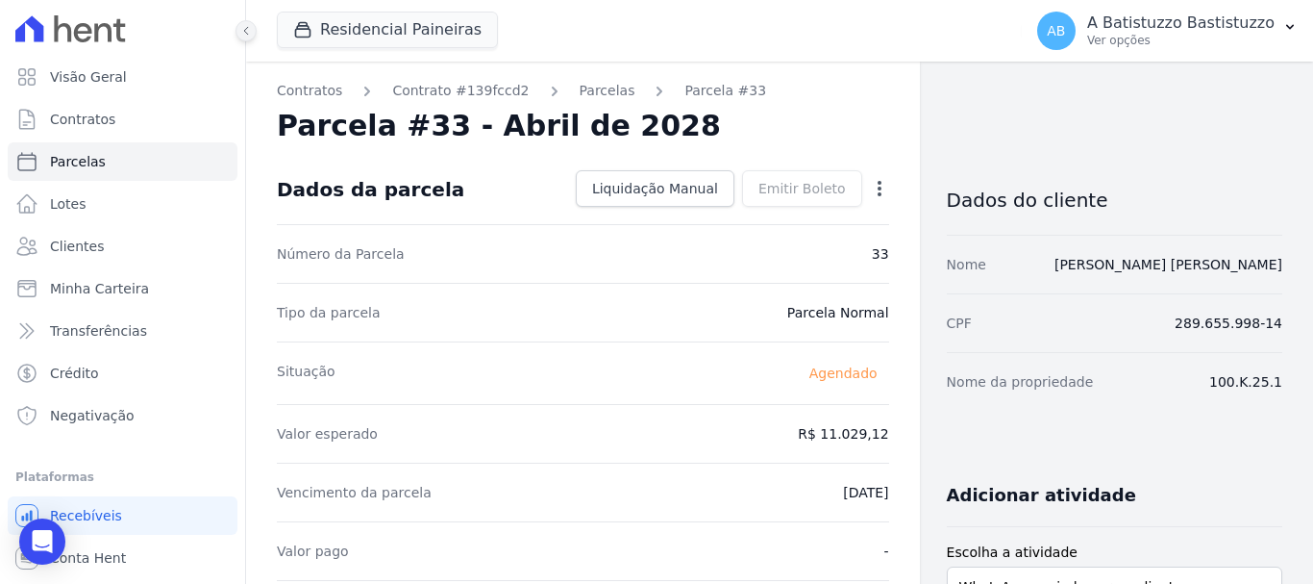
click at [246, 29] on icon at bounding box center [246, 31] width 4 height 8
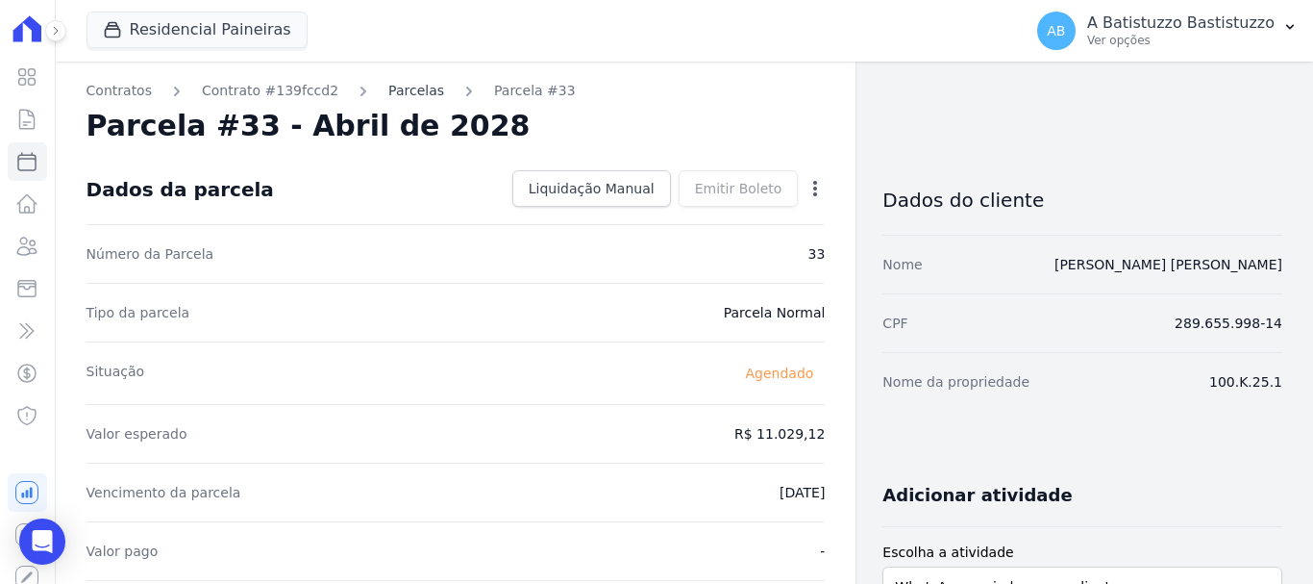
click at [400, 90] on link "Parcelas" at bounding box center [416, 91] width 56 height 20
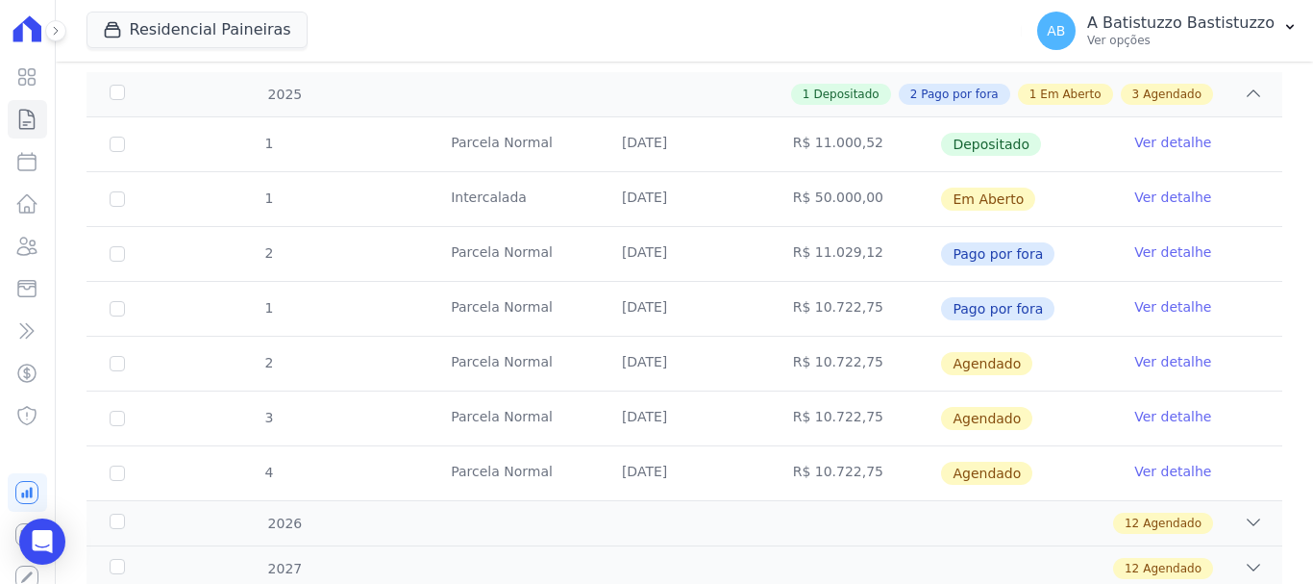
scroll to position [398, 0]
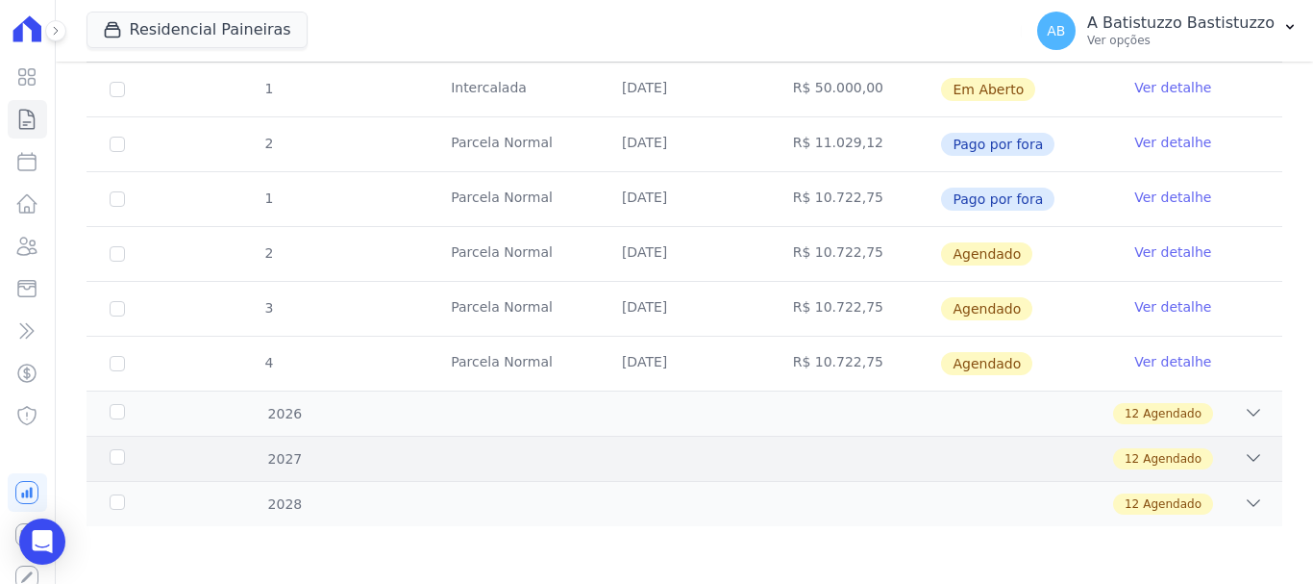
click at [1244, 453] on icon at bounding box center [1253, 457] width 19 height 19
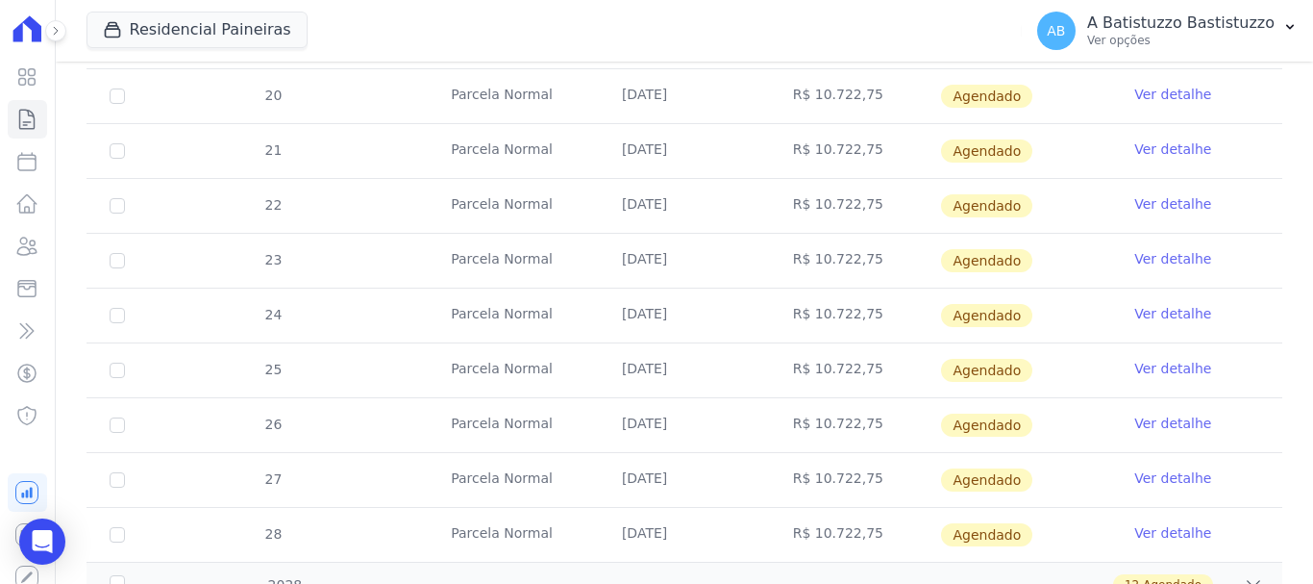
scroll to position [1056, 0]
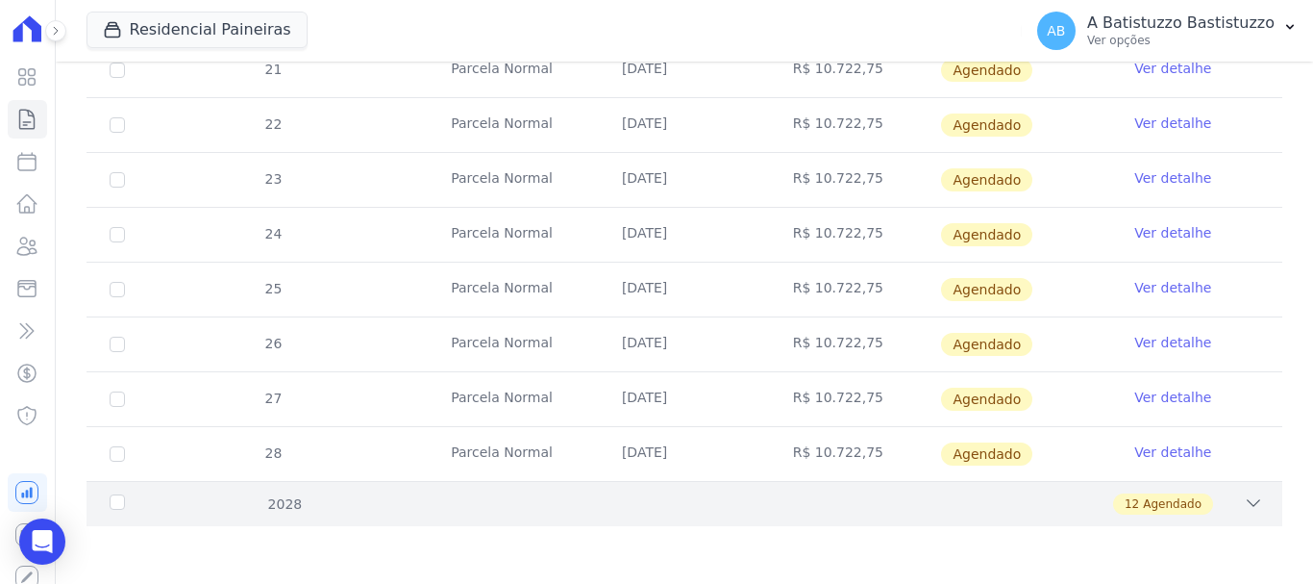
click at [1244, 504] on icon at bounding box center [1253, 502] width 19 height 19
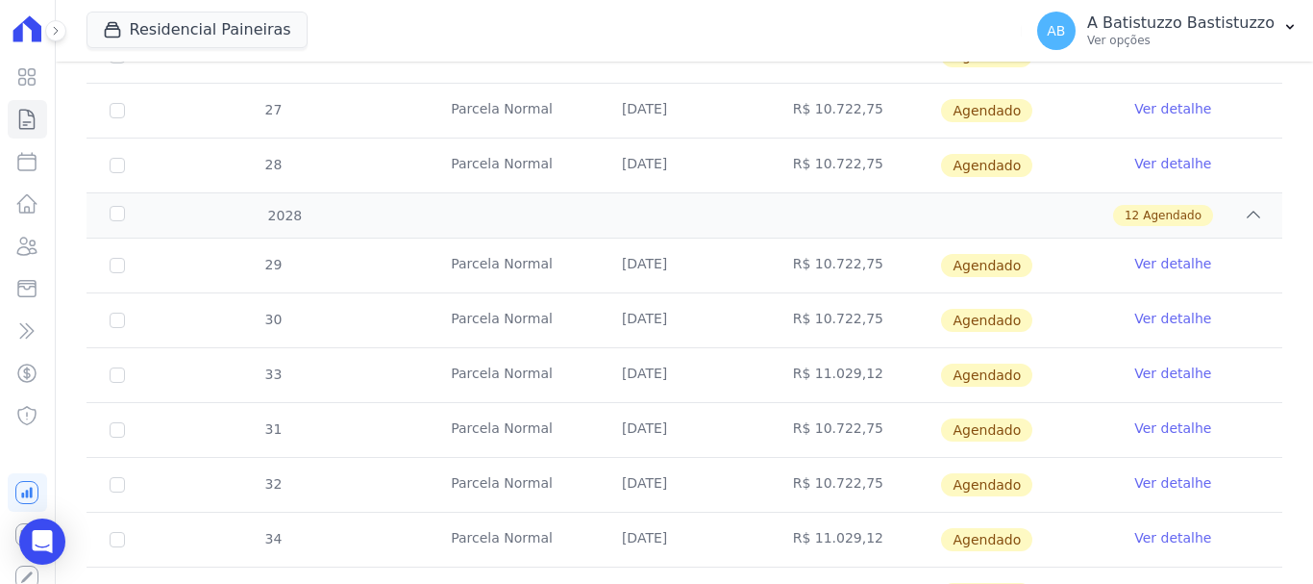
scroll to position [1440, 0]
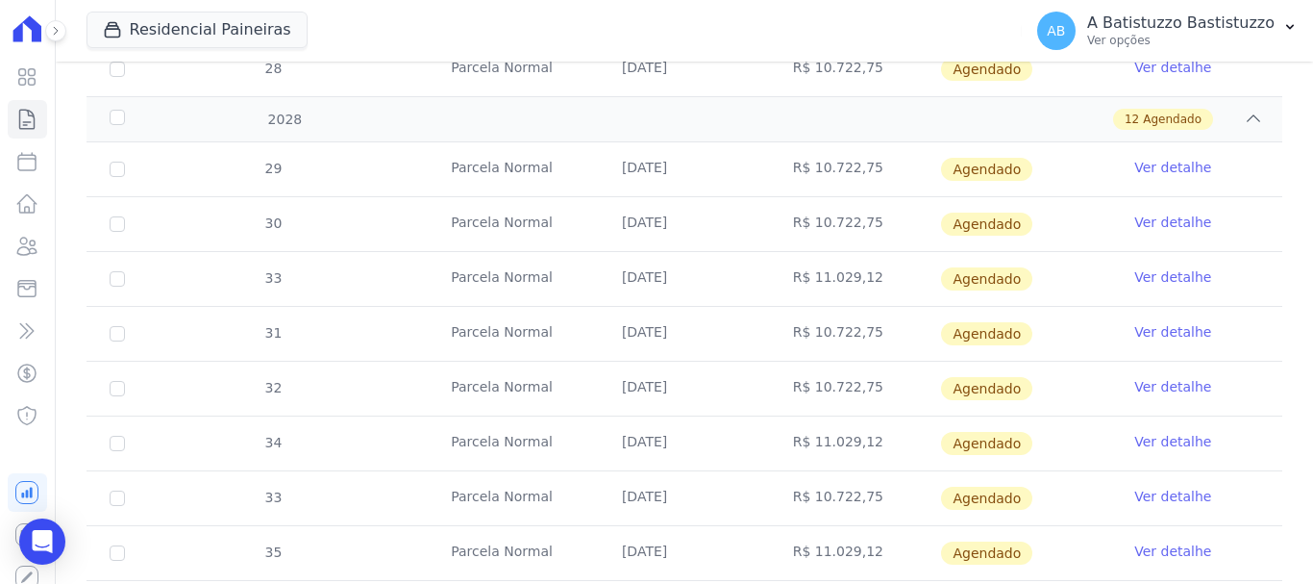
click at [1147, 379] on link "Ver detalhe" at bounding box center [1173, 386] width 77 height 19
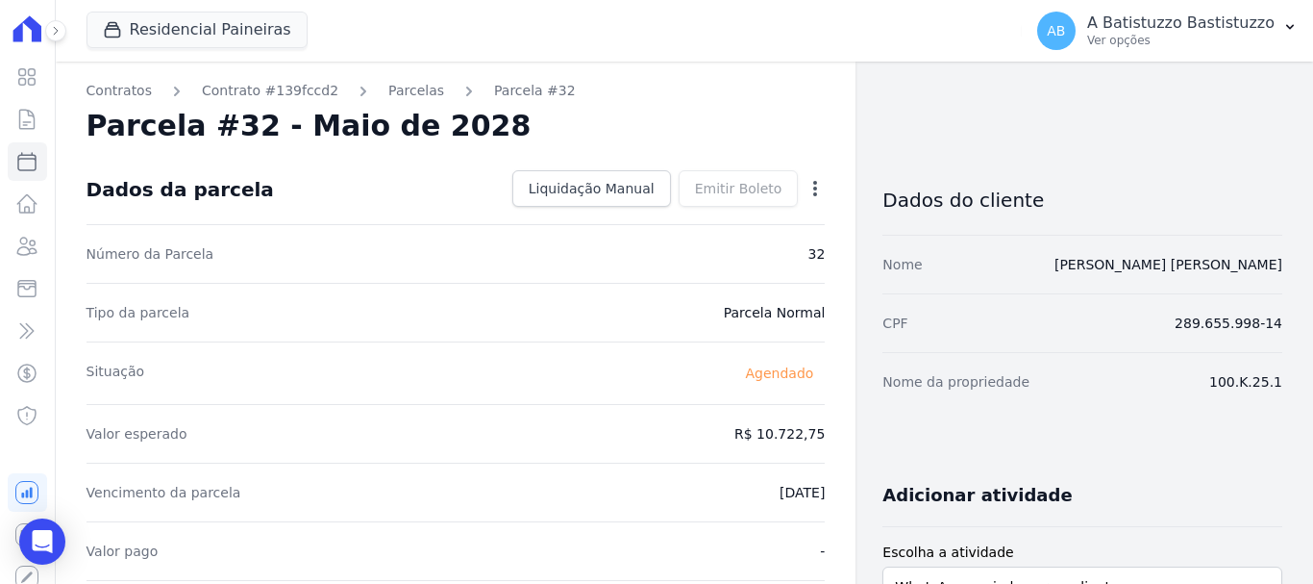
click at [806, 186] on icon "button" at bounding box center [815, 188] width 19 height 19
click at [658, 214] on link "Alterar" at bounding box center [732, 214] width 169 height 35
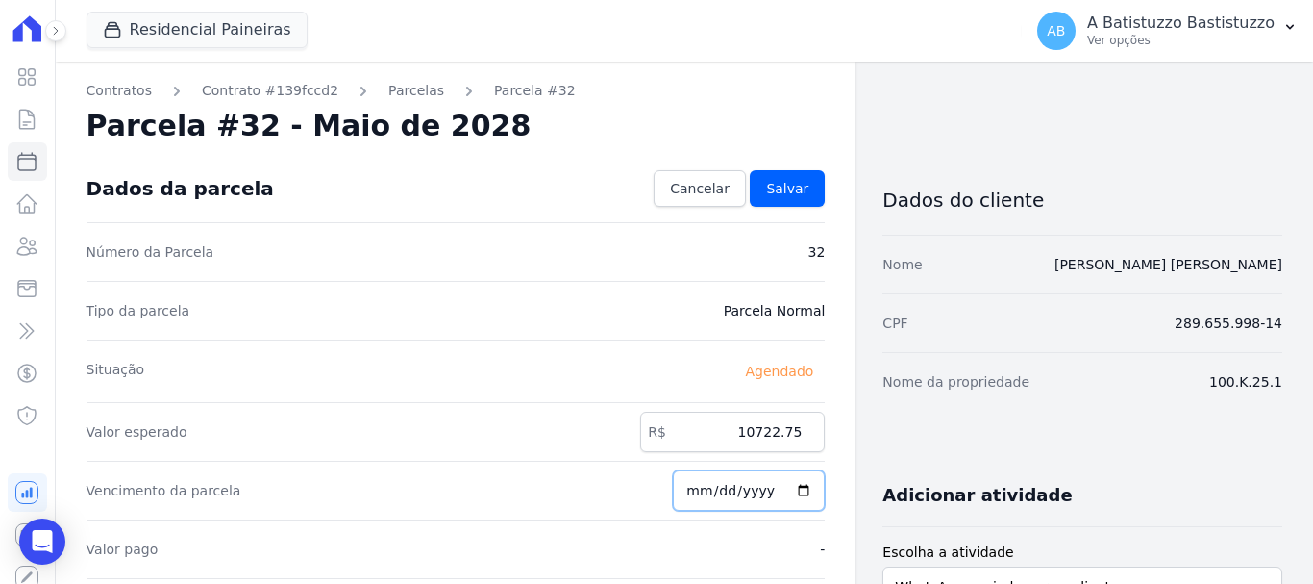
click at [795, 489] on input "2028-05-20" at bounding box center [749, 490] width 152 height 40
type input "2028-04-20"
click at [781, 180] on span "Salvar" at bounding box center [787, 188] width 42 height 19
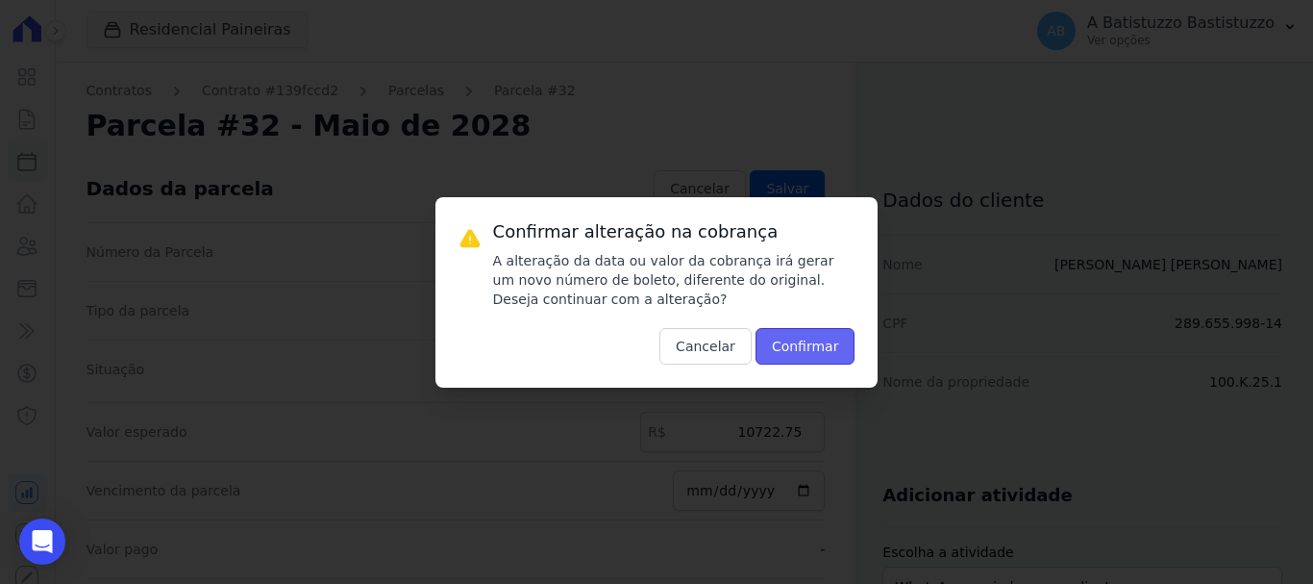
click at [798, 338] on button "Confirmar" at bounding box center [806, 346] width 100 height 37
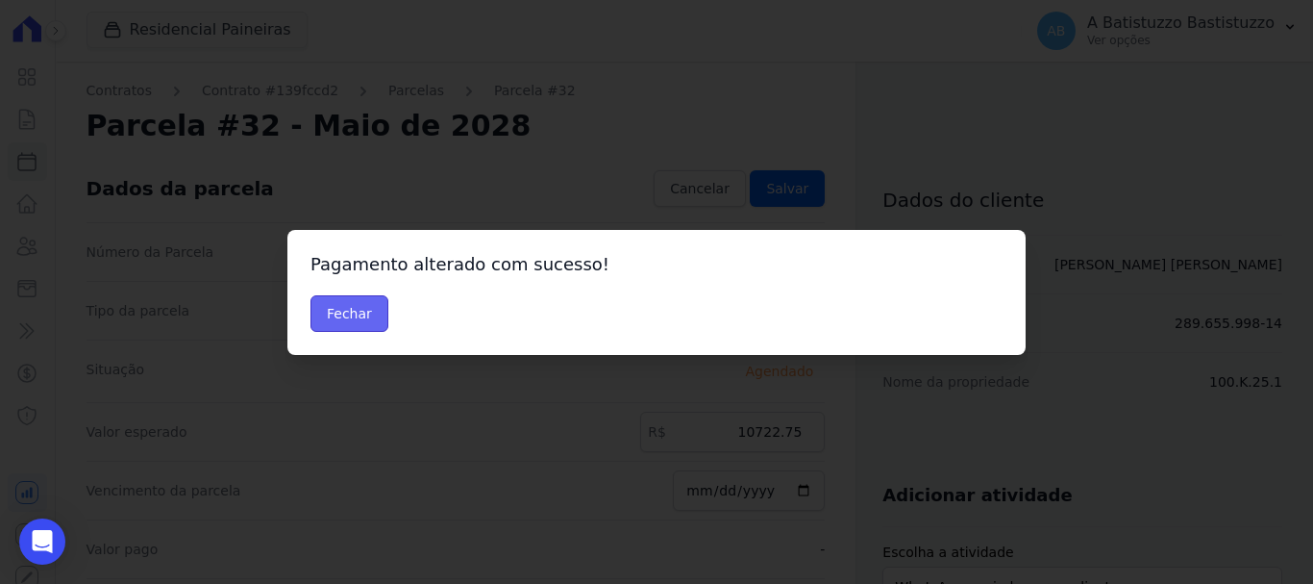
click at [345, 303] on button "Fechar" at bounding box center [350, 313] width 78 height 37
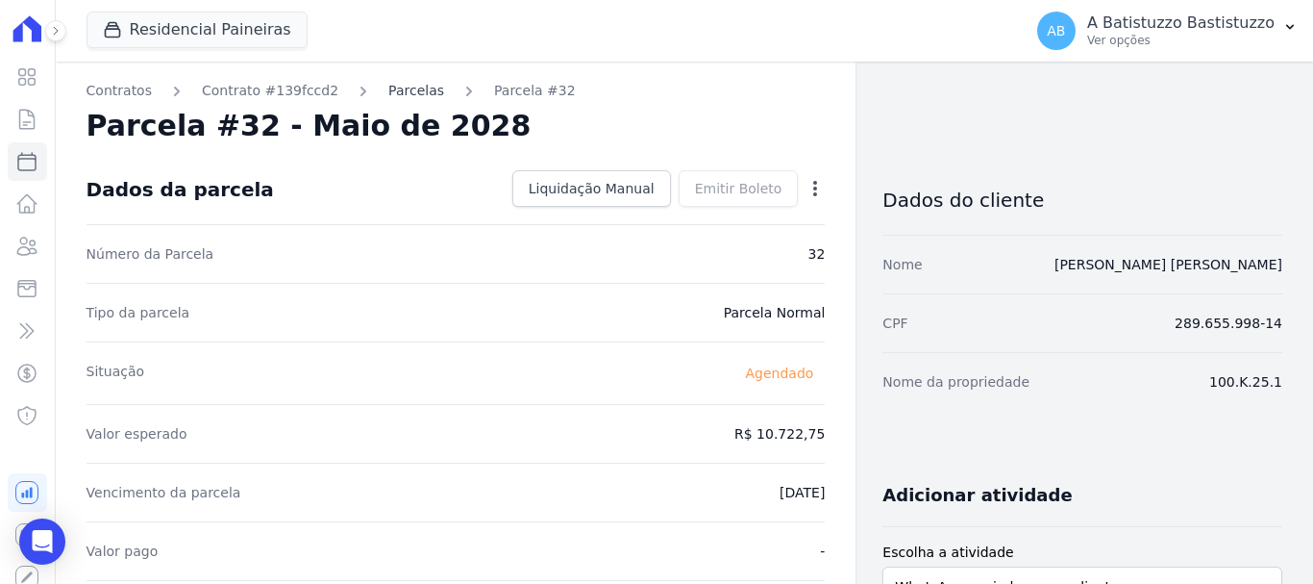
click at [405, 88] on link "Parcelas" at bounding box center [416, 91] width 56 height 20
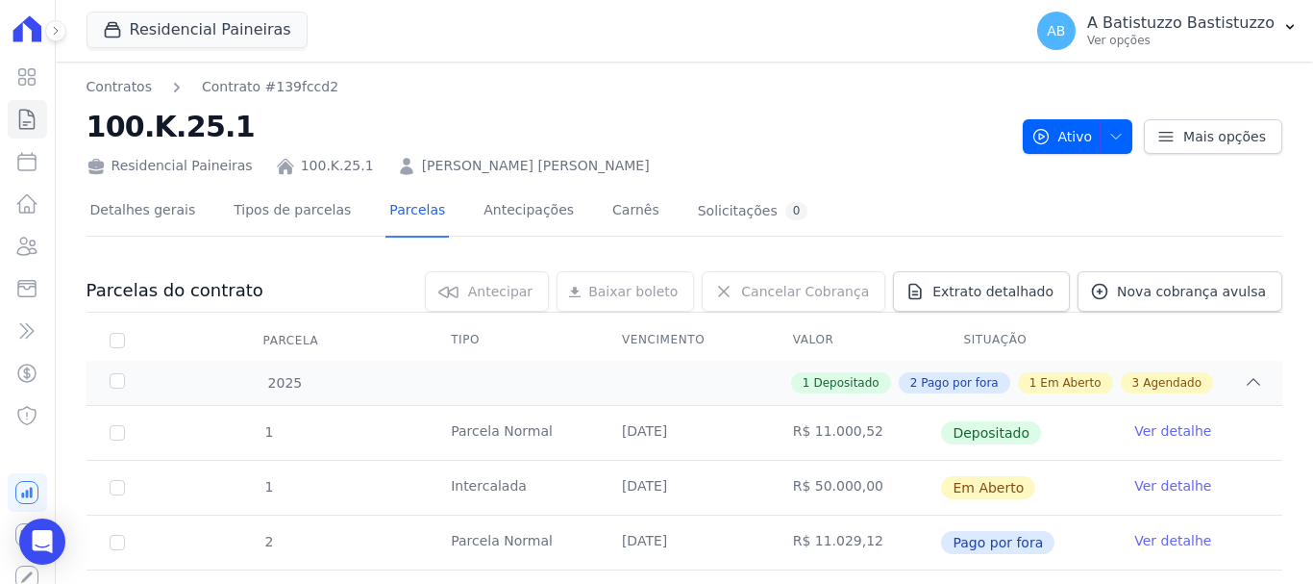
scroll to position [398, 0]
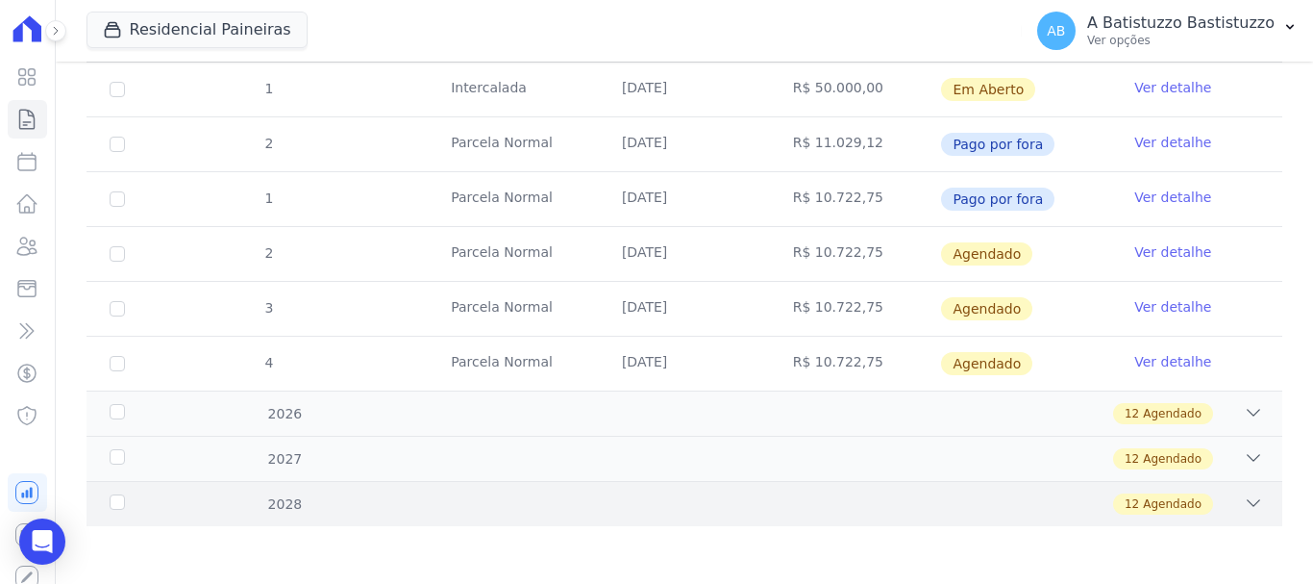
click at [1245, 498] on icon at bounding box center [1253, 502] width 19 height 19
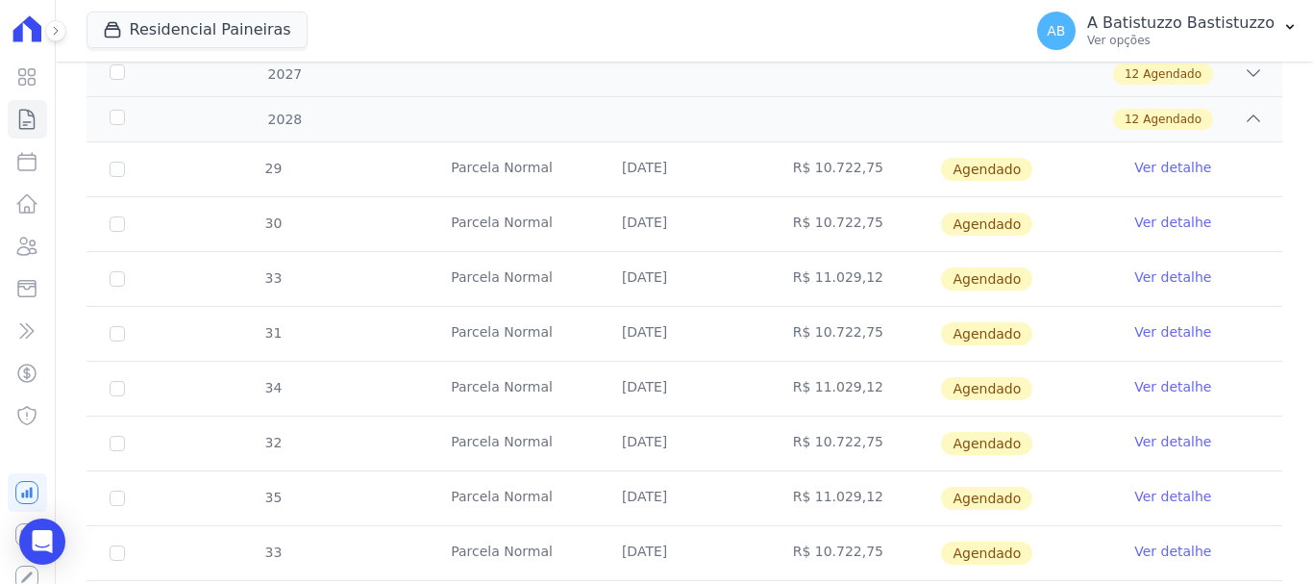
scroll to position [879, 0]
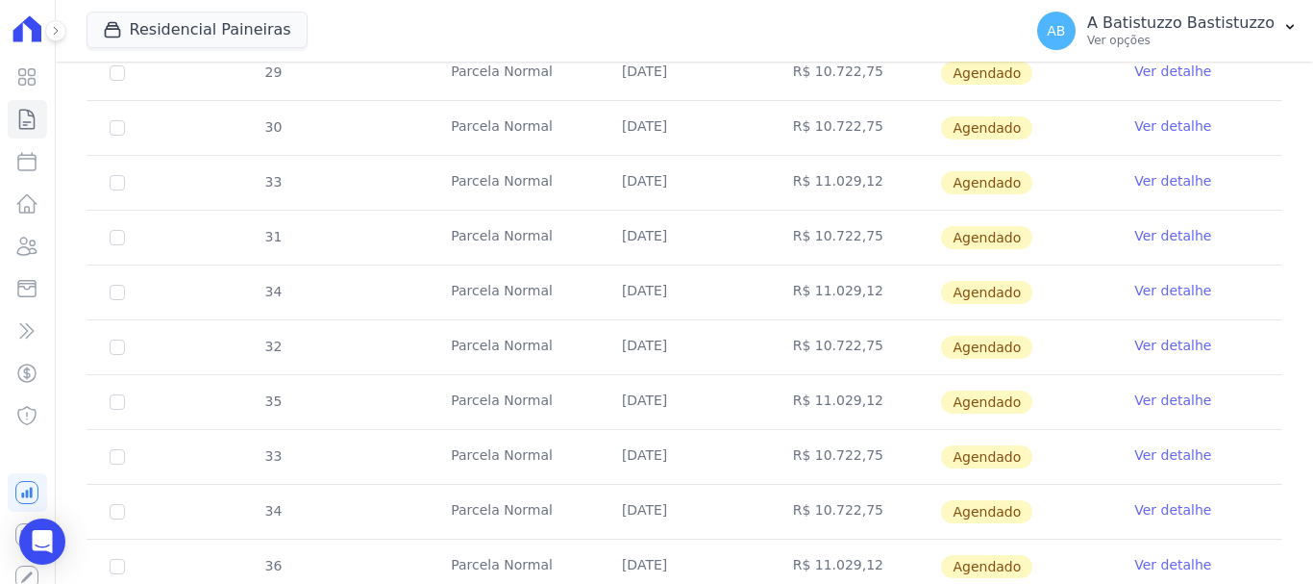
click at [1156, 451] on link "Ver detalhe" at bounding box center [1173, 454] width 77 height 19
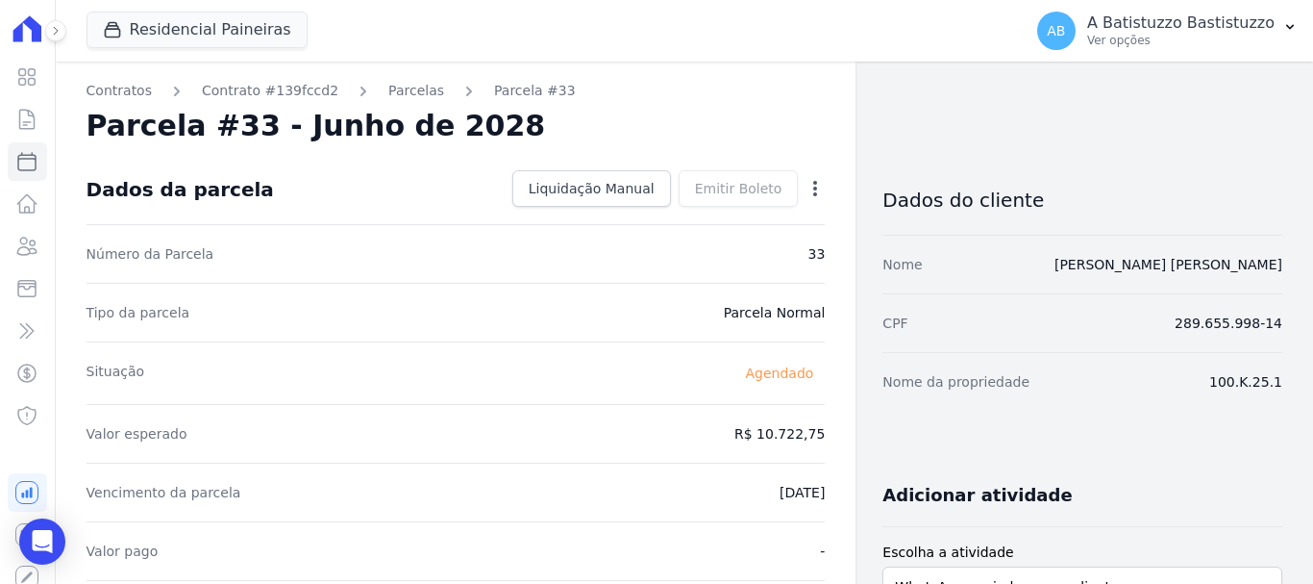
click at [806, 185] on icon "button" at bounding box center [815, 188] width 19 height 19
click at [684, 214] on link "Alterar" at bounding box center [732, 214] width 169 height 35
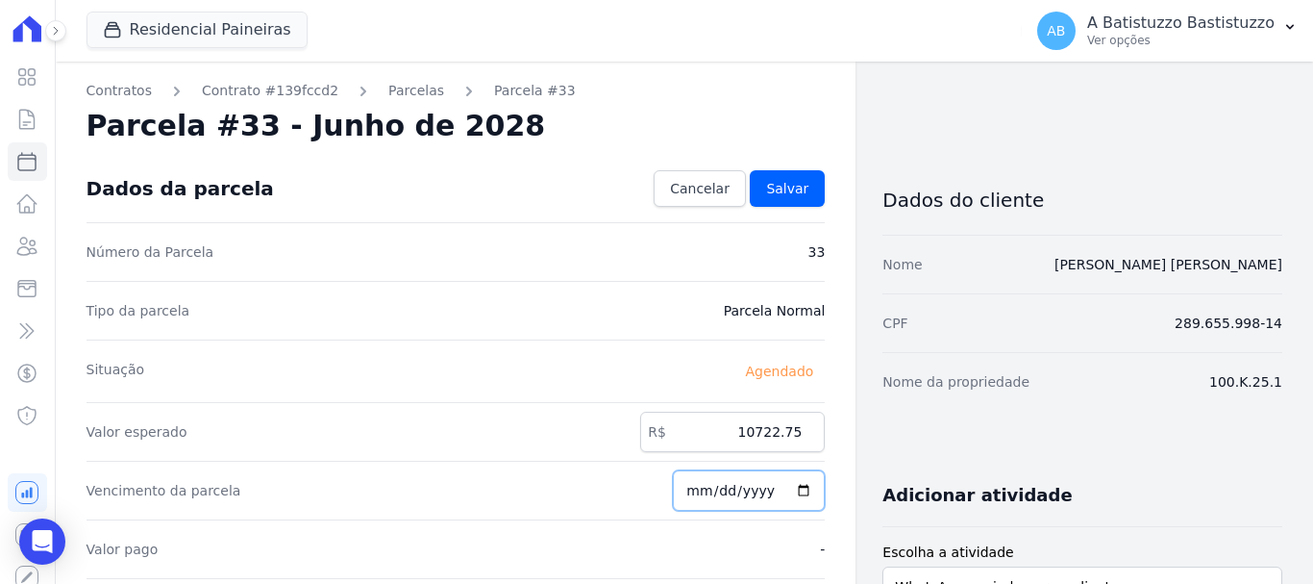
click at [795, 481] on input "2028-06-20" at bounding box center [749, 490] width 152 height 40
click at [794, 488] on input "2028-06-20" at bounding box center [749, 490] width 152 height 40
type input "2028-05-20"
click at [781, 187] on span "Salvar" at bounding box center [787, 188] width 42 height 19
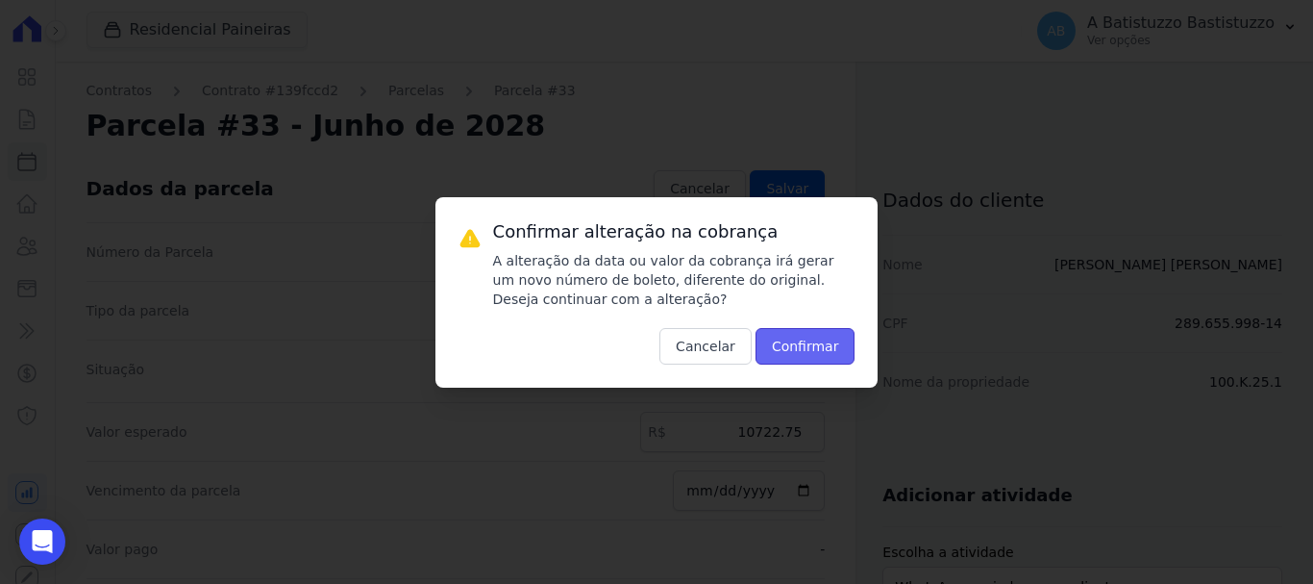
click at [788, 338] on button "Confirmar" at bounding box center [806, 346] width 100 height 37
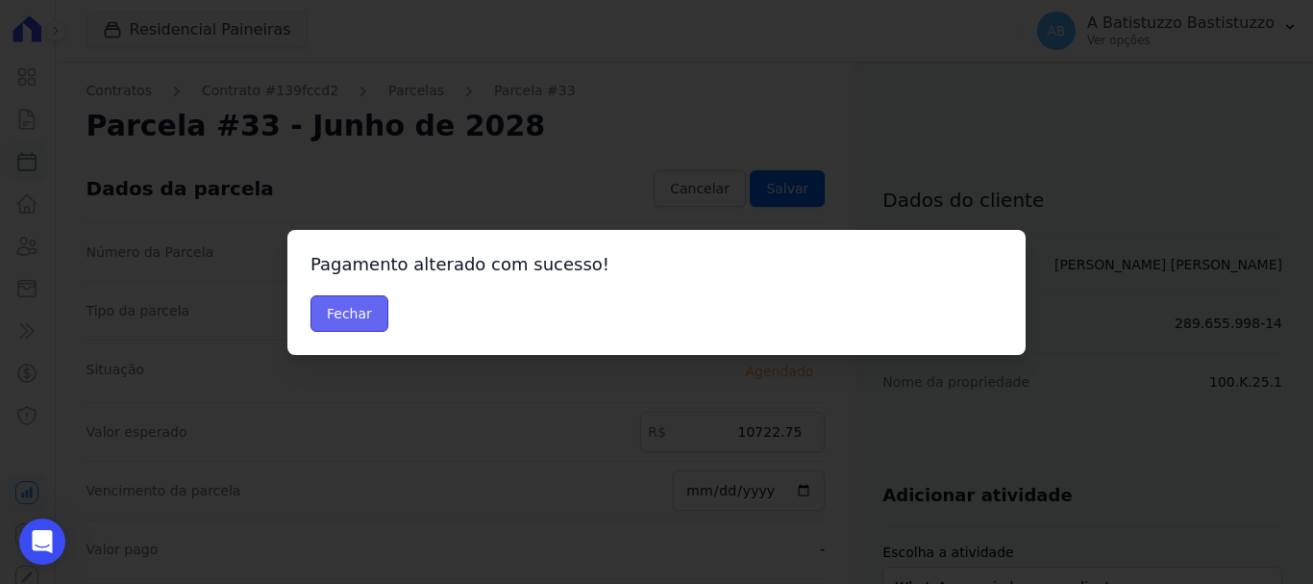
click at [351, 316] on button "Fechar" at bounding box center [350, 313] width 78 height 37
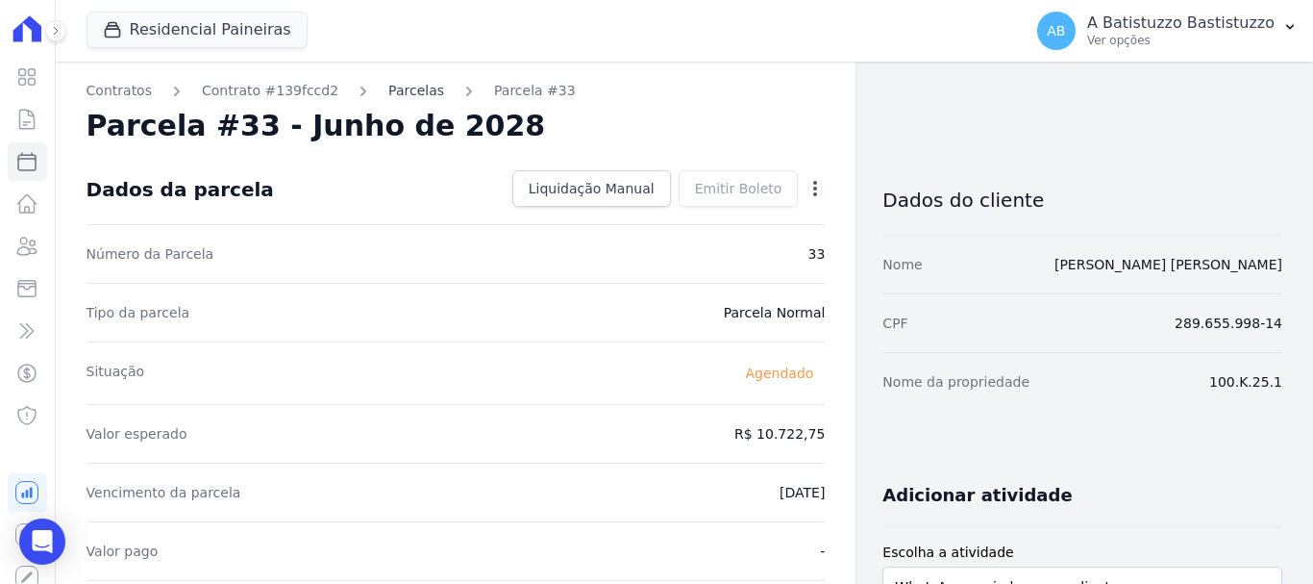
click at [403, 90] on link "Parcelas" at bounding box center [416, 91] width 56 height 20
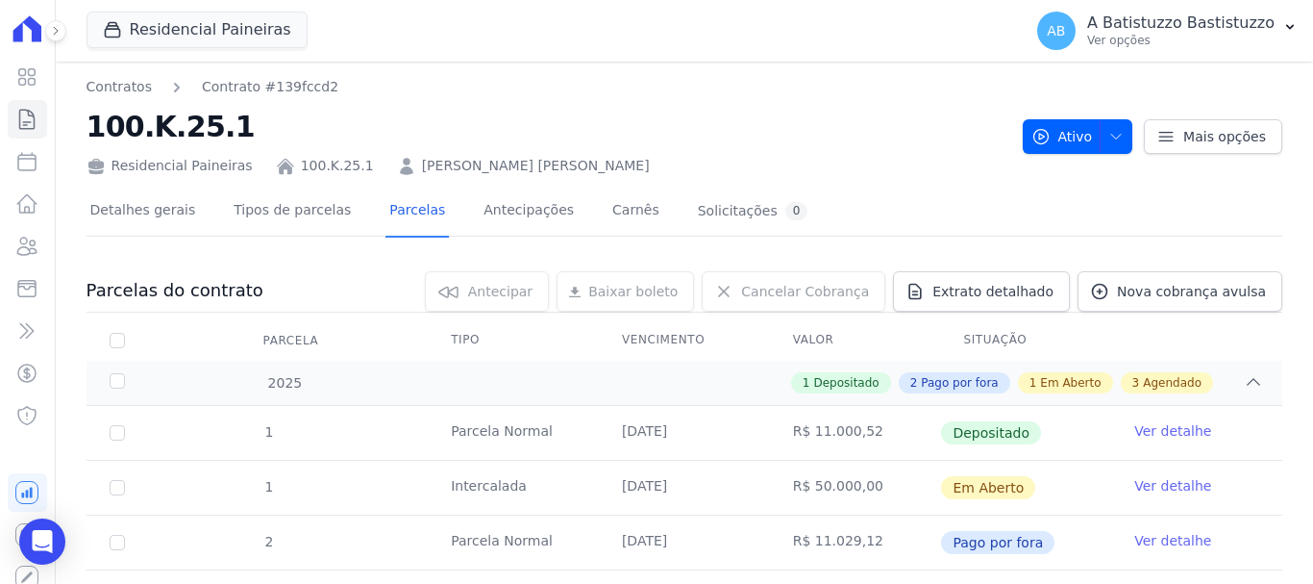
scroll to position [398, 0]
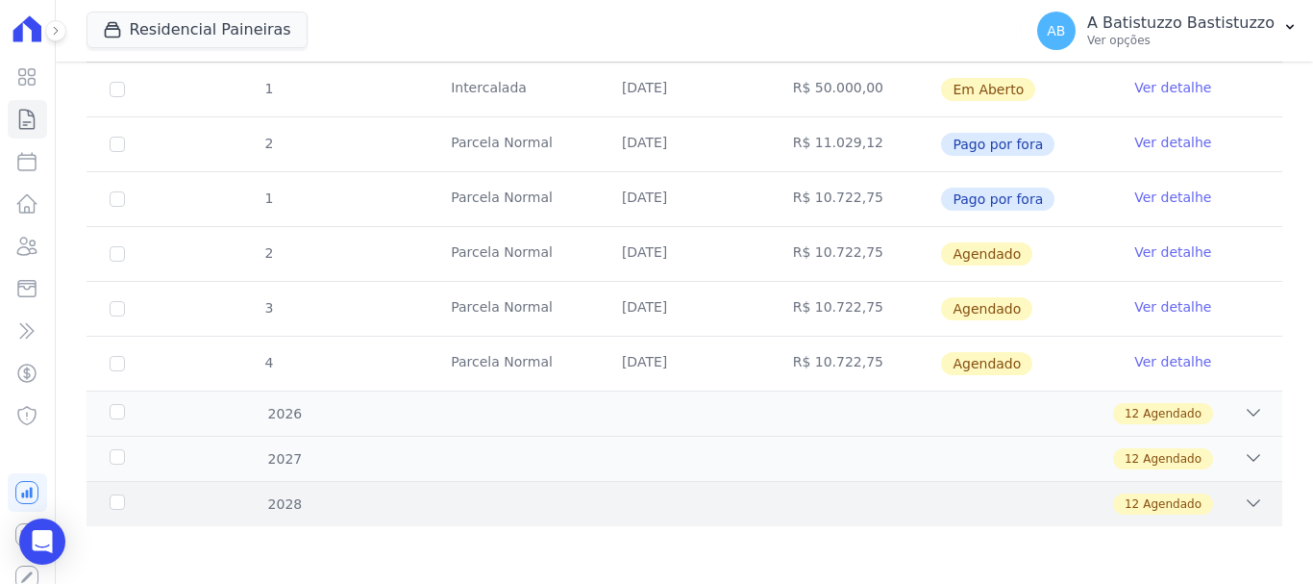
click at [1244, 504] on icon at bounding box center [1253, 502] width 19 height 19
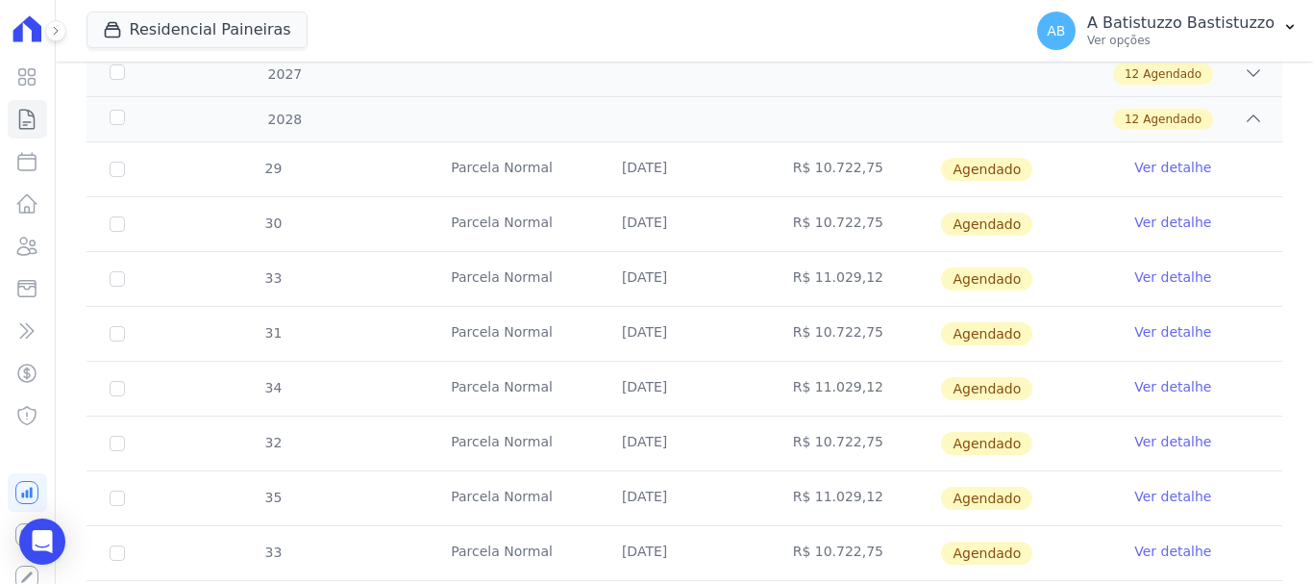
scroll to position [879, 0]
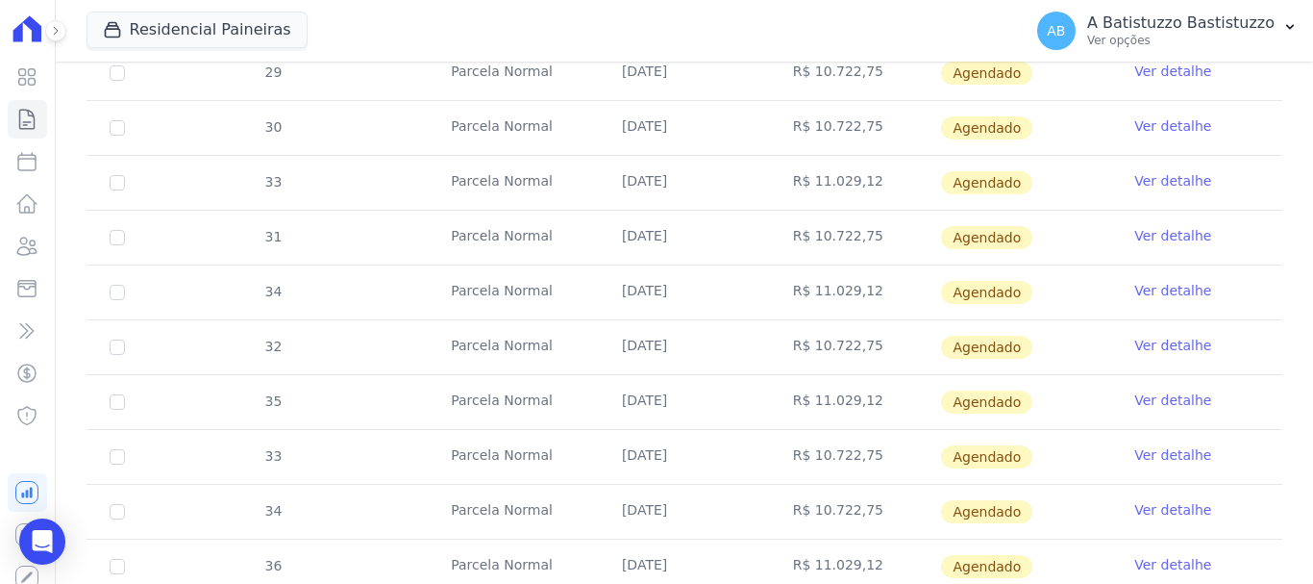
click at [1143, 505] on link "Ver detalhe" at bounding box center [1173, 509] width 77 height 19
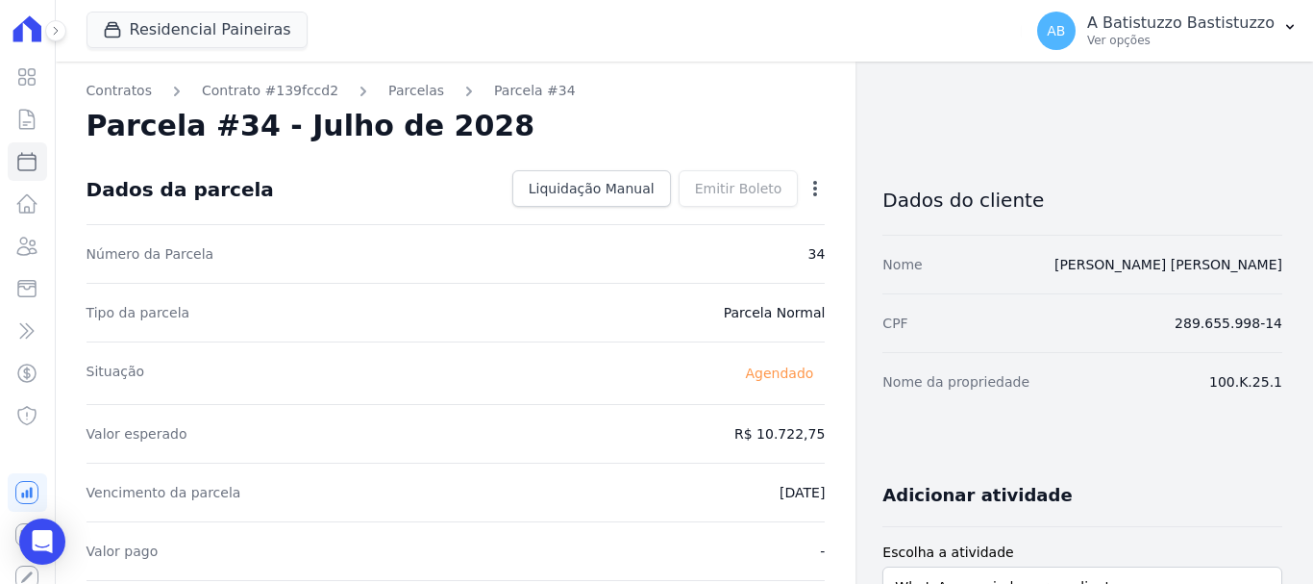
click at [806, 187] on icon "button" at bounding box center [815, 188] width 19 height 19
click at [665, 217] on link "Alterar" at bounding box center [732, 214] width 169 height 35
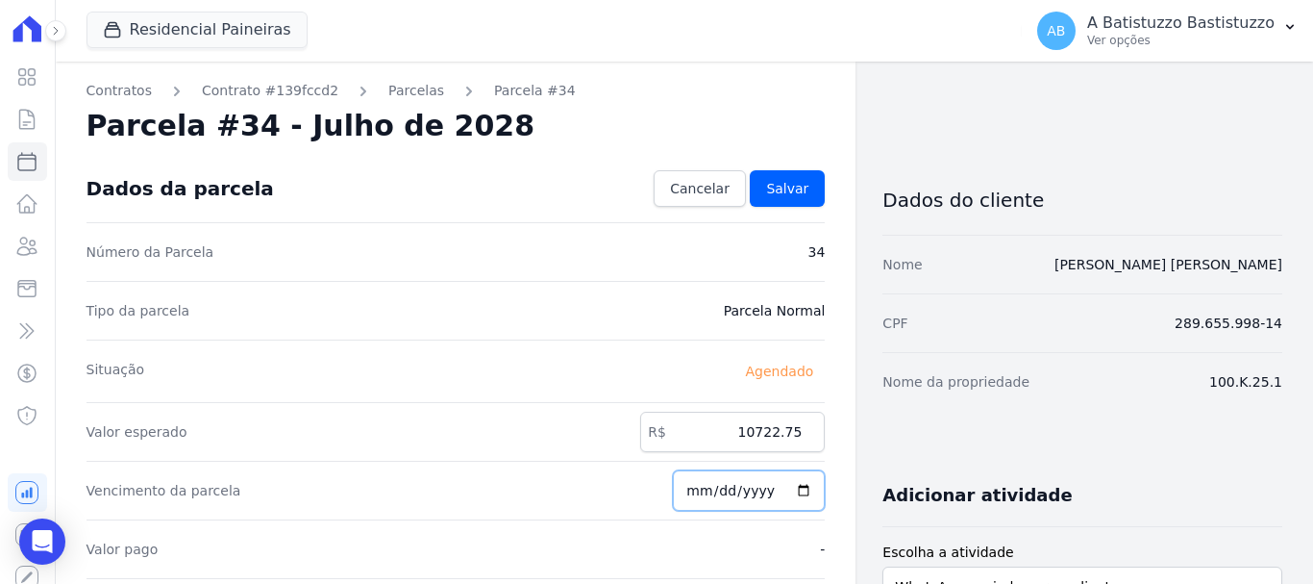
click at [790, 491] on input "2028-07-20" at bounding box center [749, 490] width 152 height 40
type input "2028-06-20"
click at [774, 188] on span "Salvar" at bounding box center [787, 188] width 42 height 19
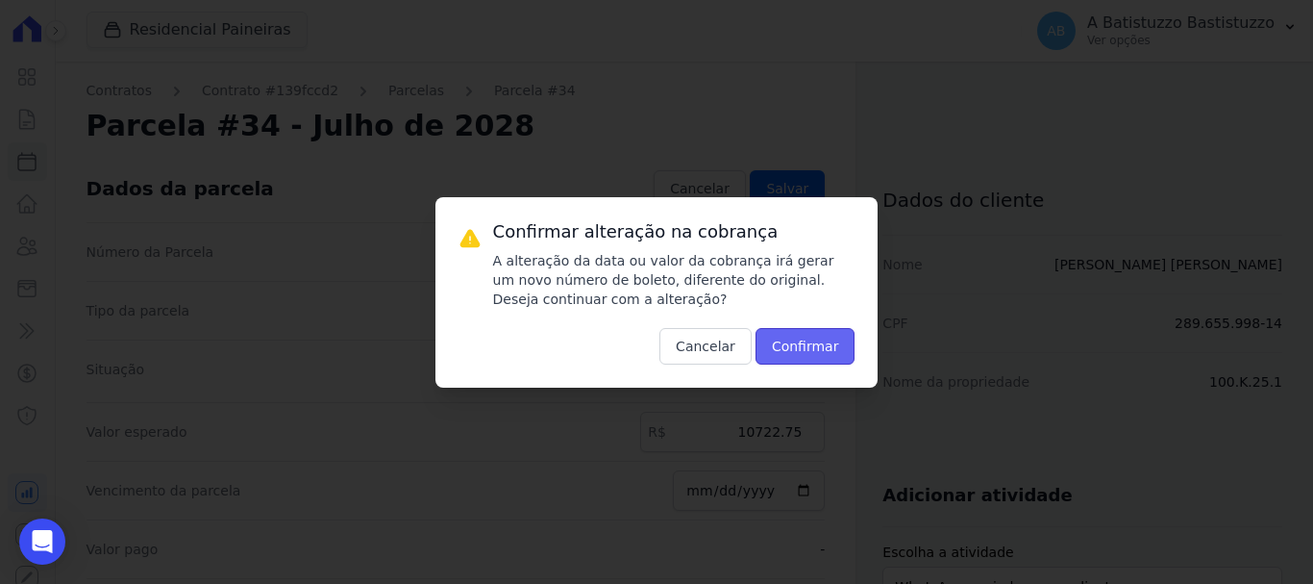
click at [788, 333] on button "Confirmar" at bounding box center [806, 346] width 100 height 37
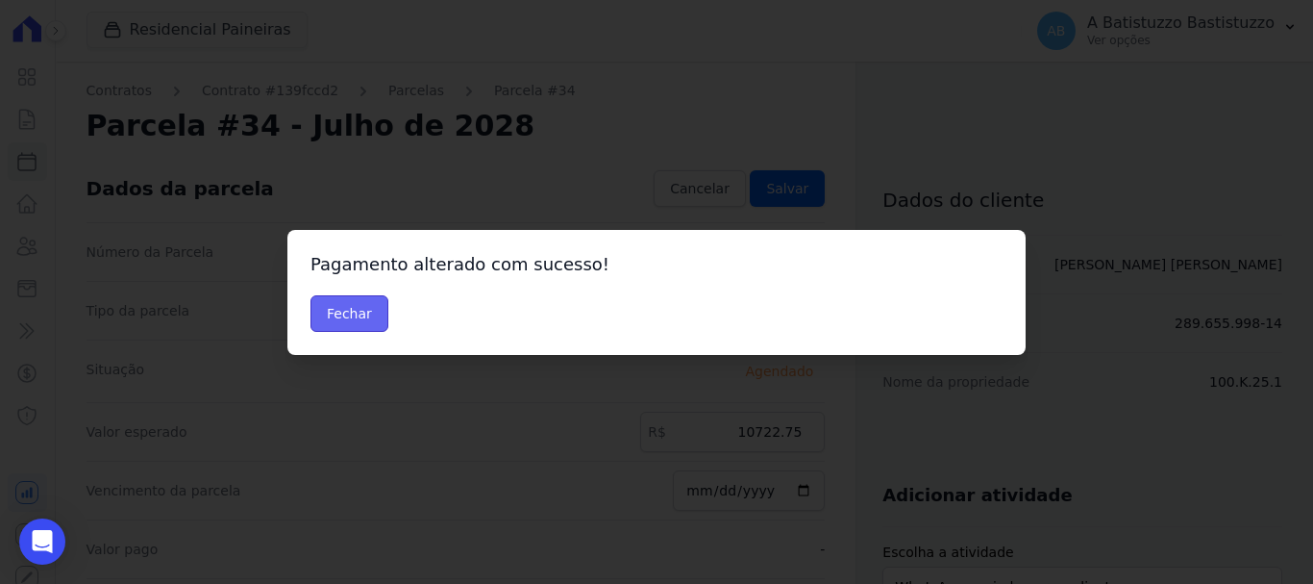
click at [314, 307] on button "Fechar" at bounding box center [350, 313] width 78 height 37
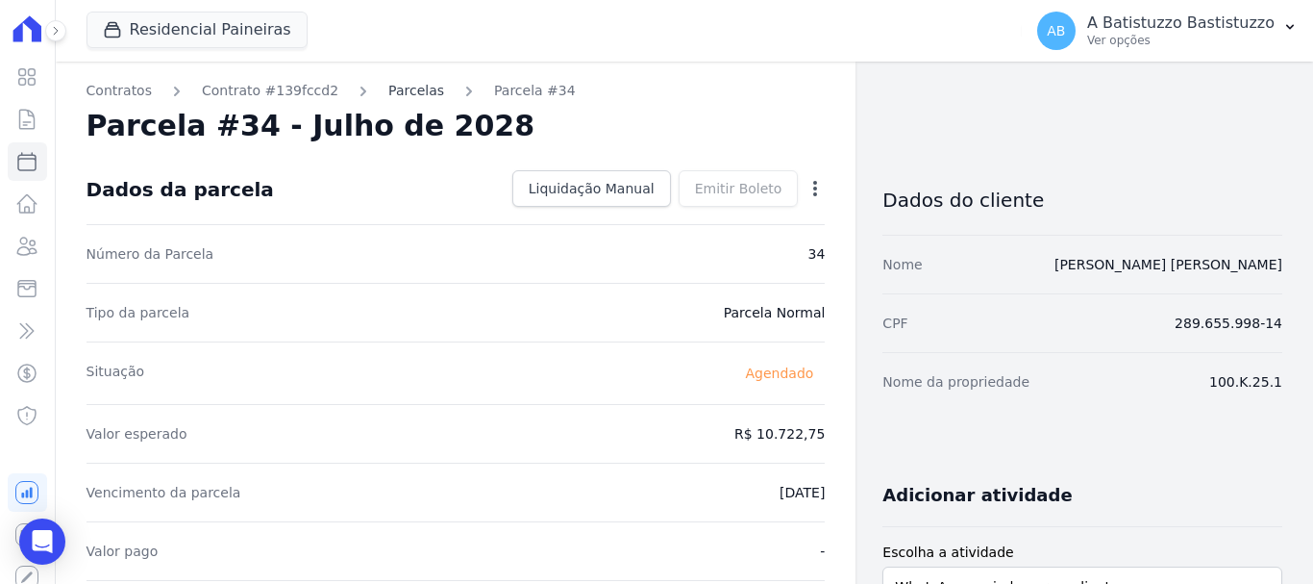
click at [388, 89] on link "Parcelas" at bounding box center [416, 91] width 56 height 20
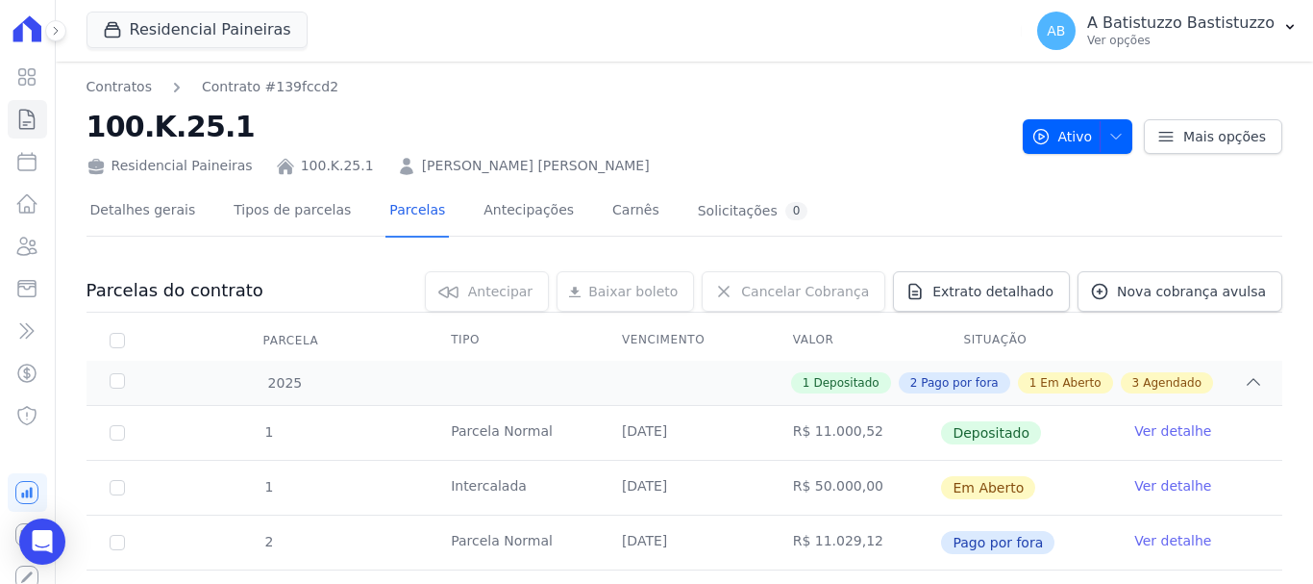
scroll to position [398, 0]
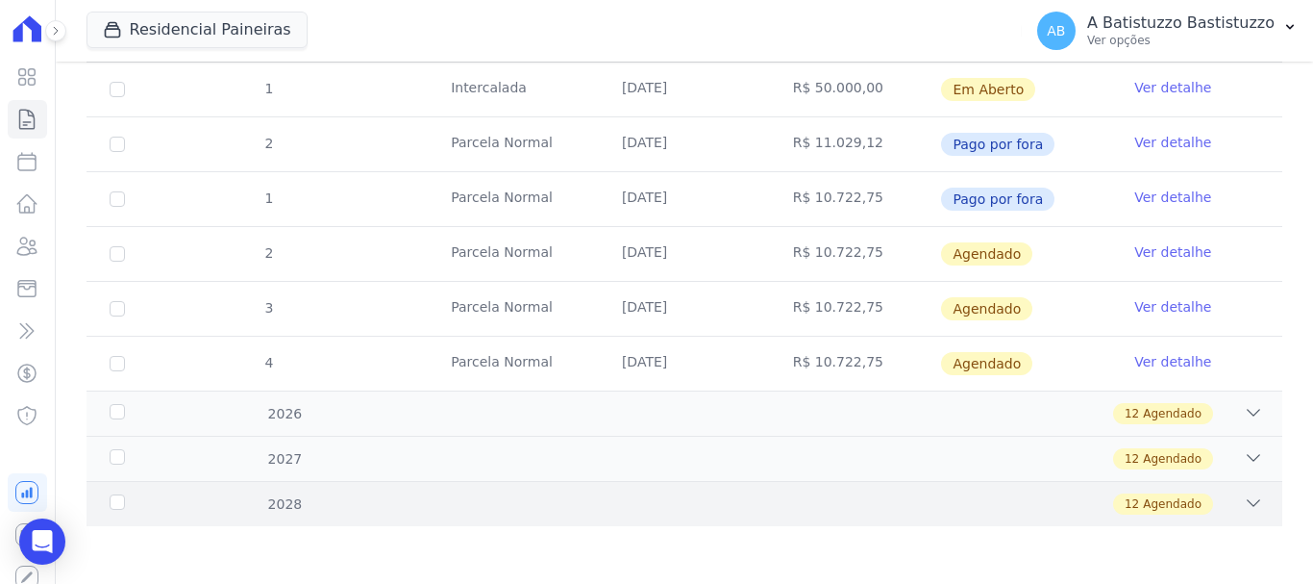
click at [1244, 502] on icon at bounding box center [1253, 502] width 19 height 19
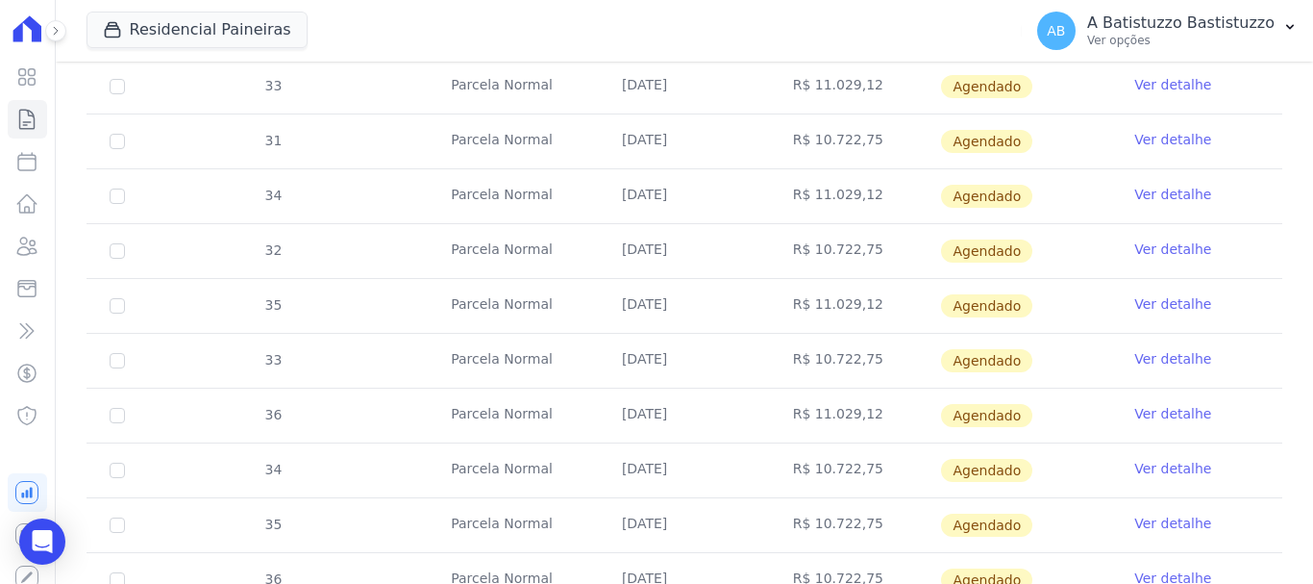
scroll to position [1056, 0]
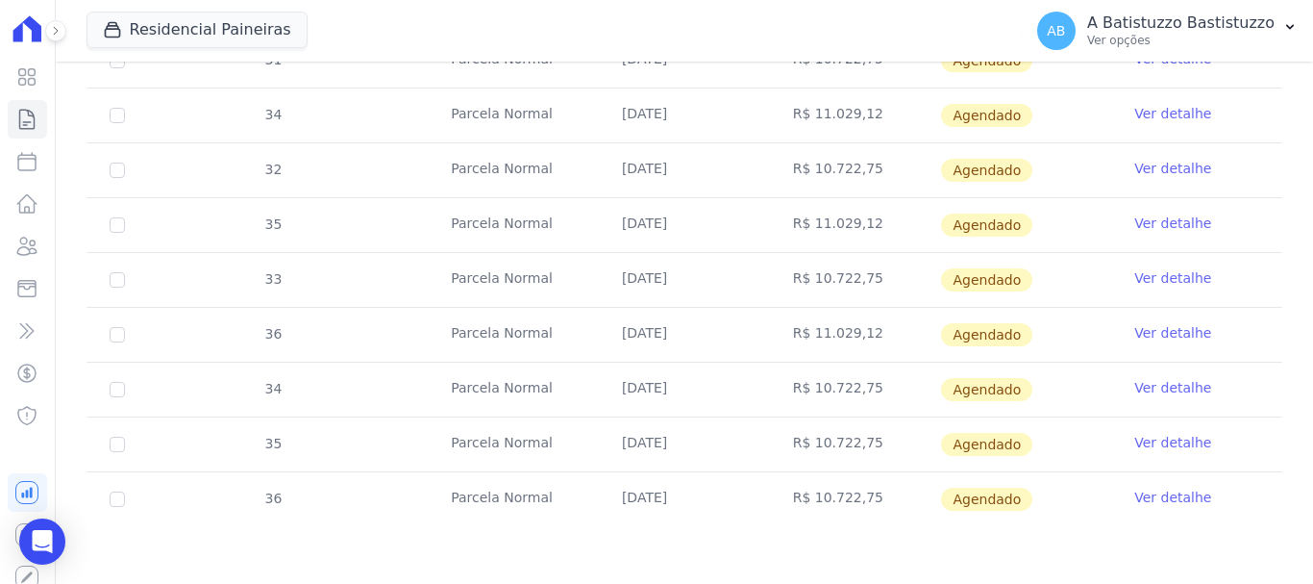
click at [1167, 443] on link "Ver detalhe" at bounding box center [1173, 442] width 77 height 19
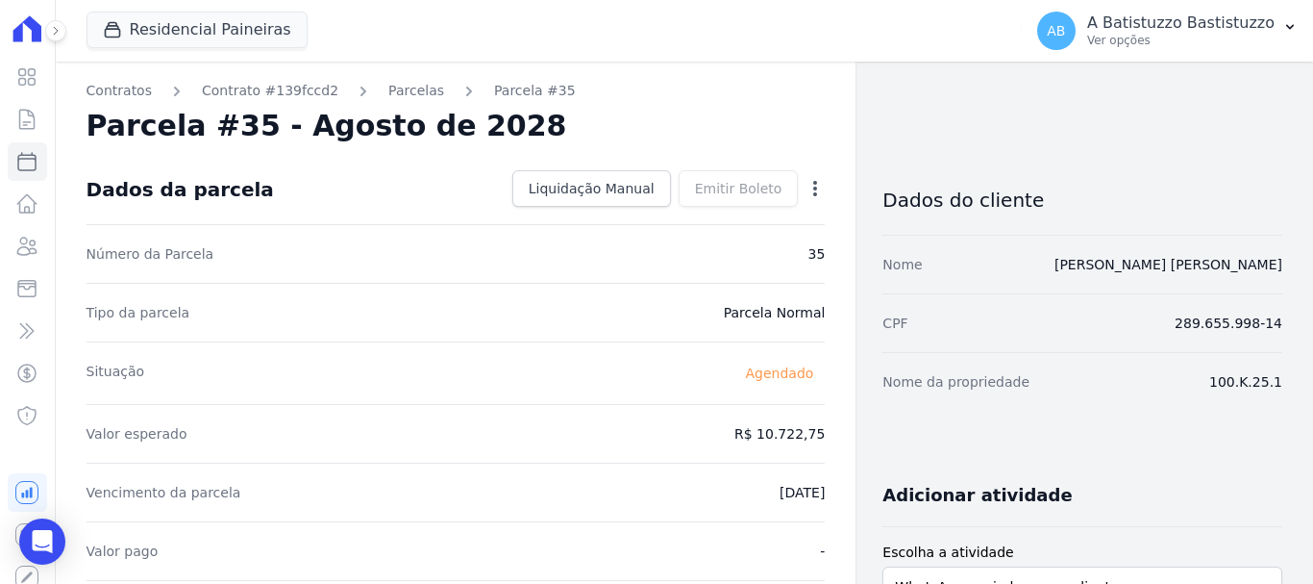
click at [813, 188] on icon "button" at bounding box center [815, 188] width 4 height 15
click at [660, 218] on link "Alterar" at bounding box center [732, 214] width 169 height 35
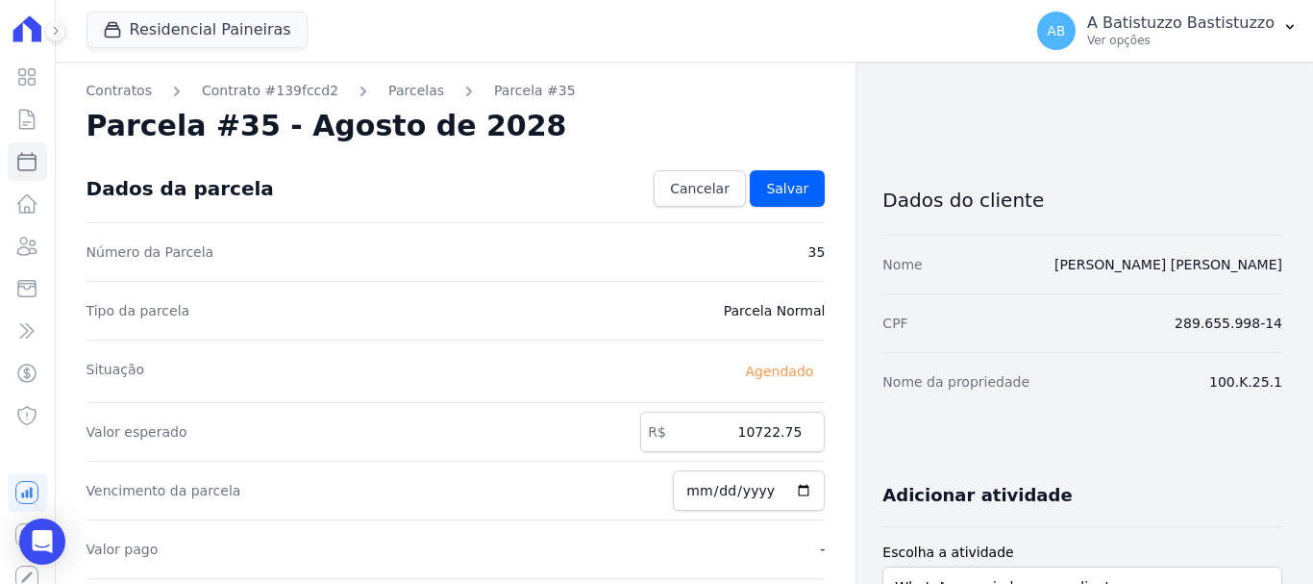
scroll to position [192, 0]
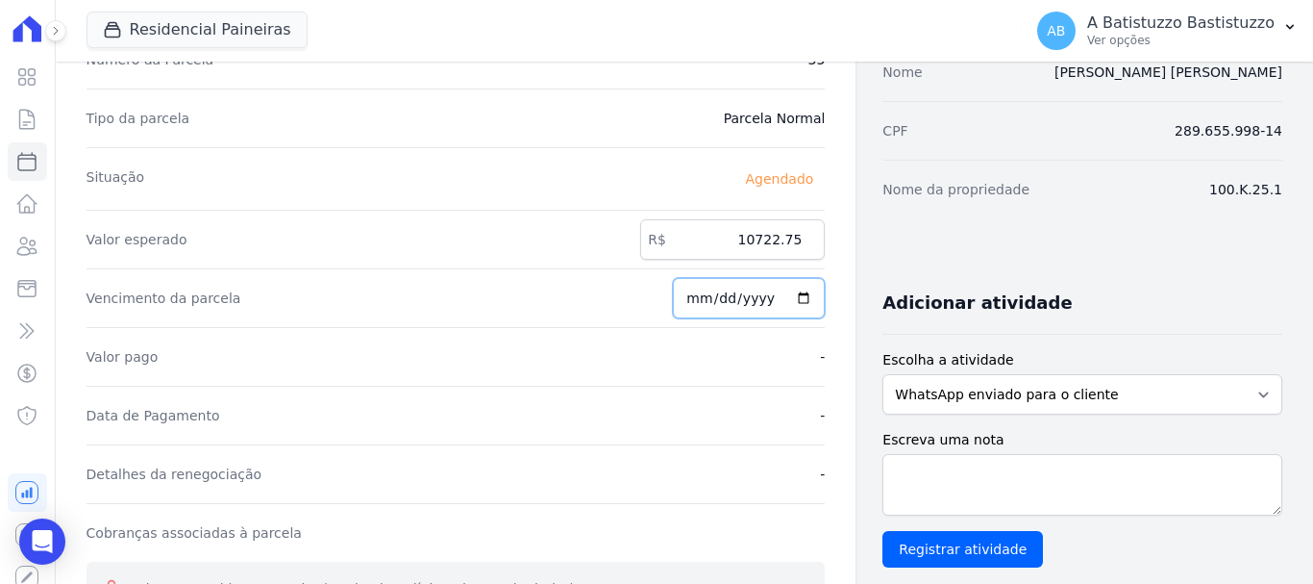
click at [791, 298] on input "2028-08-20" at bounding box center [749, 298] width 152 height 40
type input "2028-07-20"
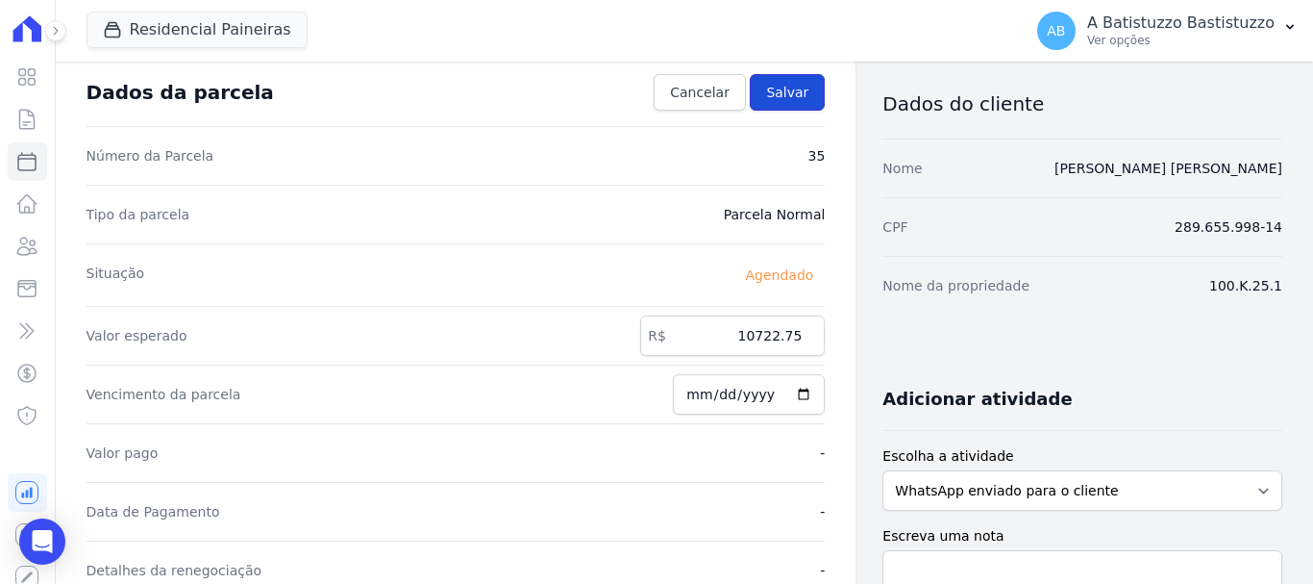
click at [780, 93] on span "Salvar" at bounding box center [787, 92] width 42 height 19
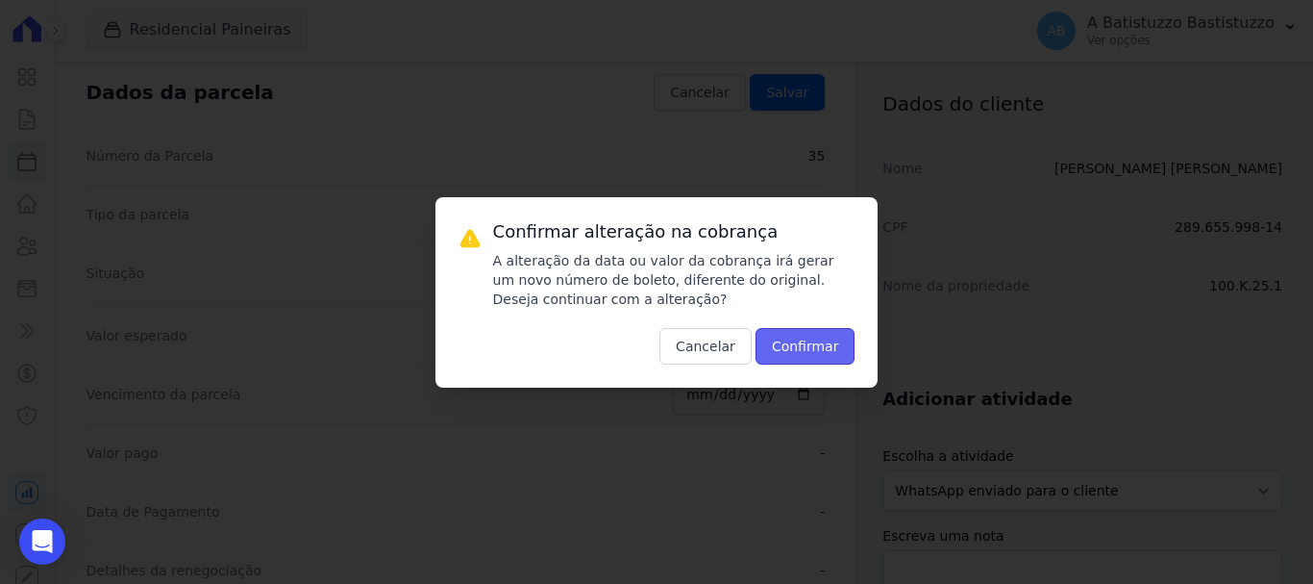
click at [801, 343] on button "Confirmar" at bounding box center [806, 346] width 100 height 37
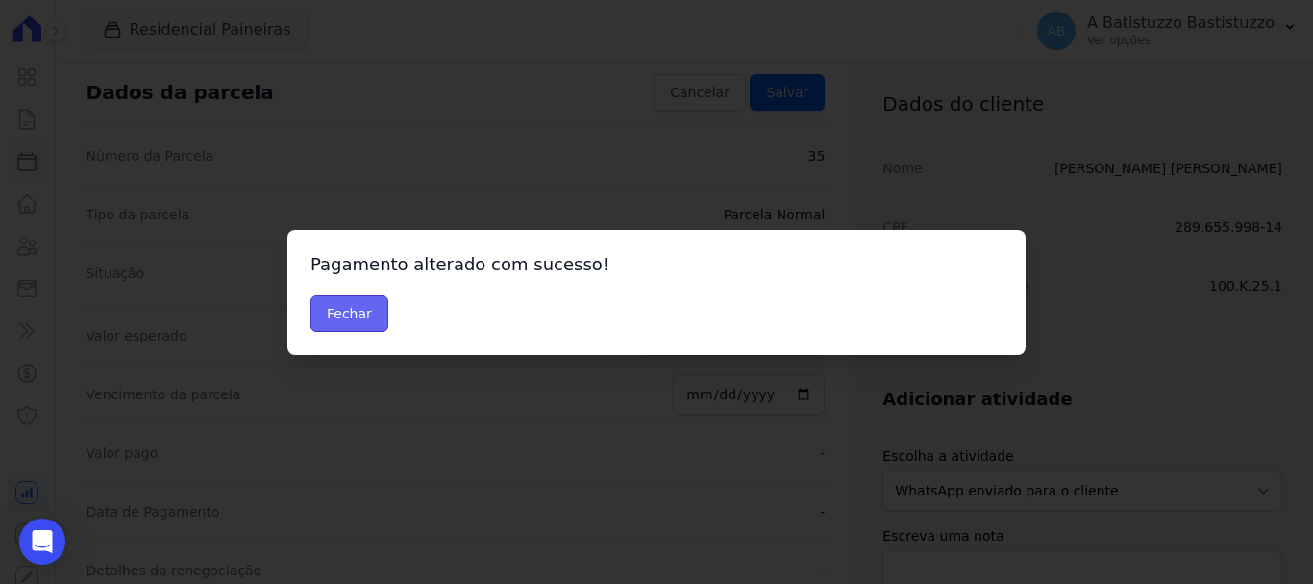
click at [335, 313] on button "Fechar" at bounding box center [350, 313] width 78 height 37
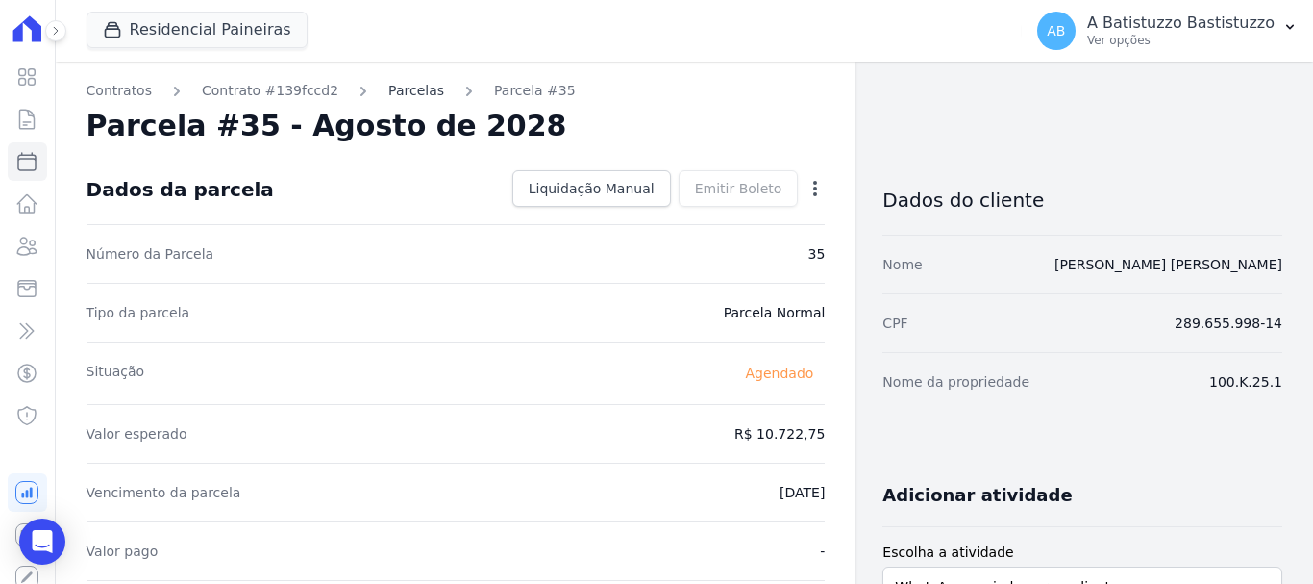
click at [396, 86] on link "Parcelas" at bounding box center [416, 91] width 56 height 20
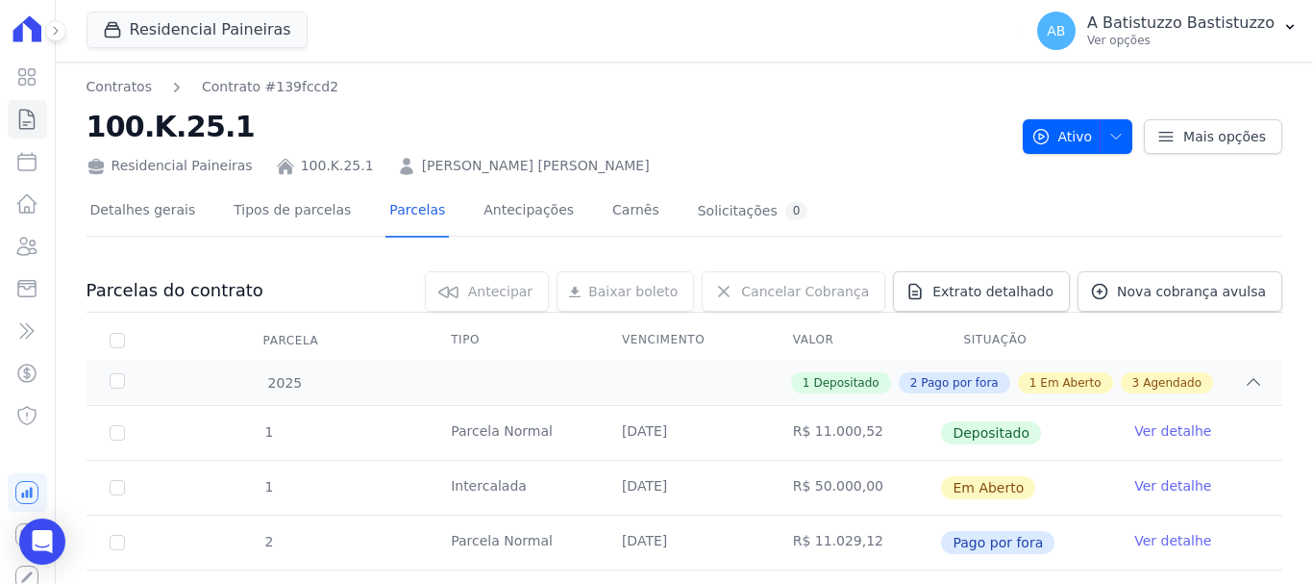
scroll to position [398, 0]
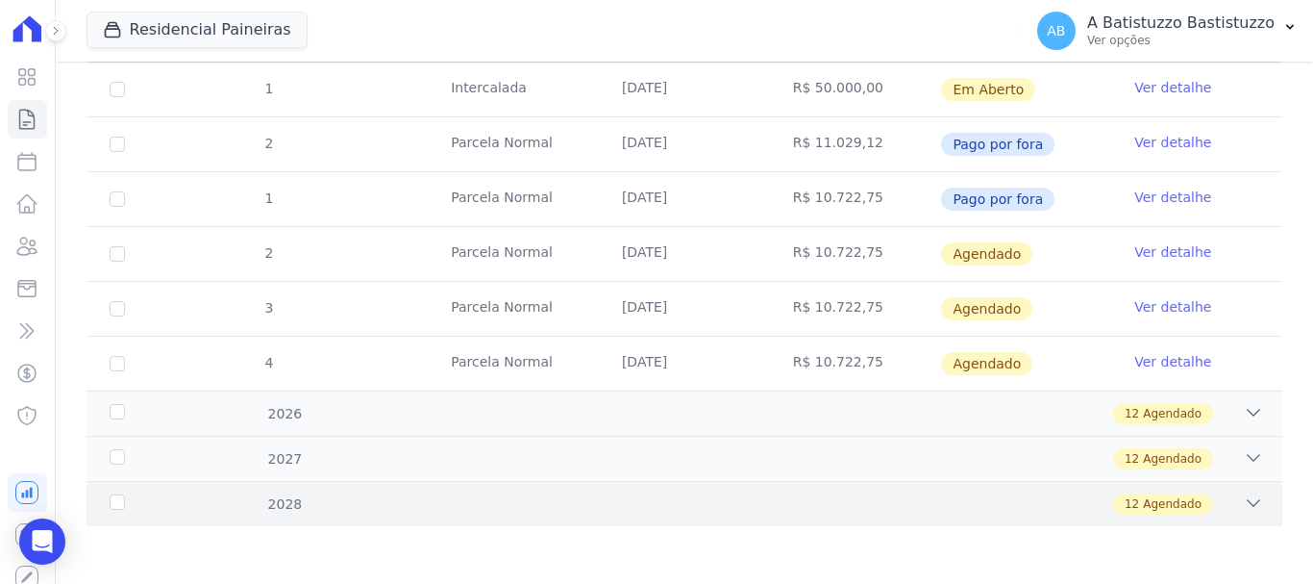
click at [1244, 500] on icon at bounding box center [1253, 502] width 19 height 19
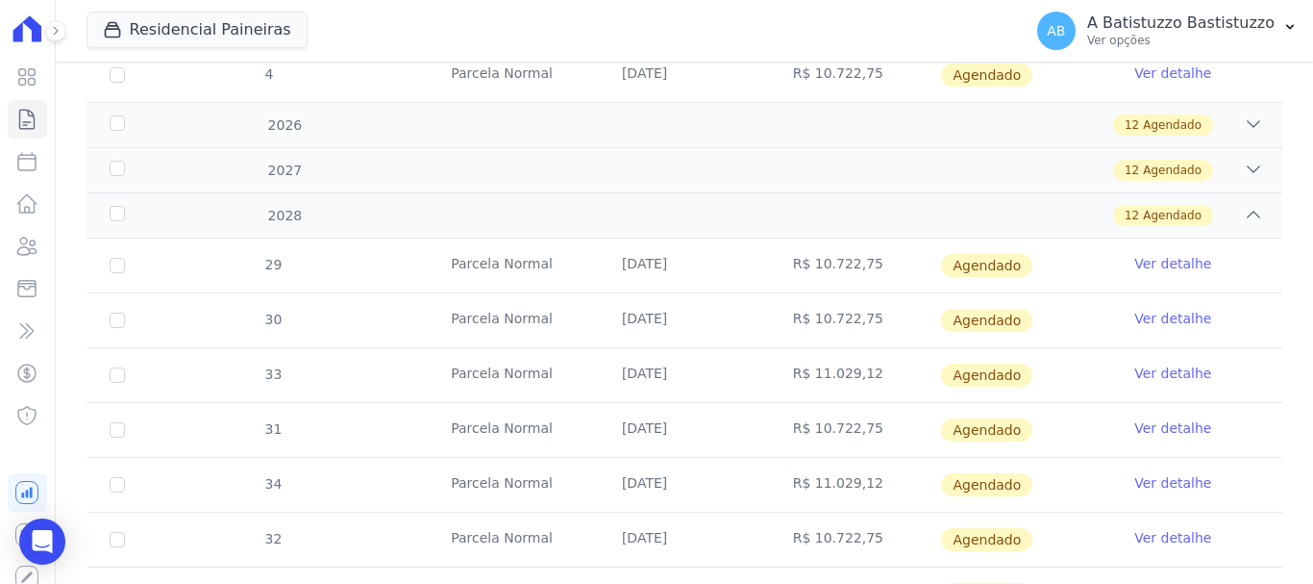
scroll to position [1056, 0]
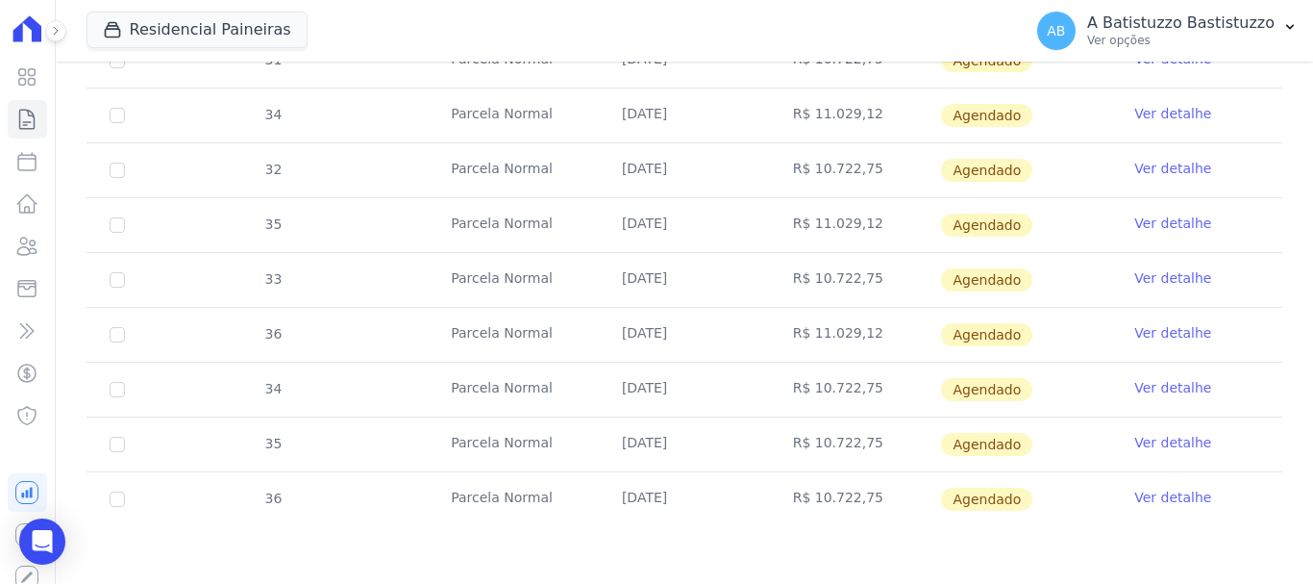
click at [1135, 502] on link "Ver detalhe" at bounding box center [1173, 497] width 77 height 19
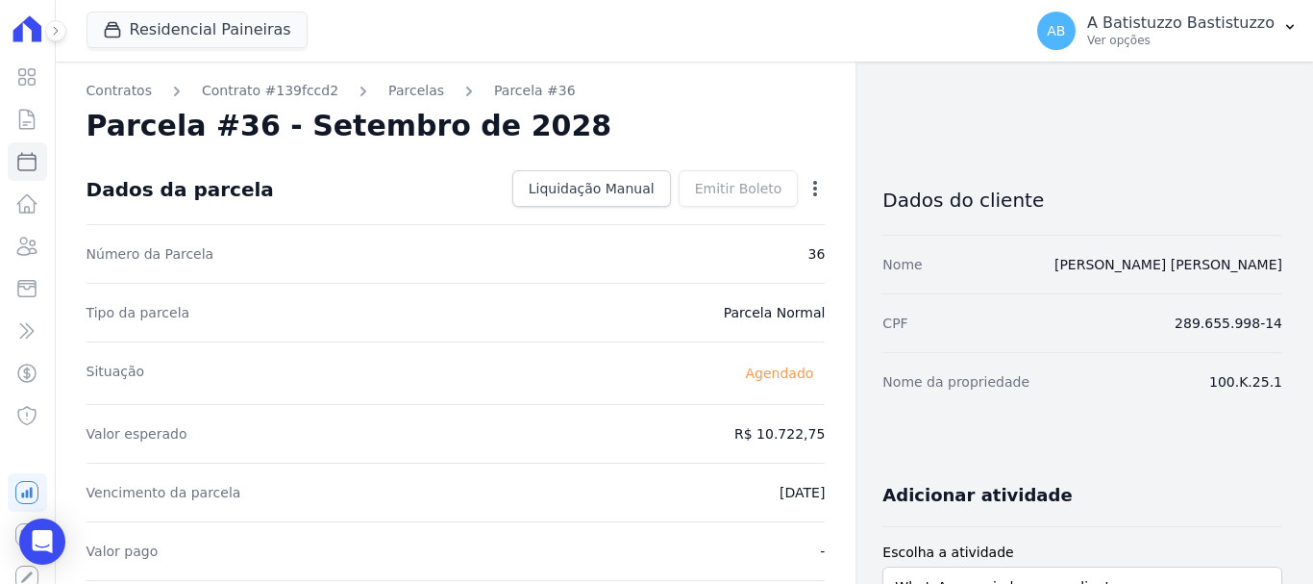
click at [813, 193] on icon "button" at bounding box center [815, 188] width 4 height 15
click at [698, 214] on link "Alterar" at bounding box center [732, 214] width 169 height 35
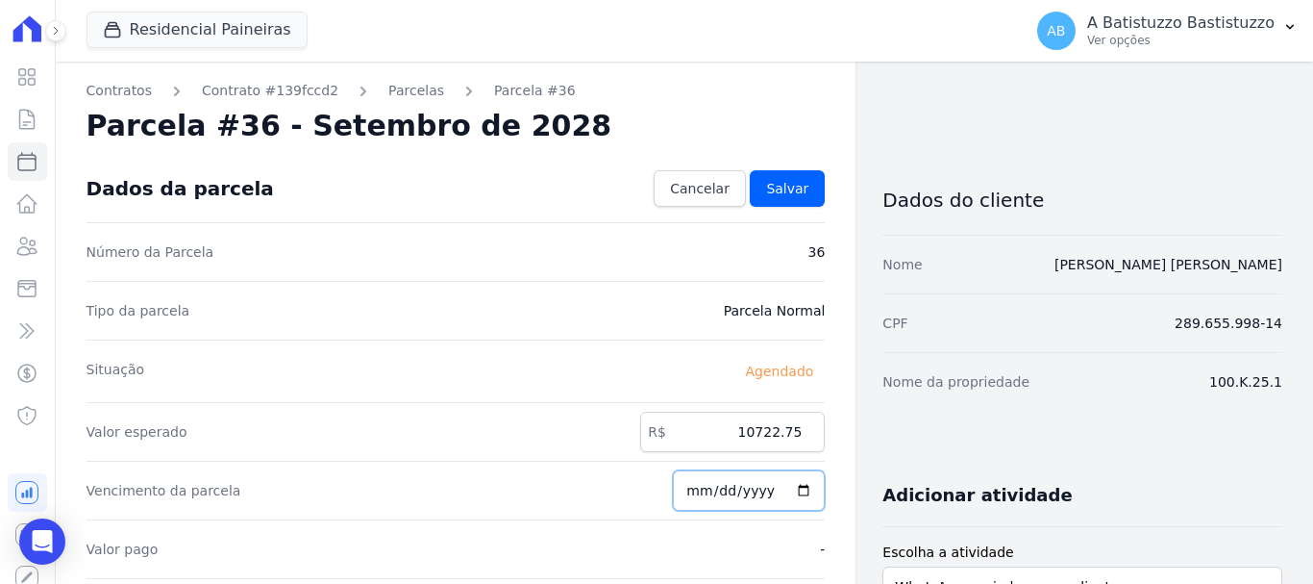
click at [789, 487] on input "[DATE]" at bounding box center [749, 490] width 152 height 40
type input "[DATE]"
click at [796, 186] on span "Salvar" at bounding box center [787, 188] width 42 height 19
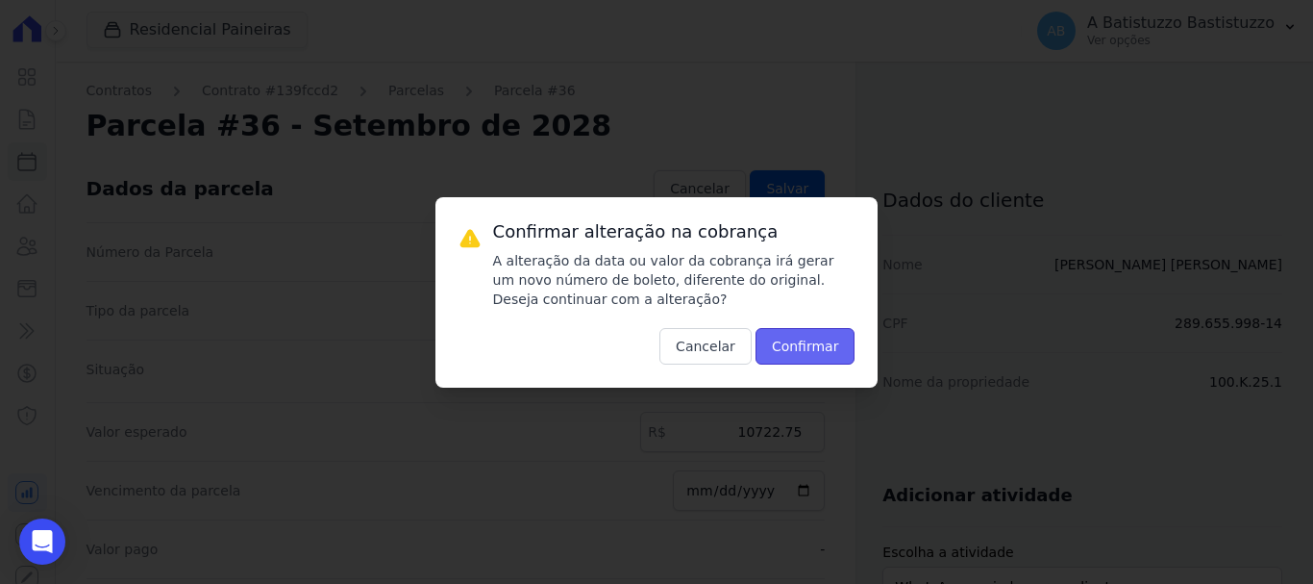
click at [797, 334] on button "Confirmar" at bounding box center [806, 346] width 100 height 37
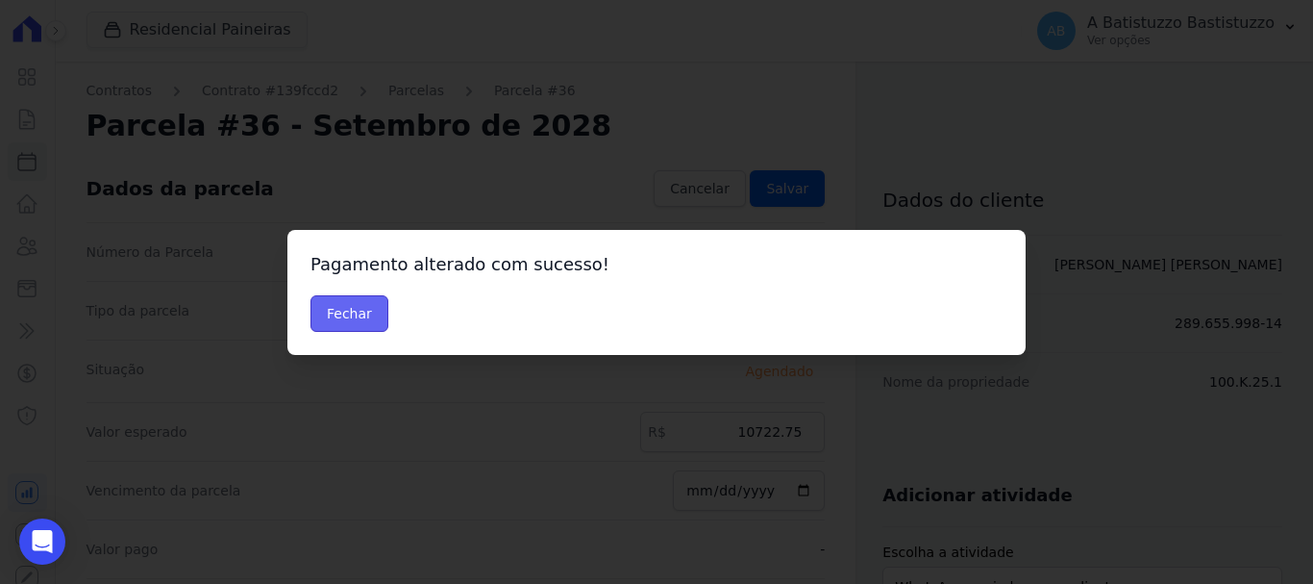
click at [344, 303] on button "Fechar" at bounding box center [350, 313] width 78 height 37
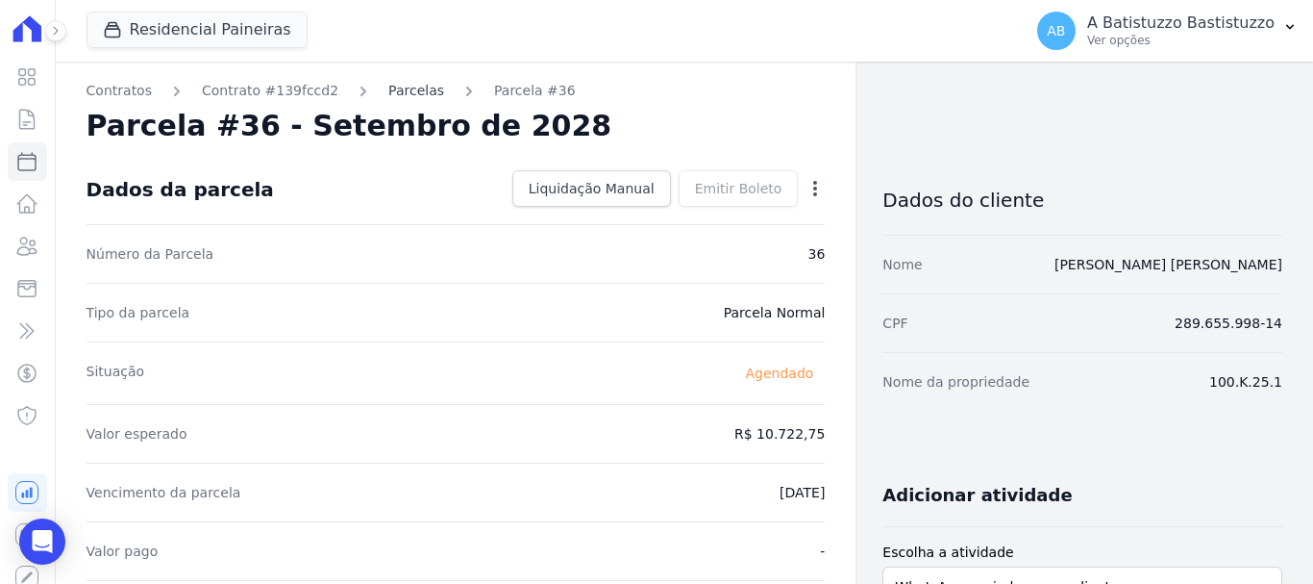
click at [392, 93] on link "Parcelas" at bounding box center [416, 91] width 56 height 20
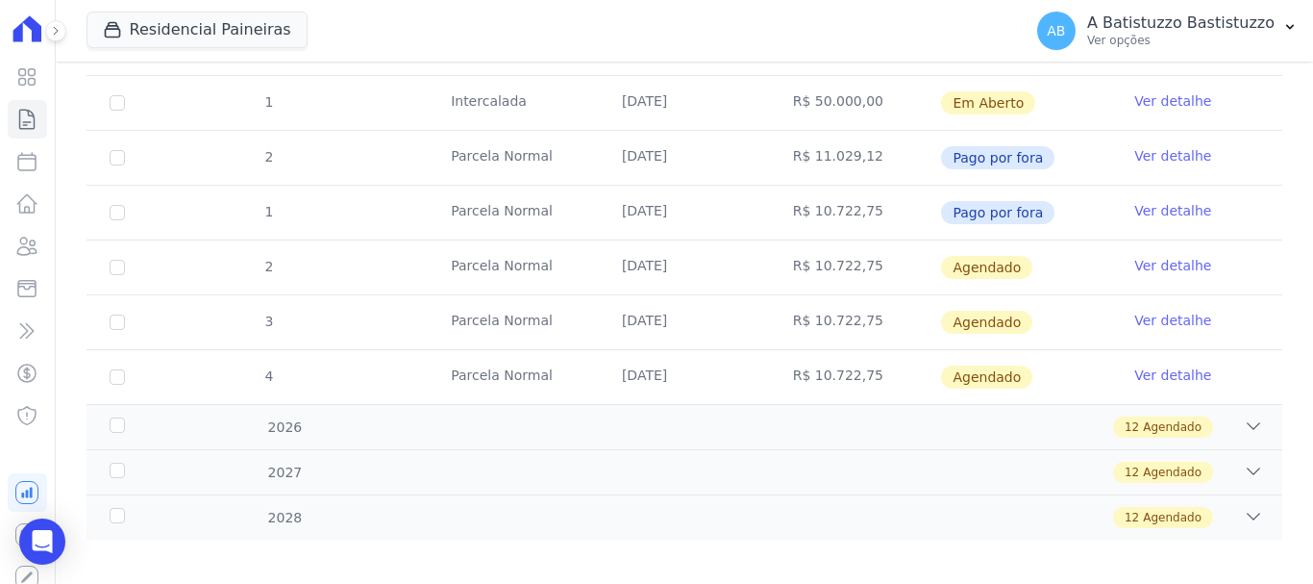
scroll to position [398, 0]
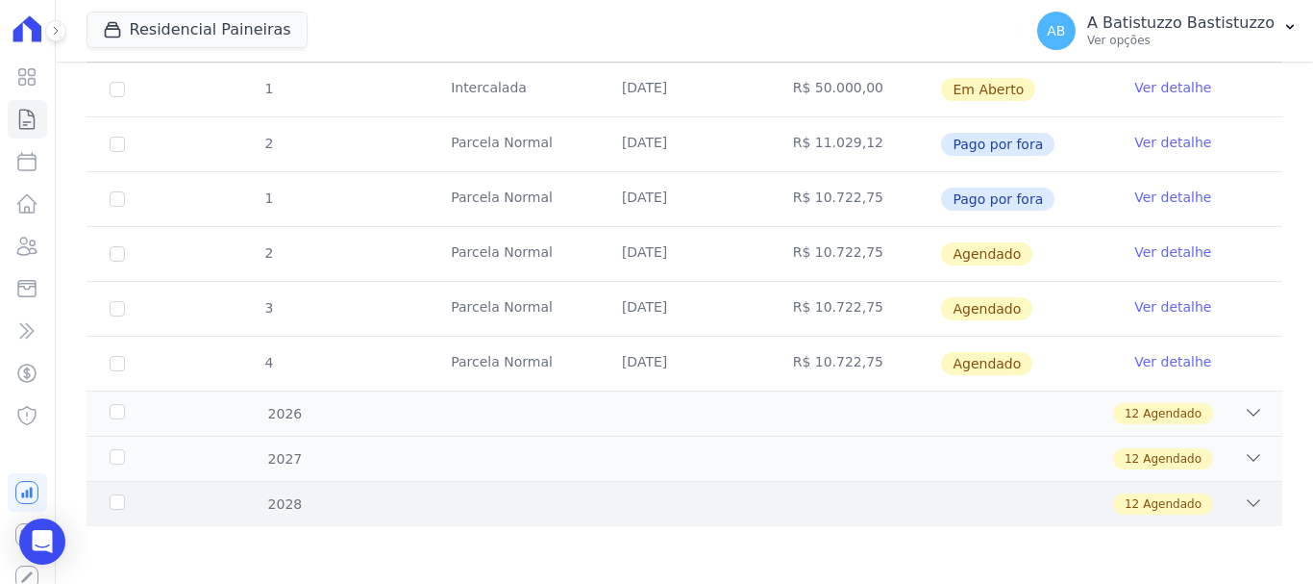
click at [1244, 498] on icon at bounding box center [1253, 502] width 19 height 19
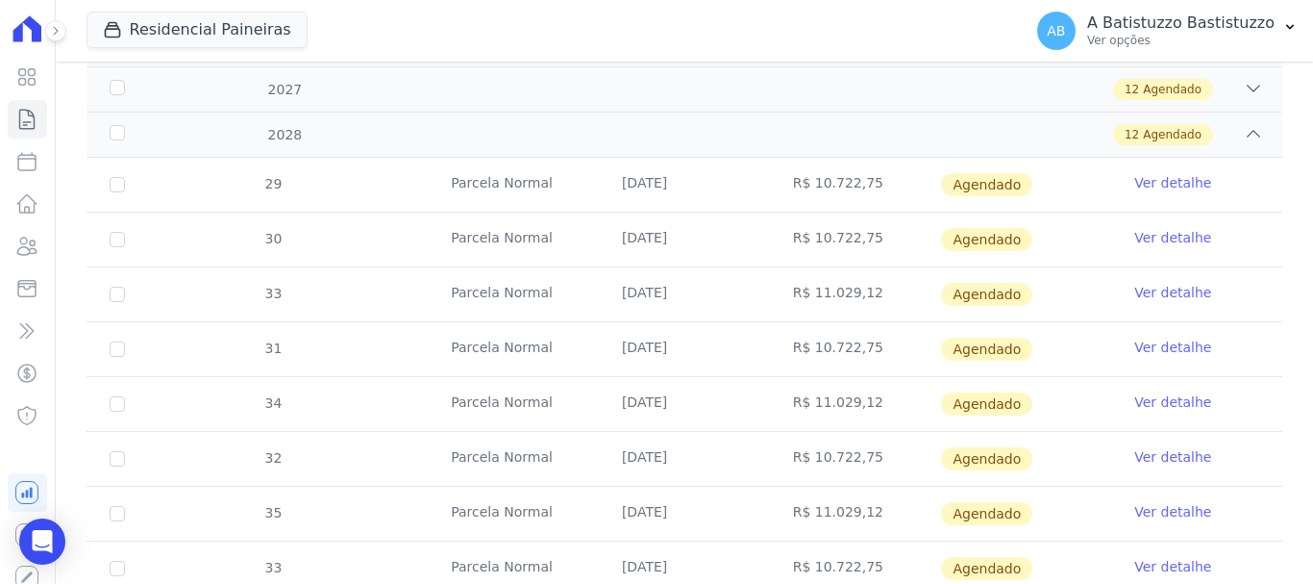
scroll to position [863, 0]
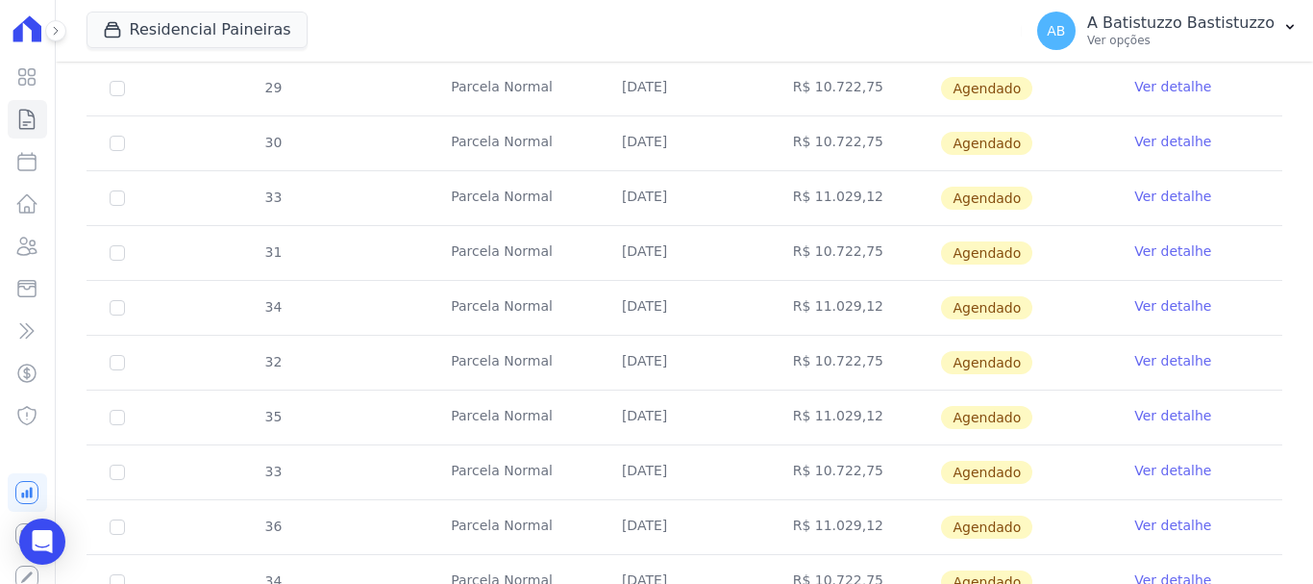
click at [1155, 193] on link "Ver detalhe" at bounding box center [1173, 196] width 77 height 19
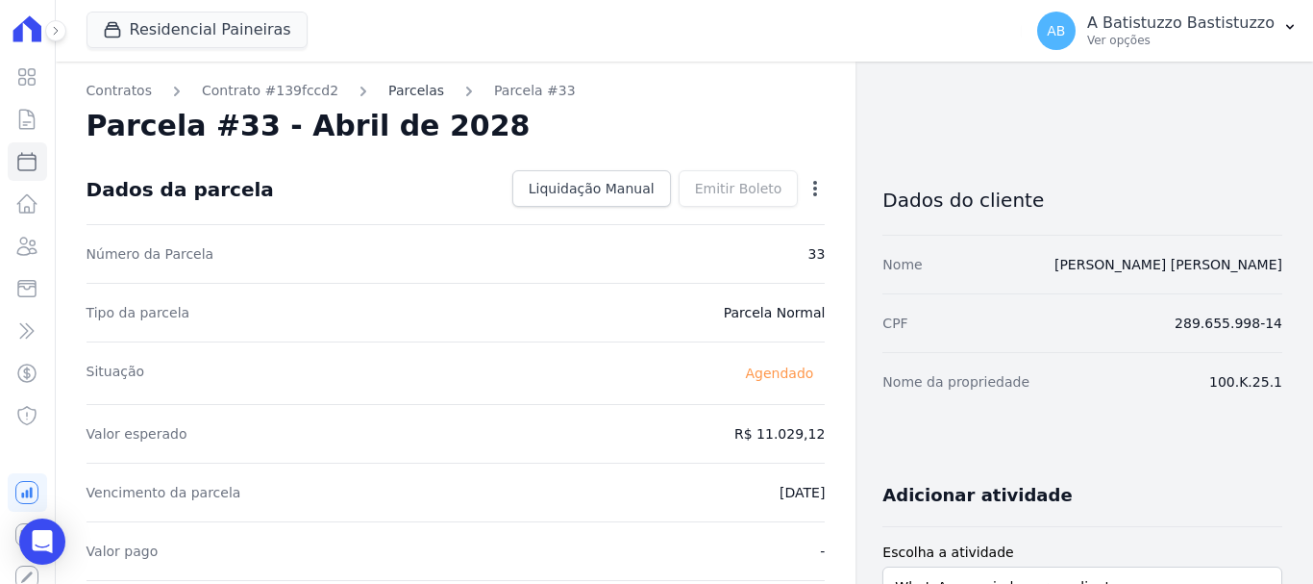
click at [388, 92] on link "Parcelas" at bounding box center [416, 91] width 56 height 20
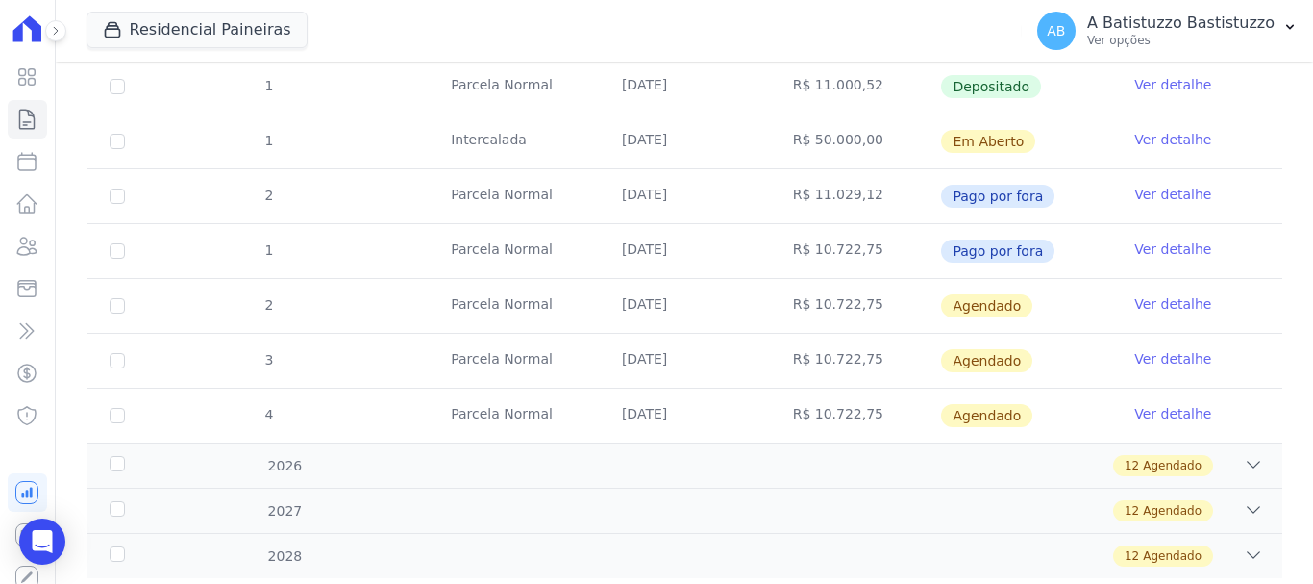
scroll to position [385, 0]
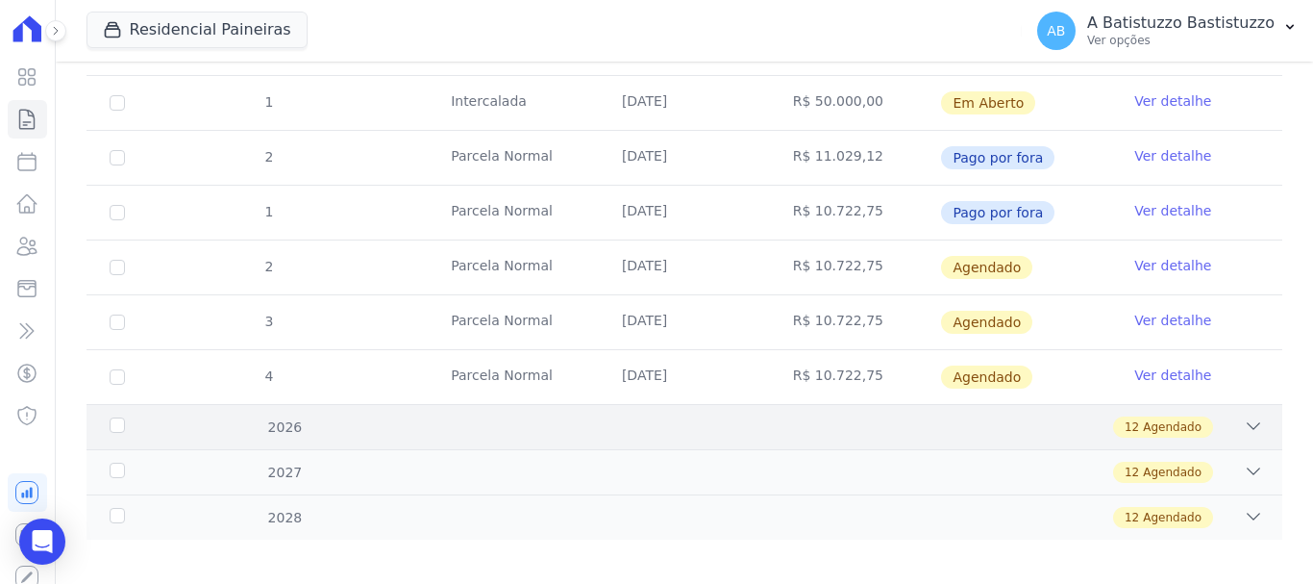
click at [1244, 424] on icon at bounding box center [1253, 425] width 19 height 19
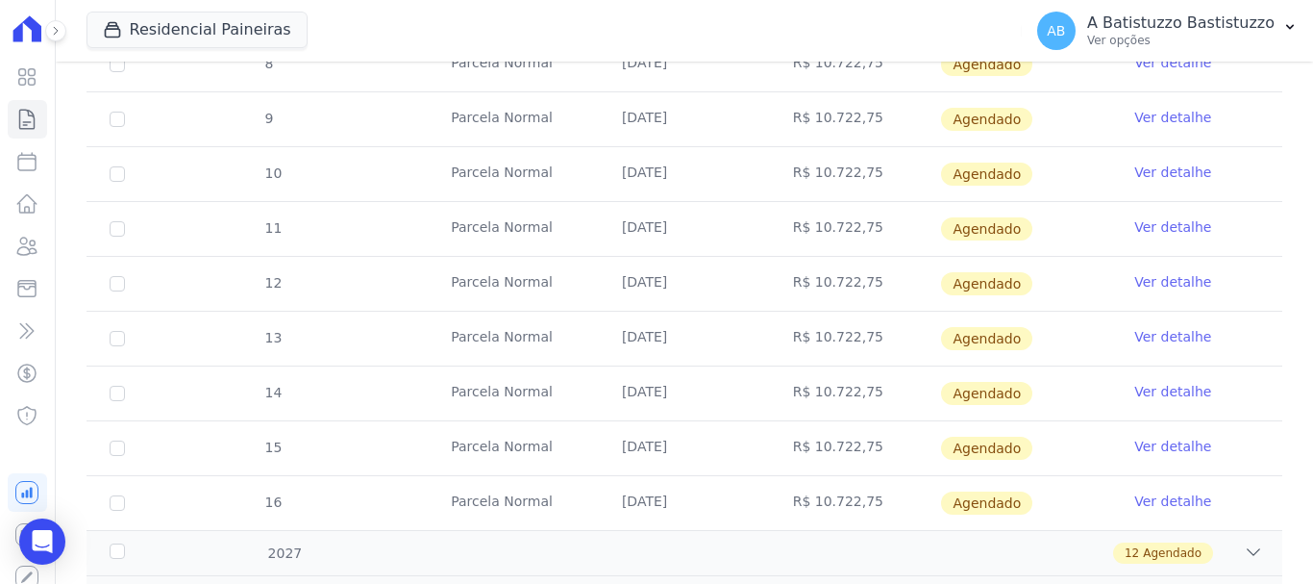
scroll to position [1056, 0]
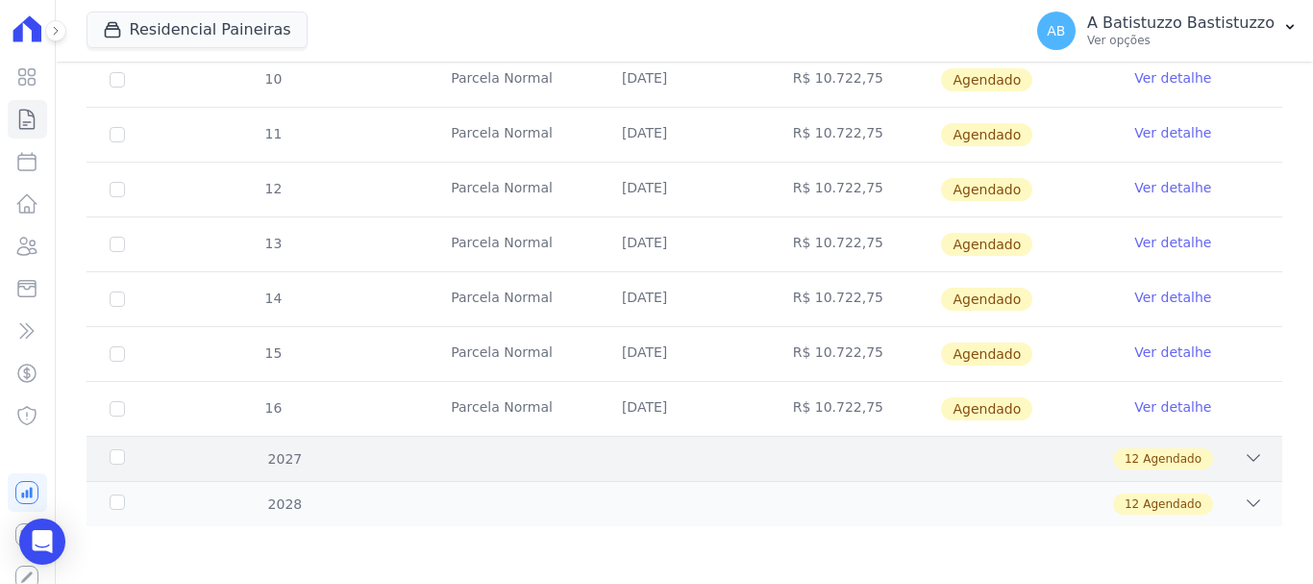
click at [1244, 460] on icon at bounding box center [1253, 457] width 19 height 19
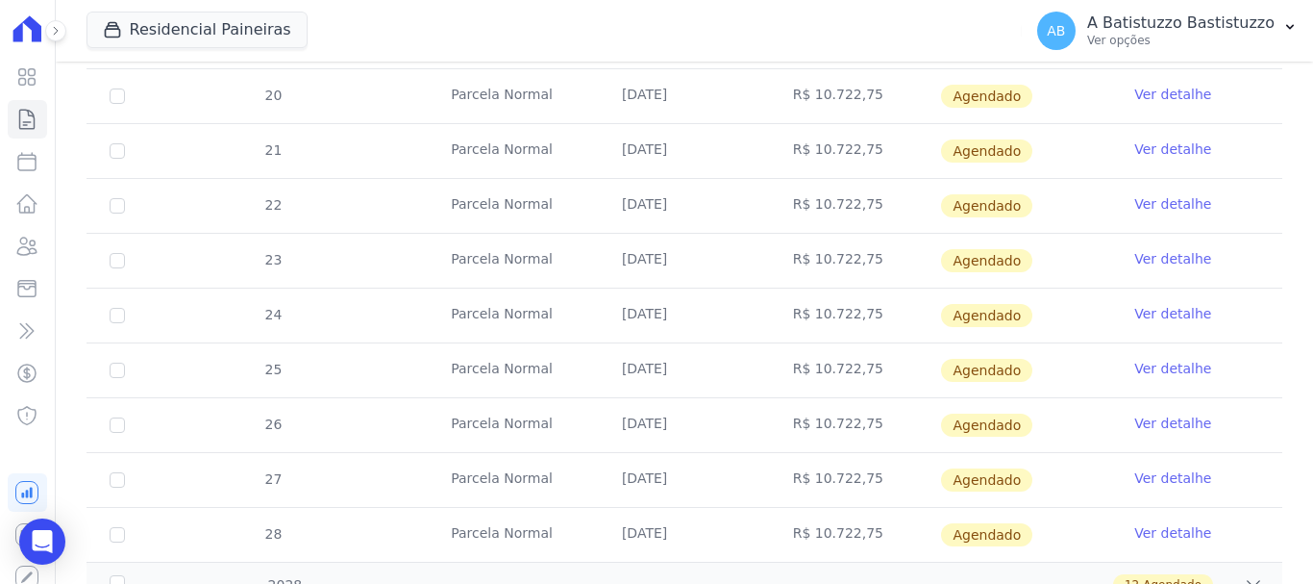
scroll to position [1713, 0]
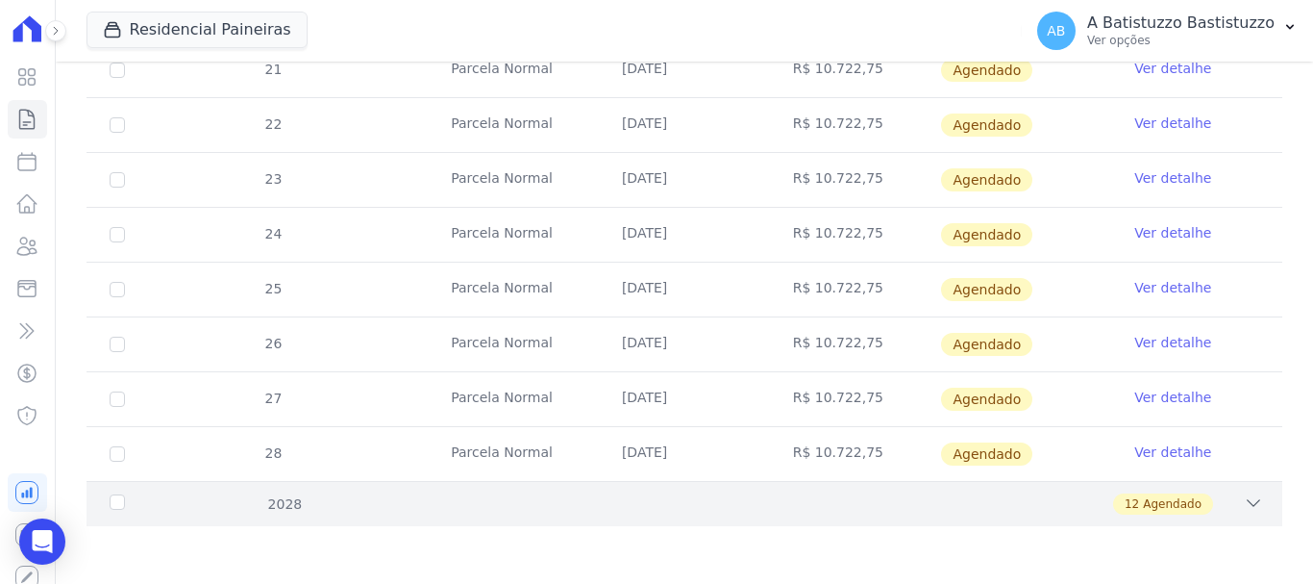
click at [1244, 503] on icon at bounding box center [1253, 502] width 19 height 19
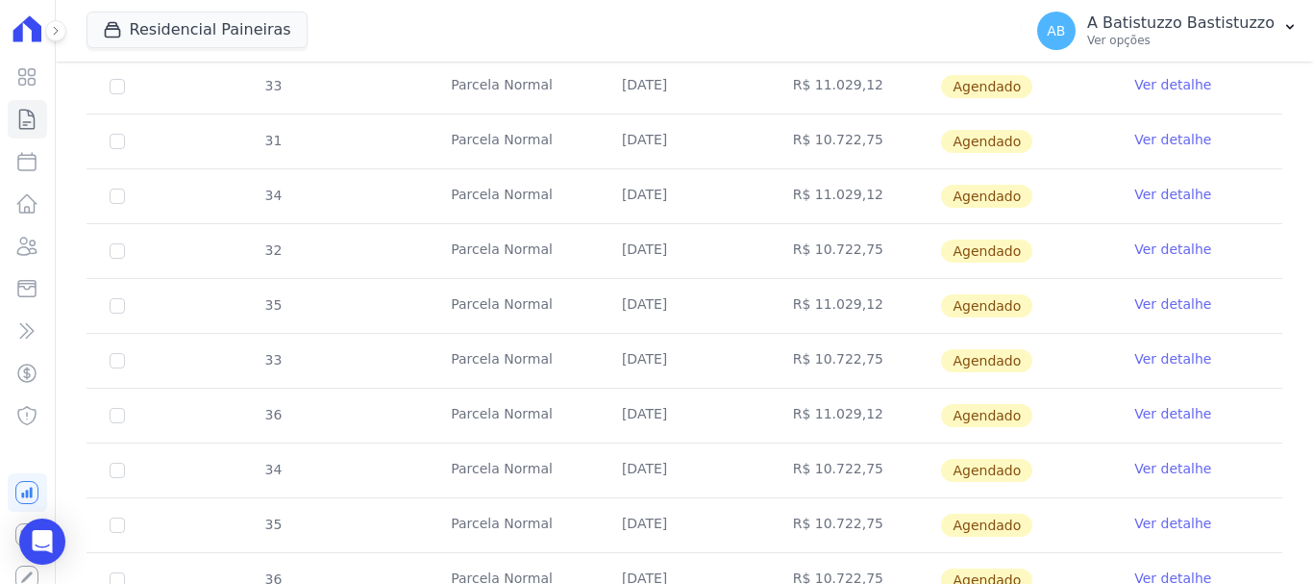
scroll to position [2371, 0]
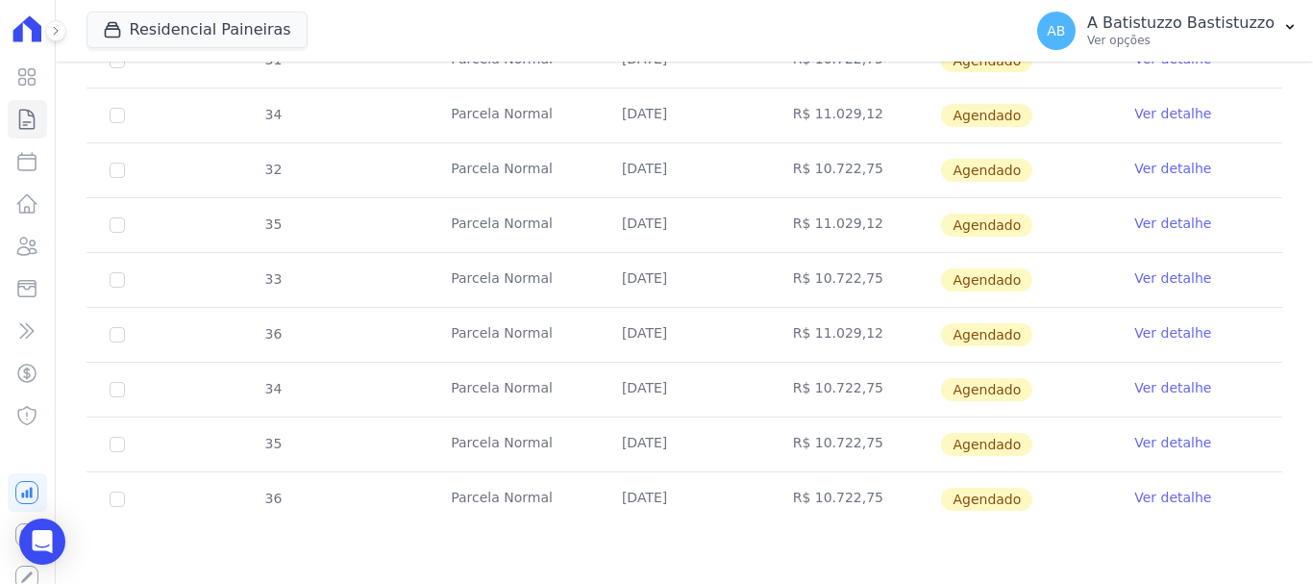
click at [1143, 329] on link "Ver detalhe" at bounding box center [1173, 332] width 77 height 19
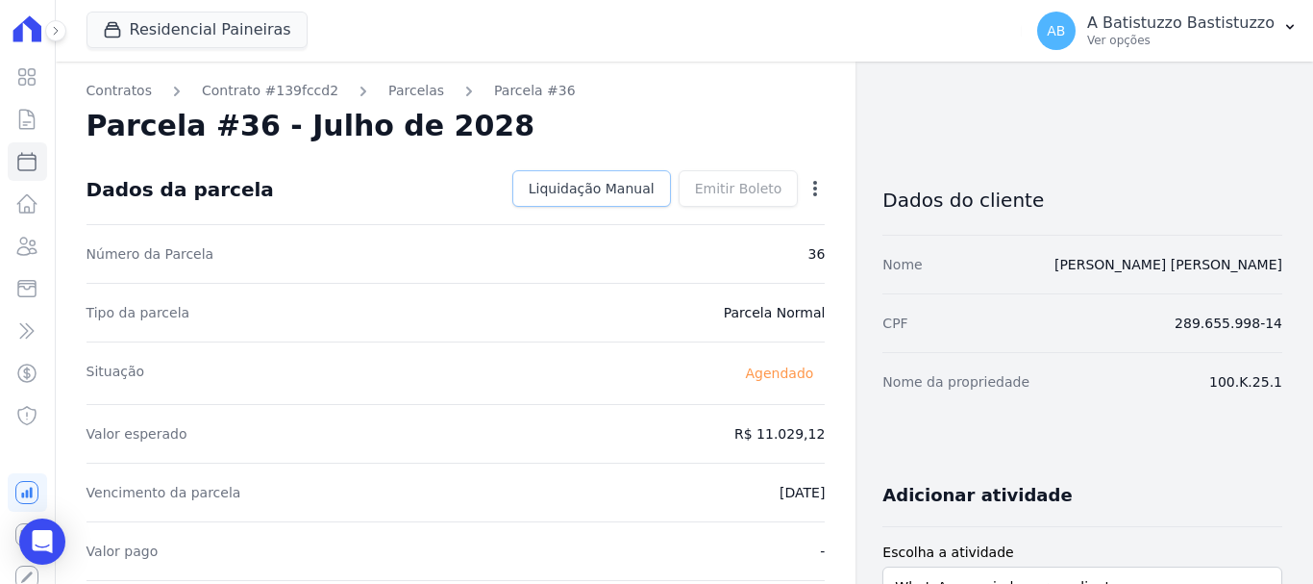
click at [578, 188] on span "Liquidação Manual" at bounding box center [592, 188] width 126 height 19
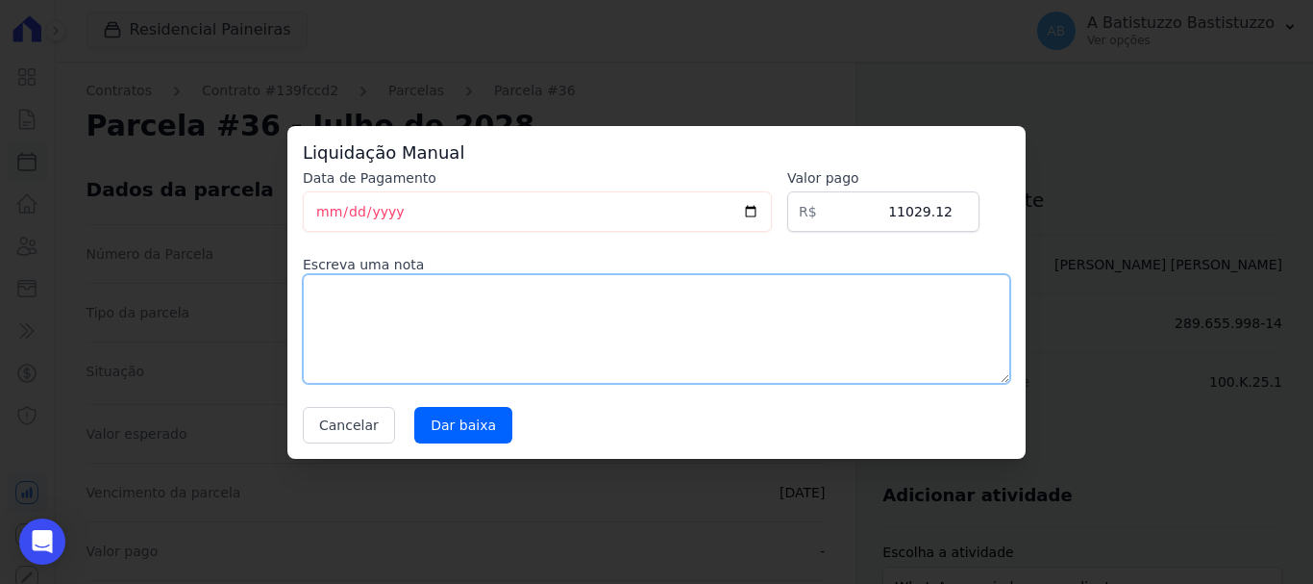
click at [363, 293] on textarea at bounding box center [657, 329] width 708 height 110
type textarea ","
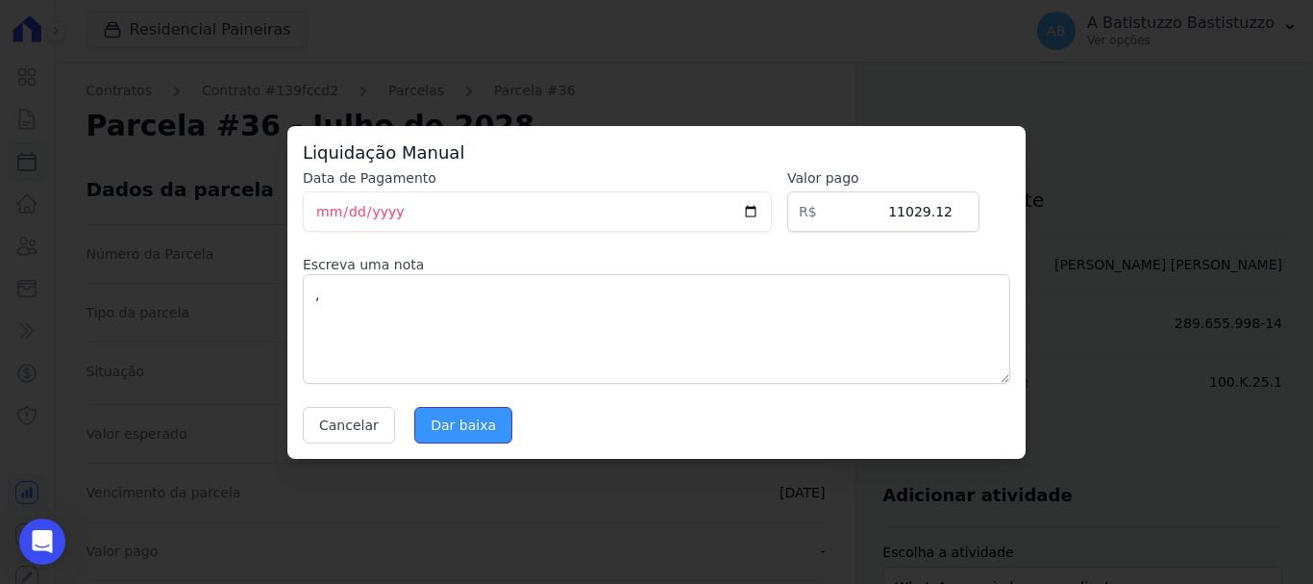
click at [446, 418] on input "Dar baixa" at bounding box center [463, 425] width 98 height 37
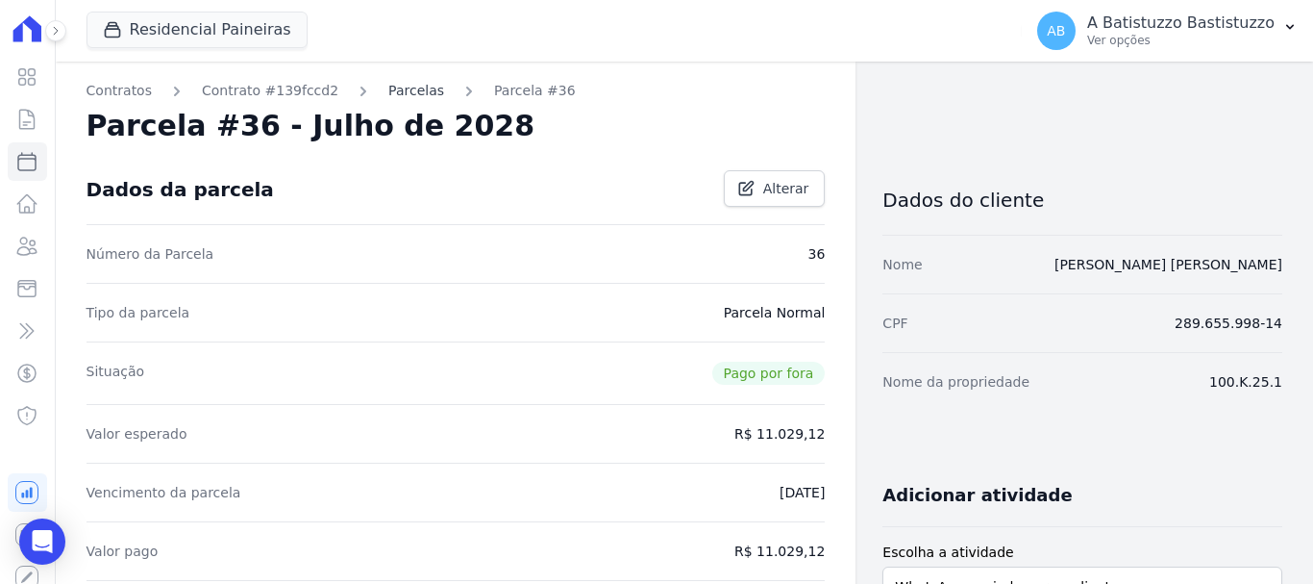
click at [404, 90] on link "Parcelas" at bounding box center [416, 91] width 56 height 20
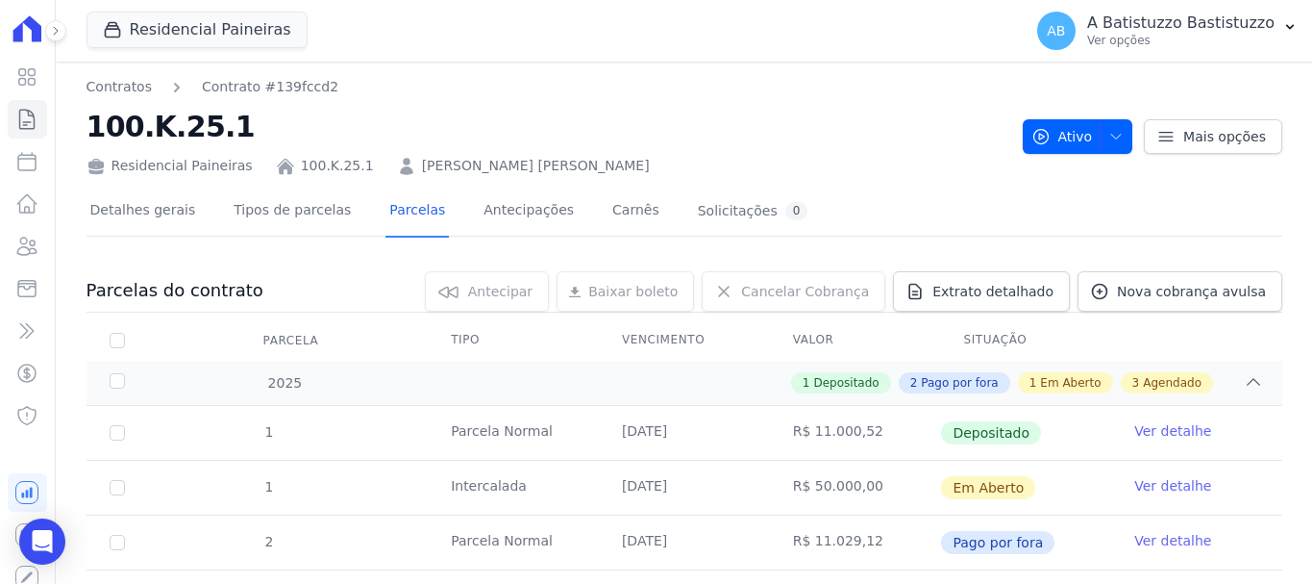
scroll to position [398, 0]
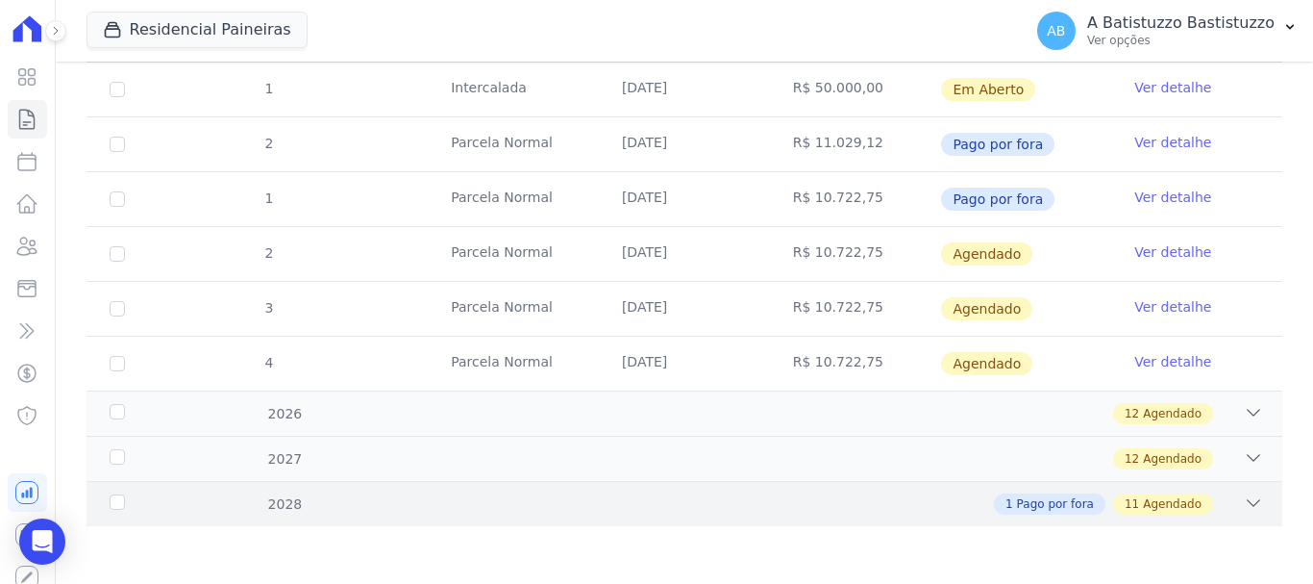
click at [1244, 501] on icon at bounding box center [1253, 502] width 19 height 19
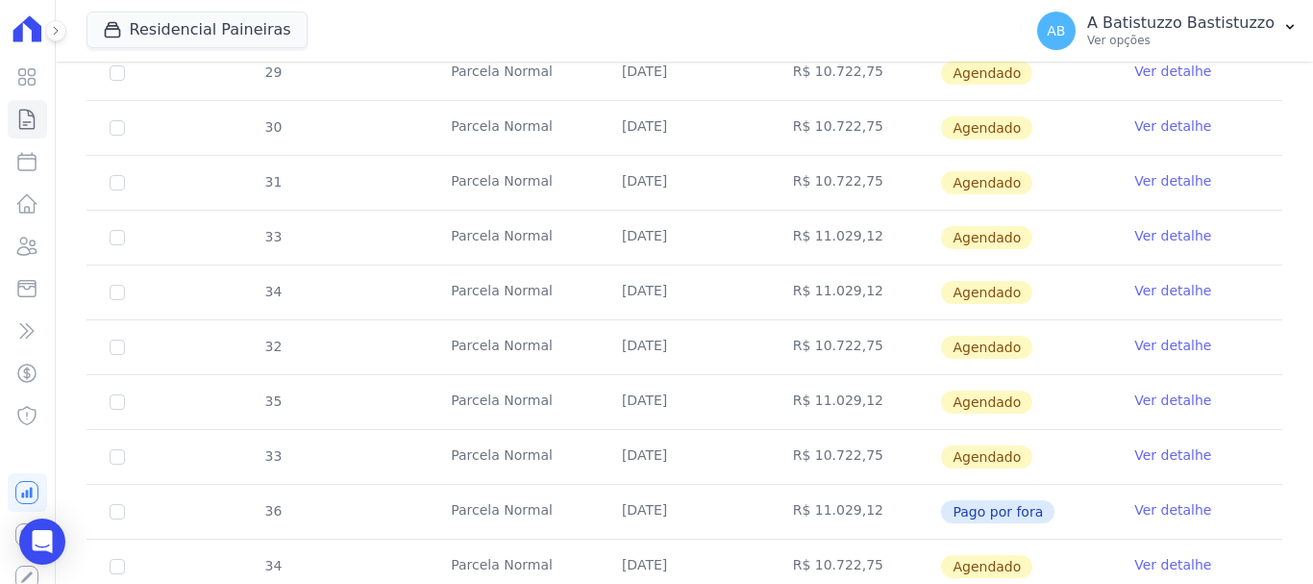
scroll to position [1056, 0]
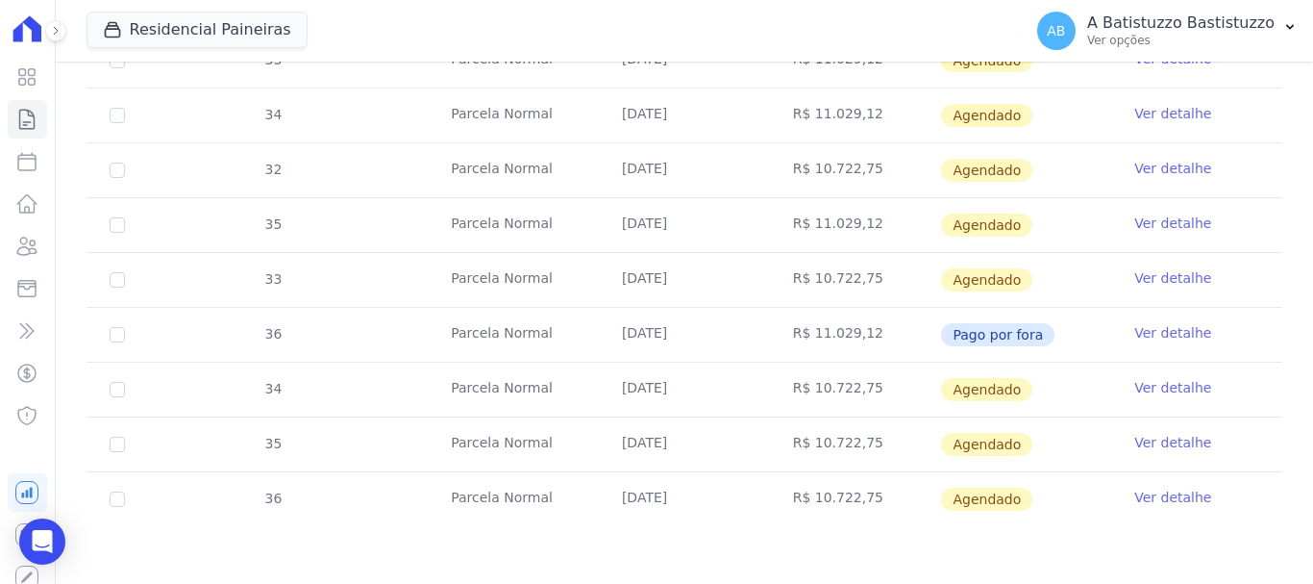
click at [1148, 224] on link "Ver detalhe" at bounding box center [1173, 222] width 77 height 19
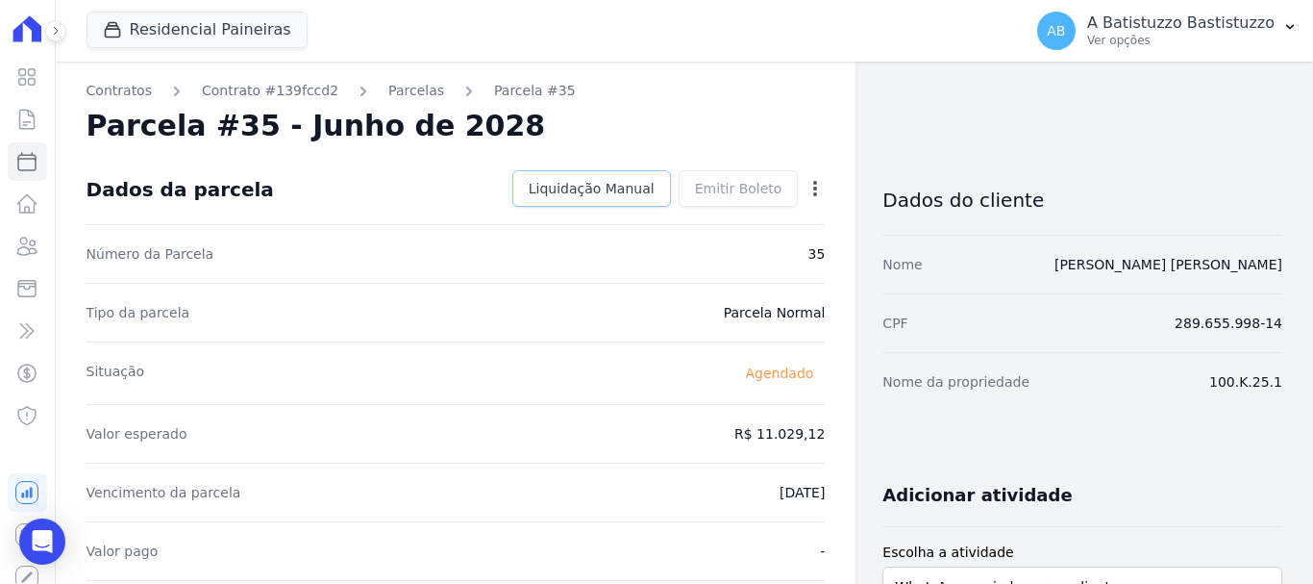
click at [599, 186] on span "Liquidação Manual" at bounding box center [592, 188] width 126 height 19
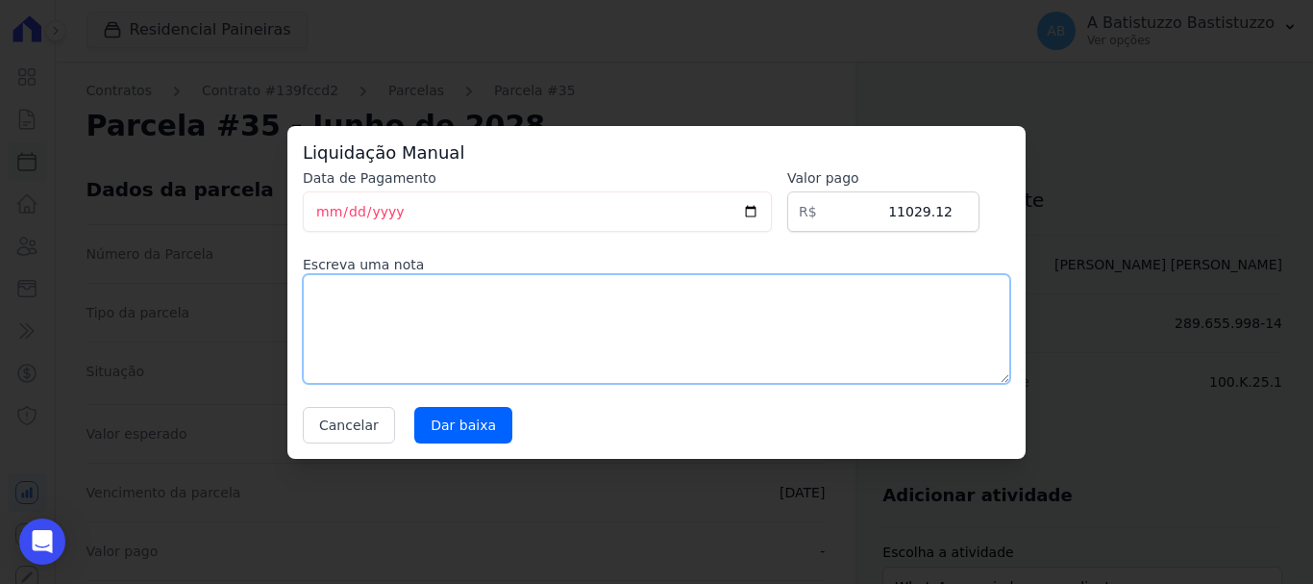
click at [438, 321] on textarea at bounding box center [657, 329] width 708 height 110
type textarea ","
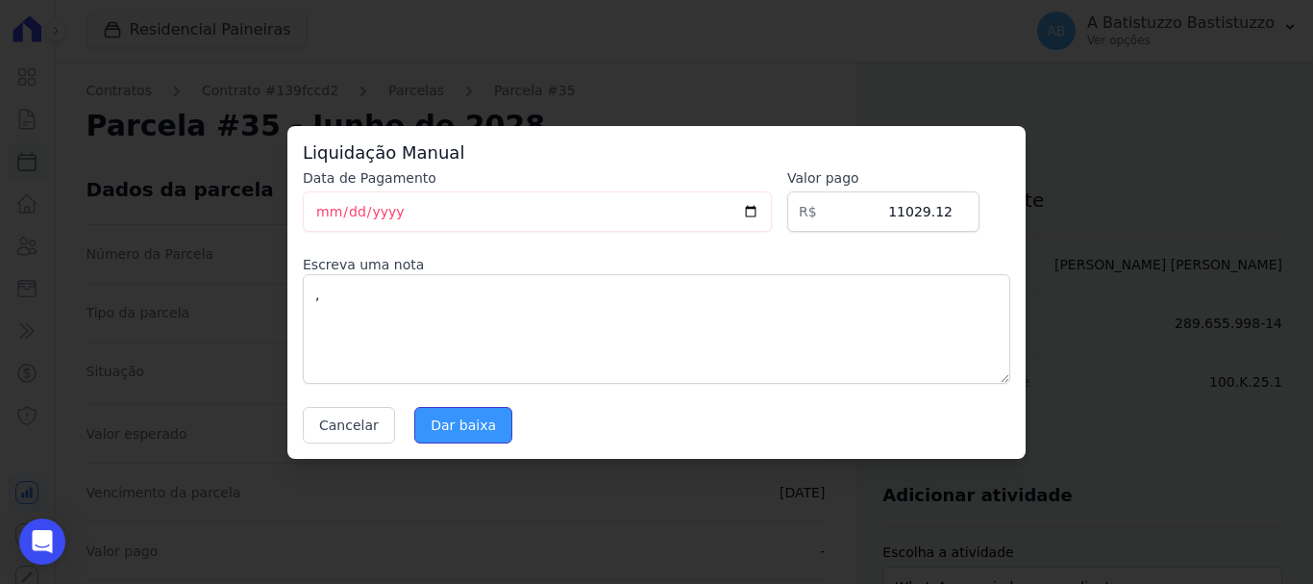
click at [450, 413] on input "Dar baixa" at bounding box center [463, 425] width 98 height 37
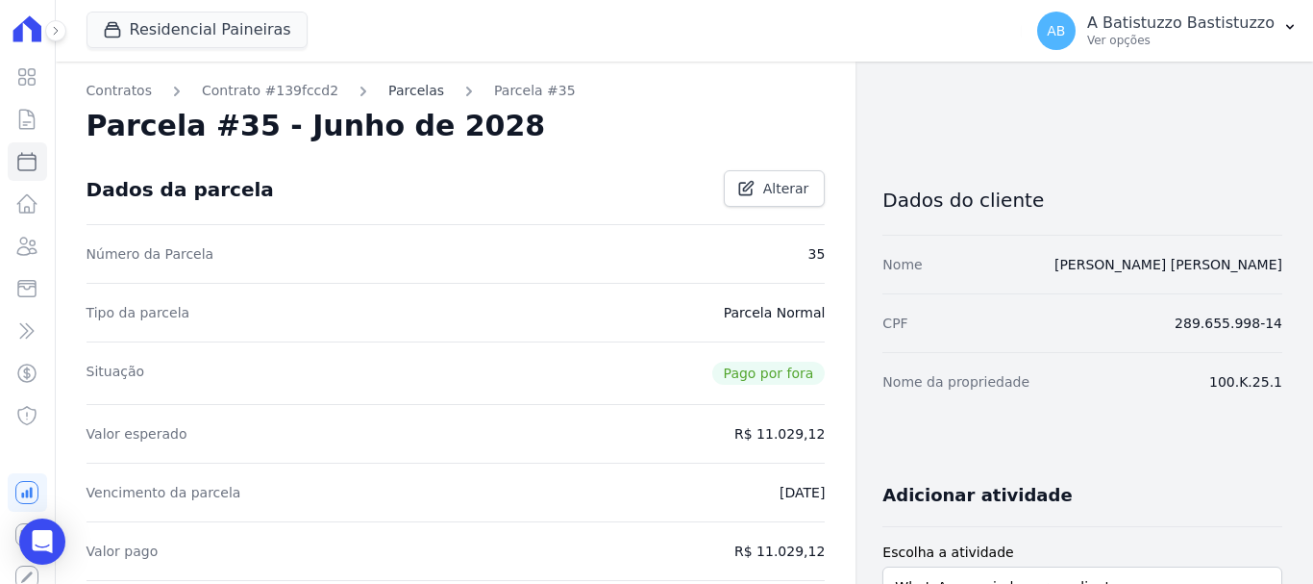
click at [389, 88] on link "Parcelas" at bounding box center [416, 91] width 56 height 20
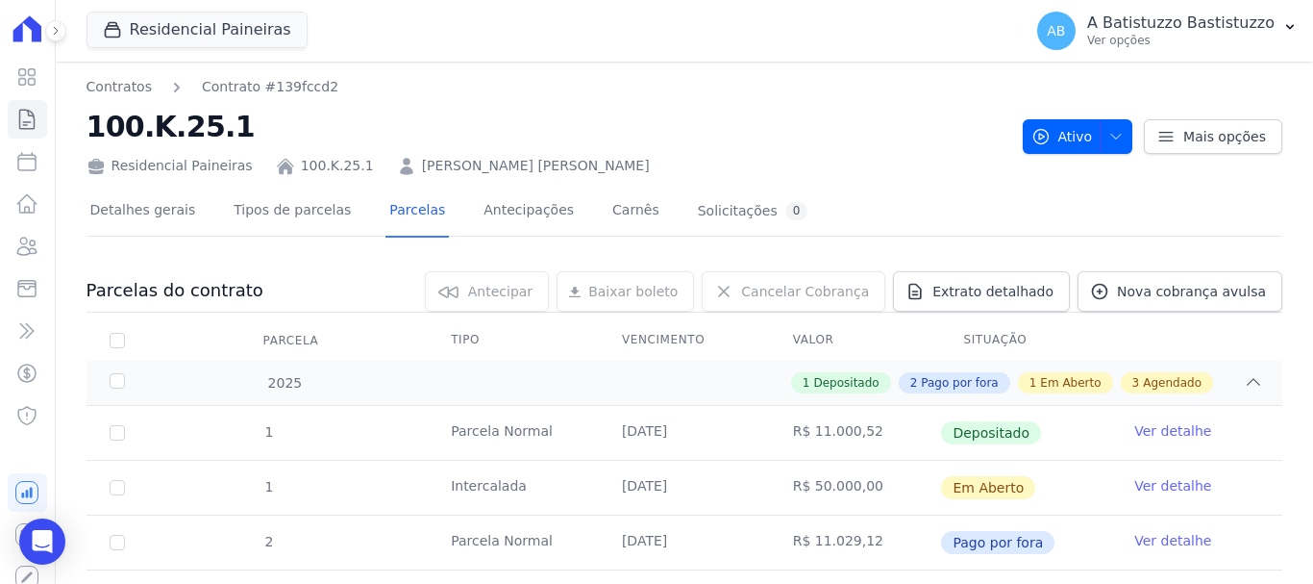
scroll to position [398, 0]
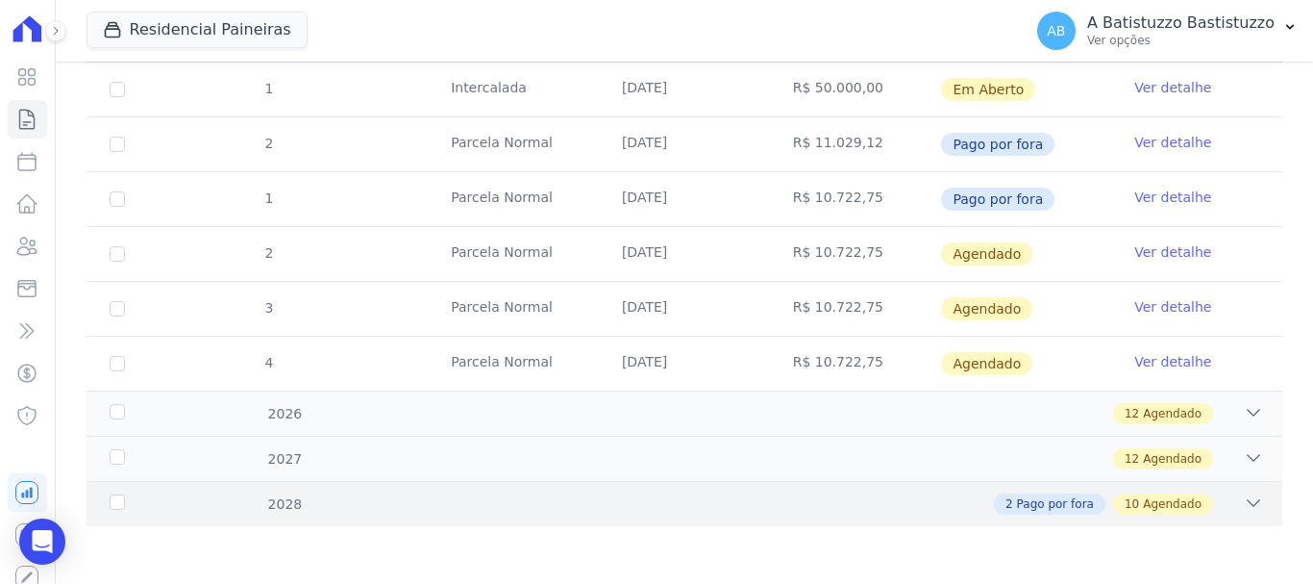
click at [1245, 502] on icon at bounding box center [1253, 502] width 19 height 19
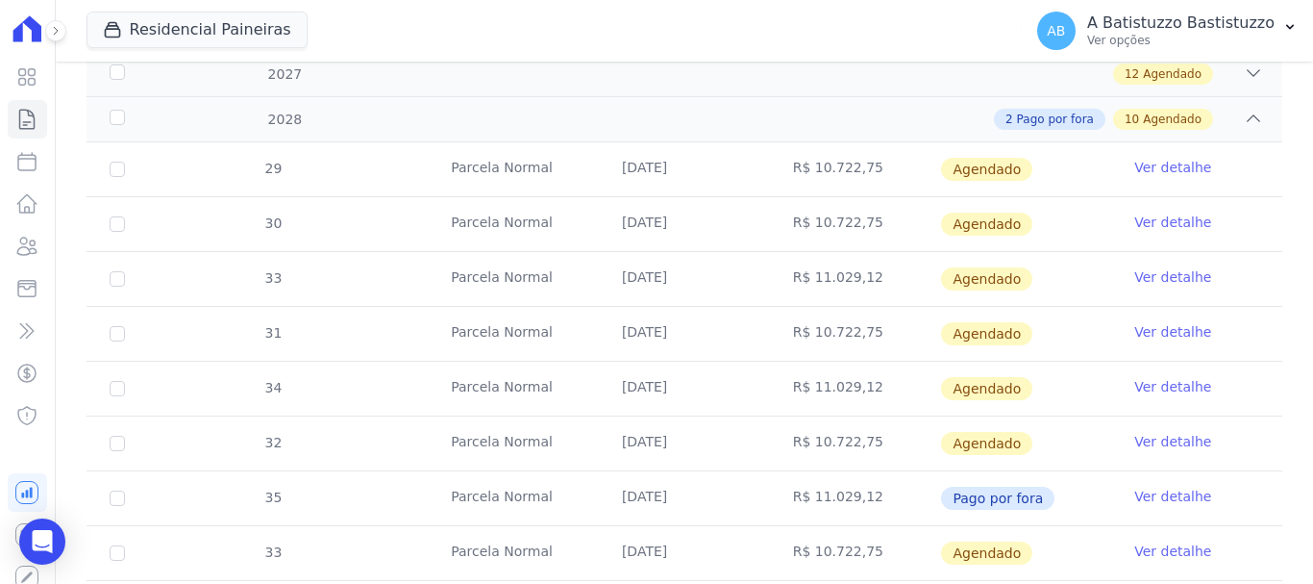
click at [1148, 275] on link "Ver detalhe" at bounding box center [1173, 276] width 77 height 19
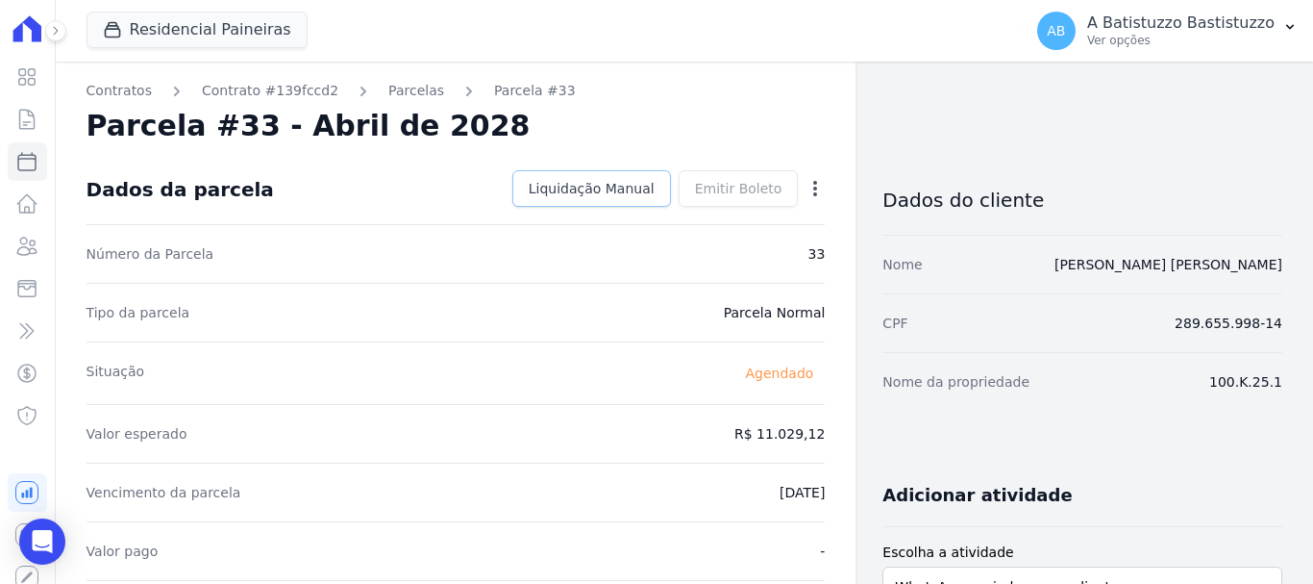
click at [616, 189] on span "Liquidação Manual" at bounding box center [592, 188] width 126 height 19
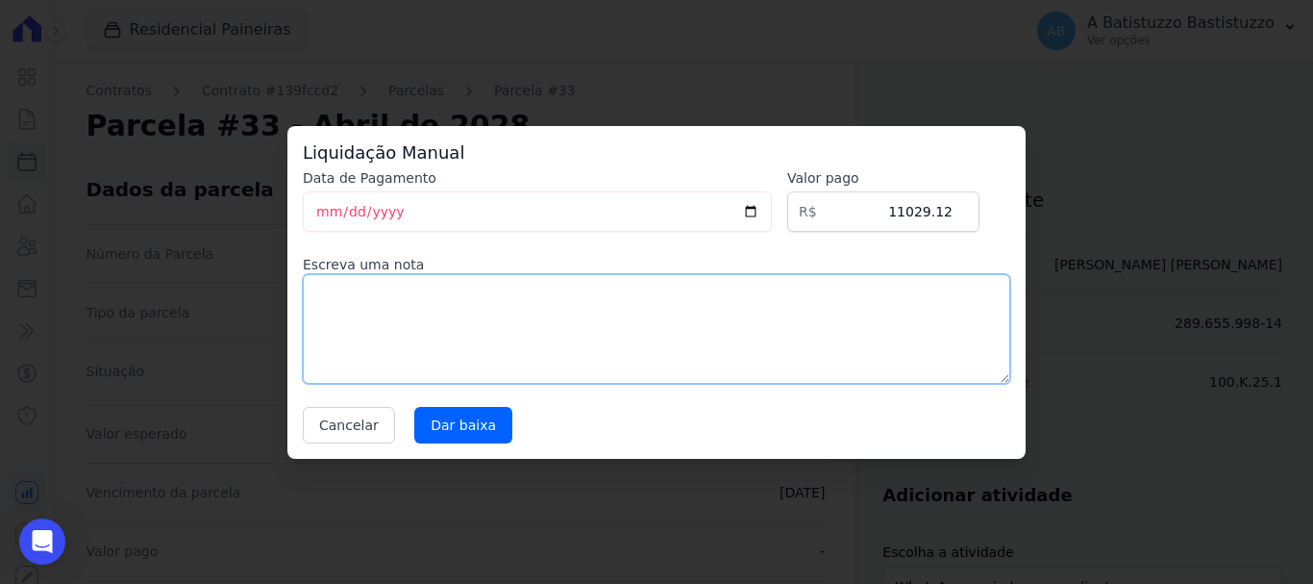
click at [370, 308] on textarea at bounding box center [657, 329] width 708 height 110
type textarea ","
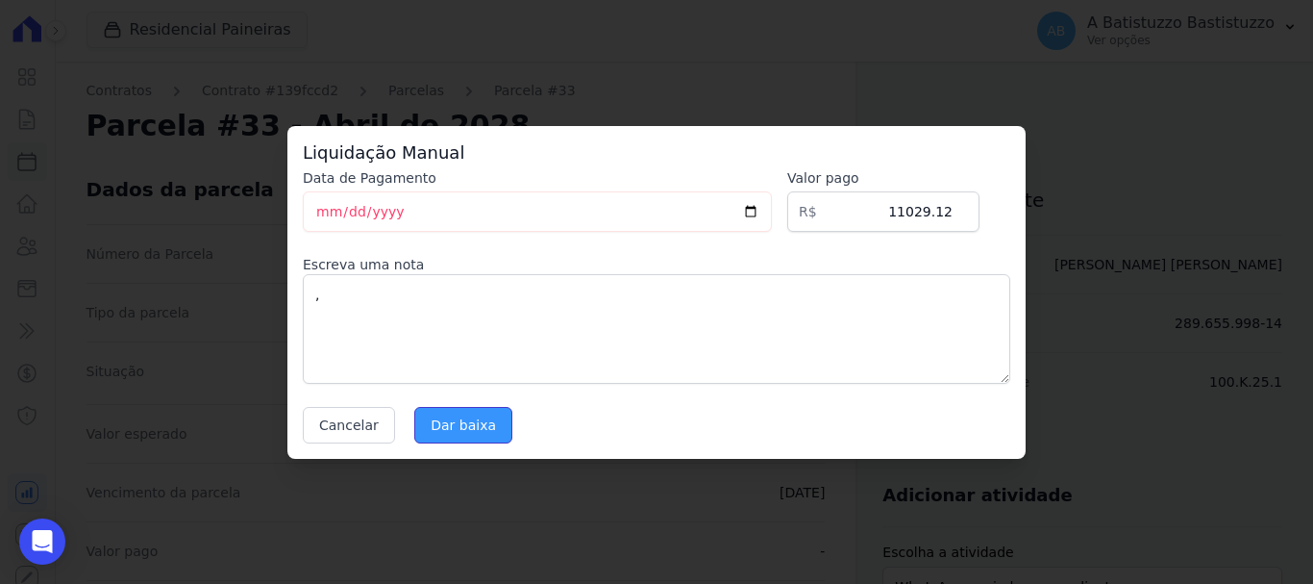
click at [425, 432] on input "Dar baixa" at bounding box center [463, 425] width 98 height 37
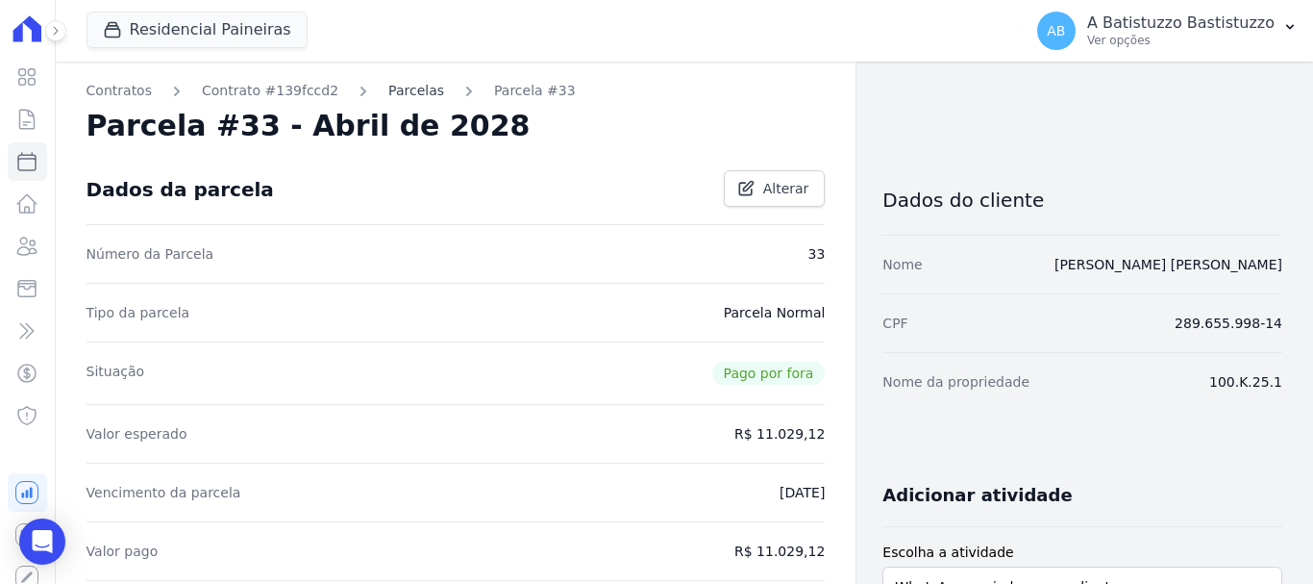
click at [401, 90] on link "Parcelas" at bounding box center [416, 91] width 56 height 20
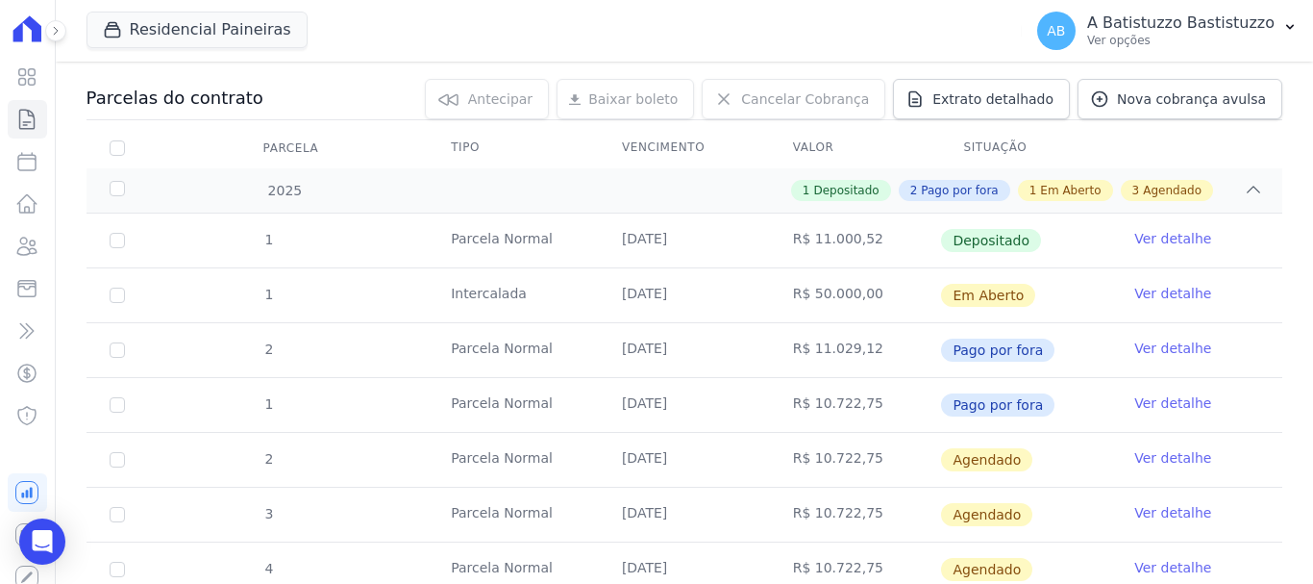
scroll to position [385, 0]
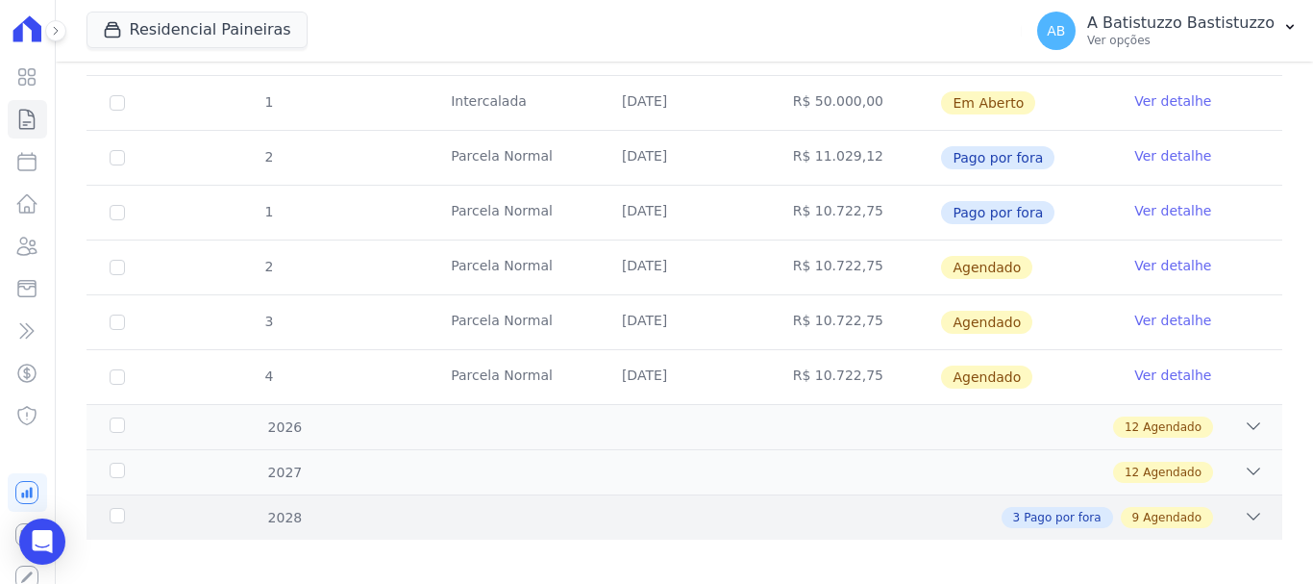
click at [1244, 517] on icon at bounding box center [1253, 516] width 19 height 19
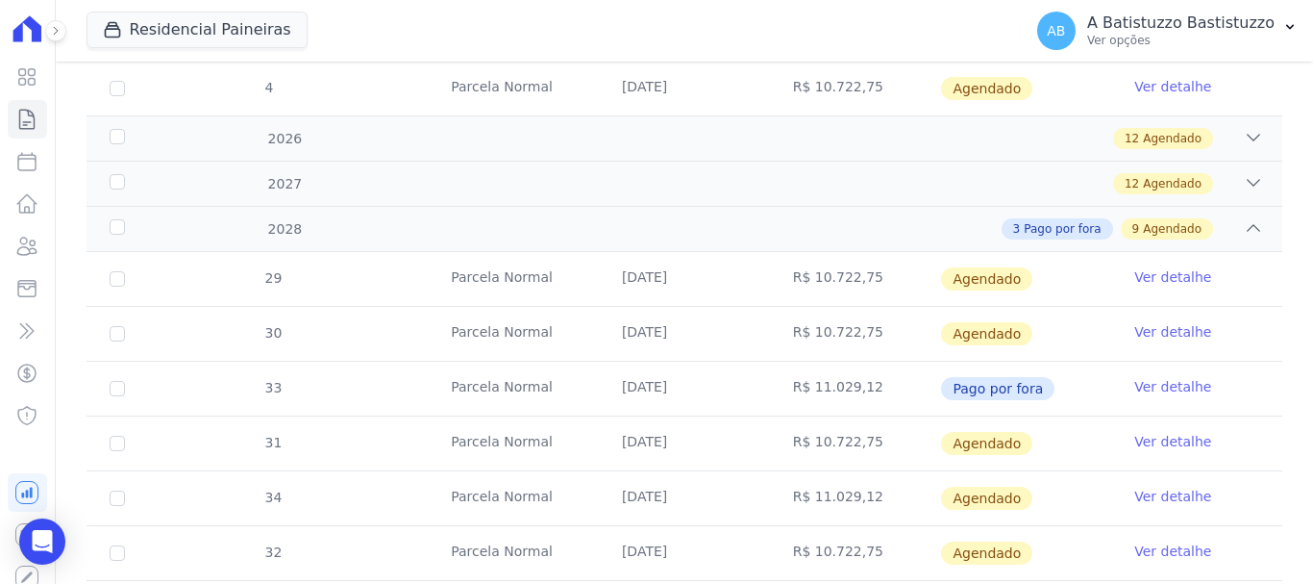
click at [1140, 495] on link "Ver detalhe" at bounding box center [1173, 496] width 77 height 19
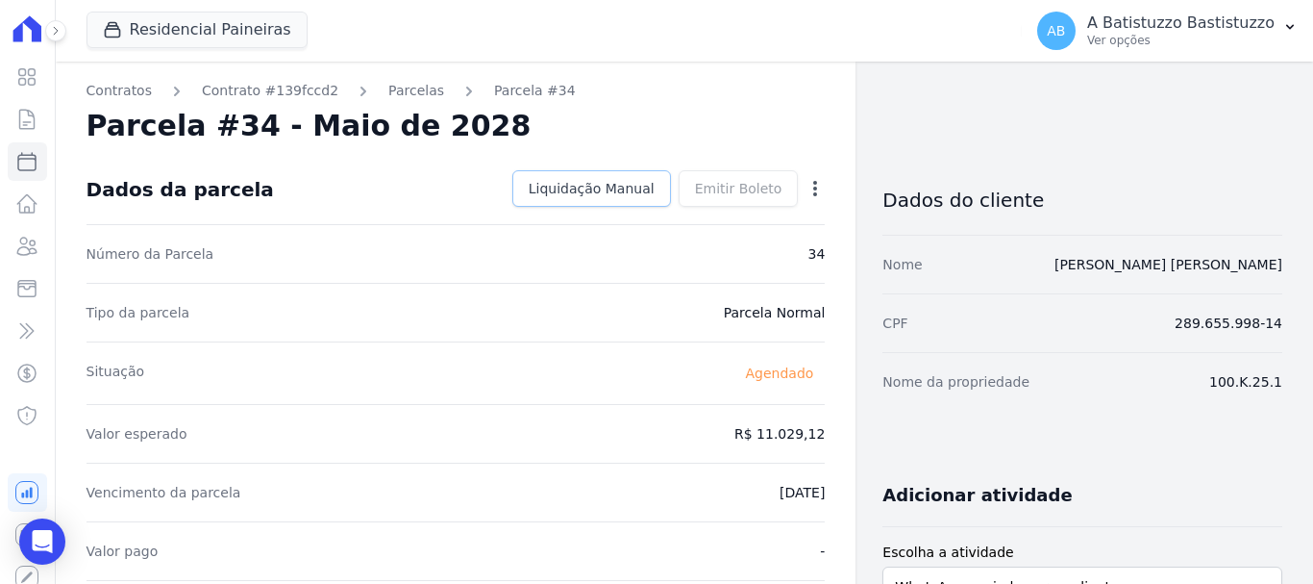
click at [597, 192] on span "Liquidação Manual" at bounding box center [592, 188] width 126 height 19
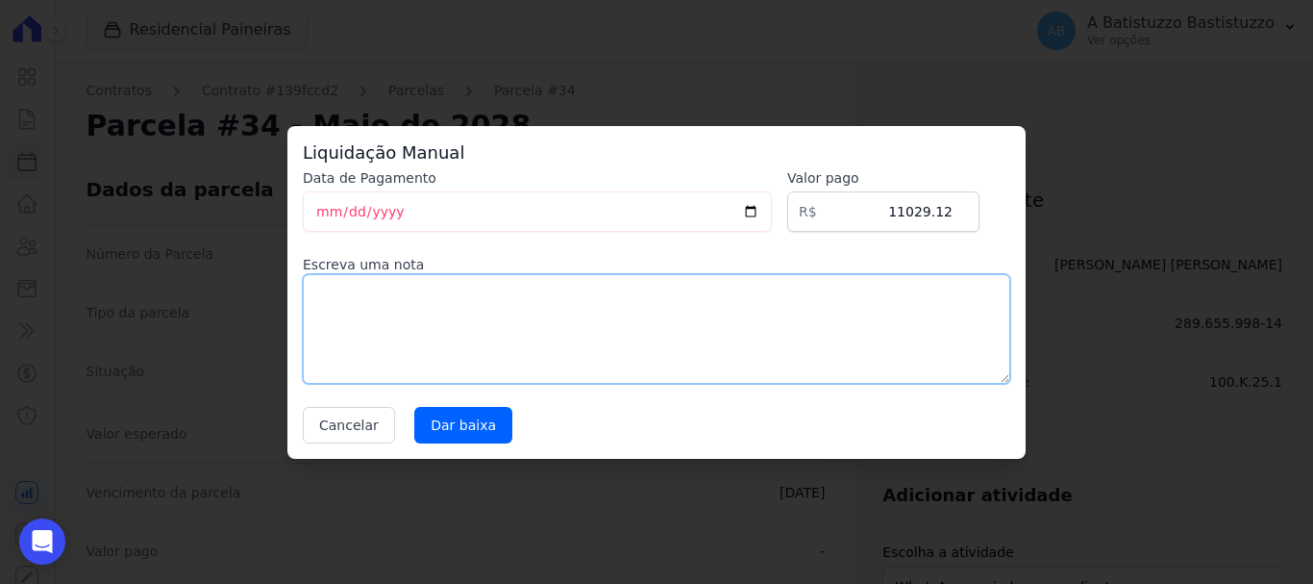
click at [338, 300] on textarea at bounding box center [657, 329] width 708 height 110
type textarea ","
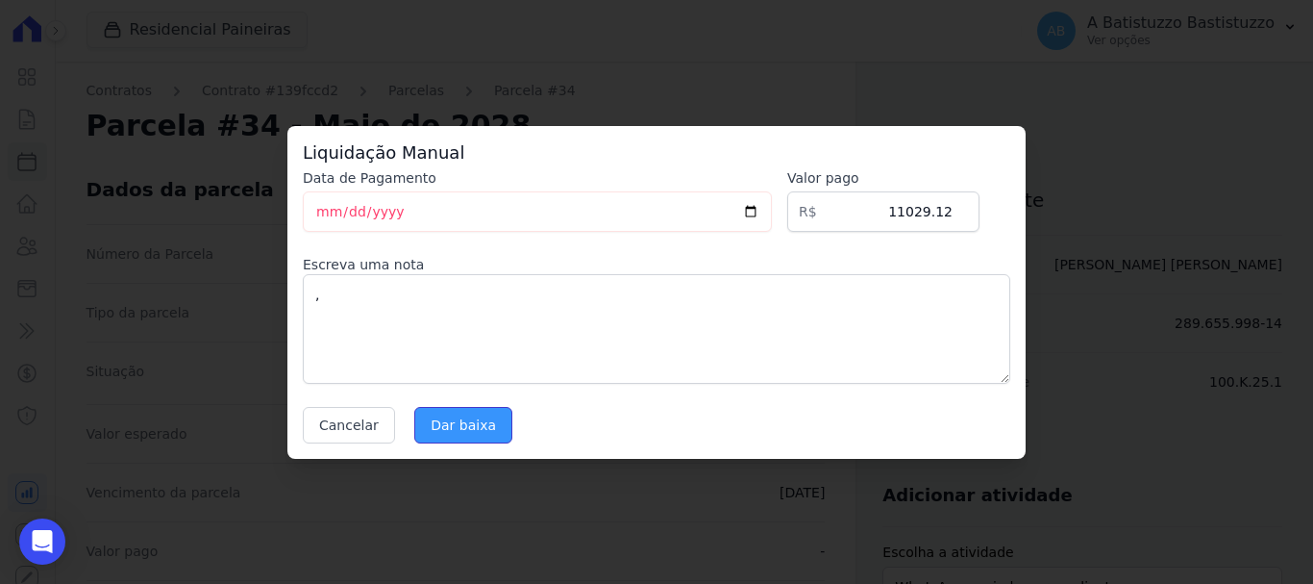
click at [428, 426] on input "Dar baixa" at bounding box center [463, 425] width 98 height 37
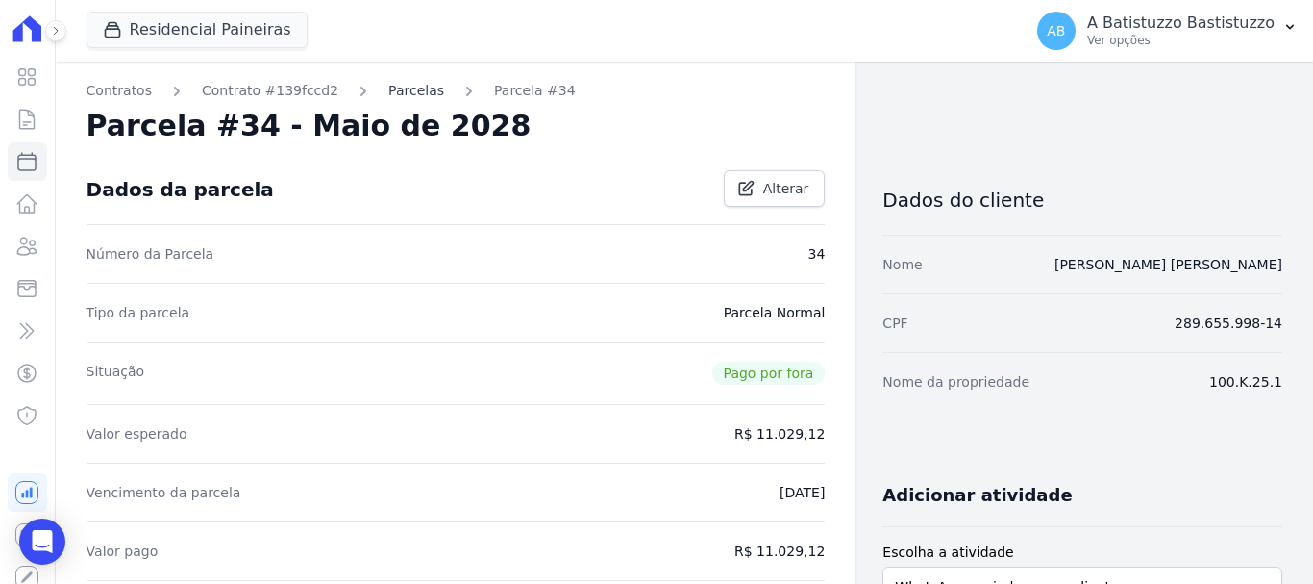
click at [388, 94] on link "Parcelas" at bounding box center [416, 91] width 56 height 20
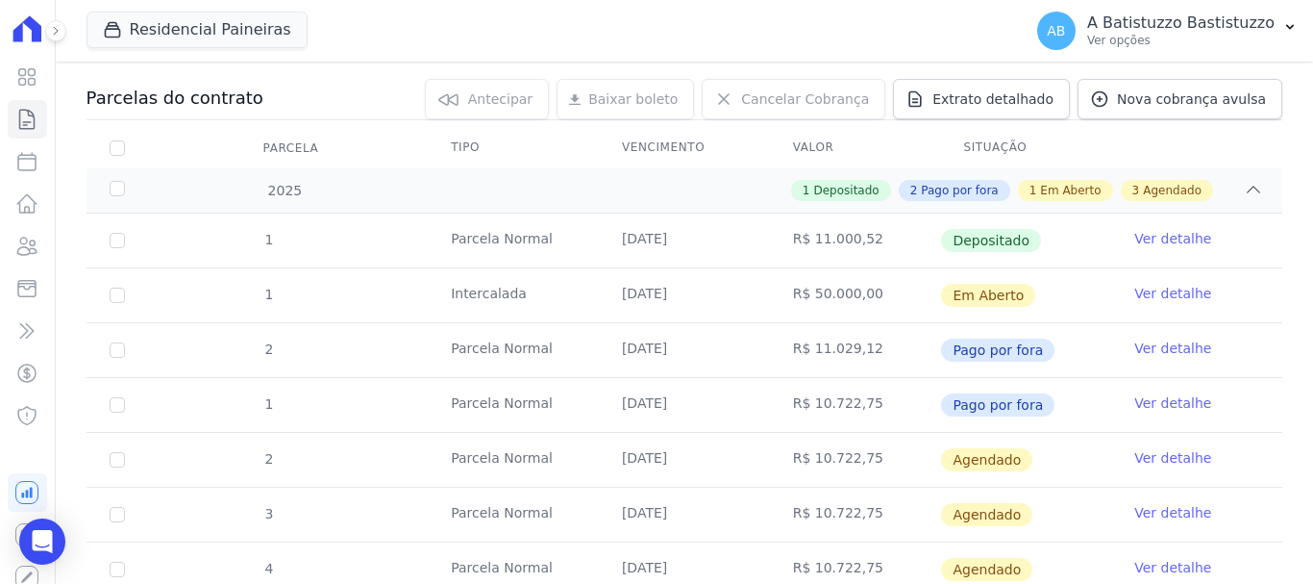
scroll to position [398, 0]
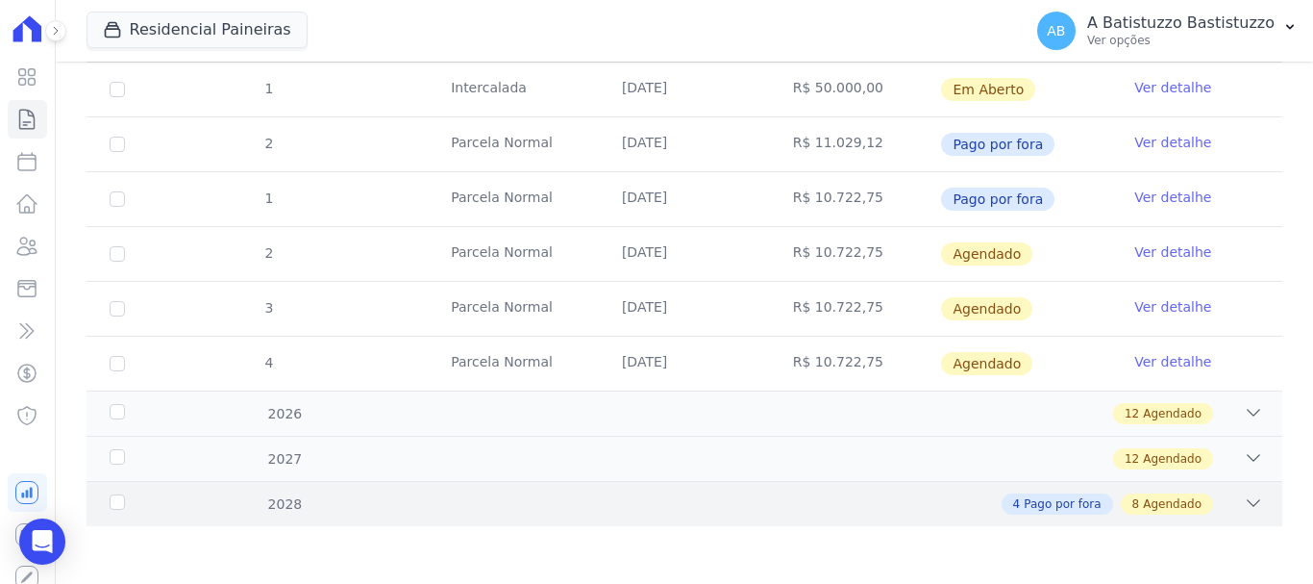
click at [1244, 501] on icon at bounding box center [1253, 502] width 19 height 19
click at [1248, 501] on icon at bounding box center [1254, 503] width 13 height 6
click at [1244, 501] on icon at bounding box center [1253, 502] width 19 height 19
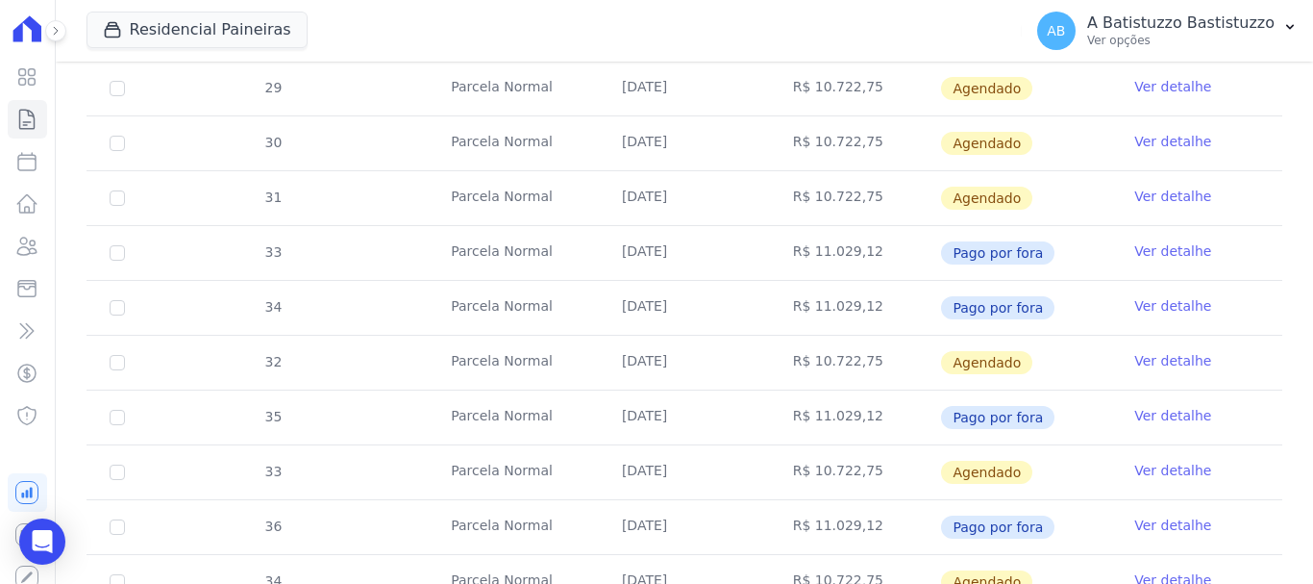
scroll to position [1056, 0]
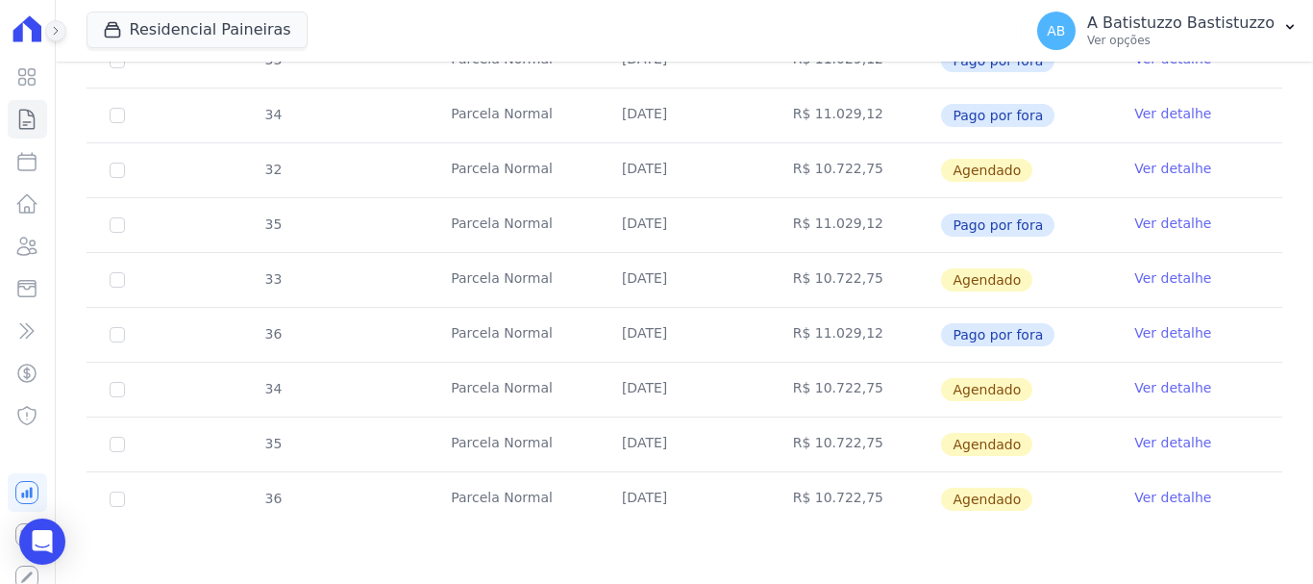
click at [57, 31] on icon at bounding box center [56, 31] width 12 height 12
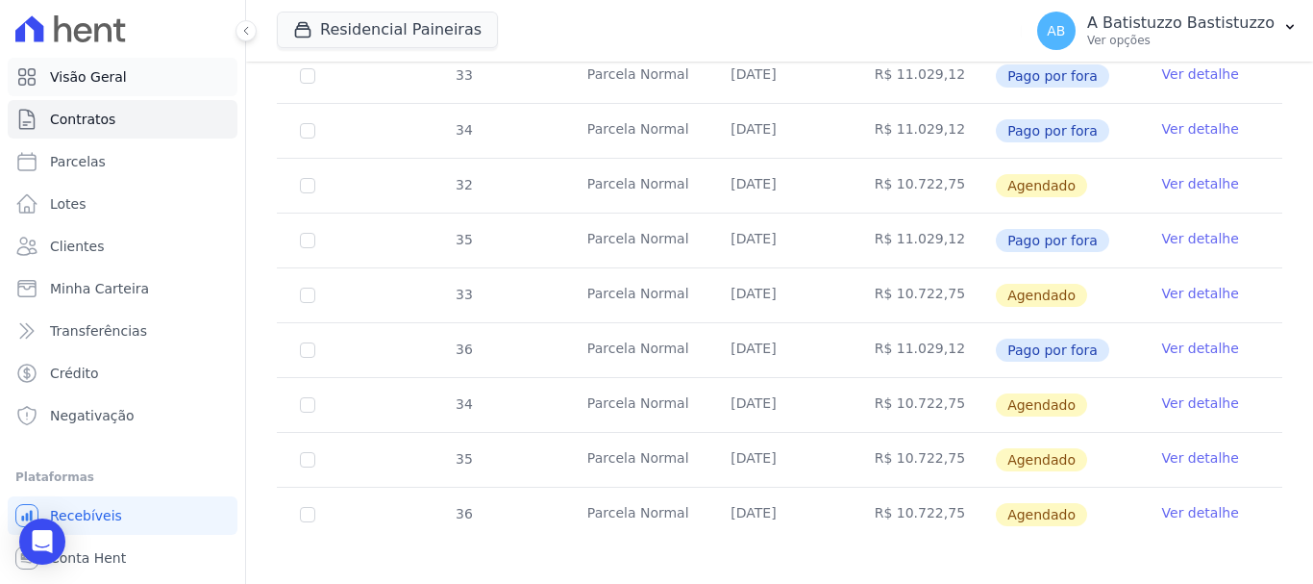
click at [132, 72] on link "Visão Geral" at bounding box center [123, 77] width 230 height 38
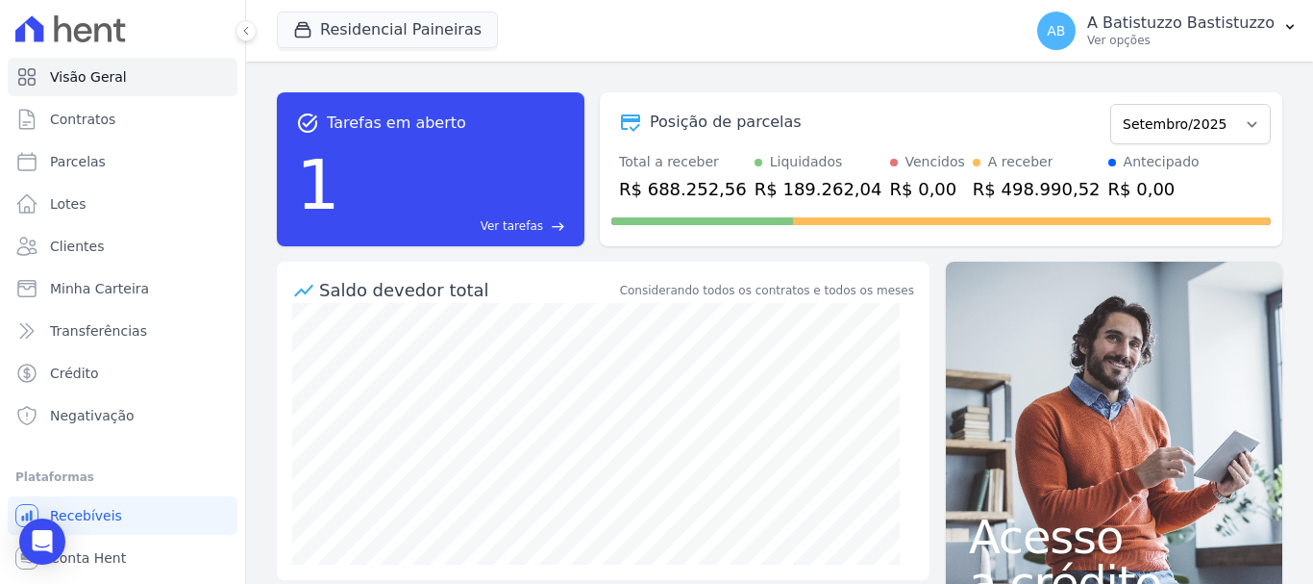
scroll to position [242, 0]
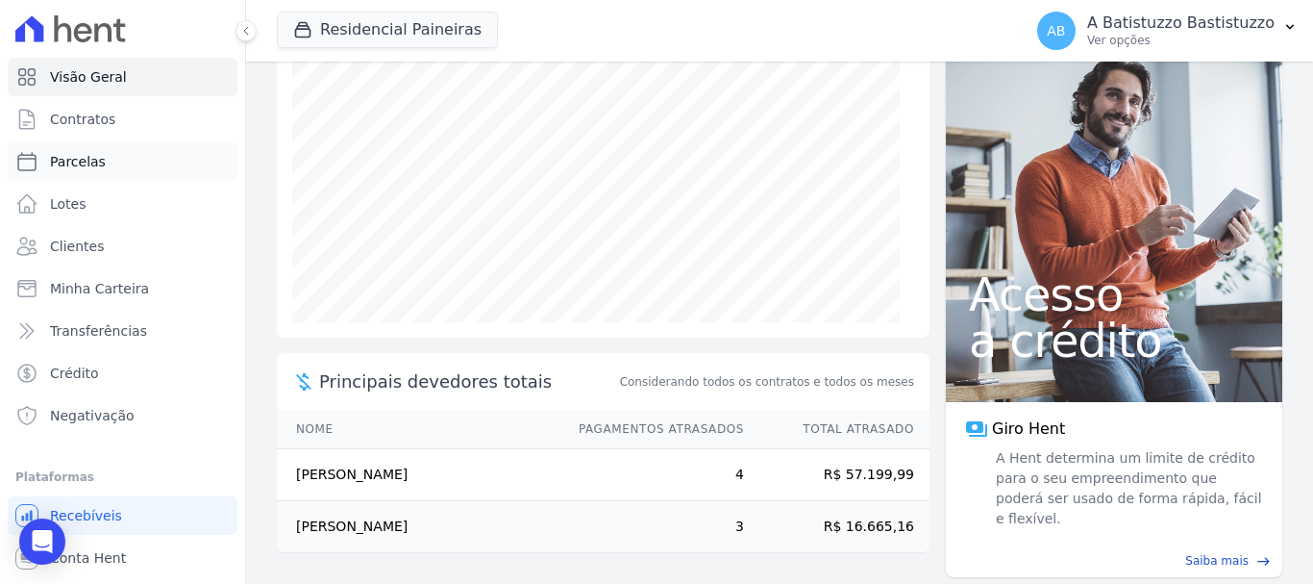
click at [108, 162] on link "Parcelas" at bounding box center [123, 161] width 230 height 38
select select
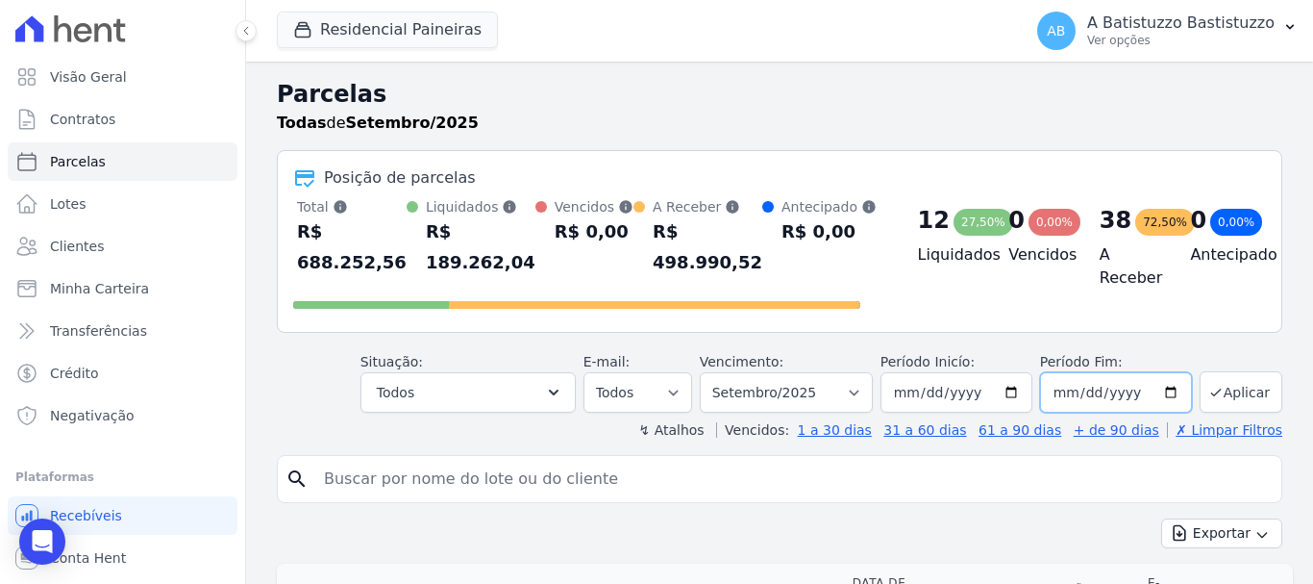
click at [1158, 389] on input "2025-09-30" at bounding box center [1116, 392] width 152 height 40
type input "[DATE]"
click at [1221, 391] on button "Aplicar" at bounding box center [1241, 391] width 83 height 41
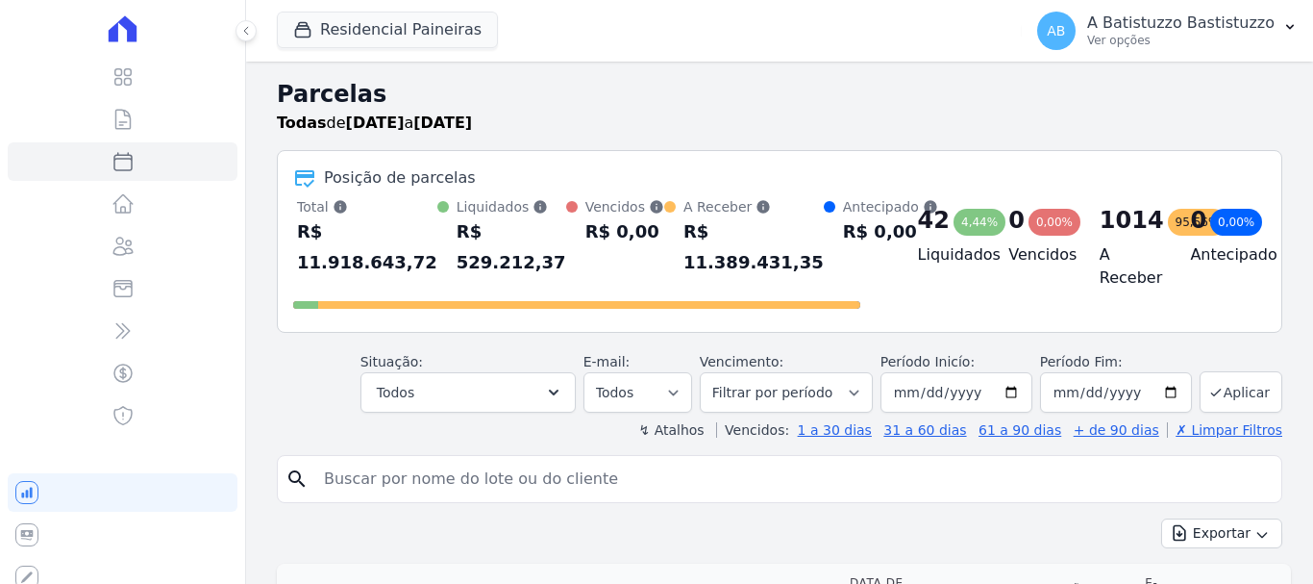
select select
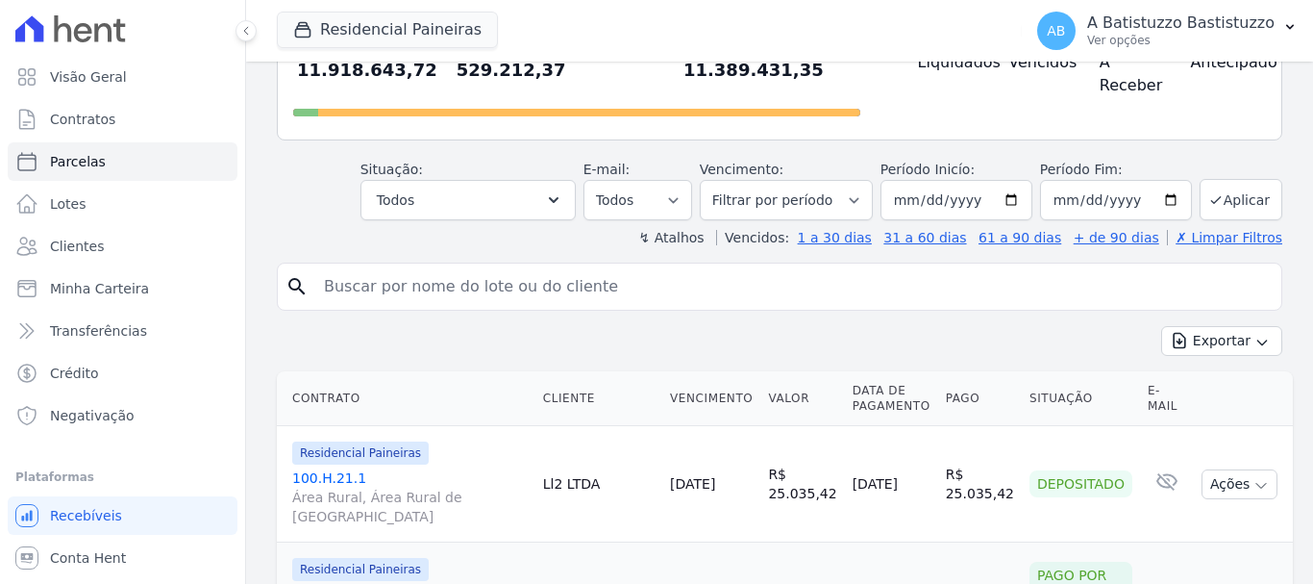
scroll to position [288, 0]
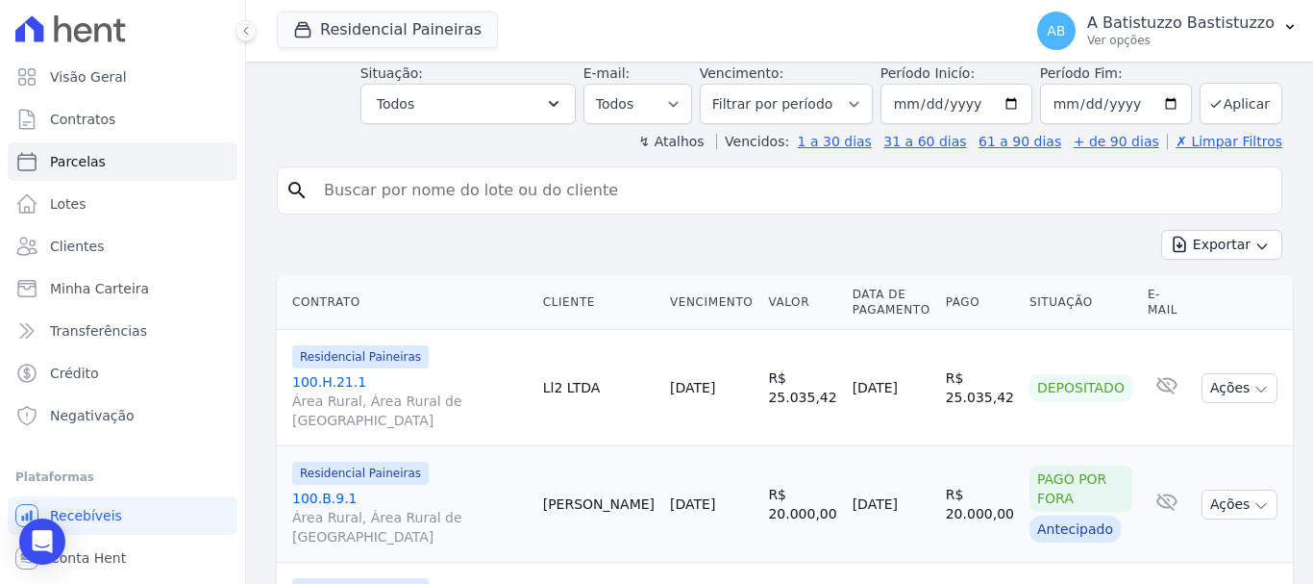
click at [452, 192] on input "search" at bounding box center [794, 190] width 962 height 38
type input "100.k.25.1"
select select
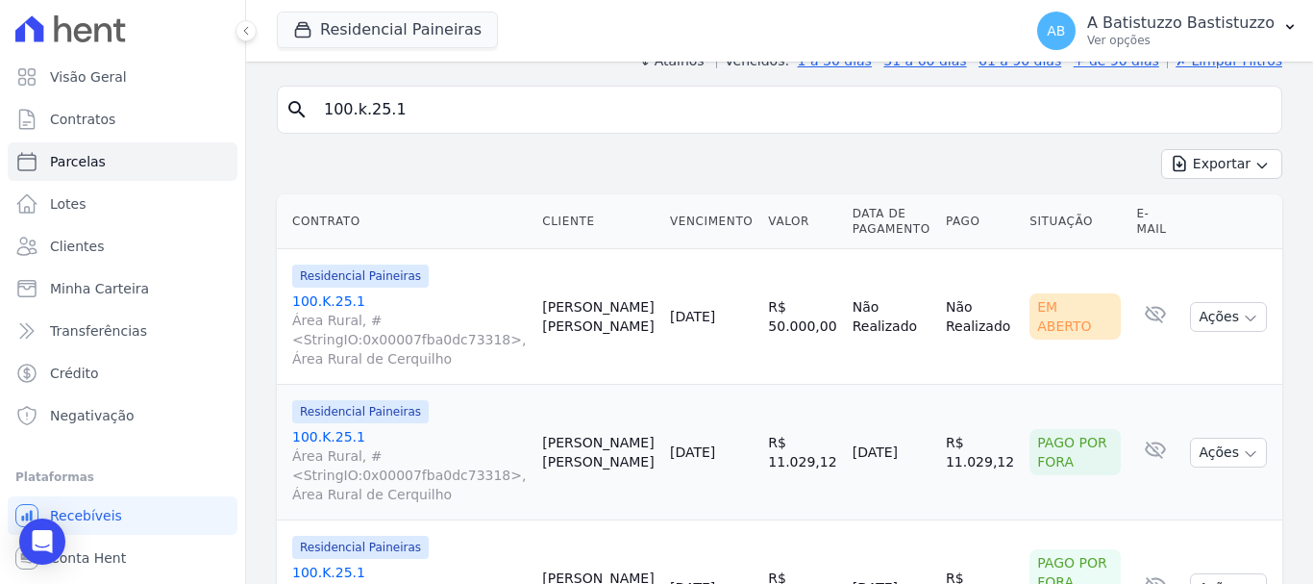
scroll to position [79, 0]
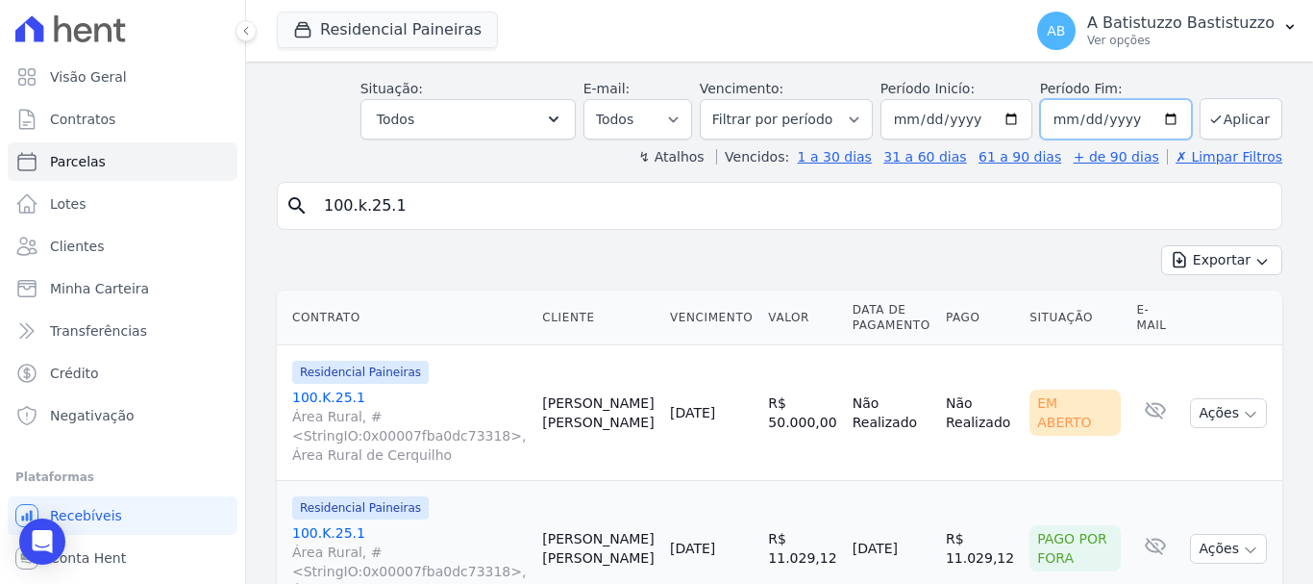
click at [1163, 118] on input "2025-09-30" at bounding box center [1116, 119] width 152 height 40
type input "[DATE]"
click at [1219, 109] on button "Aplicar" at bounding box center [1241, 118] width 83 height 41
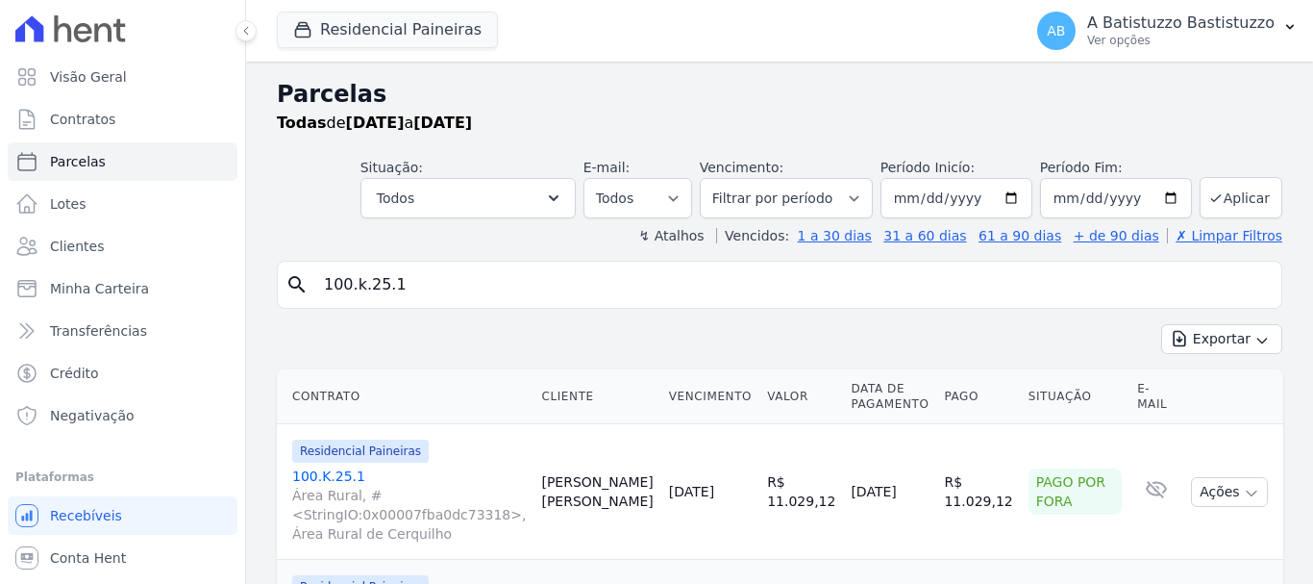
select select
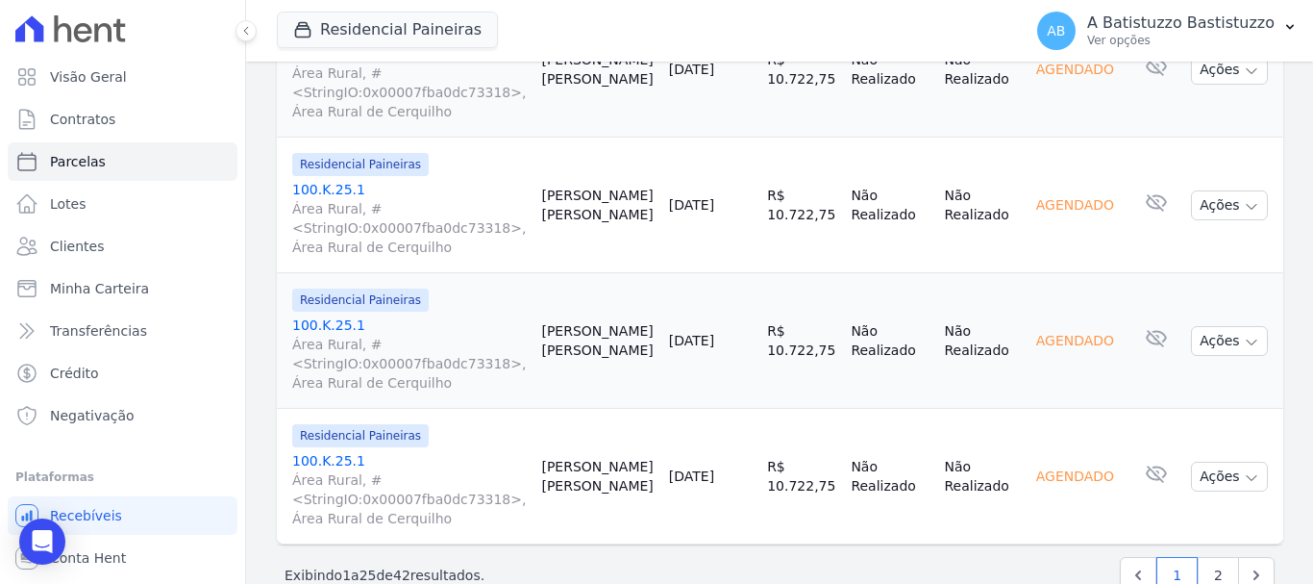
scroll to position [3313, 0]
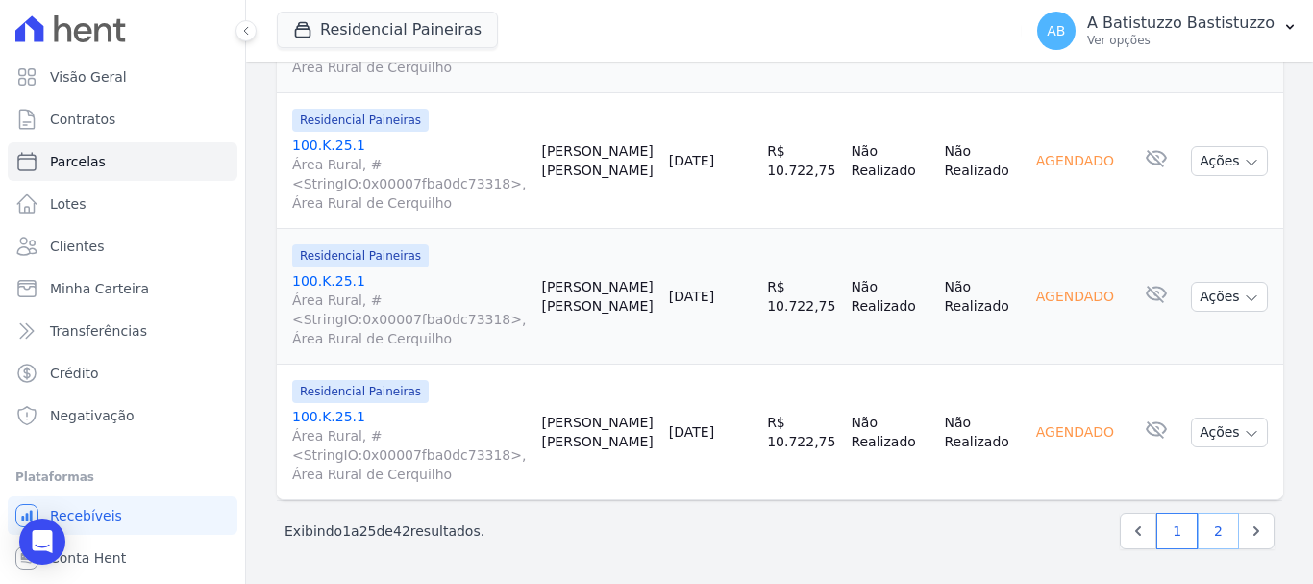
click at [1199, 535] on link "2" at bounding box center [1218, 531] width 41 height 37
select select
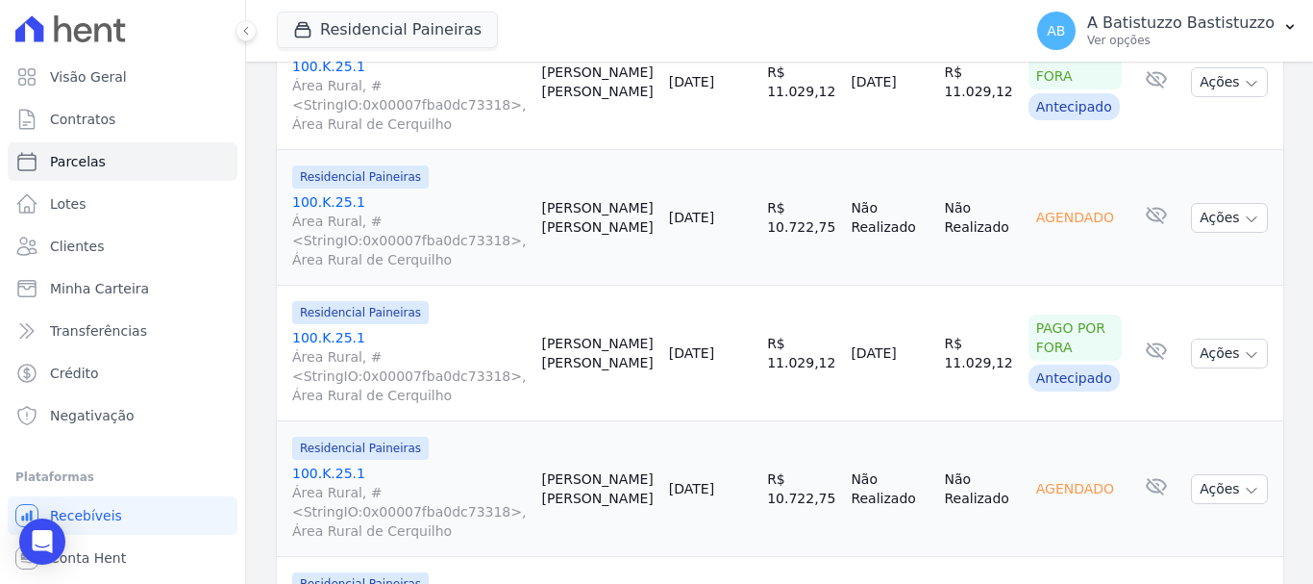
scroll to position [1940, 0]
